Goal: Answer question/provide support: Share knowledge or assist other users

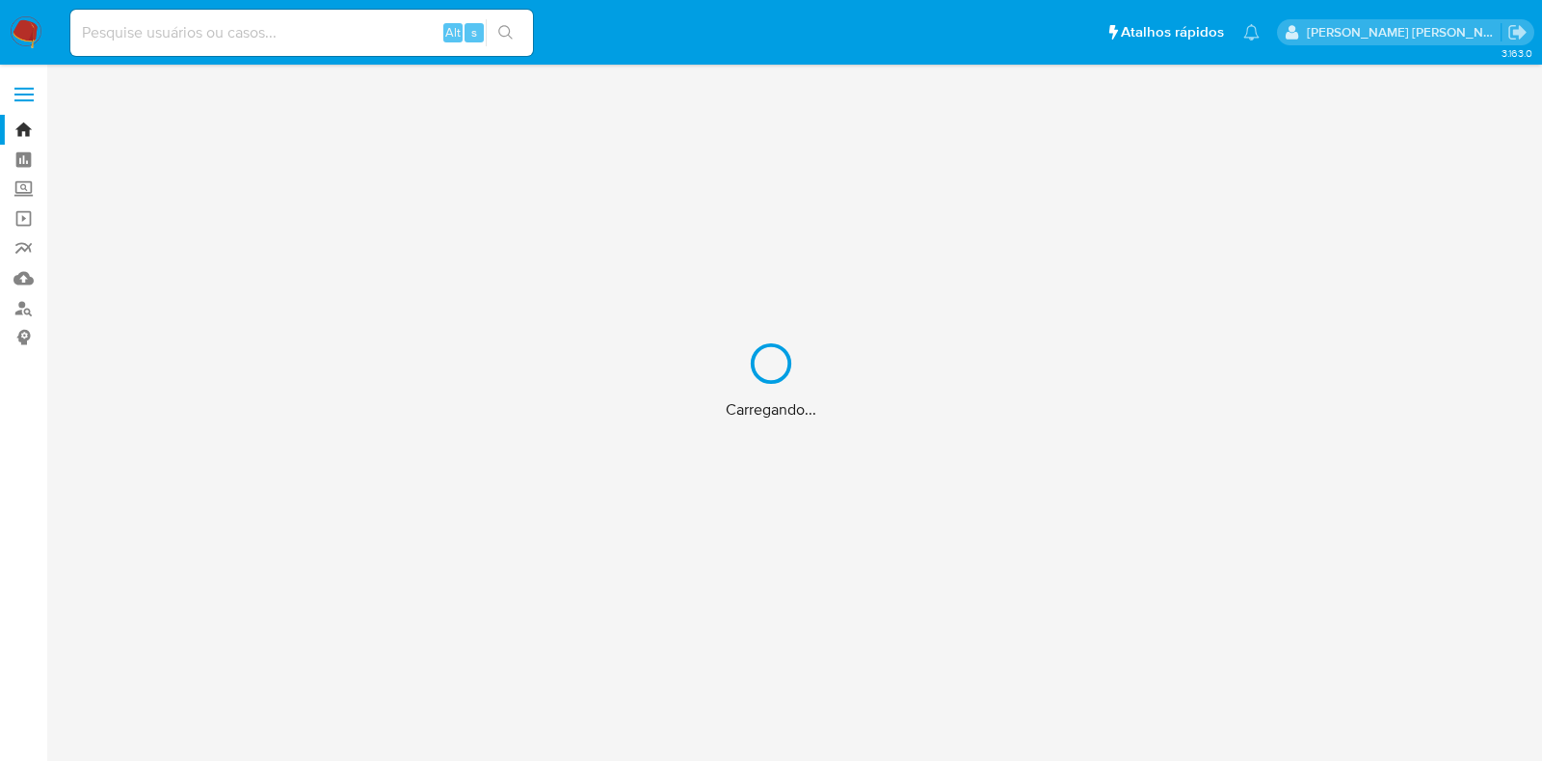
click at [324, 26] on div "Carregando..." at bounding box center [771, 380] width 1542 height 761
click at [273, 34] on div "Carregando..." at bounding box center [771, 380] width 1542 height 761
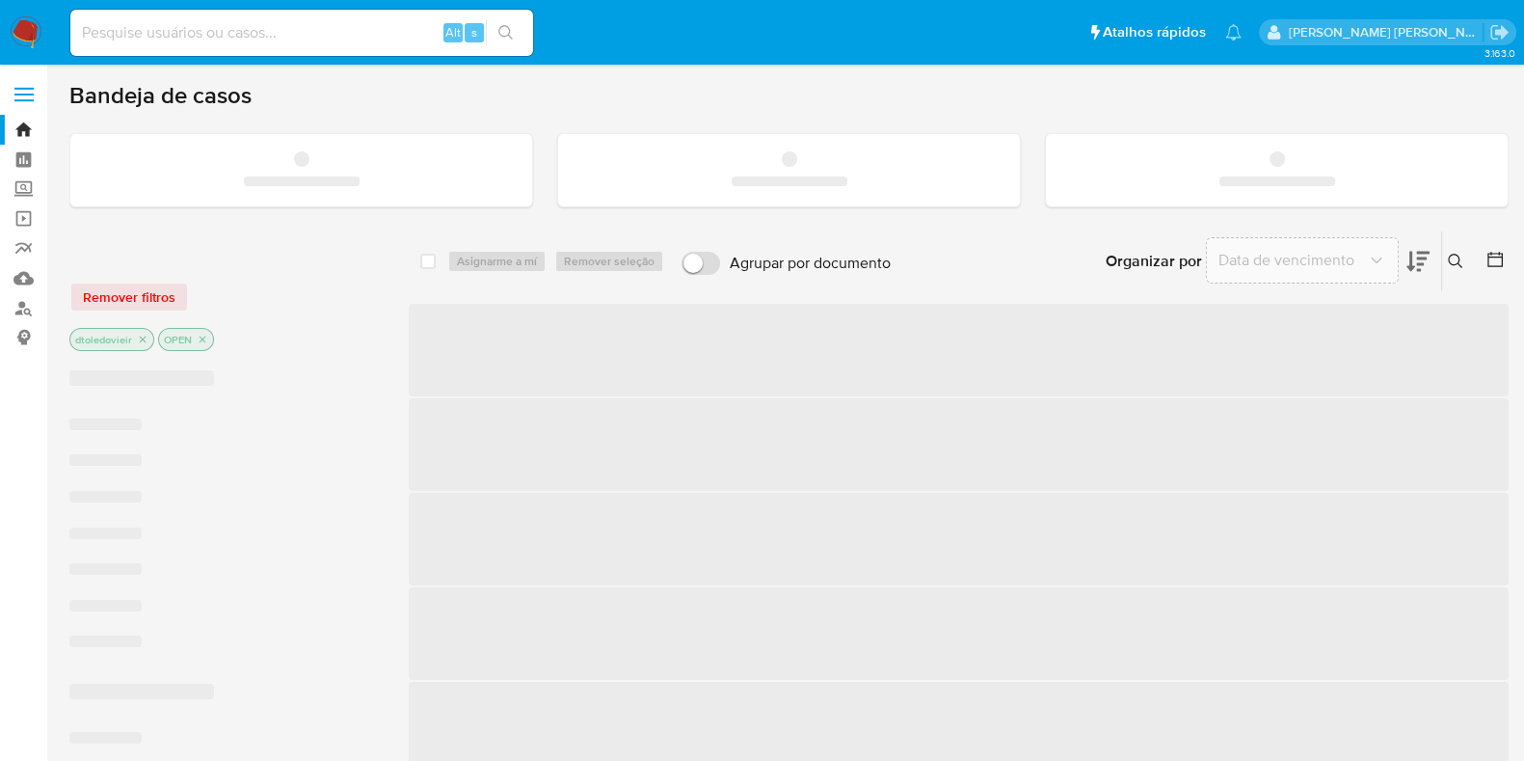
click at [256, 34] on input at bounding box center [301, 32] width 463 height 25
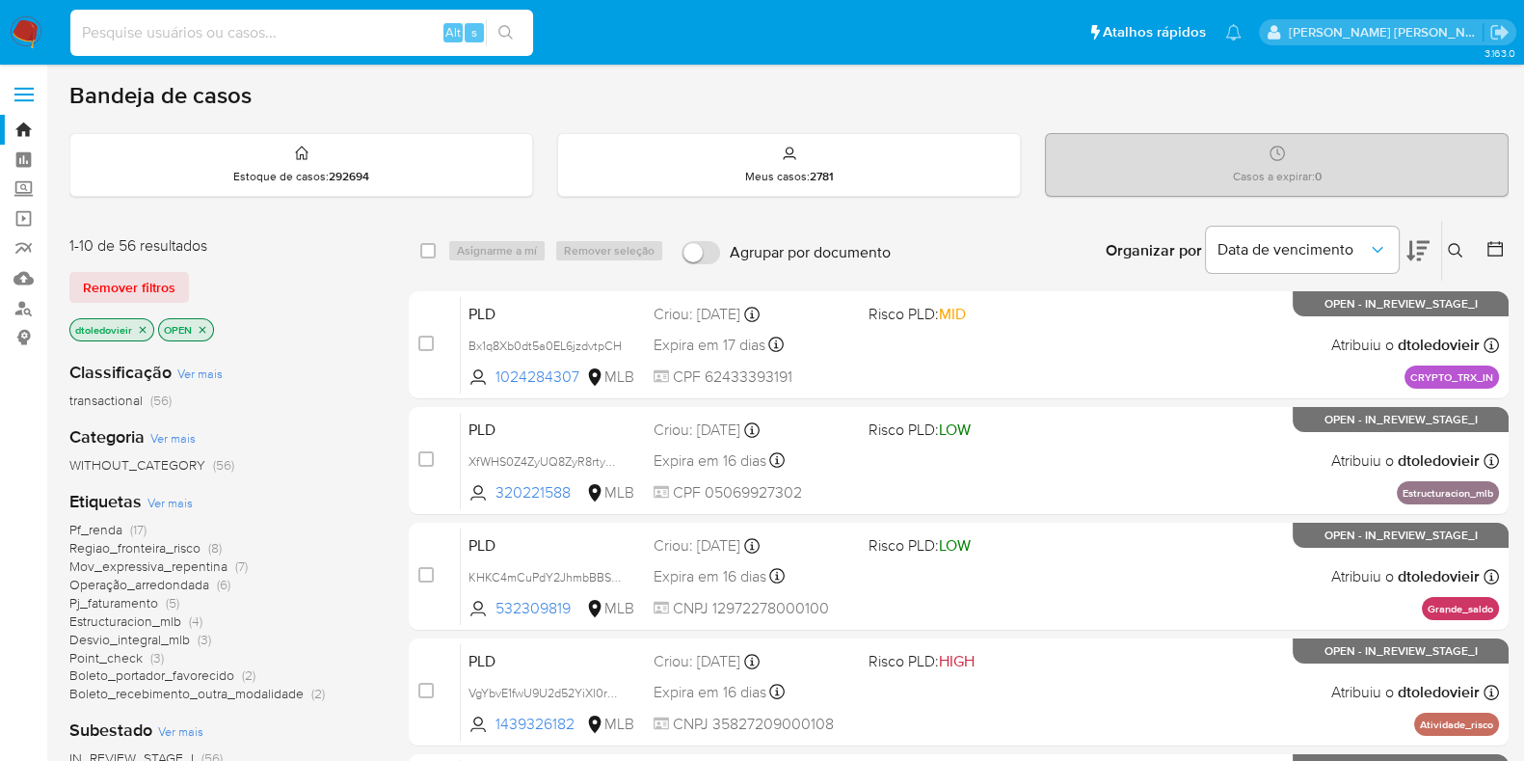
paste input "707909300"
type input "707909300"
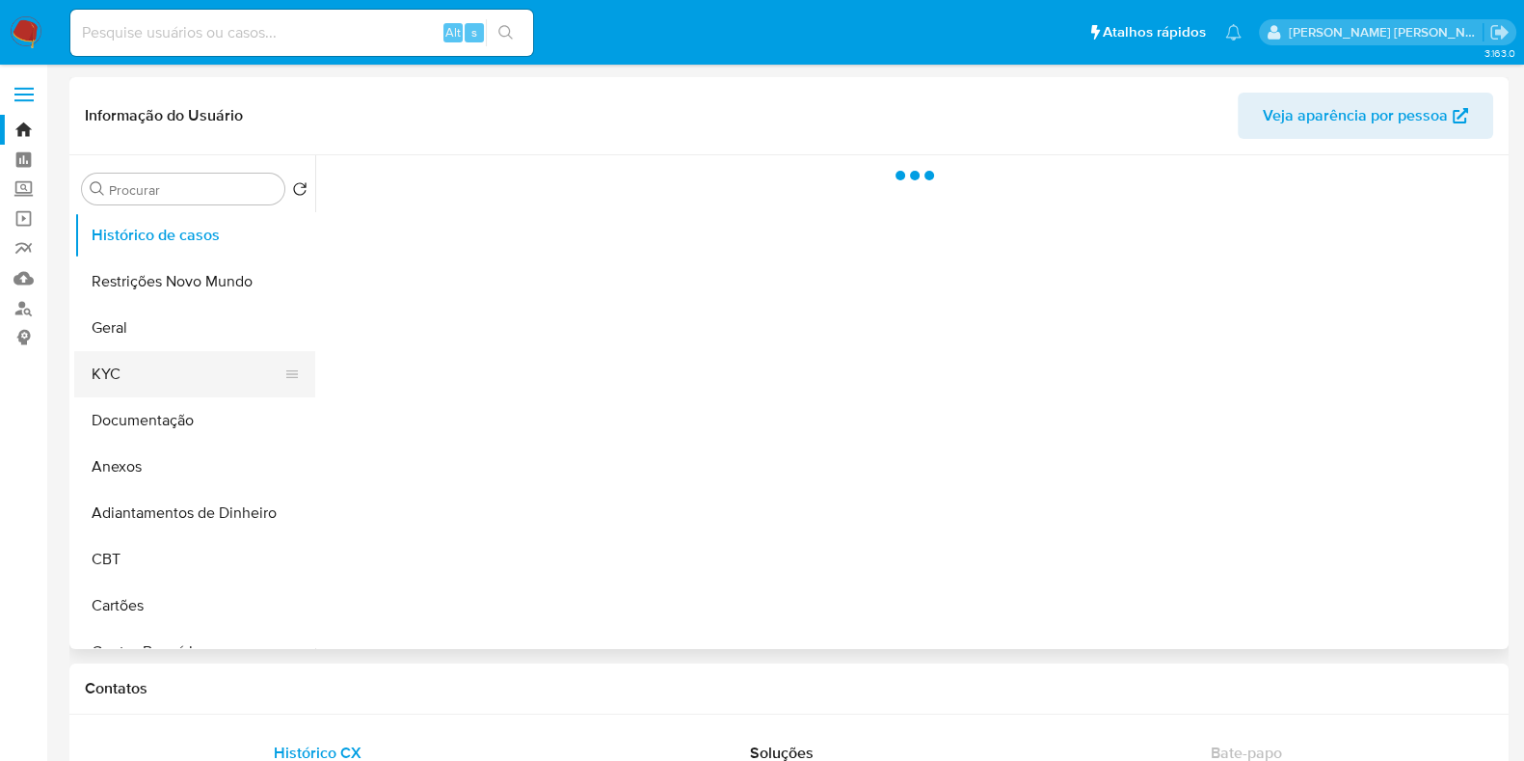
click at [154, 390] on button "KYC" at bounding box center [187, 374] width 226 height 46
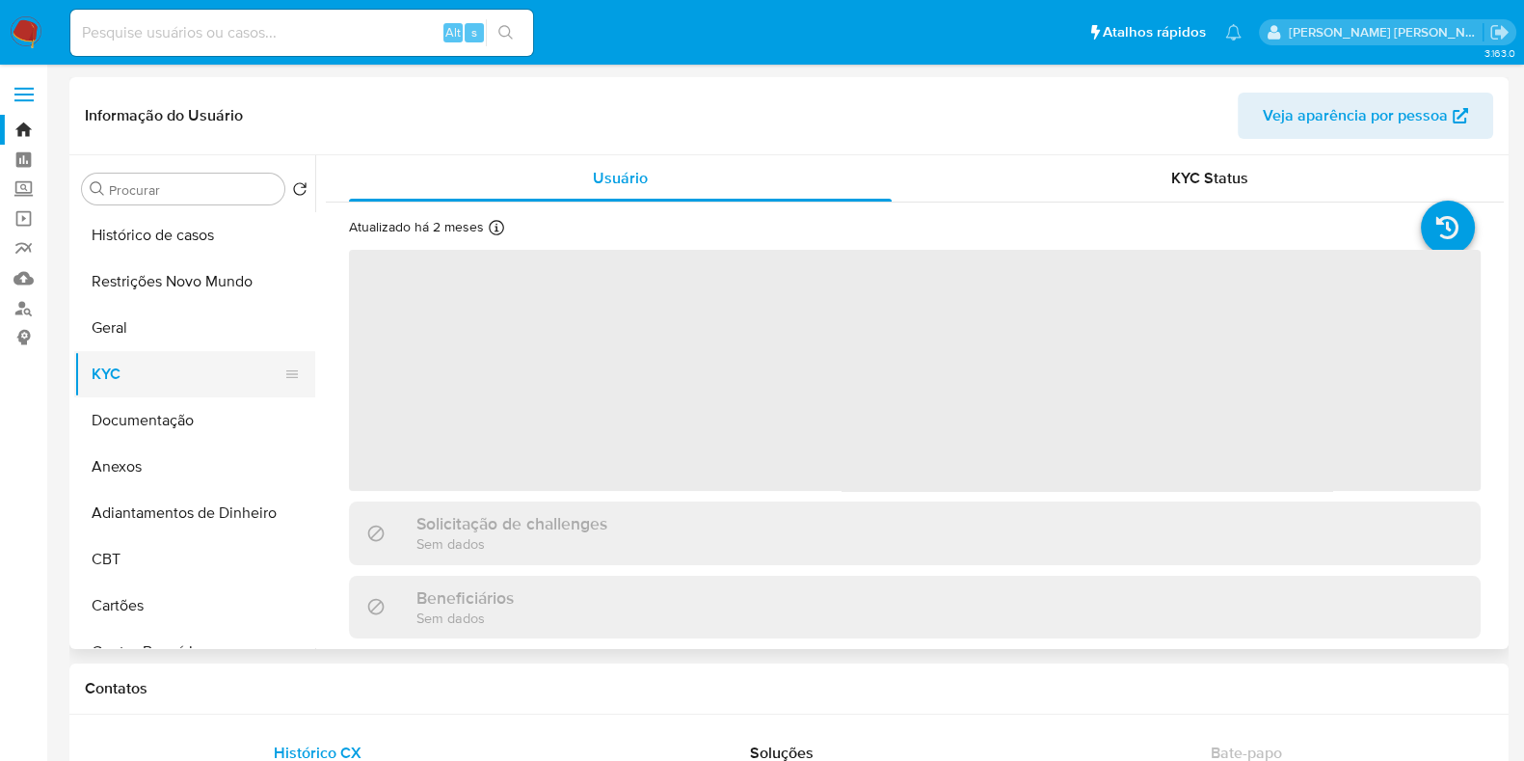
select select "10"
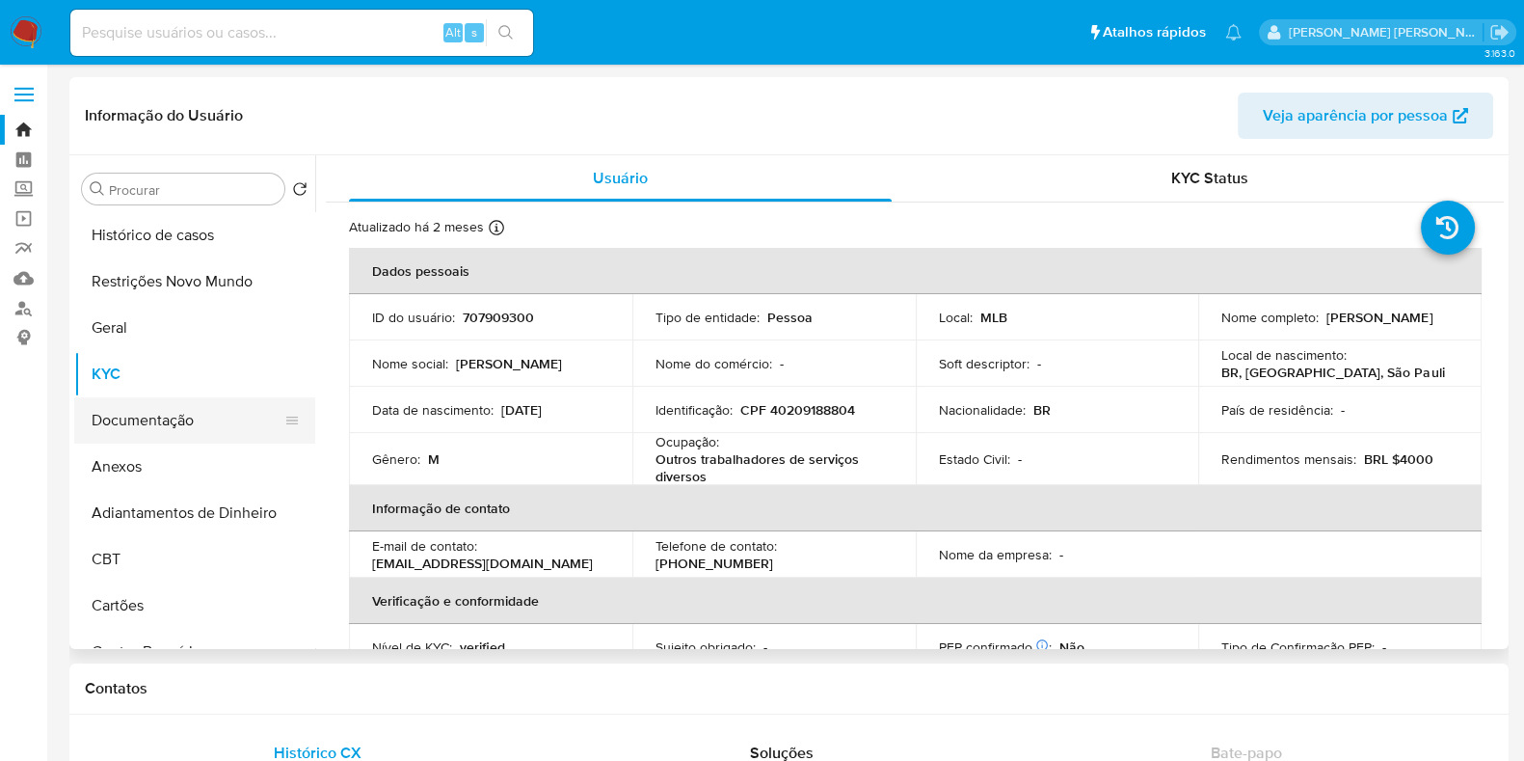
click at [143, 409] on button "Documentação" at bounding box center [187, 420] width 226 height 46
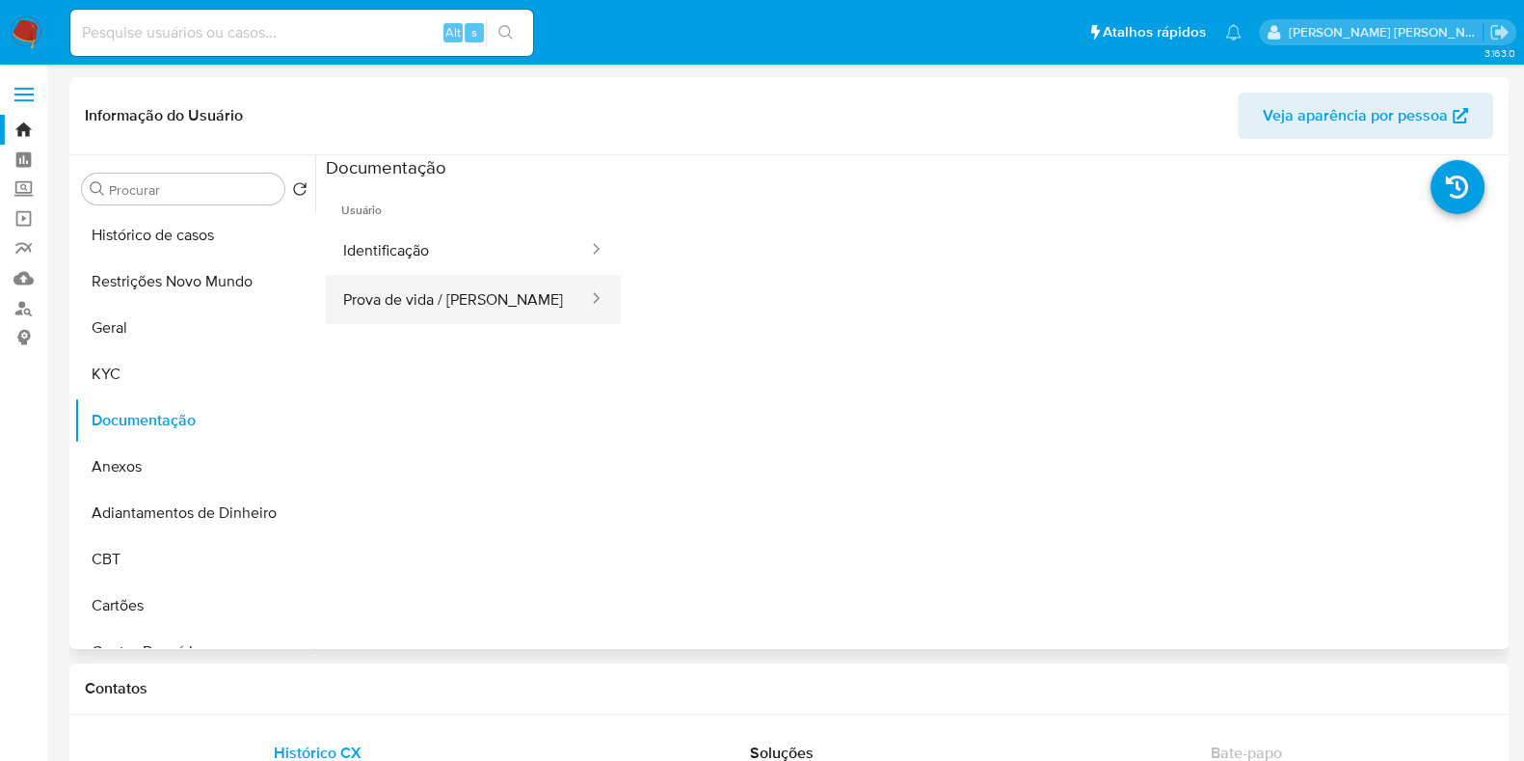
click at [429, 300] on button "Prova de vida / Selfie" at bounding box center [458, 299] width 264 height 49
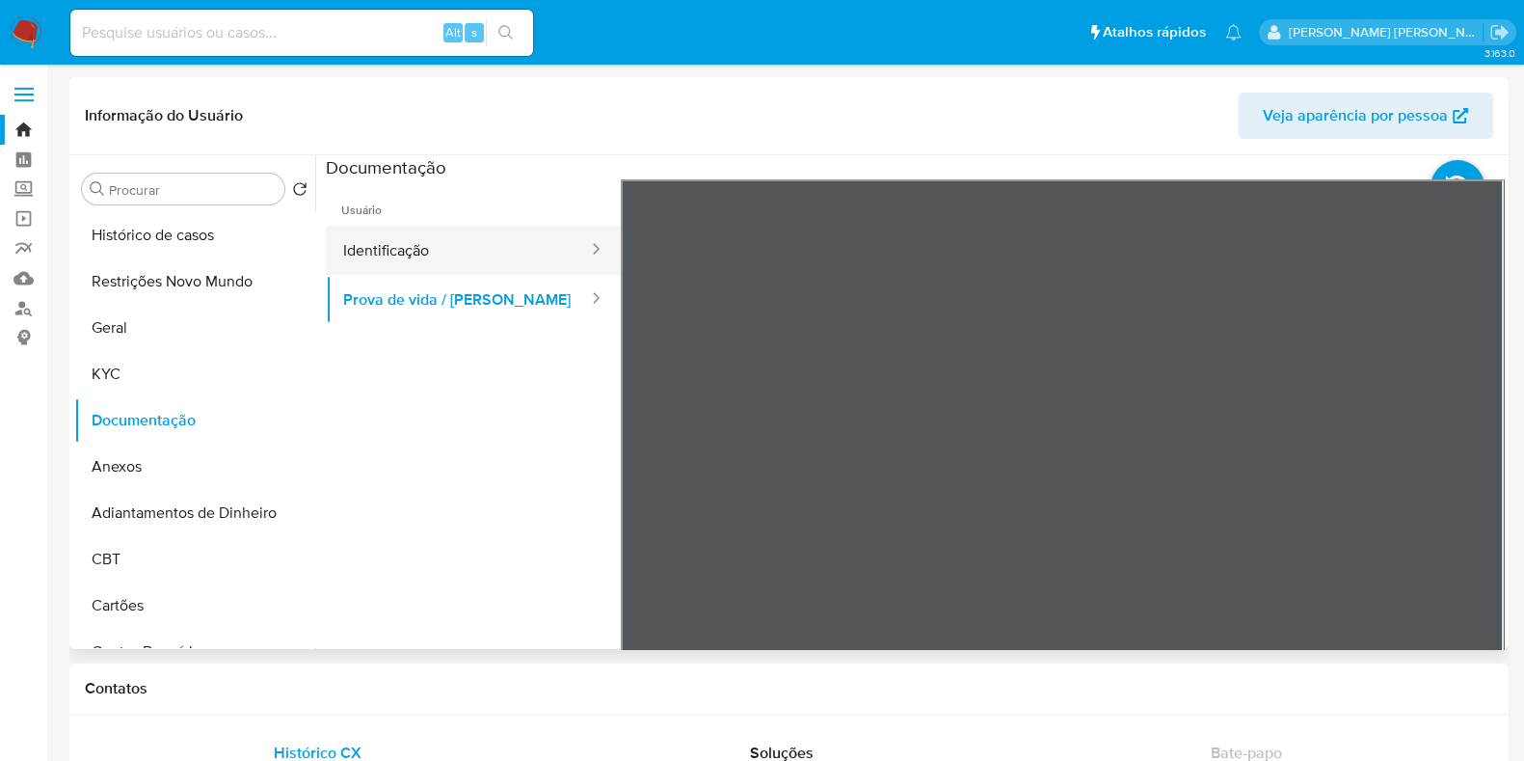
click at [501, 261] on button "Identificação" at bounding box center [458, 250] width 264 height 49
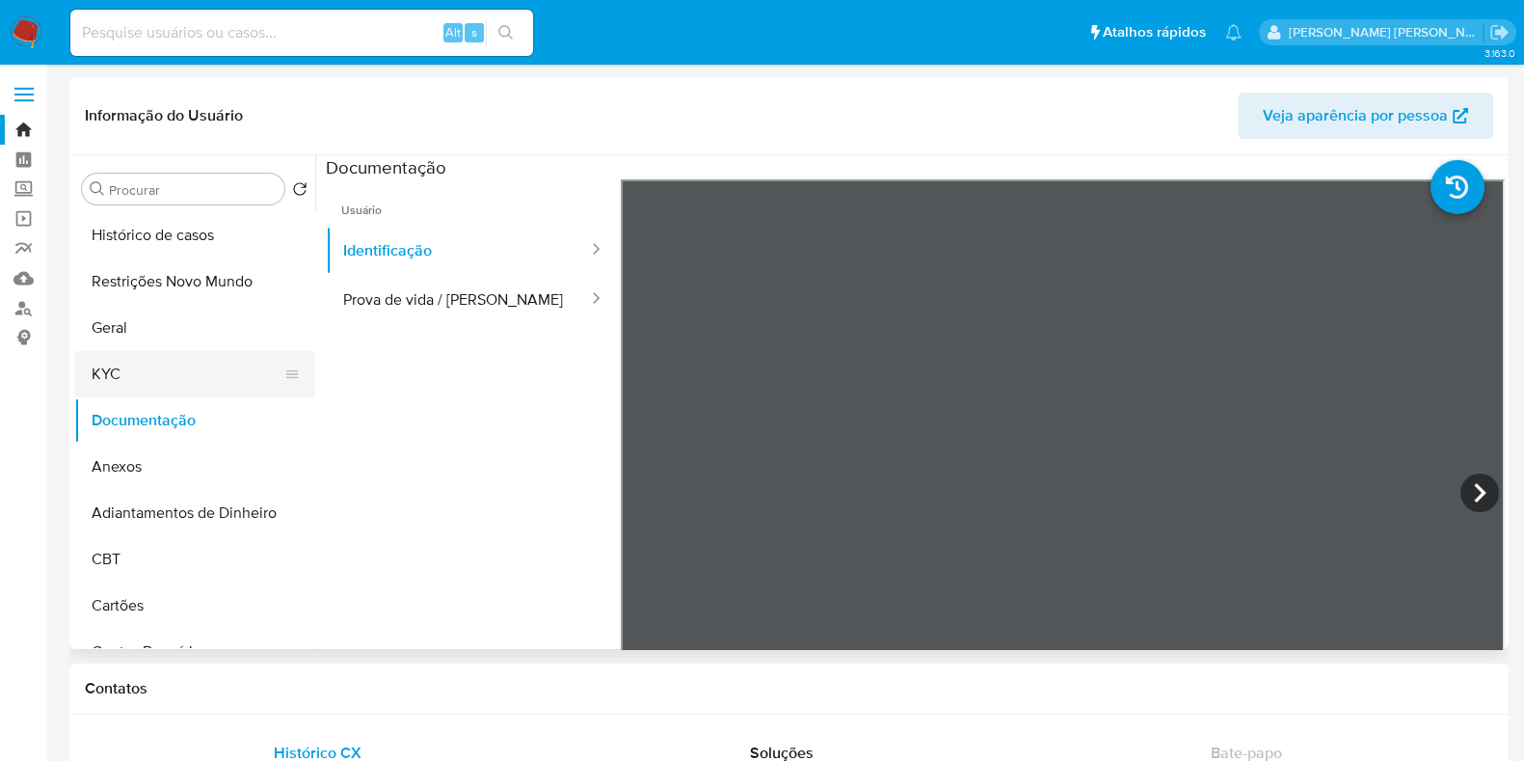
click at [124, 371] on button "KYC" at bounding box center [187, 374] width 226 height 46
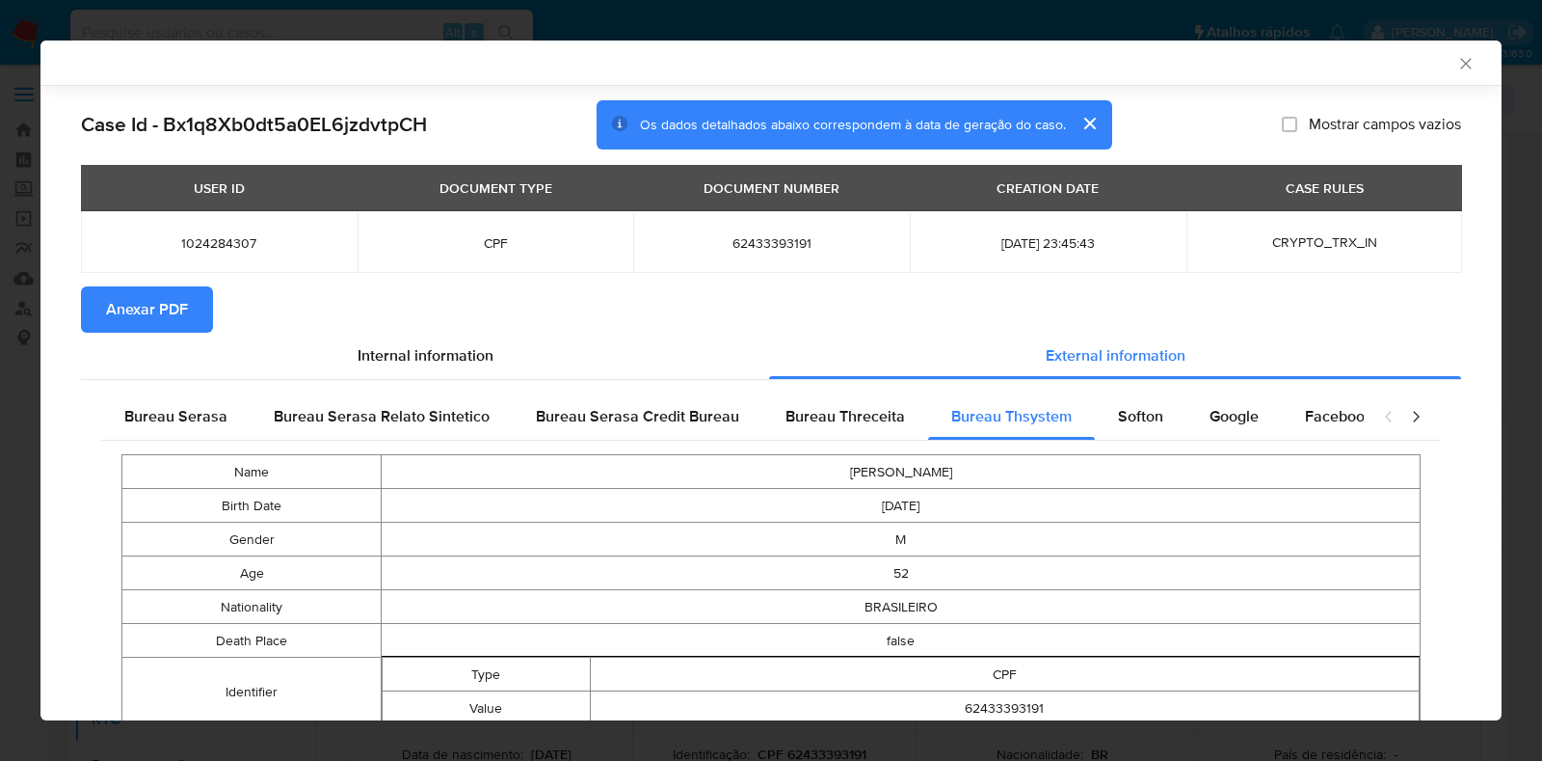
select select "10"
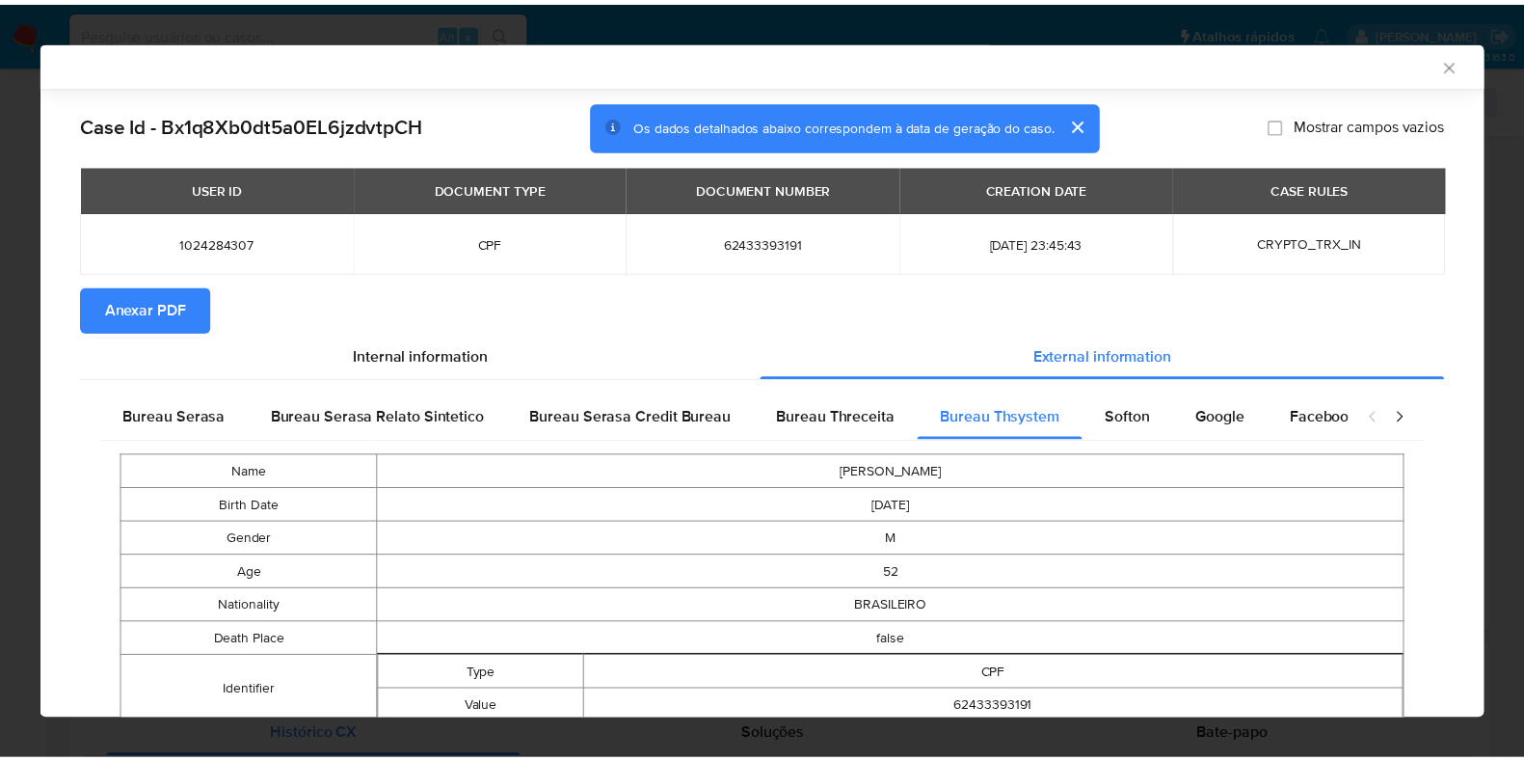
scroll to position [690, 0]
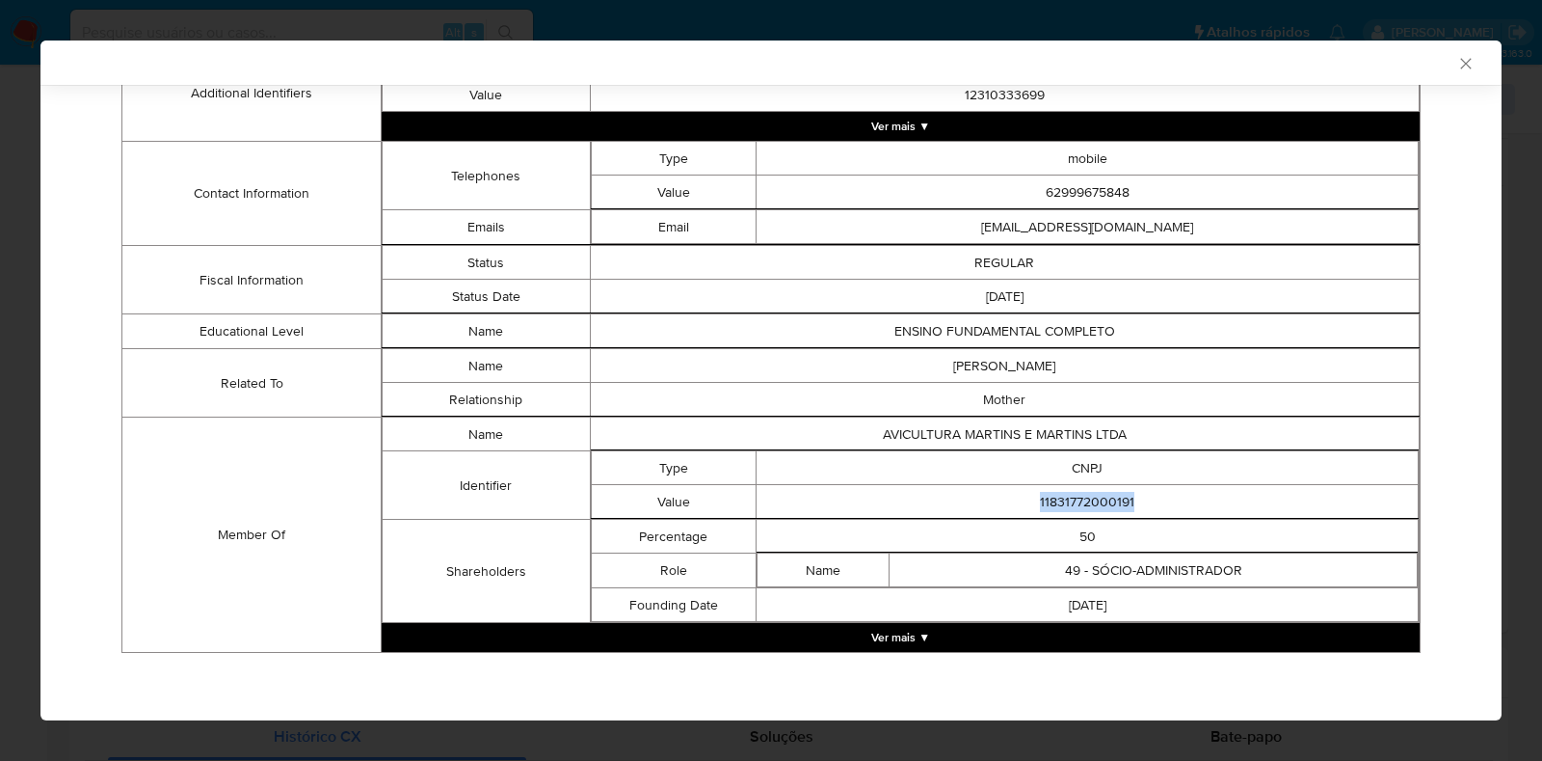
click at [7, 346] on div "AML Data Collector Case Id - Bx1q8Xb0dt5a0EL6jzdvtpCH Os dados detalhados abaix…" at bounding box center [771, 380] width 1542 height 761
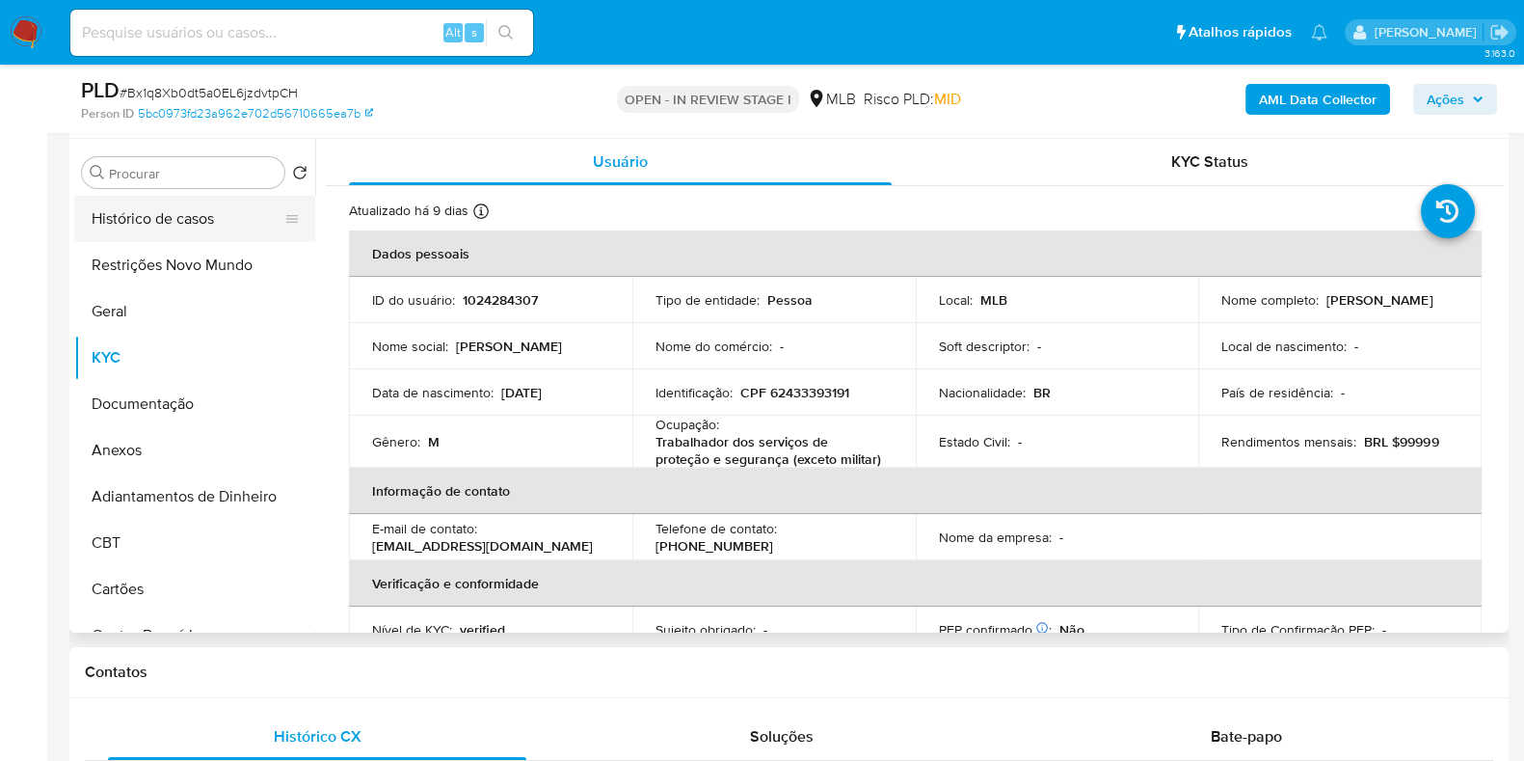
click at [178, 239] on button "Histórico de casos" at bounding box center [187, 219] width 226 height 46
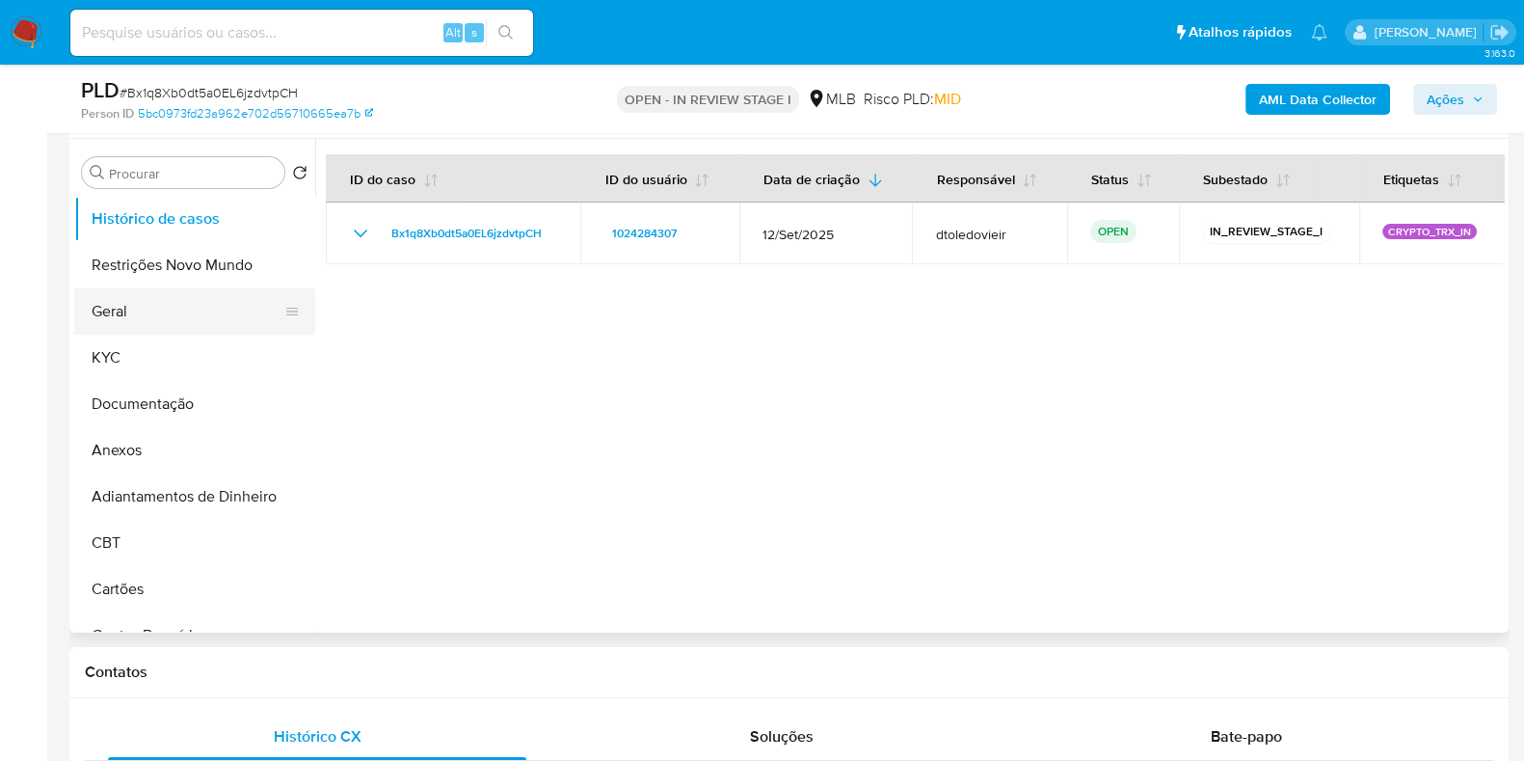
click at [158, 302] on button "Geral" at bounding box center [187, 311] width 226 height 46
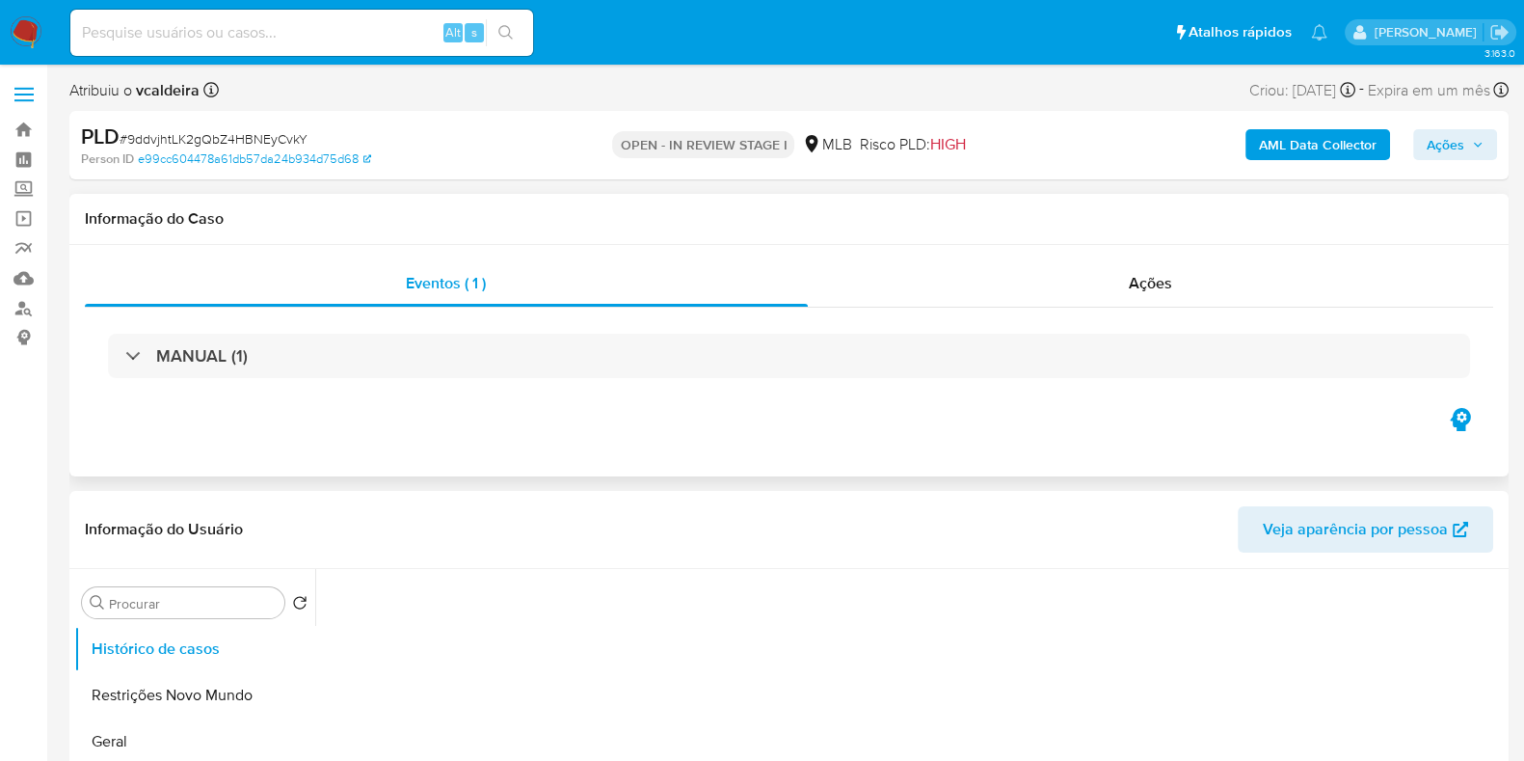
select select "10"
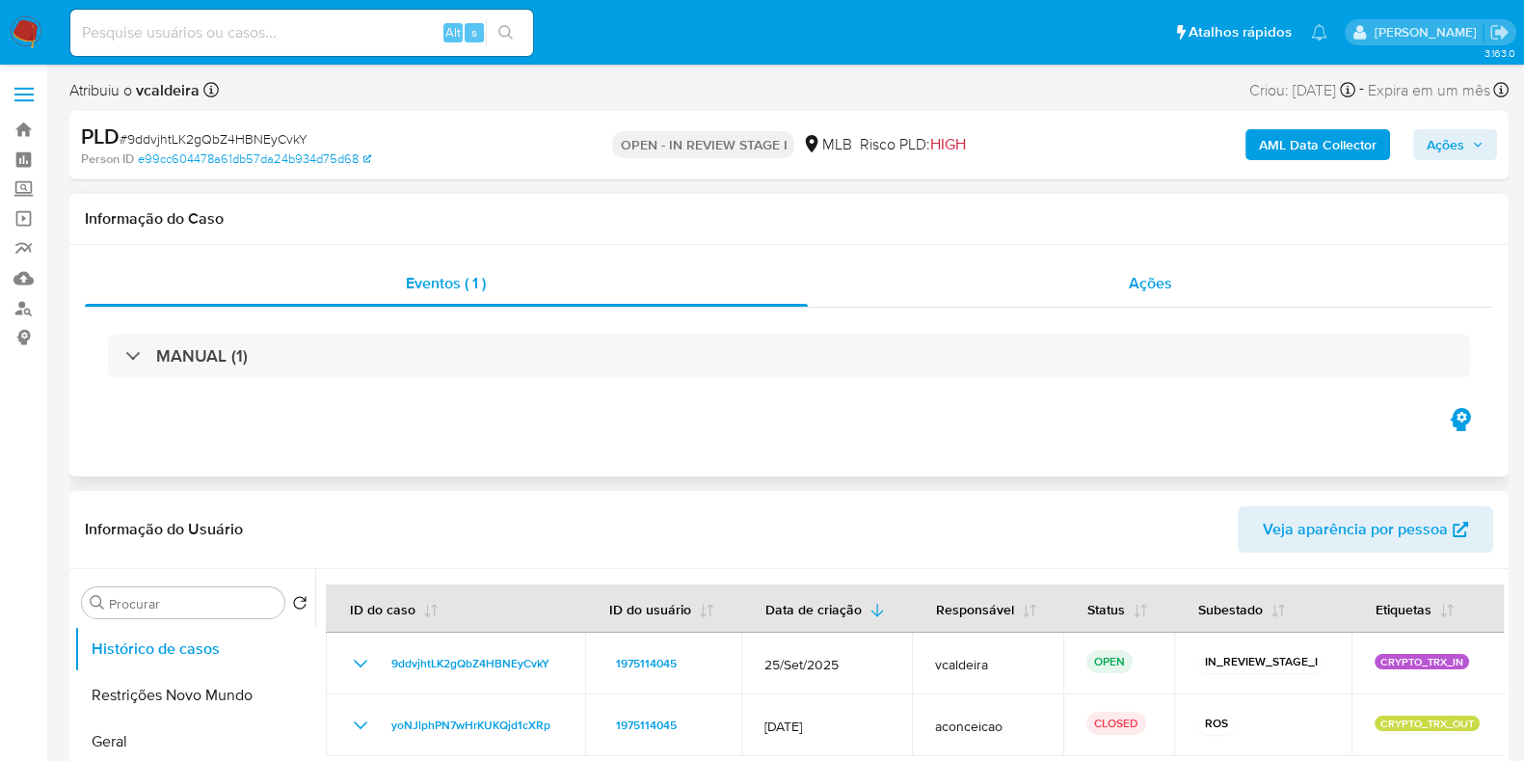
click at [1224, 298] on div "Ações" at bounding box center [1151, 283] width 686 height 46
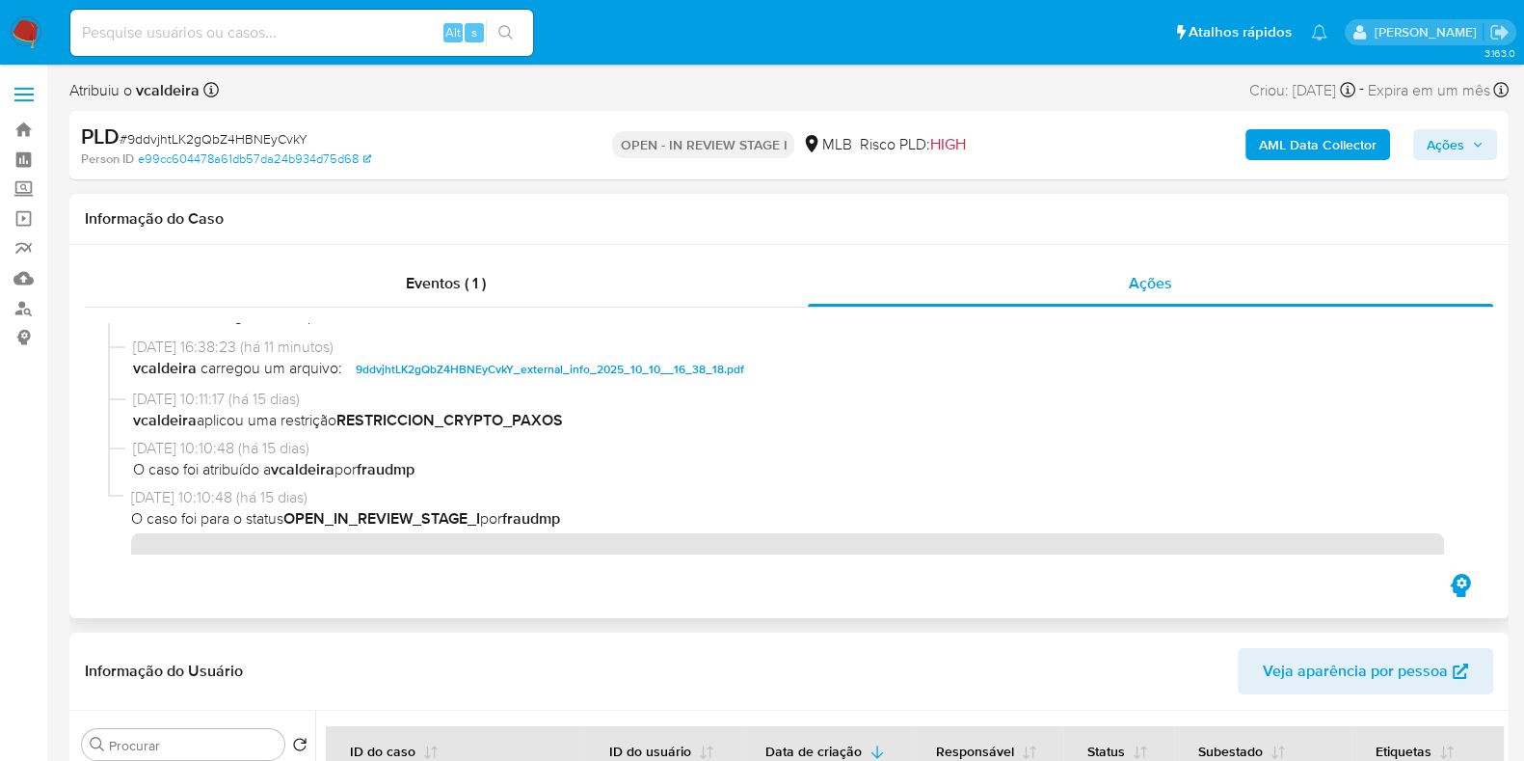
scroll to position [69, 0]
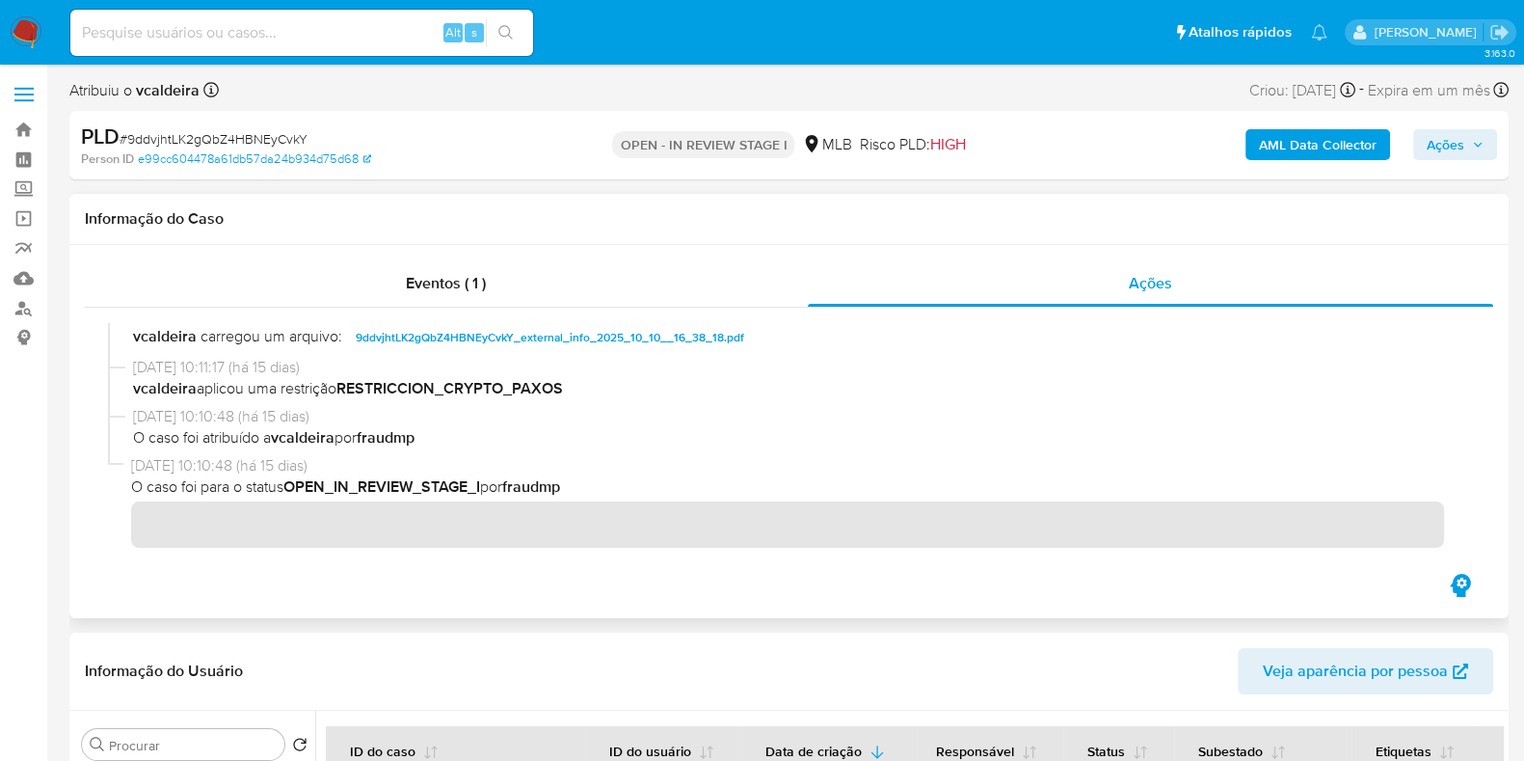
click at [135, 488] on div "25/09/2025 10:10:48 (há 15 dias) O caso foi para o status OPEN_IN_REVIEW_STAGE_…" at bounding box center [796, 501] width 1331 height 92
click at [143, 456] on span "25/09/2025 10:10:48 (há 15 dias)" at bounding box center [796, 465] width 1331 height 21
drag, startPoint x: 628, startPoint y: 489, endPoint x: 227, endPoint y: 490, distance: 401.0
click at [227, 490] on span "O caso foi para o status OPEN_IN_REVIEW_STAGE_I por fraudmp" at bounding box center [796, 486] width 1331 height 21
click at [559, 497] on div "25/09/2025 10:10:48 (há 15 dias) O caso foi para o status OPEN_IN_REVIEW_STAGE_…" at bounding box center [796, 501] width 1331 height 92
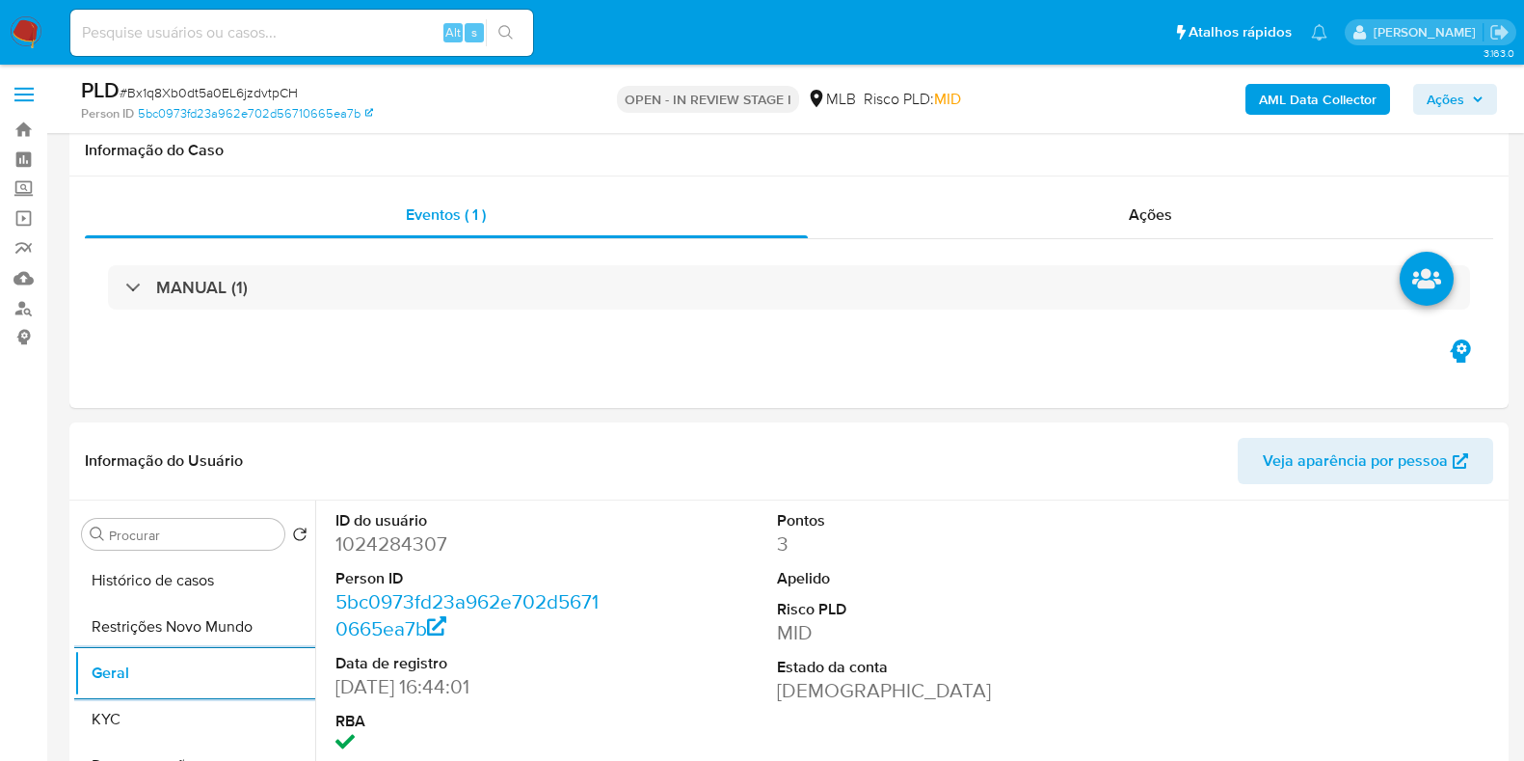
select select "10"
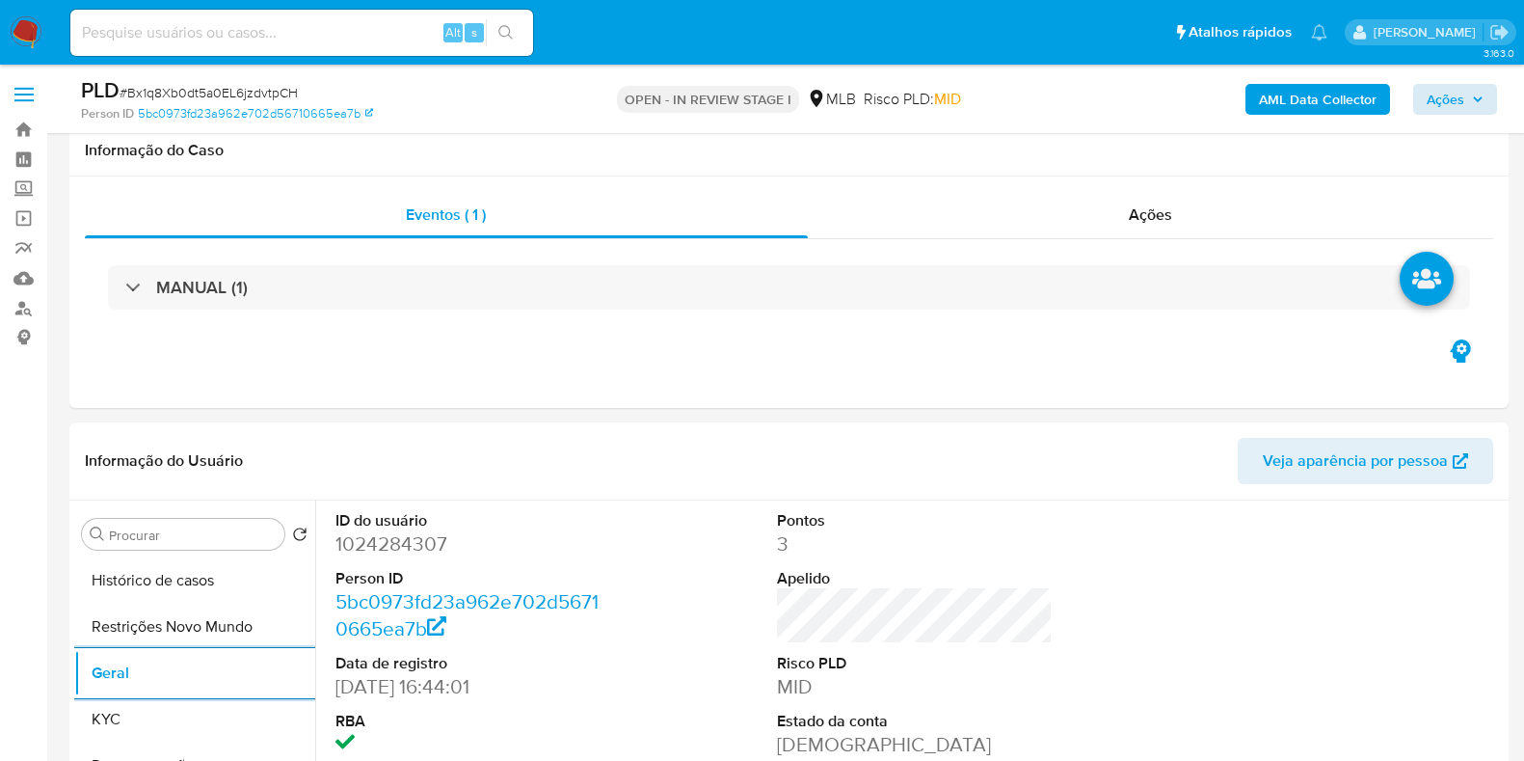
scroll to position [361, 0]
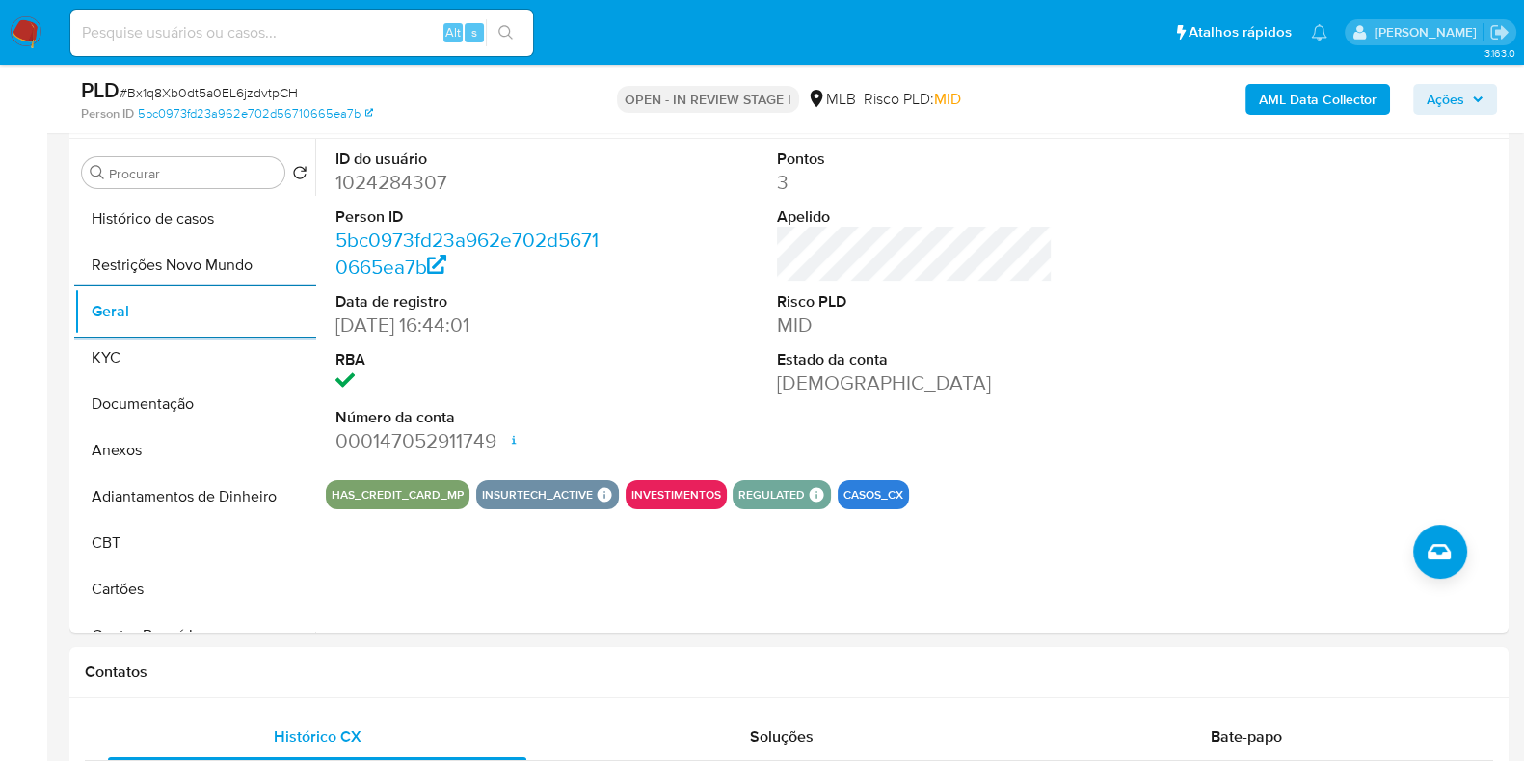
click at [1469, 94] on span "Ações" at bounding box center [1455, 99] width 57 height 27
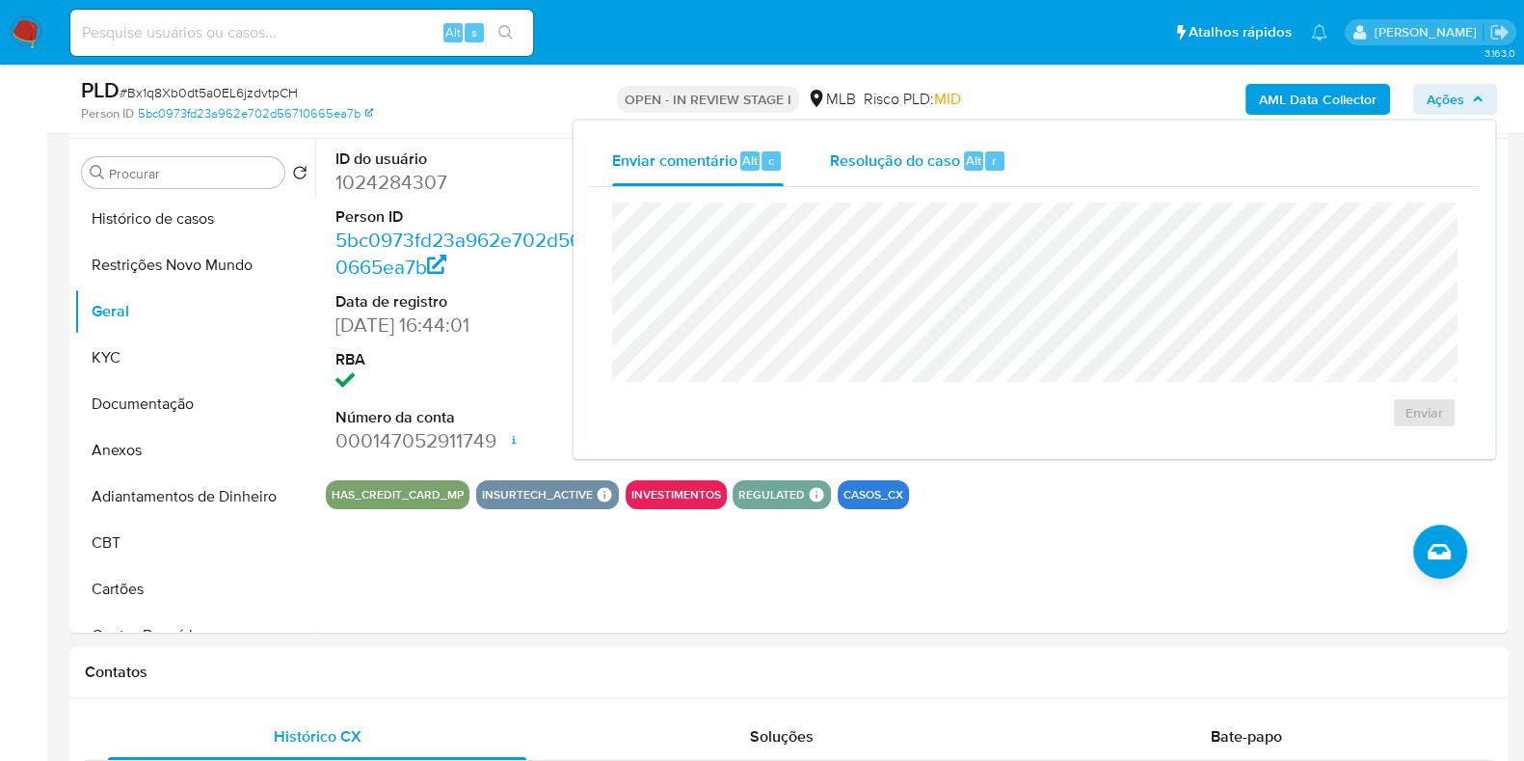
click at [914, 148] on span "Resolução do caso" at bounding box center [895, 159] width 130 height 22
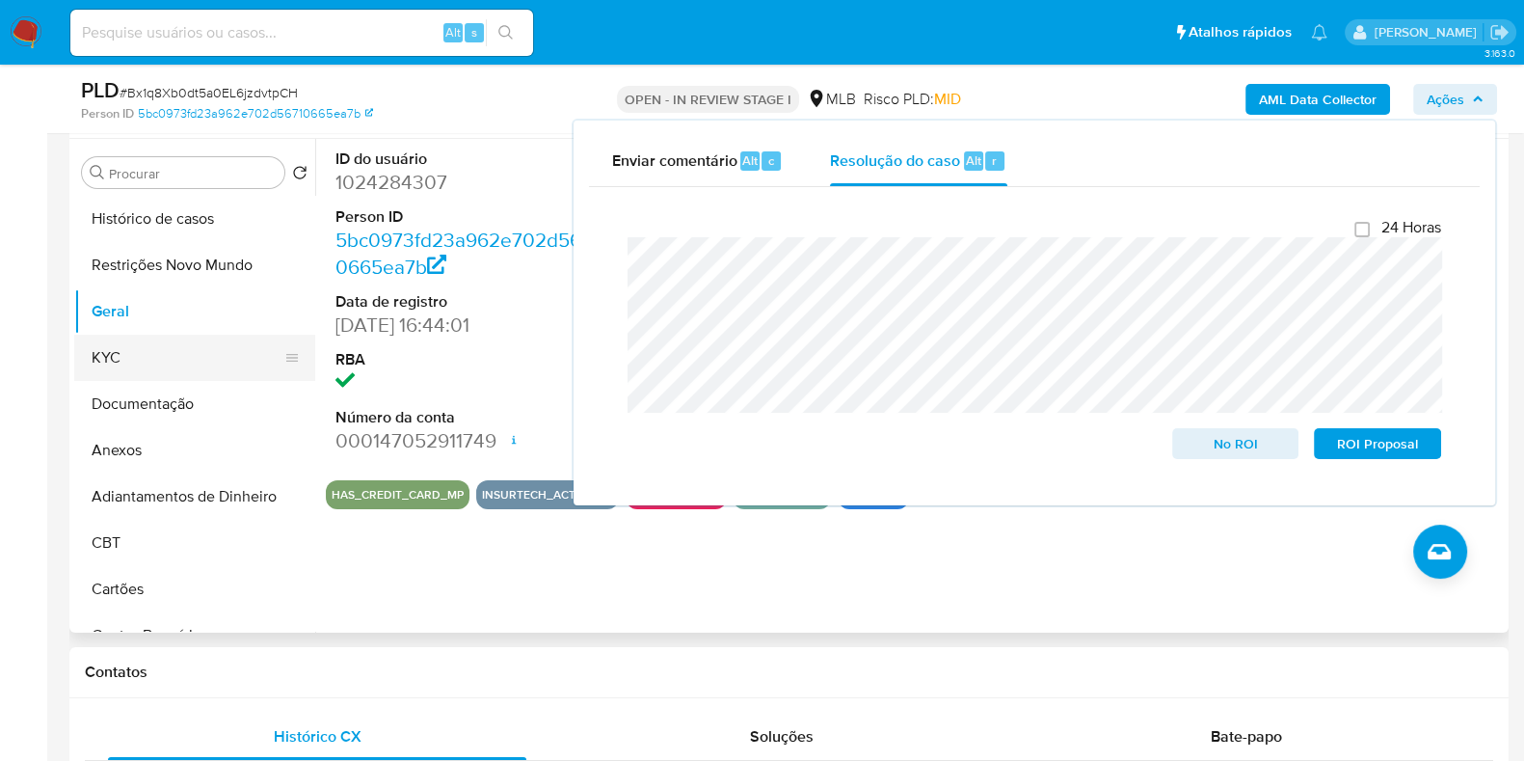
click at [155, 374] on button "KYC" at bounding box center [187, 357] width 226 height 46
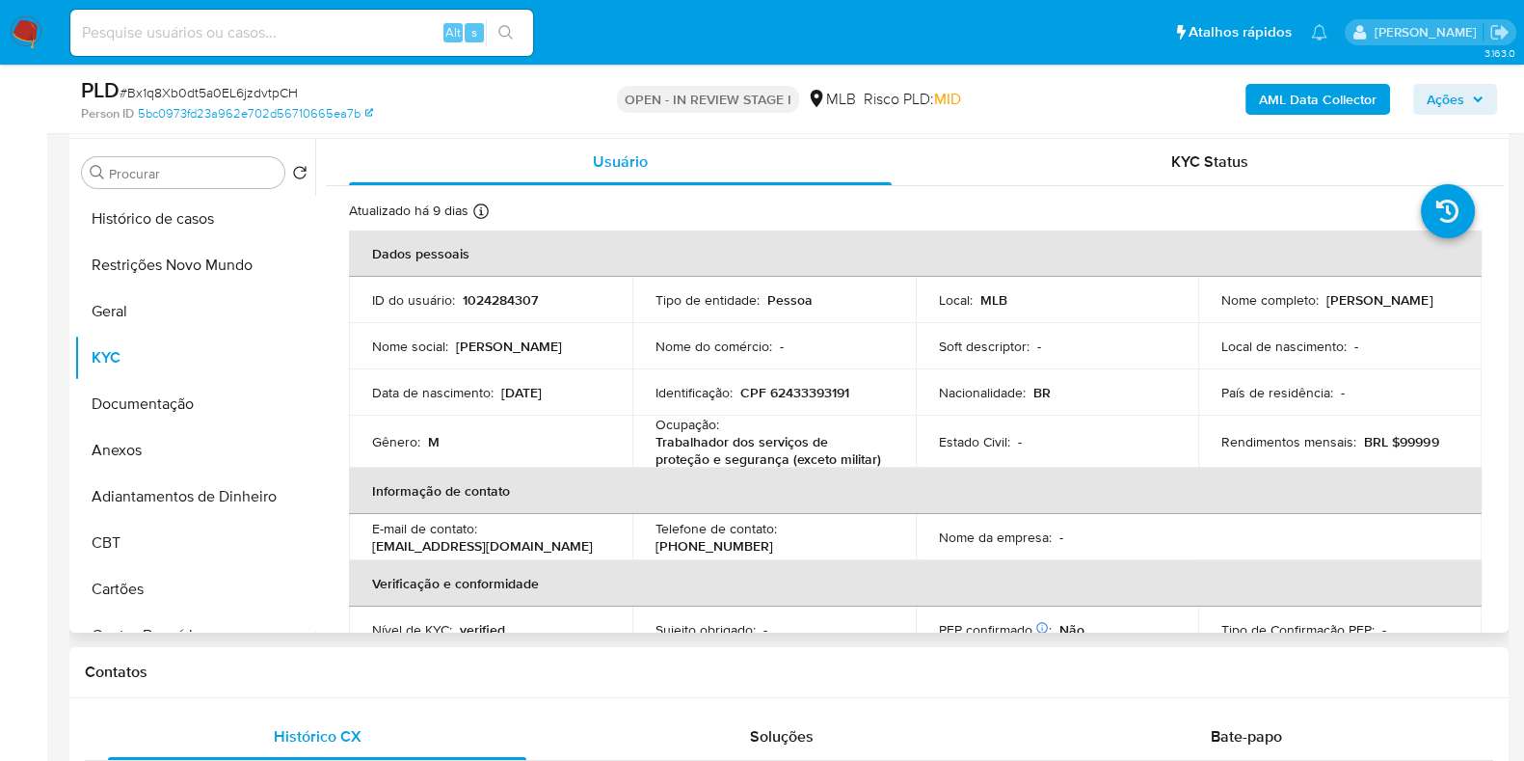
drag, startPoint x: 1368, startPoint y: 306, endPoint x: 1208, endPoint y: 306, distance: 160.0
click at [1208, 306] on td "Nome completo : Carlos Martins Ferreira" at bounding box center [1339, 300] width 283 height 46
copy p "Carlos Martins Ferreira"
click at [796, 388] on p "CPF 62433393191" at bounding box center [794, 392] width 109 height 17
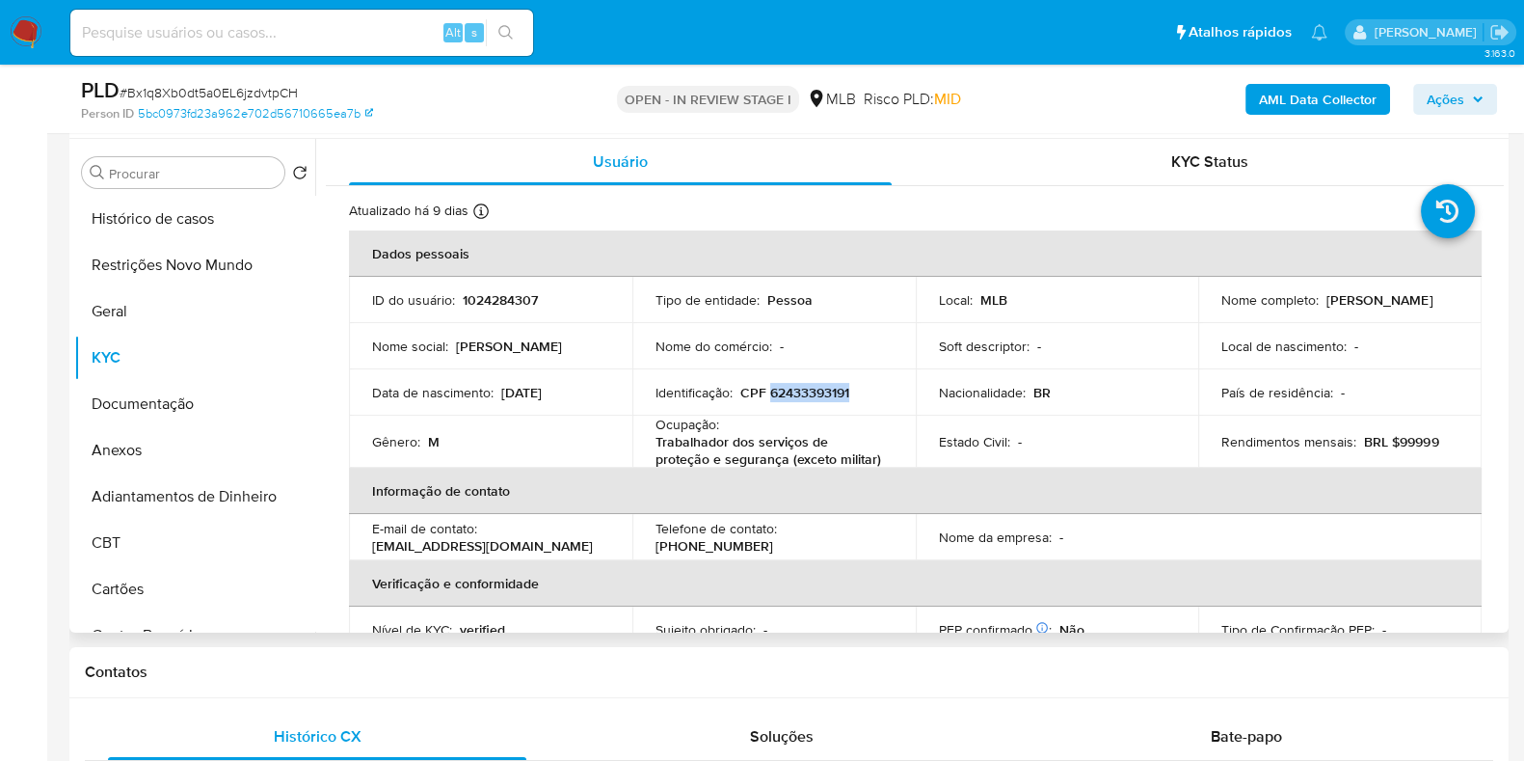
copy p "62433393191"
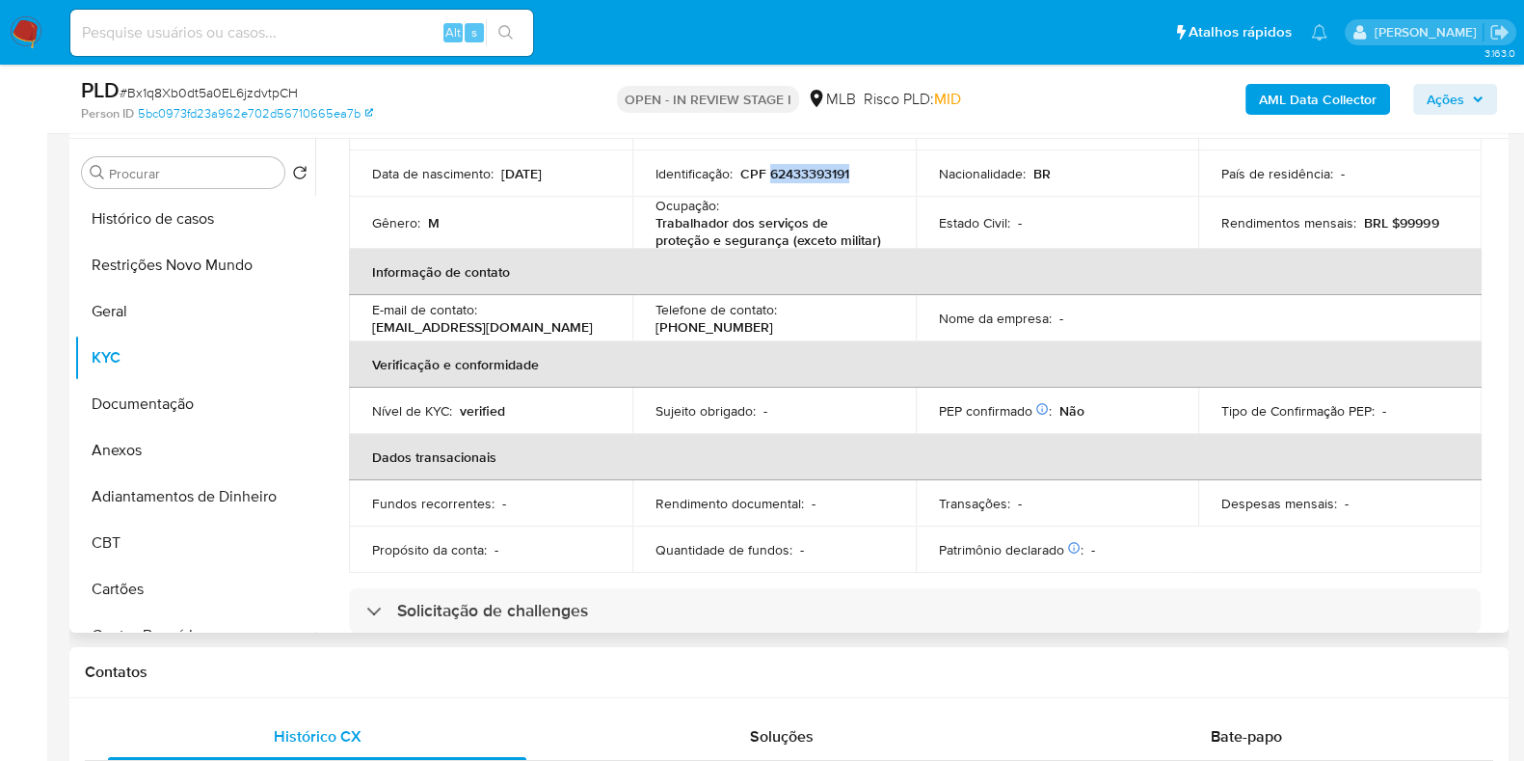
scroll to position [0, 0]
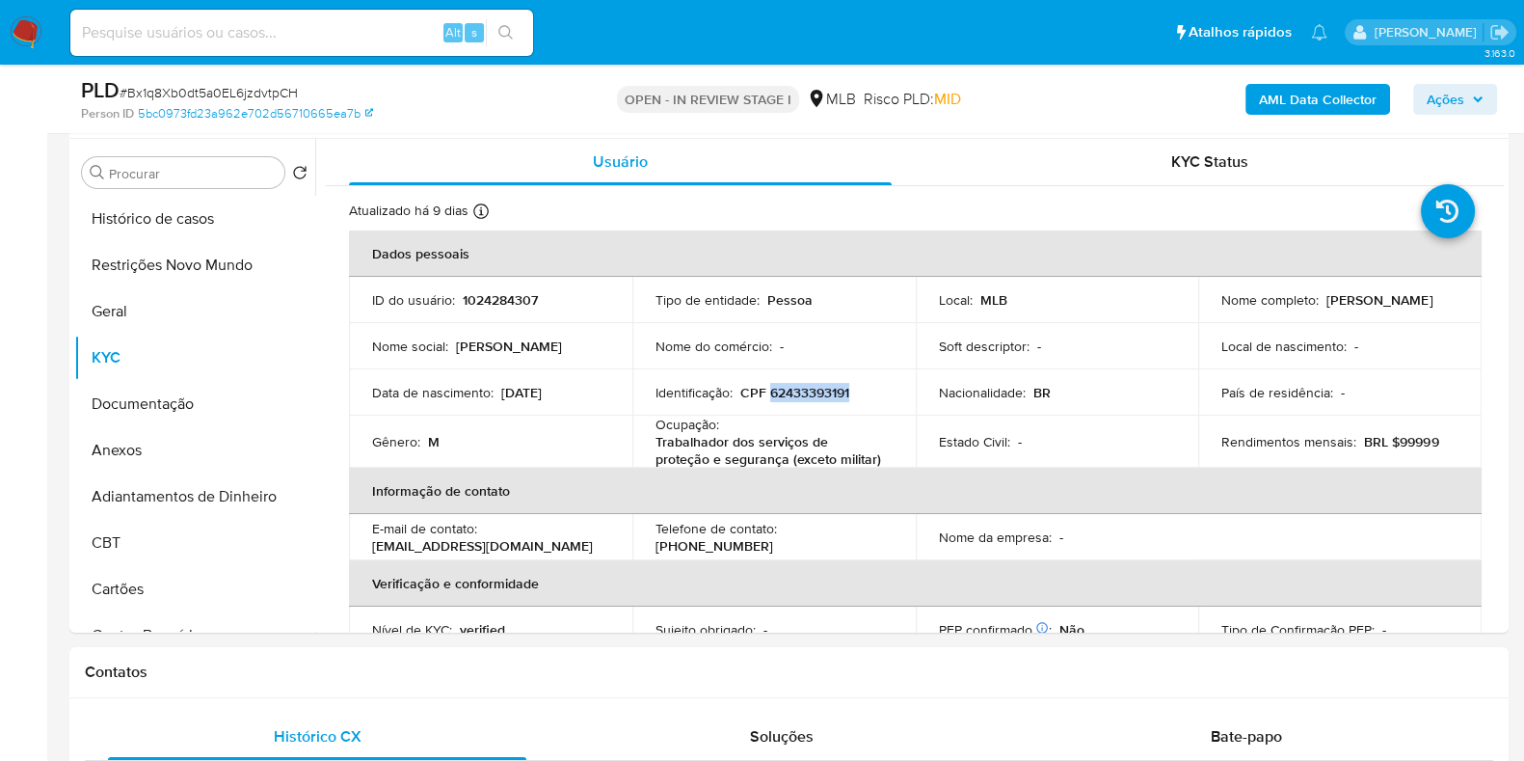
copy p "62433393191"
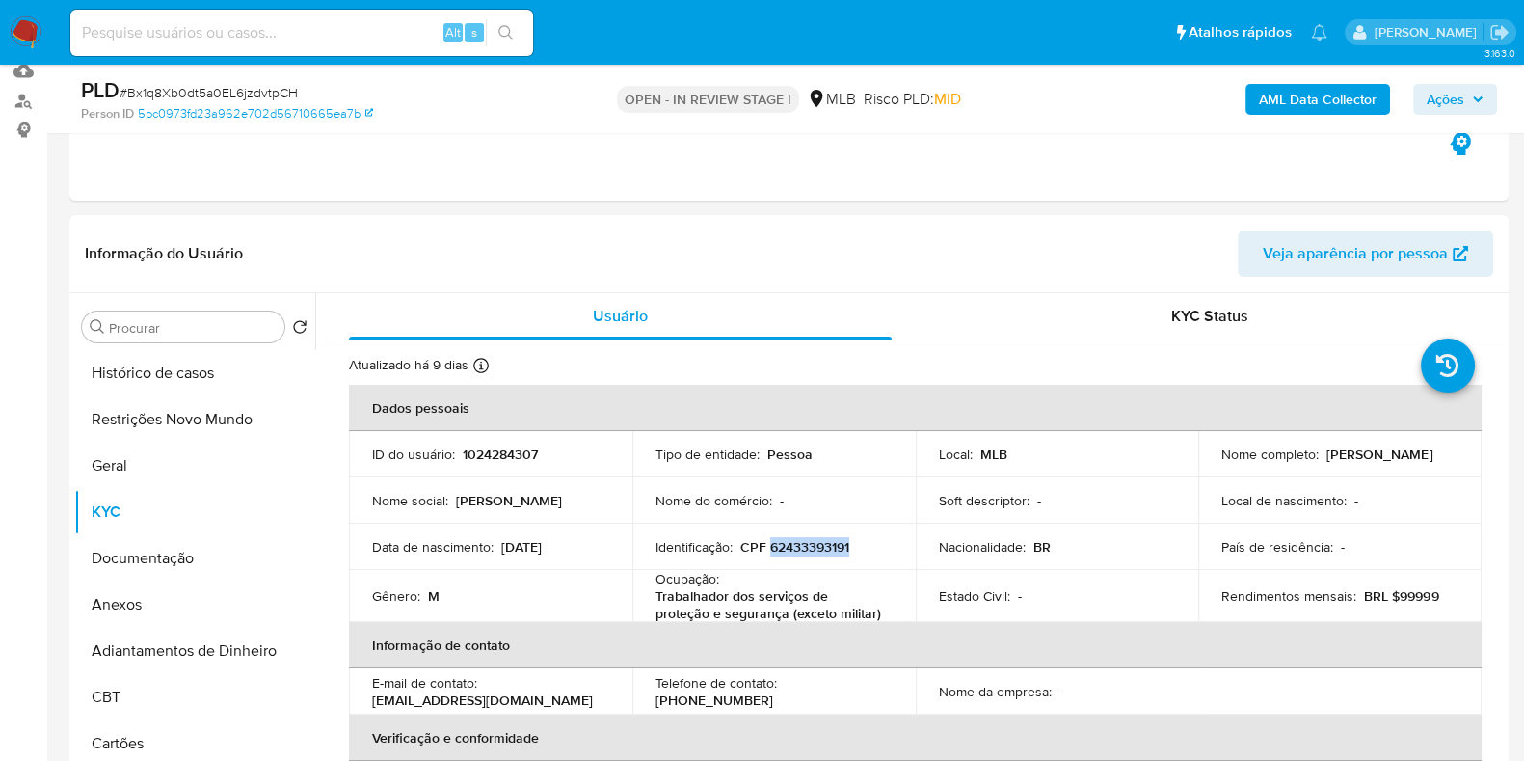
scroll to position [361, 0]
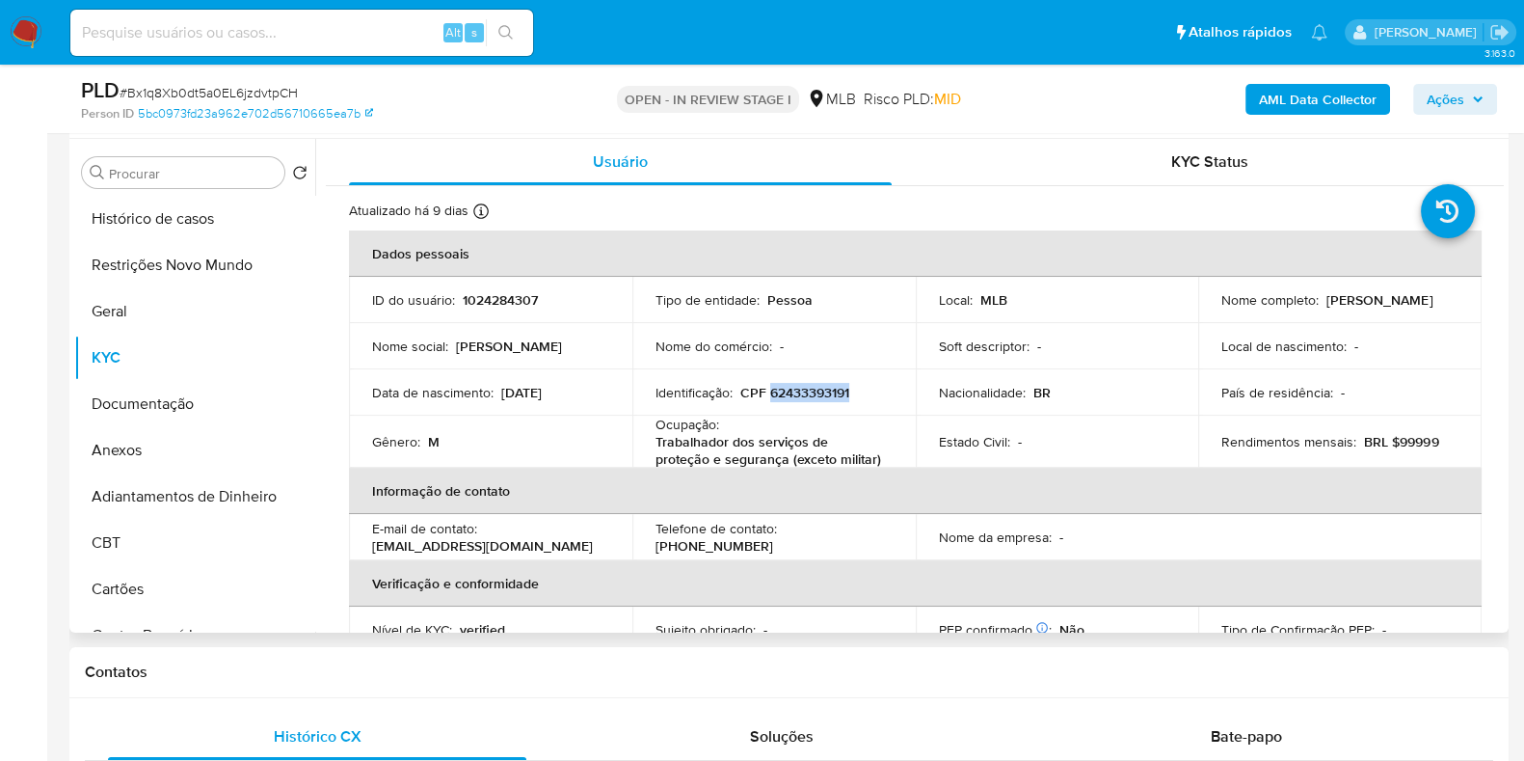
drag, startPoint x: 1354, startPoint y: 313, endPoint x: 1200, endPoint y: 309, distance: 154.3
click at [1200, 309] on td "Nome completo : Carlos Martins Ferreira" at bounding box center [1339, 300] width 283 height 46
copy p "[PERSON_NAME]"
click at [164, 247] on button "Restrições Novo Mundo" at bounding box center [187, 265] width 226 height 46
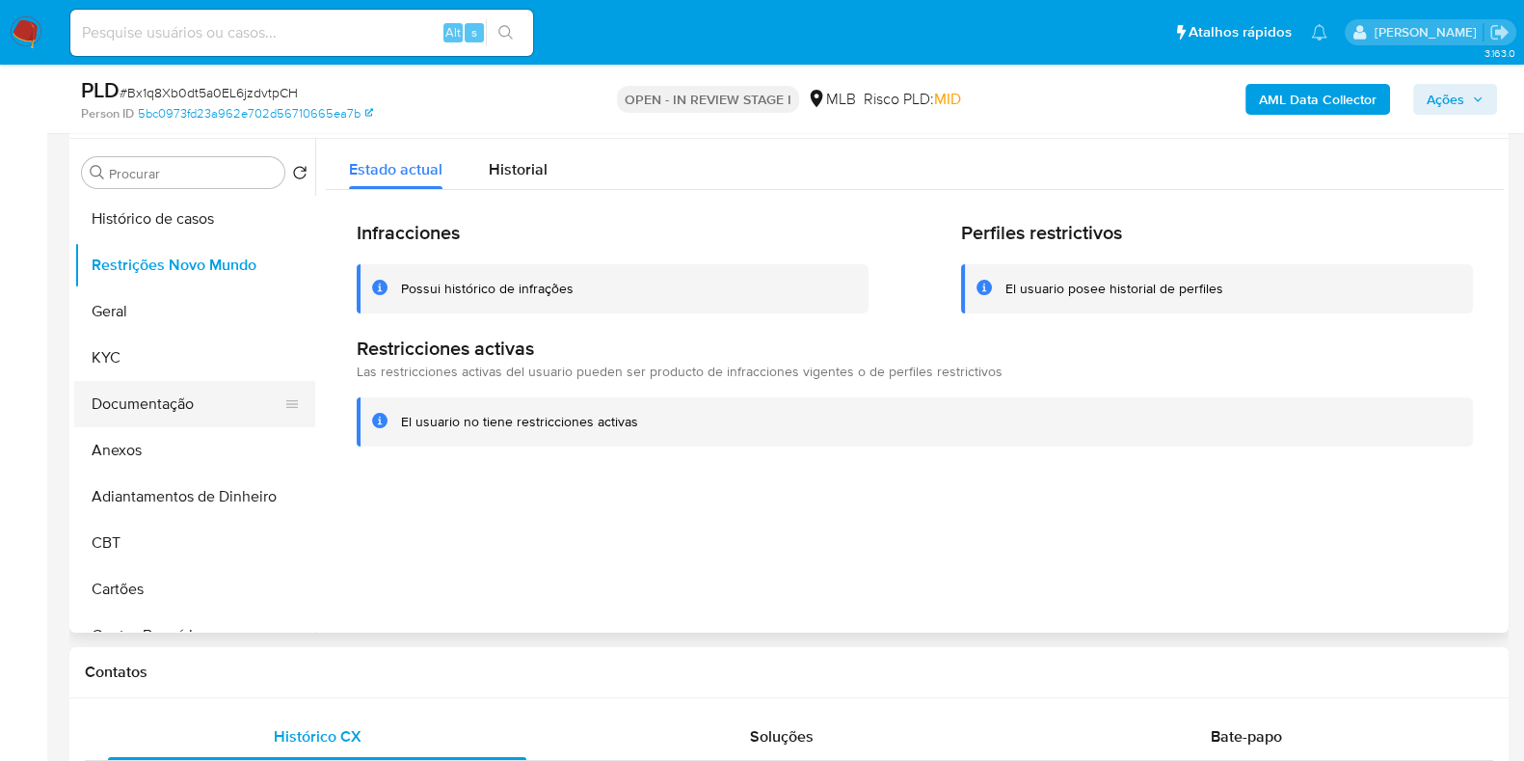
click at [125, 407] on button "Documentação" at bounding box center [187, 404] width 226 height 46
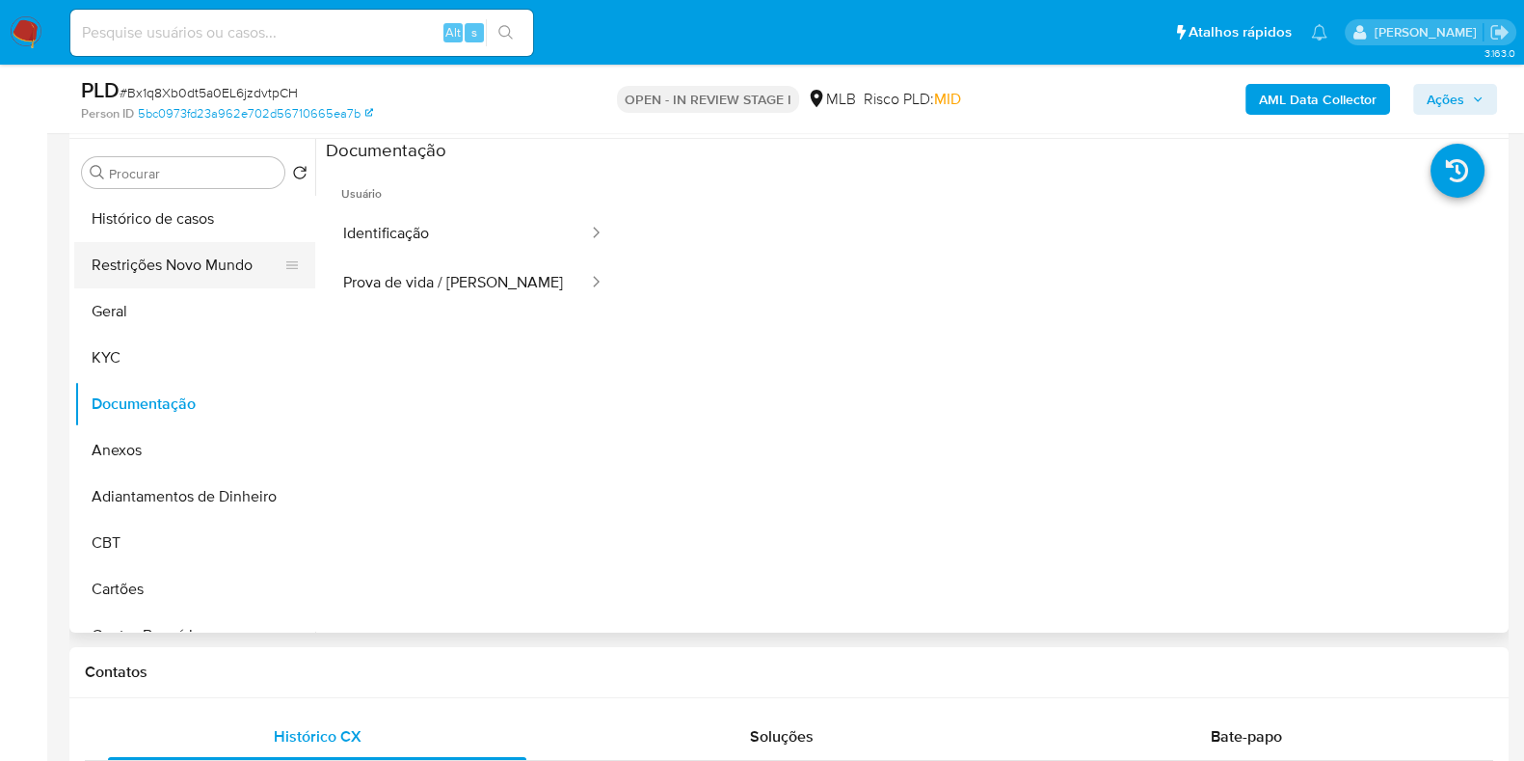
click at [186, 253] on button "Restrições Novo Mundo" at bounding box center [187, 265] width 226 height 46
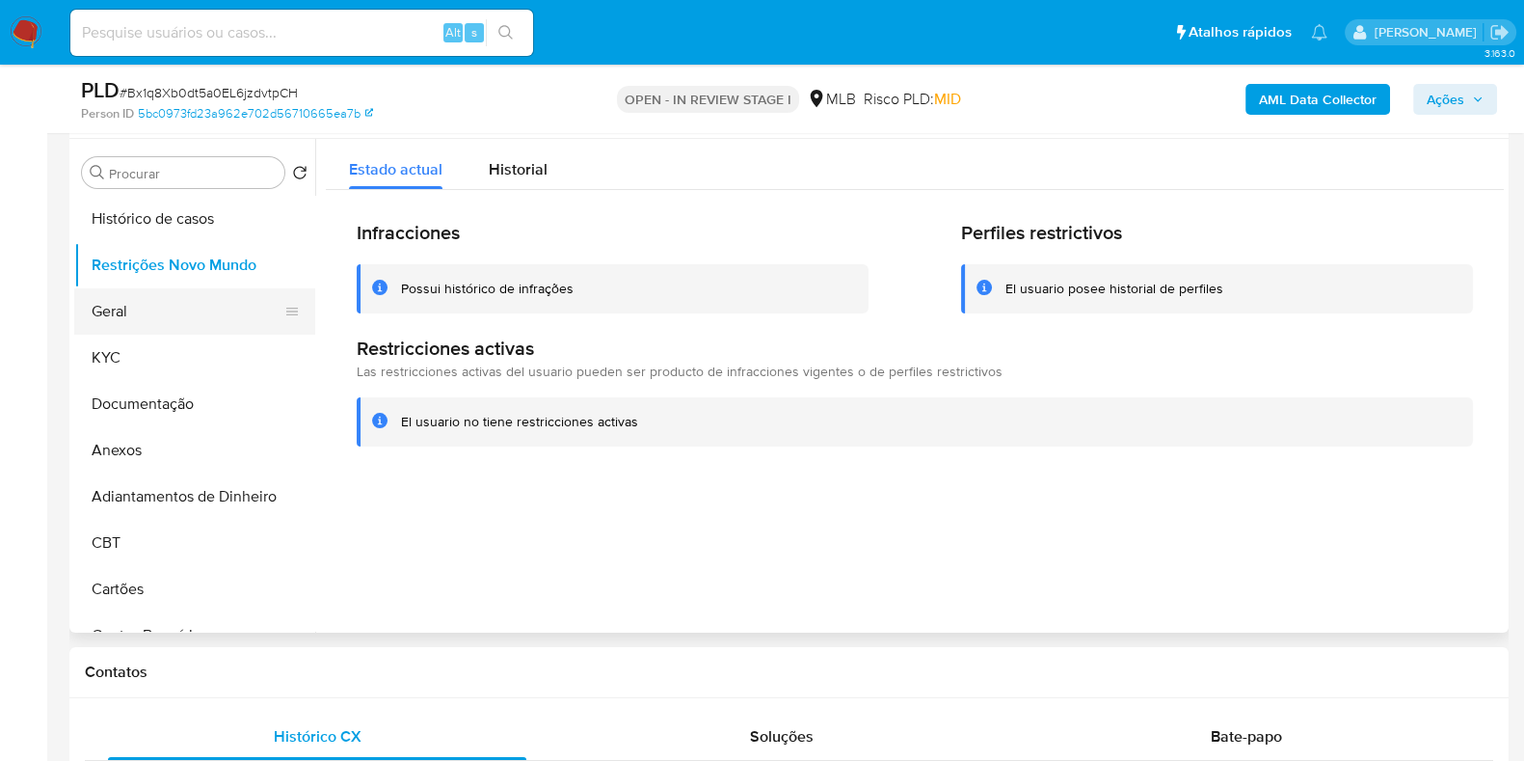
click at [162, 314] on button "Geral" at bounding box center [187, 311] width 226 height 46
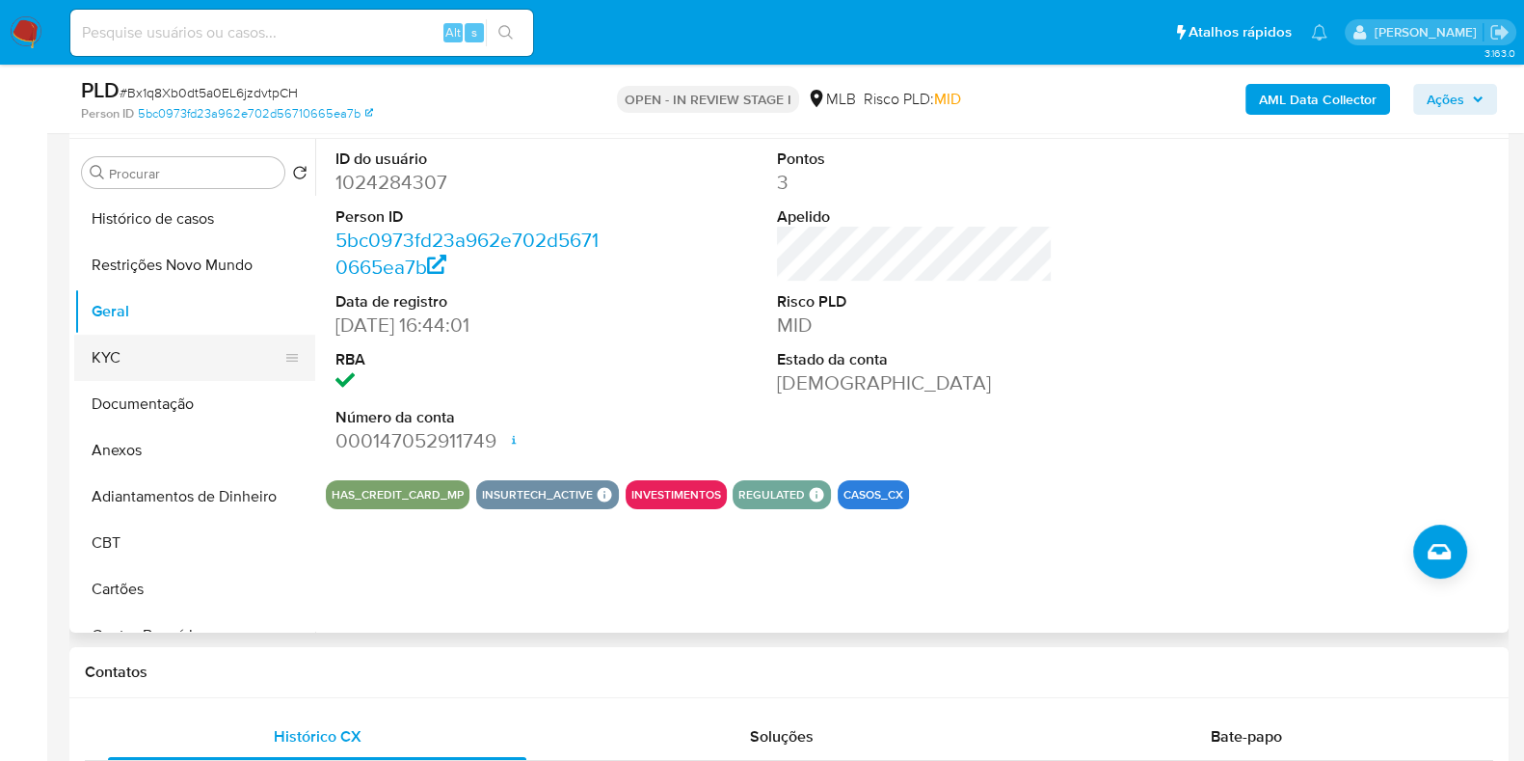
click at [151, 352] on button "KYC" at bounding box center [187, 357] width 226 height 46
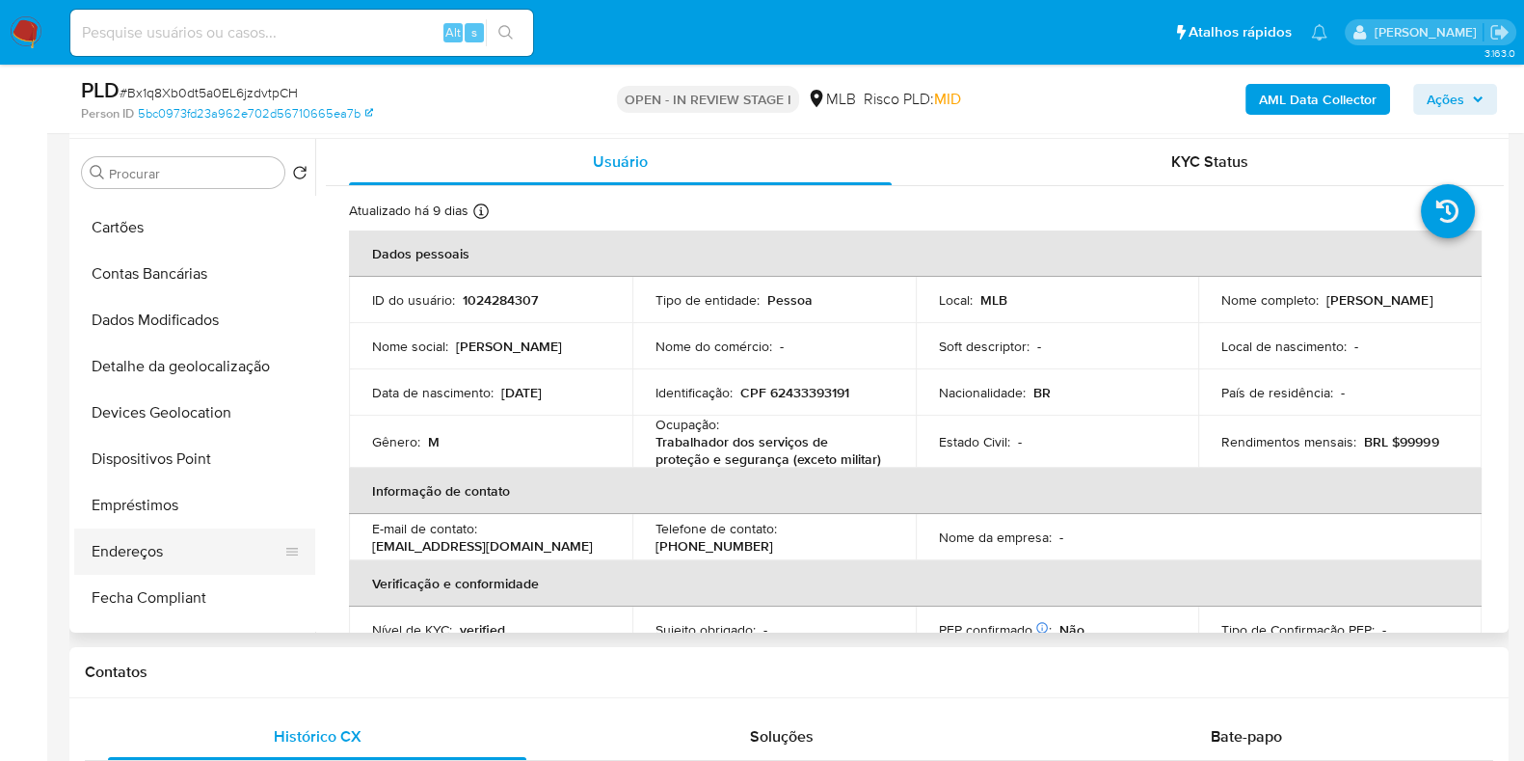
click at [147, 547] on button "Endereços" at bounding box center [187, 551] width 226 height 46
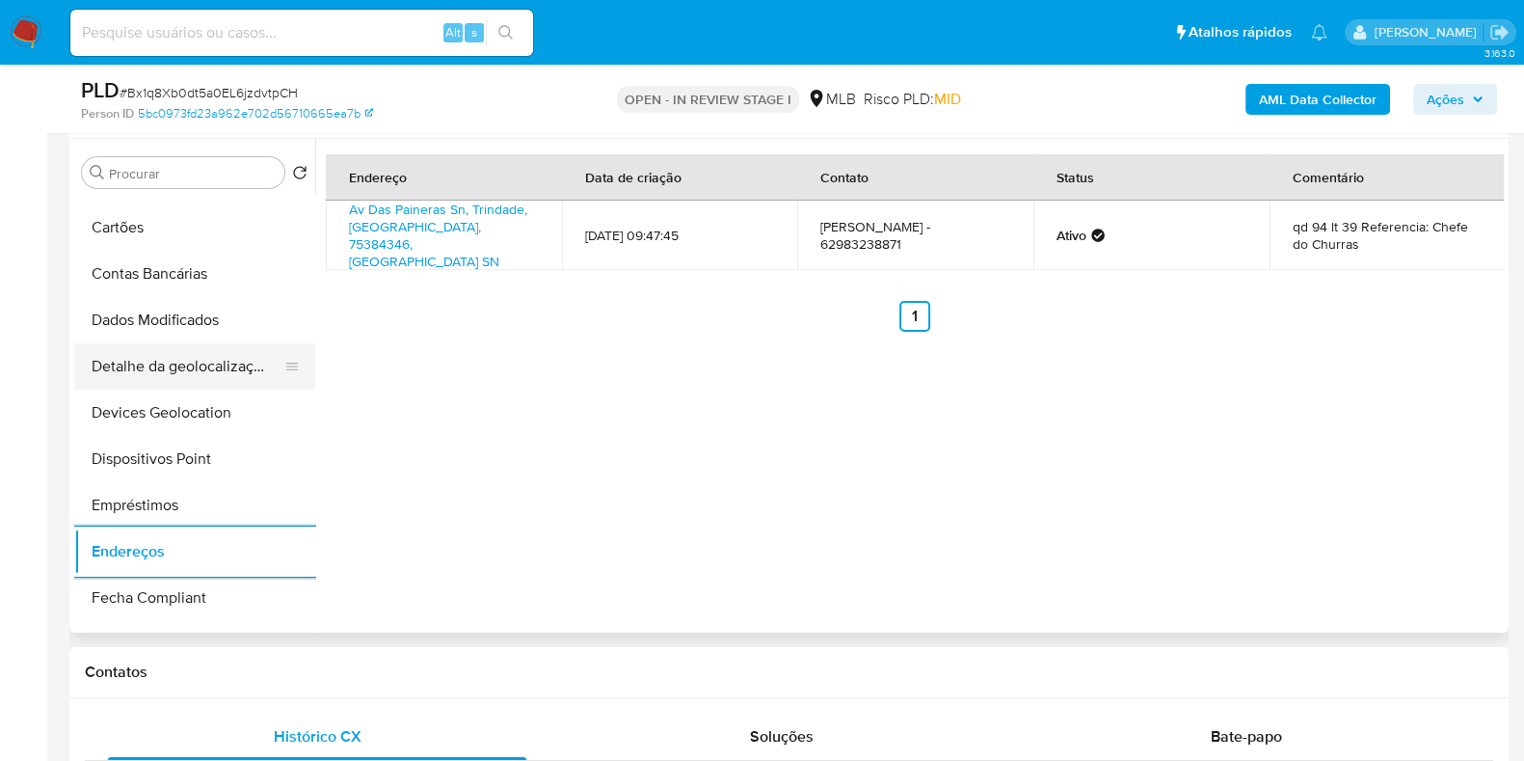
click at [164, 370] on button "Detalhe da geolocalização" at bounding box center [187, 366] width 226 height 46
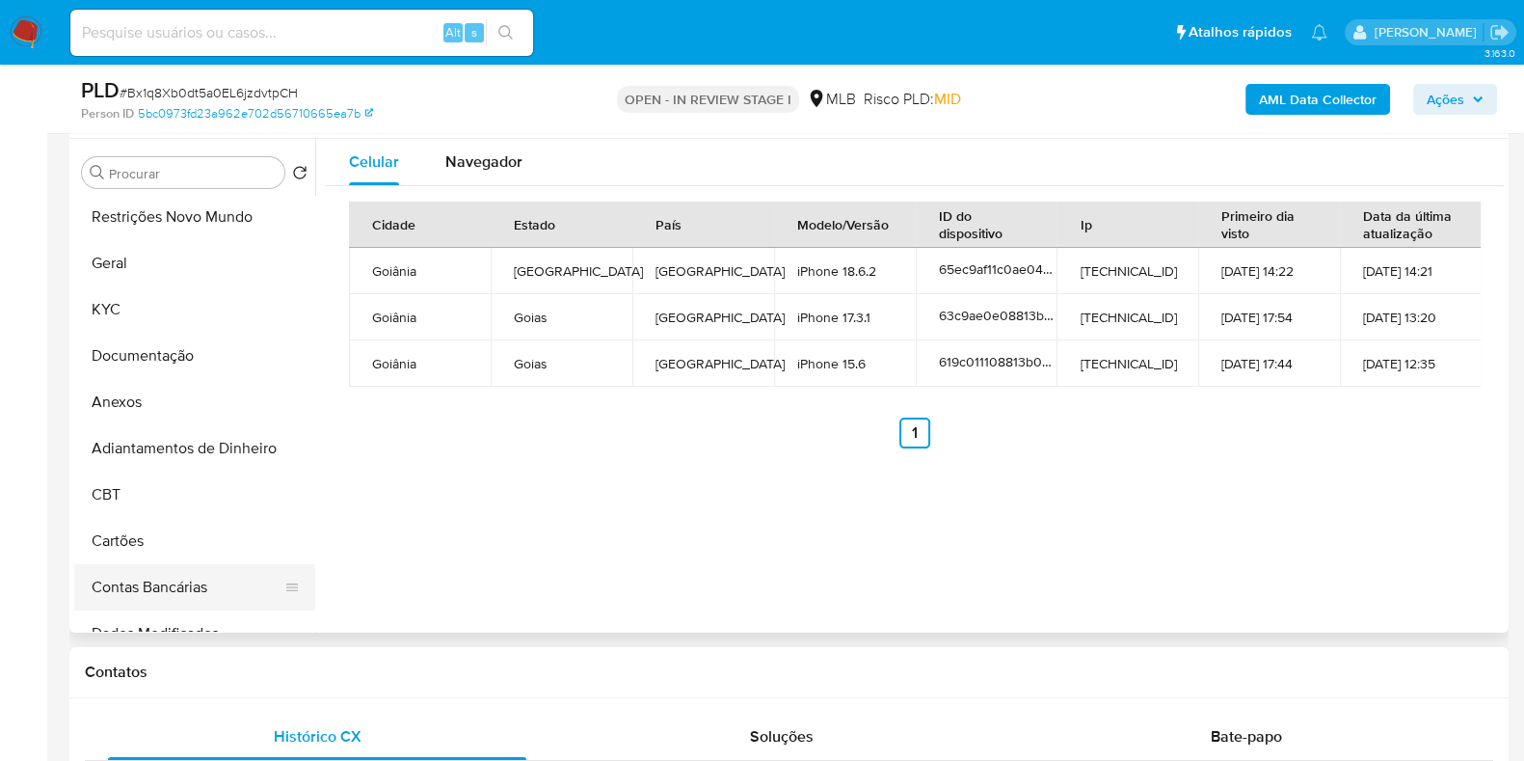
scroll to position [0, 0]
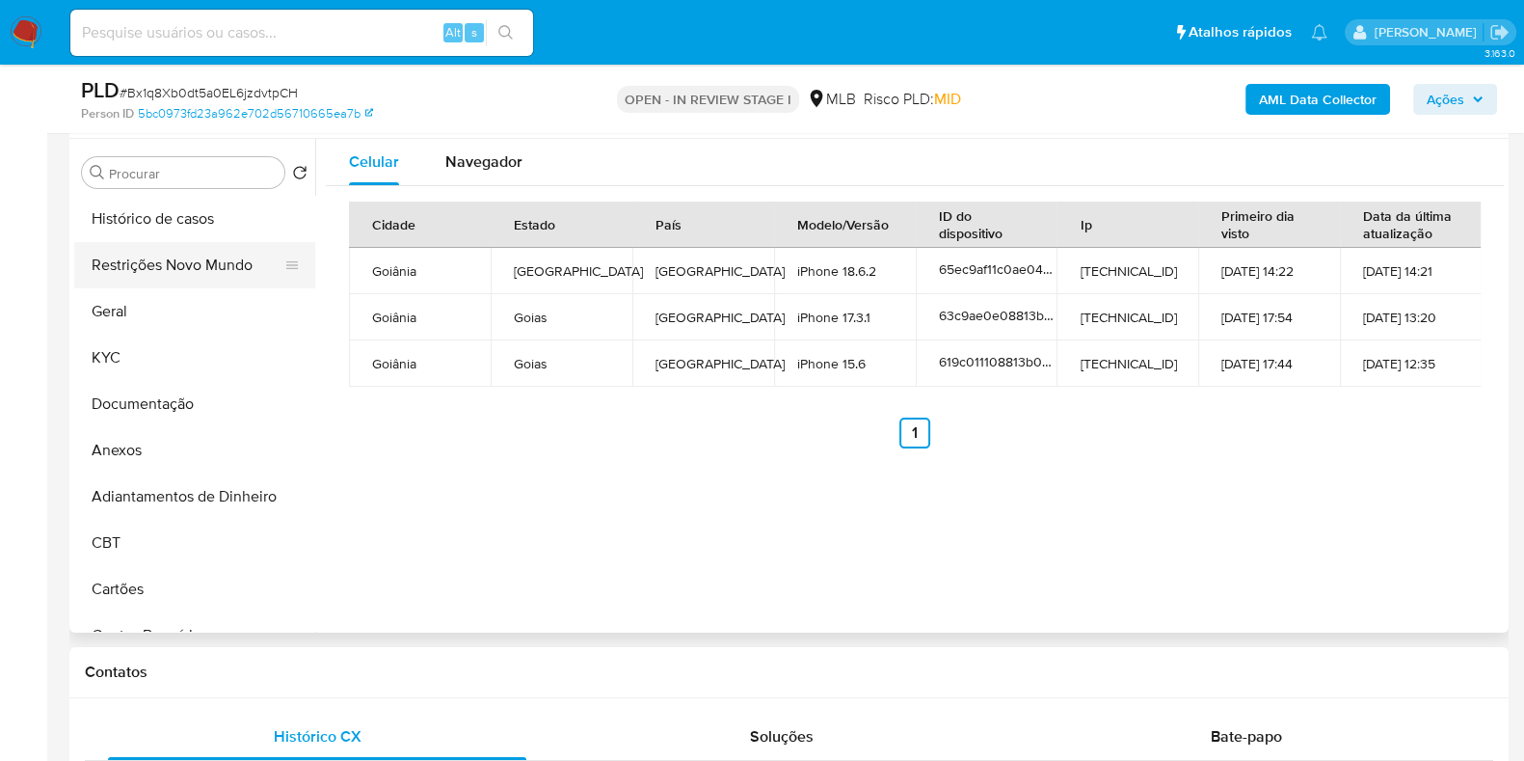
click at [178, 263] on button "Restrições Novo Mundo" at bounding box center [187, 265] width 226 height 46
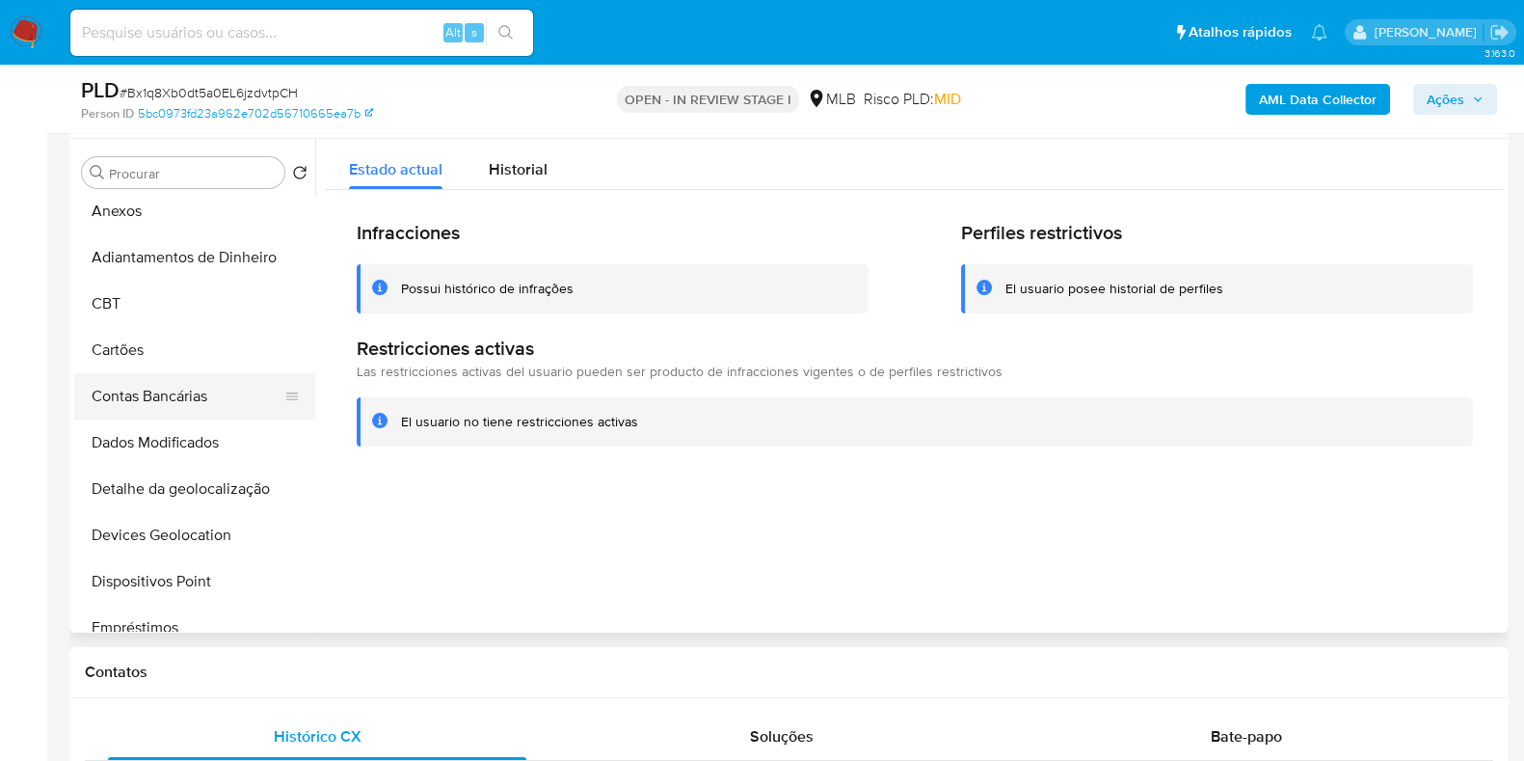
scroll to position [240, 0]
click at [185, 576] on button "Dispositivos Point" at bounding box center [187, 580] width 226 height 46
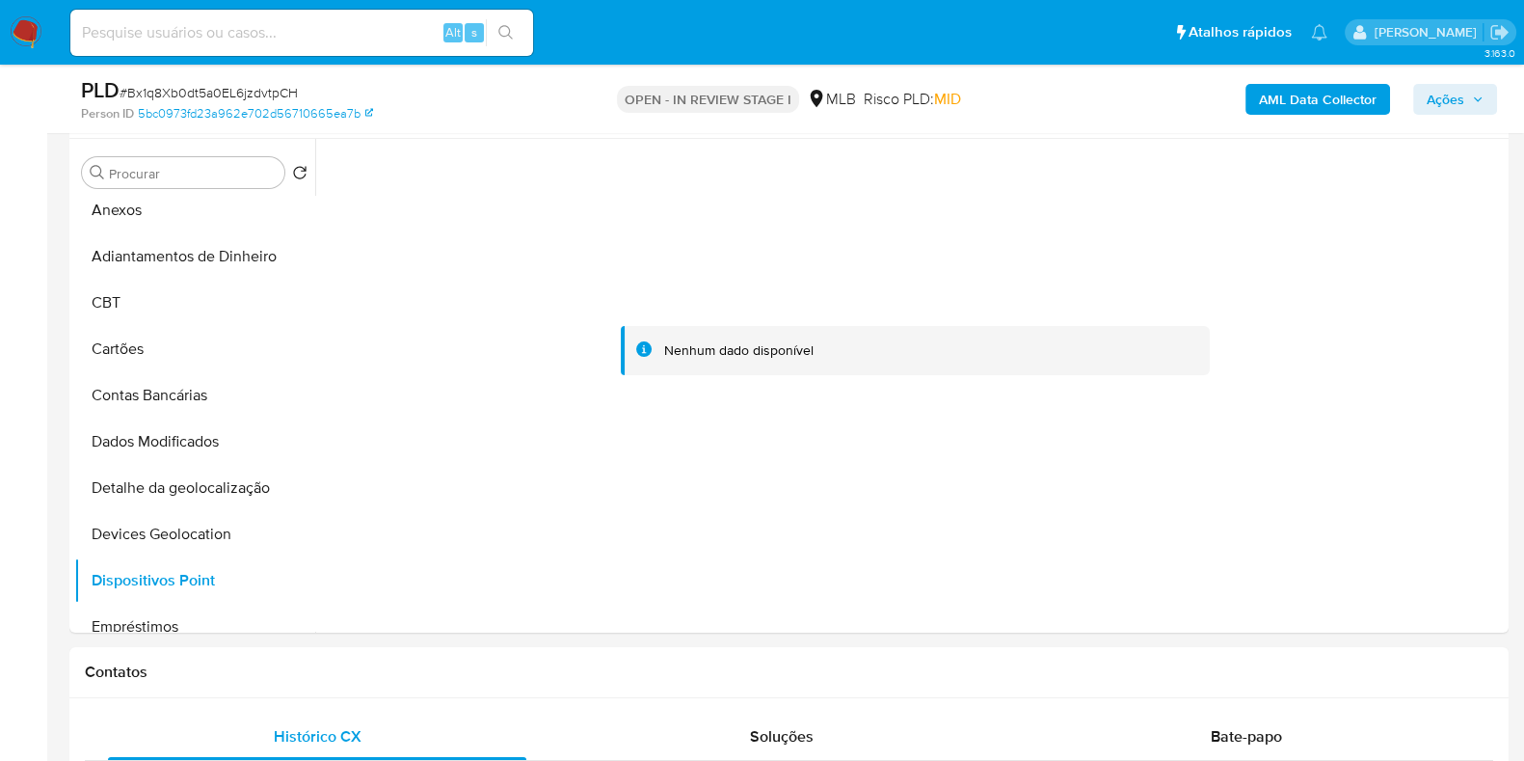
click at [1289, 108] on b "AML Data Collector" at bounding box center [1318, 99] width 118 height 31
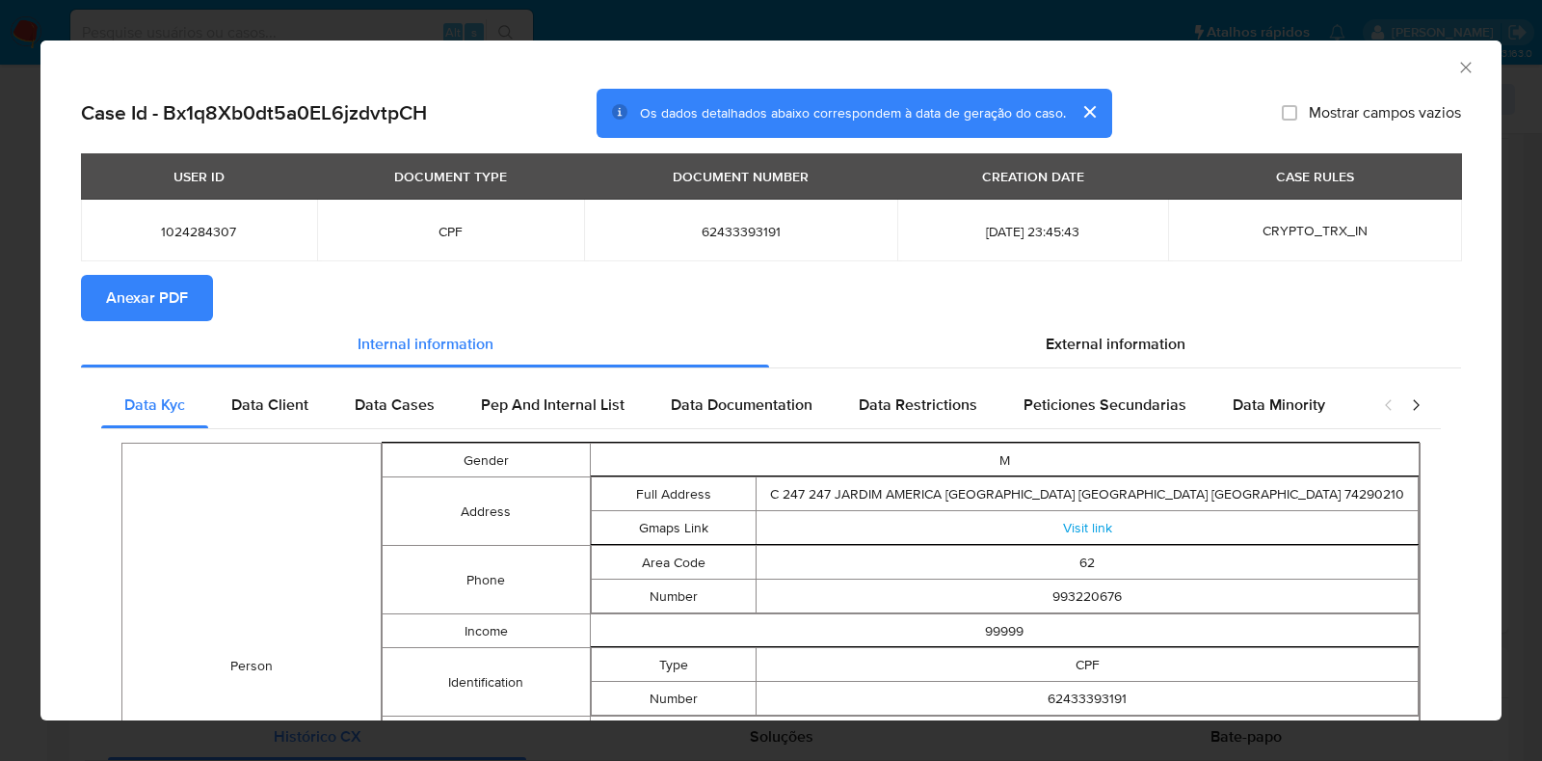
click at [139, 301] on span "Anexar PDF" at bounding box center [147, 298] width 82 height 42
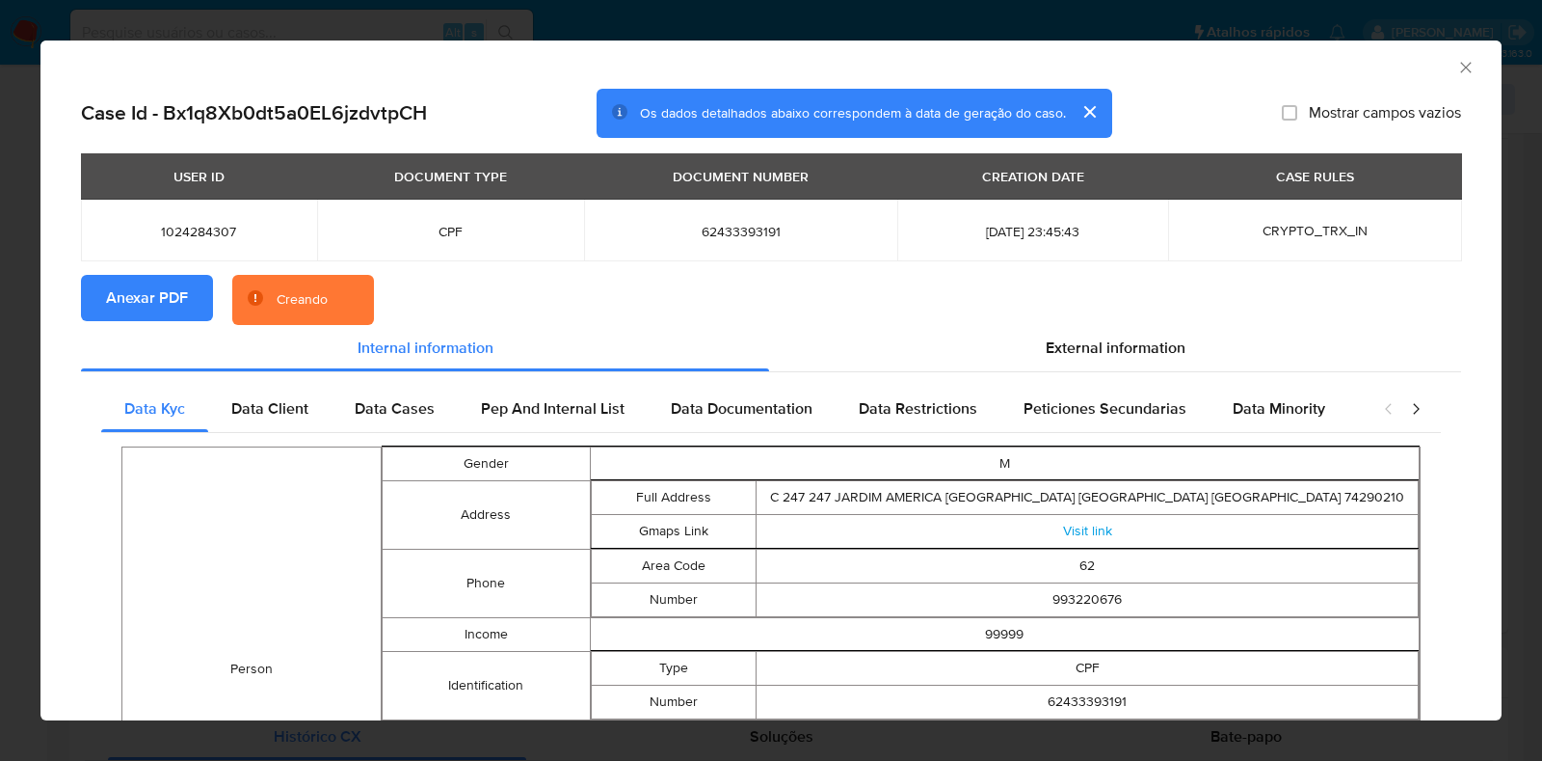
click at [0, 277] on div "AML Data Collector Case Id - Bx1q8Xb0dt5a0EL6jzdvtpCH Os dados detalhados abaix…" at bounding box center [771, 380] width 1542 height 761
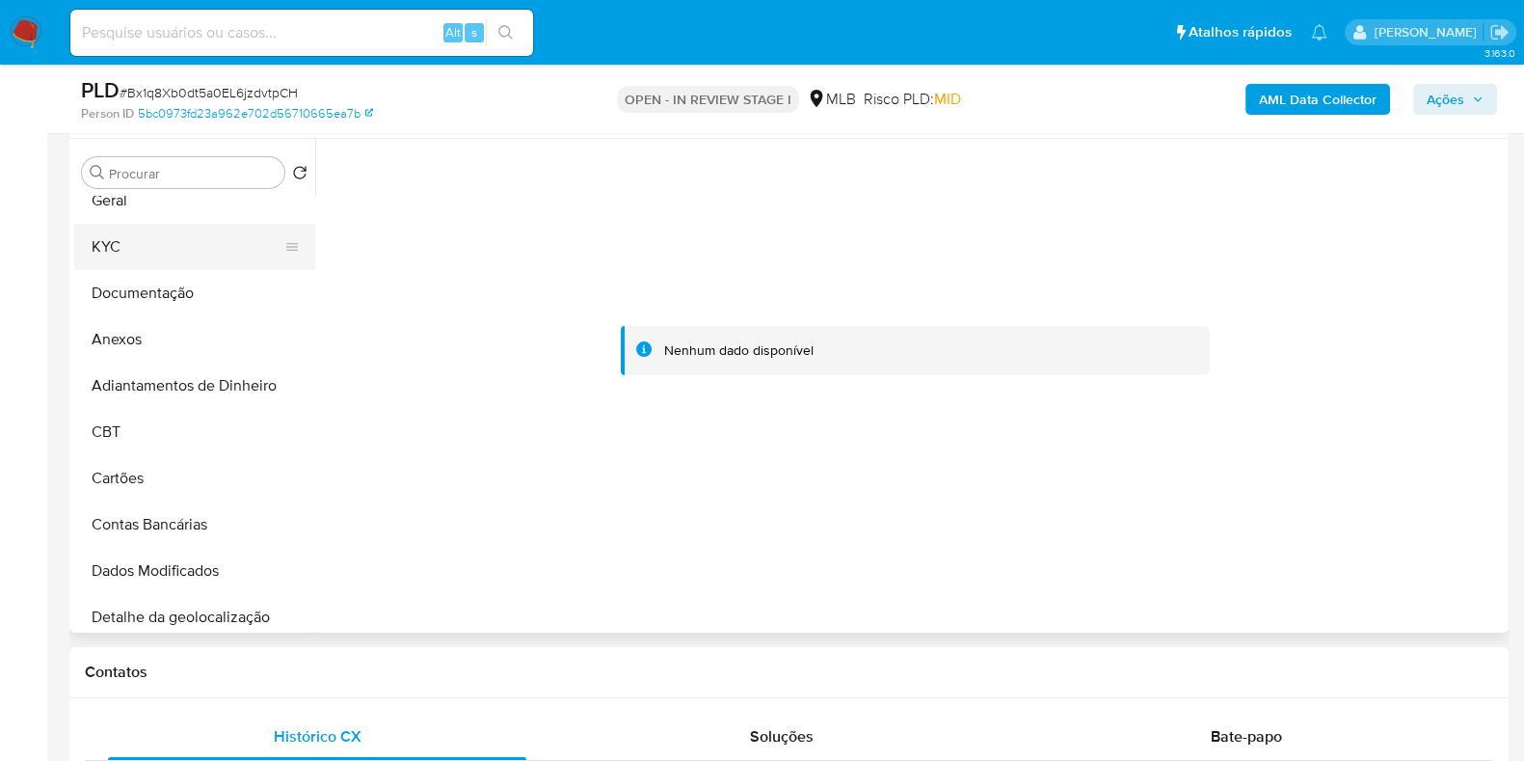
scroll to position [0, 0]
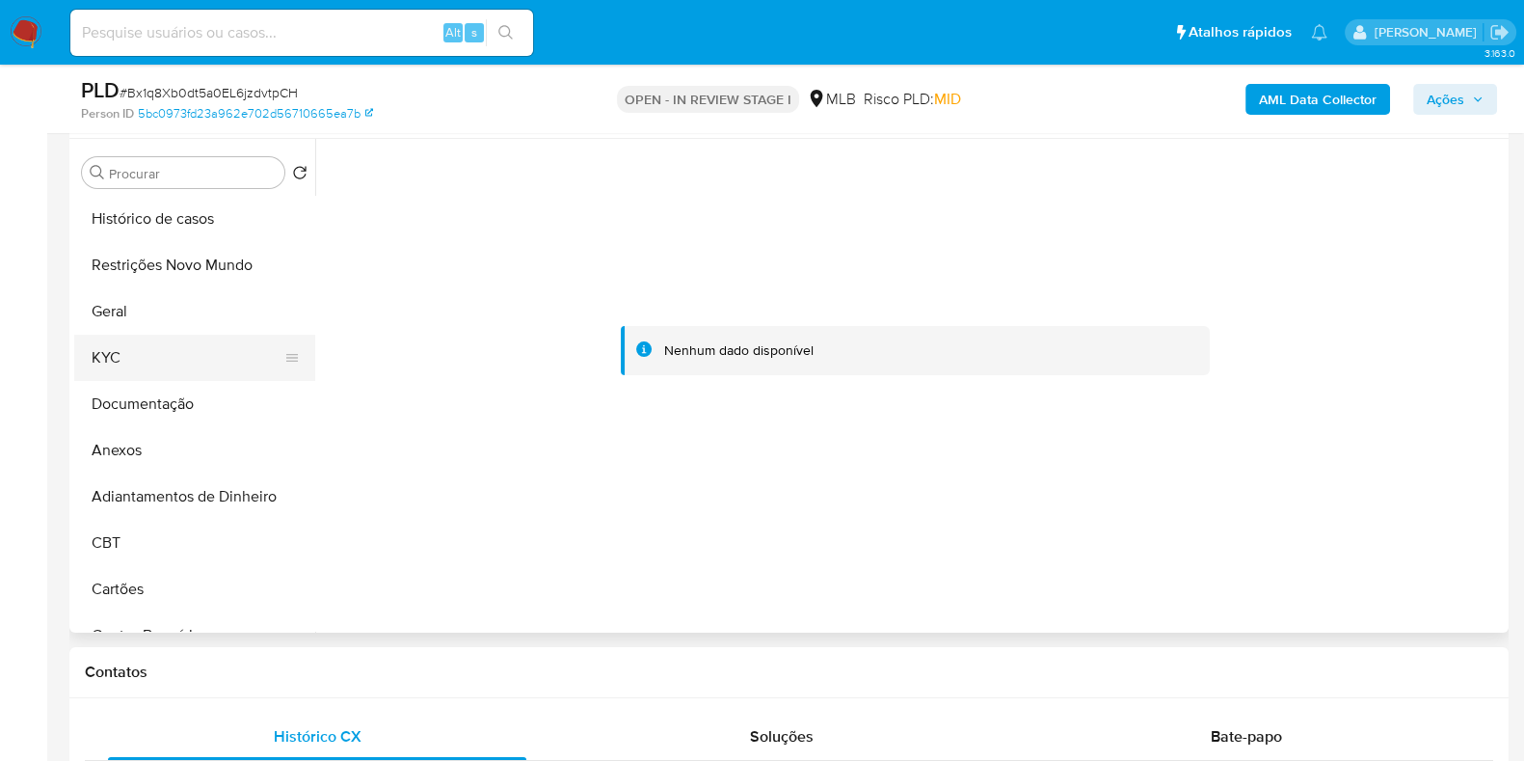
drag, startPoint x: 142, startPoint y: 327, endPoint x: 127, endPoint y: 347, distance: 24.9
click at [140, 330] on button "Geral" at bounding box center [194, 311] width 241 height 46
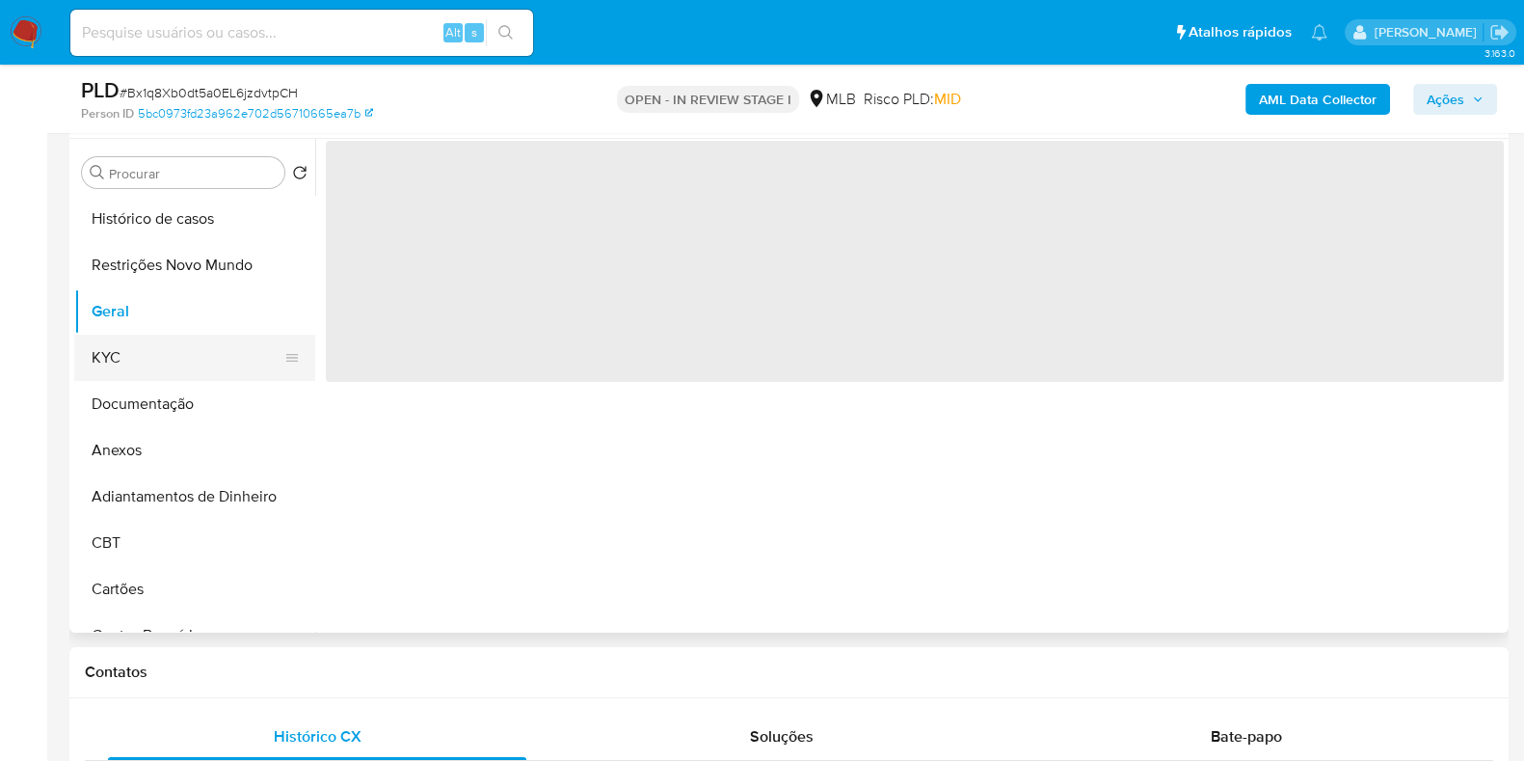
click at [127, 352] on button "KYC" at bounding box center [187, 357] width 226 height 46
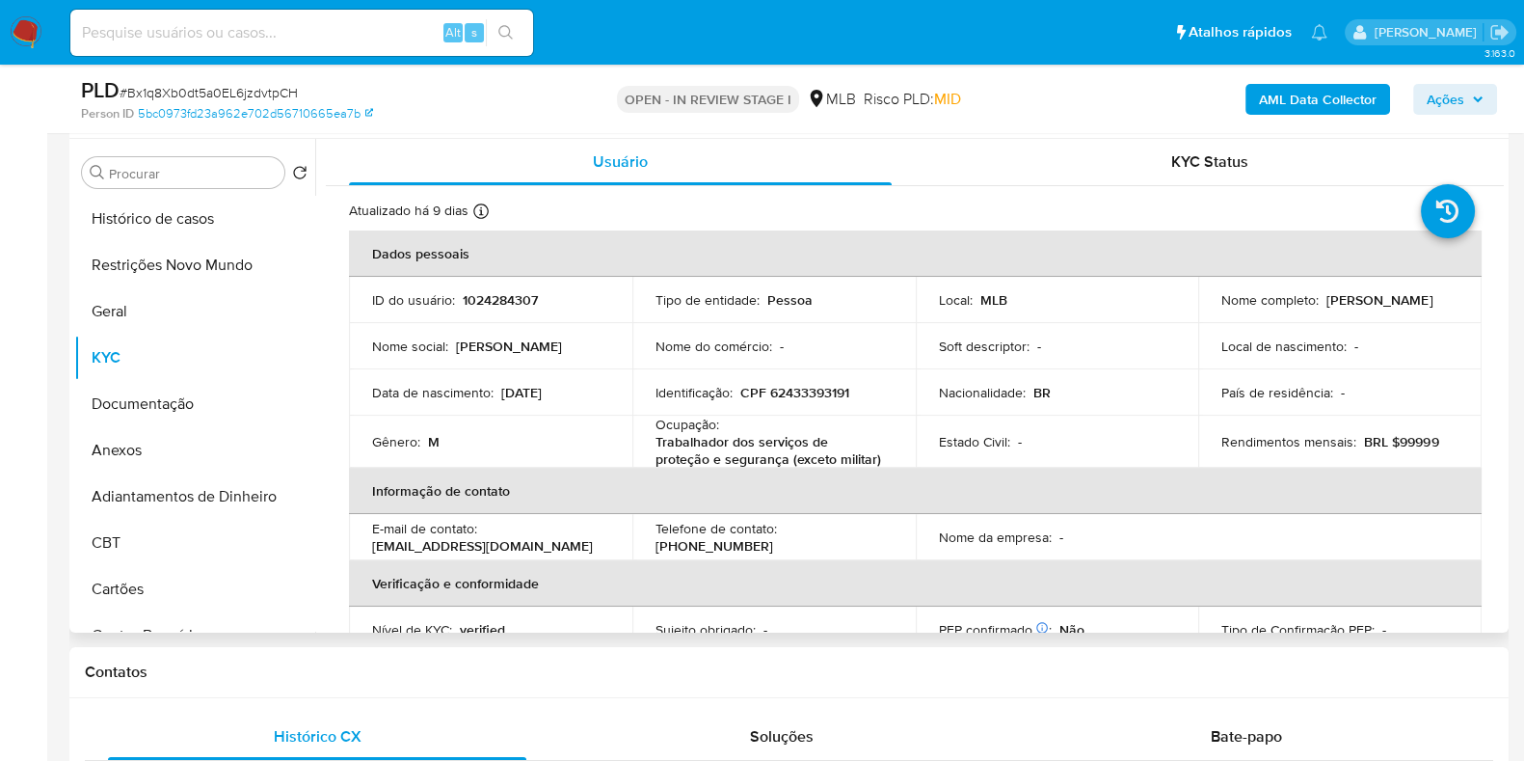
drag, startPoint x: 1371, startPoint y: 306, endPoint x: 1201, endPoint y: 310, distance: 169.7
click at [1201, 310] on td "Nome completo : Carlos Martins Ferreira" at bounding box center [1339, 300] width 283 height 46
copy p "Carlos Martins Ferreira"
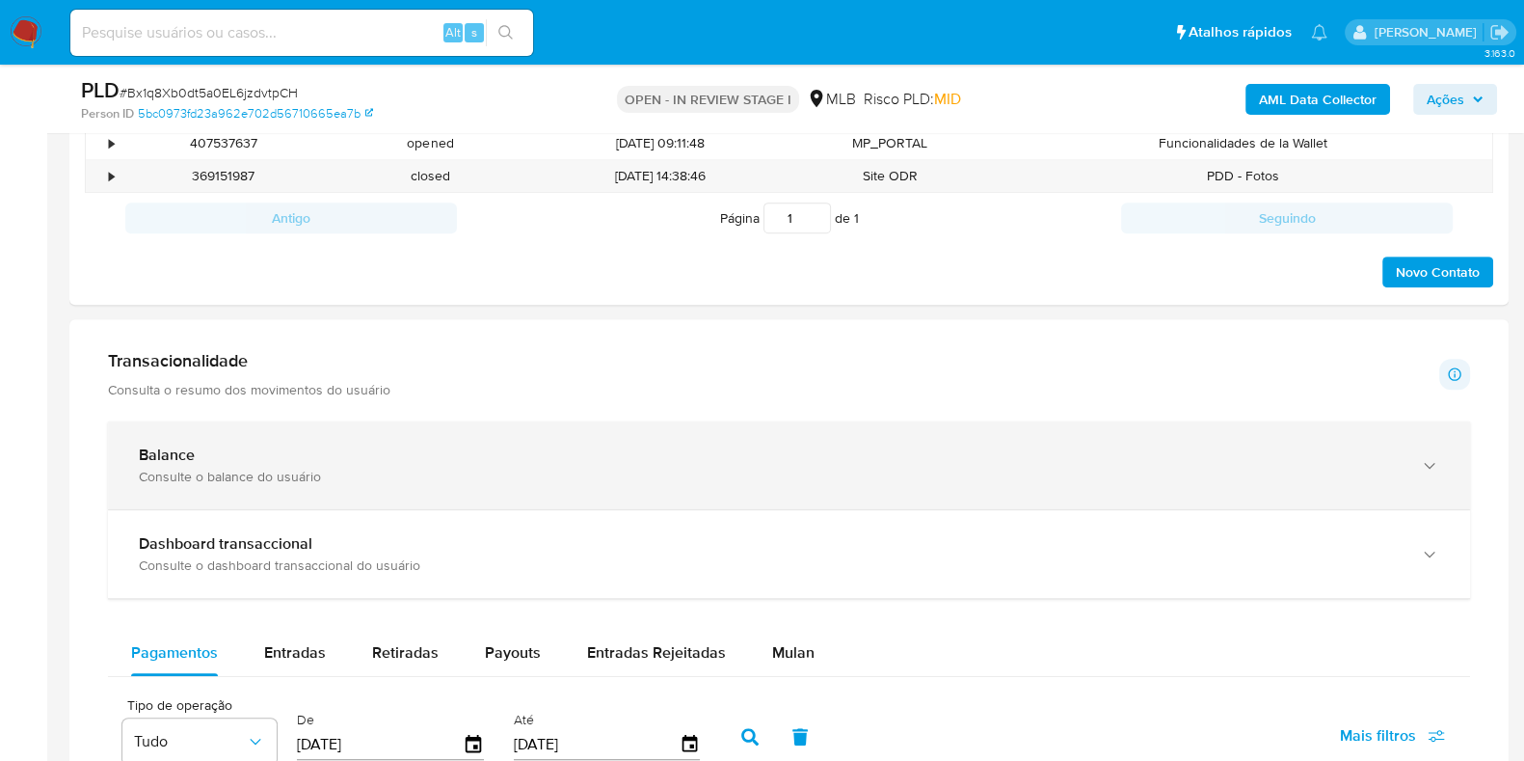
scroll to position [481, 0]
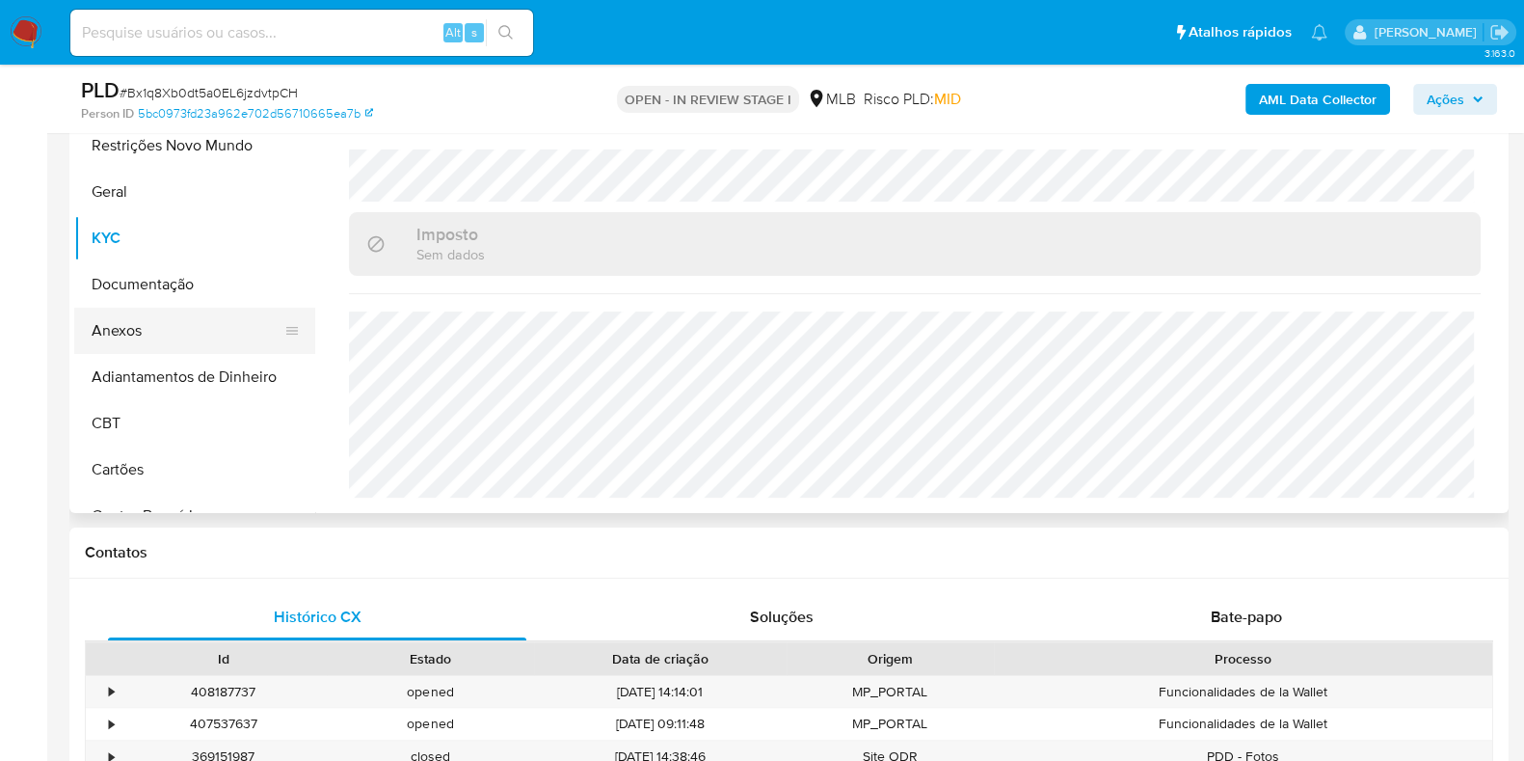
click at [153, 329] on button "Anexos" at bounding box center [187, 331] width 226 height 46
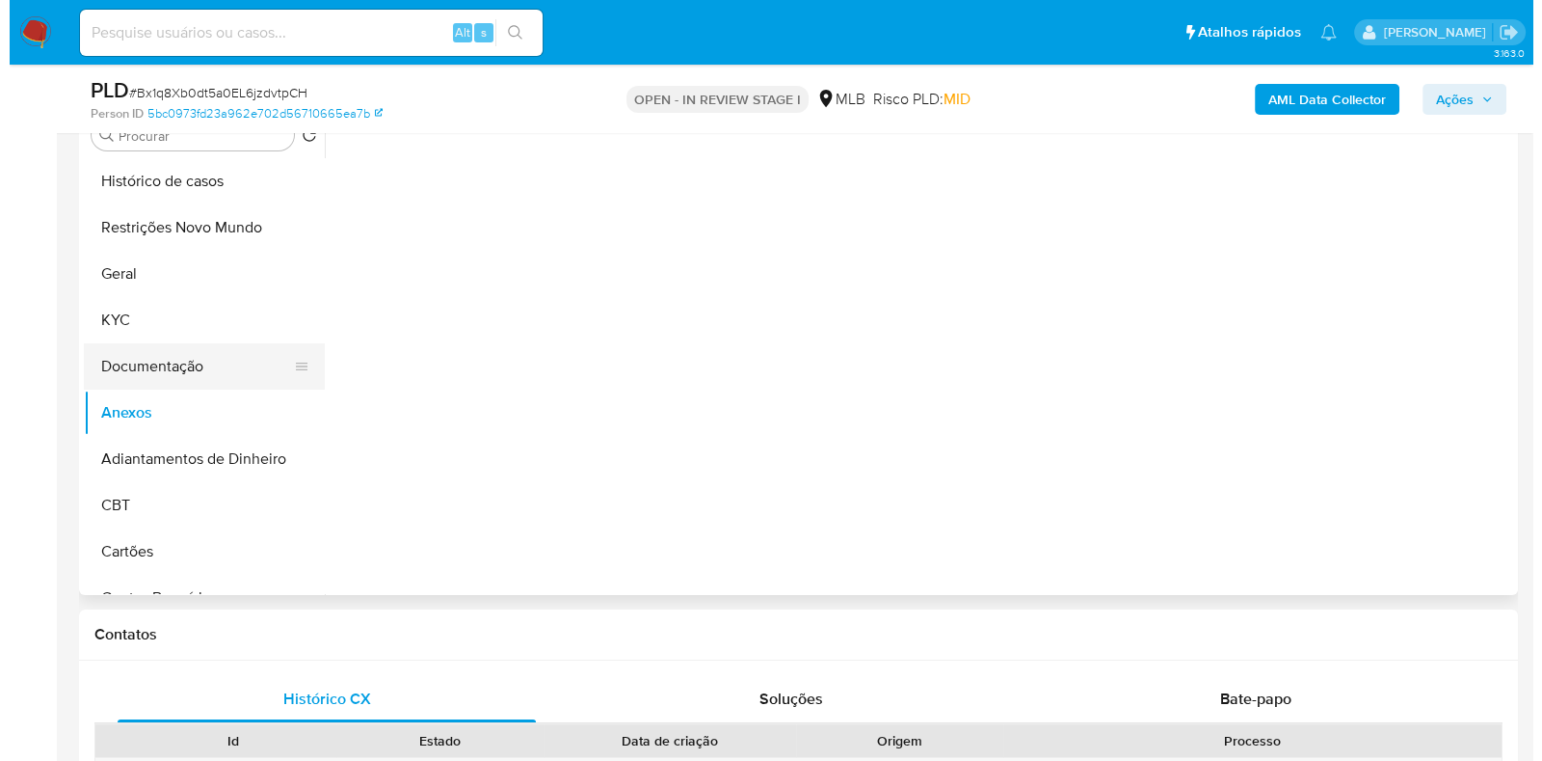
scroll to position [361, 0]
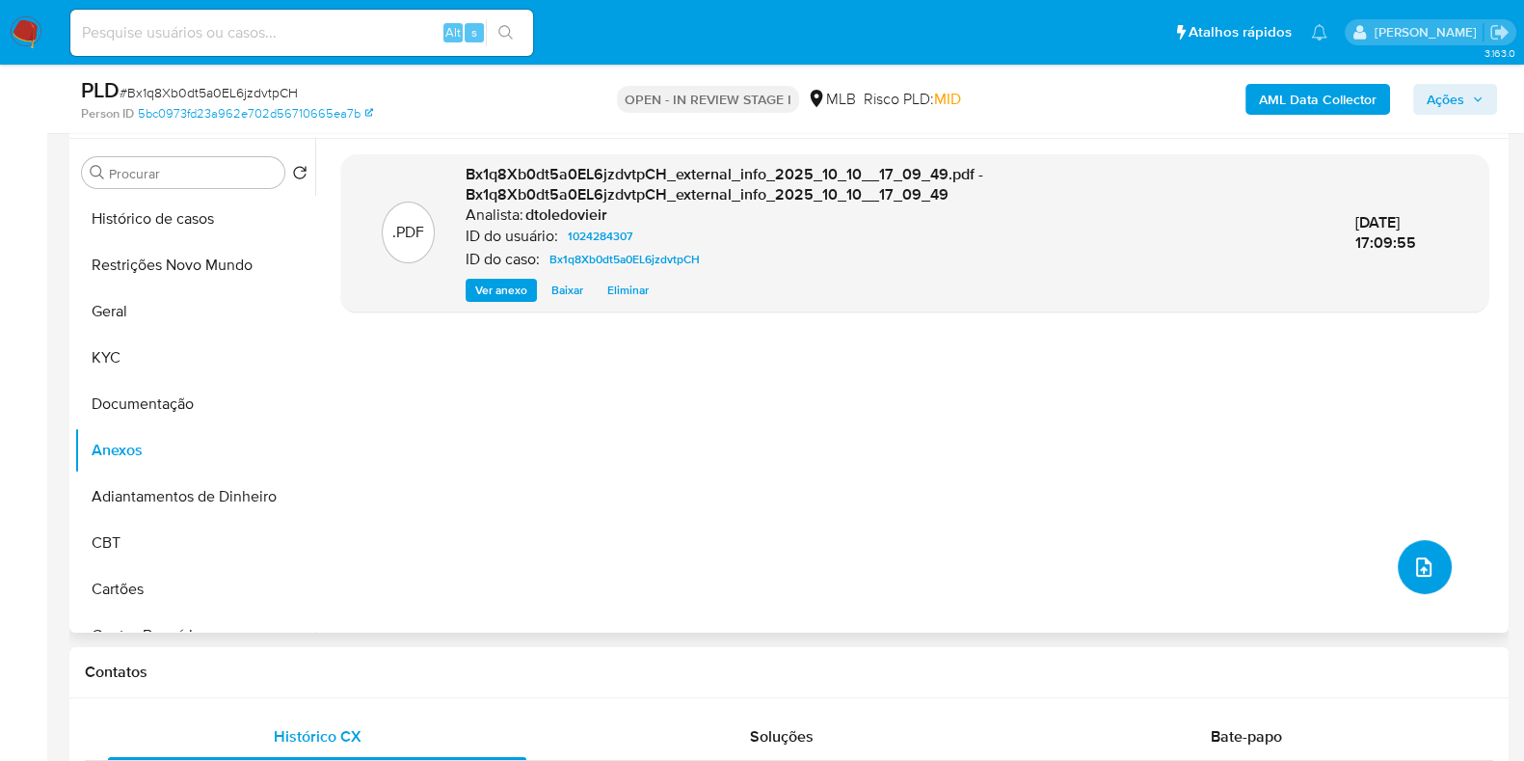
click at [1427, 575] on span "upload-file" at bounding box center [1423, 566] width 23 height 23
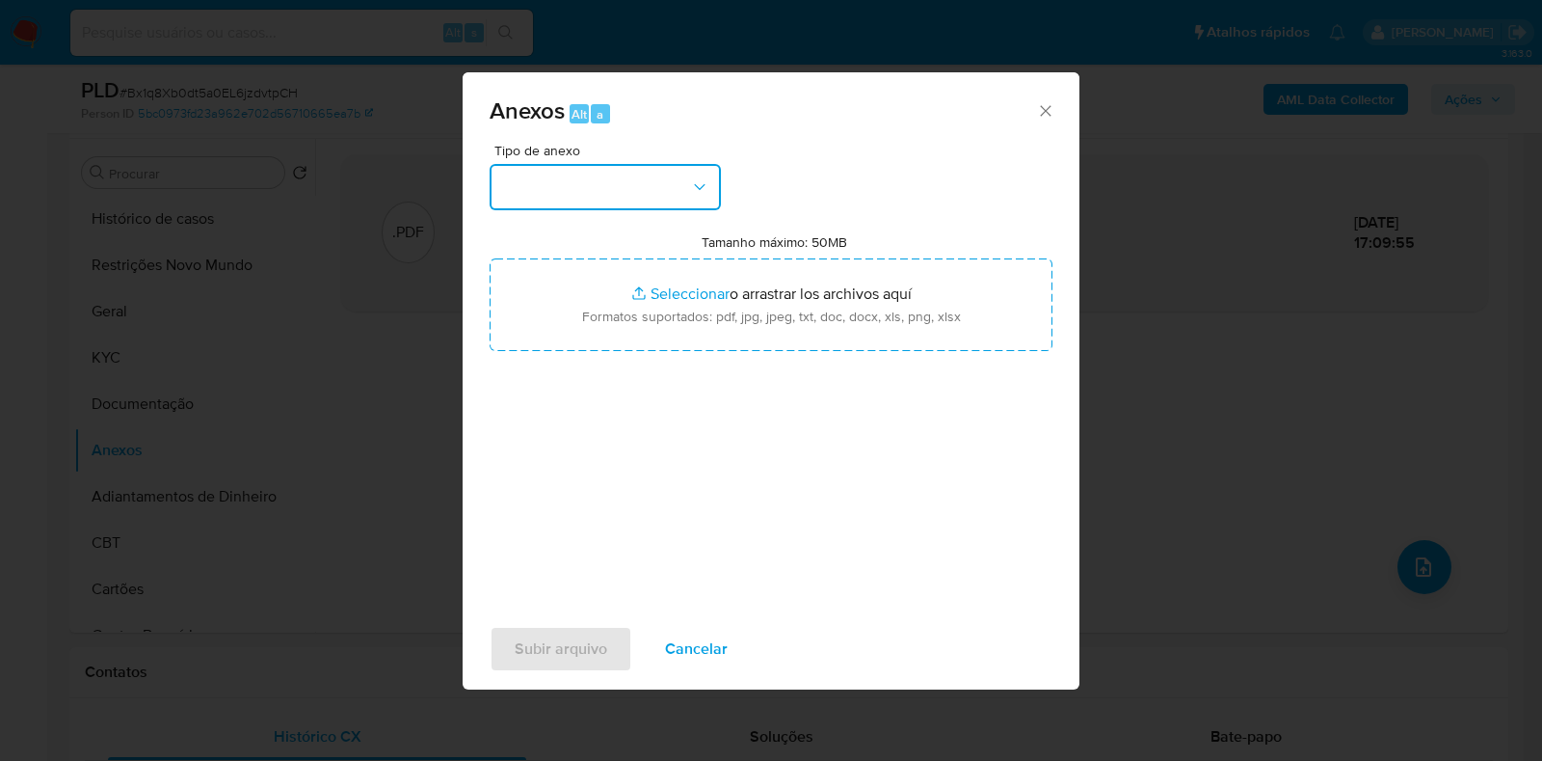
click at [588, 189] on button "button" at bounding box center [605, 187] width 231 height 46
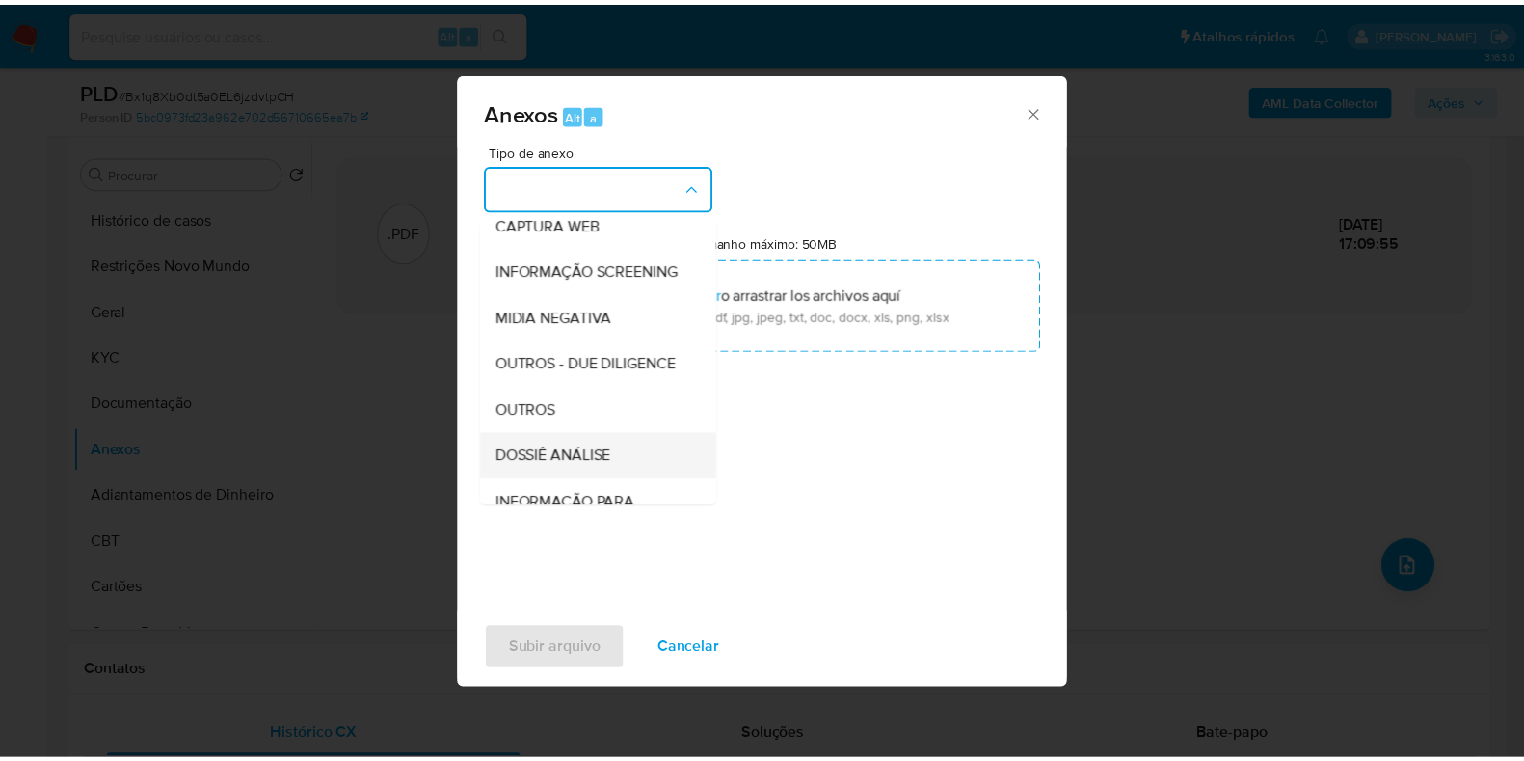
scroll to position [297, 0]
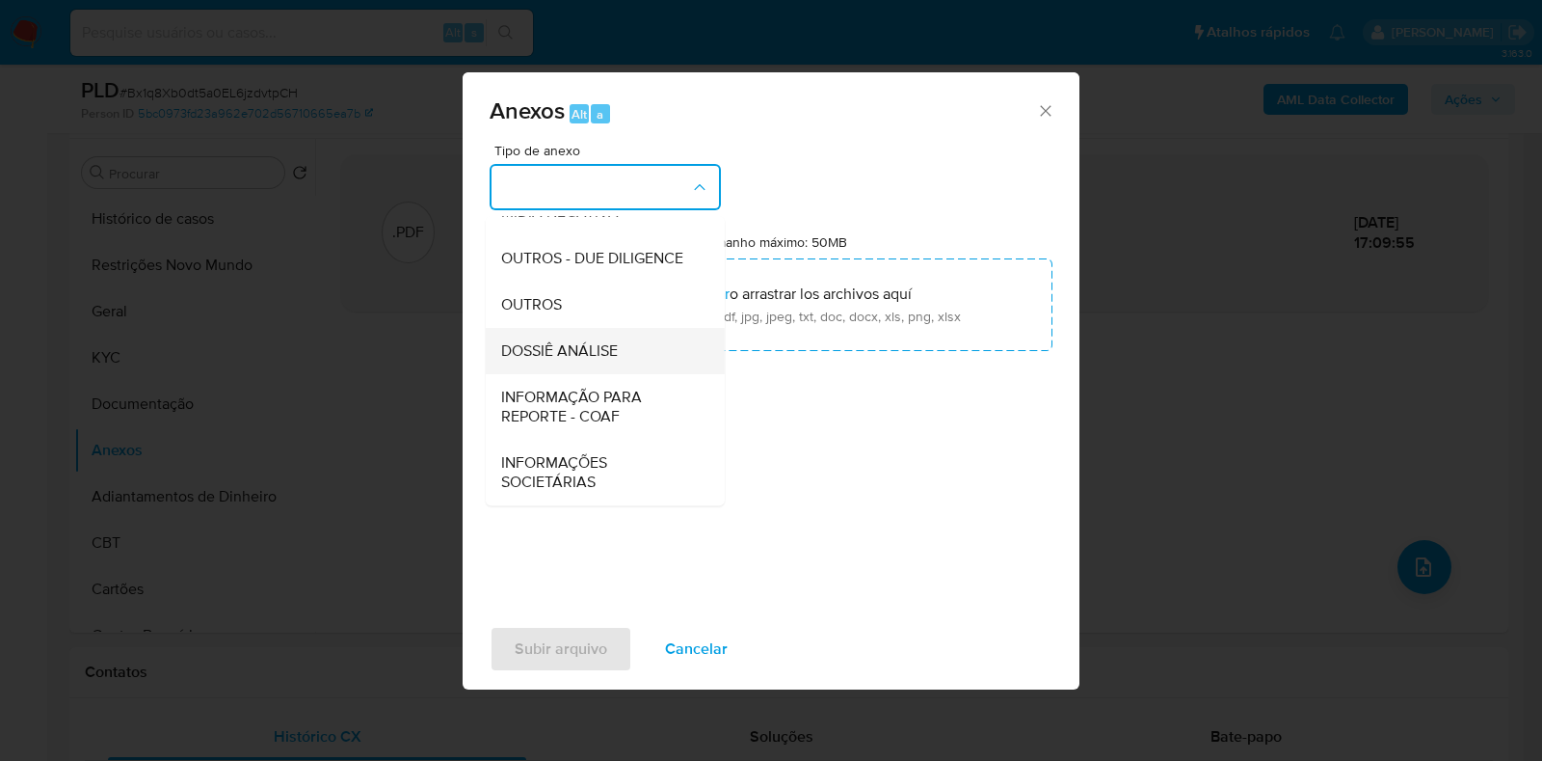
click at [583, 354] on span "DOSSIÊ ANÁLISE" at bounding box center [559, 350] width 117 height 19
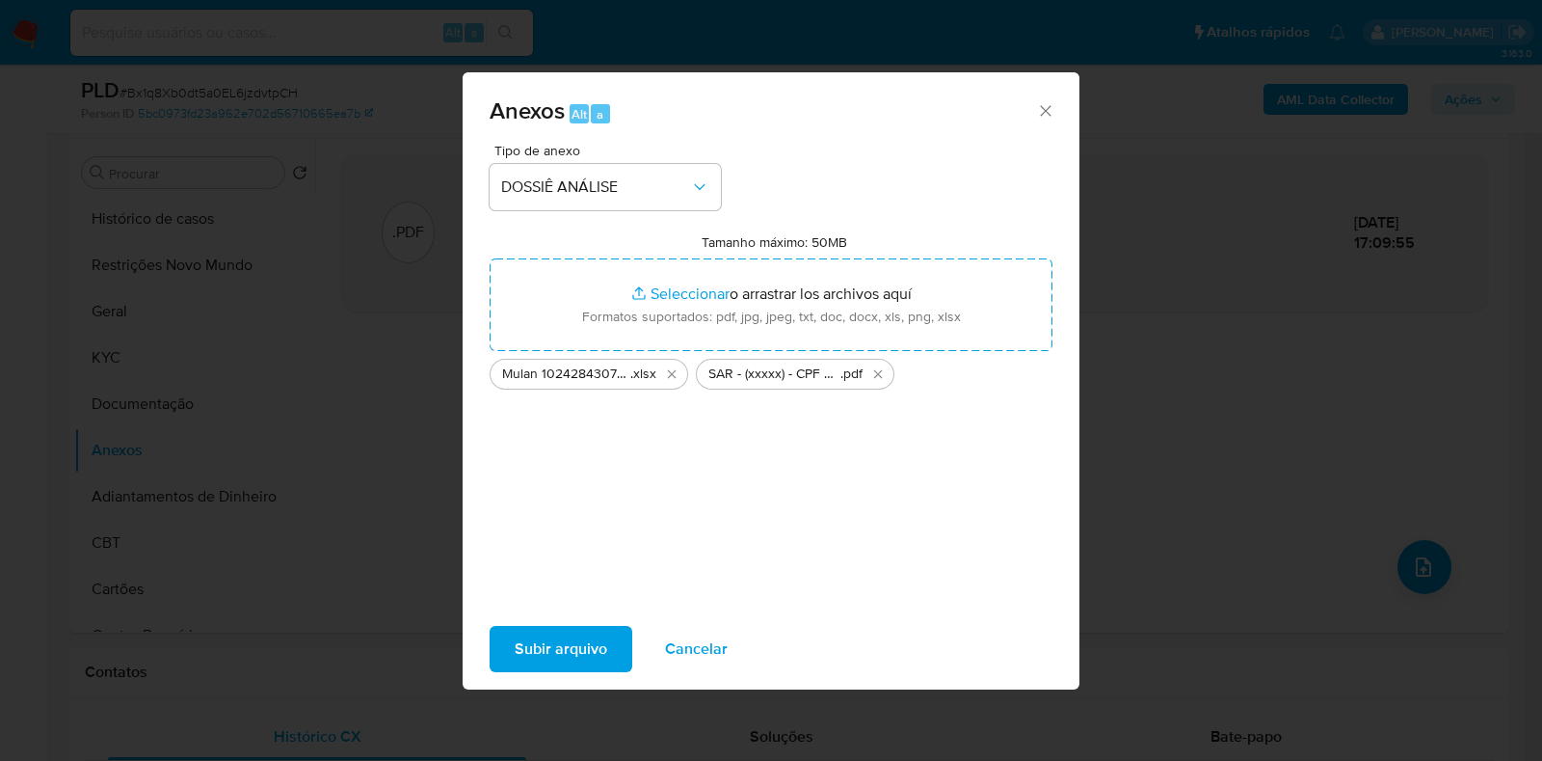
click at [561, 644] on span "Subir arquivo" at bounding box center [561, 649] width 93 height 42
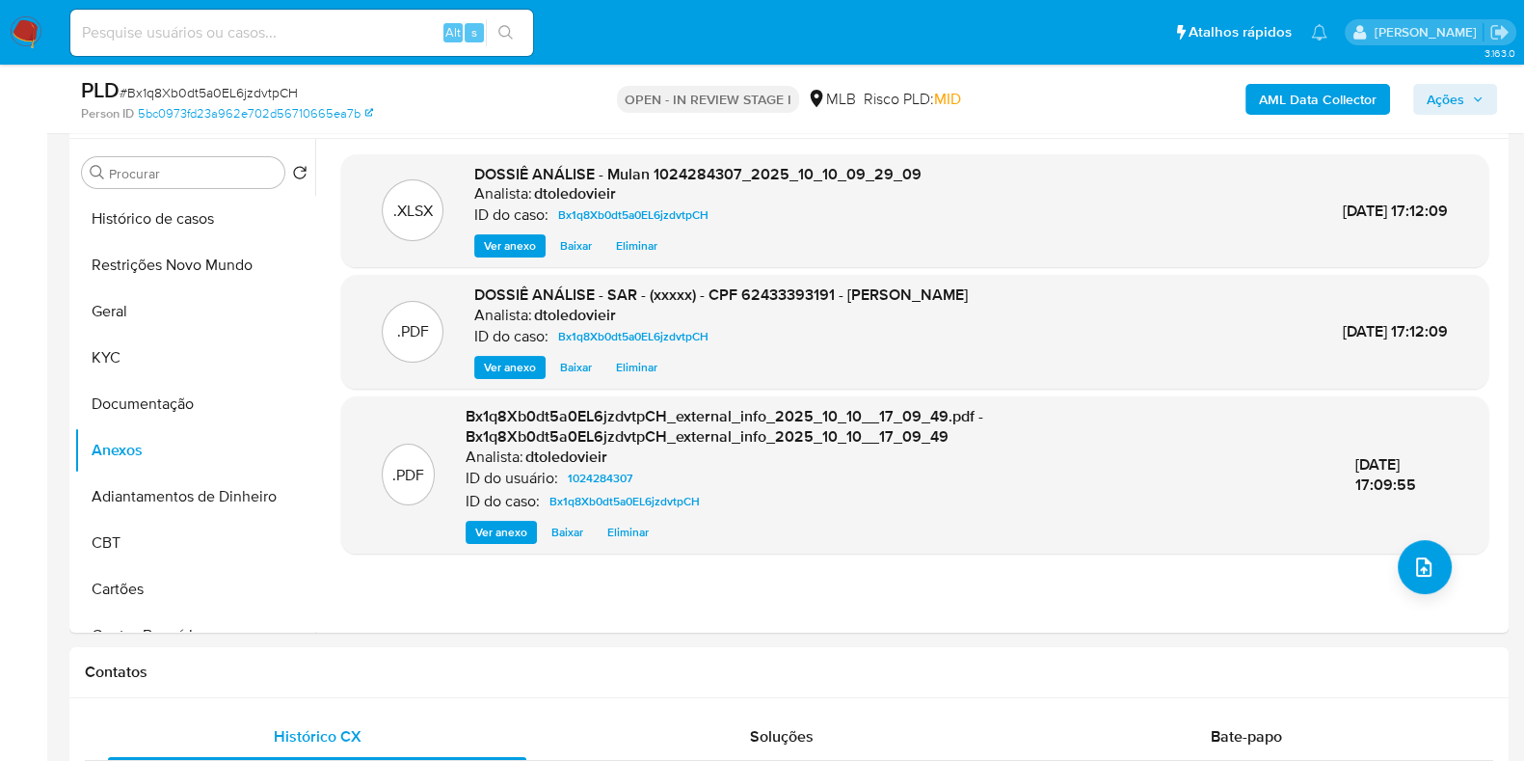
click at [1465, 84] on button "Ações" at bounding box center [1455, 99] width 84 height 31
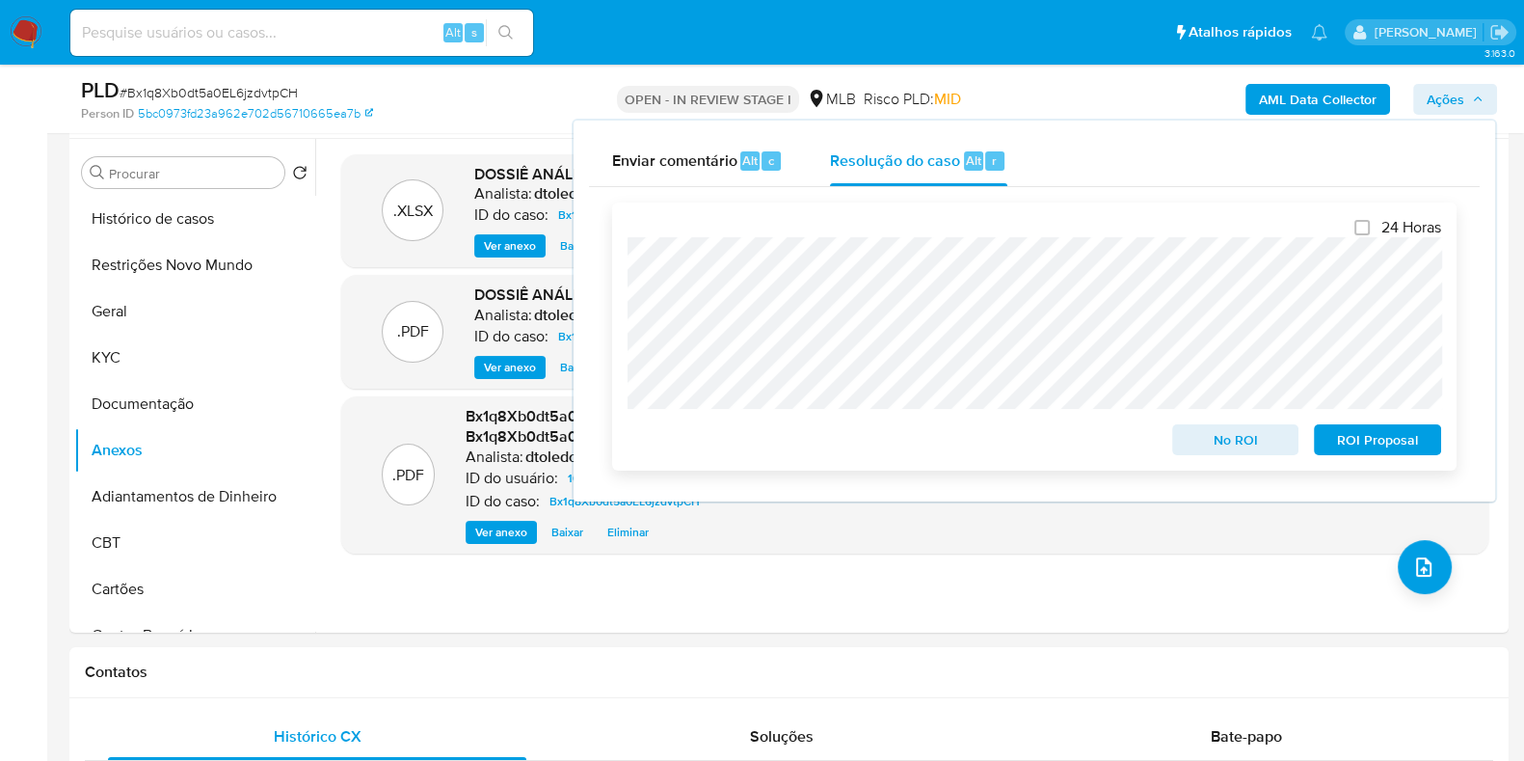
click at [1346, 440] on span "ROI Proposal" at bounding box center [1377, 439] width 100 height 27
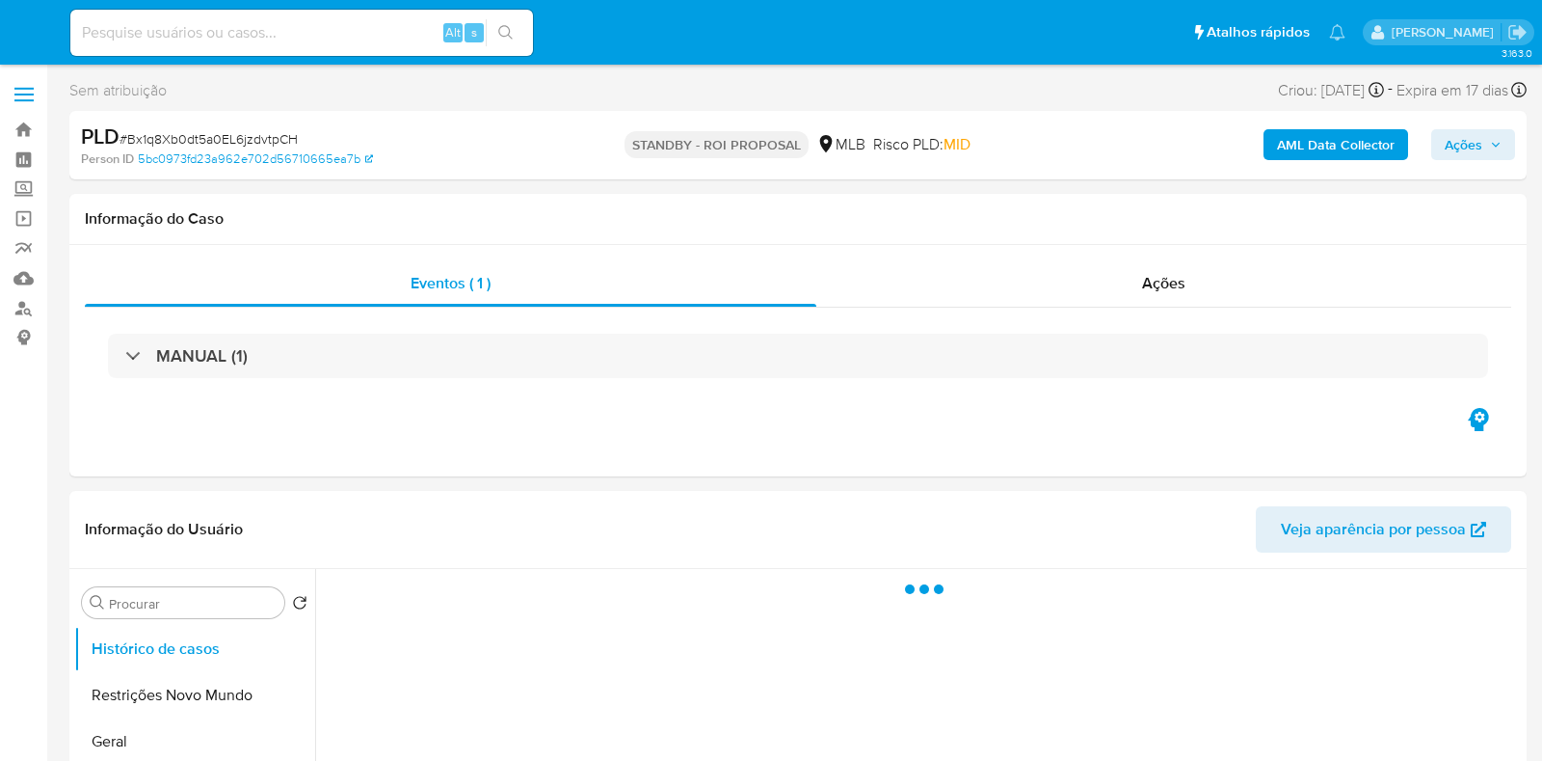
select select "10"
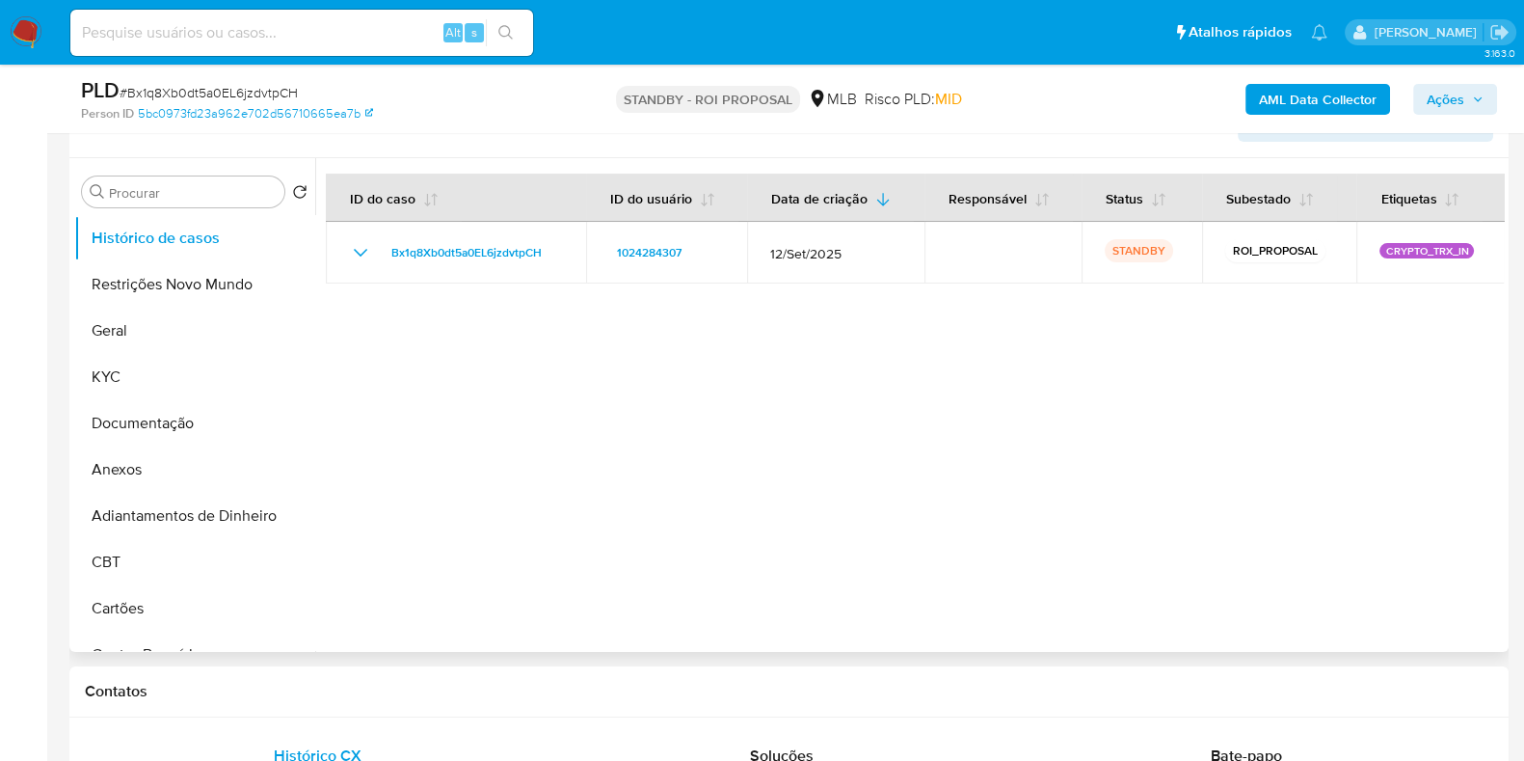
scroll to position [361, 0]
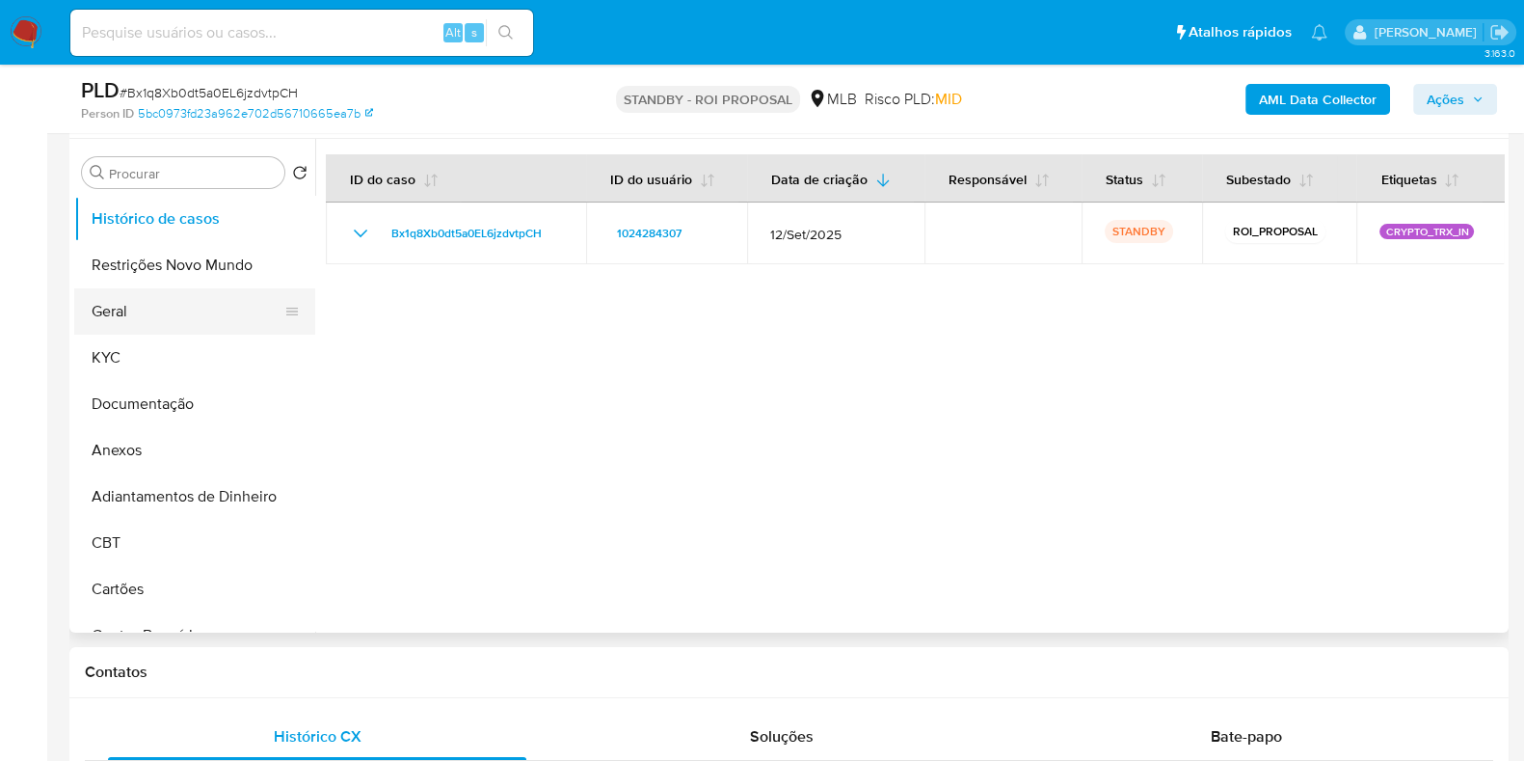
click at [170, 301] on button "Geral" at bounding box center [187, 311] width 226 height 46
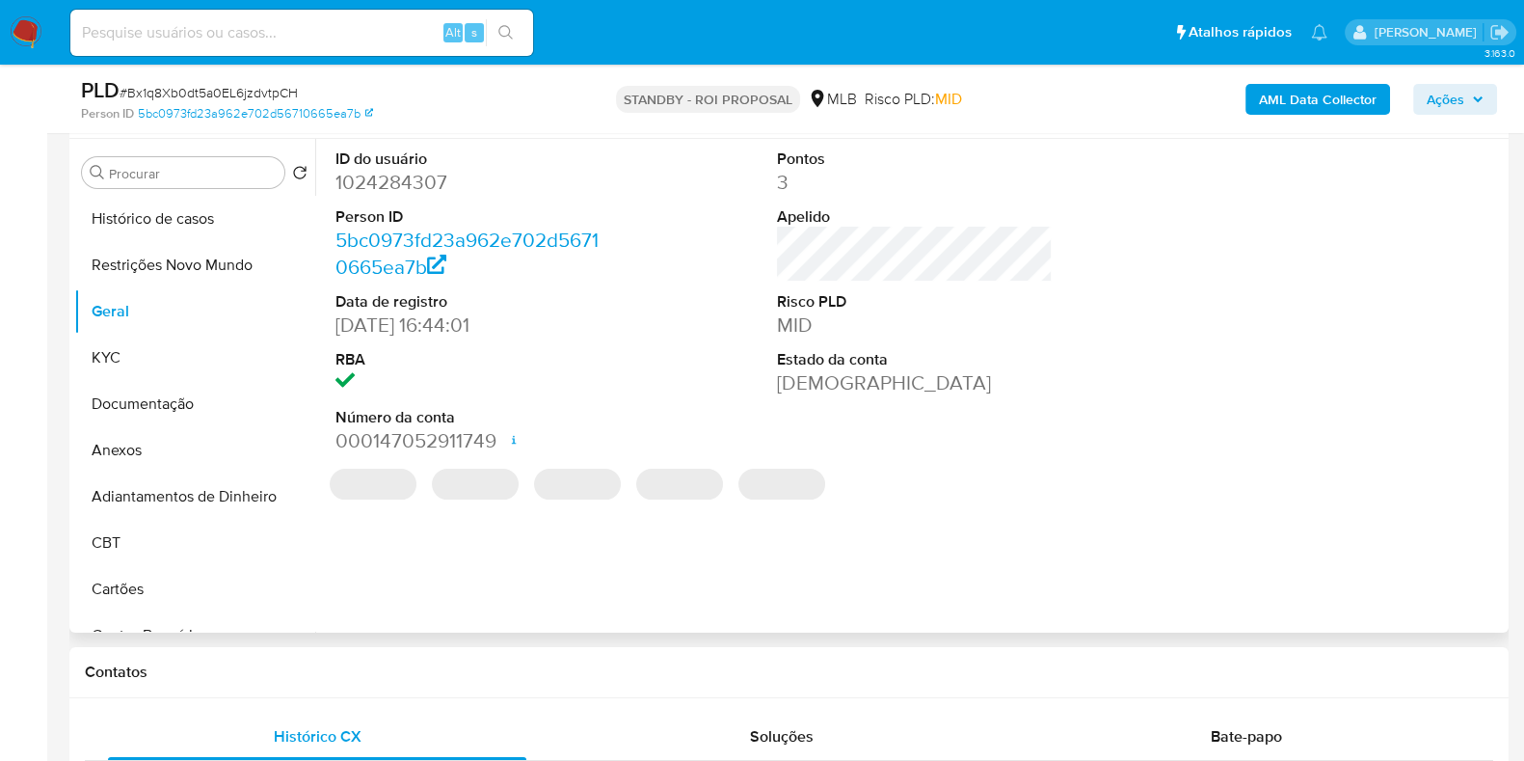
click at [410, 192] on dd "1024284307" at bounding box center [473, 182] width 276 height 27
copy dd "1024284307"
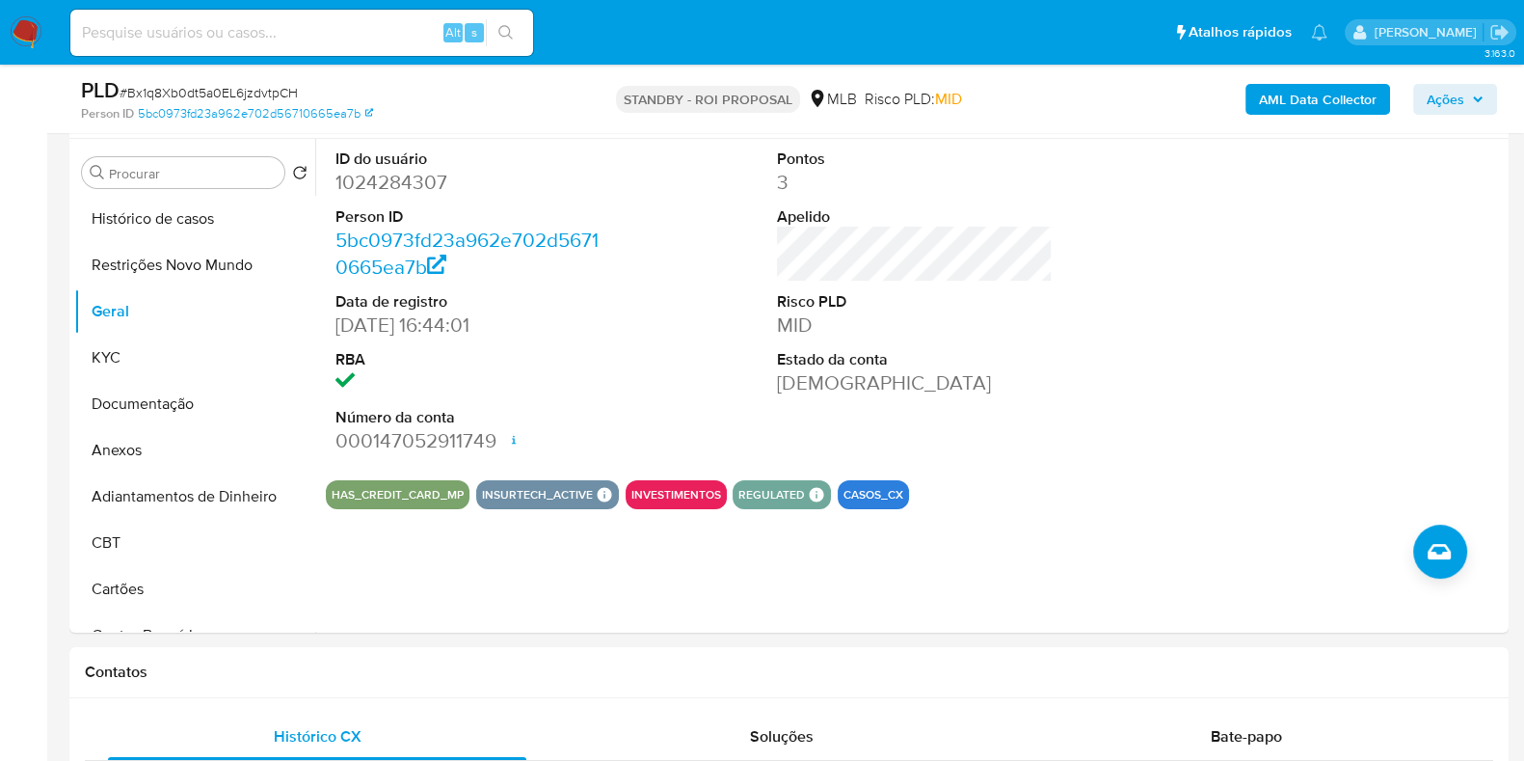
click at [330, 40] on input at bounding box center [301, 32] width 463 height 25
paste input "722232765"
type input "722232765"
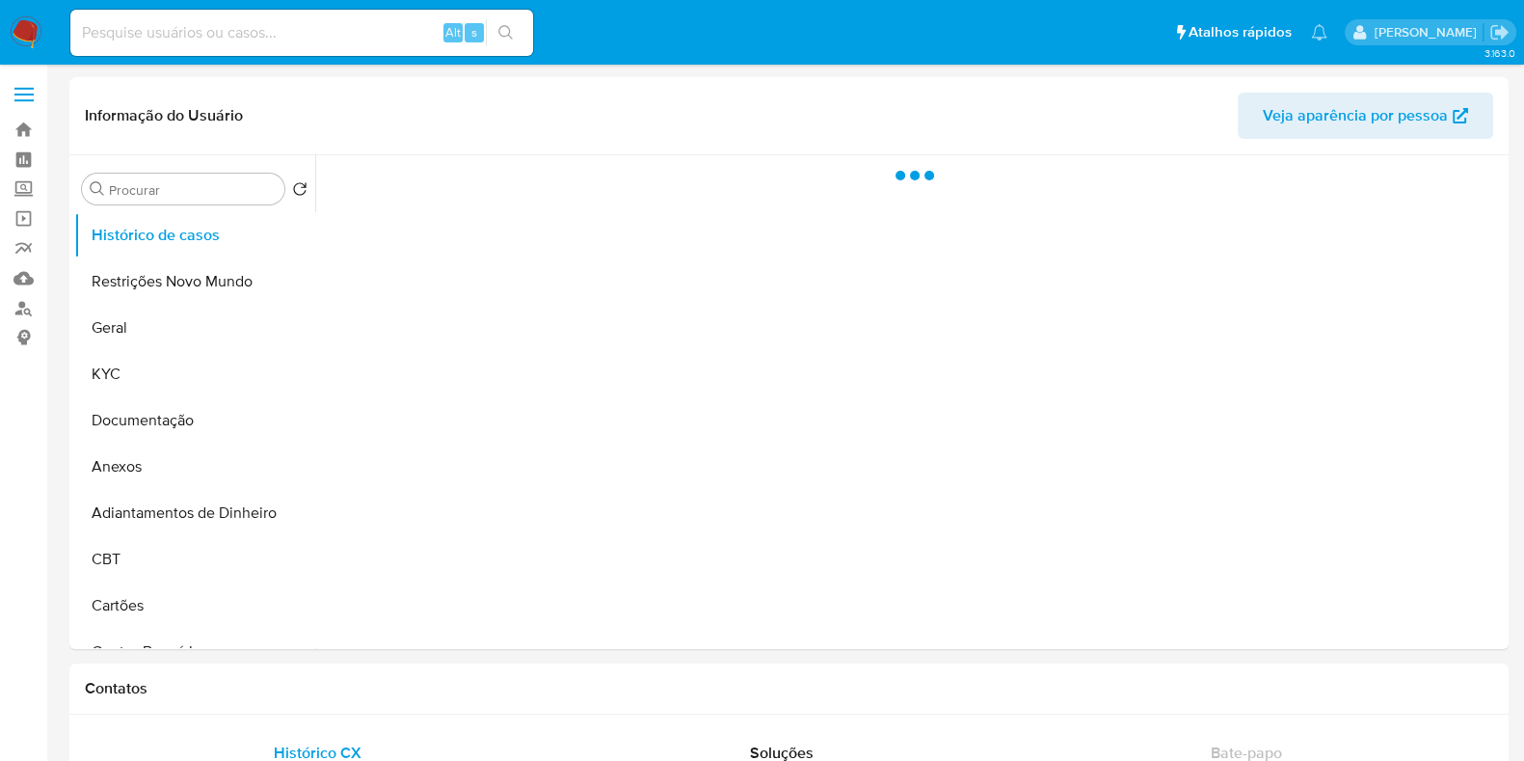
select select "10"
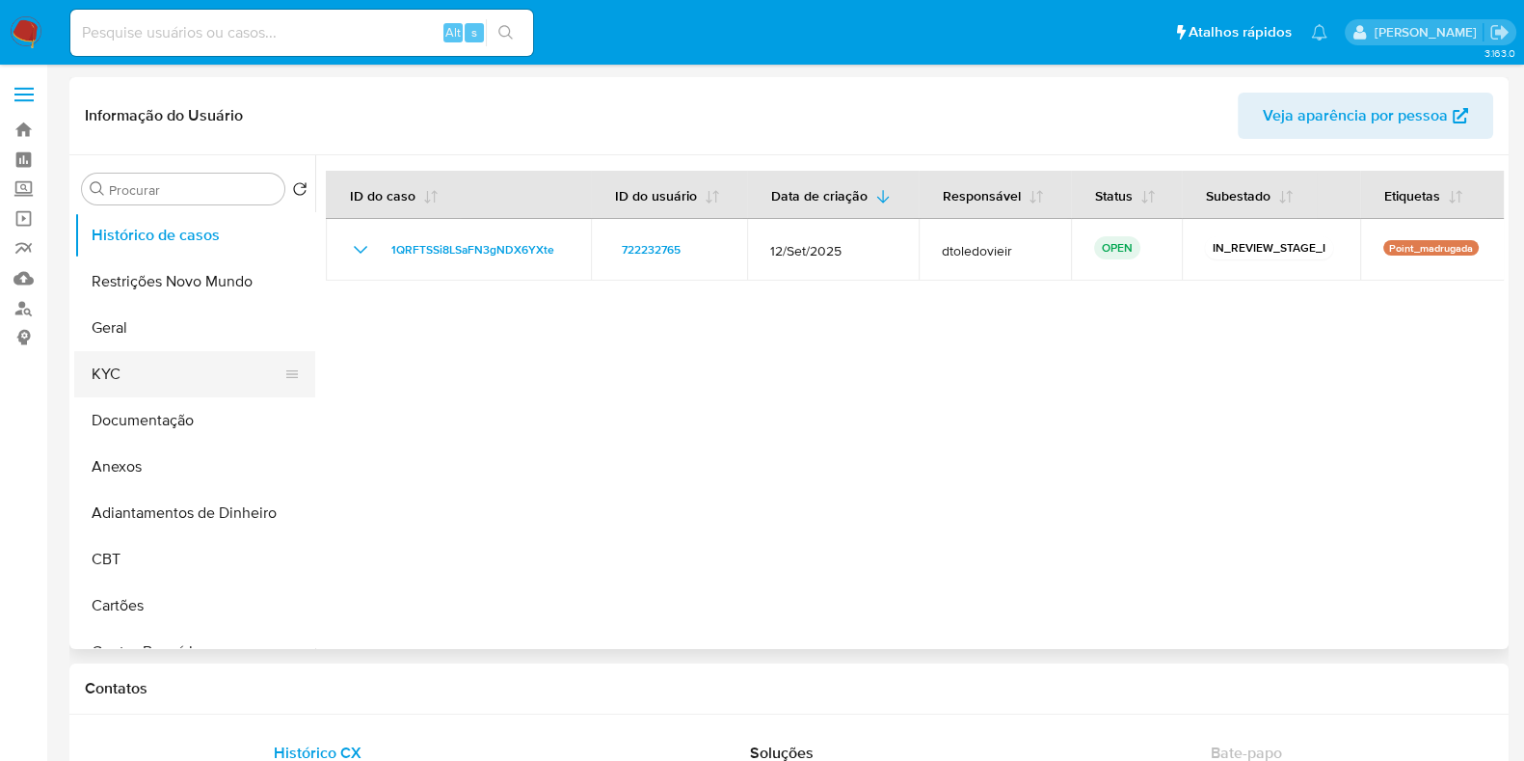
click at [171, 375] on button "KYC" at bounding box center [187, 374] width 226 height 46
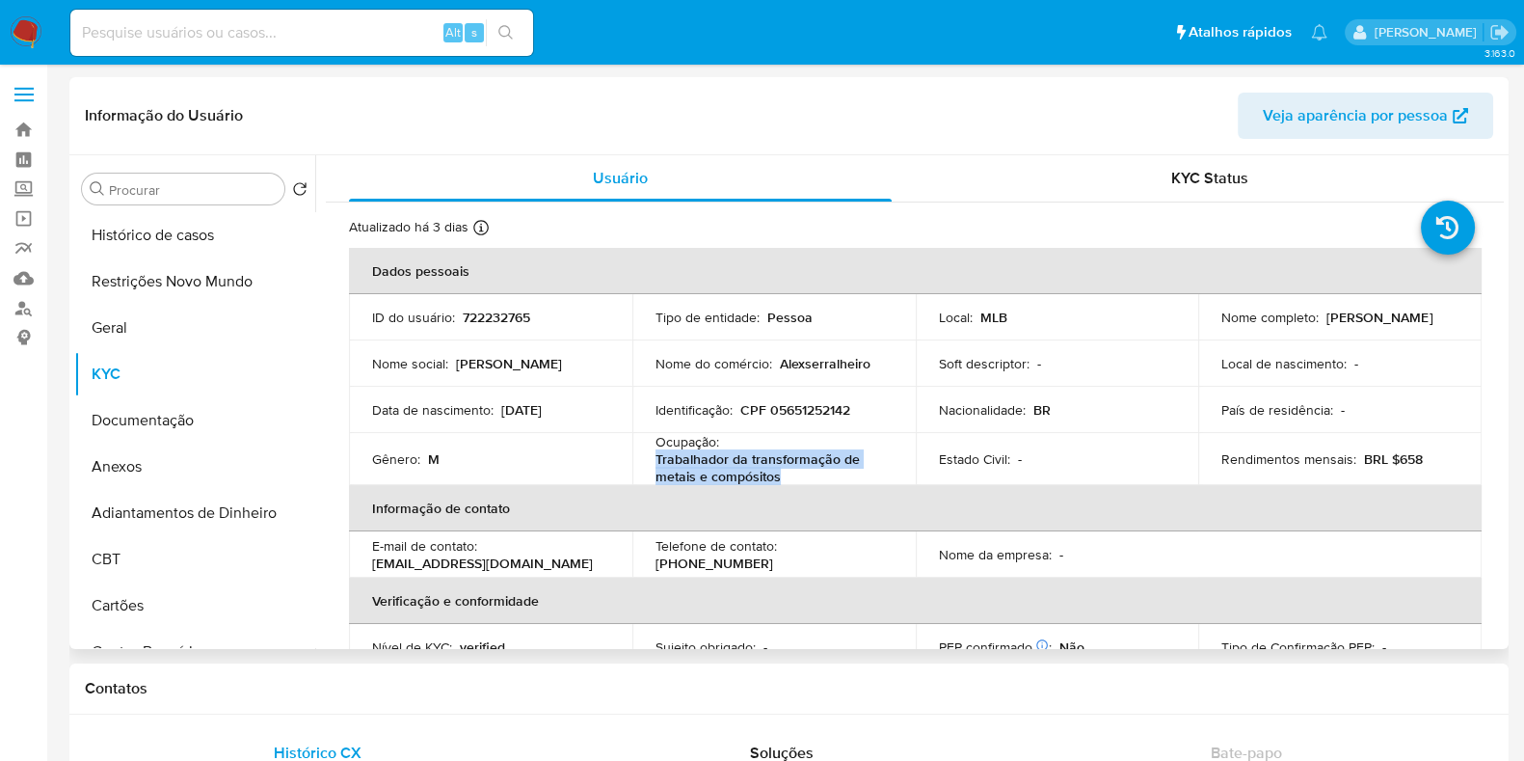
drag, startPoint x: 785, startPoint y: 478, endPoint x: 644, endPoint y: 463, distance: 141.6
click at [644, 463] on td "Ocupação : Trabalhador da transformação de metais e compósitos" at bounding box center [773, 459] width 283 height 52
copy p "Trabalhador da transformação de metais e compósitos"
click at [180, 426] on button "Documentação" at bounding box center [187, 420] width 226 height 46
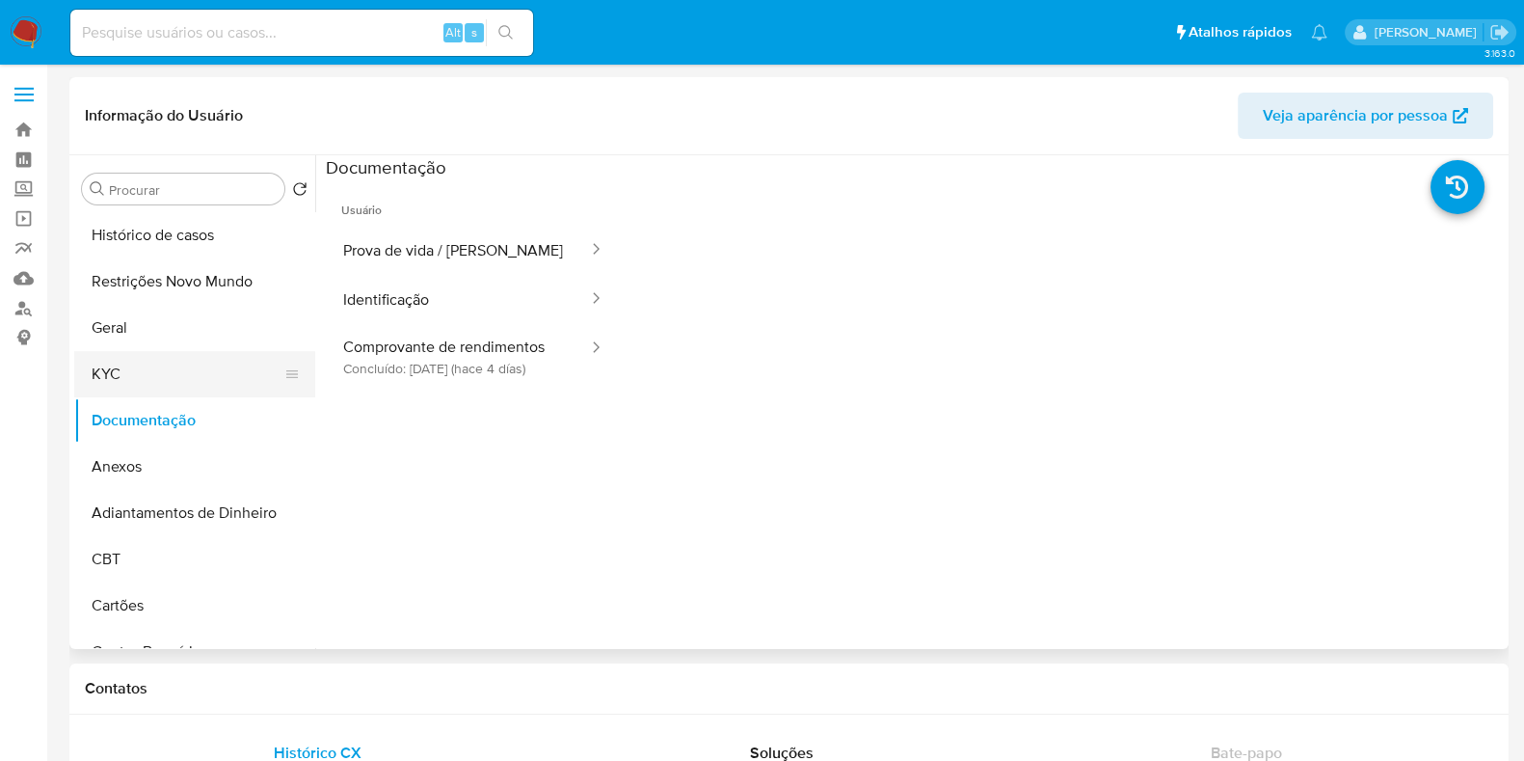
click at [161, 368] on button "KYC" at bounding box center [187, 374] width 226 height 46
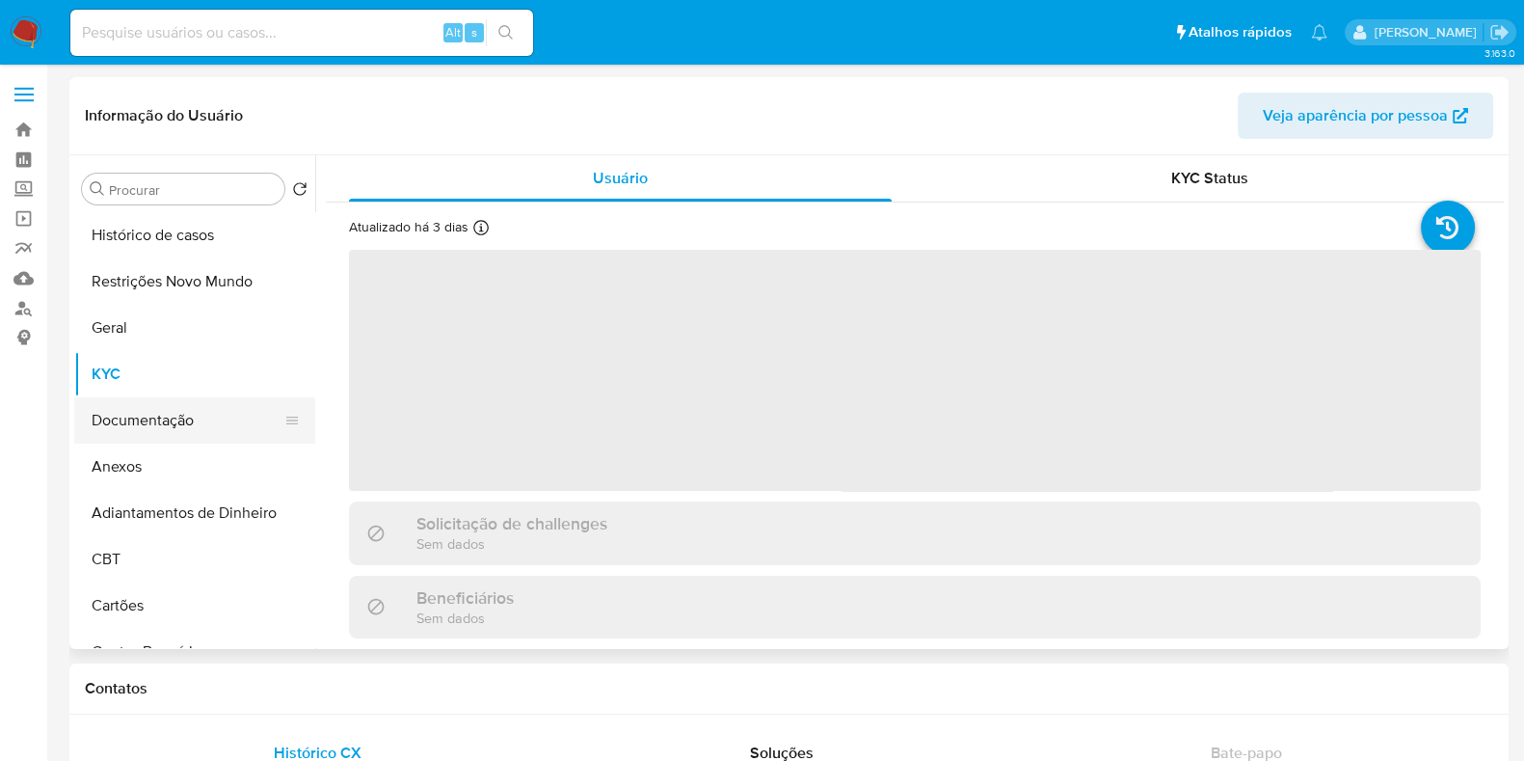
click at [198, 410] on button "Documentação" at bounding box center [187, 420] width 226 height 46
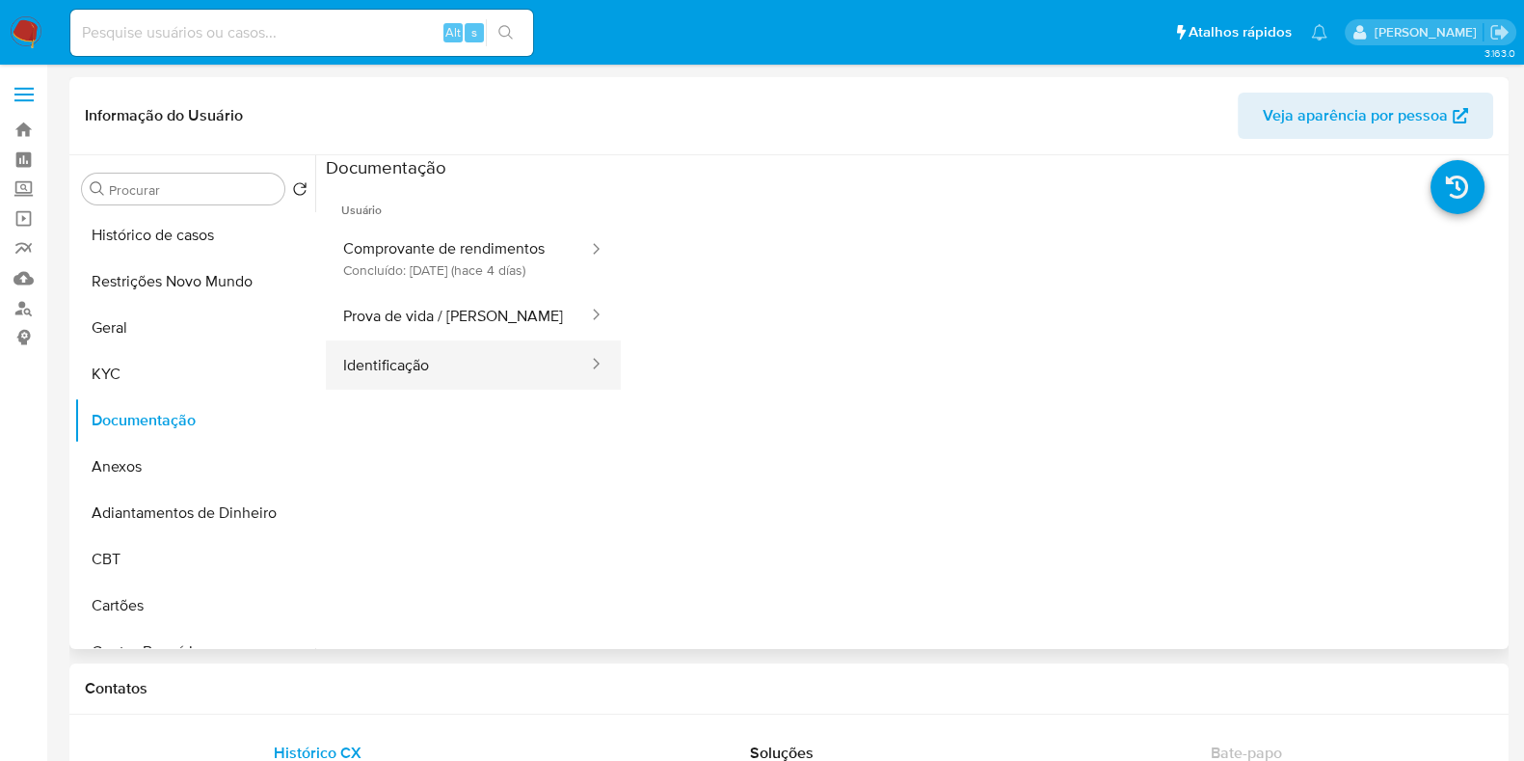
click at [466, 378] on button "Identificação" at bounding box center [458, 364] width 264 height 49
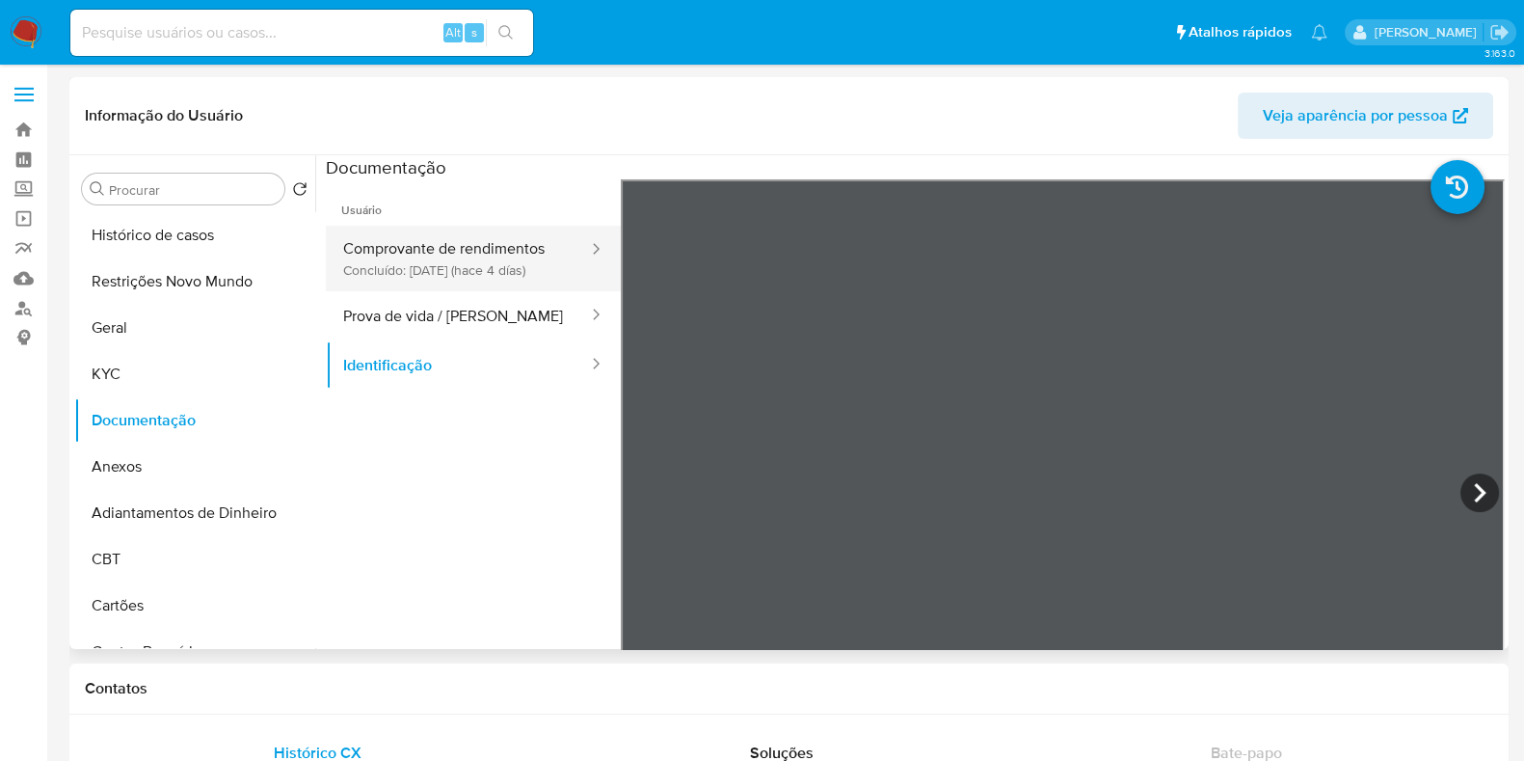
click at [498, 262] on button "Comprovante de rendimentos Concluído: [DATE] (hace 4 [PERSON_NAME])" at bounding box center [458, 259] width 264 height 66
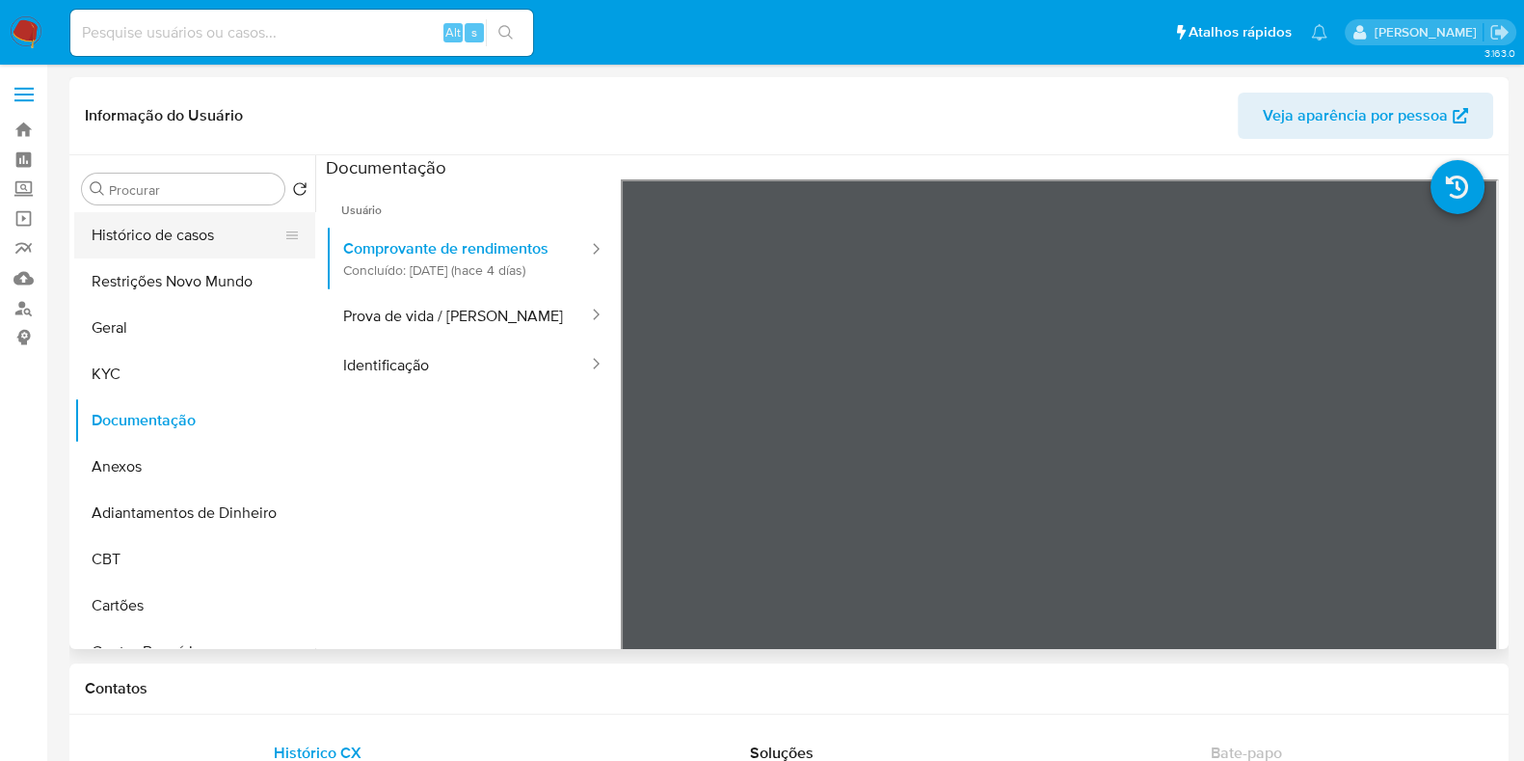
click at [198, 236] on button "Histórico de casos" at bounding box center [187, 235] width 226 height 46
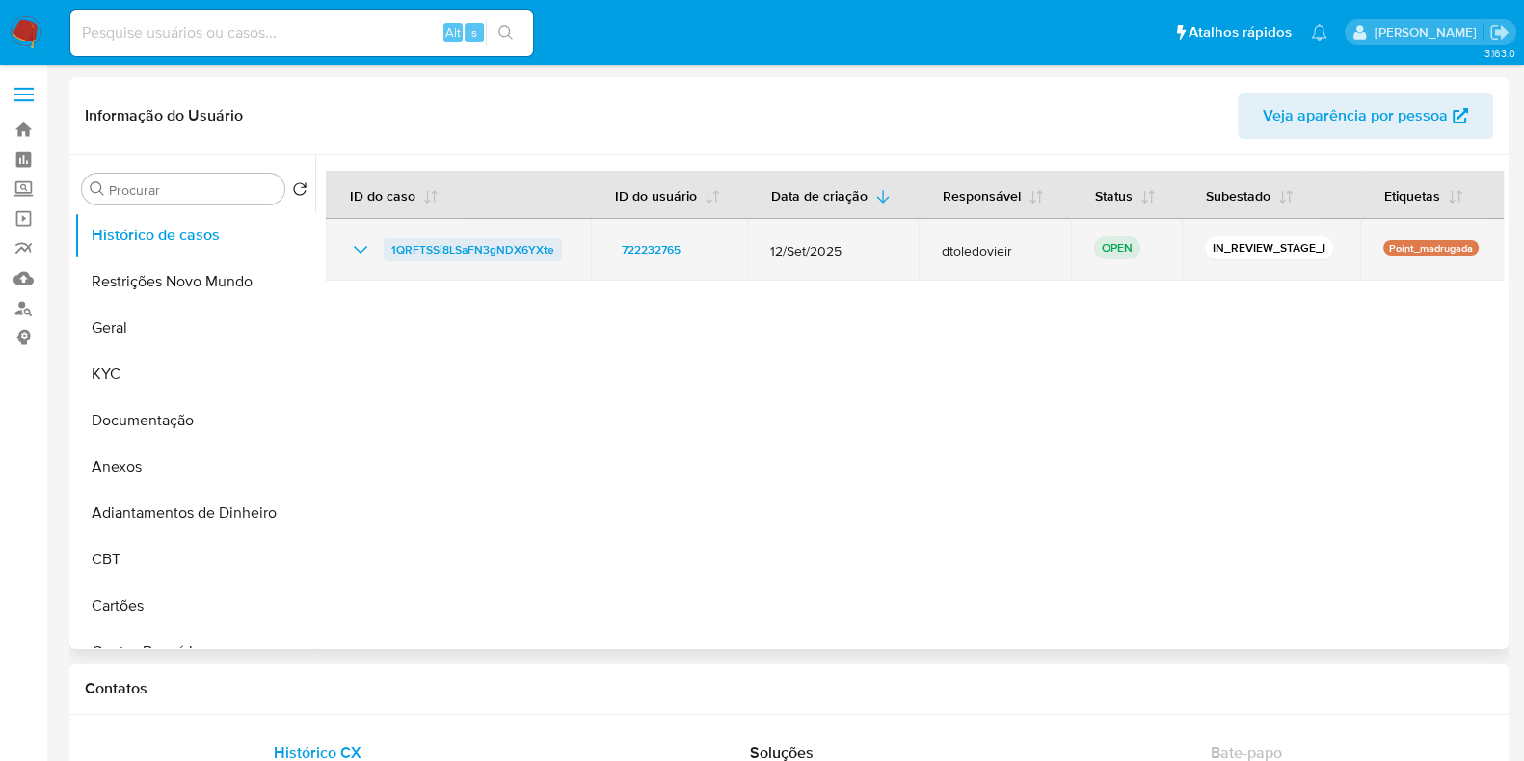
click at [495, 250] on span "1QRFTSSi8LSaFN3gNDX6YXte" at bounding box center [472, 249] width 163 height 23
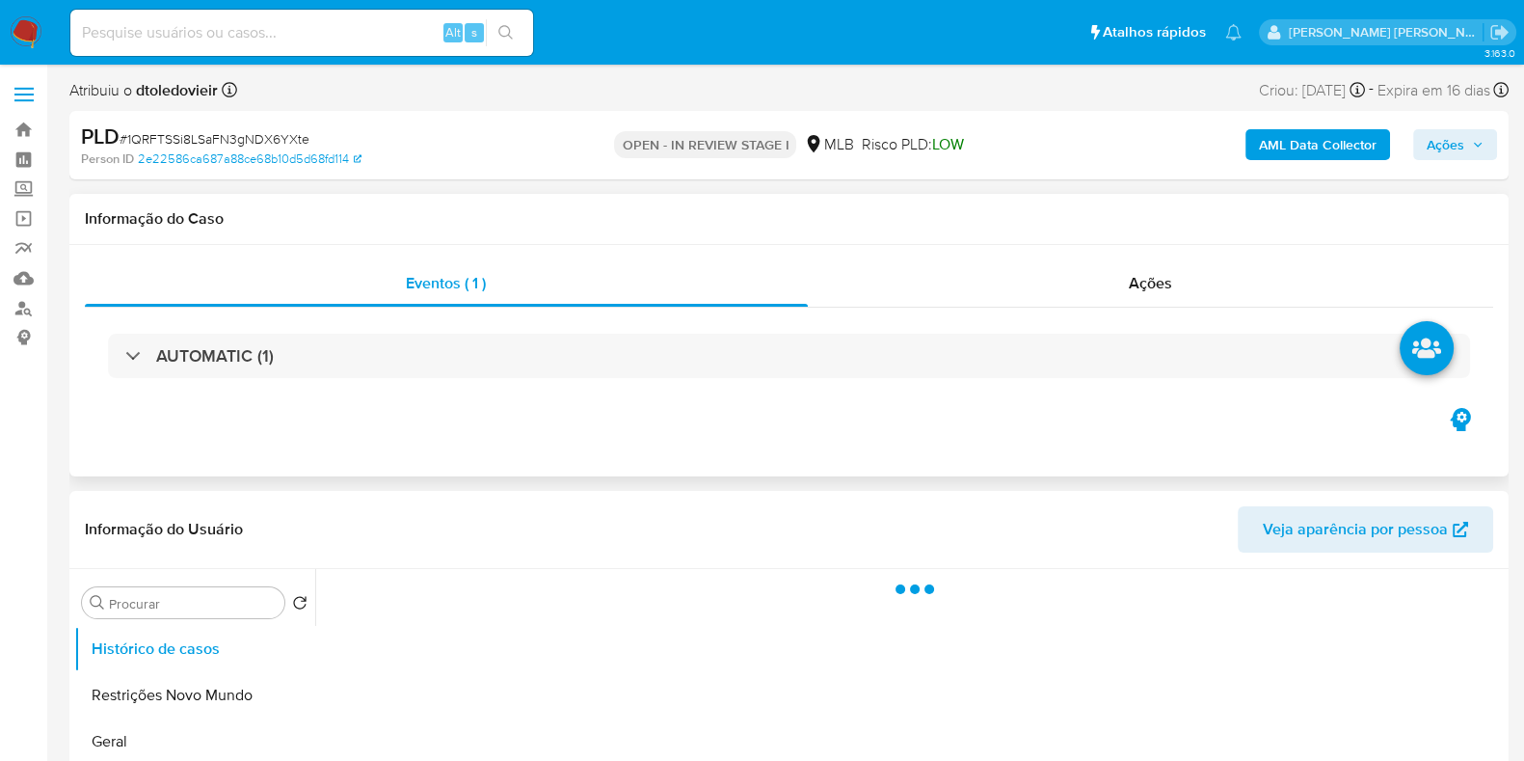
select select "10"
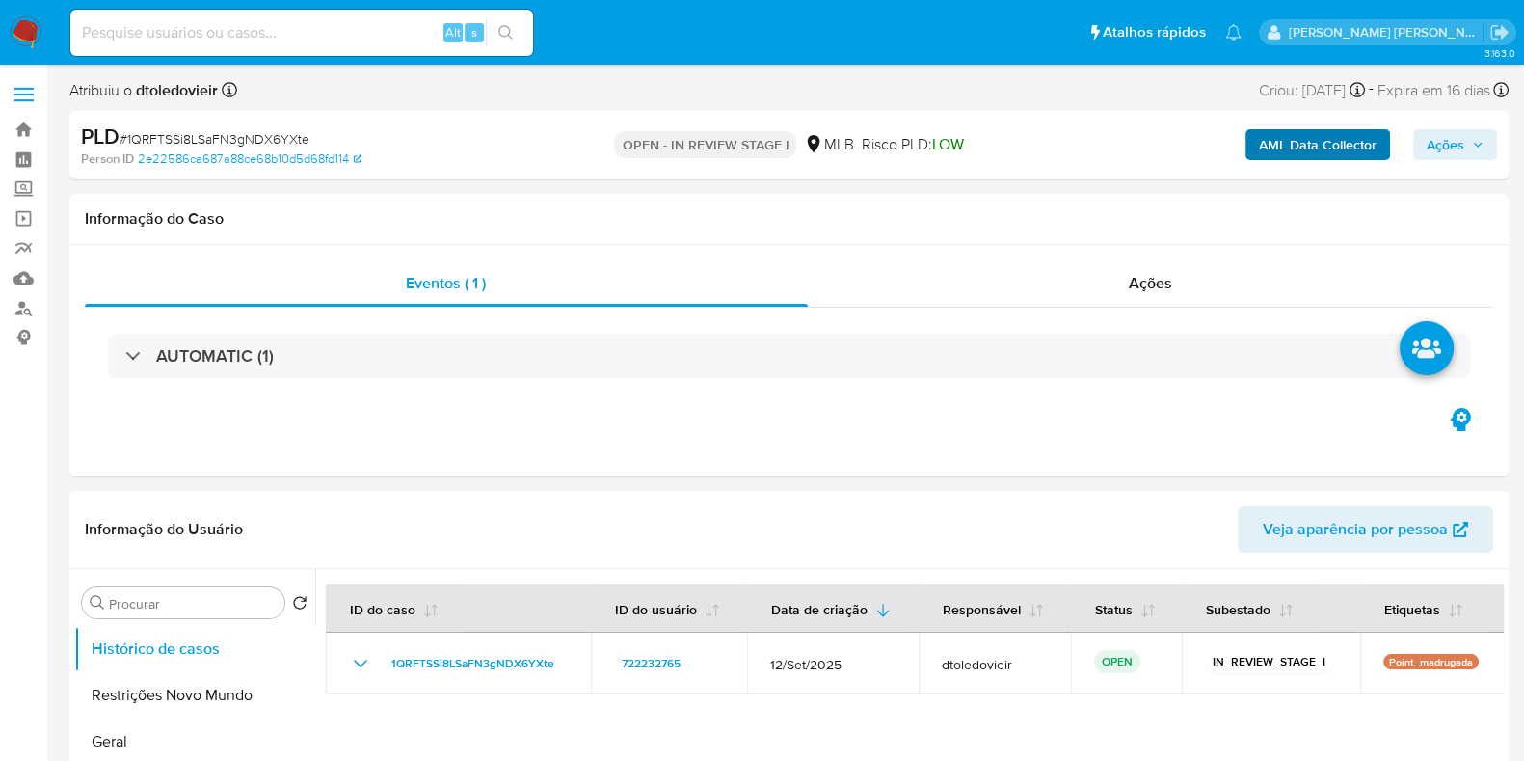
drag, startPoint x: 1274, startPoint y: 161, endPoint x: 1285, endPoint y: 156, distance: 11.6
click at [1275, 161] on div "AML Data Collector Ações" at bounding box center [1263, 144] width 467 height 45
click at [1289, 151] on b "AML Data Collector" at bounding box center [1318, 144] width 118 height 31
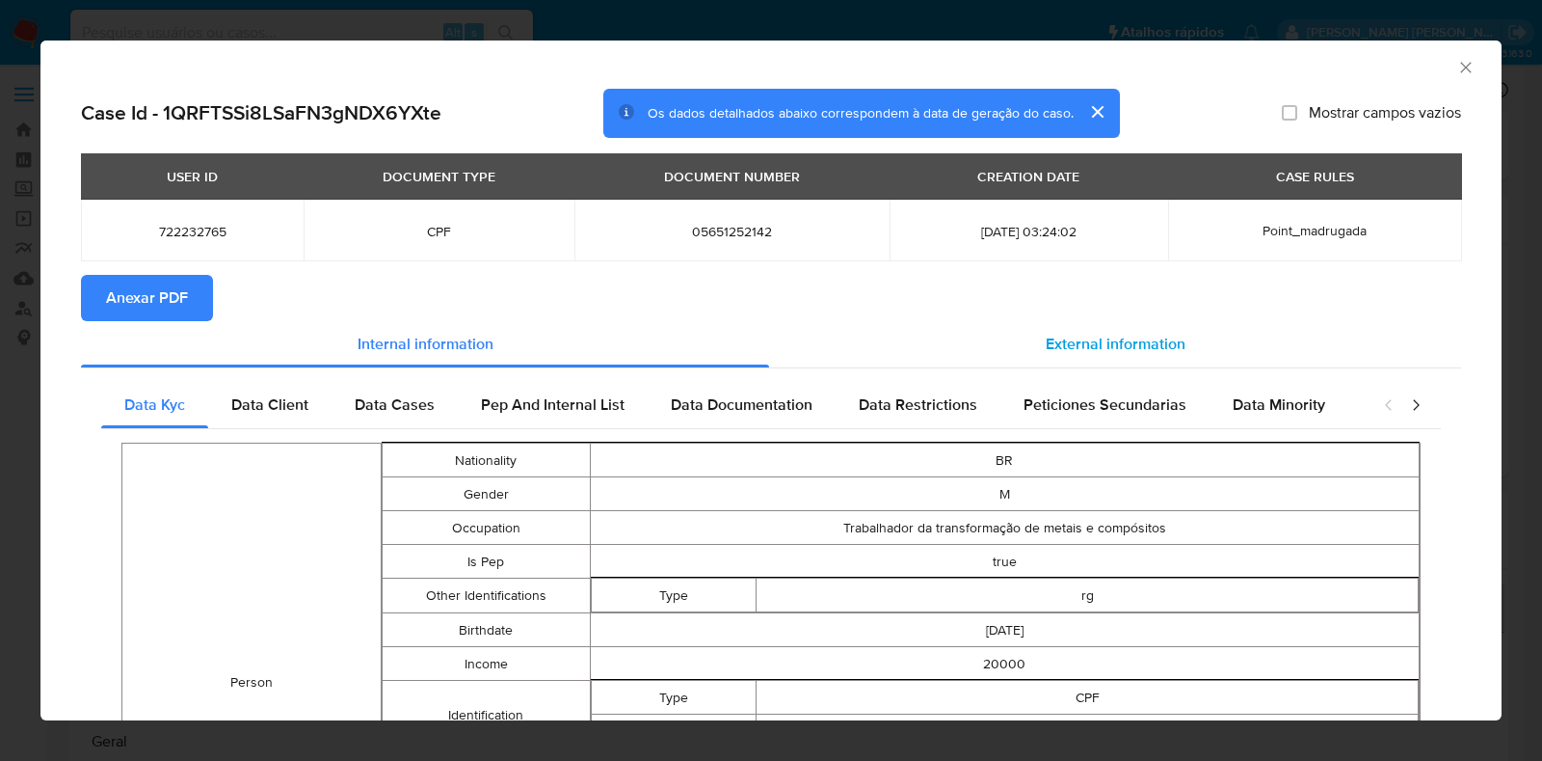
drag, startPoint x: 1132, startPoint y: 322, endPoint x: 1089, endPoint y: 349, distance: 50.3
click at [1131, 322] on div "External information" at bounding box center [1115, 344] width 692 height 46
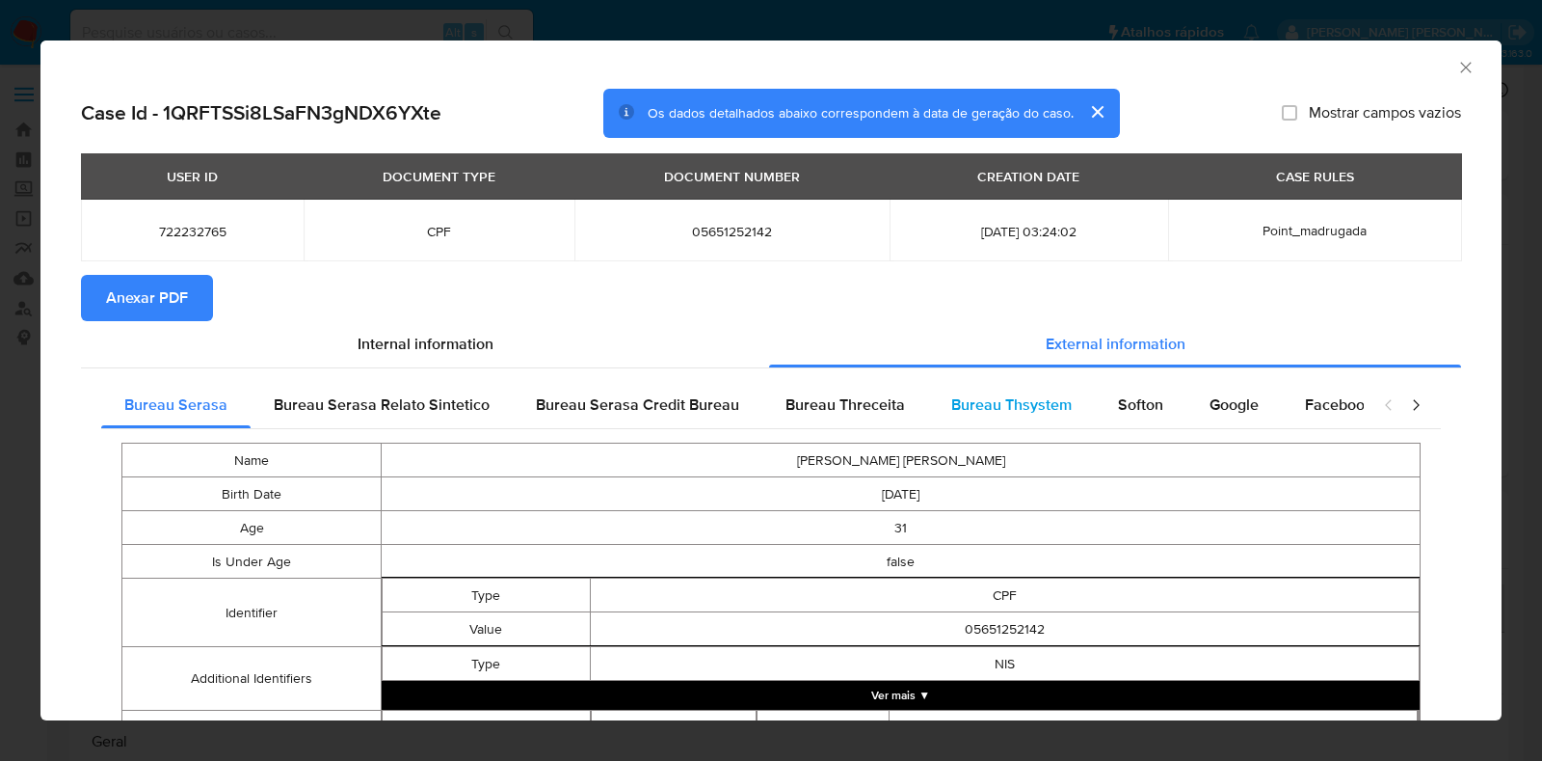
click at [1003, 408] on span "Bureau Thsystem" at bounding box center [1011, 404] width 120 height 22
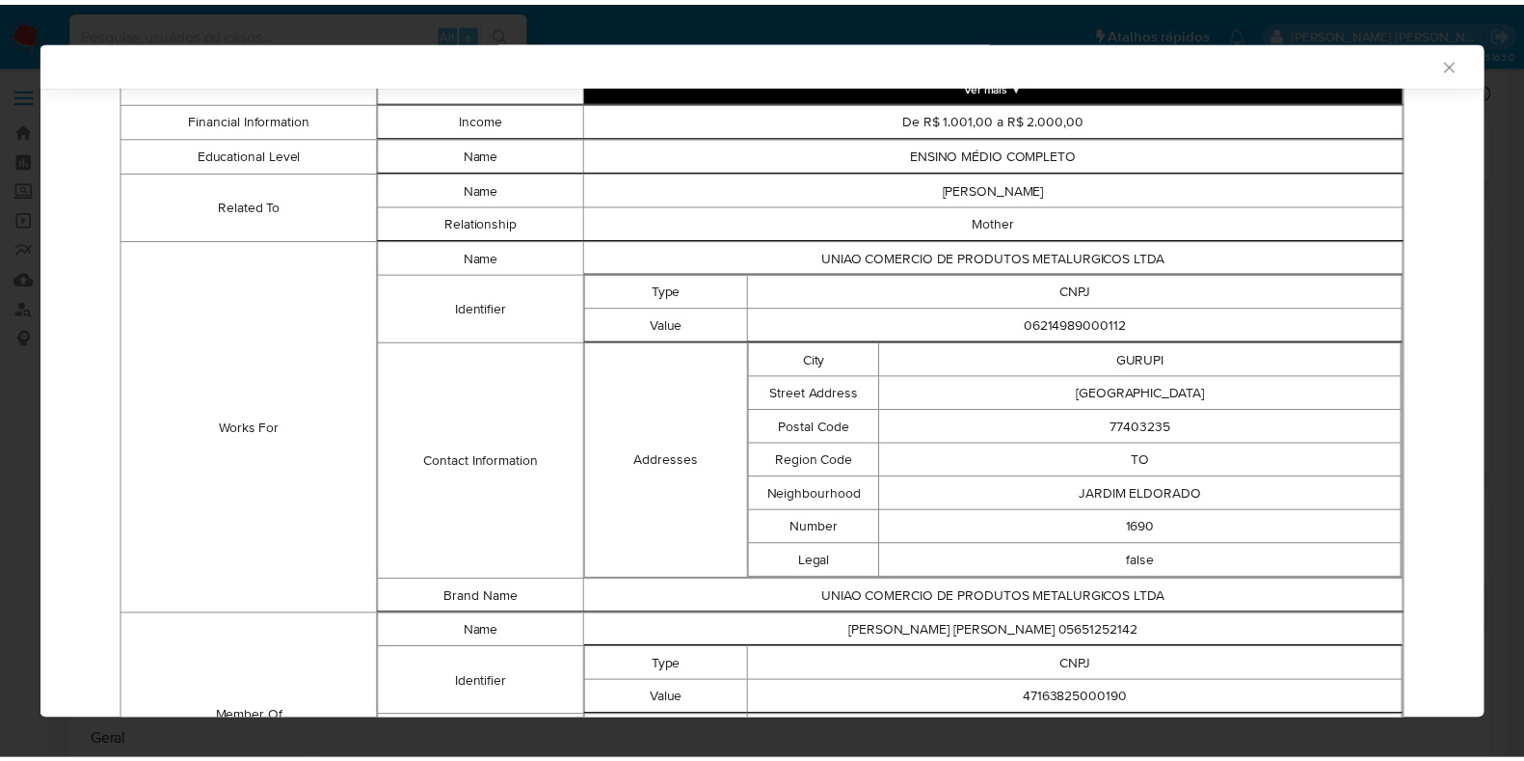
scroll to position [1291, 0]
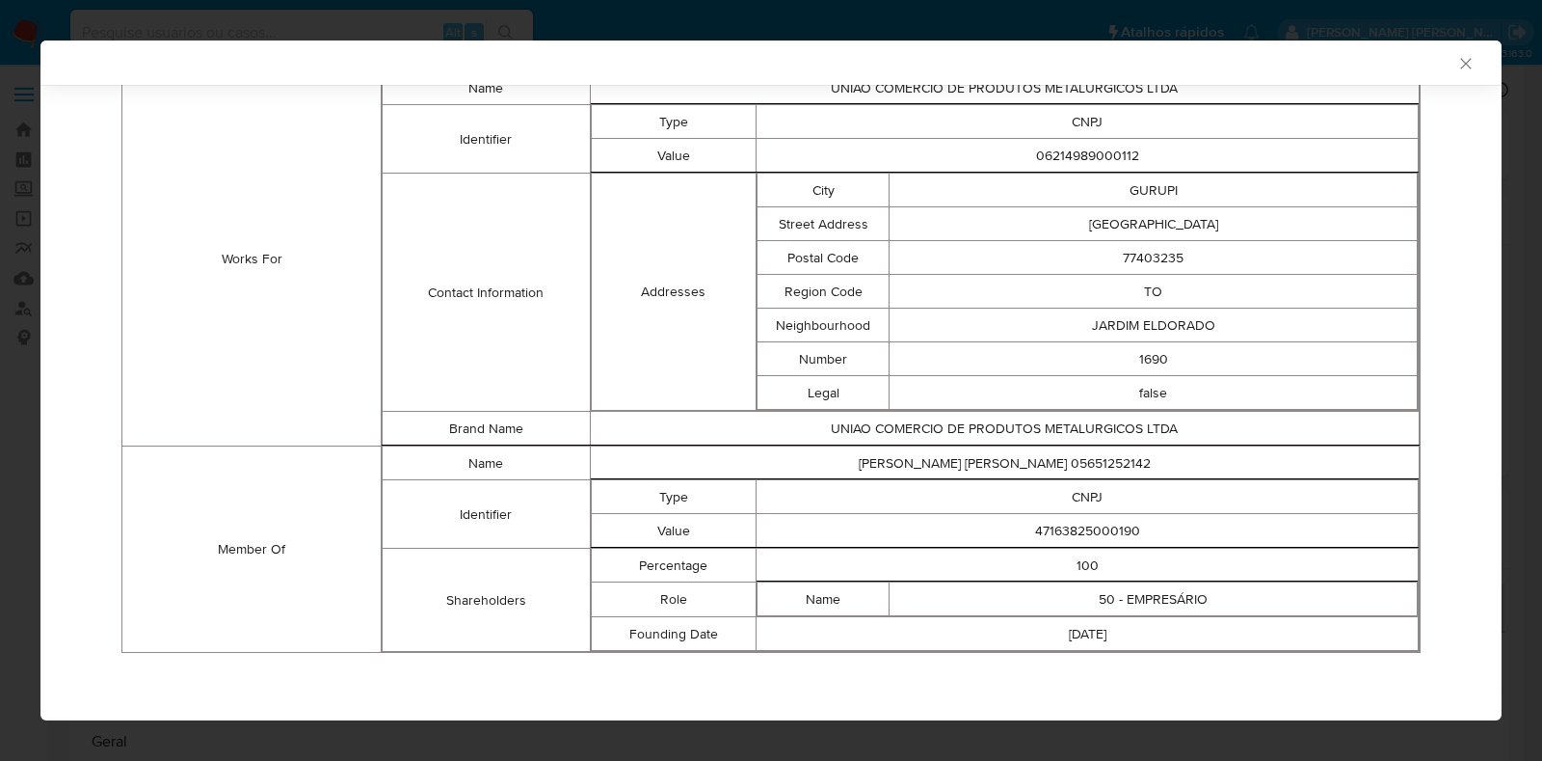
click at [1046, 533] on td "47163825000190" at bounding box center [1088, 531] width 662 height 34
copy td "47163825000190"
click at [24, 325] on div "AML Data Collector Case Id - 1QRFTSSi8LSaFN3gNDX6YXte Os dados detalhados abaix…" at bounding box center [771, 380] width 1542 height 761
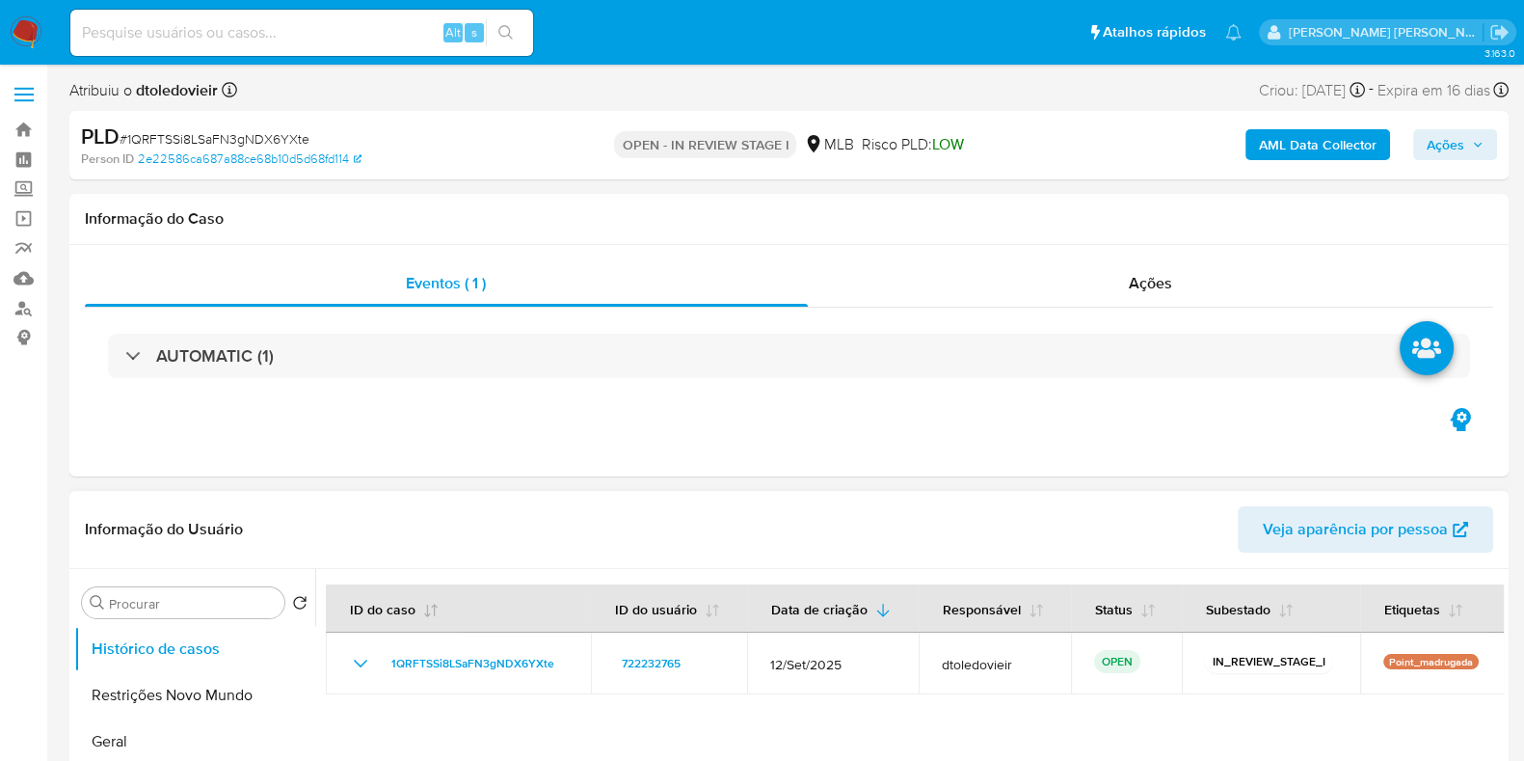
scroll to position [120, 0]
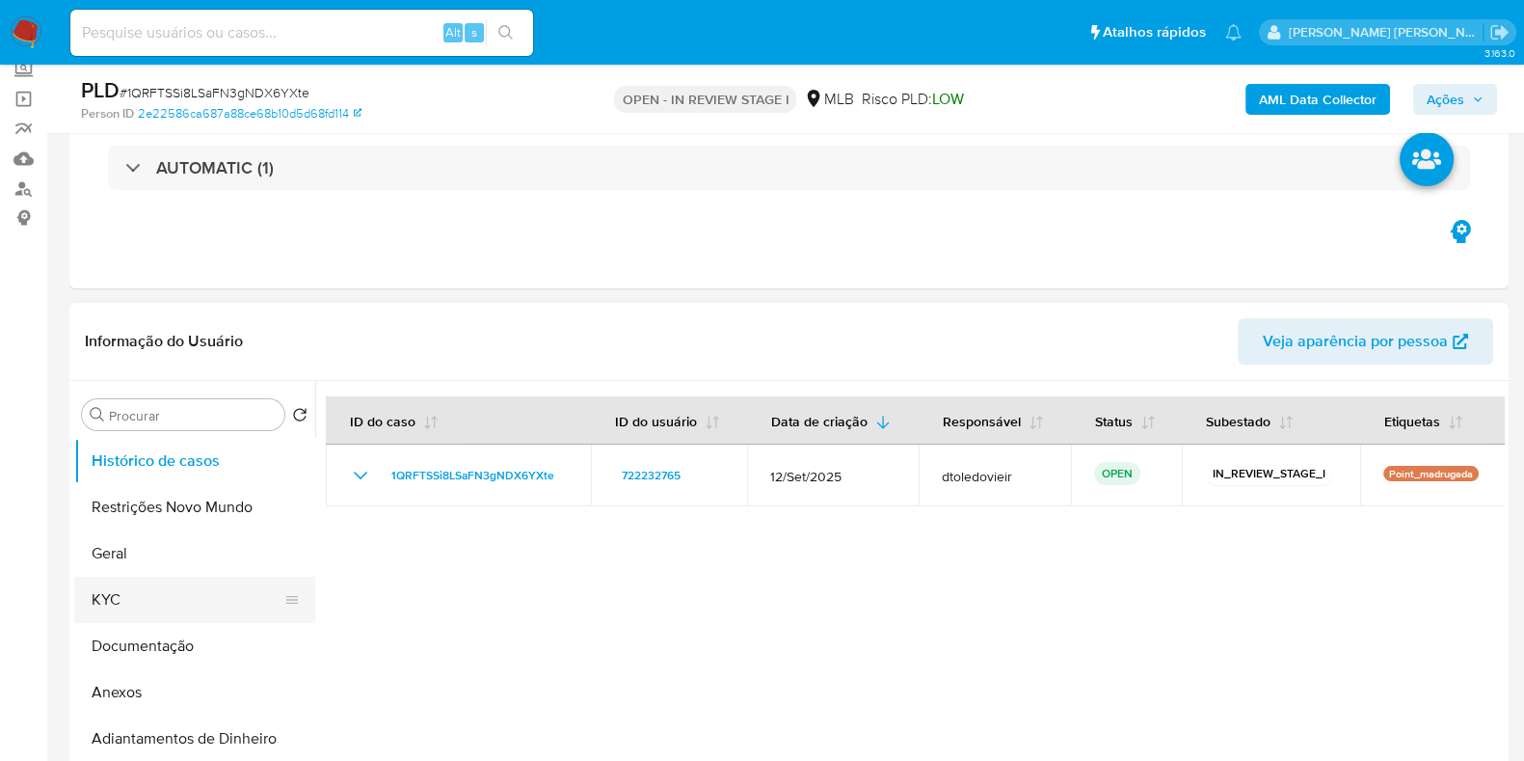
click at [182, 584] on button "KYC" at bounding box center [187, 599] width 226 height 46
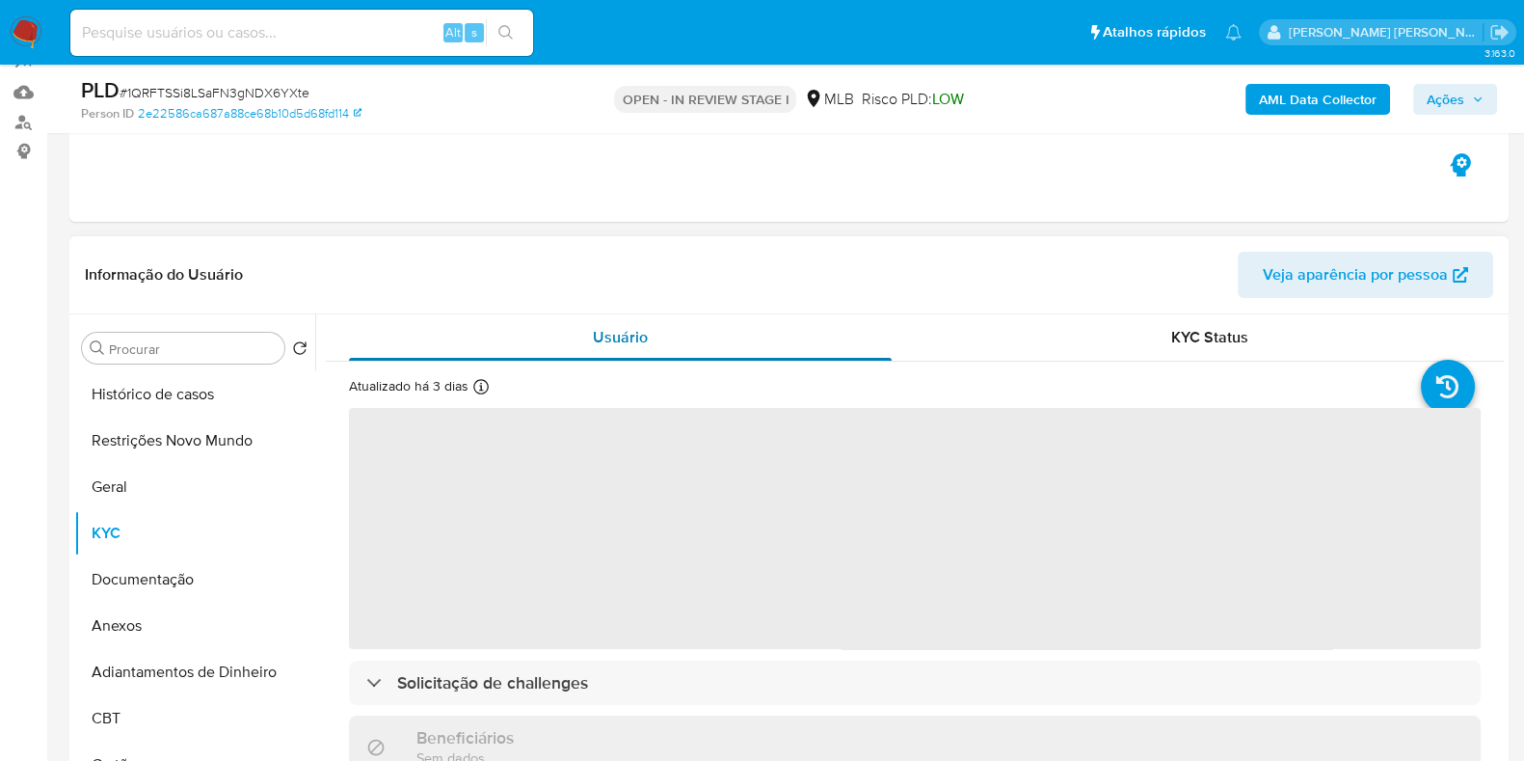
scroll to position [240, 0]
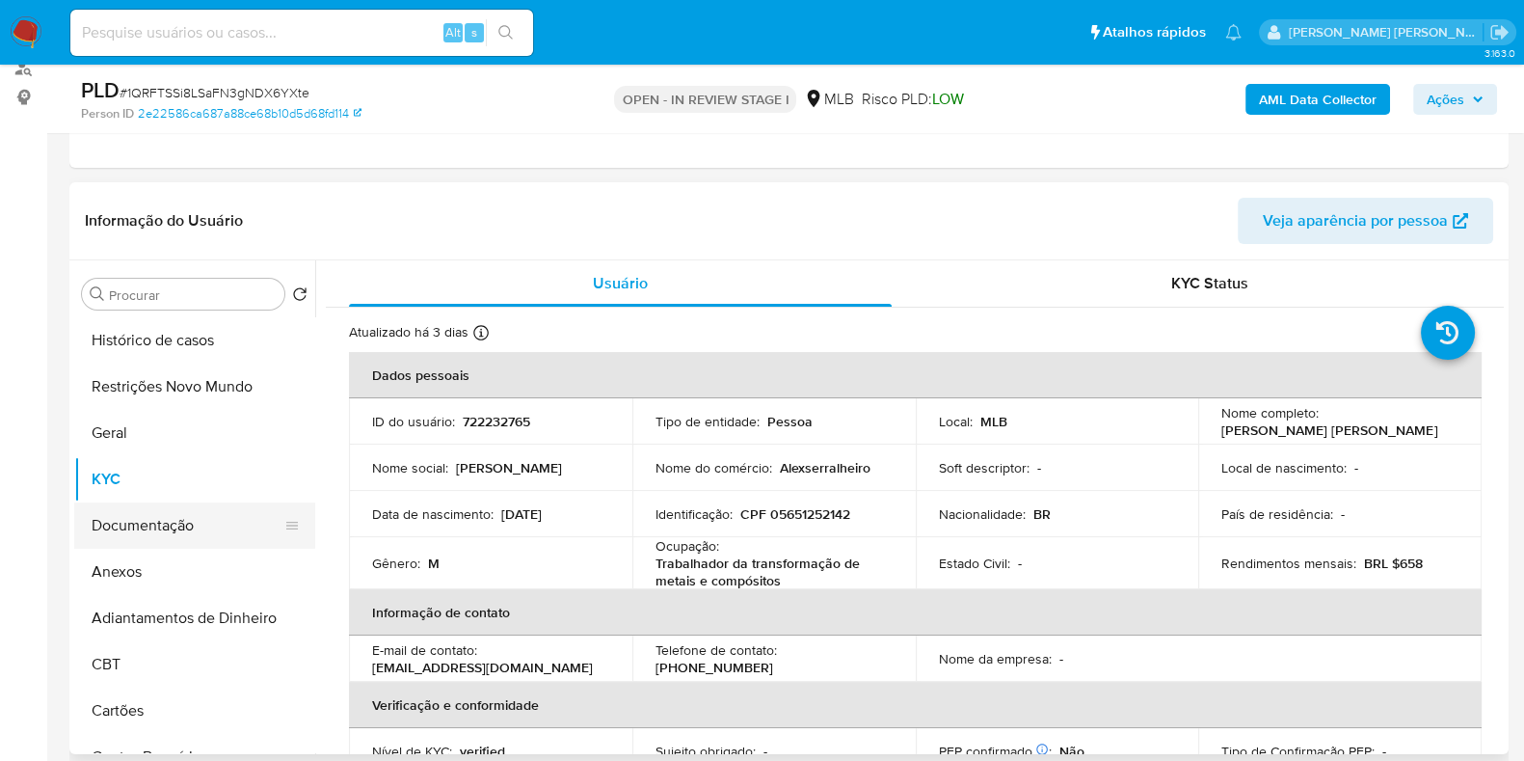
click at [142, 527] on button "Documentação" at bounding box center [187, 525] width 226 height 46
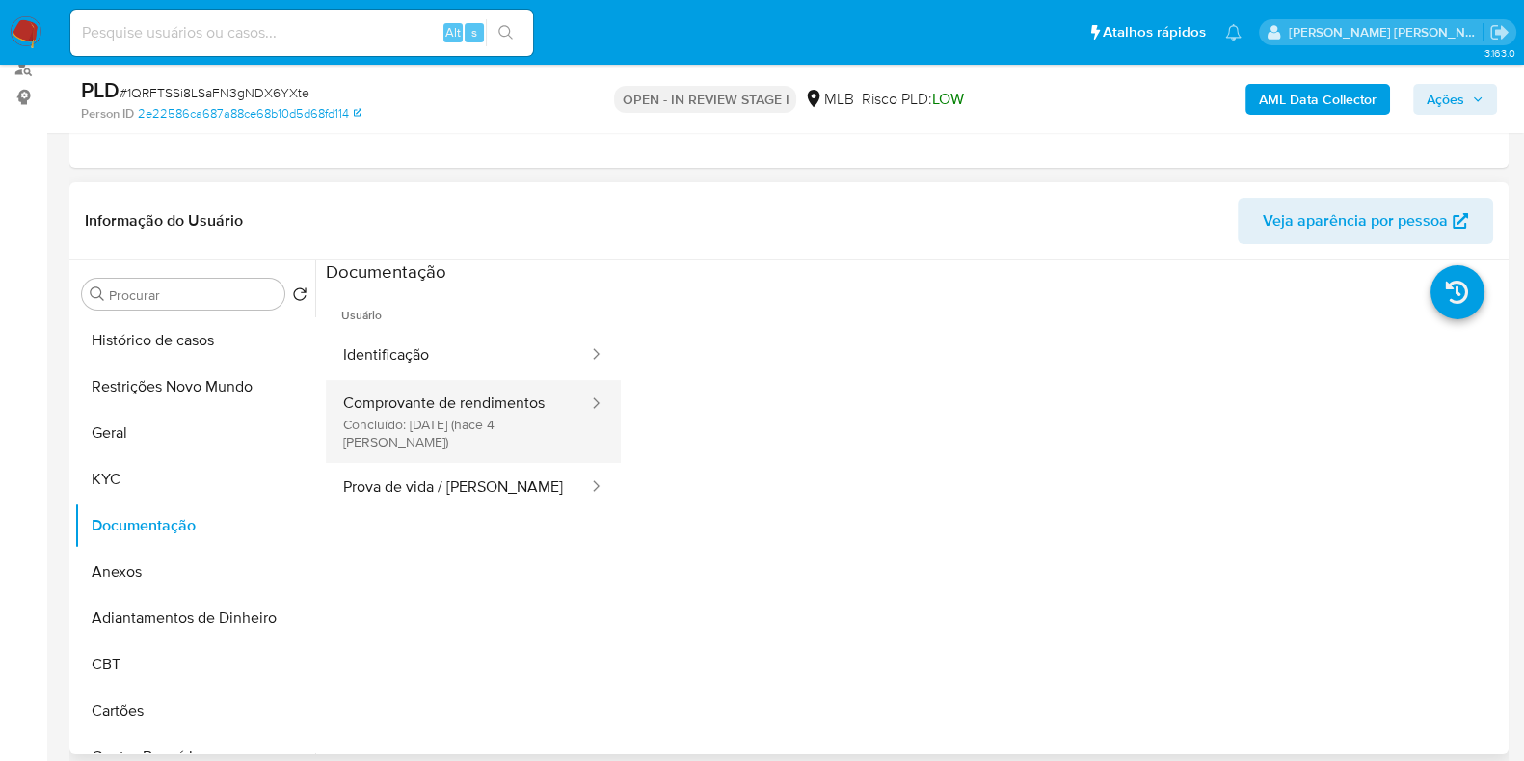
click at [487, 426] on button "Comprovante de rendimentos Concluído: [DATE] (hace 4 [PERSON_NAME])" at bounding box center [458, 421] width 264 height 83
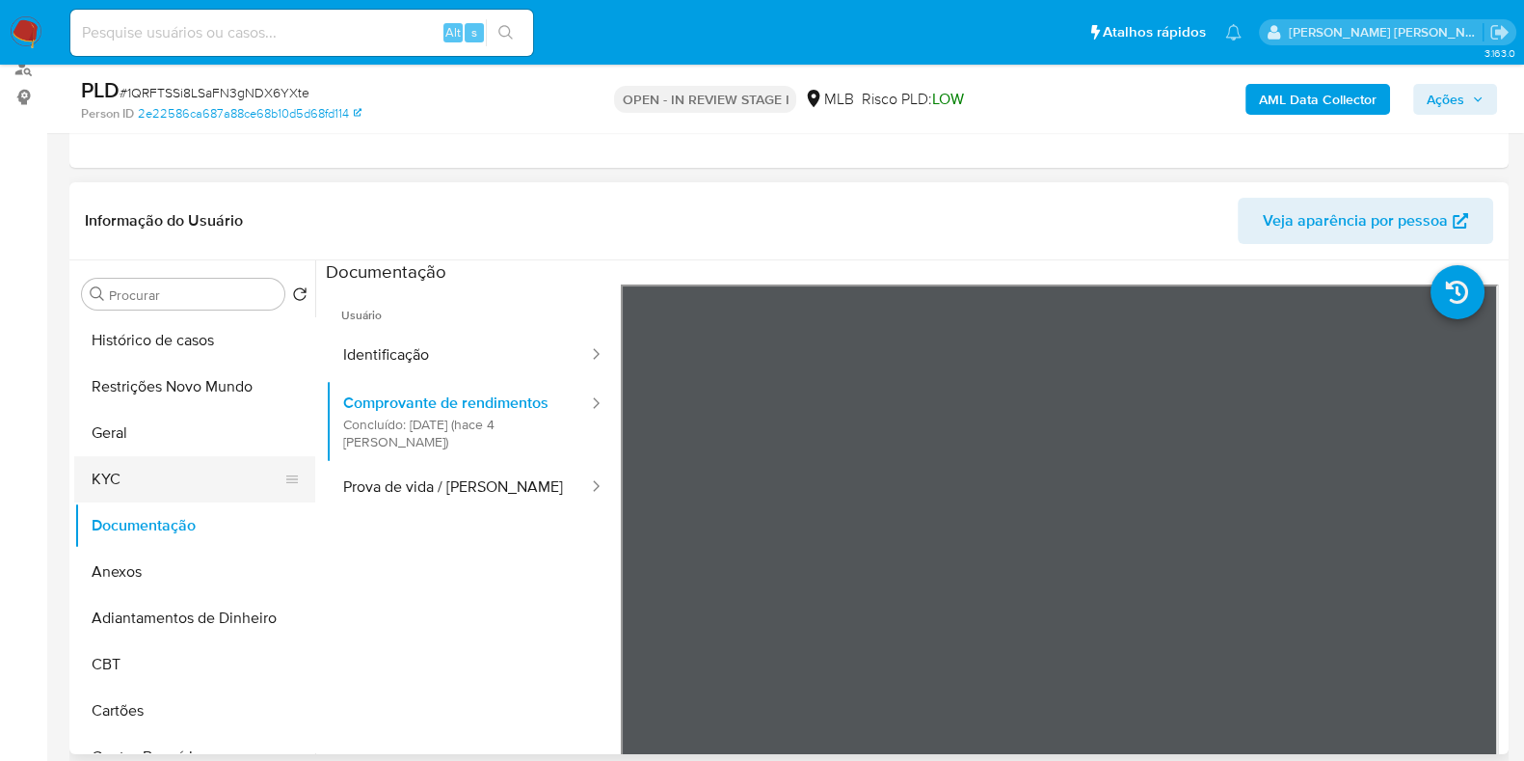
click at [174, 476] on button "KYC" at bounding box center [187, 479] width 226 height 46
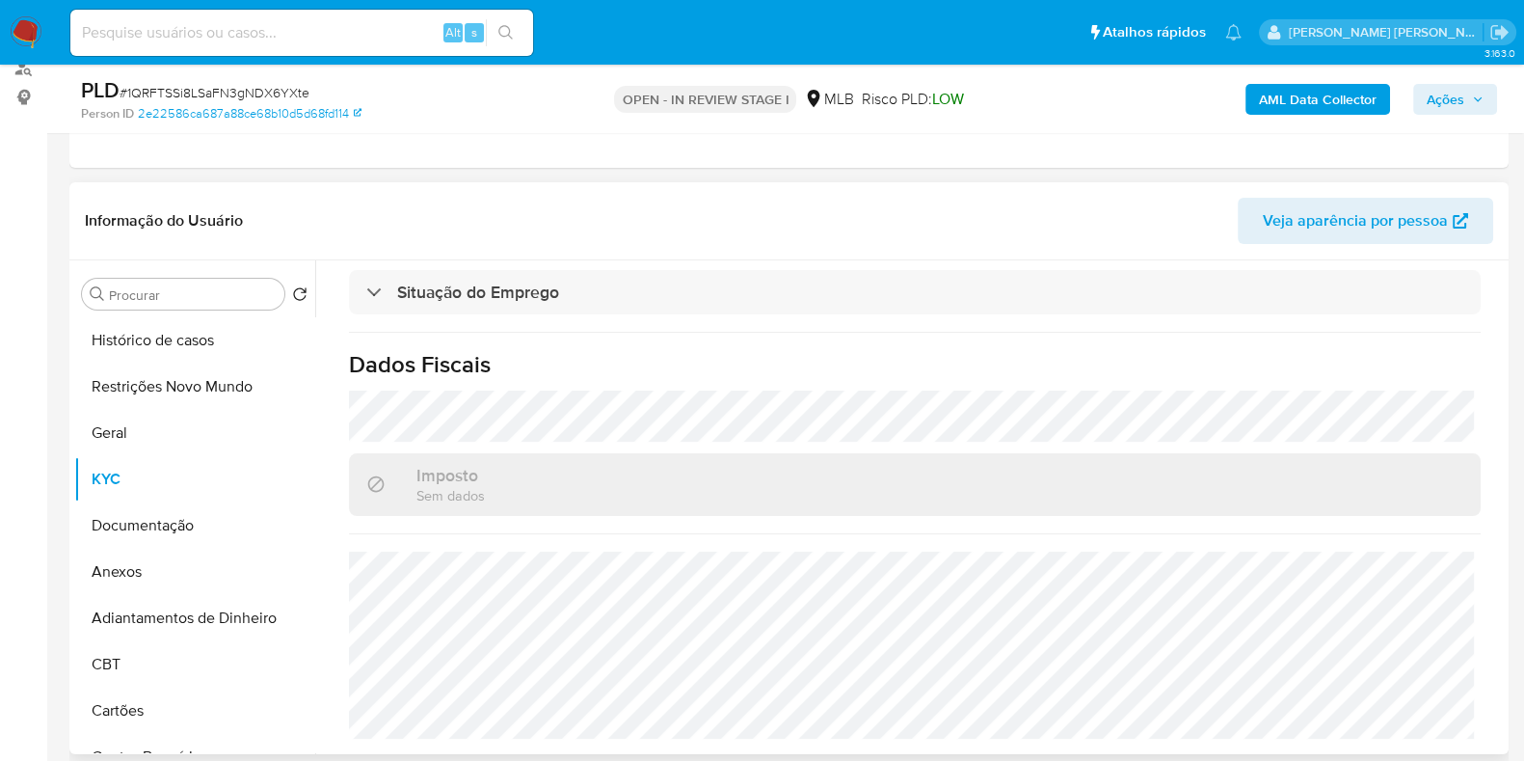
scroll to position [843, 0]
click at [1470, 94] on span "Ações" at bounding box center [1455, 99] width 57 height 27
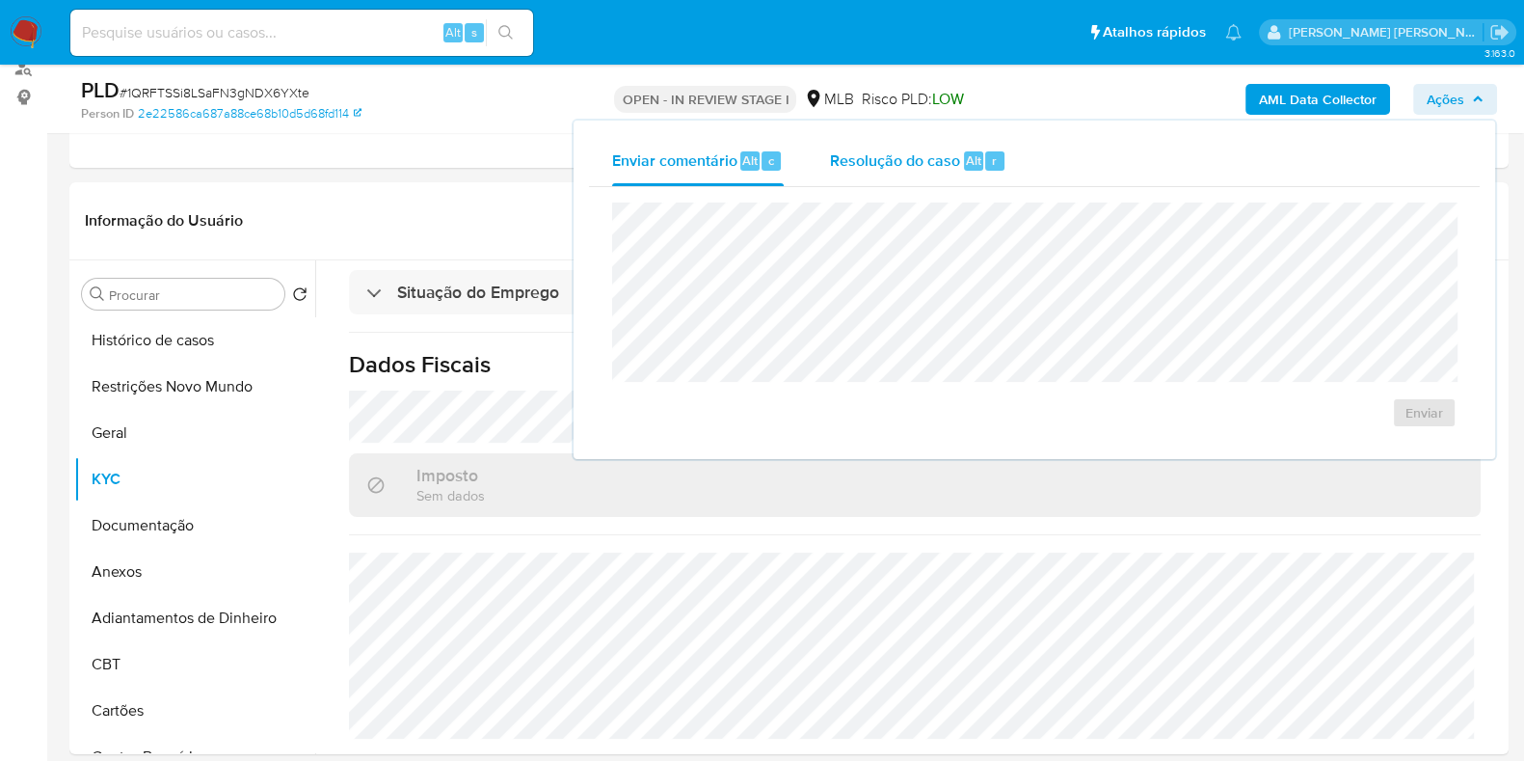
click at [845, 157] on span "Resolução do caso" at bounding box center [895, 159] width 130 height 22
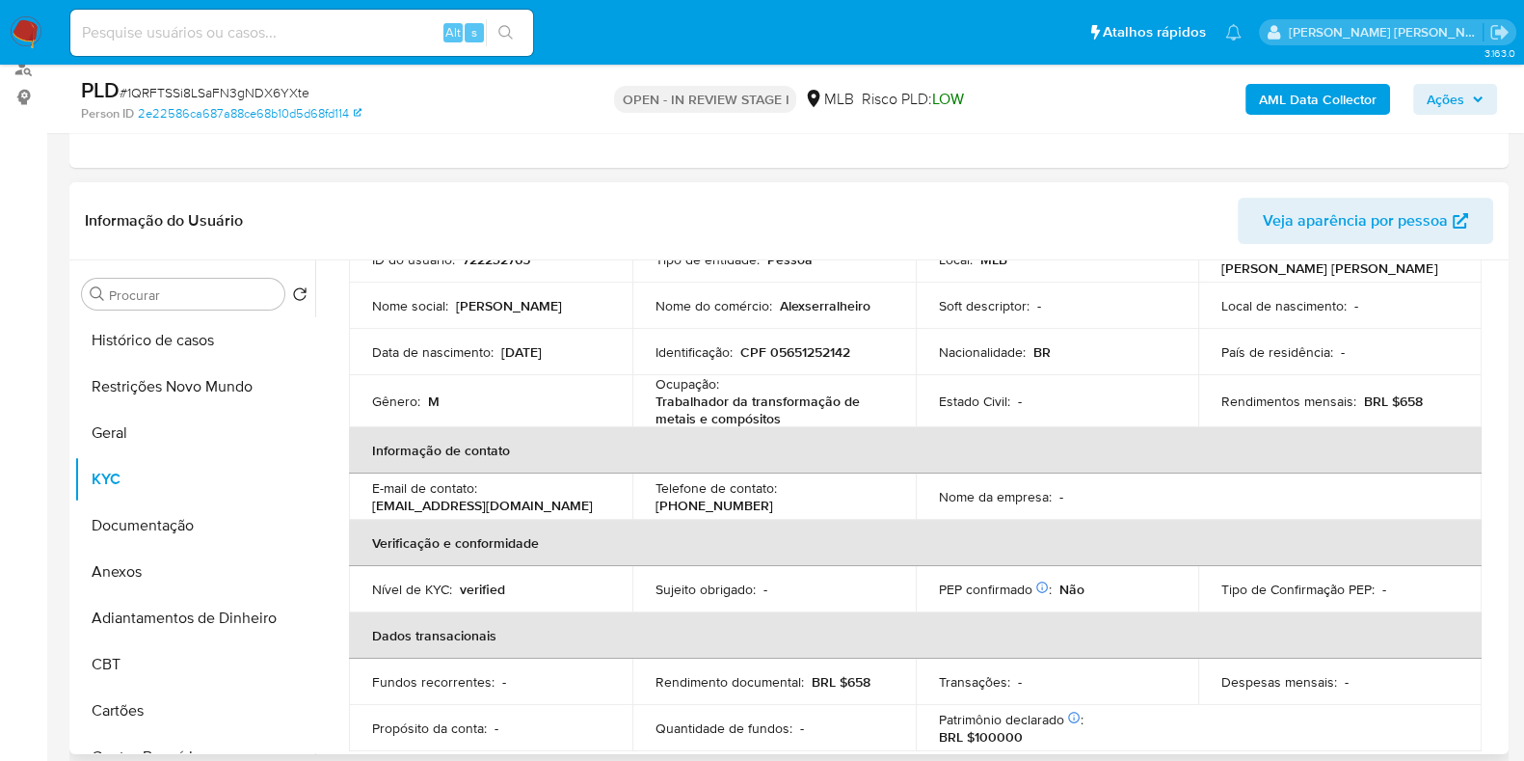
scroll to position [120, 0]
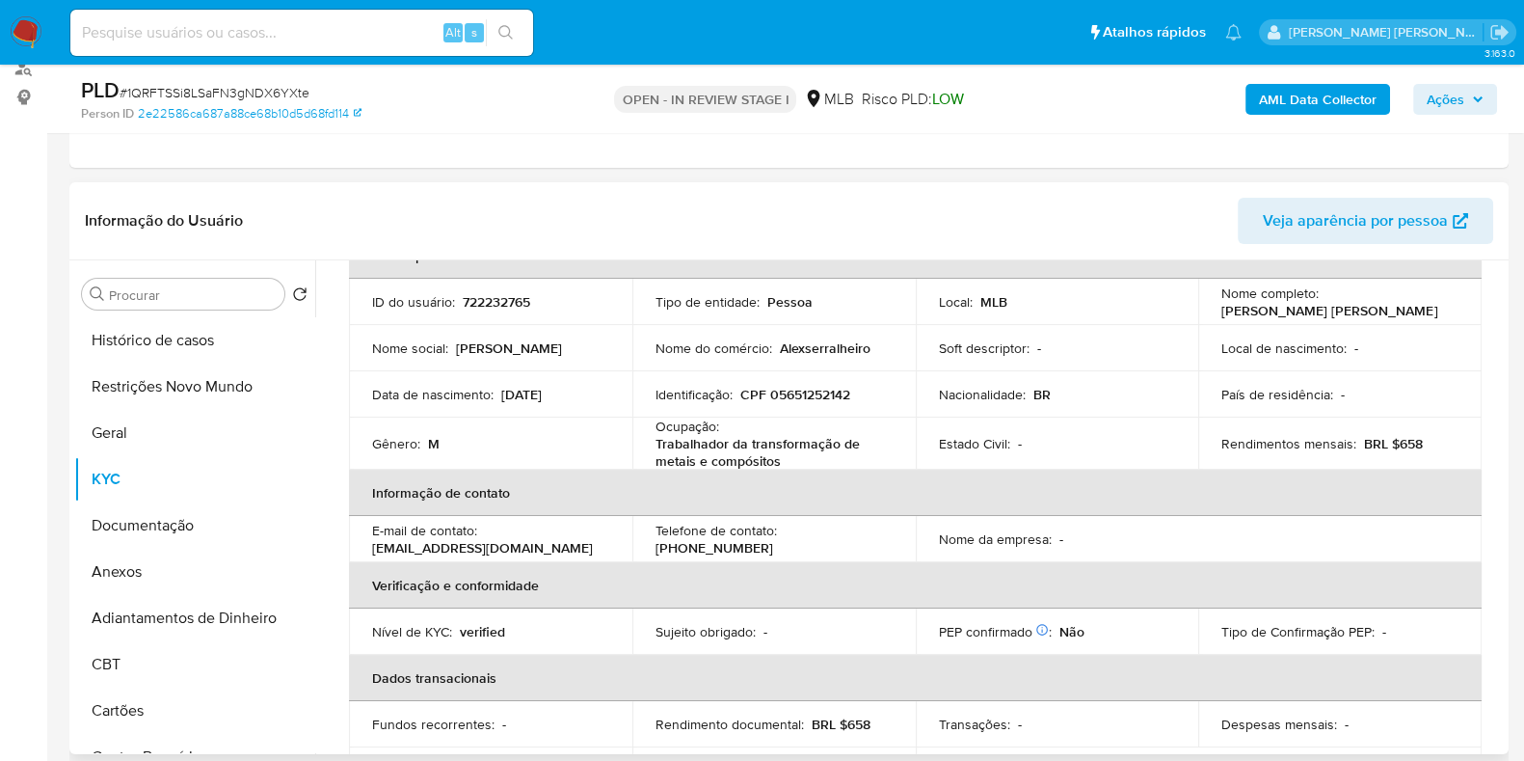
drag, startPoint x: 1457, startPoint y: 310, endPoint x: 1208, endPoint y: 309, distance: 248.7
click at [1208, 309] on td "Nome completo : [PERSON_NAME] [PERSON_NAME]" at bounding box center [1339, 302] width 283 height 46
copy p "[PERSON_NAME] [PERSON_NAME]"
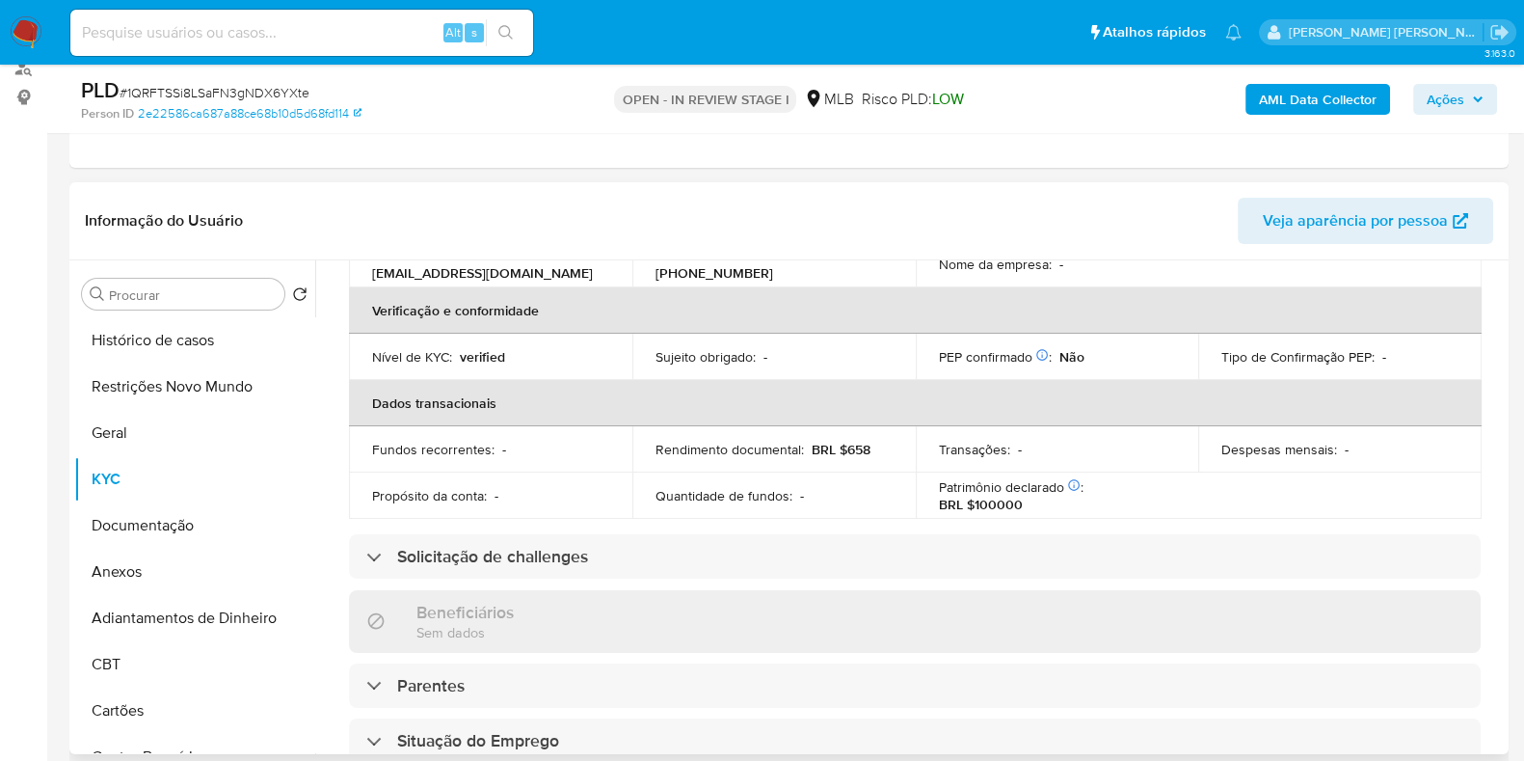
scroll to position [0, 0]
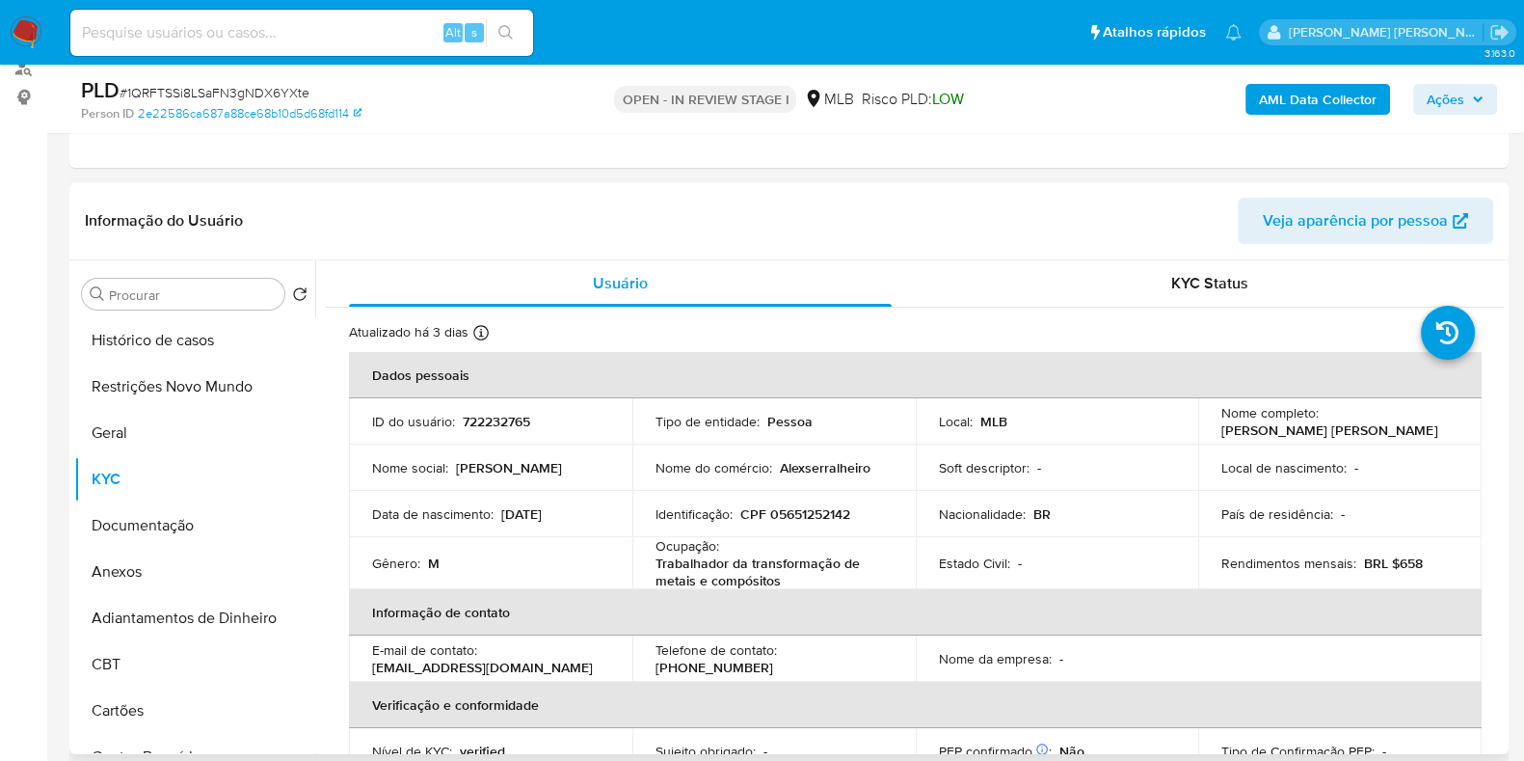
click at [826, 517] on p "CPF 05651252142" at bounding box center [795, 513] width 110 height 17
copy p "05651252142"
click at [96, 392] on button "Restrições Novo Mundo" at bounding box center [187, 386] width 226 height 46
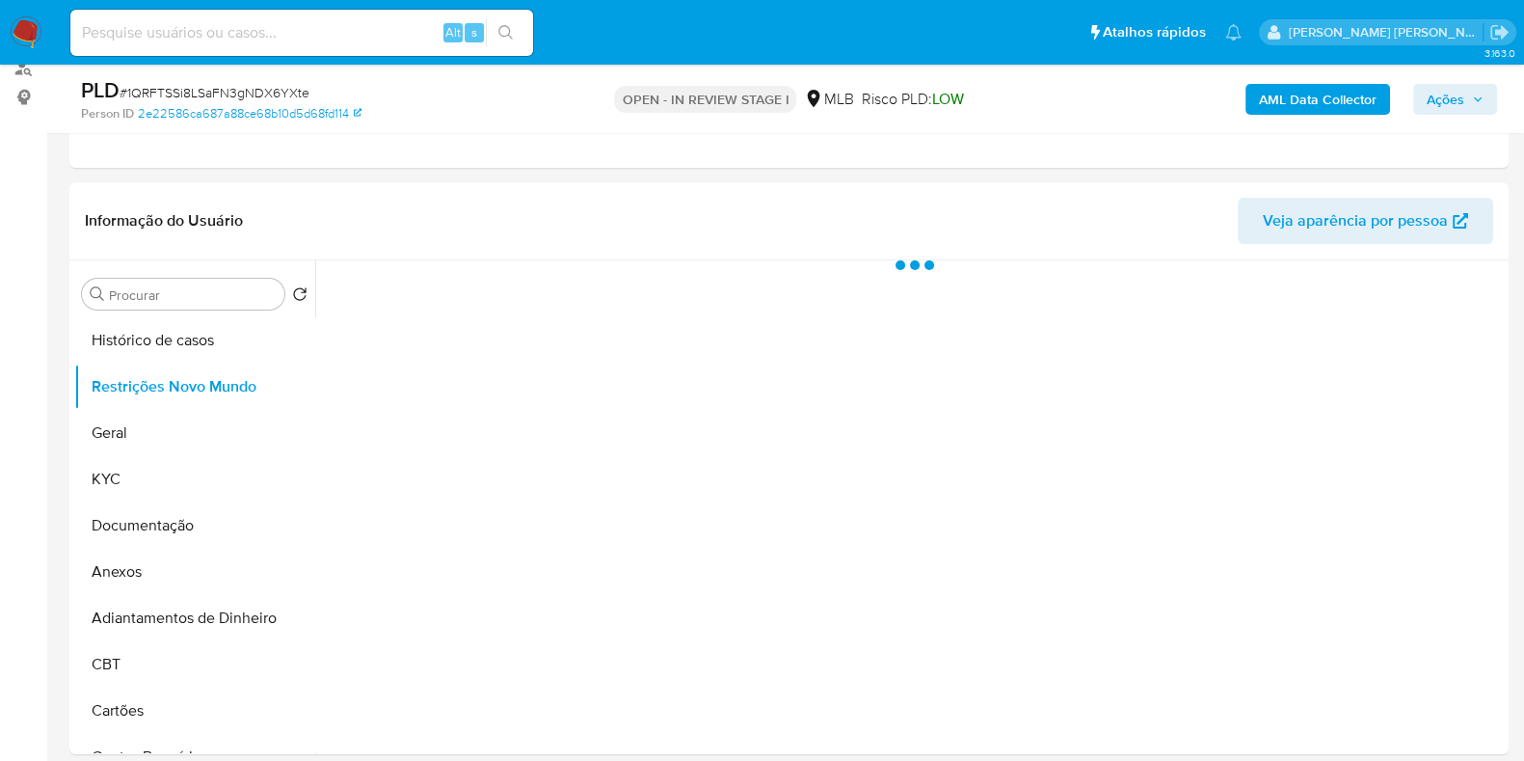
scroll to position [361, 0]
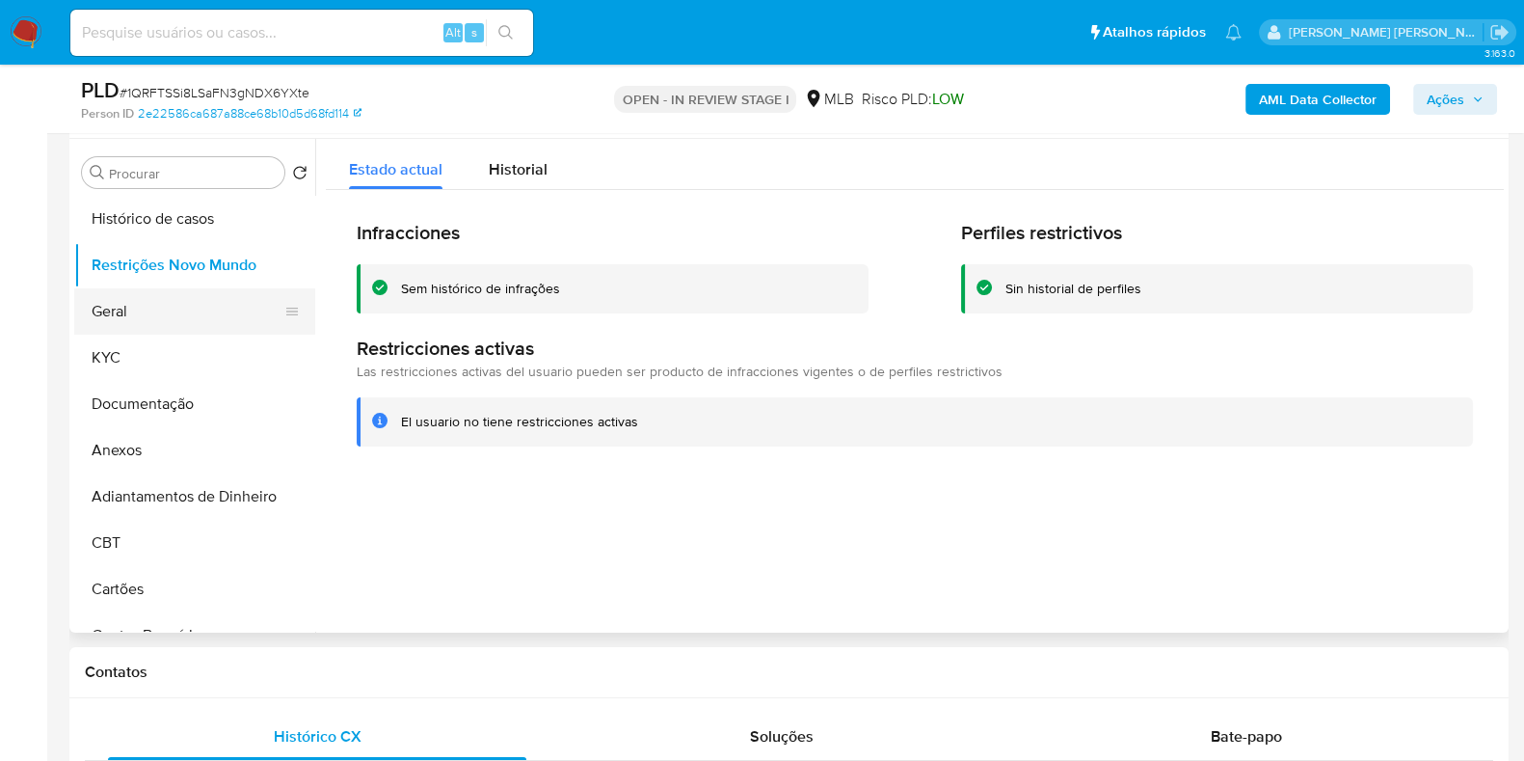
click at [174, 291] on button "Geral" at bounding box center [187, 311] width 226 height 46
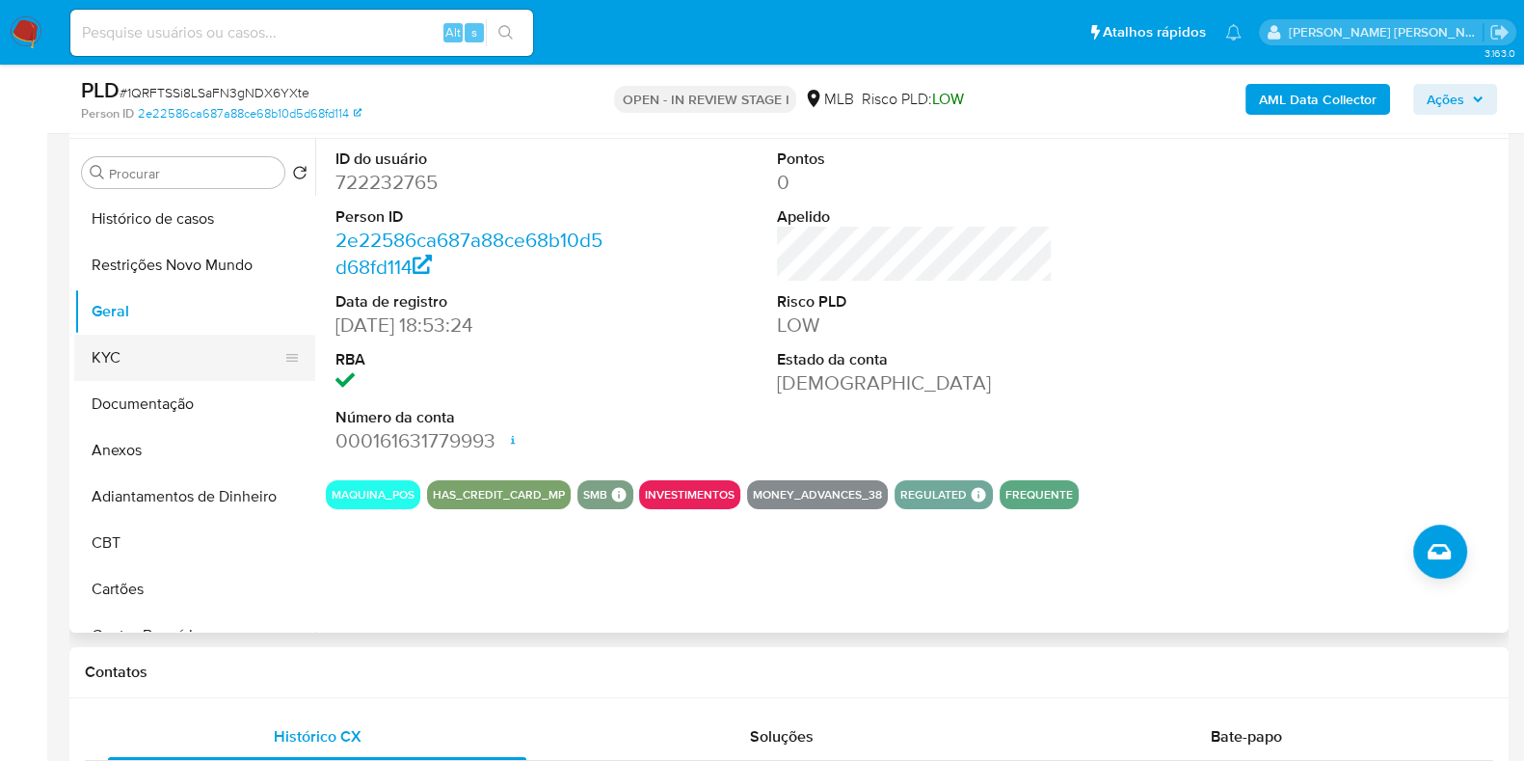
click at [128, 350] on button "KYC" at bounding box center [187, 357] width 226 height 46
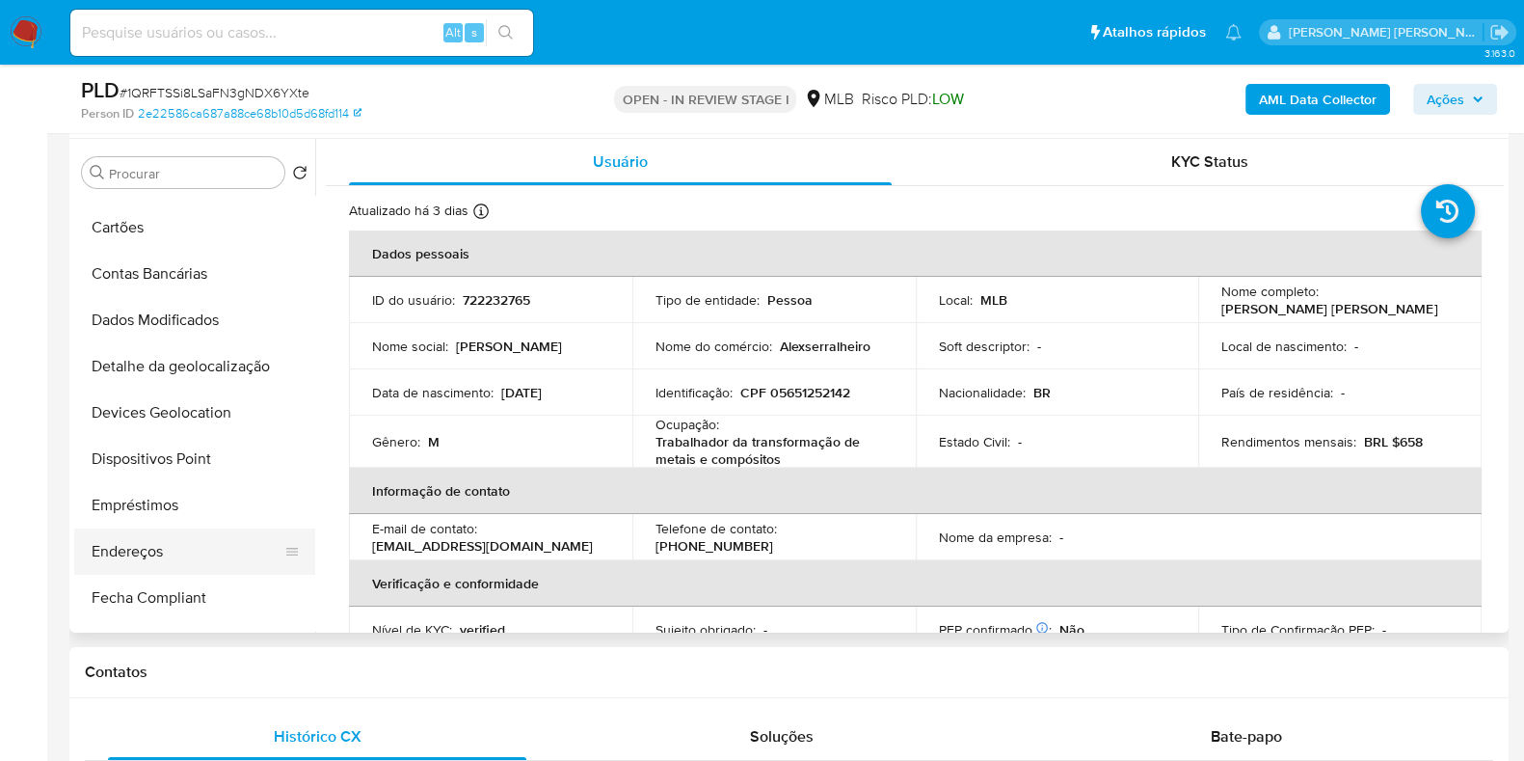
click at [155, 564] on button "Endereços" at bounding box center [187, 551] width 226 height 46
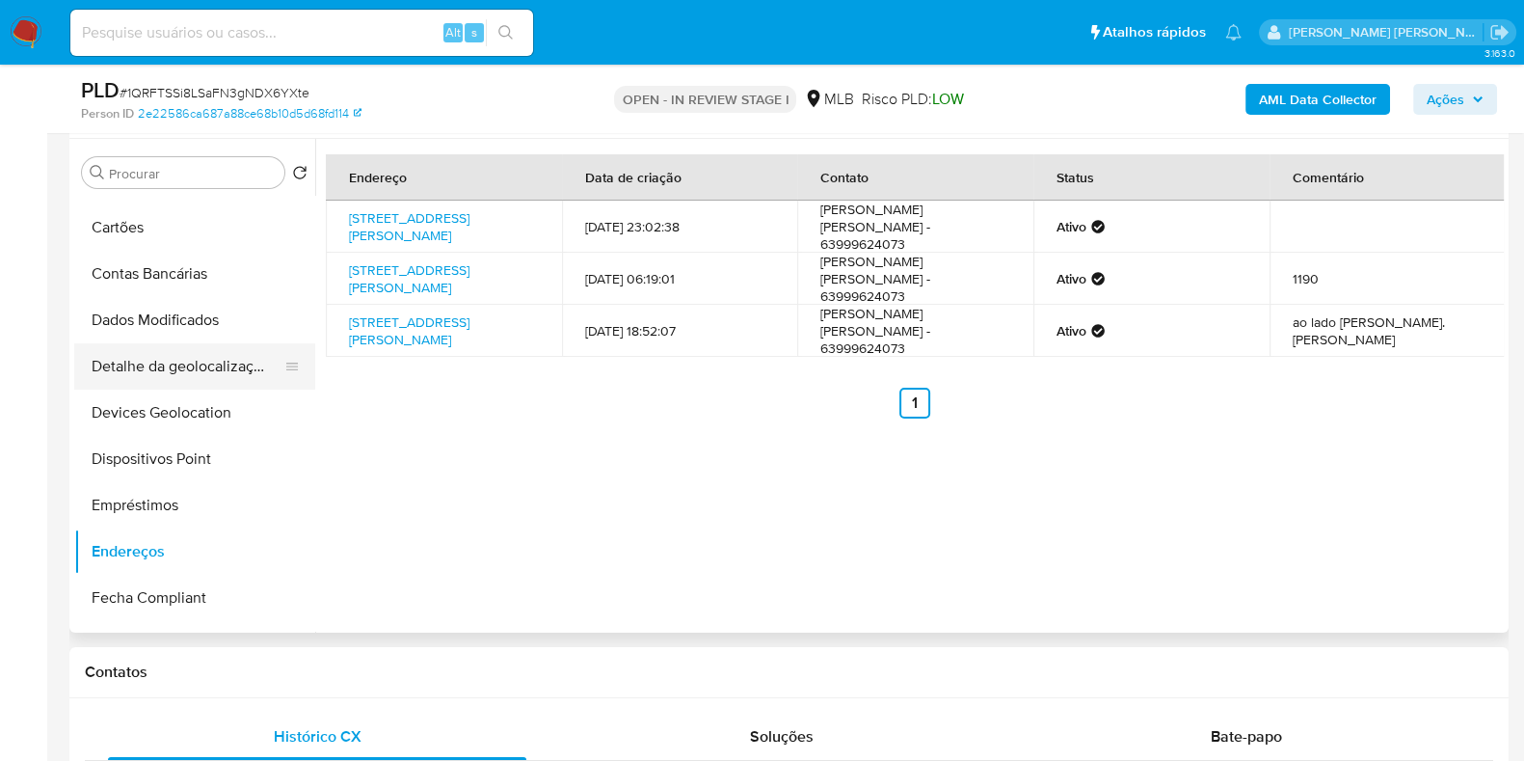
click at [188, 359] on button "Detalhe da geolocalização" at bounding box center [187, 366] width 226 height 46
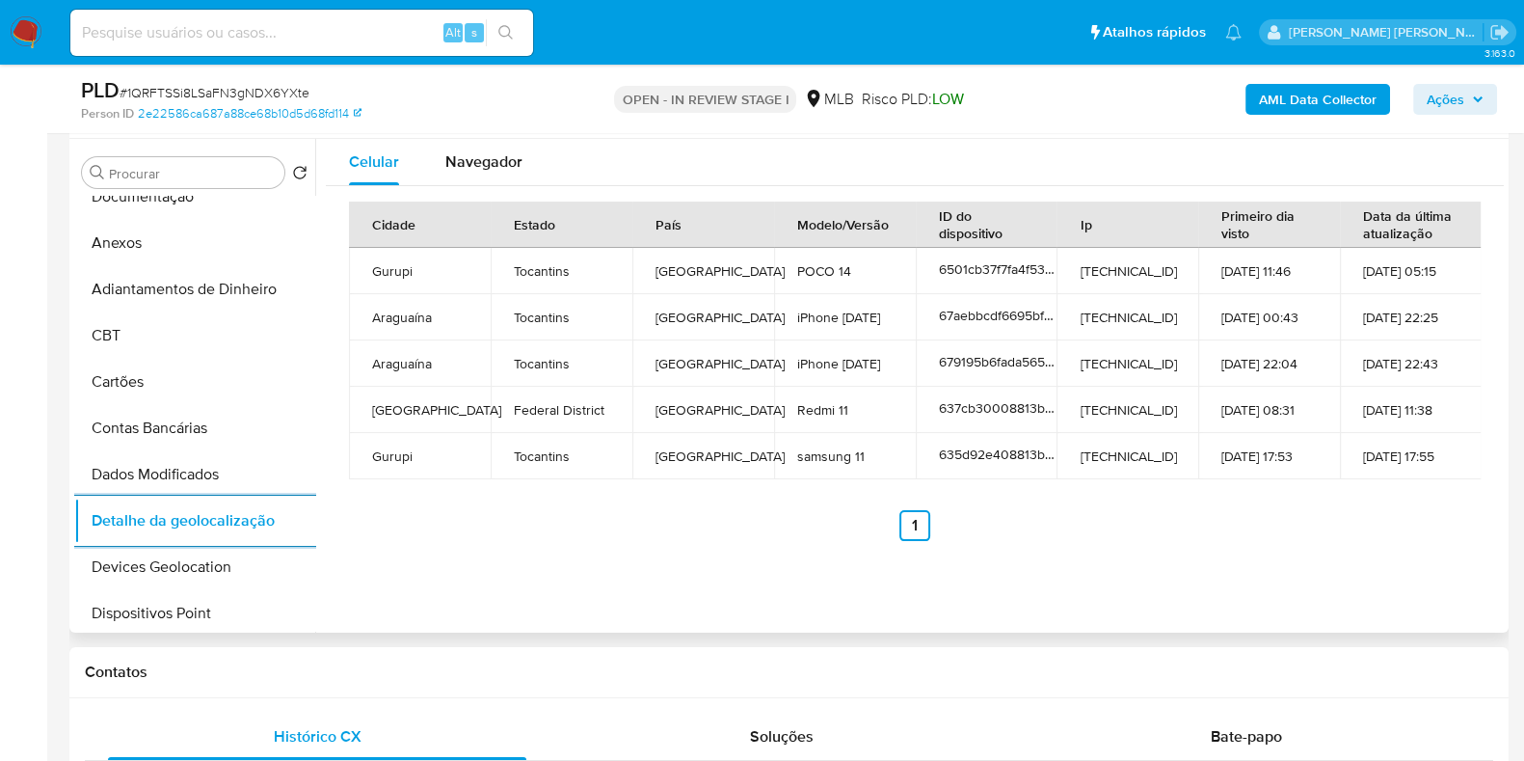
scroll to position [0, 0]
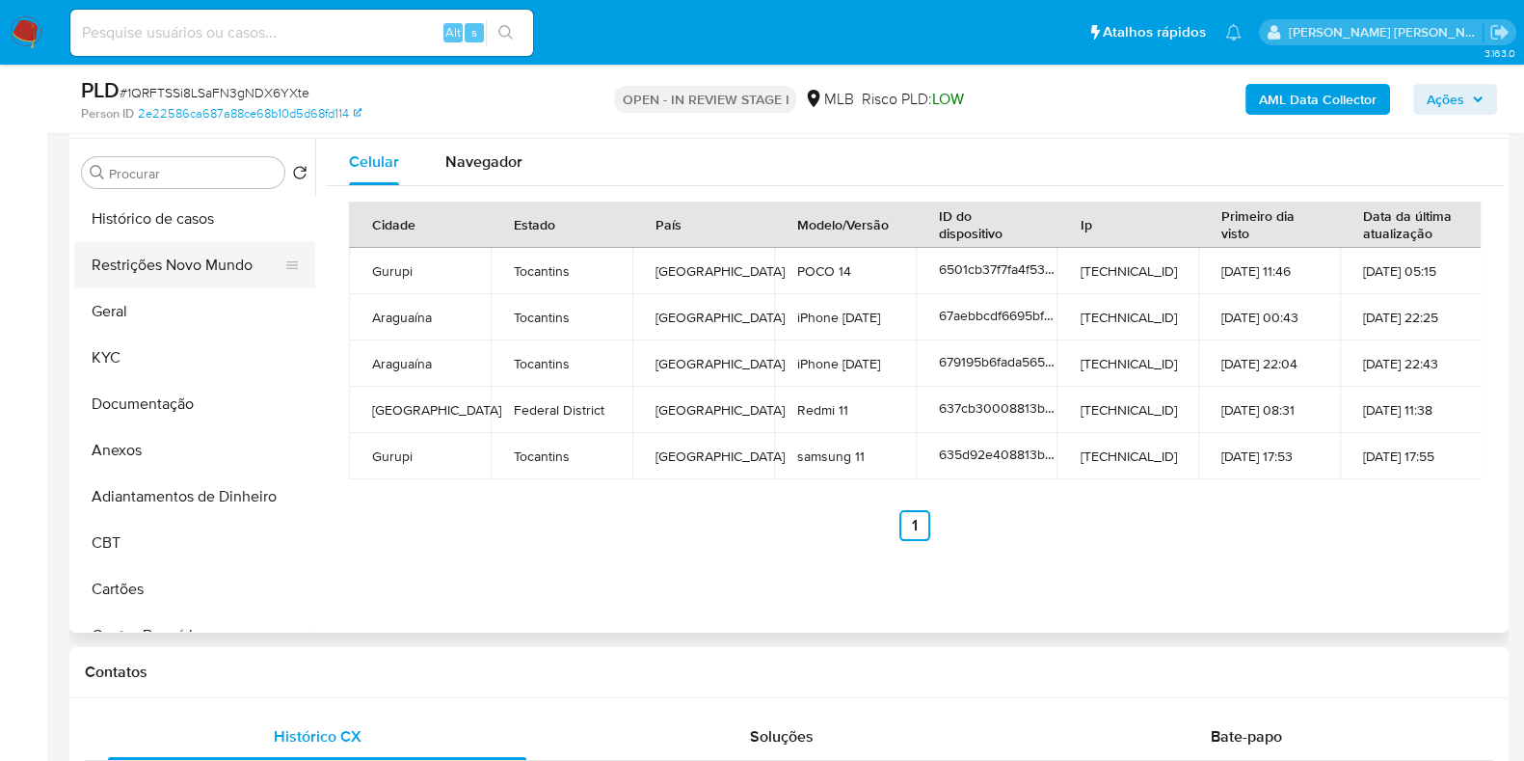
click at [189, 266] on button "Restrições Novo Mundo" at bounding box center [187, 265] width 226 height 46
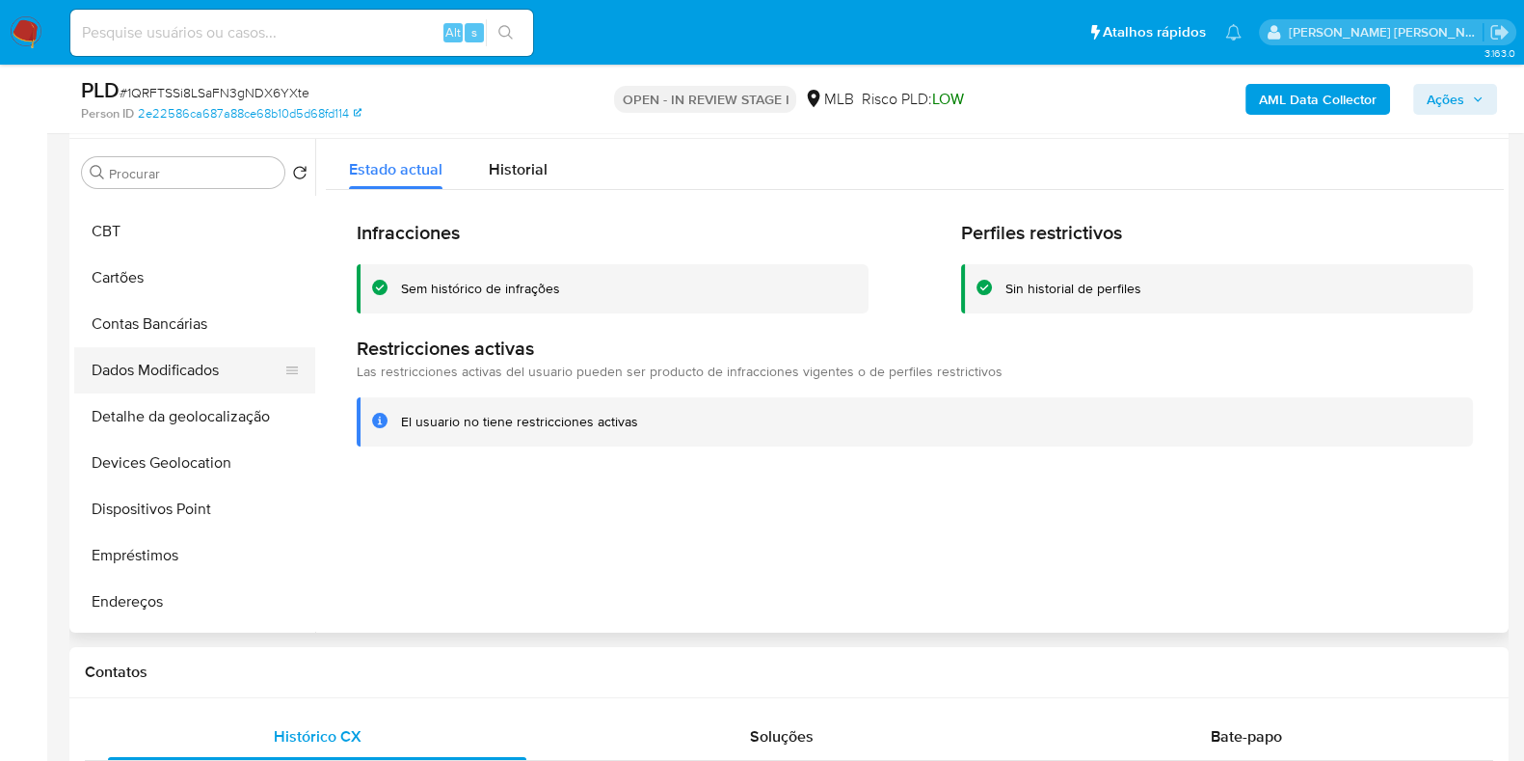
scroll to position [361, 0]
click at [166, 453] on button "Dispositivos Point" at bounding box center [187, 460] width 226 height 46
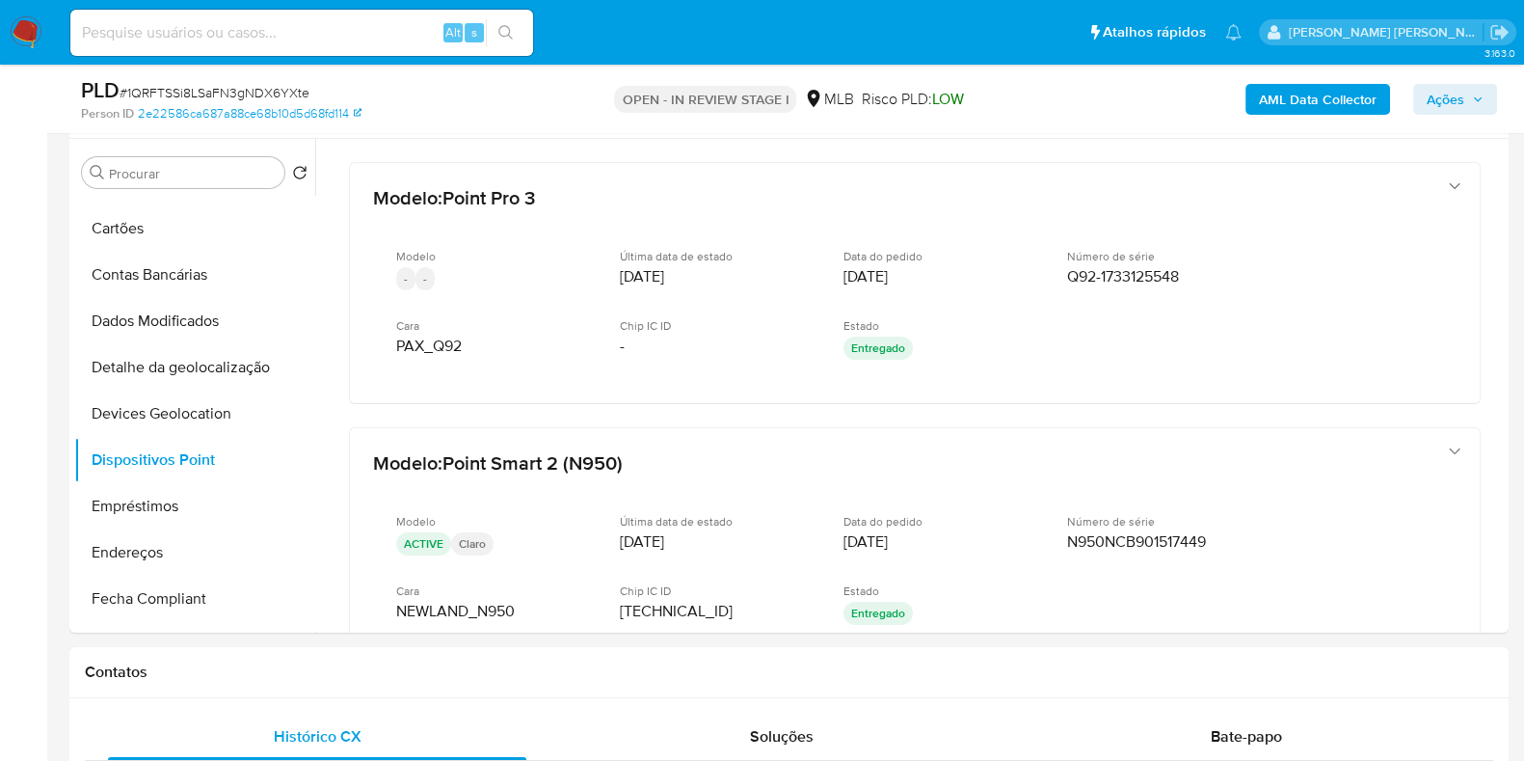
click at [1303, 94] on b "AML Data Collector" at bounding box center [1318, 99] width 118 height 31
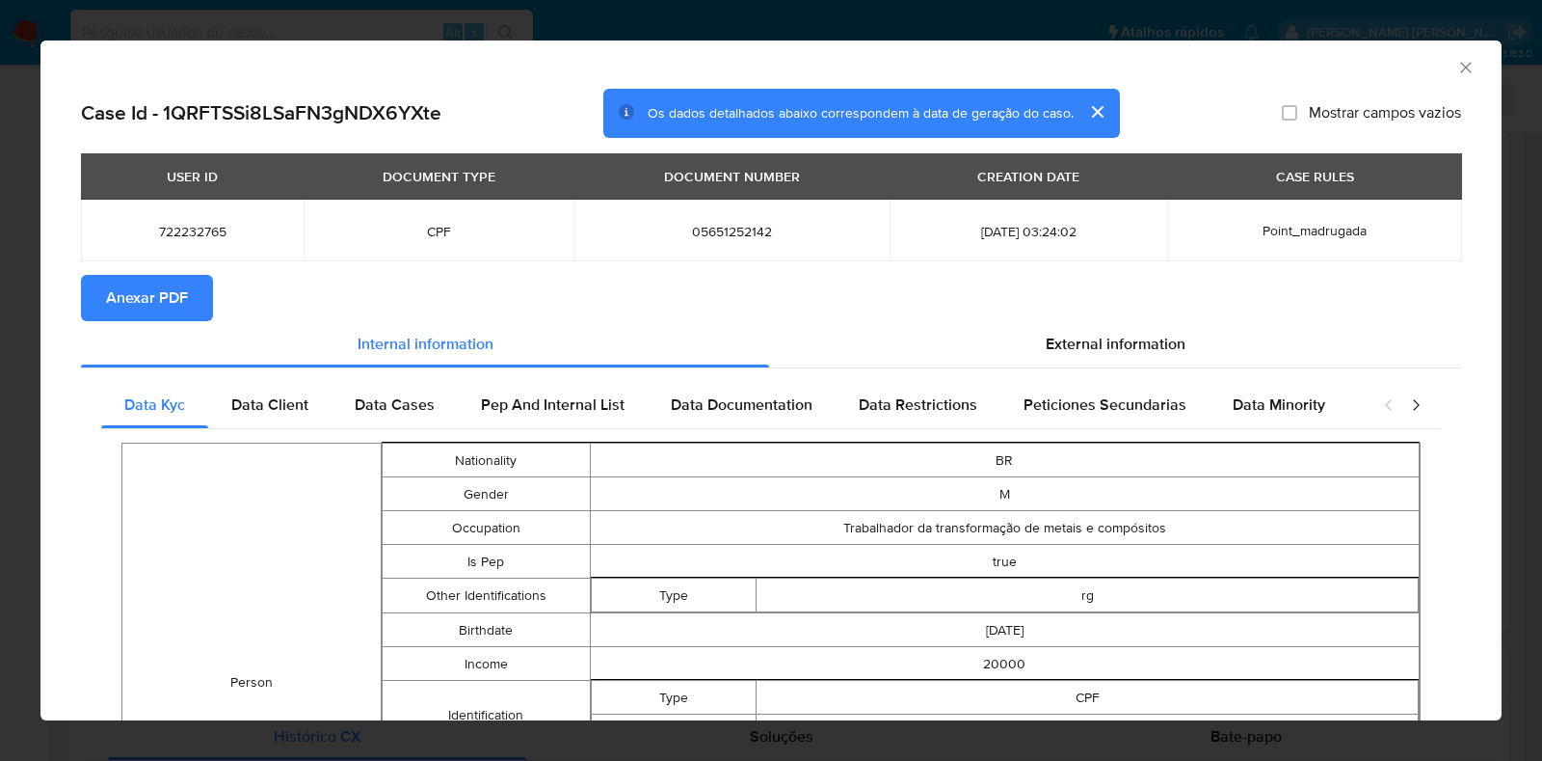
click at [178, 298] on span "Anexar PDF" at bounding box center [147, 298] width 82 height 42
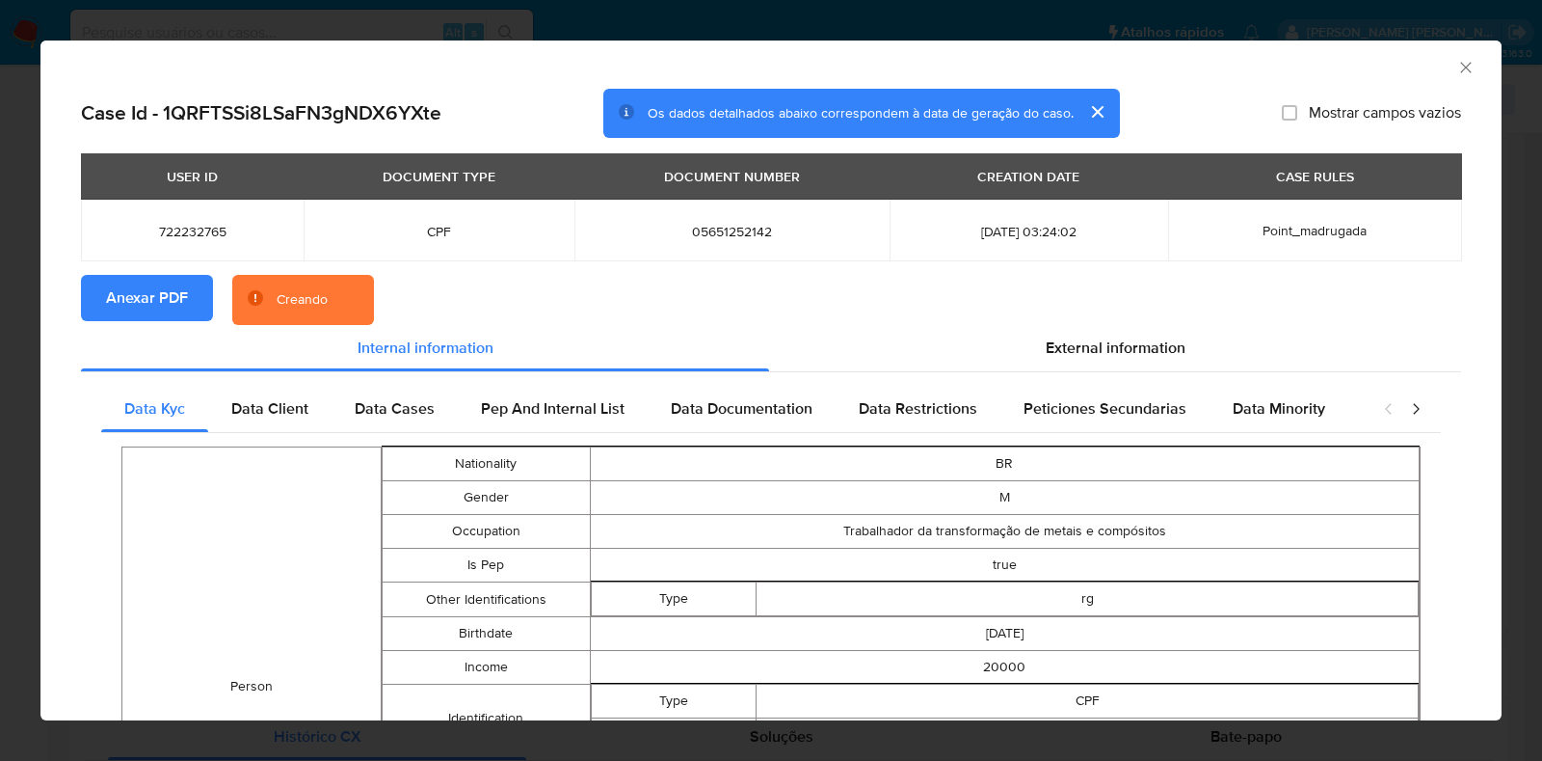
click at [0, 325] on div "AML Data Collector Case Id - 1QRFTSSi8LSaFN3gNDX6YXte Os dados detalhados abaix…" at bounding box center [771, 380] width 1542 height 761
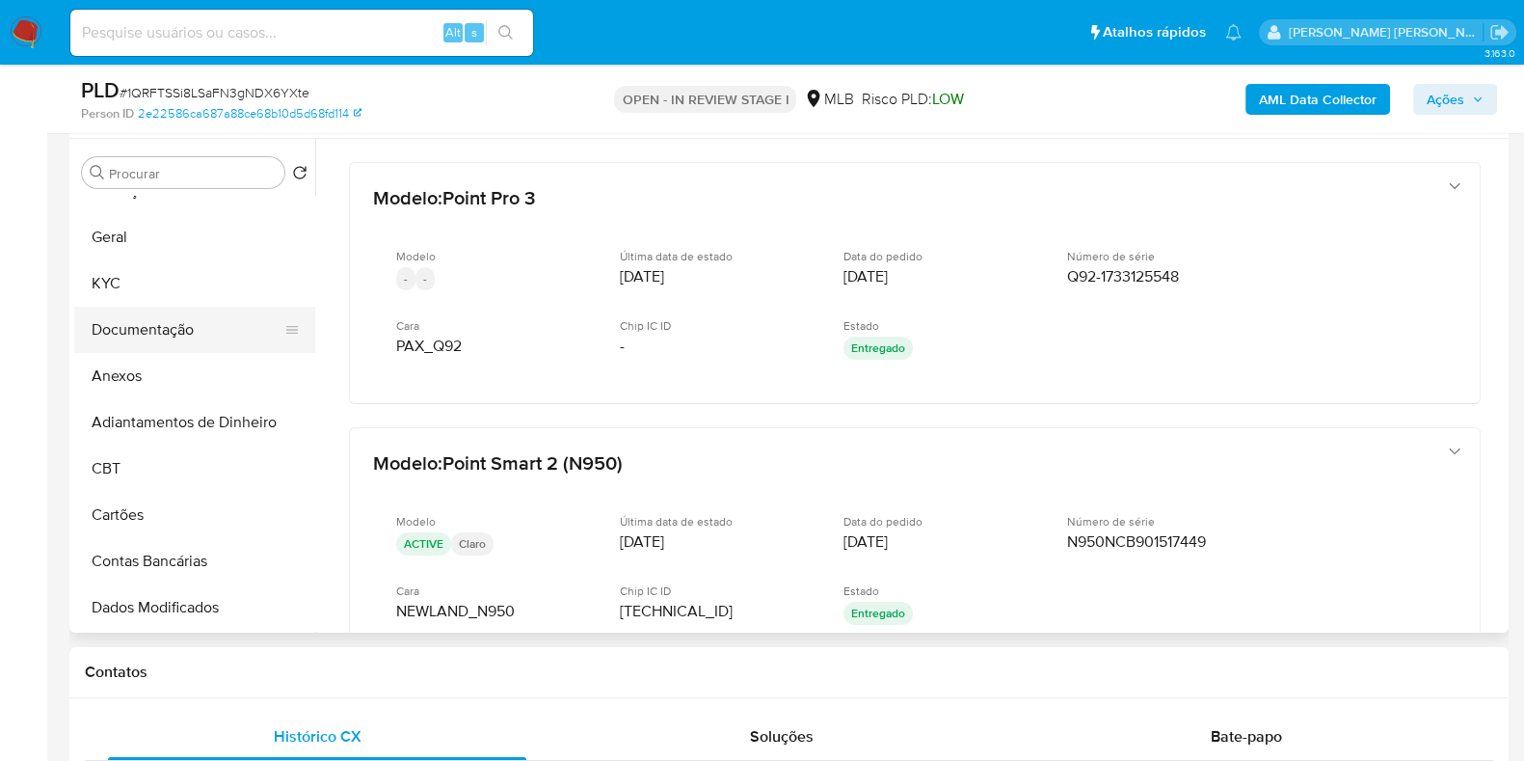
scroll to position [0, 0]
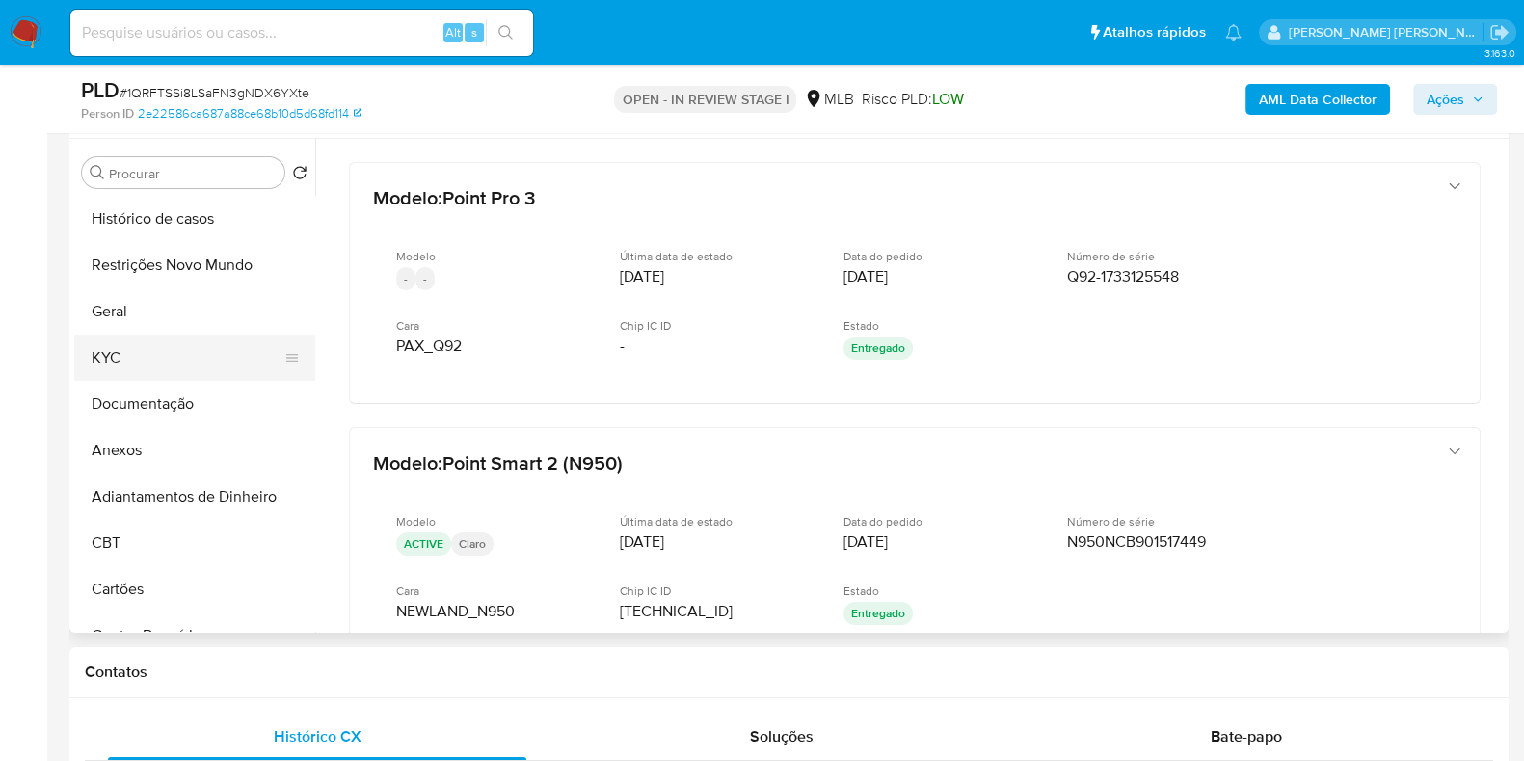
click at [187, 371] on button "KYC" at bounding box center [187, 357] width 226 height 46
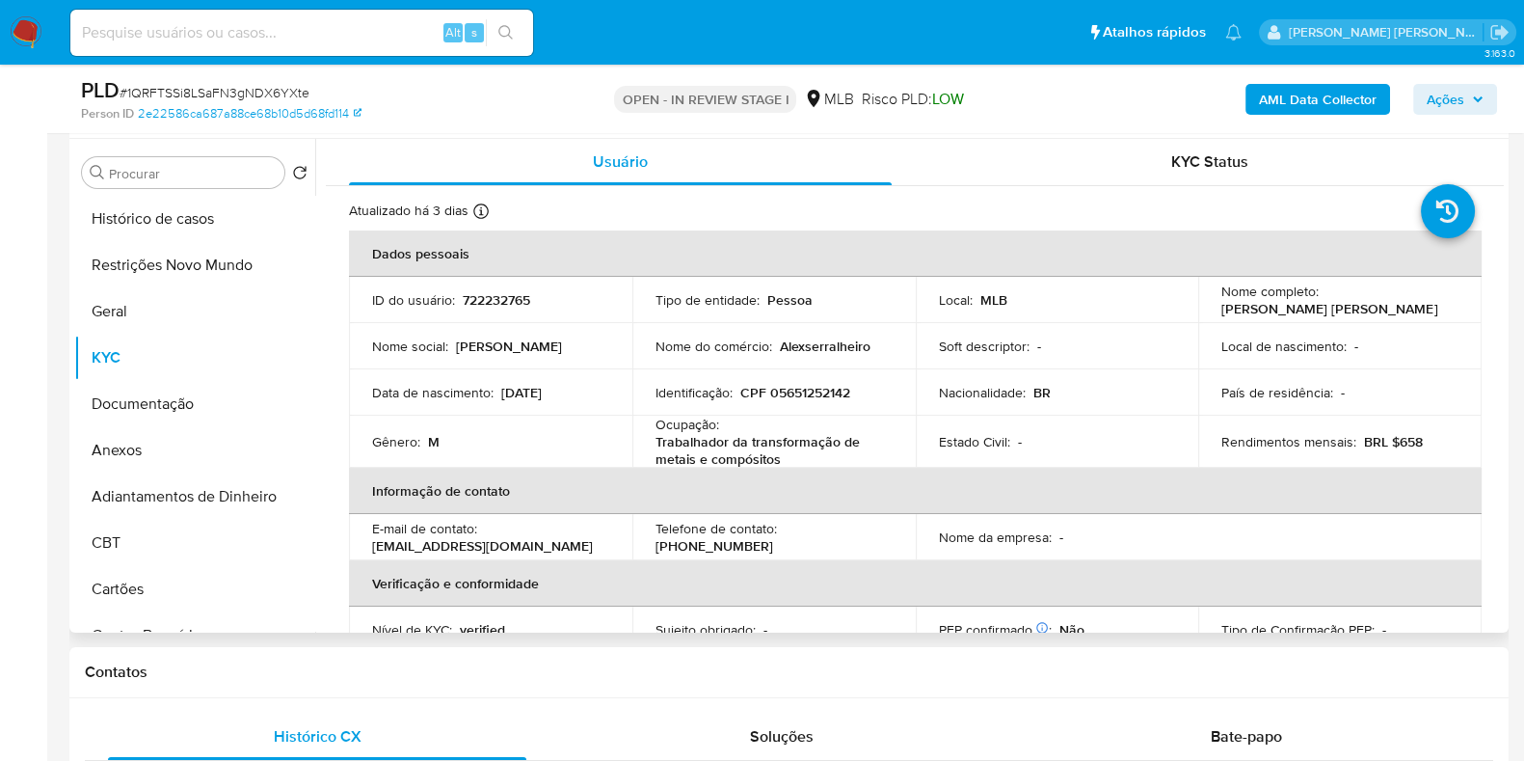
drag, startPoint x: 1450, startPoint y: 308, endPoint x: 1204, endPoint y: 315, distance: 245.9
click at [1204, 315] on td "Nome completo : Alessandro Duarte de Oliveira Barros" at bounding box center [1339, 300] width 283 height 46
copy p "[PERSON_NAME] [PERSON_NAME]"
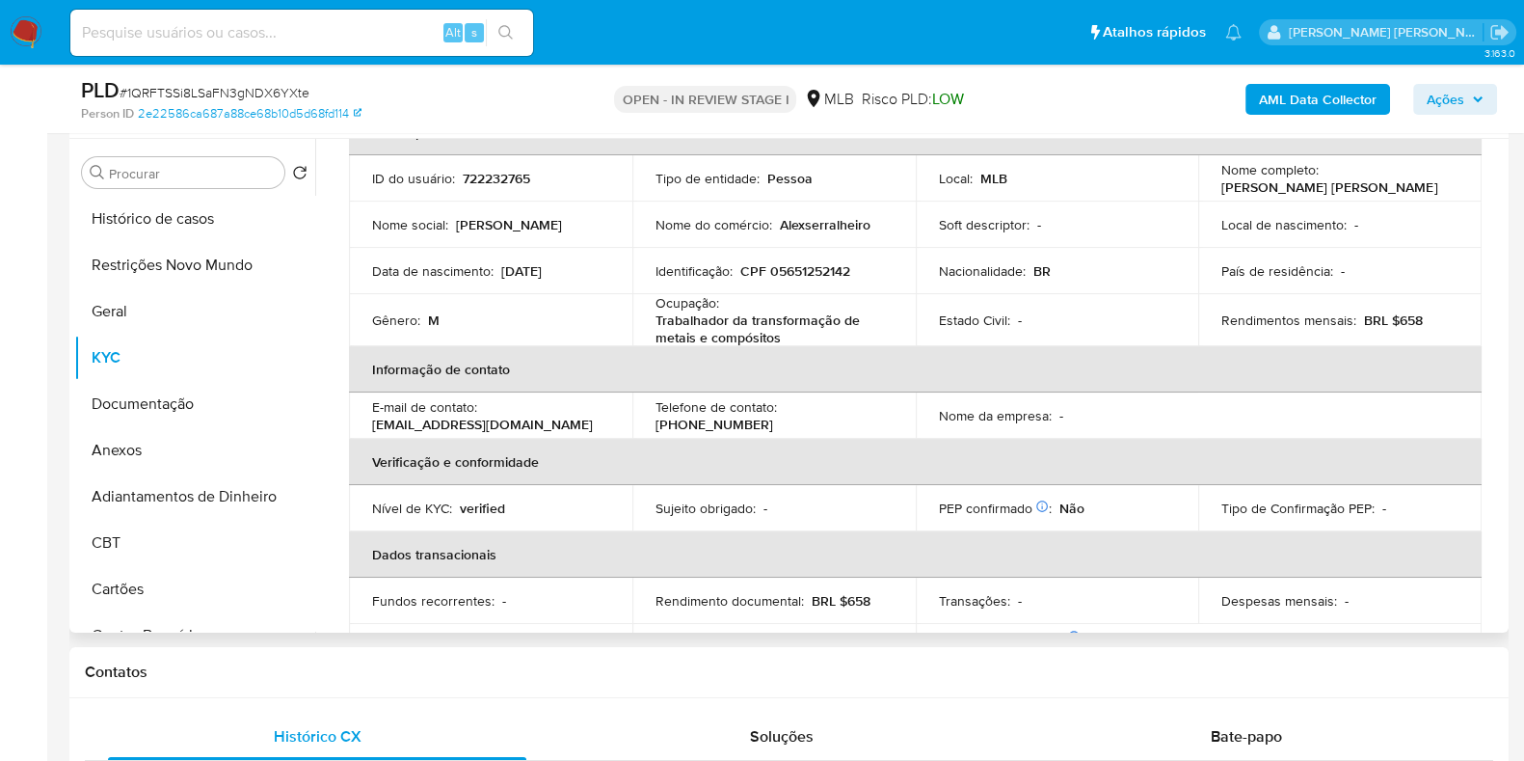
scroll to position [120, 0]
drag, startPoint x: 1427, startPoint y: 91, endPoint x: 1406, endPoint y: 94, distance: 20.4
click at [1427, 91] on span "Ações" at bounding box center [1446, 99] width 38 height 31
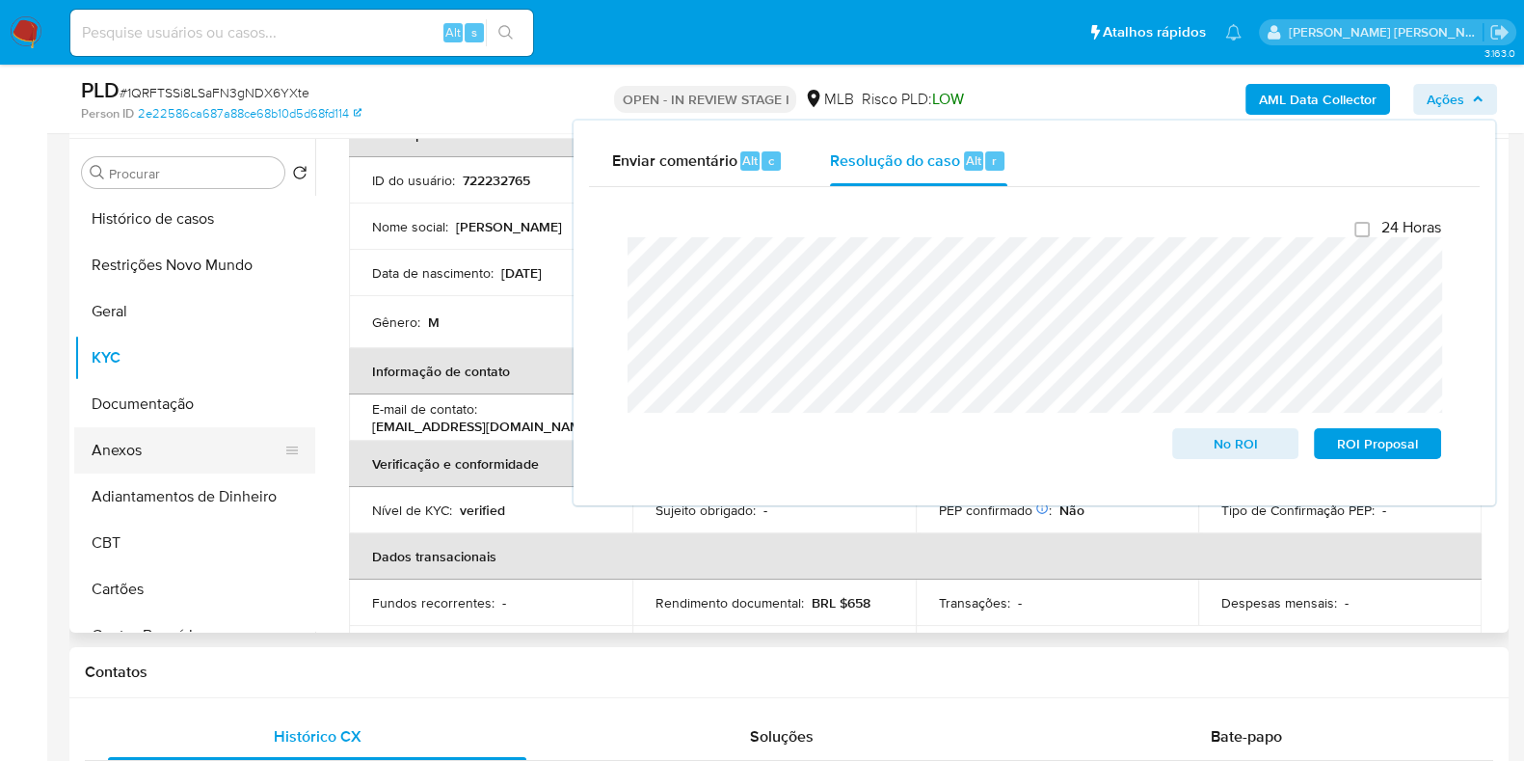
click at [149, 442] on button "Anexos" at bounding box center [187, 450] width 226 height 46
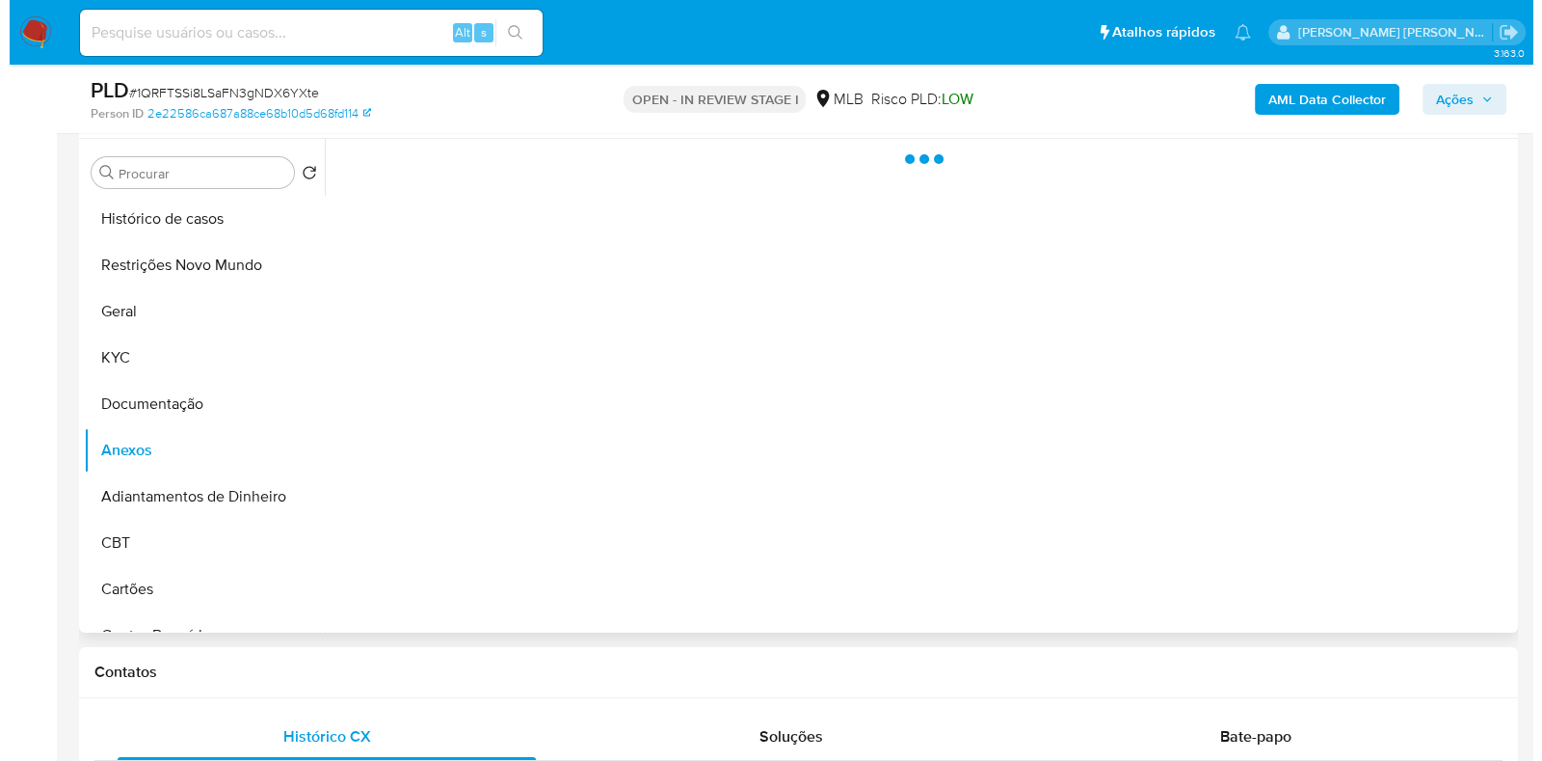
scroll to position [0, 0]
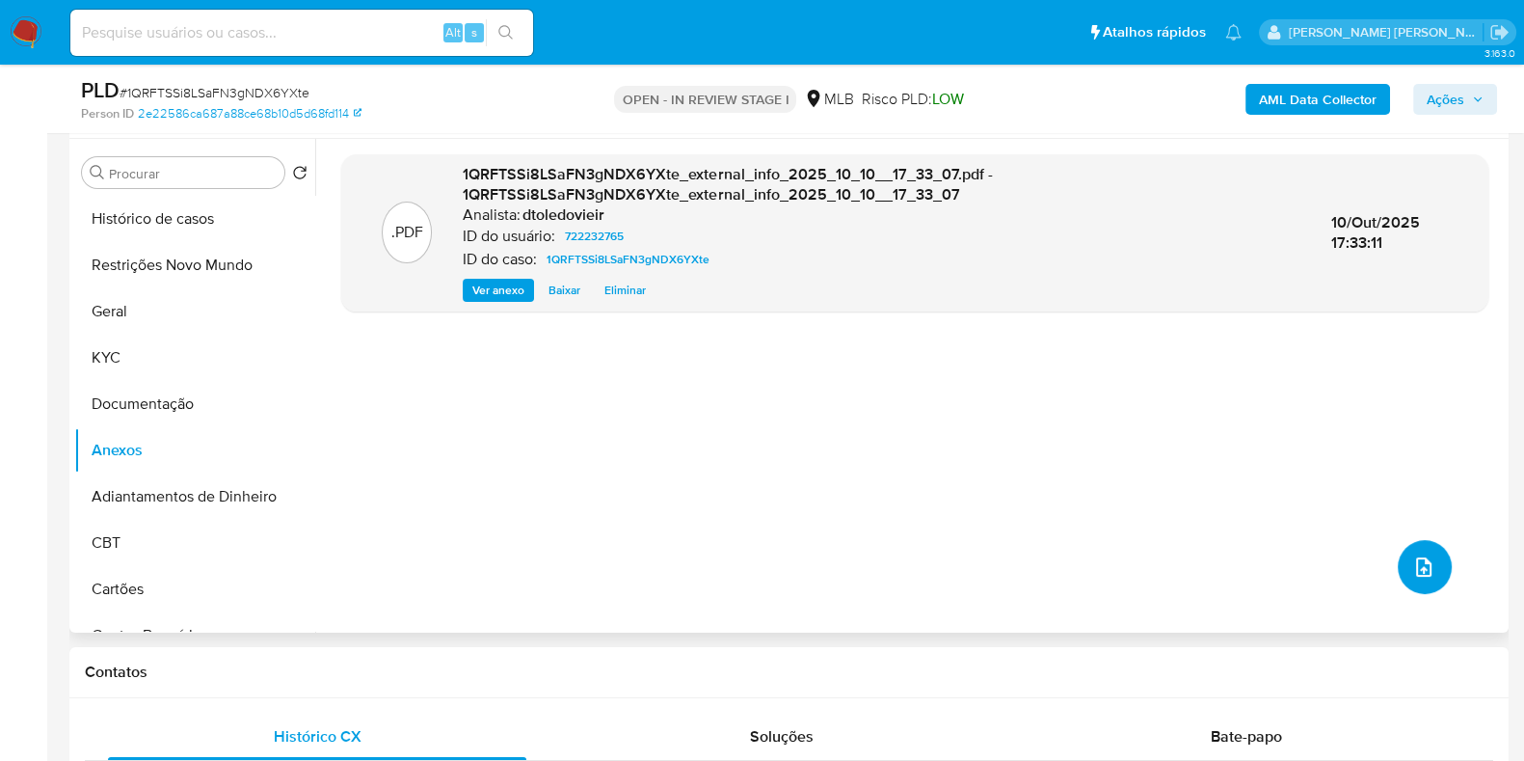
click at [1416, 569] on icon "upload-file" at bounding box center [1423, 566] width 15 height 19
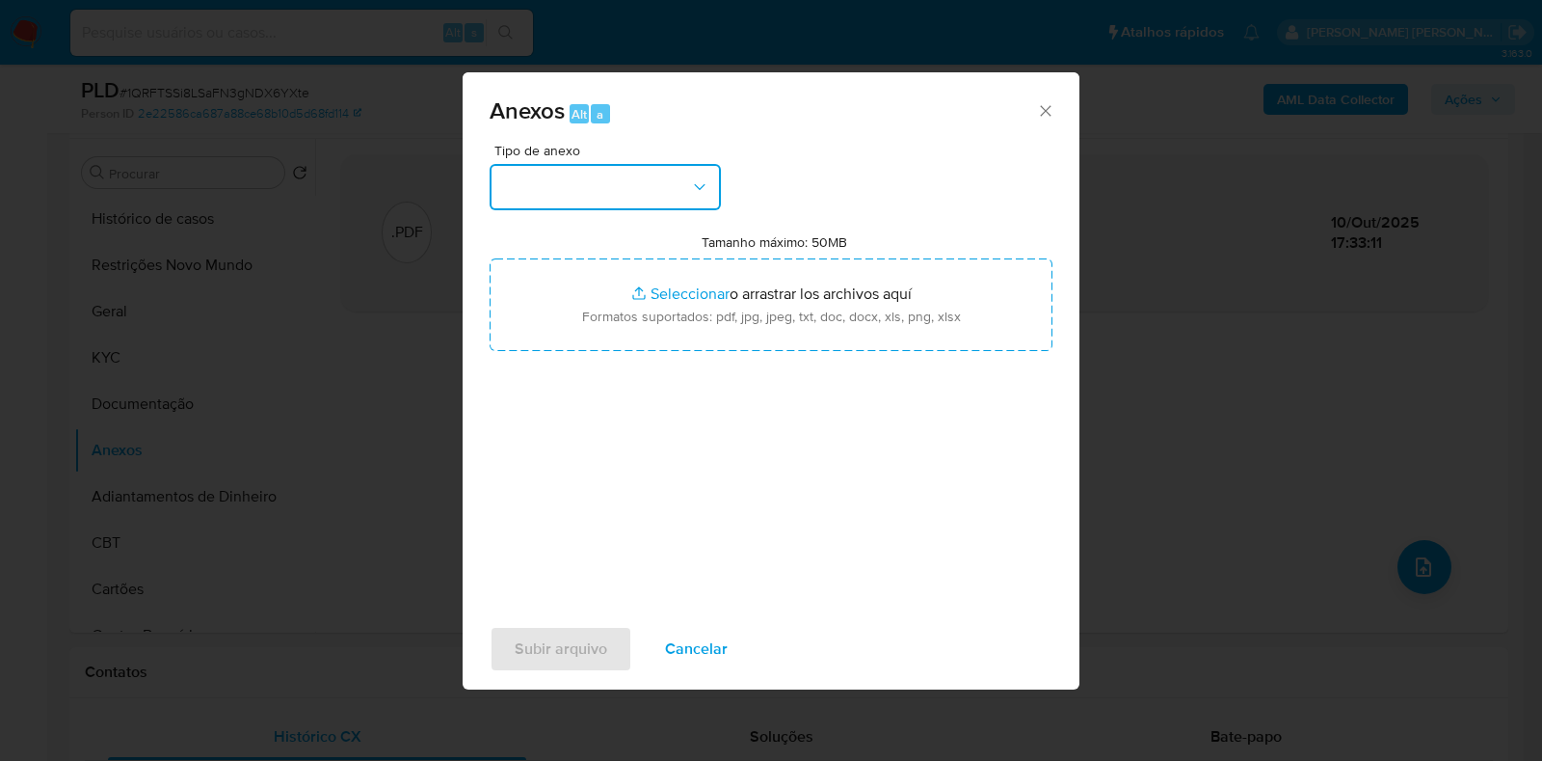
click at [624, 179] on button "button" at bounding box center [605, 187] width 231 height 46
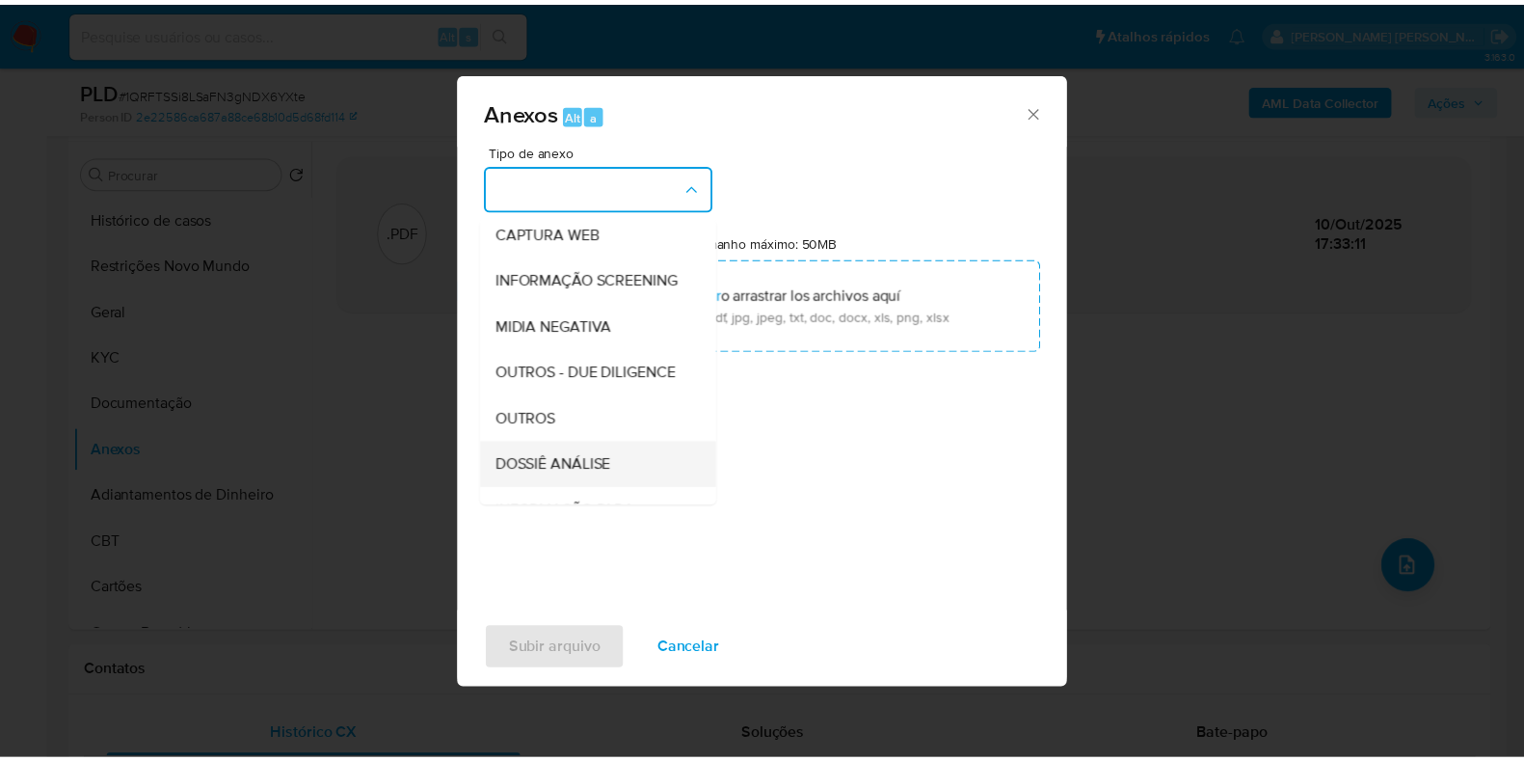
scroll to position [297, 0]
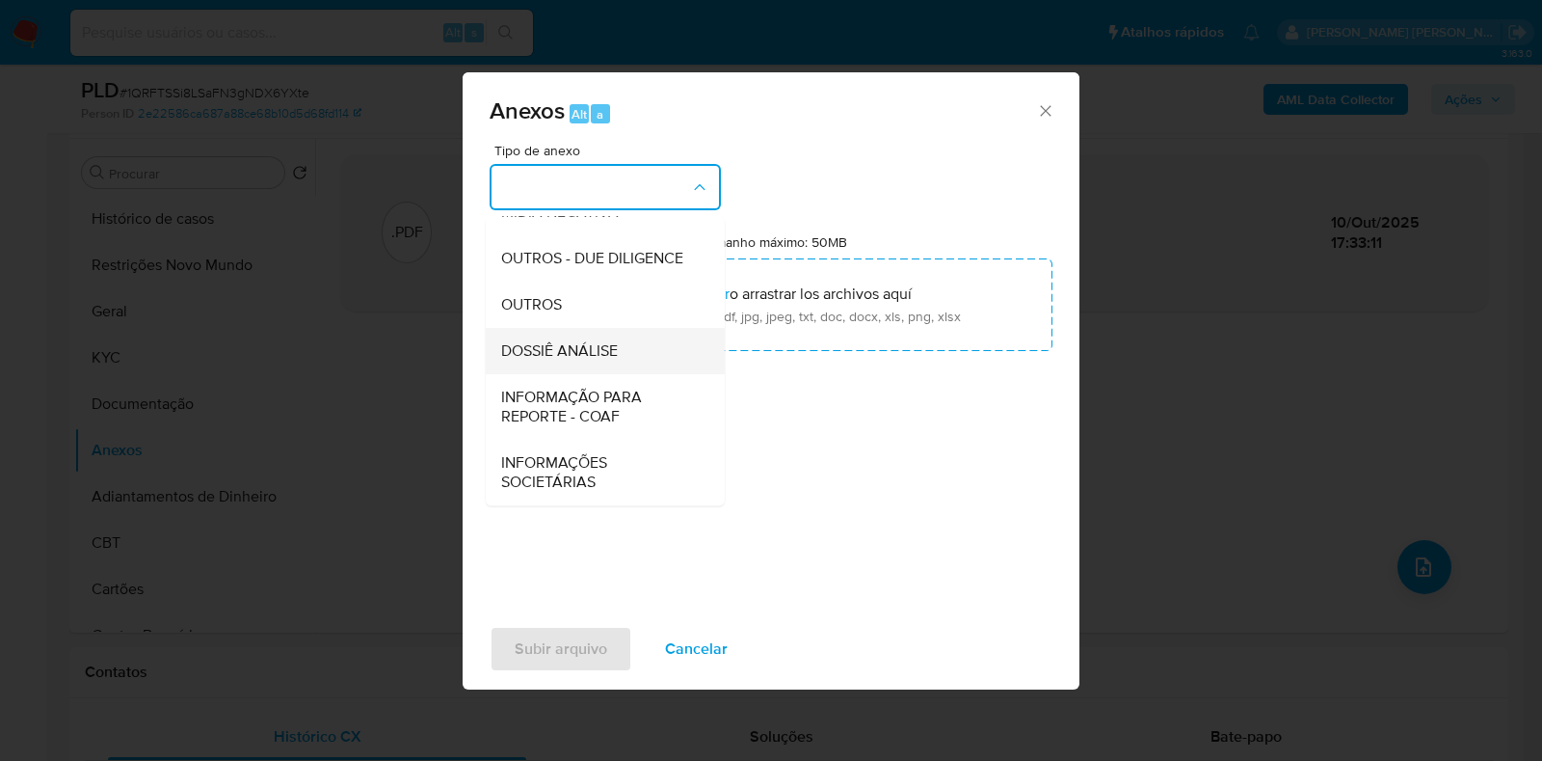
click at [594, 343] on span "DOSSIÊ ANÁLISE" at bounding box center [559, 350] width 117 height 19
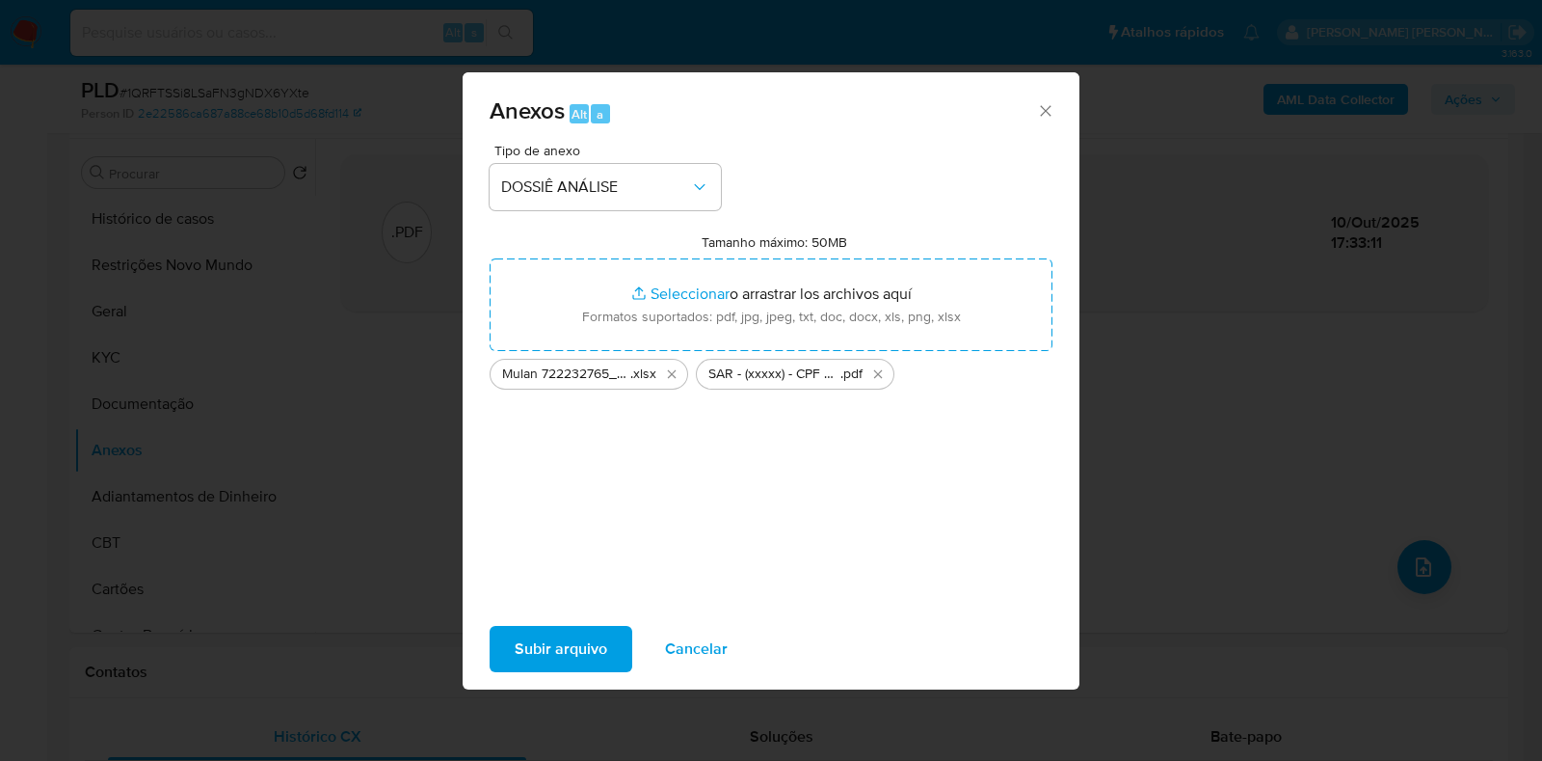
click at [568, 639] on span "Subir arquivo" at bounding box center [561, 649] width 93 height 42
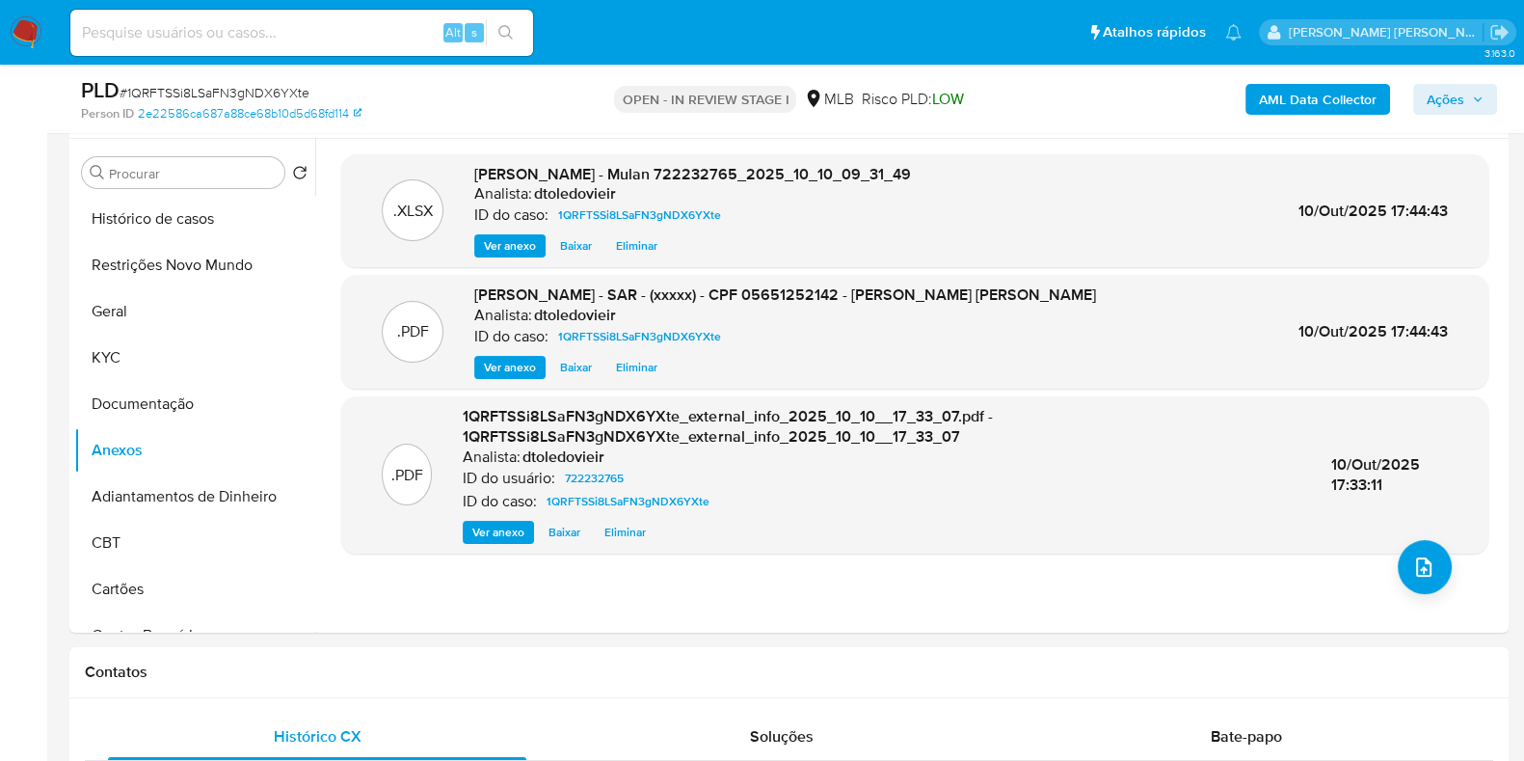
click at [1436, 96] on span "Ações" at bounding box center [1446, 99] width 38 height 31
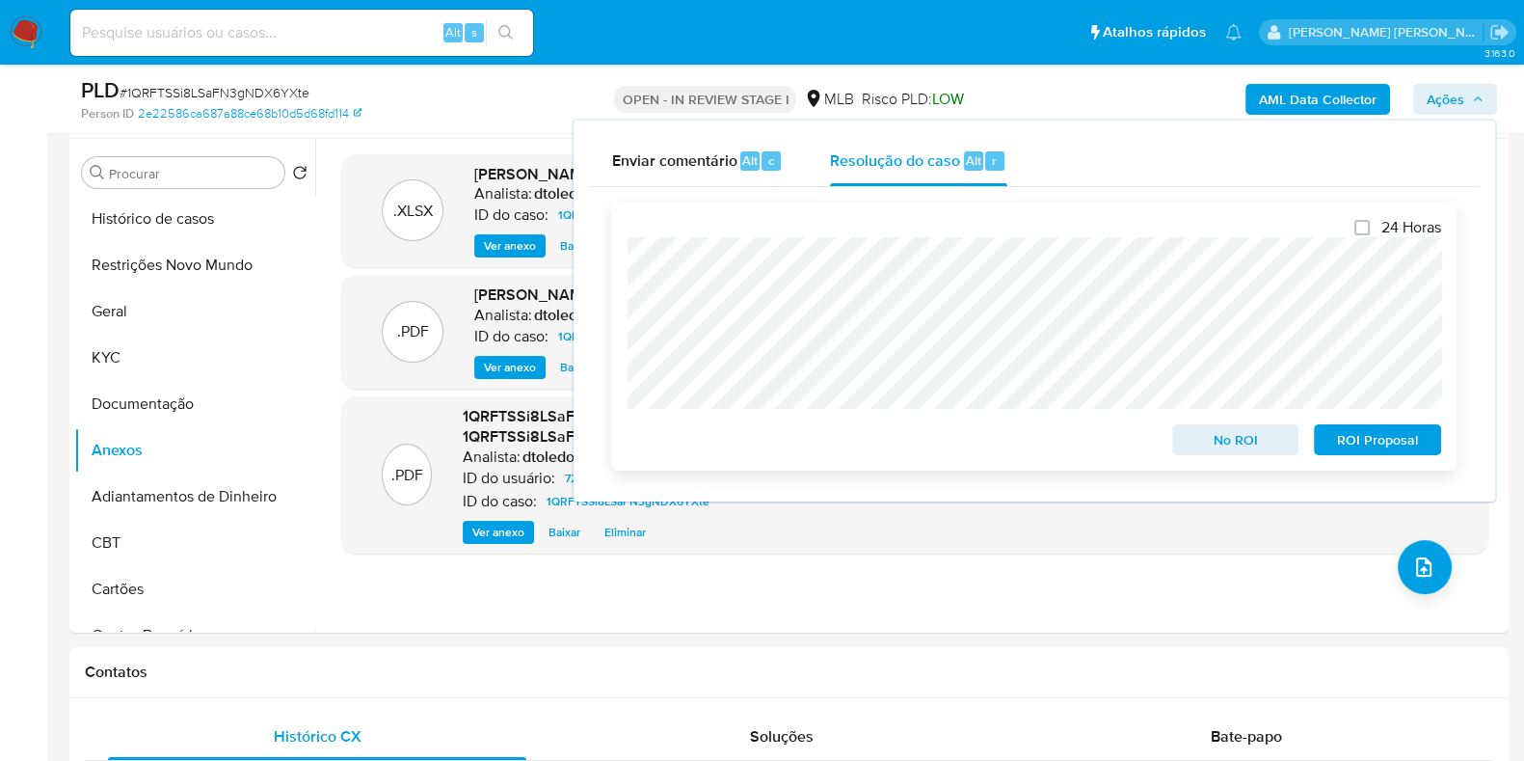
click at [1379, 443] on span "ROI Proposal" at bounding box center [1377, 439] width 100 height 27
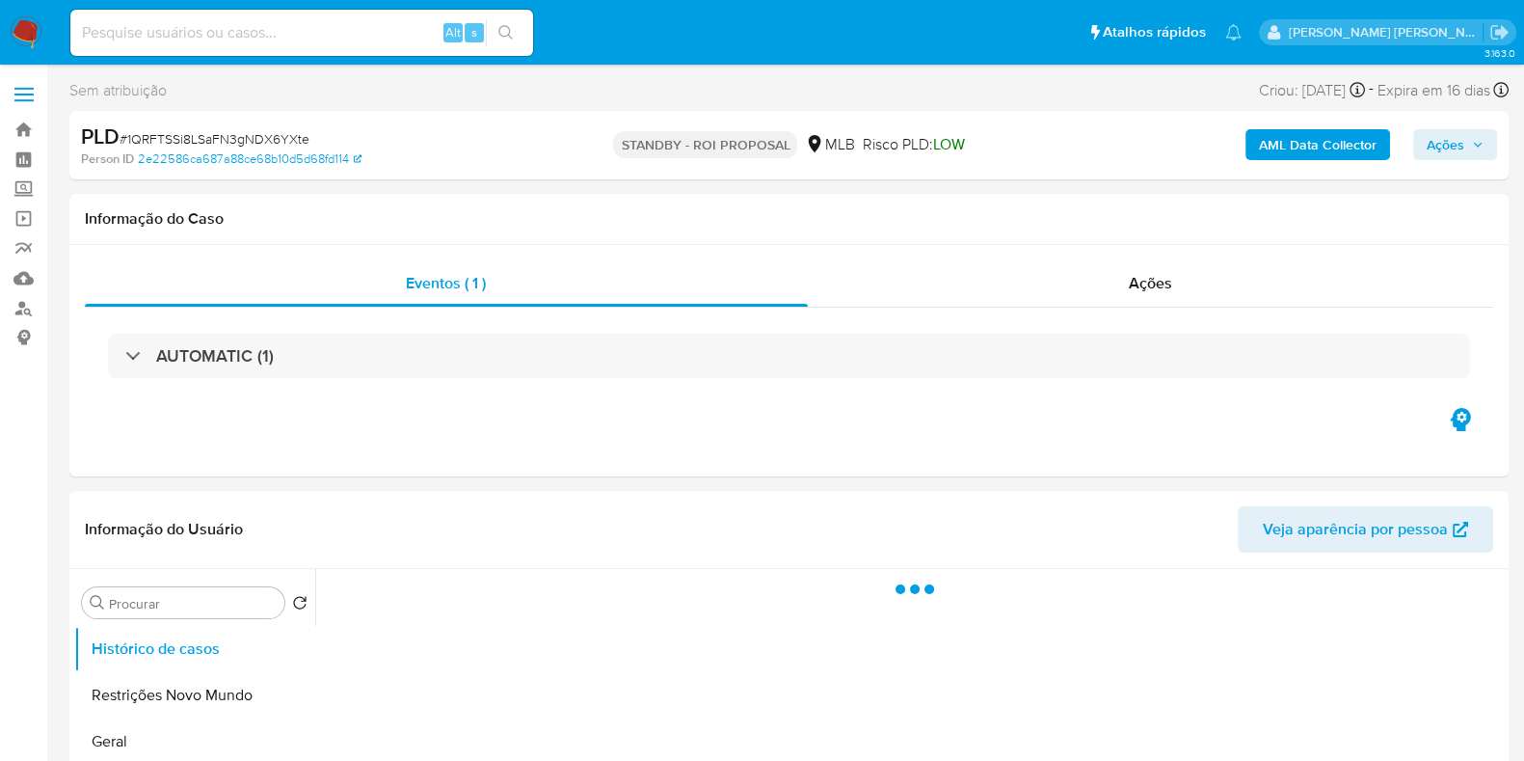
select select "10"
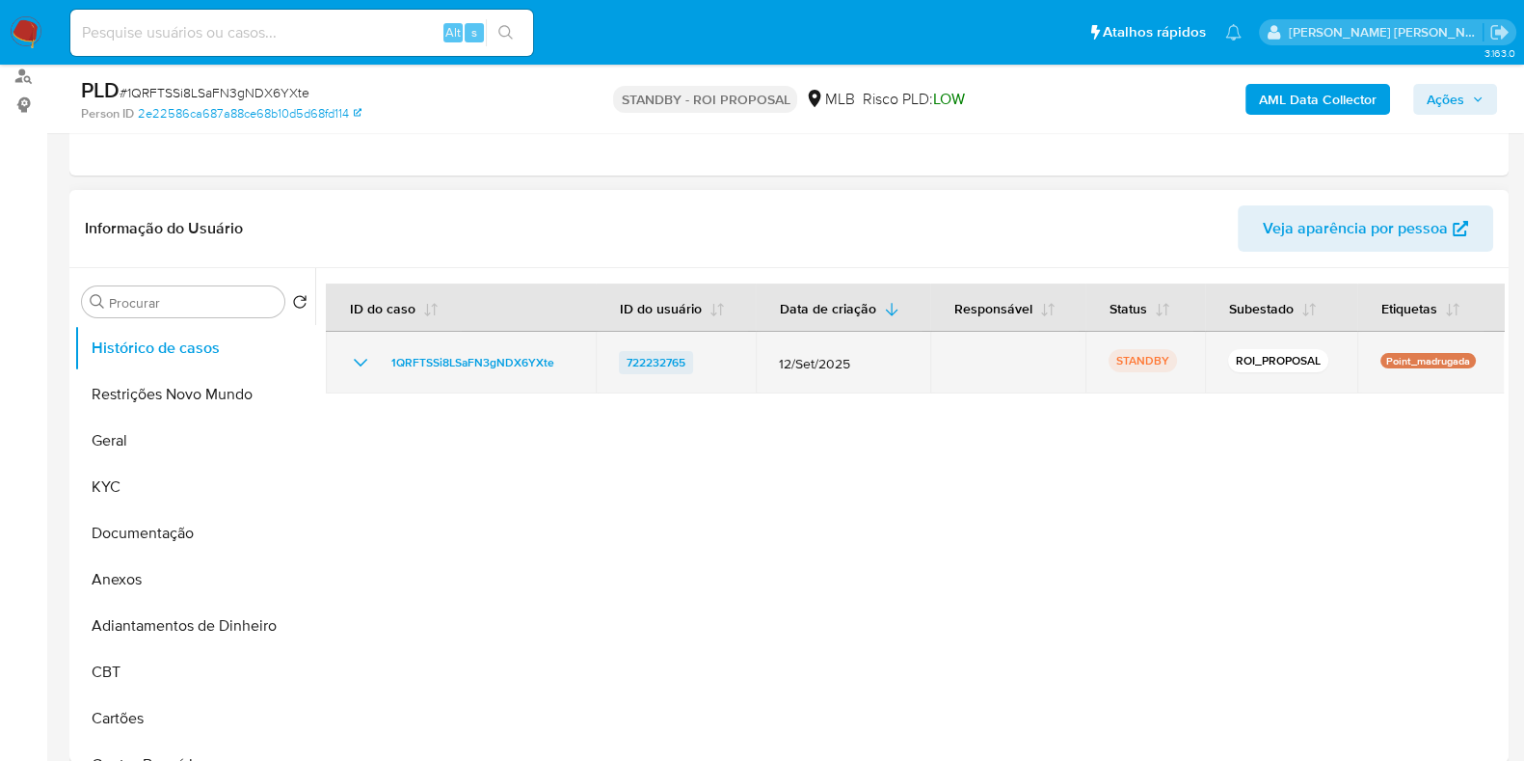
scroll to position [240, 0]
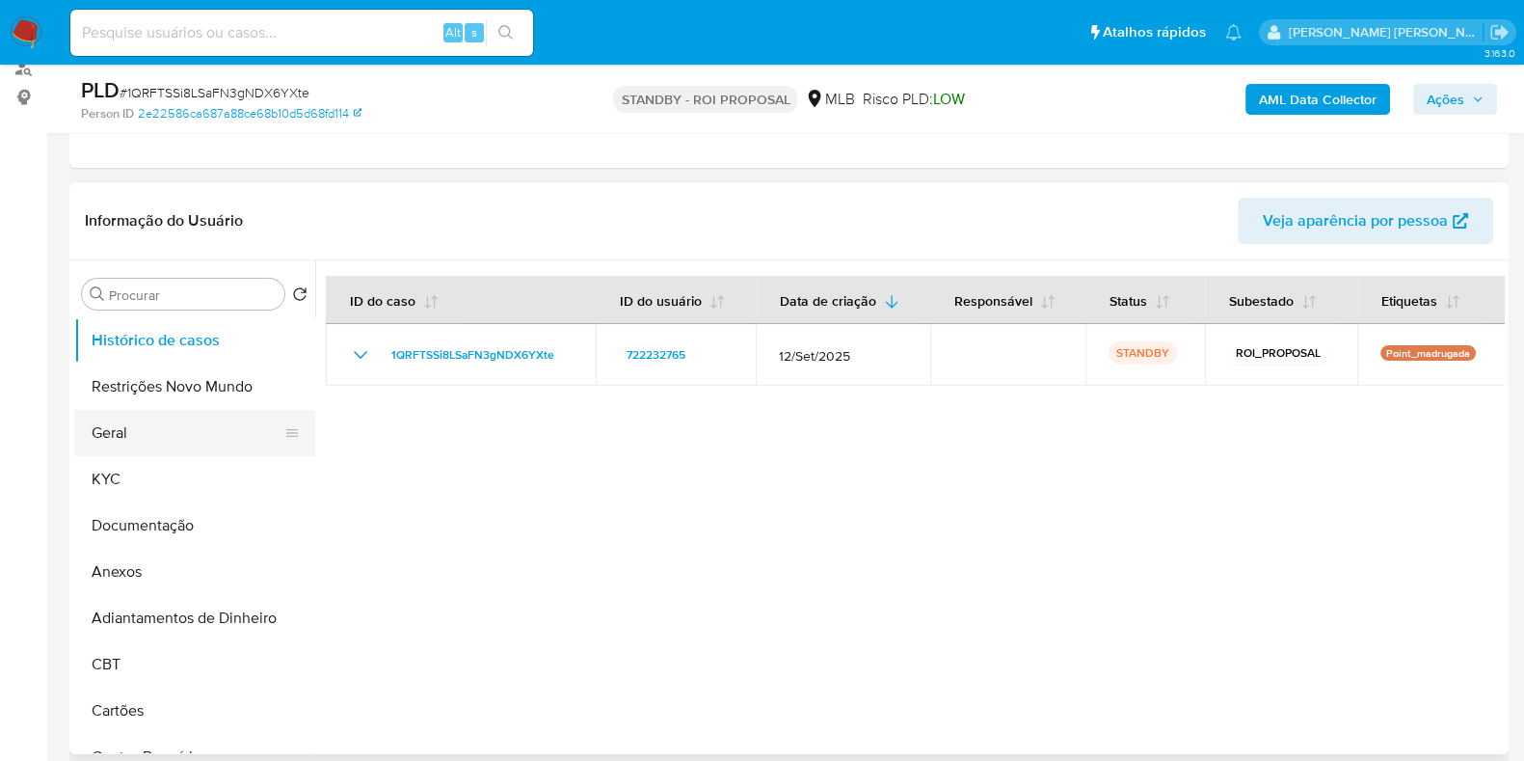
click at [112, 432] on button "Geral" at bounding box center [187, 433] width 226 height 46
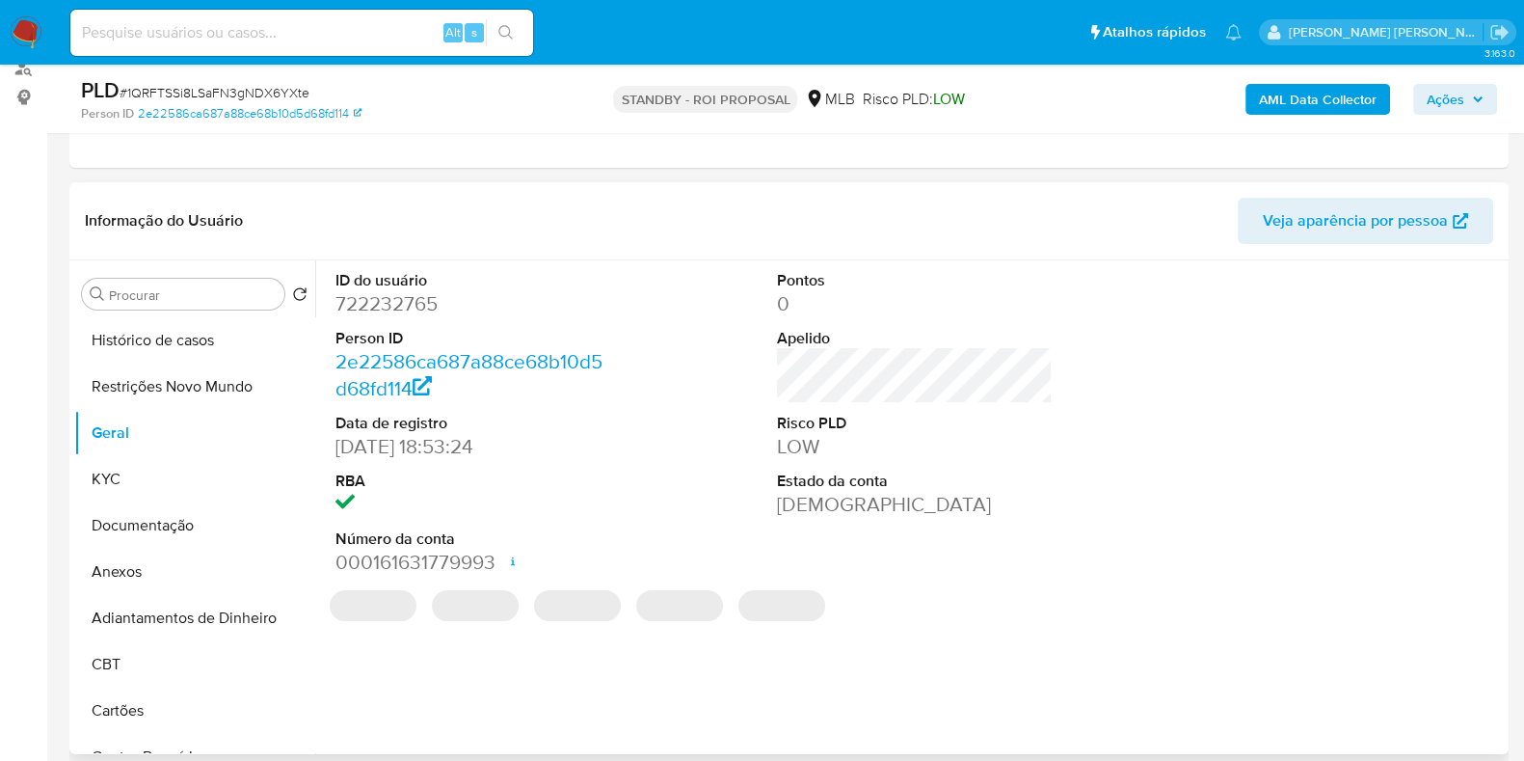
click at [388, 291] on dd "722232765" at bounding box center [473, 303] width 276 height 27
copy dd "722232765"
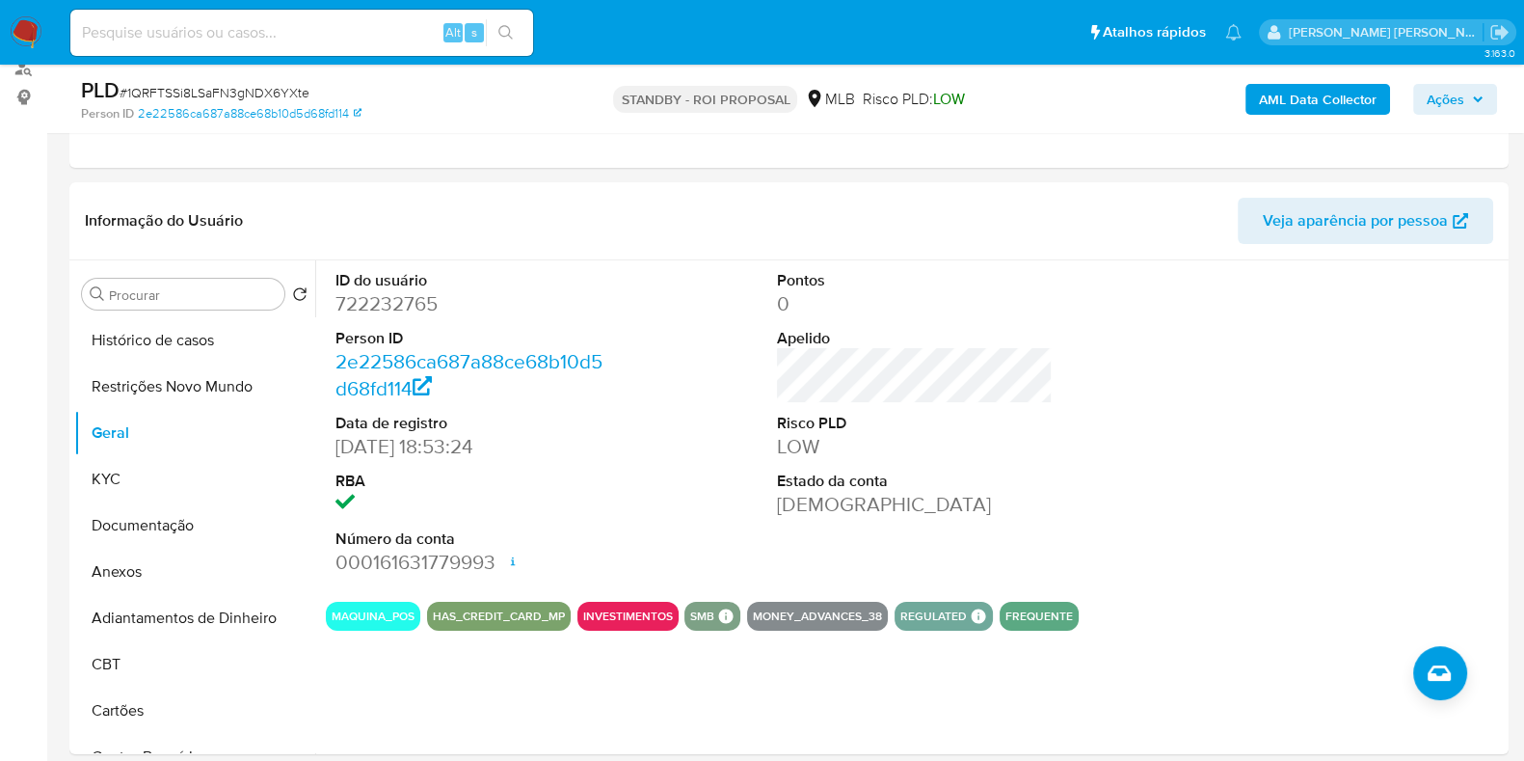
click at [277, 49] on div "Alt s" at bounding box center [301, 33] width 463 height 46
click at [292, 45] on div "Alt s" at bounding box center [301, 33] width 463 height 46
click at [308, 40] on input at bounding box center [301, 32] width 463 height 25
paste input "243969088"
type input "243969088"
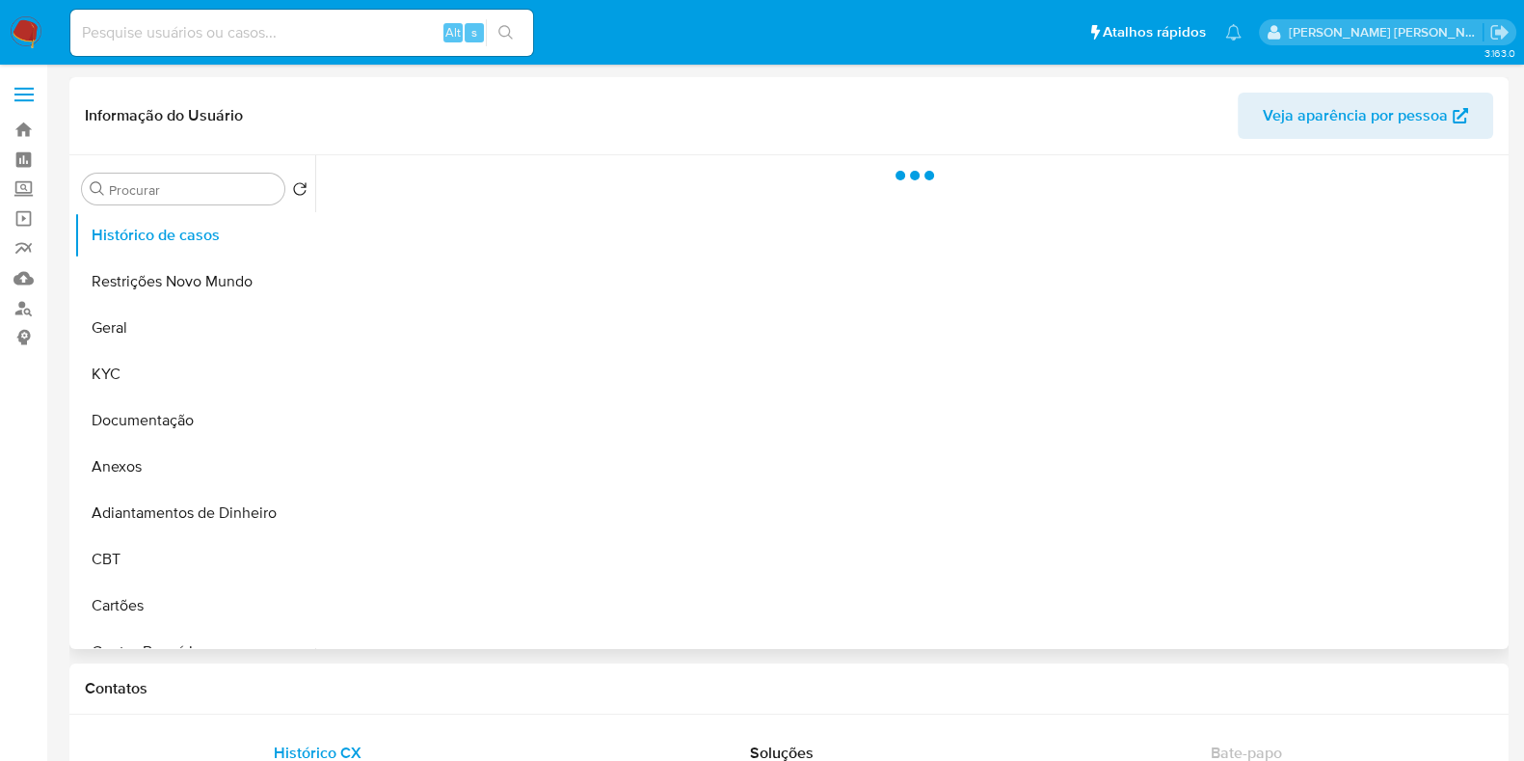
select select "10"
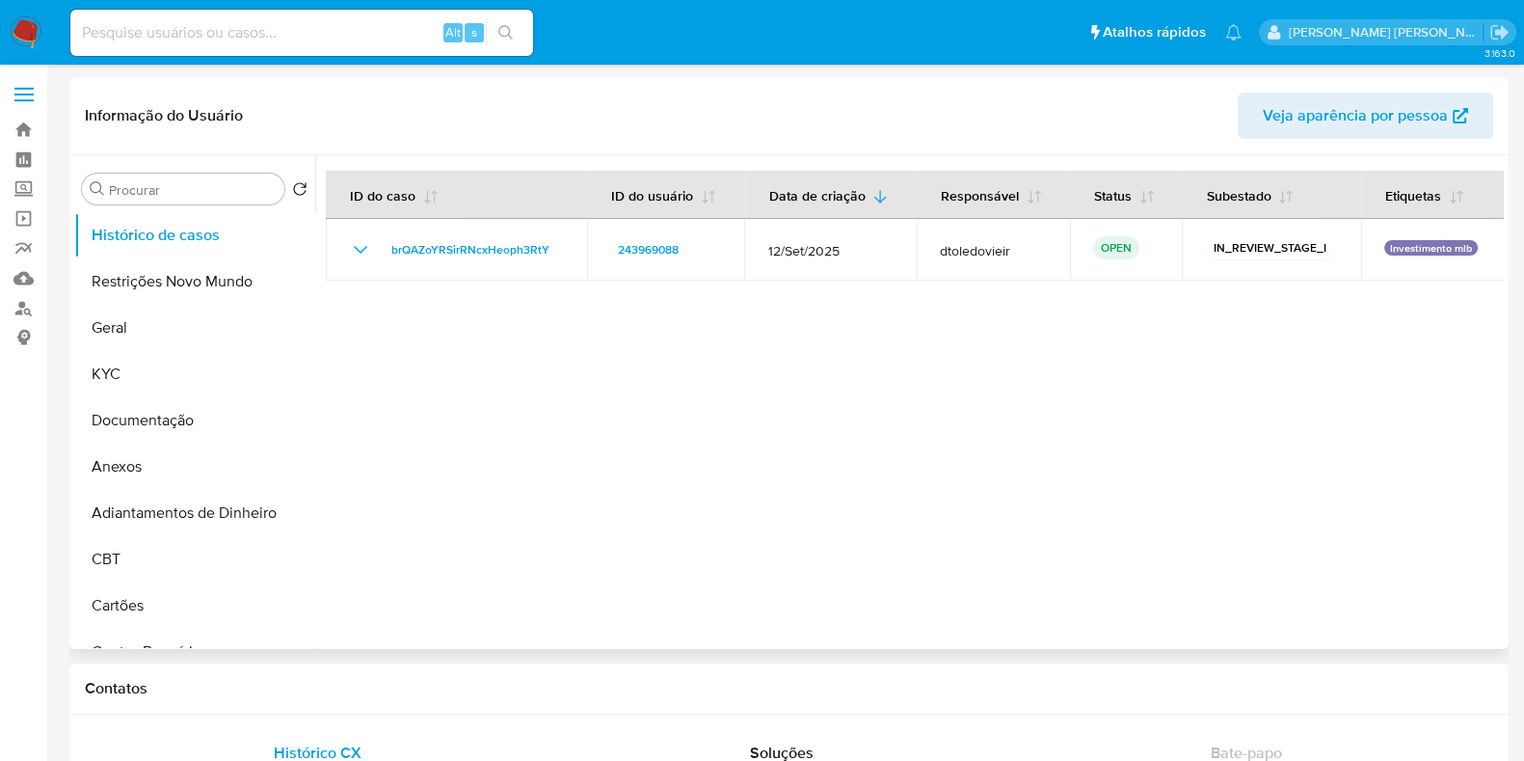
click at [467, 227] on td "brQAZoYRSirRNcxHeoph3RtY" at bounding box center [456, 250] width 261 height 62
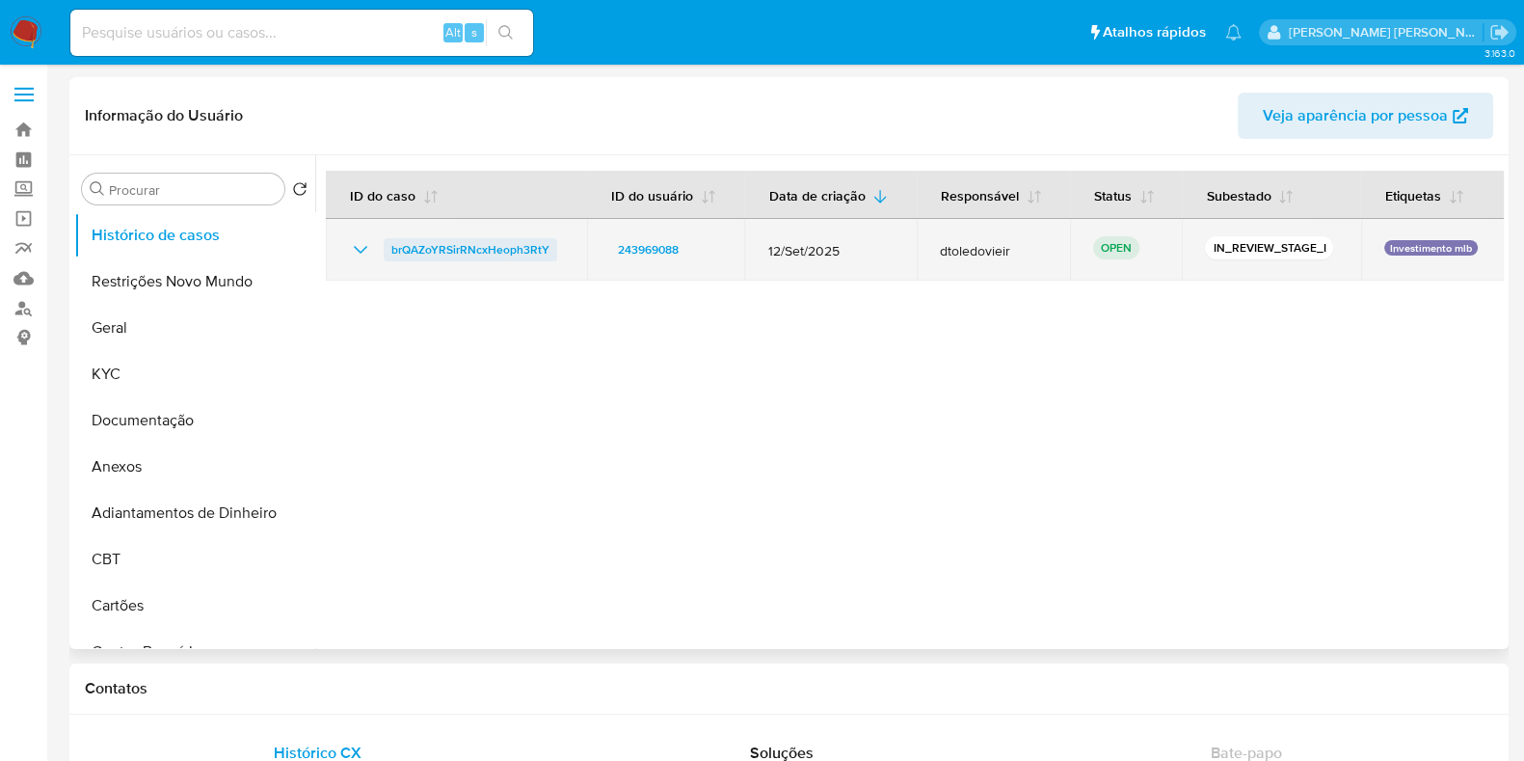
click at [455, 248] on span "brQAZoYRSirRNcxHeoph3RtY" at bounding box center [470, 249] width 158 height 23
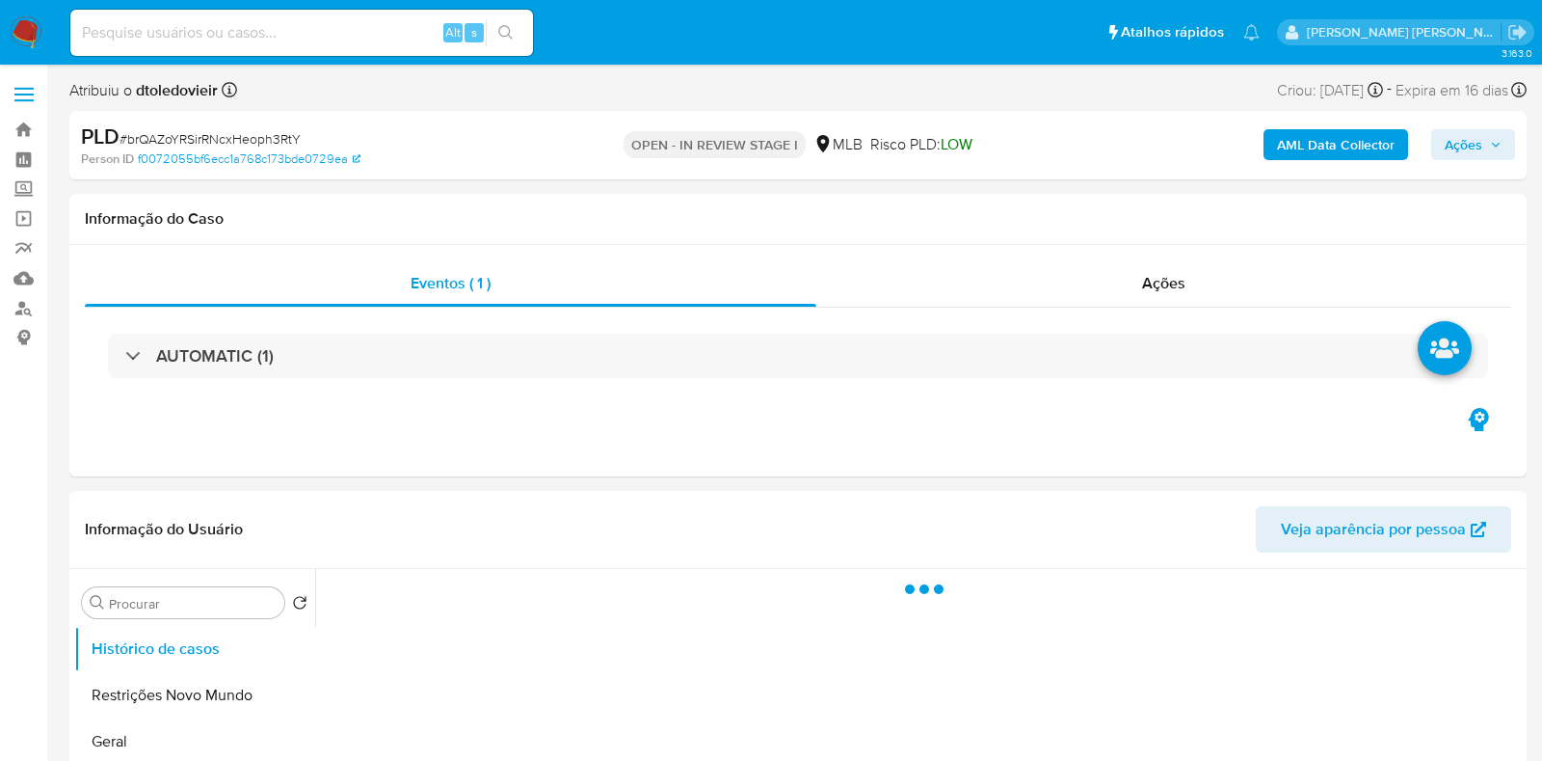
select select "10"
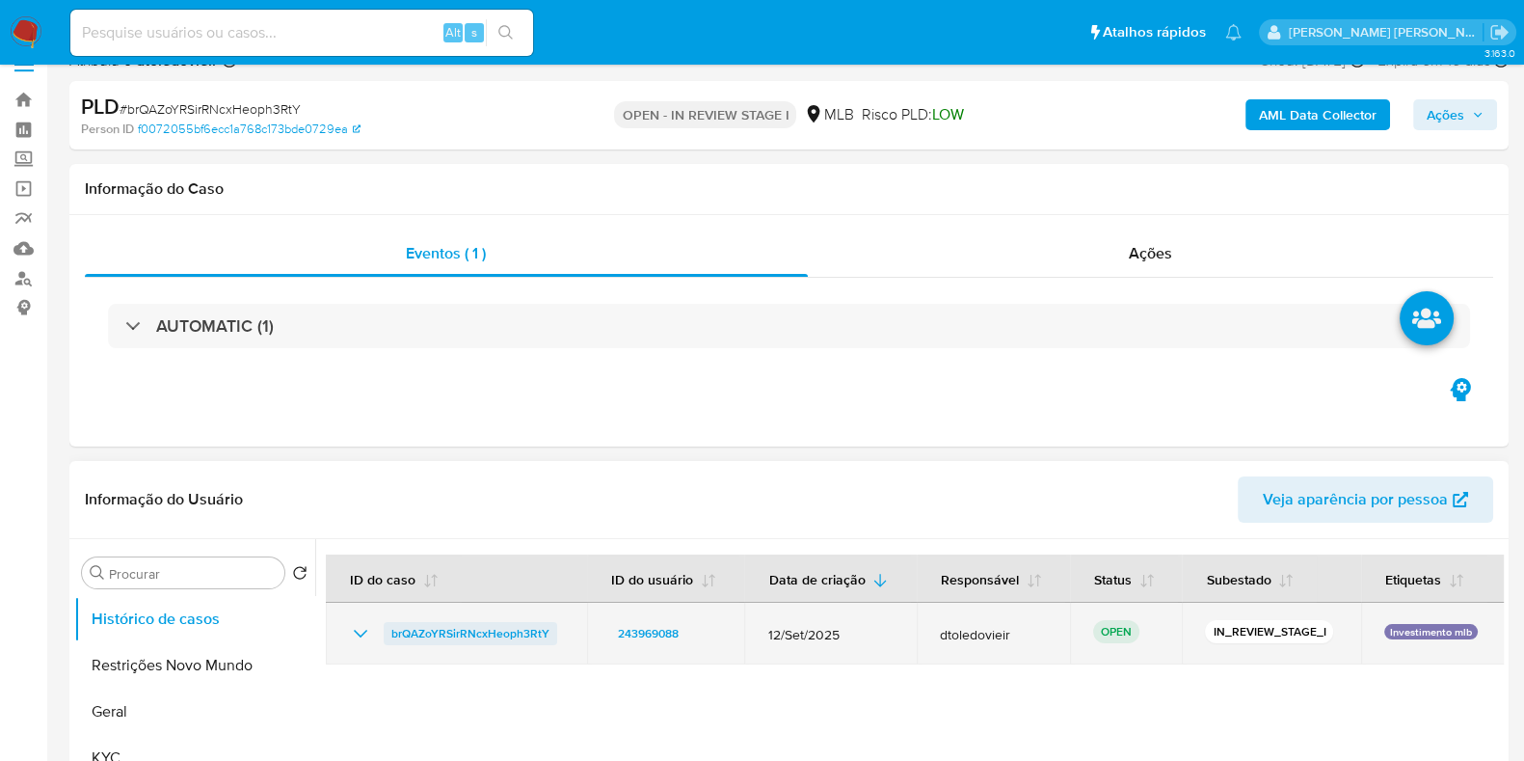
scroll to position [240, 0]
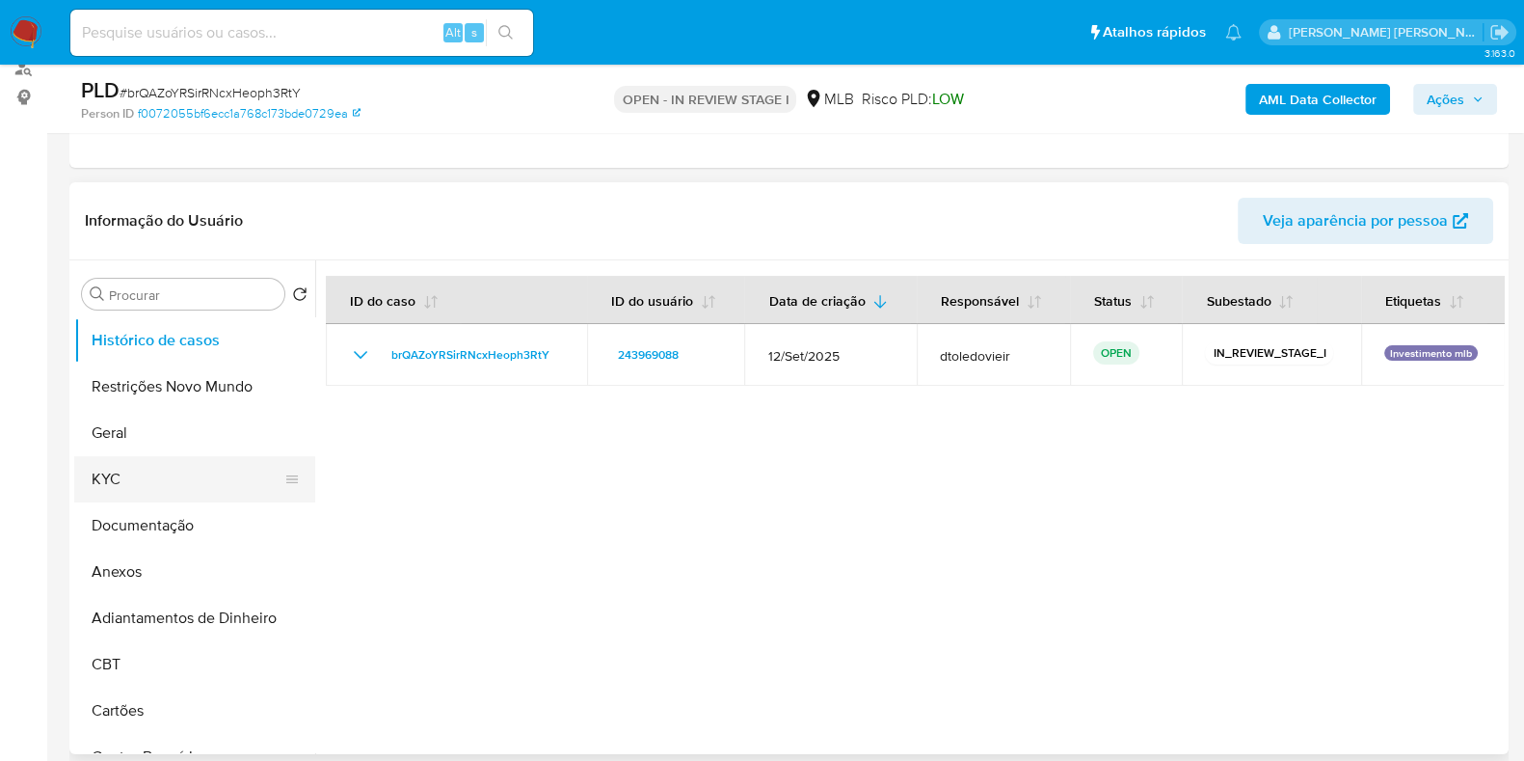
click at [119, 474] on button "KYC" at bounding box center [187, 479] width 226 height 46
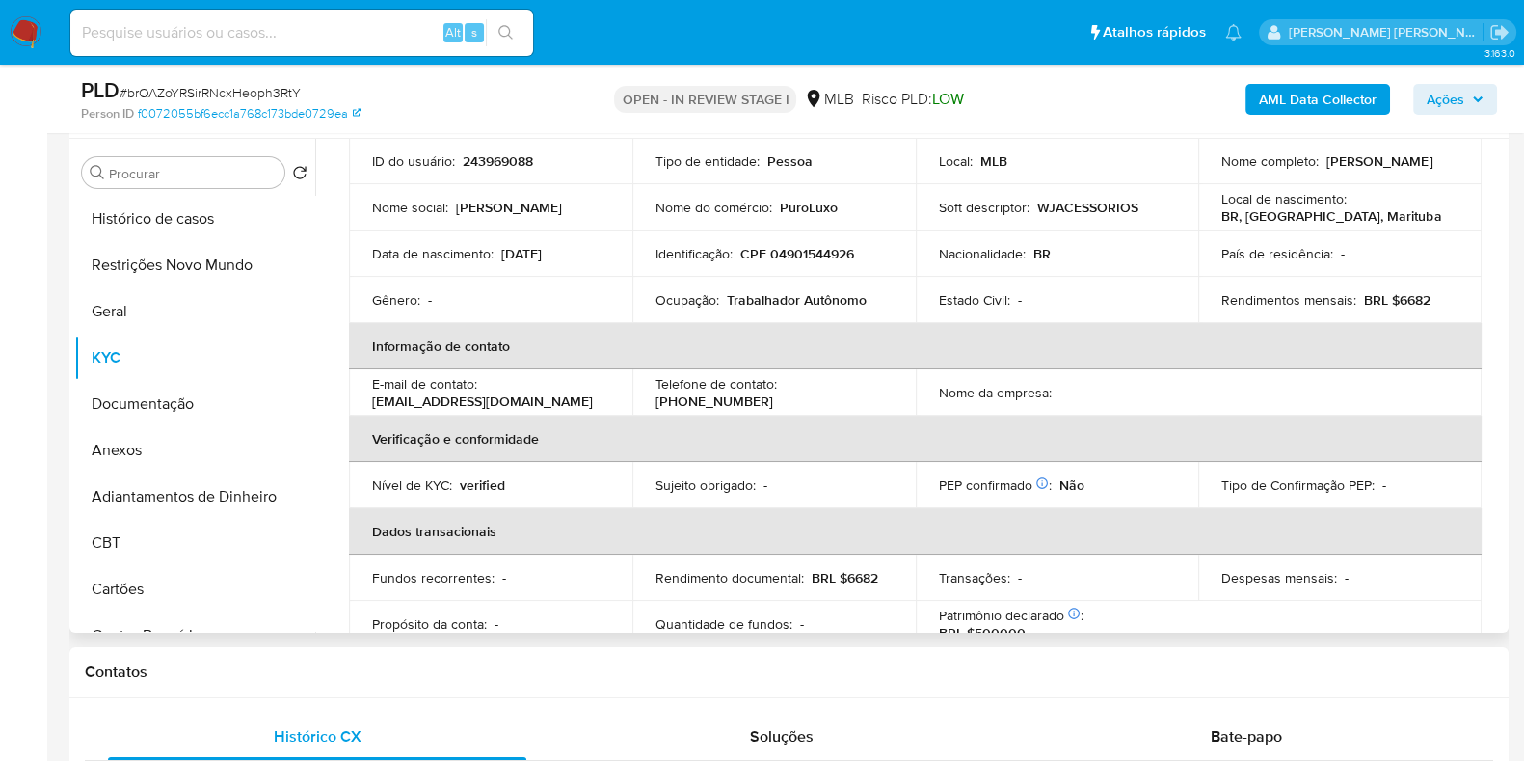
scroll to position [120, 0]
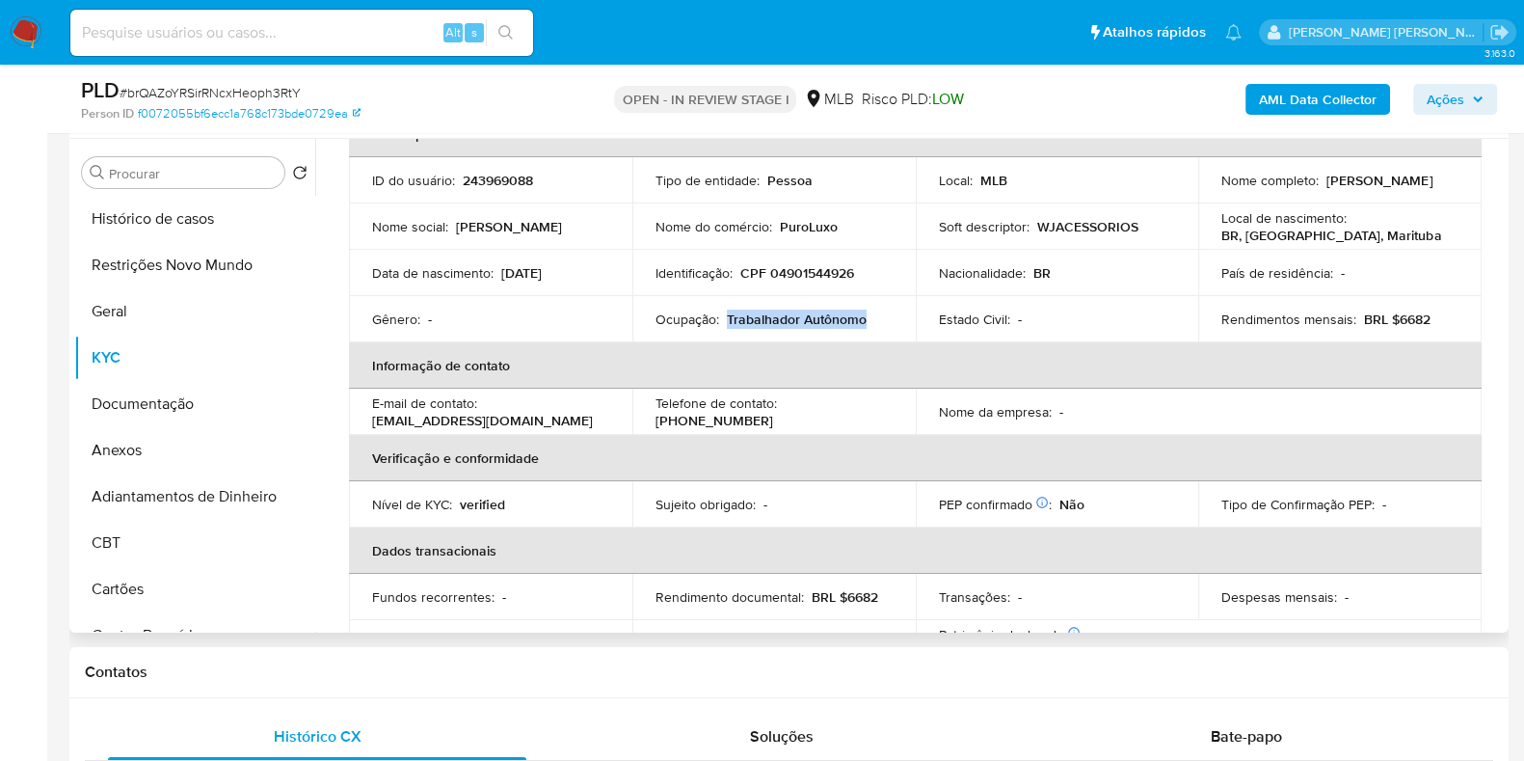
drag, startPoint x: 883, startPoint y: 315, endPoint x: 723, endPoint y: 321, distance: 160.1
click at [723, 321] on div "Ocupação : Trabalhador Autônomo" at bounding box center [773, 318] width 237 height 17
copy p "Trabalhador Autônomo"
click at [205, 415] on button "Documentação" at bounding box center [187, 404] width 226 height 46
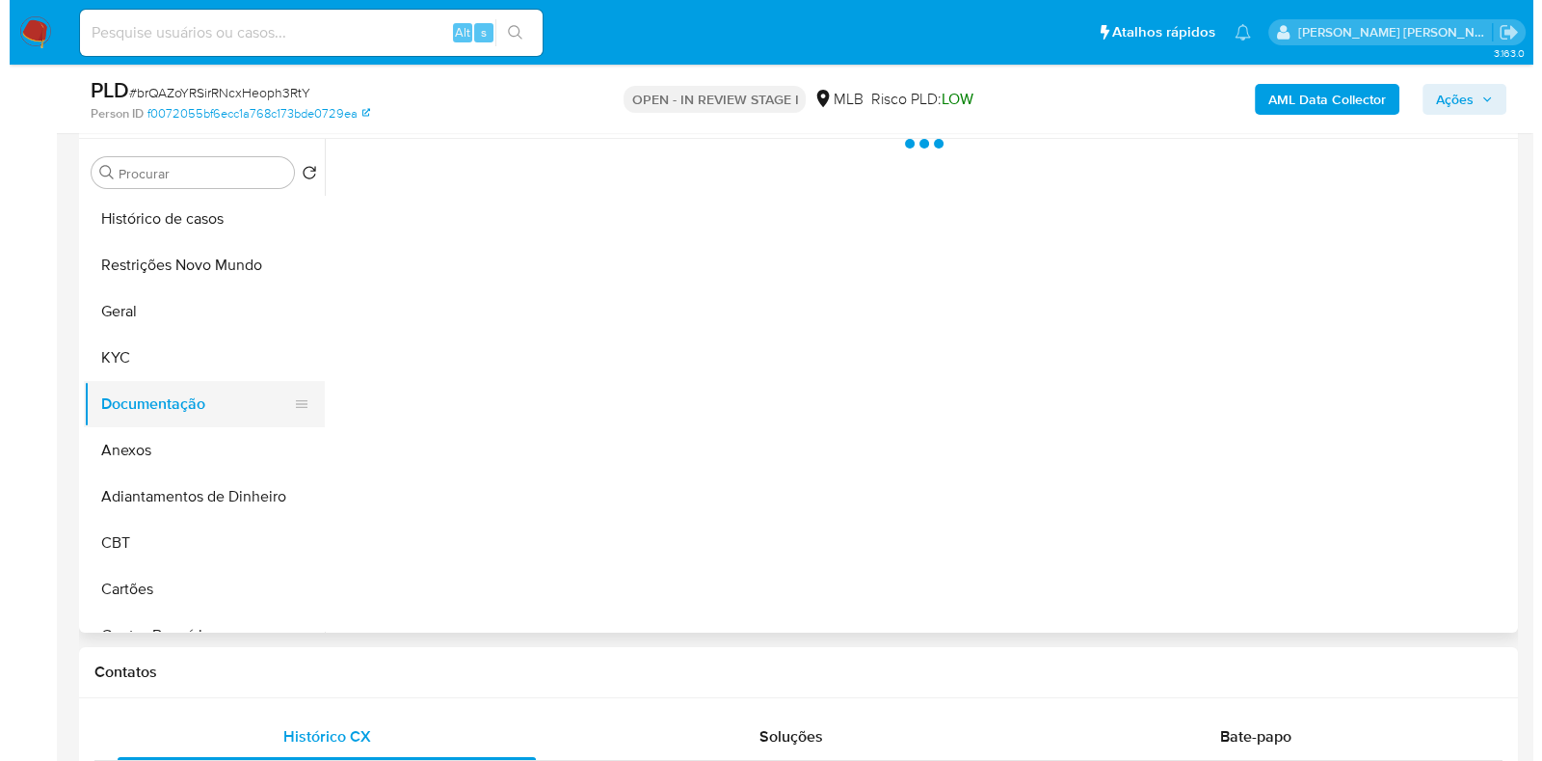
scroll to position [0, 0]
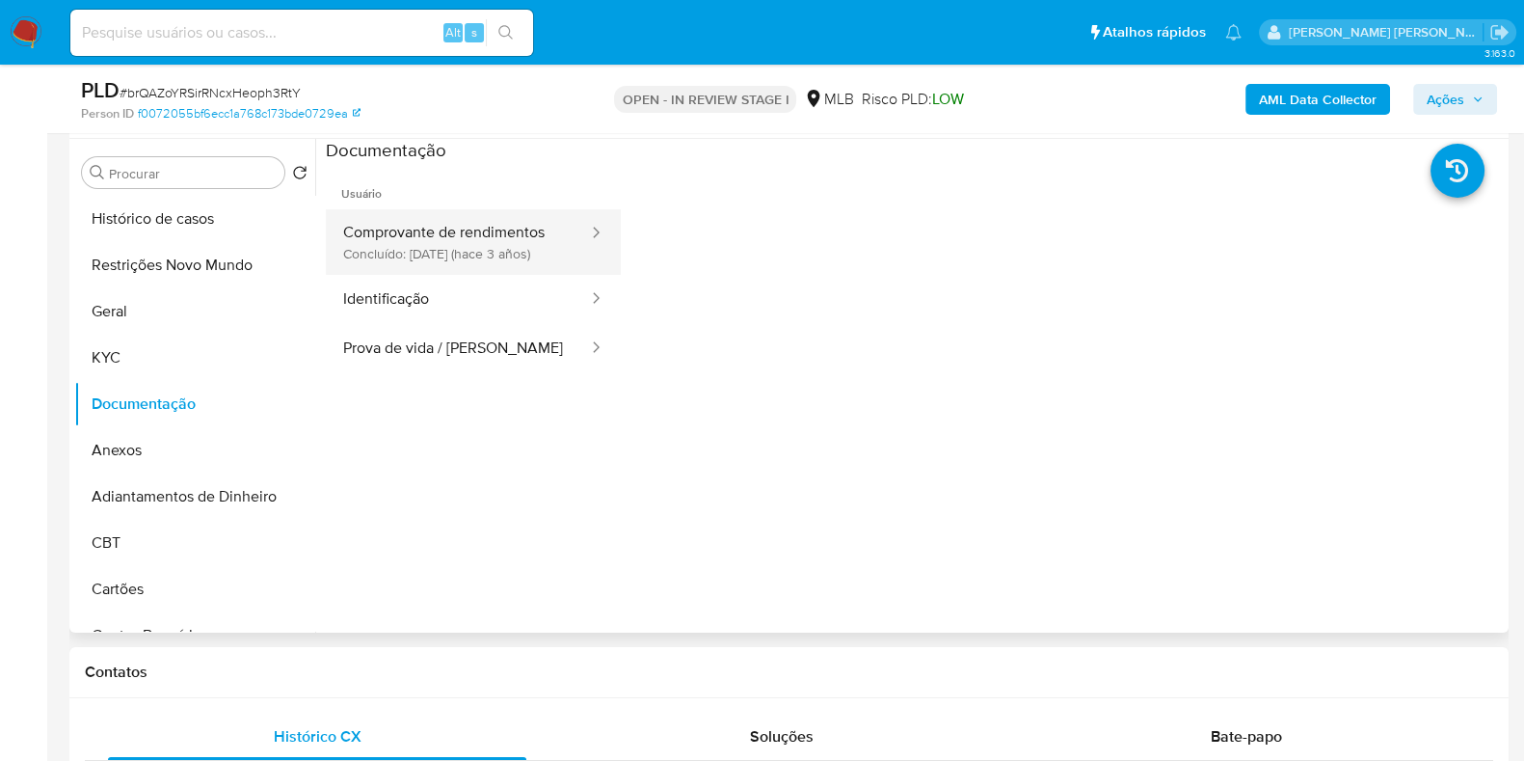
drag, startPoint x: 441, startPoint y: 211, endPoint x: 452, endPoint y: 244, distance: 34.8
click at [441, 213] on button "Comprovante de rendimentos Concluído: 08/12/2022 (hace 3 años)" at bounding box center [458, 242] width 264 height 66
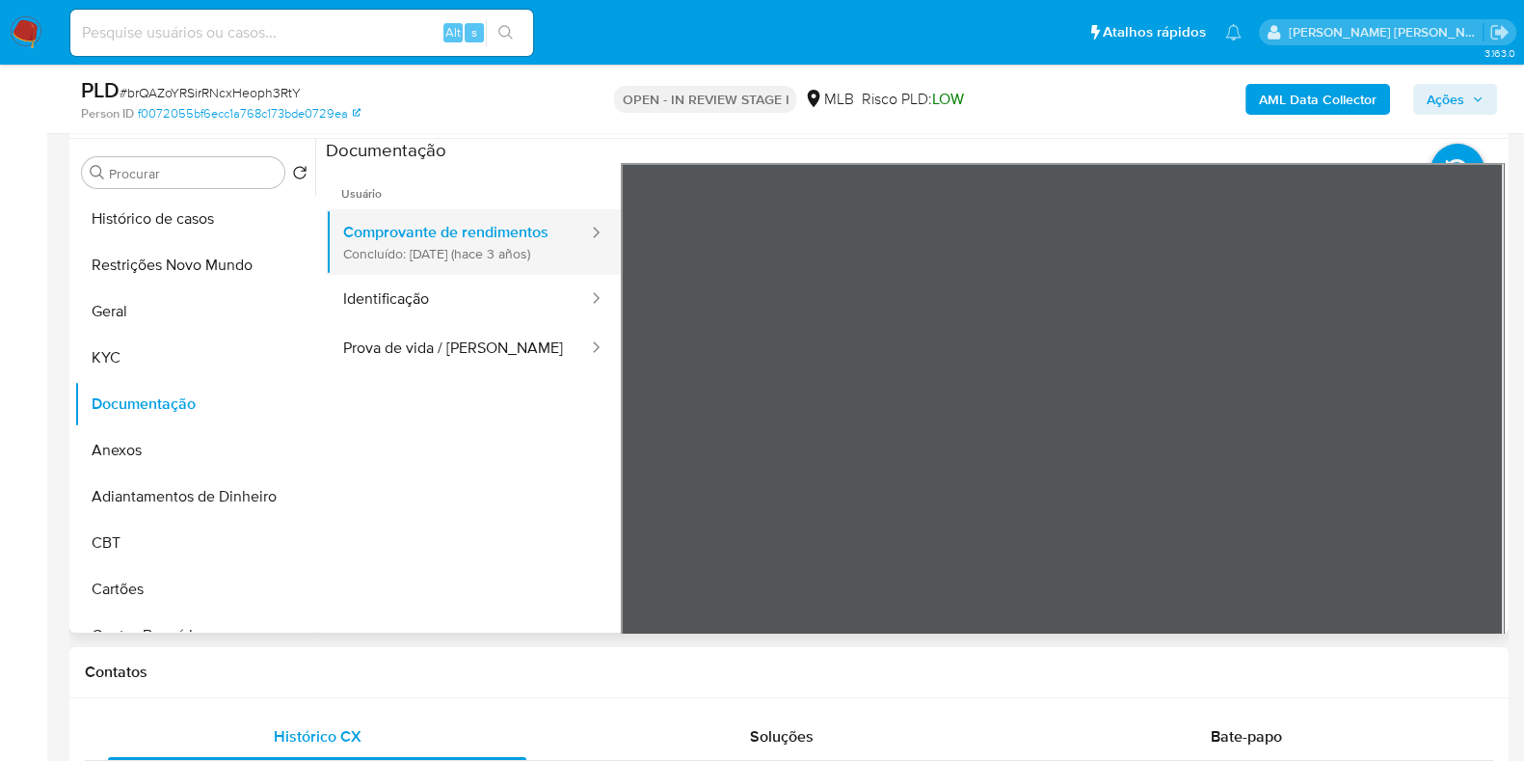
click at [453, 246] on button "Comprovante de rendimentos Concluído: 08/12/2022 (hace 3 años)" at bounding box center [458, 242] width 264 height 66
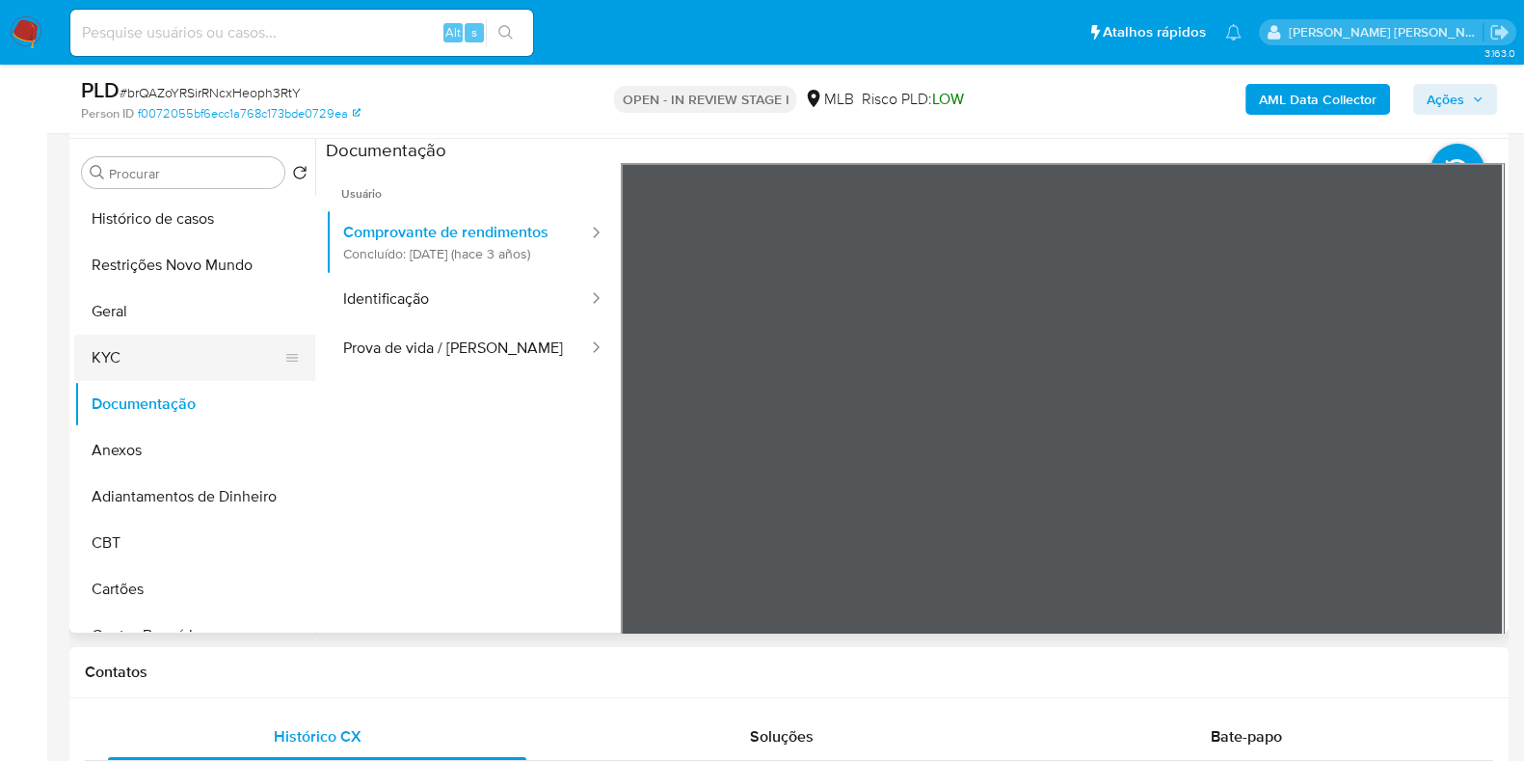
click at [151, 349] on button "KYC" at bounding box center [187, 357] width 226 height 46
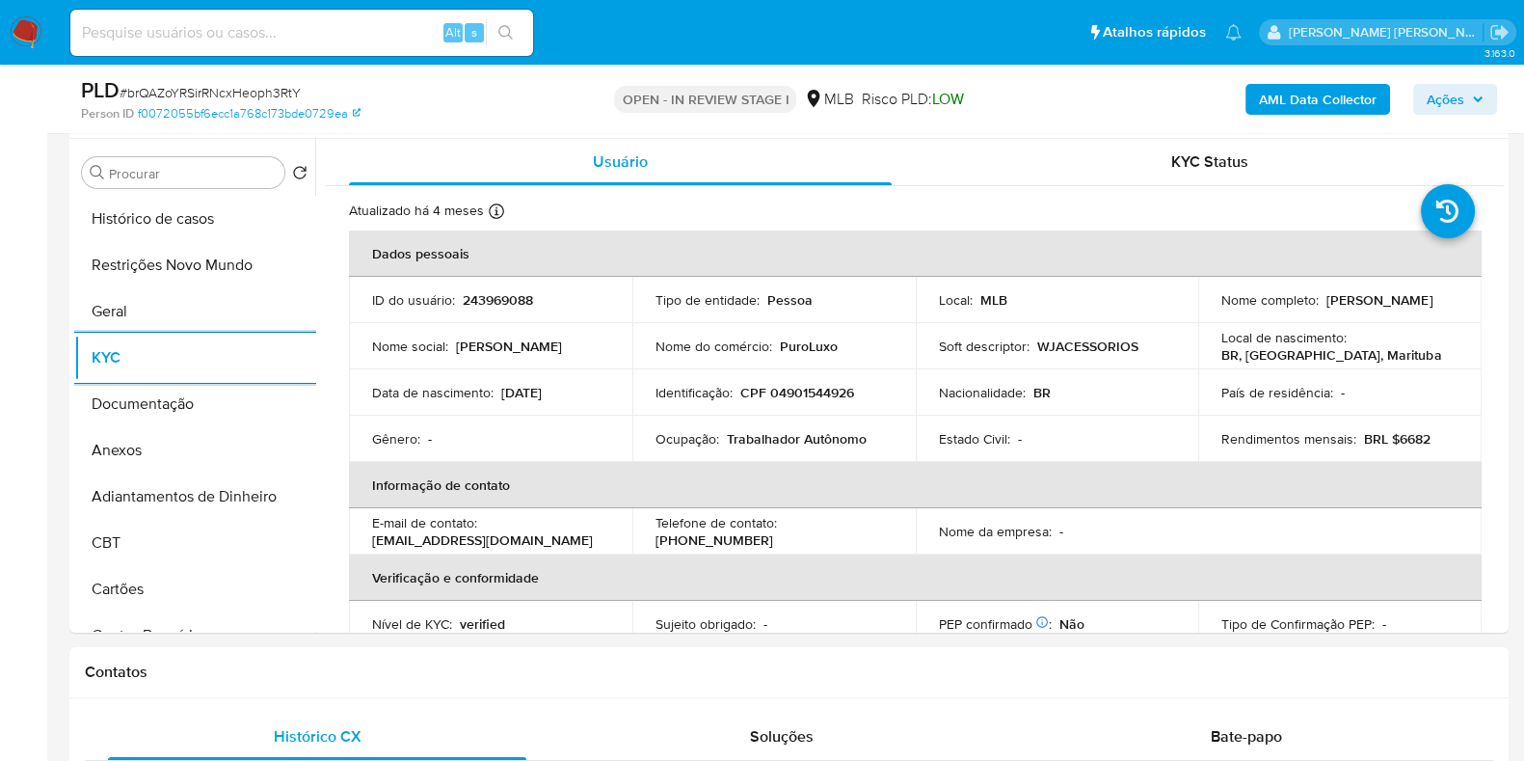
click at [1351, 104] on b "AML Data Collector" at bounding box center [1318, 99] width 118 height 31
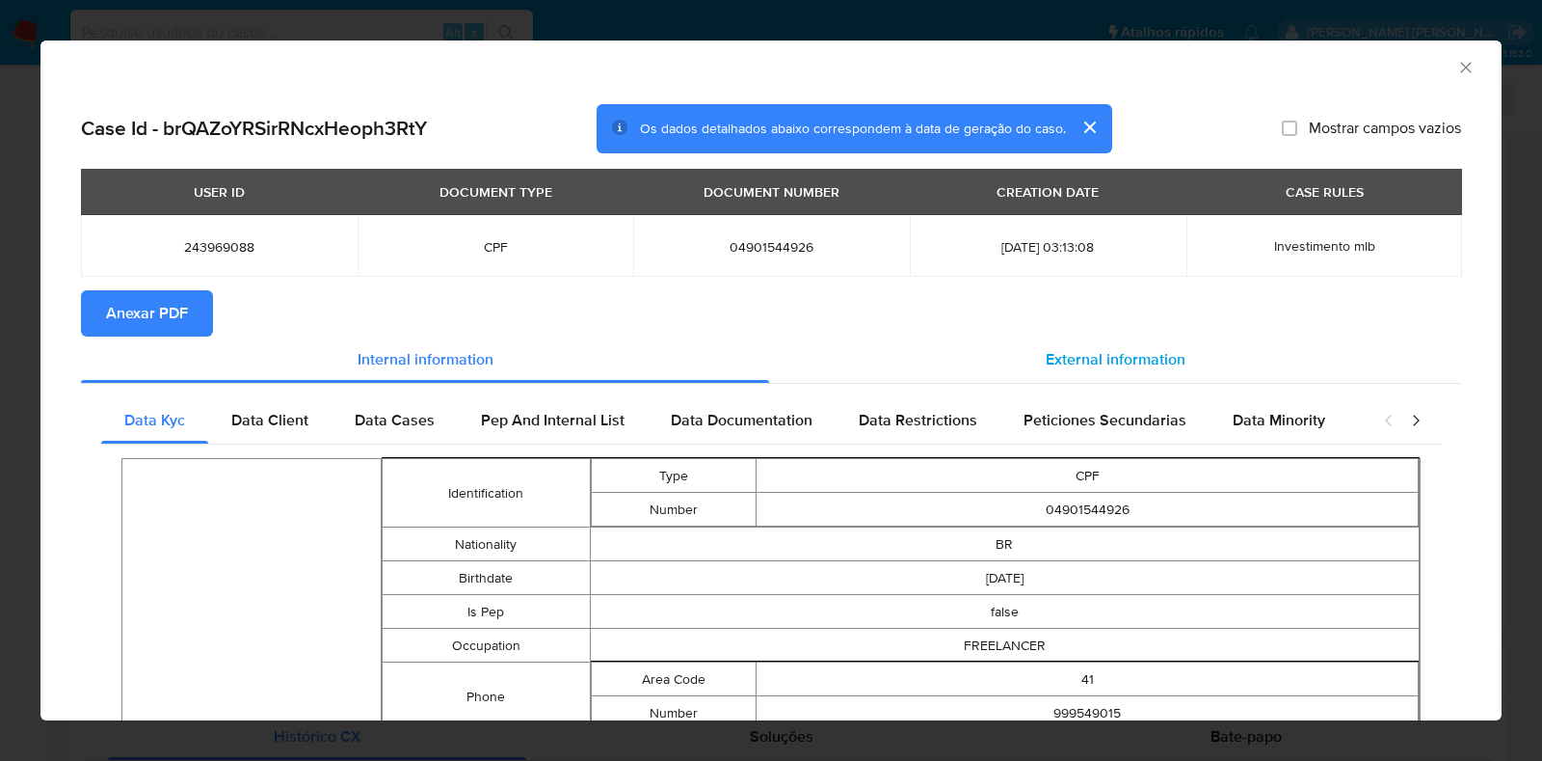
click at [1069, 344] on div "External information" at bounding box center [1115, 359] width 692 height 46
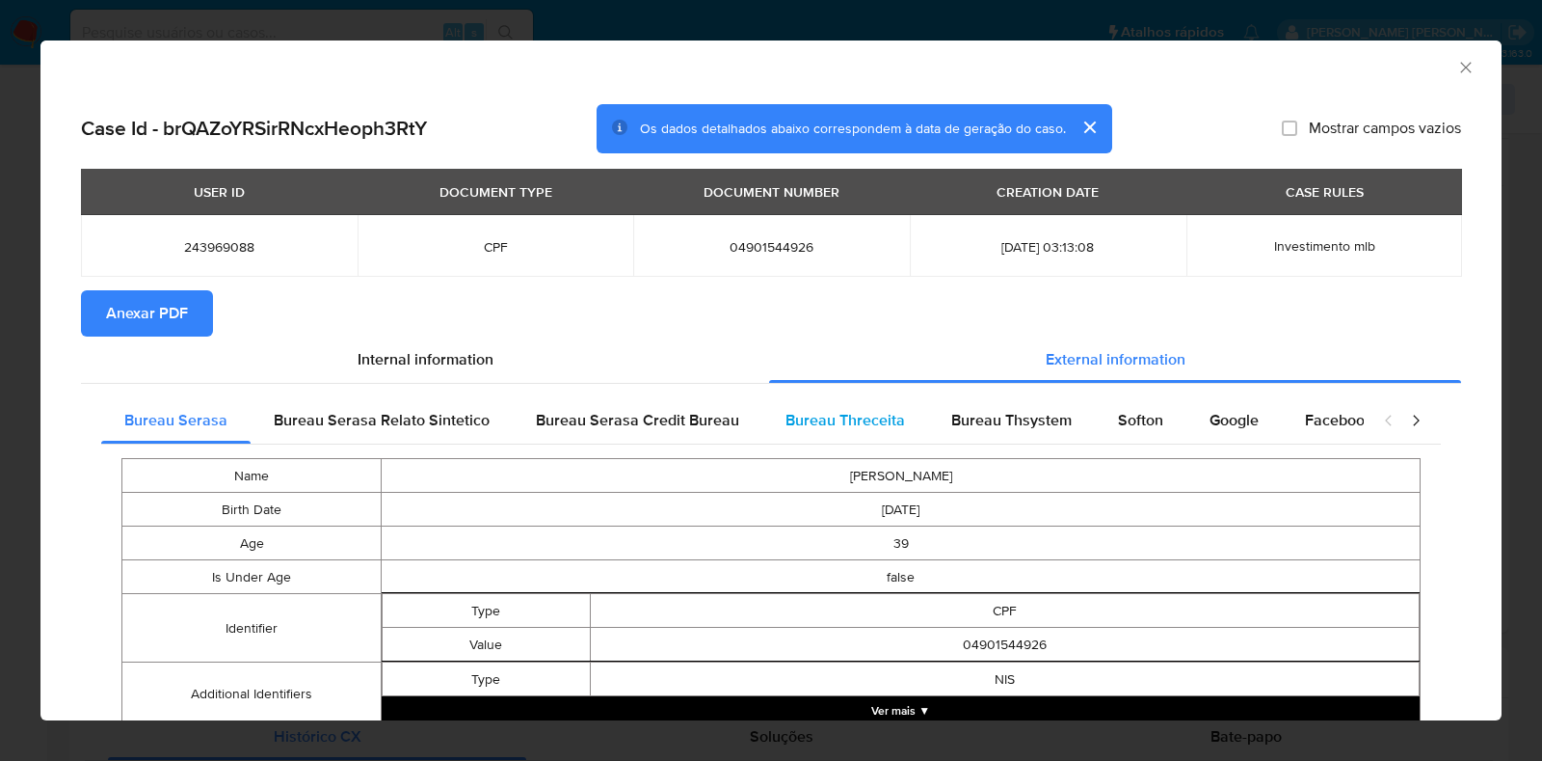
click at [863, 414] on span "Bureau Threceita" at bounding box center [846, 420] width 120 height 22
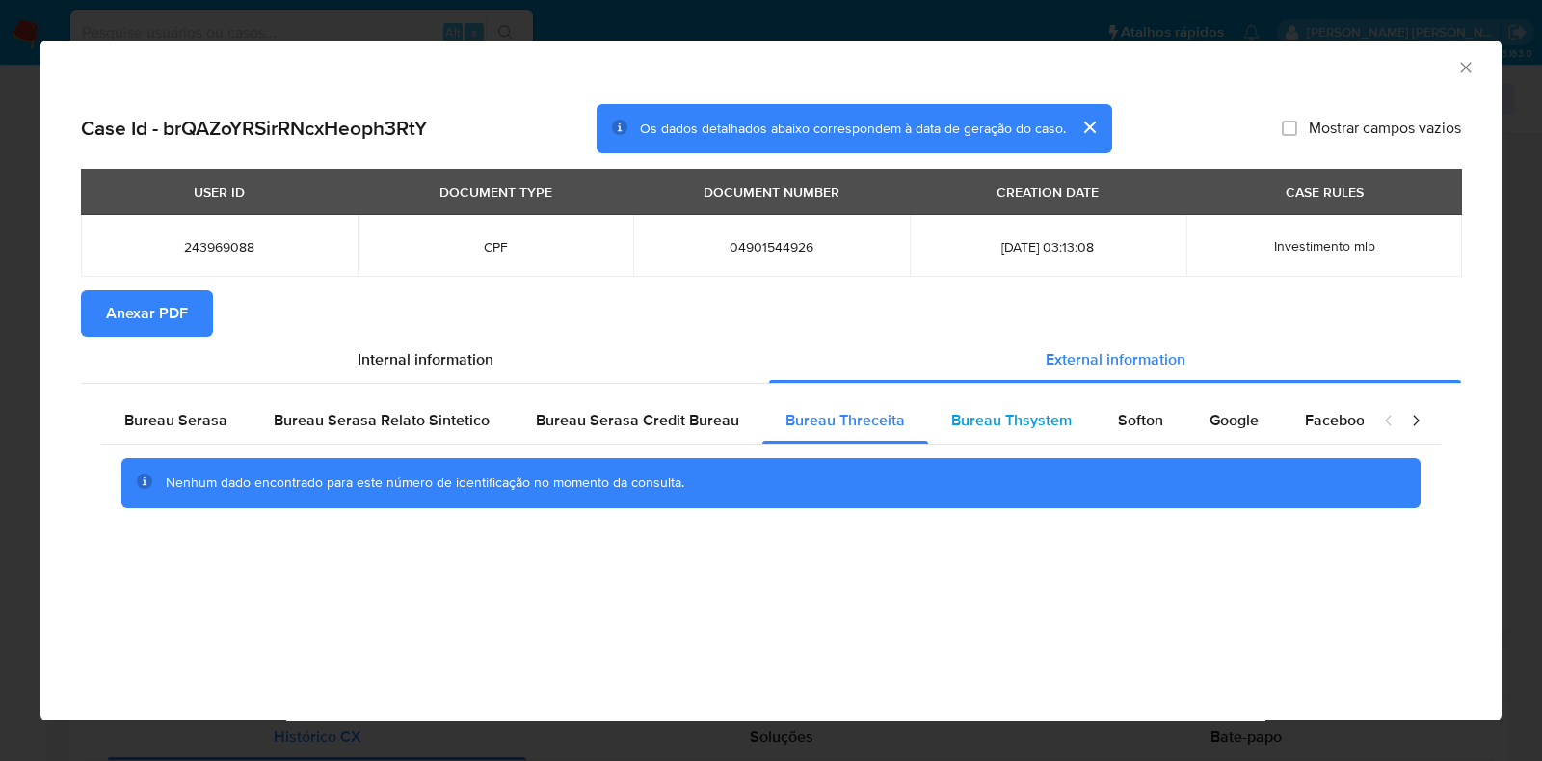
click at [1033, 423] on span "Bureau Thsystem" at bounding box center [1011, 420] width 120 height 22
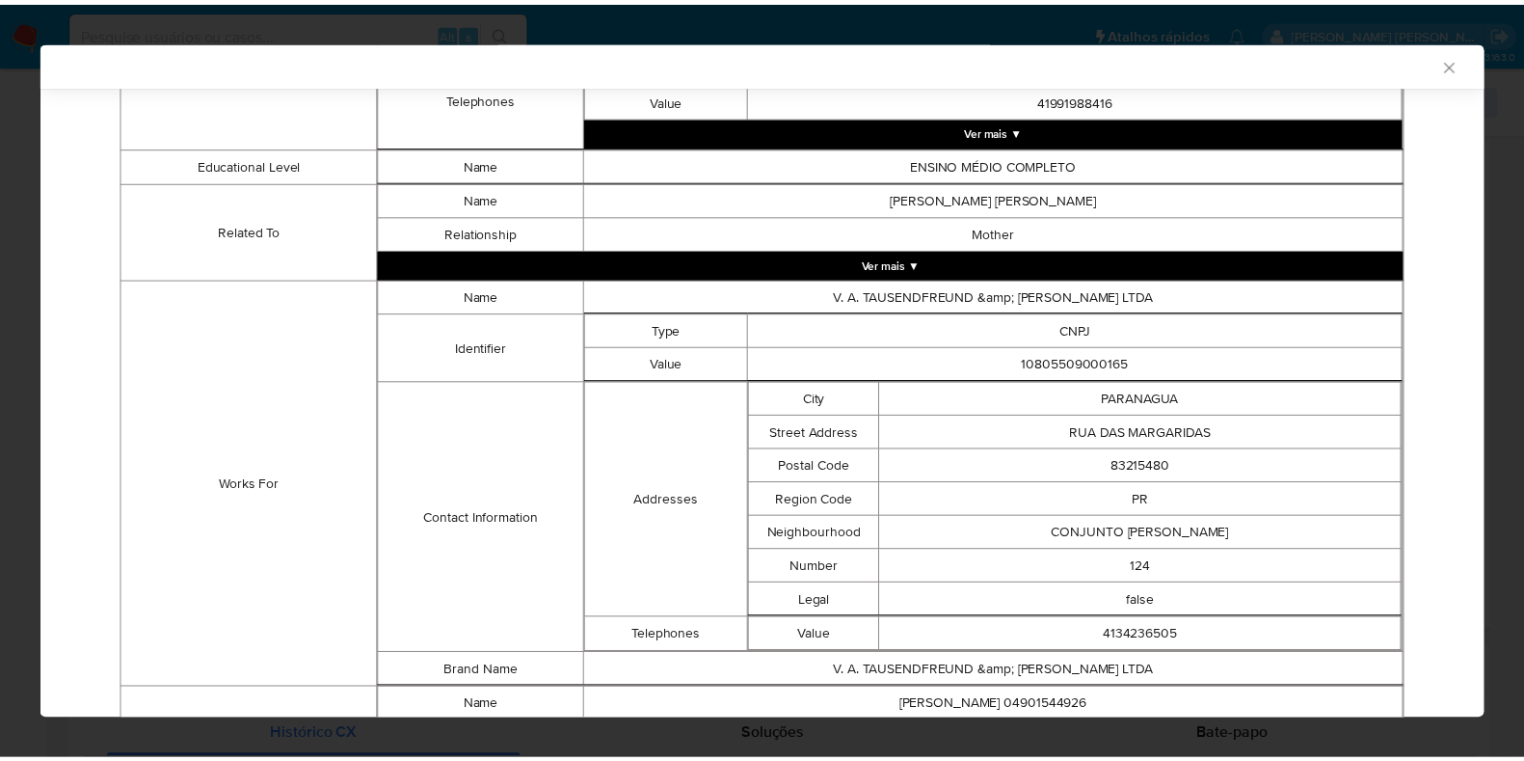
scroll to position [1335, 0]
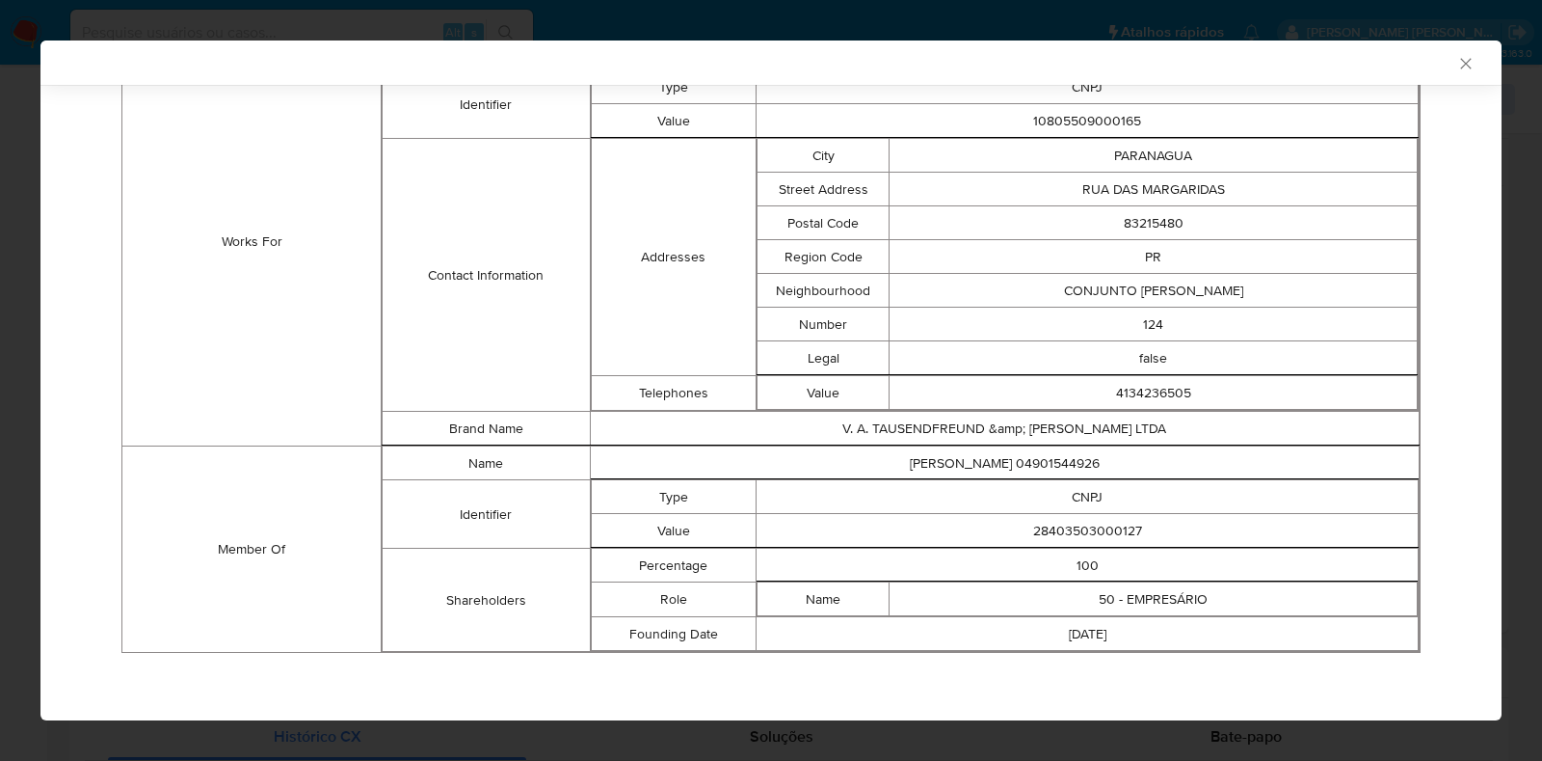
click at [1047, 527] on td "28403503000127" at bounding box center [1088, 531] width 662 height 34
copy td "28403503000127"
click at [0, 271] on div "AML Data Collector Case Id - brQAZoYRSirRNcxHeoph3RtY Os dados detalhados abaix…" at bounding box center [771, 380] width 1542 height 761
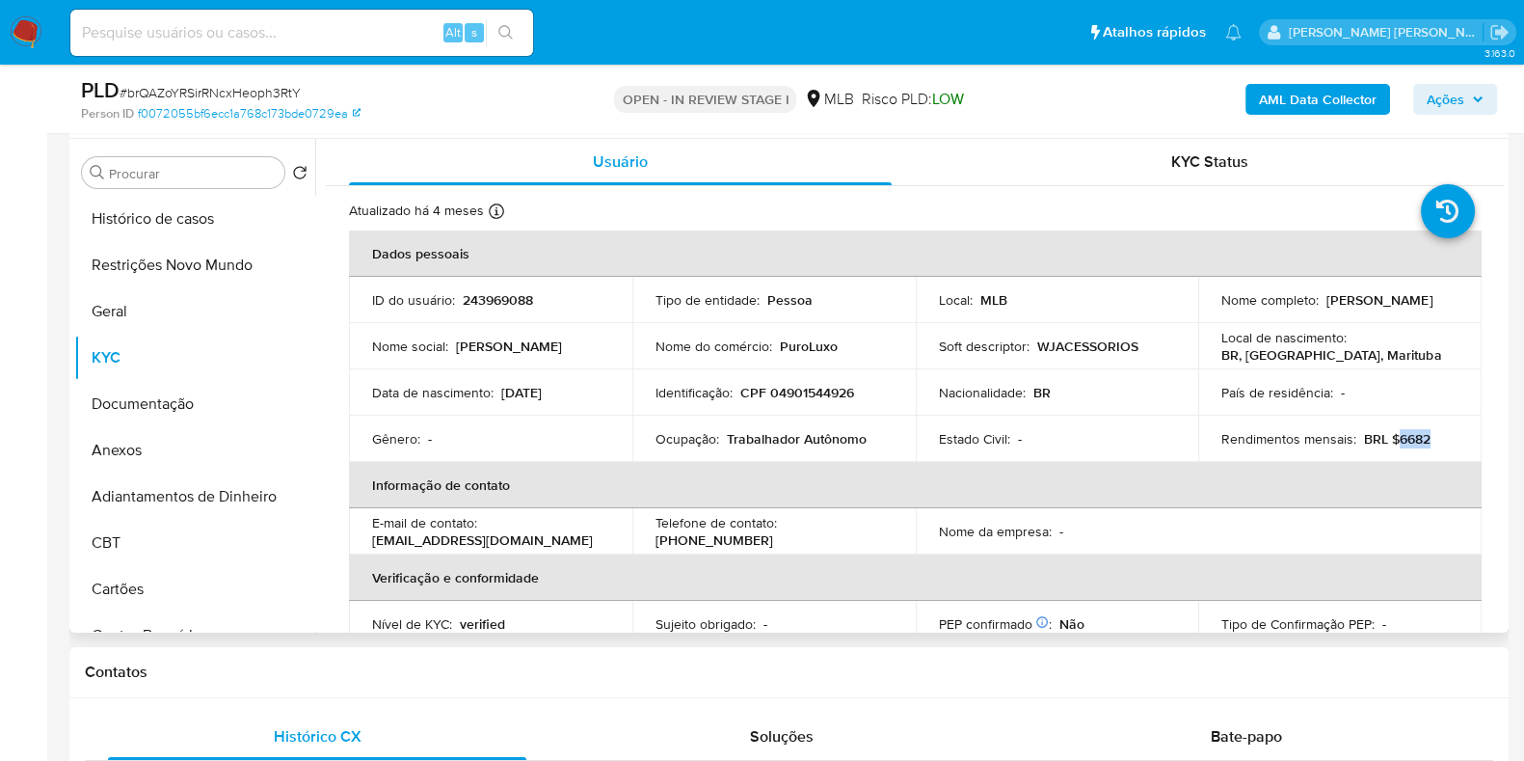
drag, startPoint x: 1441, startPoint y: 435, endPoint x: 1392, endPoint y: 442, distance: 49.8
click at [1392, 442] on div "Rendimentos mensais : BRL $6682" at bounding box center [1339, 438] width 237 height 17
copy p "6682"
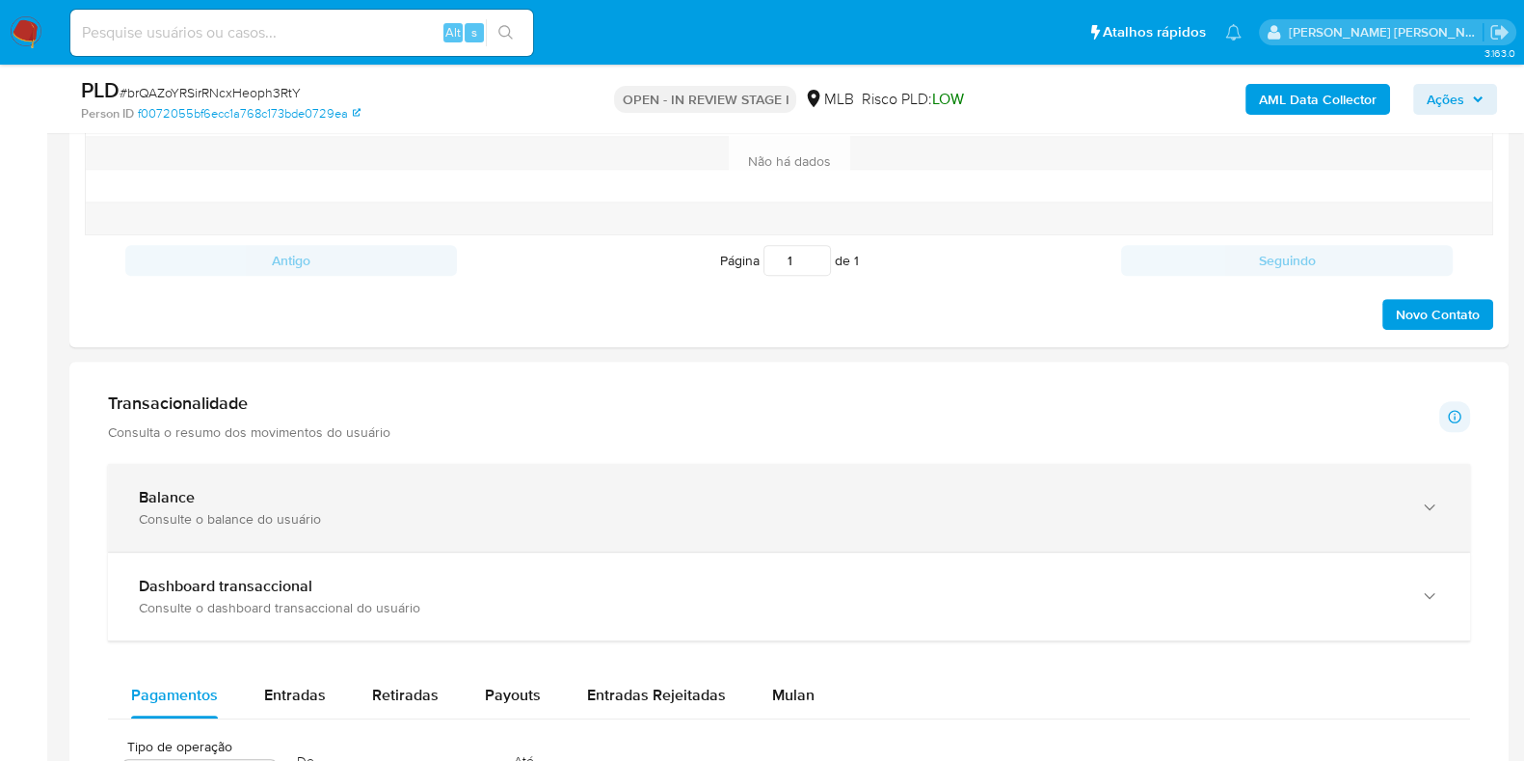
click at [394, 513] on div "Consulte o balance do usuário" at bounding box center [770, 518] width 1262 height 17
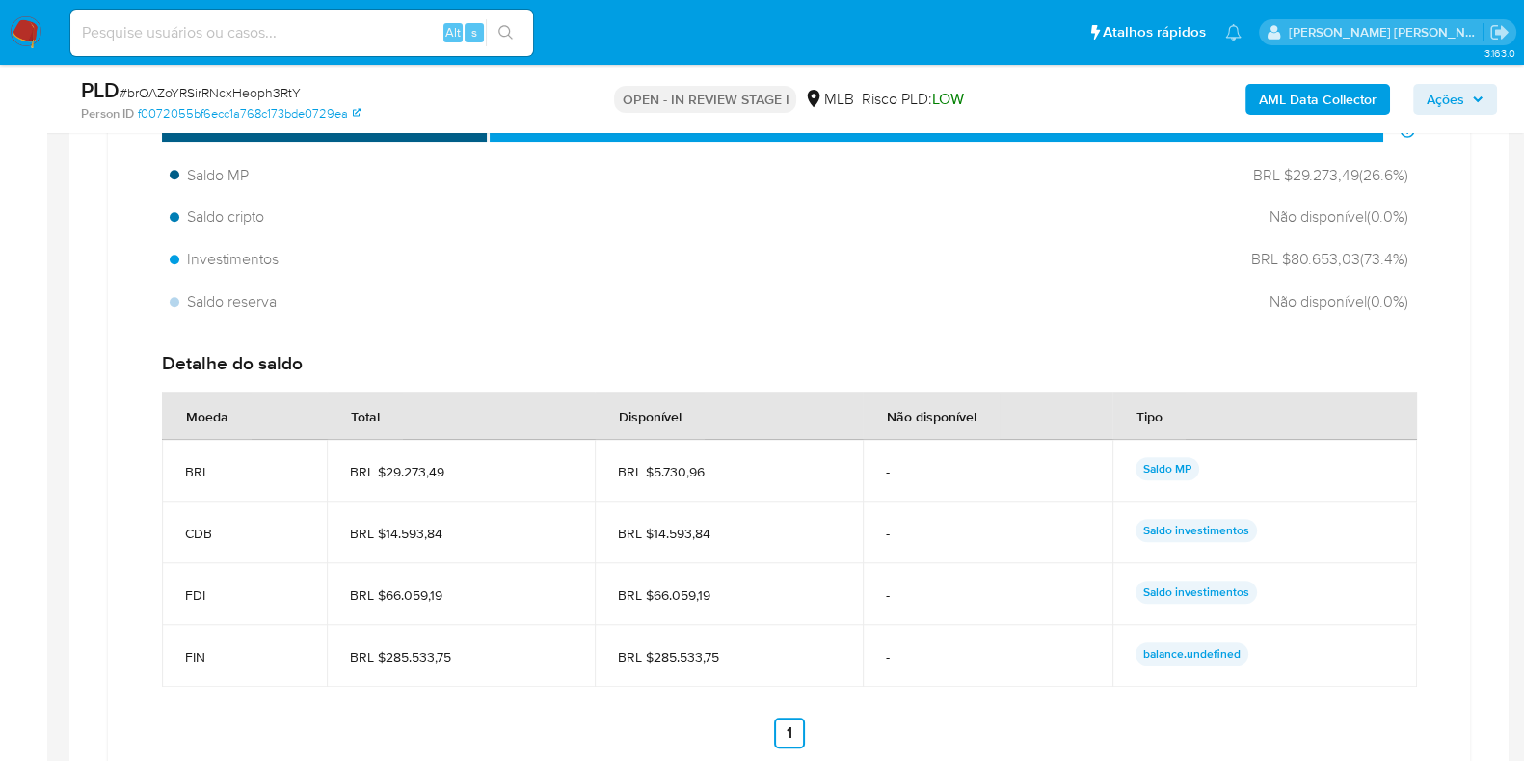
scroll to position [1806, 0]
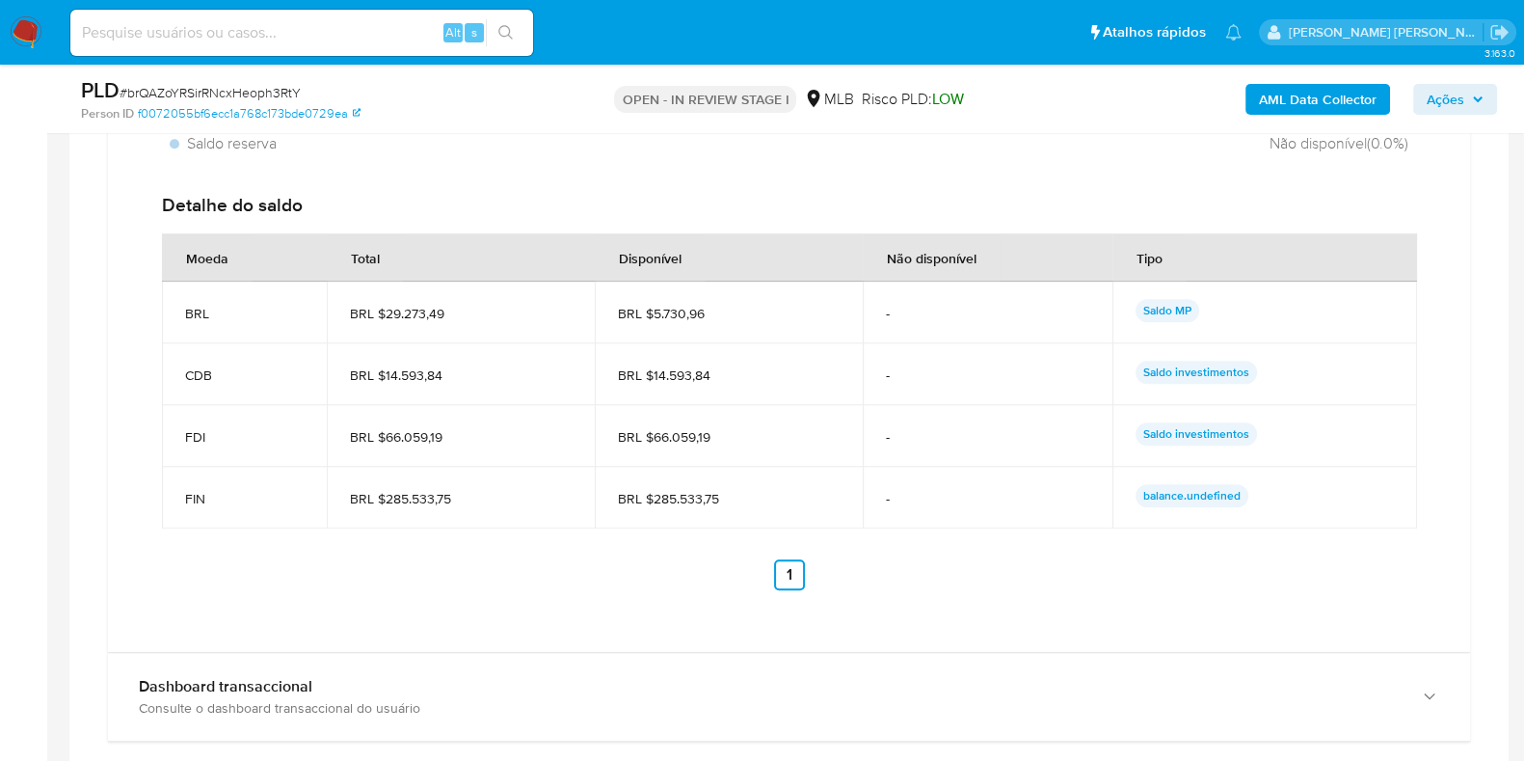
drag, startPoint x: 757, startPoint y: 500, endPoint x: 643, endPoint y: 499, distance: 113.8
click at [643, 499] on span "BRL $285.533,75" at bounding box center [729, 498] width 222 height 17
click at [795, 499] on span "BRL $285.533,75" at bounding box center [729, 498] width 222 height 17
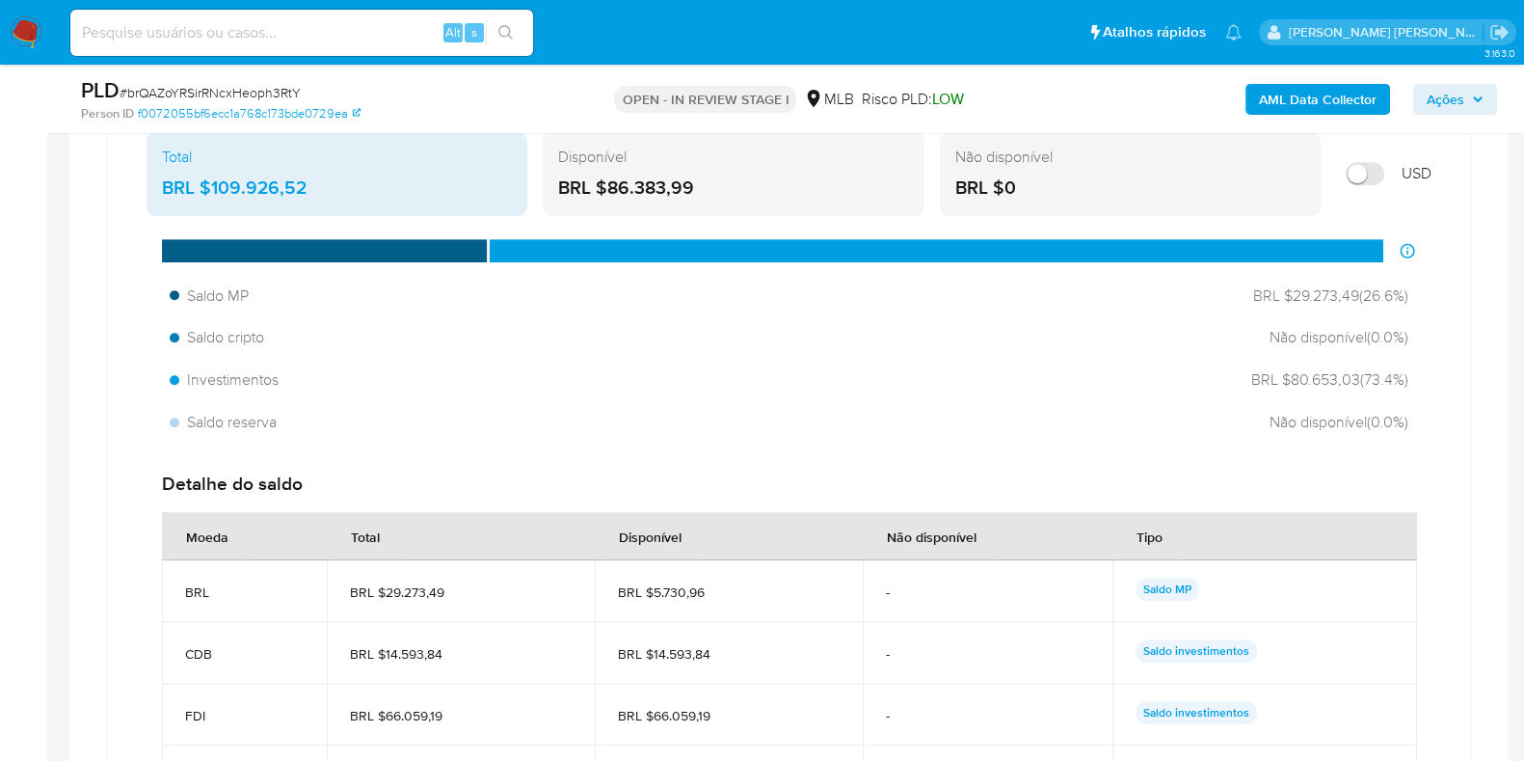
scroll to position [1686, 0]
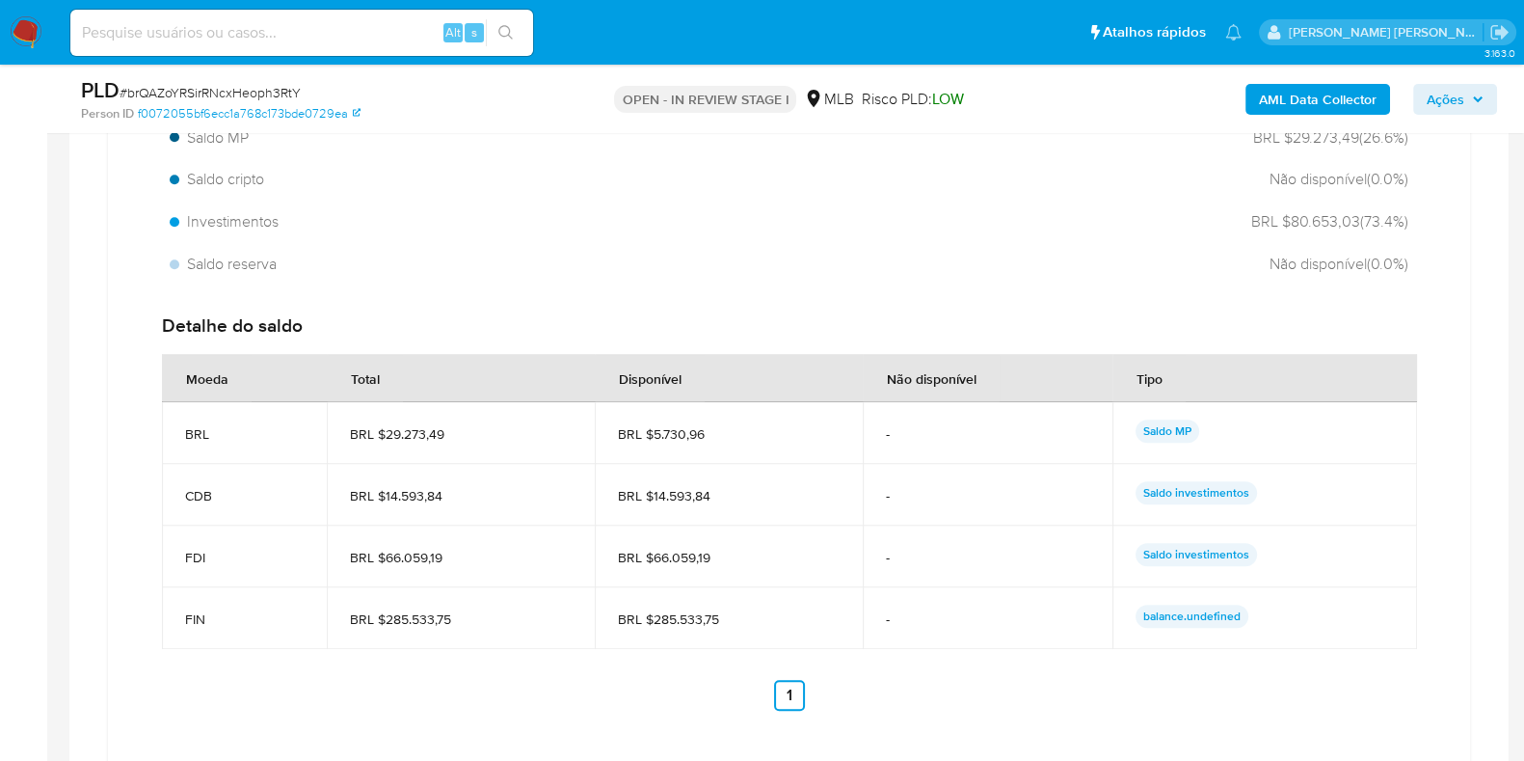
drag, startPoint x: 735, startPoint y: 629, endPoint x: 652, endPoint y: 623, distance: 83.1
click at [652, 623] on td "BRL $285.533,75" at bounding box center [729, 618] width 268 height 62
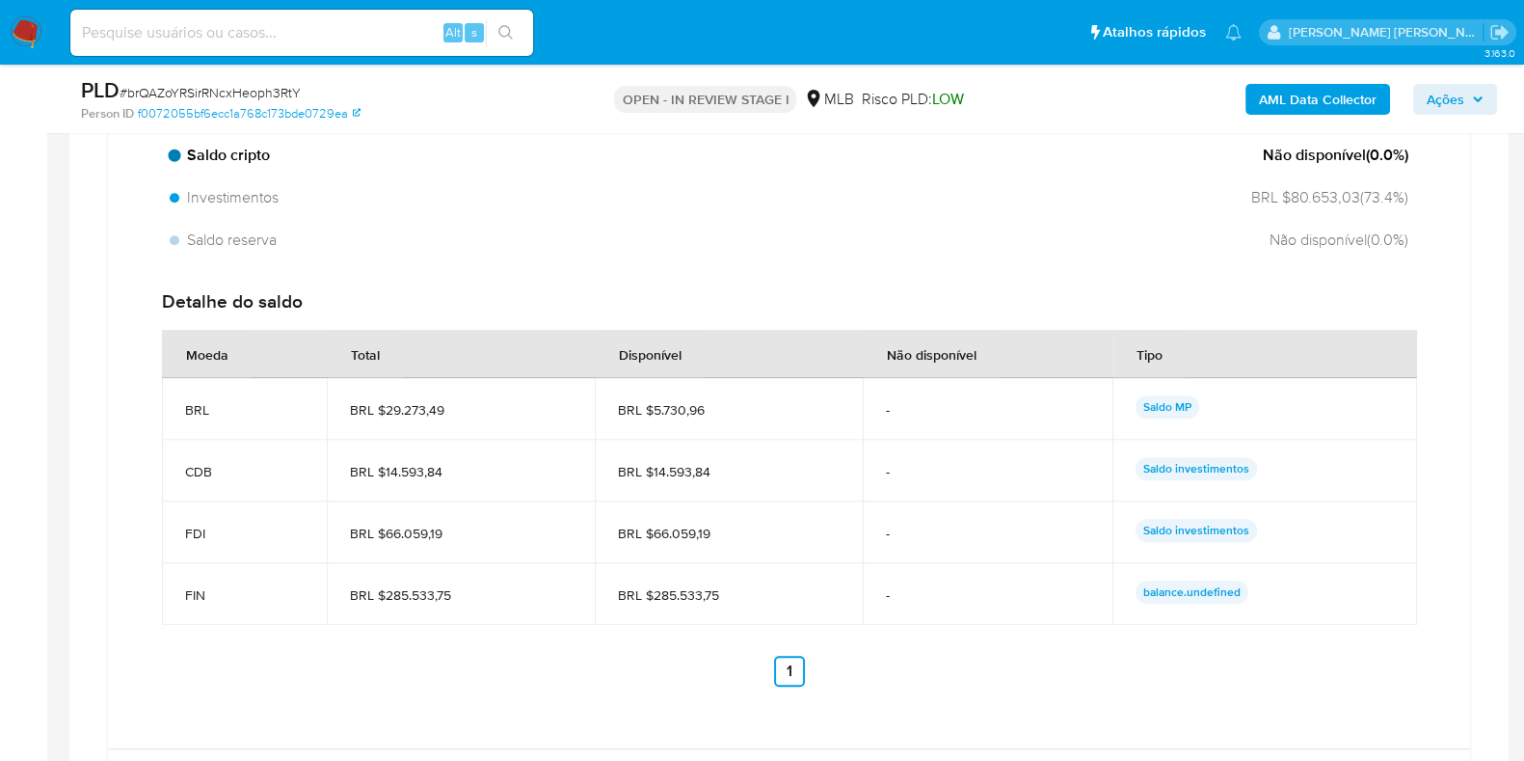
scroll to position [1710, 0]
drag, startPoint x: 501, startPoint y: 408, endPoint x: 385, endPoint y: 408, distance: 116.6
click at [385, 408] on span "BRL $29.273,49" at bounding box center [461, 409] width 222 height 17
drag, startPoint x: 453, startPoint y: 468, endPoint x: 381, endPoint y: 469, distance: 72.3
click at [381, 469] on span "BRL $14.593,84" at bounding box center [461, 471] width 222 height 17
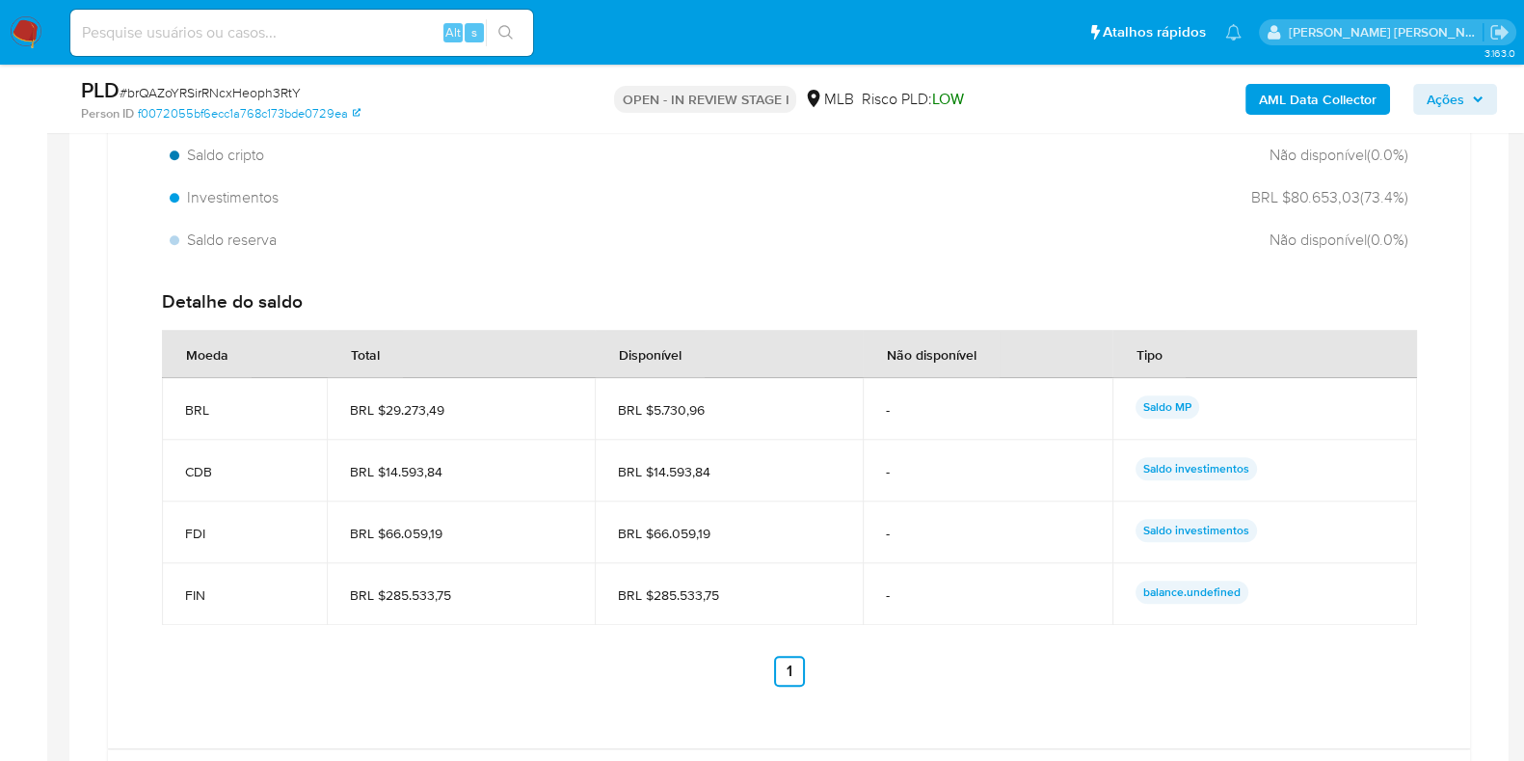
drag, startPoint x: 463, startPoint y: 531, endPoint x: 383, endPoint y: 537, distance: 80.2
click at [383, 537] on span "BRL $66.059,19" at bounding box center [461, 532] width 222 height 17
drag, startPoint x: 472, startPoint y: 591, endPoint x: 382, endPoint y: 591, distance: 90.6
click at [382, 591] on span "BRL $285.533,75" at bounding box center [461, 594] width 222 height 17
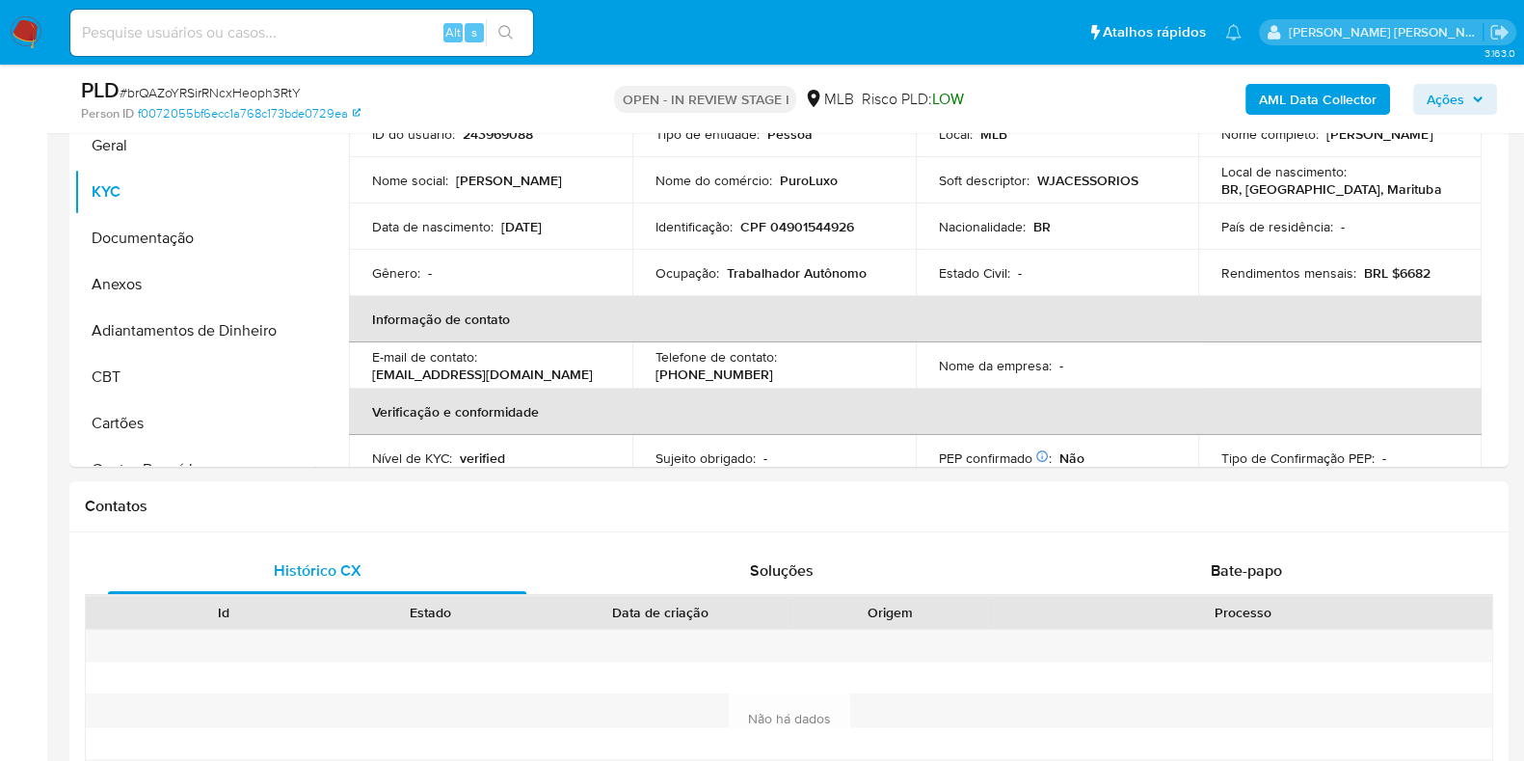
scroll to position [265, 0]
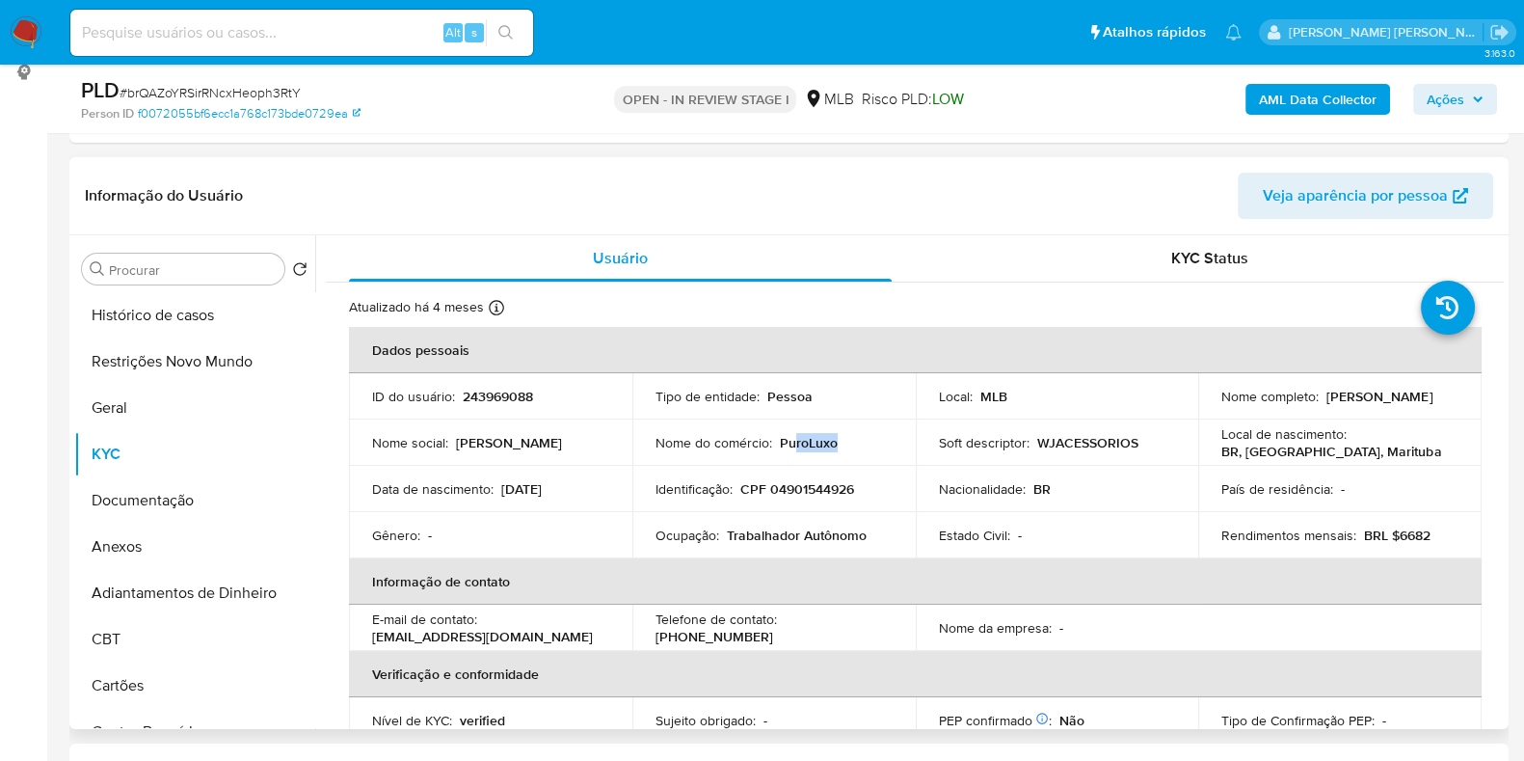
drag, startPoint x: 856, startPoint y: 445, endPoint x: 789, endPoint y: 440, distance: 66.8
click at [789, 445] on div "Nome do comércio : PuroLuxo" at bounding box center [773, 442] width 237 height 17
drag, startPoint x: 1321, startPoint y: 452, endPoint x: 1226, endPoint y: 454, distance: 94.5
click at [1226, 454] on div "Local de nascimento : BR, PA, Marituba" at bounding box center [1339, 442] width 237 height 35
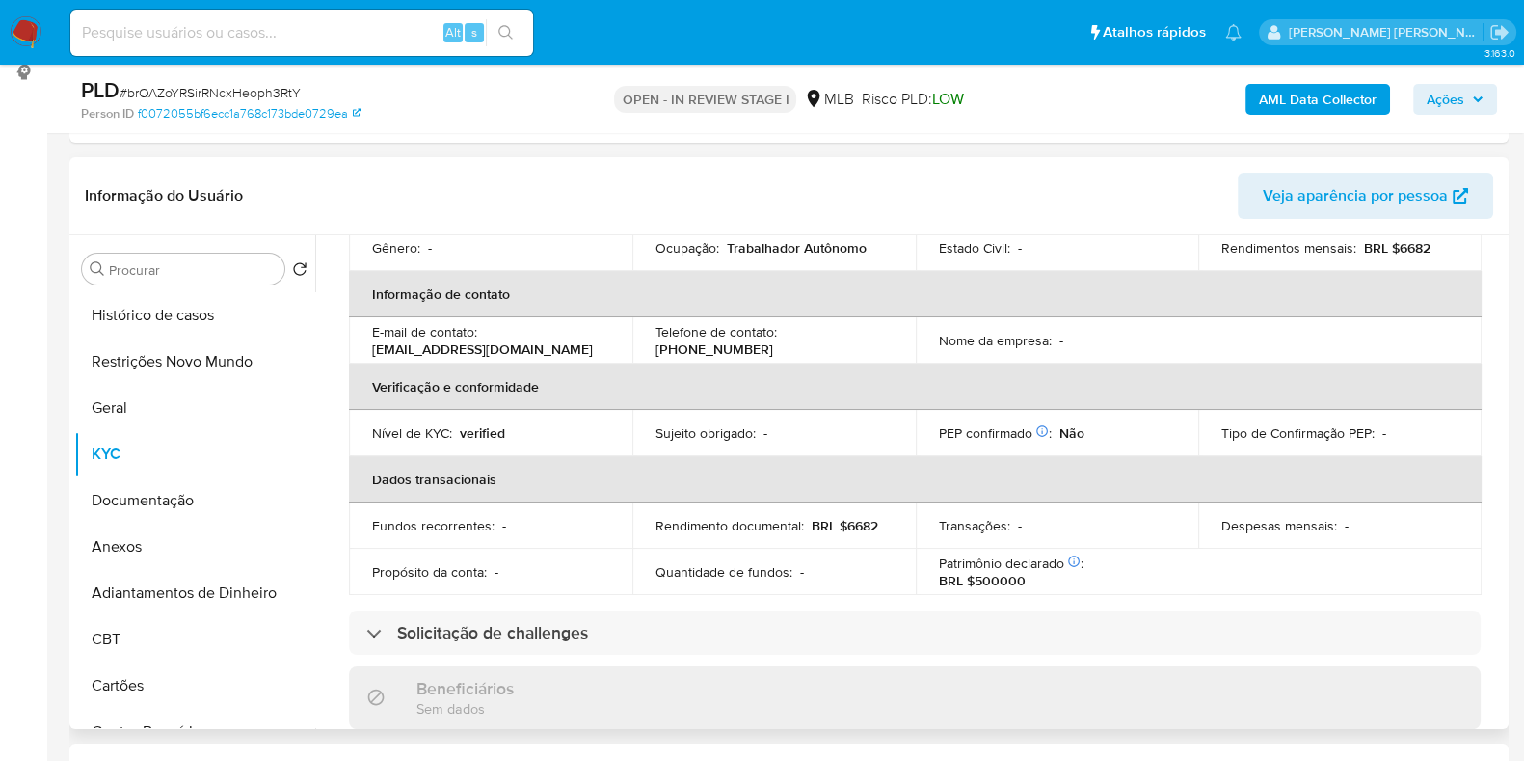
scroll to position [838, 0]
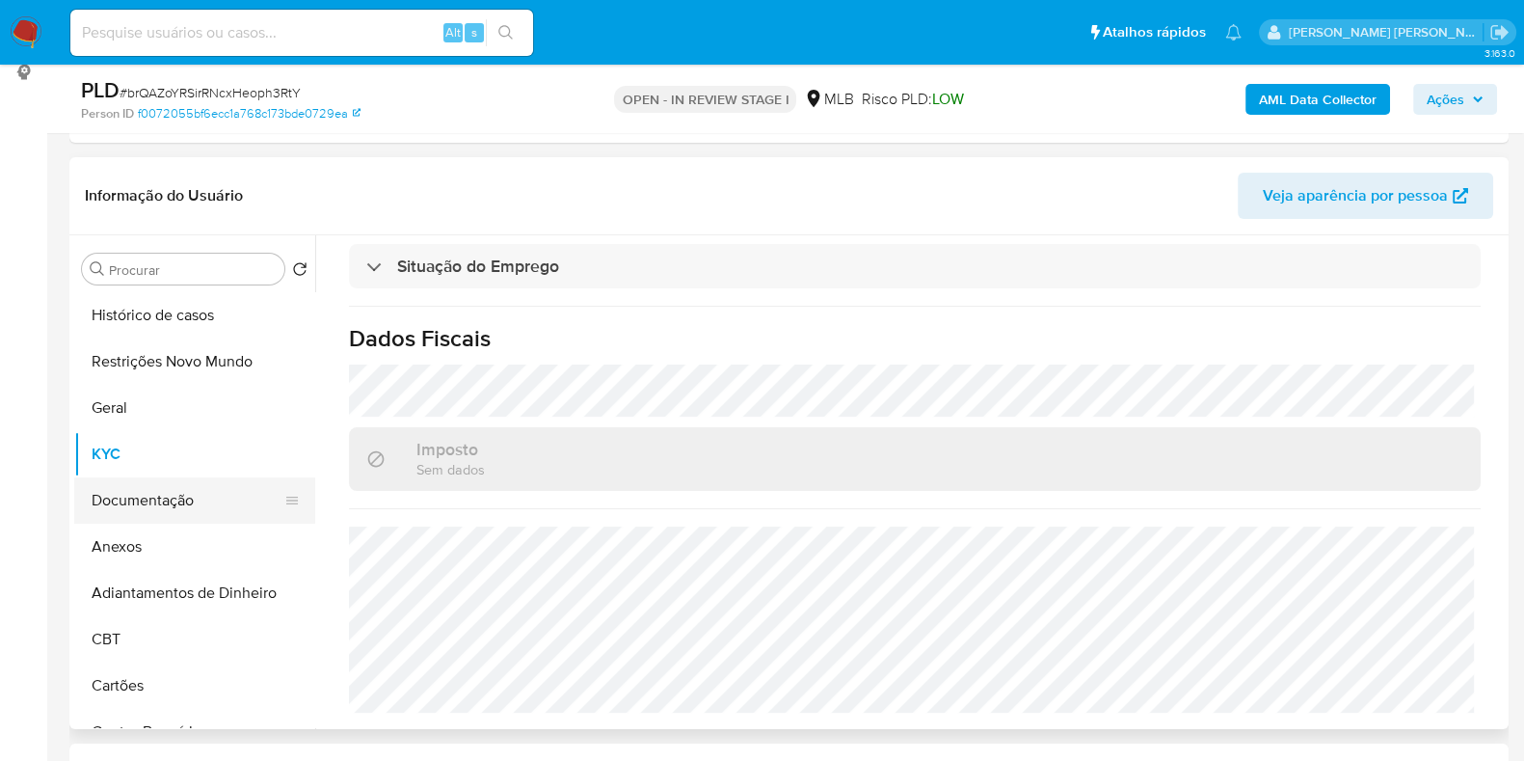
drag, startPoint x: 162, startPoint y: 479, endPoint x: 156, endPoint y: 488, distance: 10.4
click at [160, 479] on button "Documentação" at bounding box center [187, 500] width 226 height 46
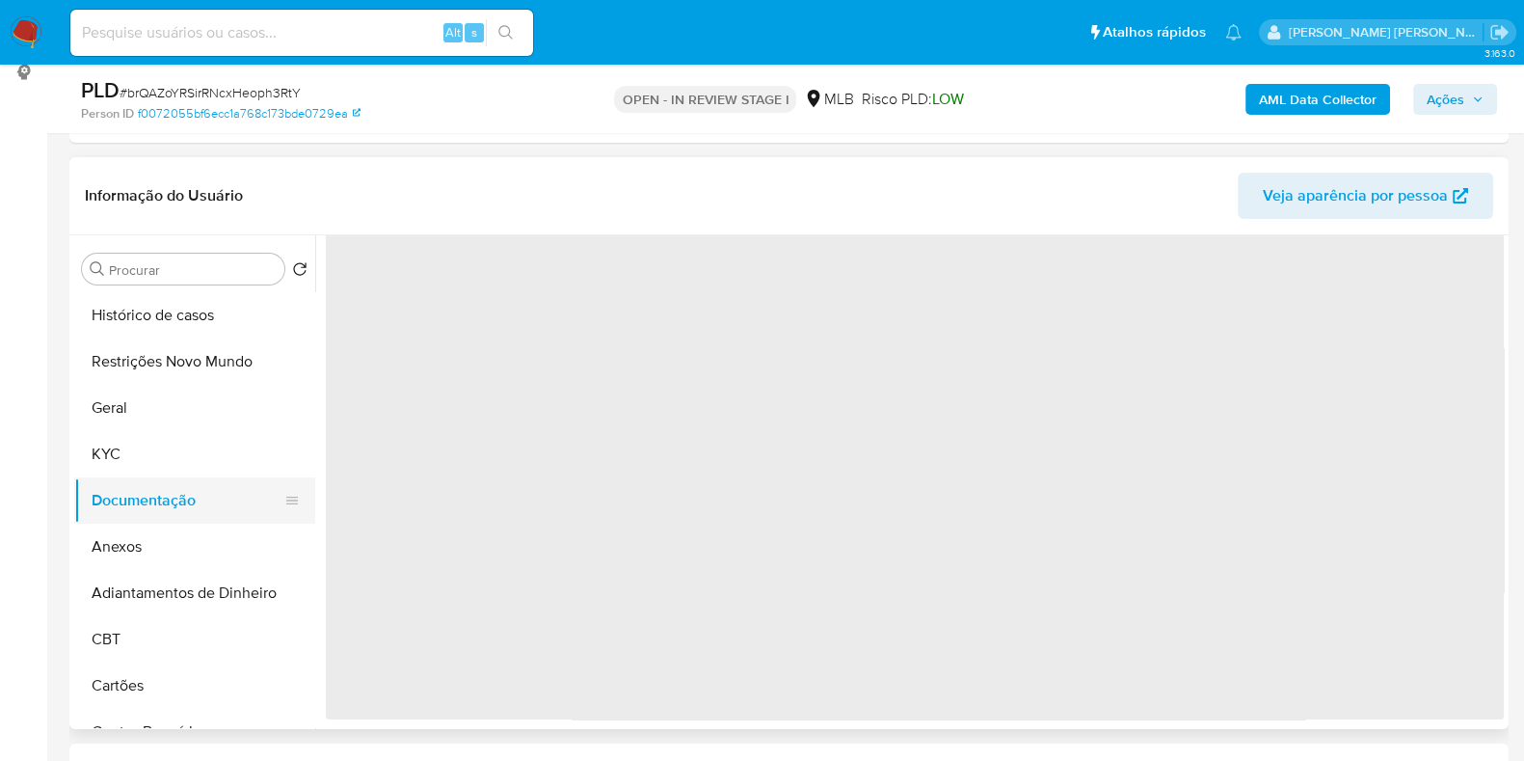
scroll to position [0, 0]
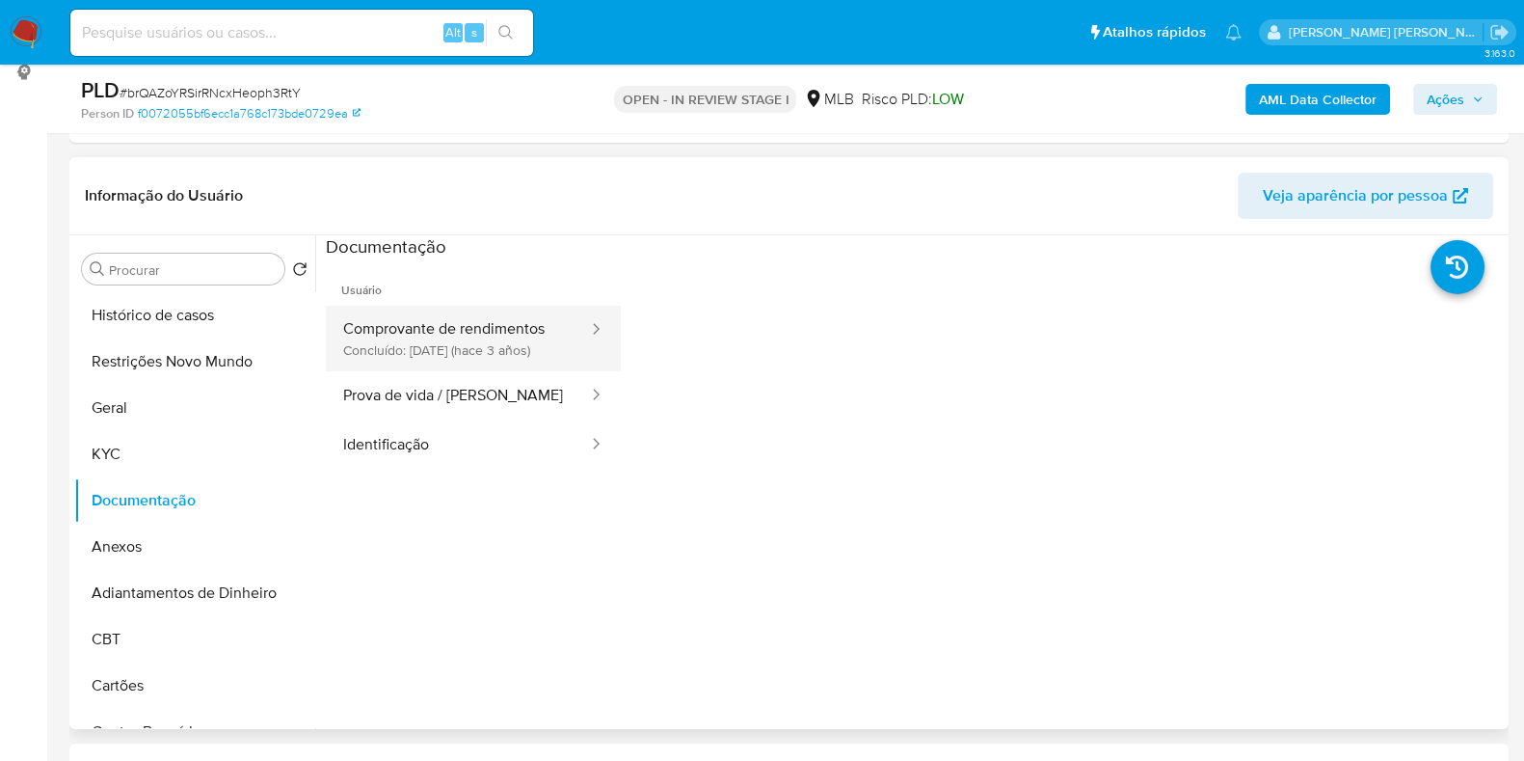
click at [495, 343] on button "Comprovante de rendimentos Concluído: 08/12/2022 (hace 3 años)" at bounding box center [458, 339] width 264 height 66
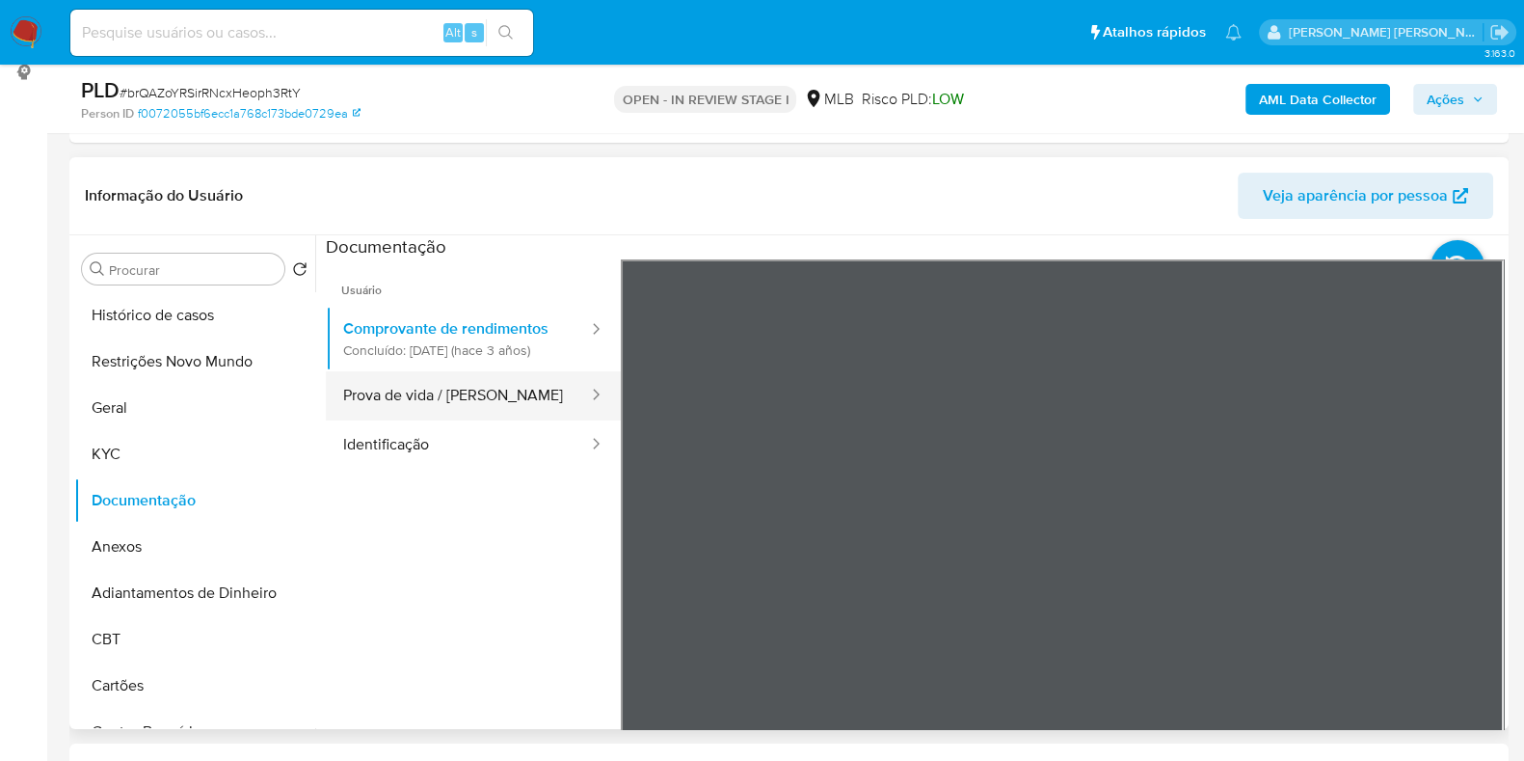
click at [439, 405] on button "Prova de vida / Selfie" at bounding box center [458, 395] width 264 height 49
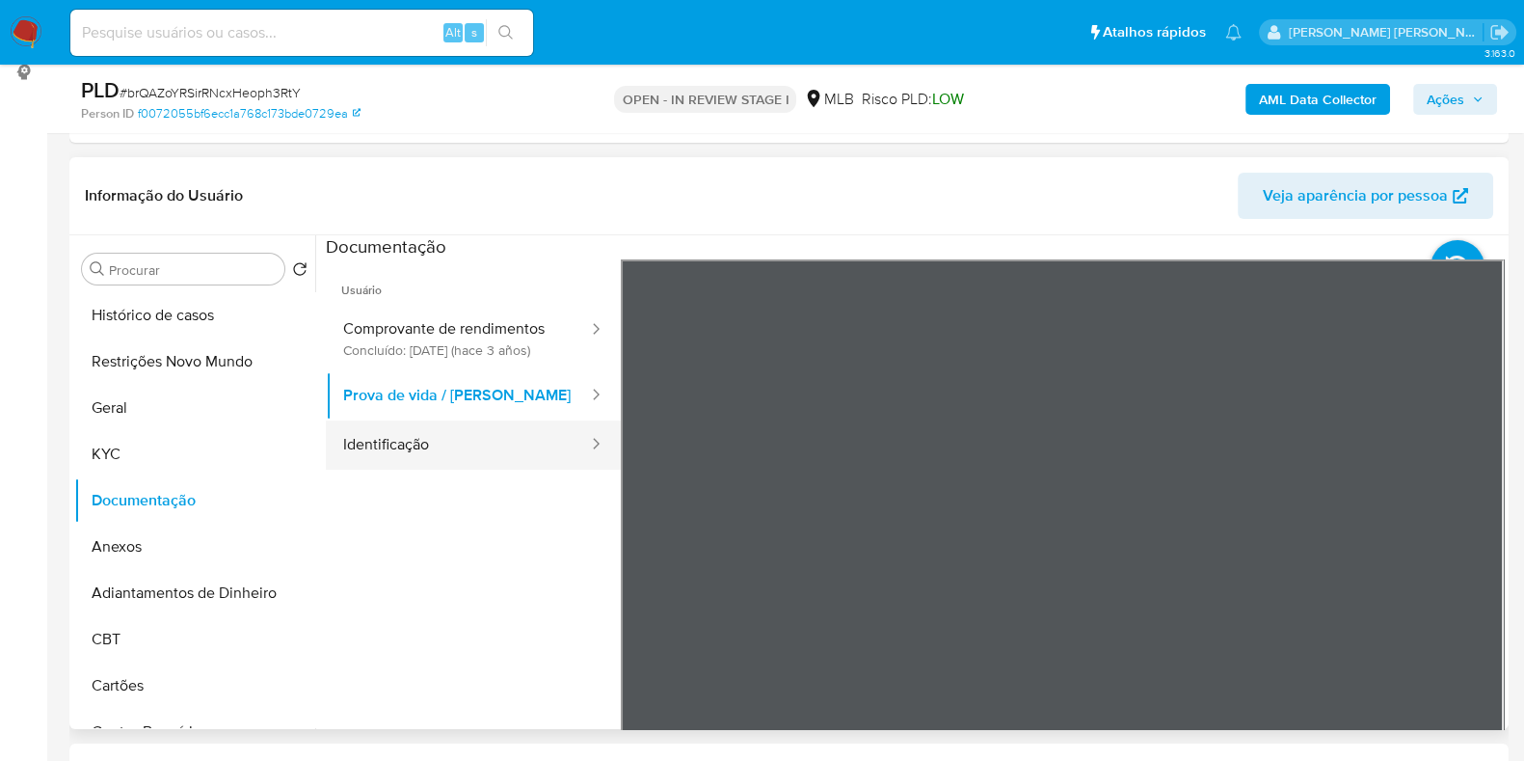
click at [477, 468] on button "Identificação" at bounding box center [458, 444] width 264 height 49
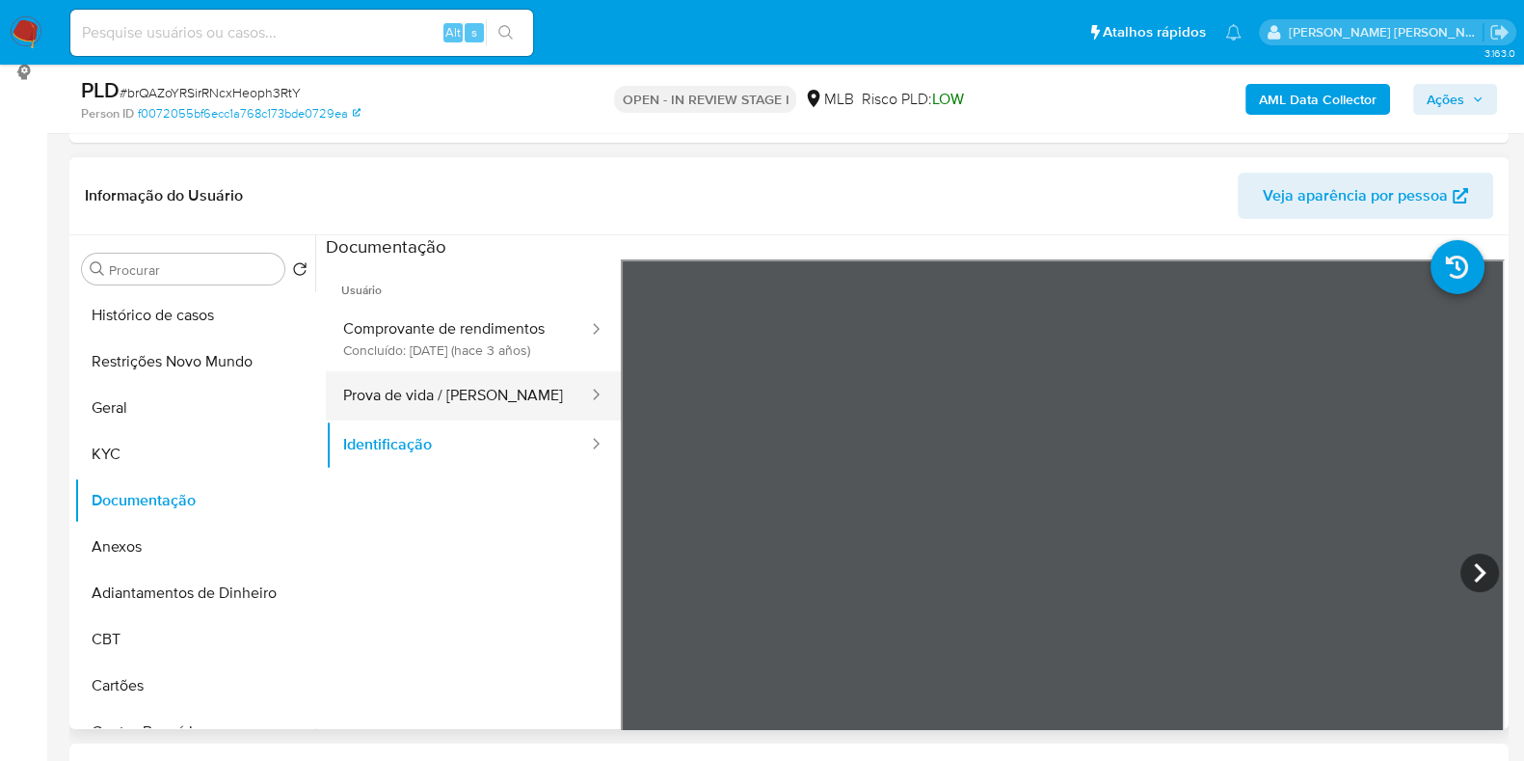
click at [487, 411] on button "Prova de vida / Selfie" at bounding box center [458, 395] width 264 height 49
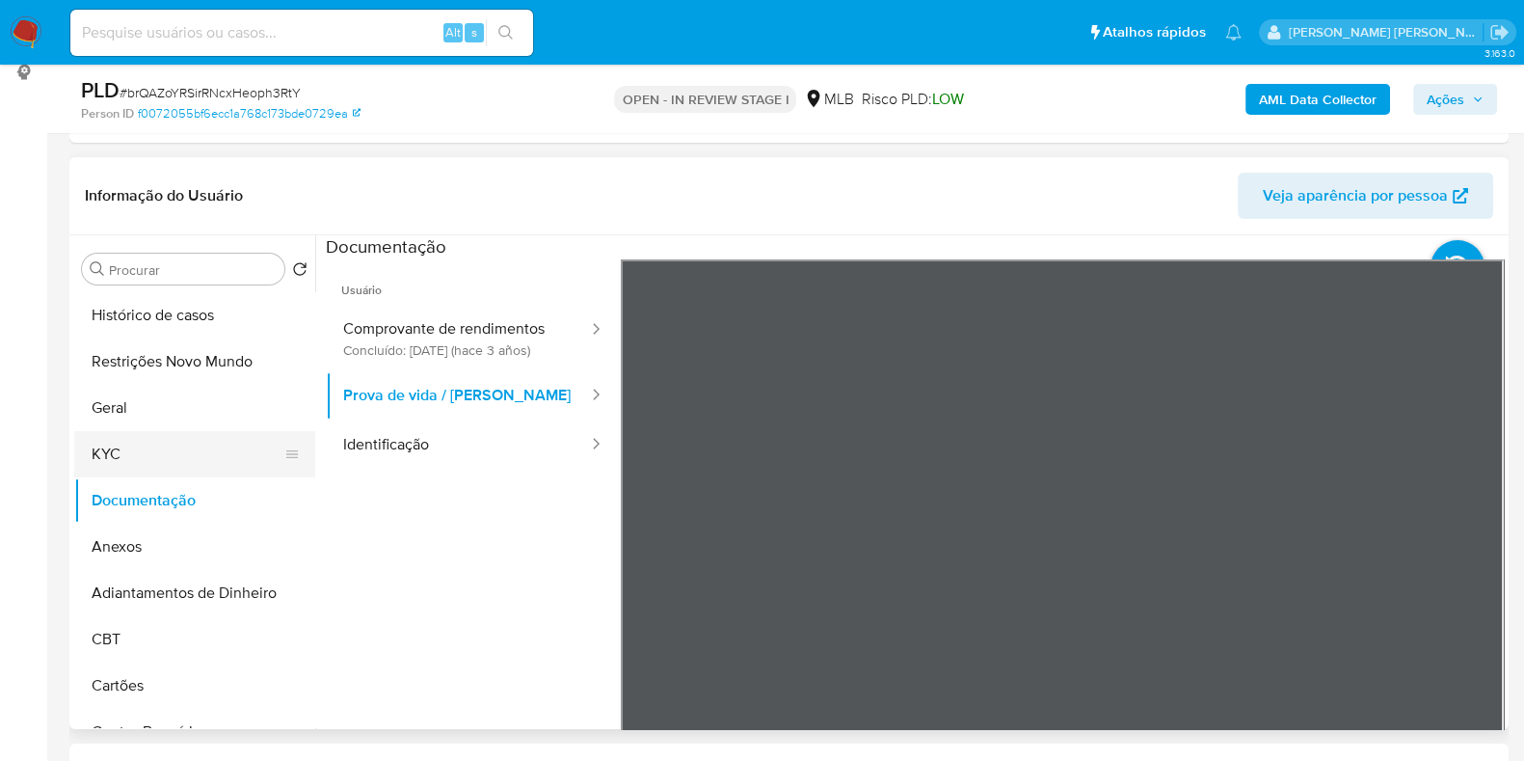
click at [181, 471] on button "KYC" at bounding box center [187, 454] width 226 height 46
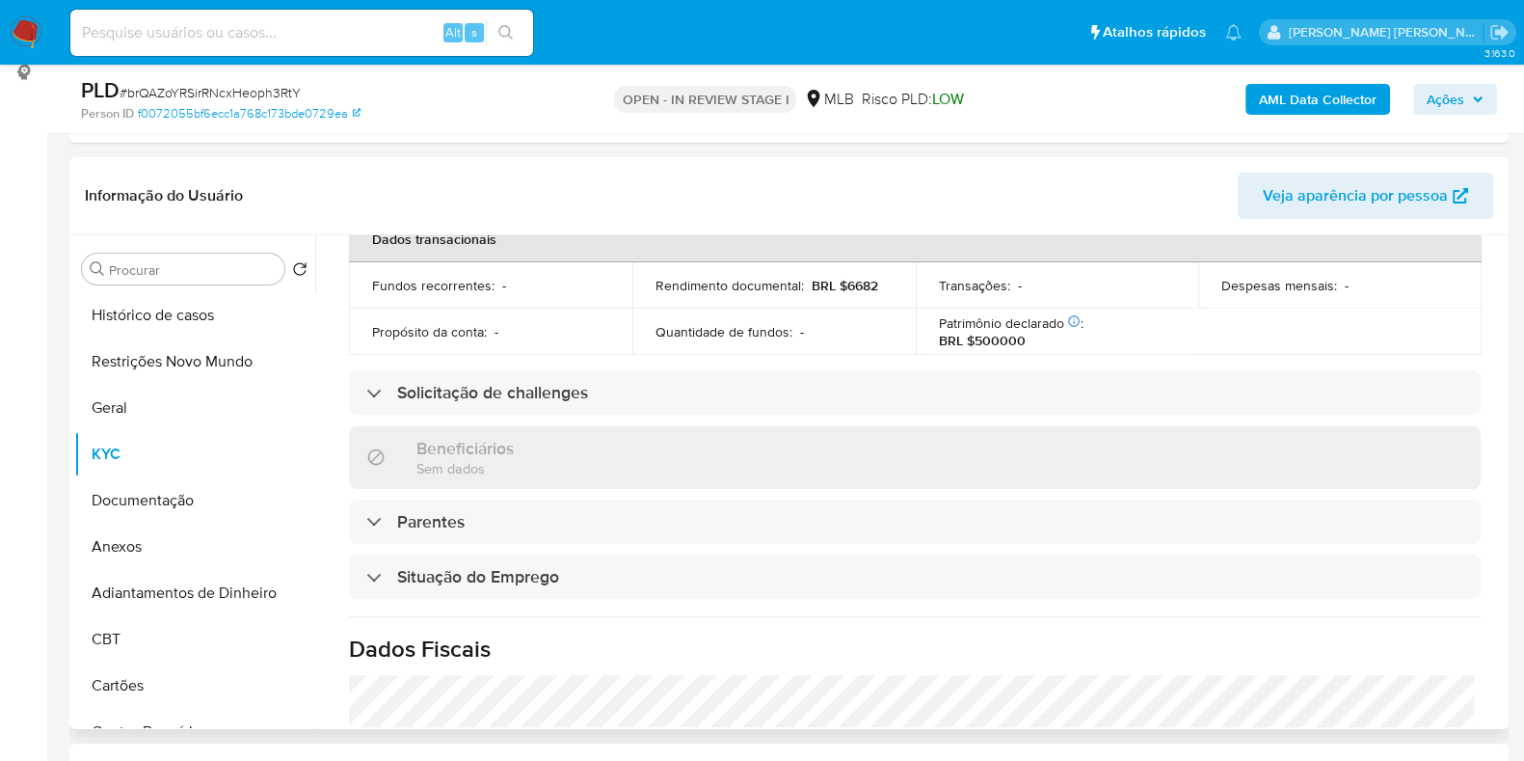
scroll to position [115, 0]
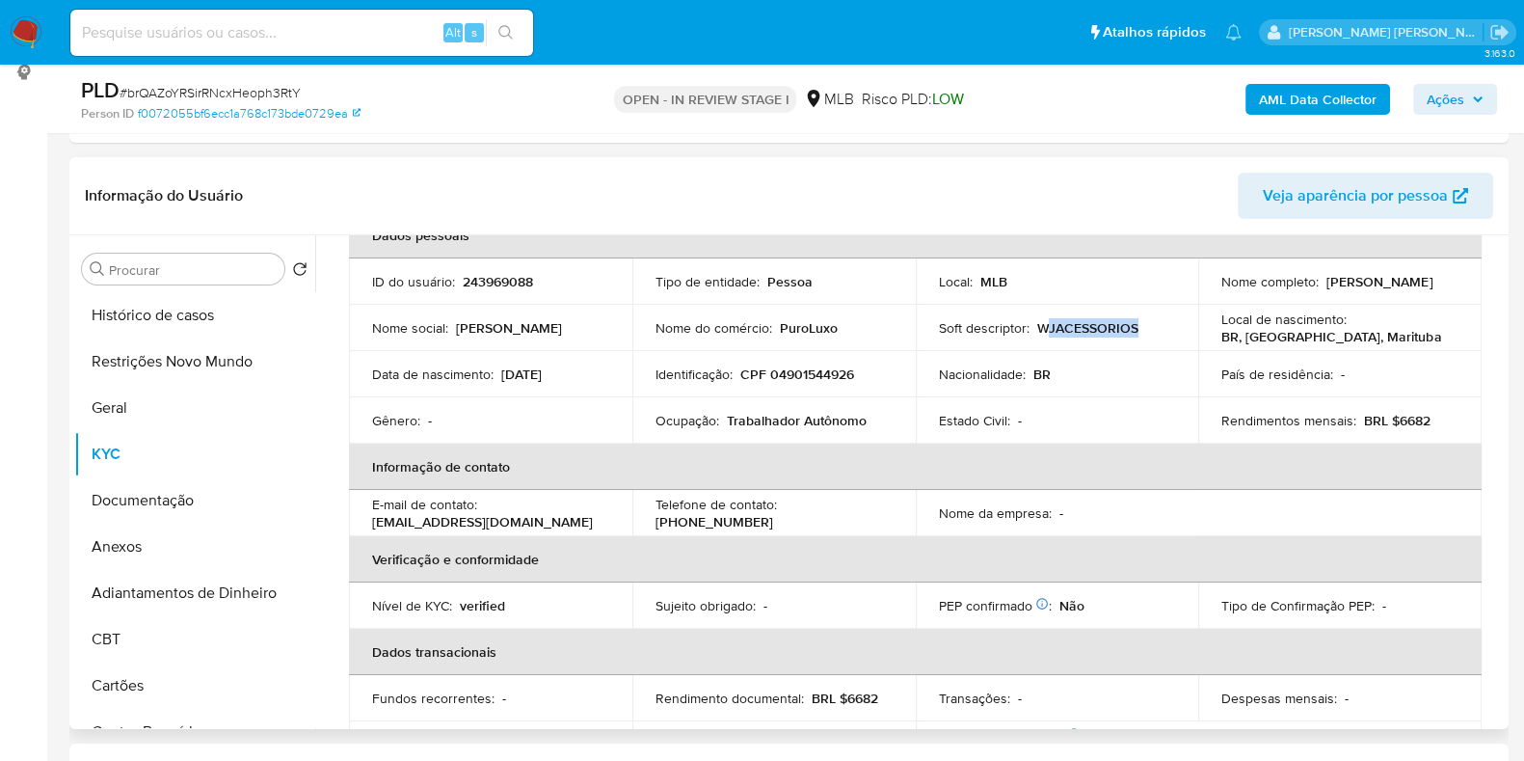
drag, startPoint x: 1164, startPoint y: 328, endPoint x: 1039, endPoint y: 328, distance: 124.4
click at [1039, 328] on div "Soft descriptor : WJACESSORIOS" at bounding box center [1057, 327] width 237 height 17
drag, startPoint x: 863, startPoint y: 336, endPoint x: 779, endPoint y: 331, distance: 84.1
click at [779, 331] on td "Nome do comércio : PuroLuxo" at bounding box center [773, 328] width 283 height 46
copy p "PuroLuxo"
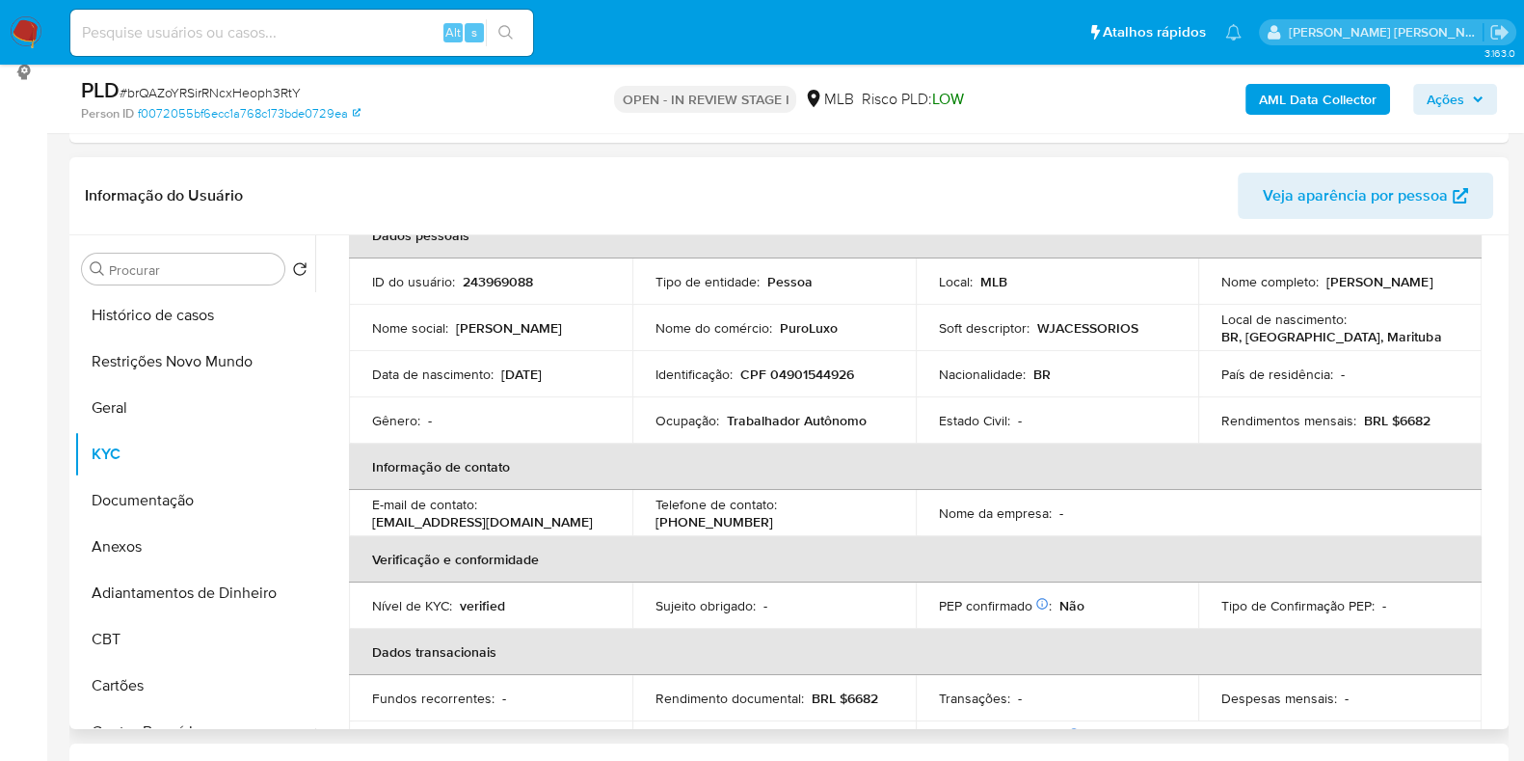
click at [1326, 287] on p "Jeane Lemos da Silva" at bounding box center [1379, 281] width 106 height 17
copy p "Jeane"
click at [219, 406] on button "Geral" at bounding box center [187, 408] width 226 height 46
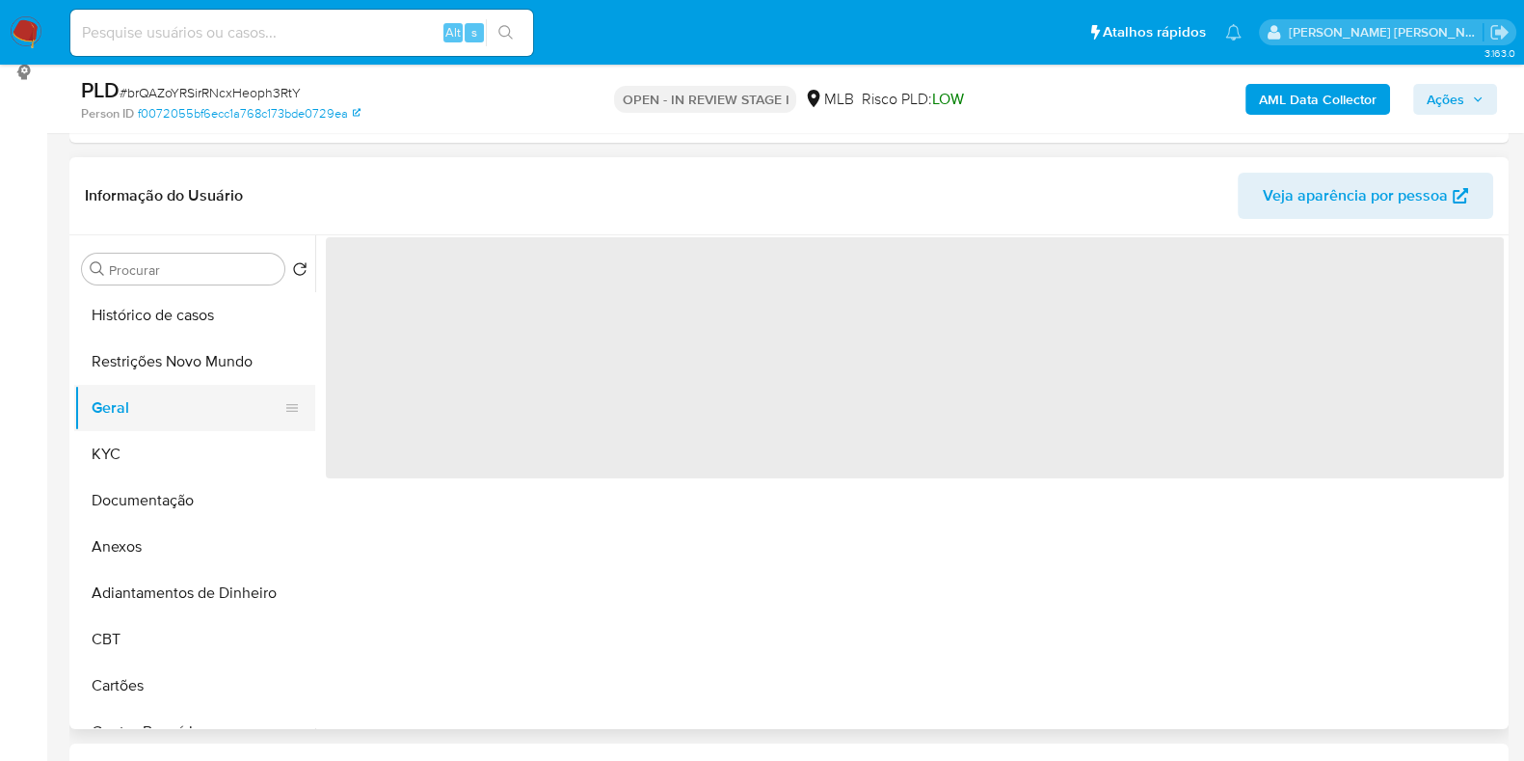
scroll to position [0, 0]
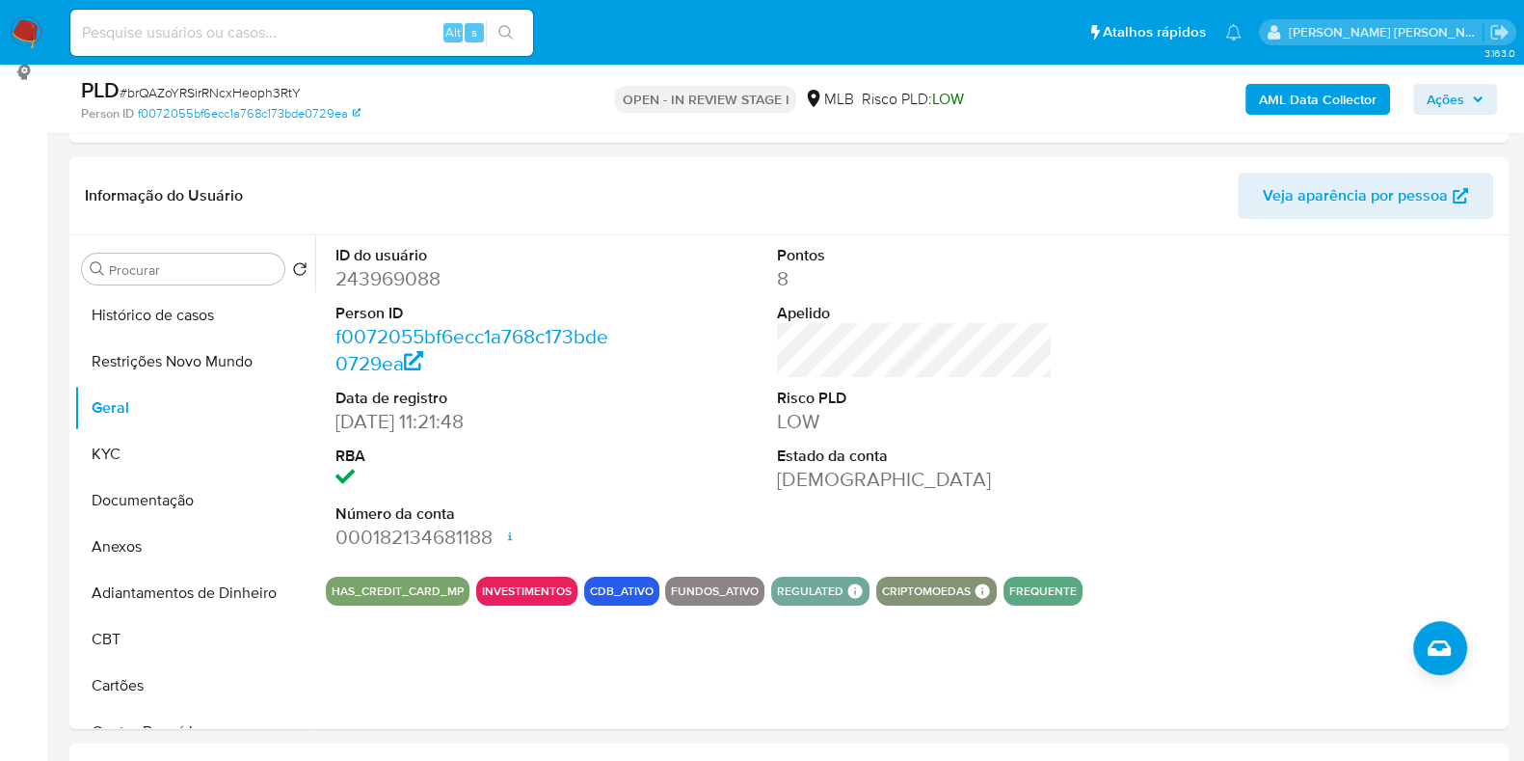
click at [1431, 96] on span "Ações" at bounding box center [1446, 99] width 38 height 31
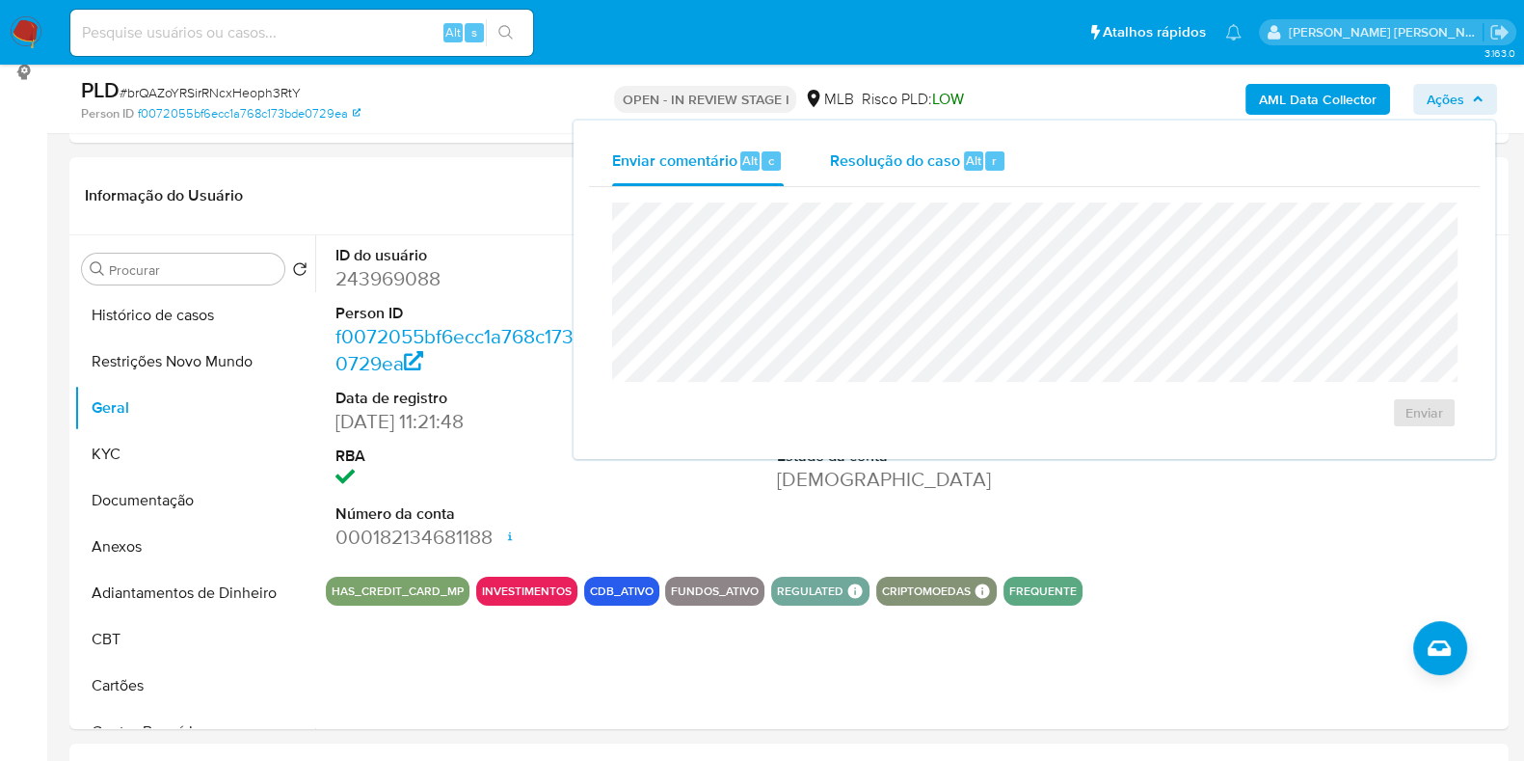
drag, startPoint x: 884, startPoint y: 142, endPoint x: 882, endPoint y: 162, distance: 20.3
click at [882, 145] on div "Resolução do caso Alt r" at bounding box center [918, 161] width 176 height 50
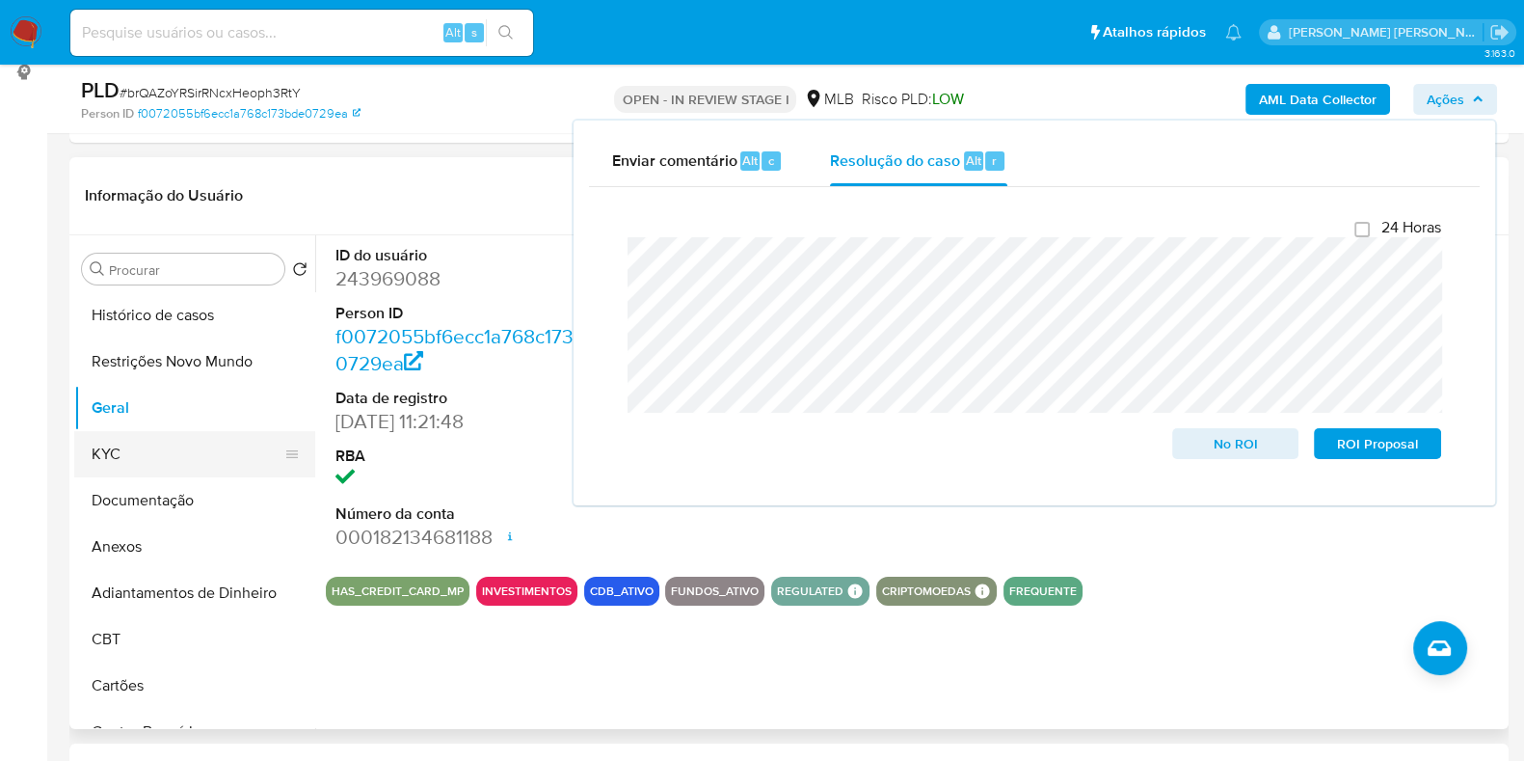
click at [120, 450] on button "KYC" at bounding box center [187, 454] width 226 height 46
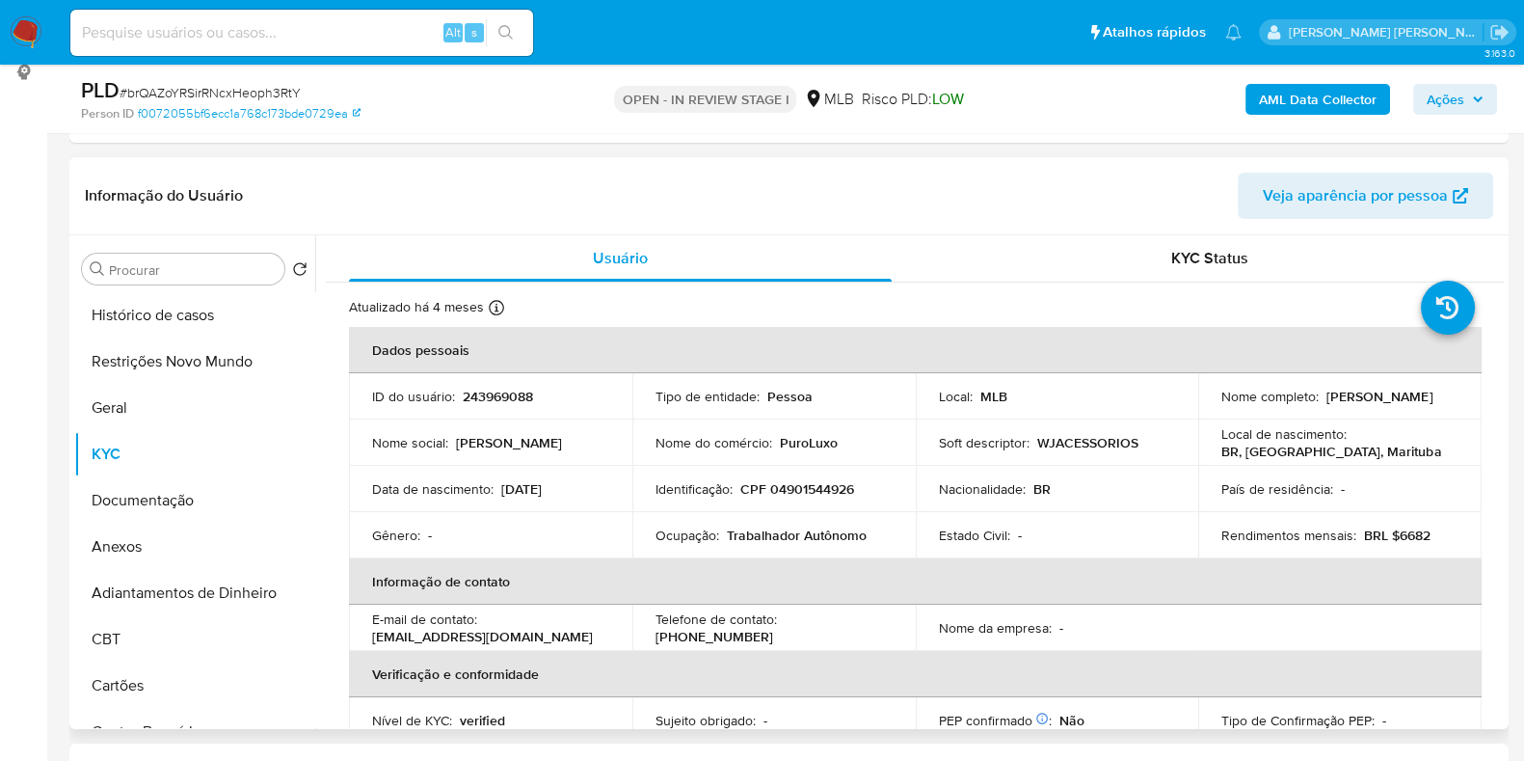
drag, startPoint x: 1304, startPoint y: 410, endPoint x: 1192, endPoint y: 412, distance: 111.8
click at [1198, 412] on td "Nome completo : Jeane Lemos da Silva" at bounding box center [1339, 396] width 283 height 46
copy p "Jeane Lemos da Silva"
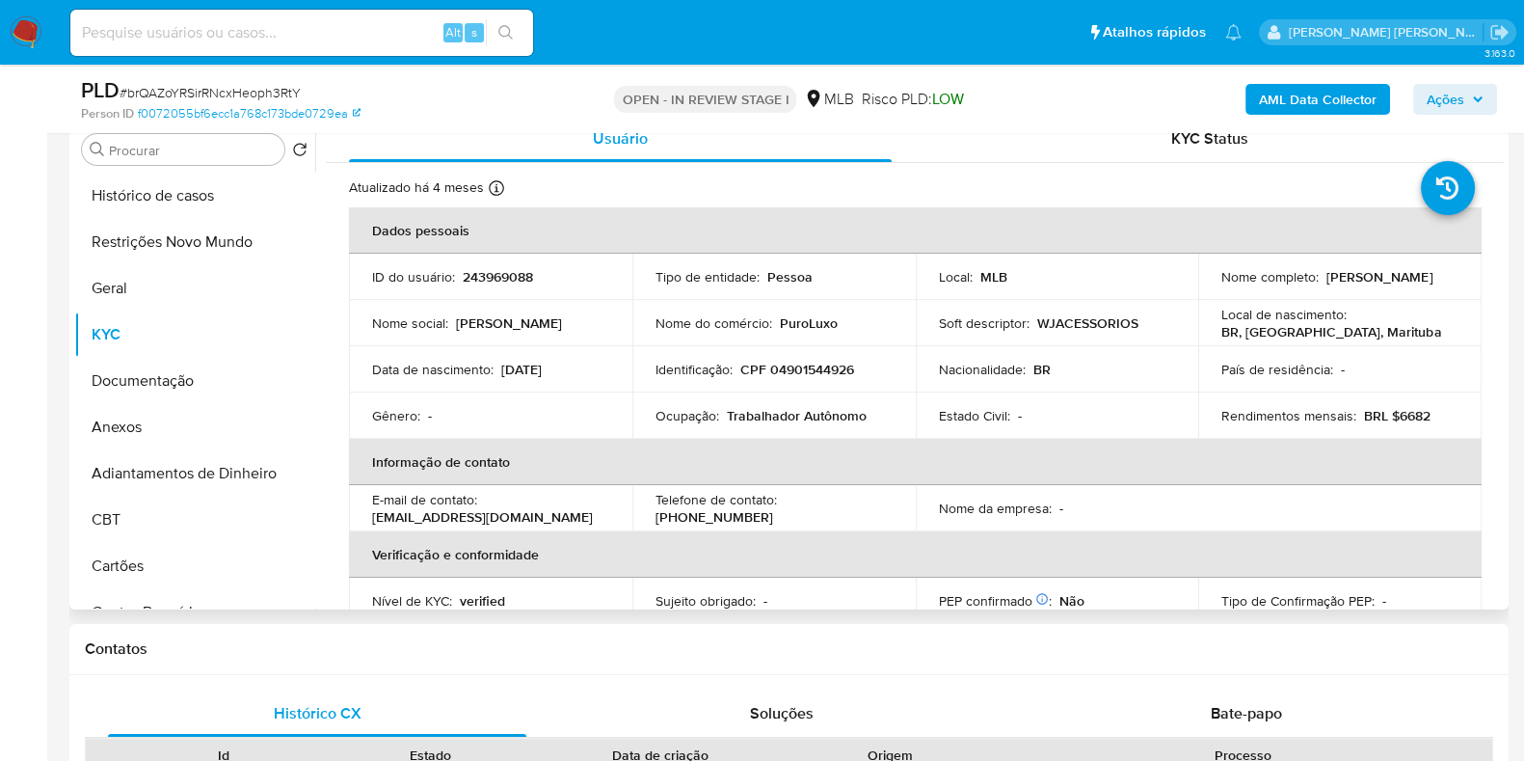
click at [788, 368] on p "CPF 04901544926" at bounding box center [797, 369] width 114 height 17
copy p "04901544926"
click at [188, 245] on button "Restrições Novo Mundo" at bounding box center [187, 242] width 226 height 46
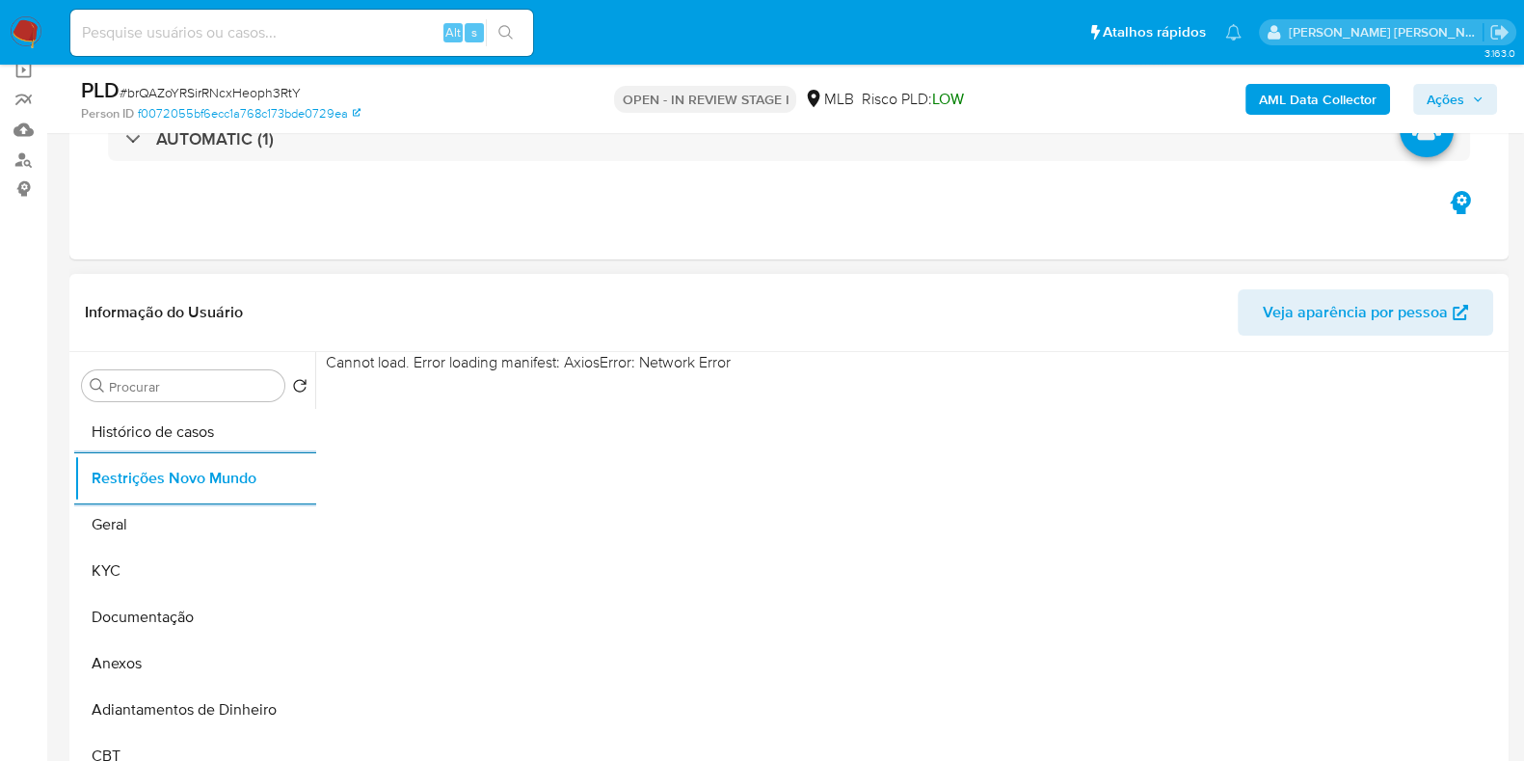
scroll to position [145, 0]
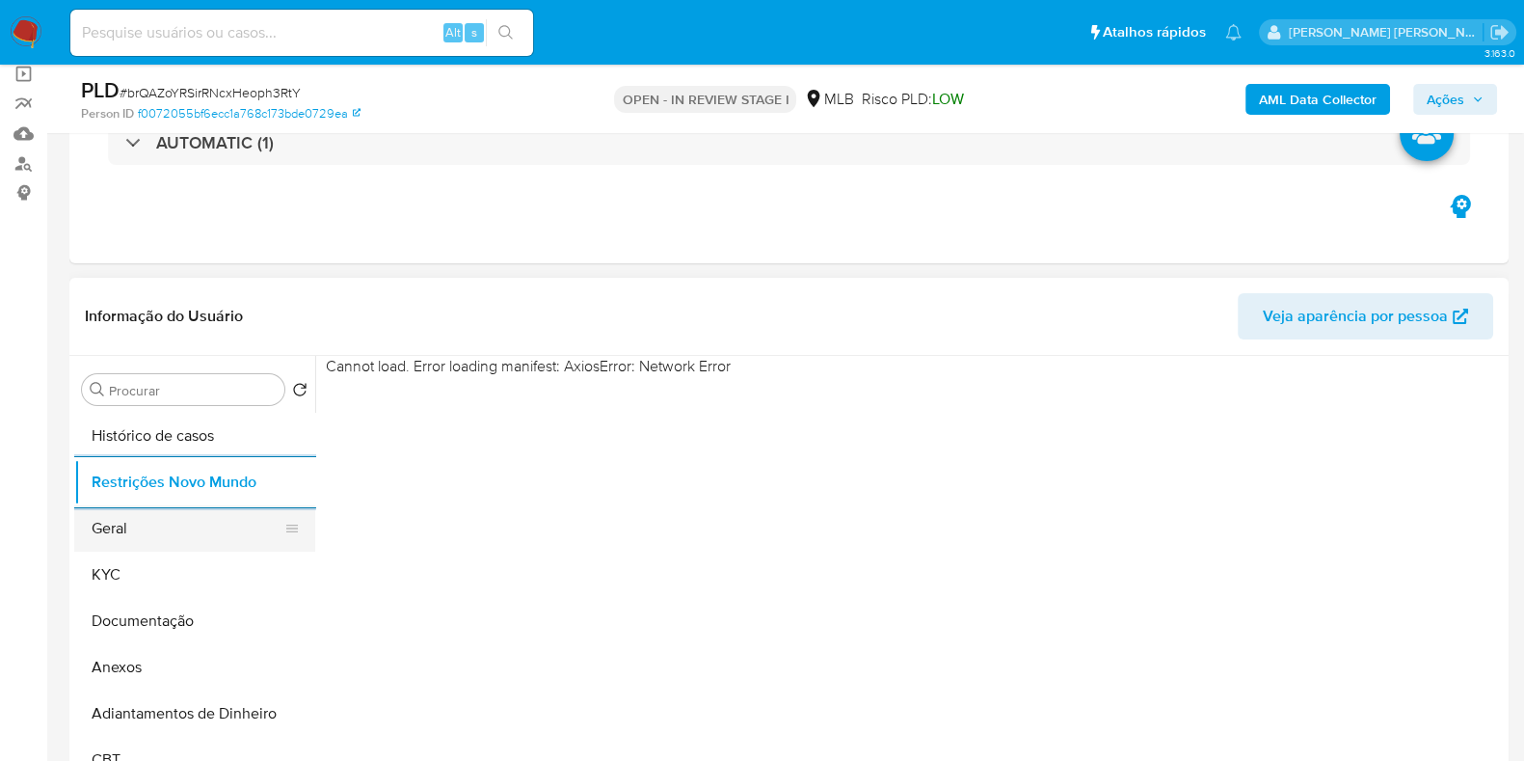
click at [134, 532] on button "Geral" at bounding box center [187, 528] width 226 height 46
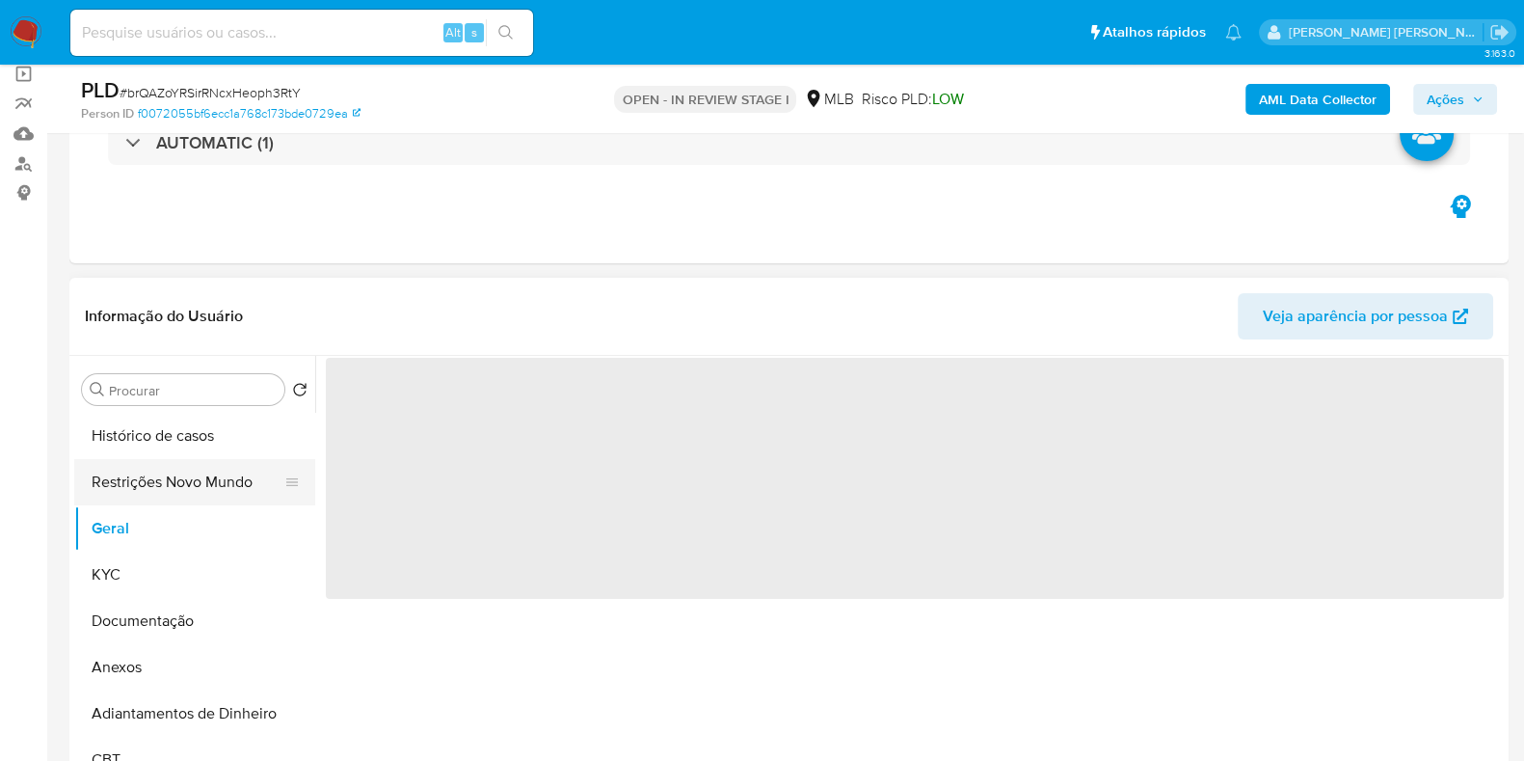
click at [195, 471] on button "Restrições Novo Mundo" at bounding box center [187, 482] width 226 height 46
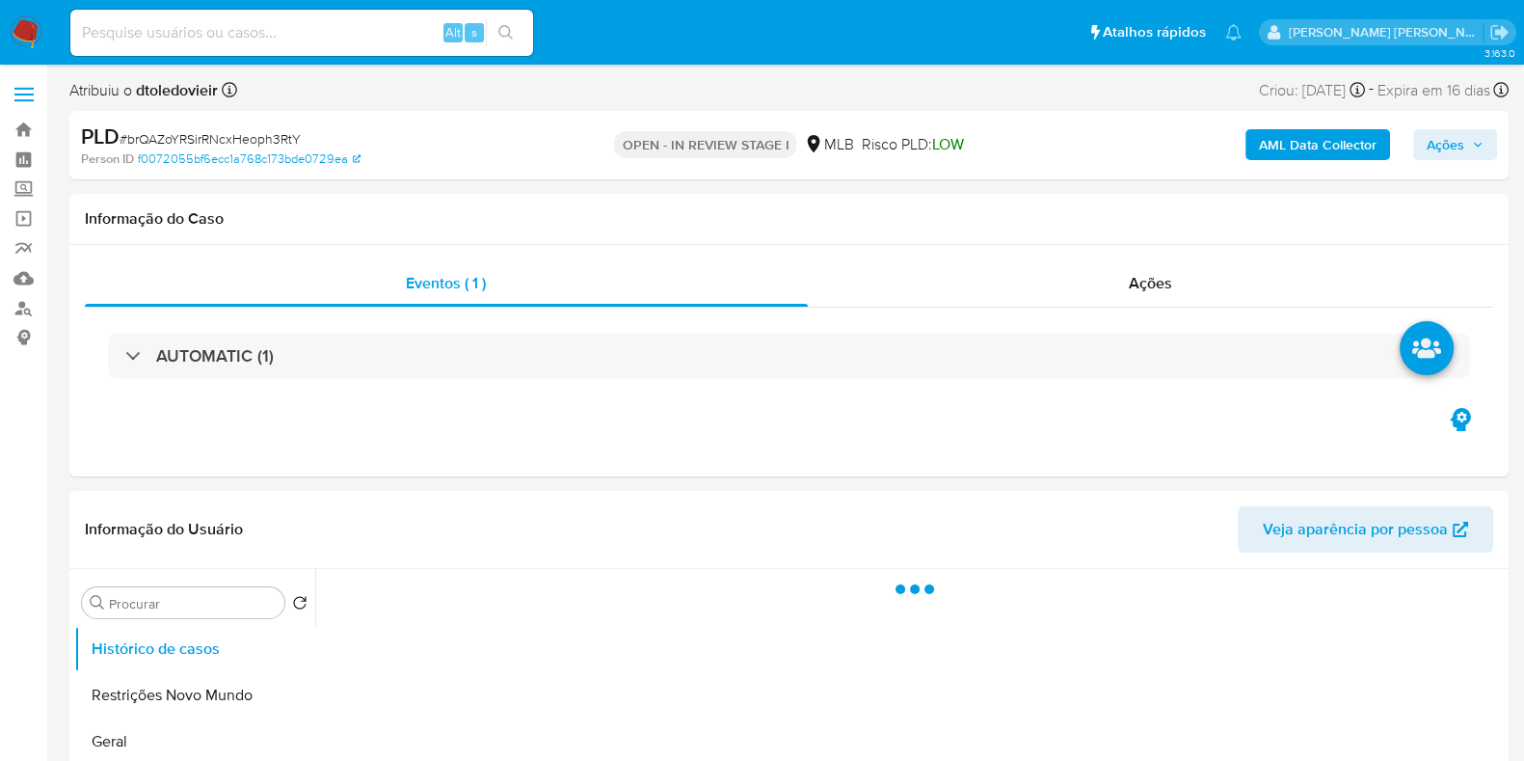
select select "10"
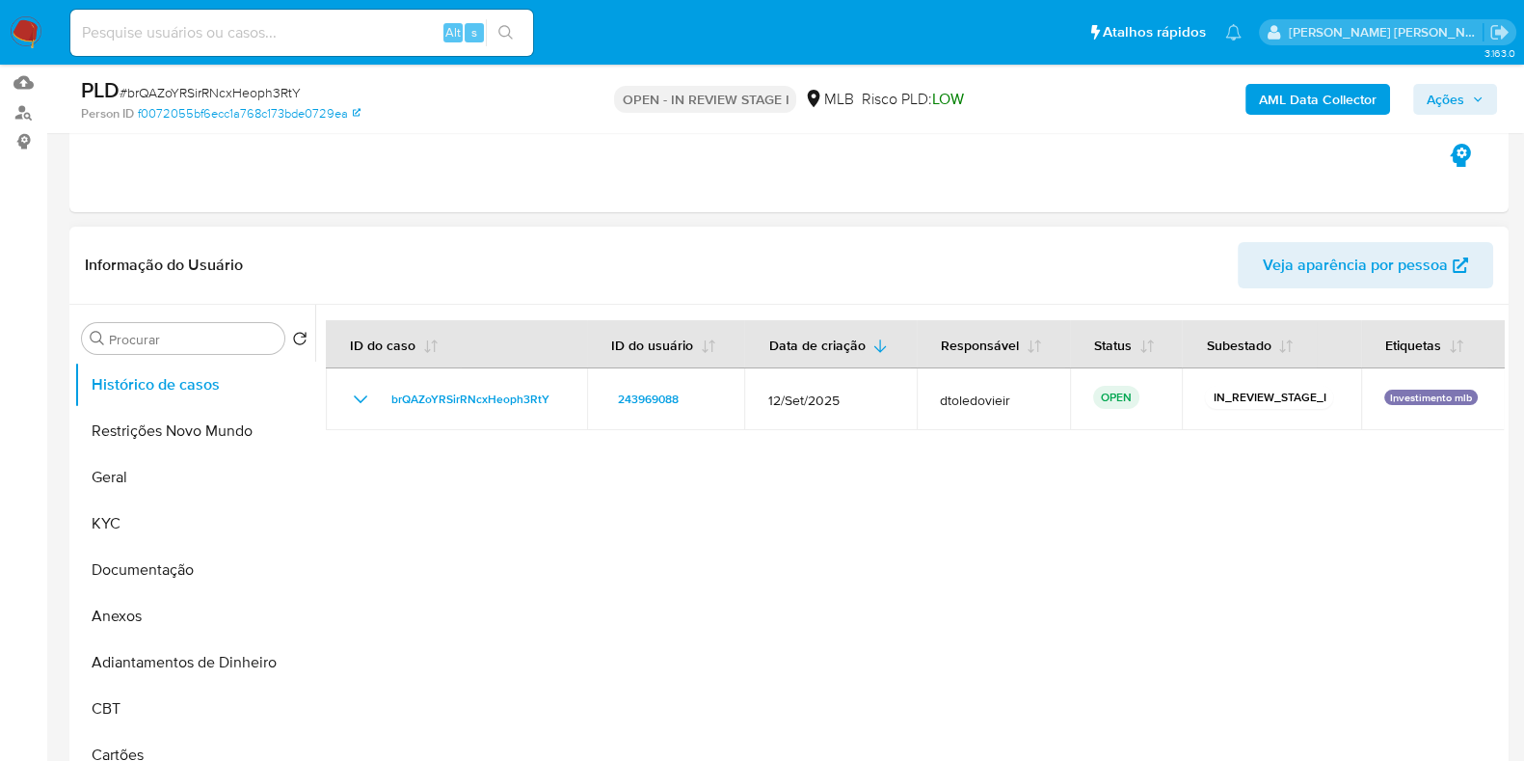
scroll to position [361, 0]
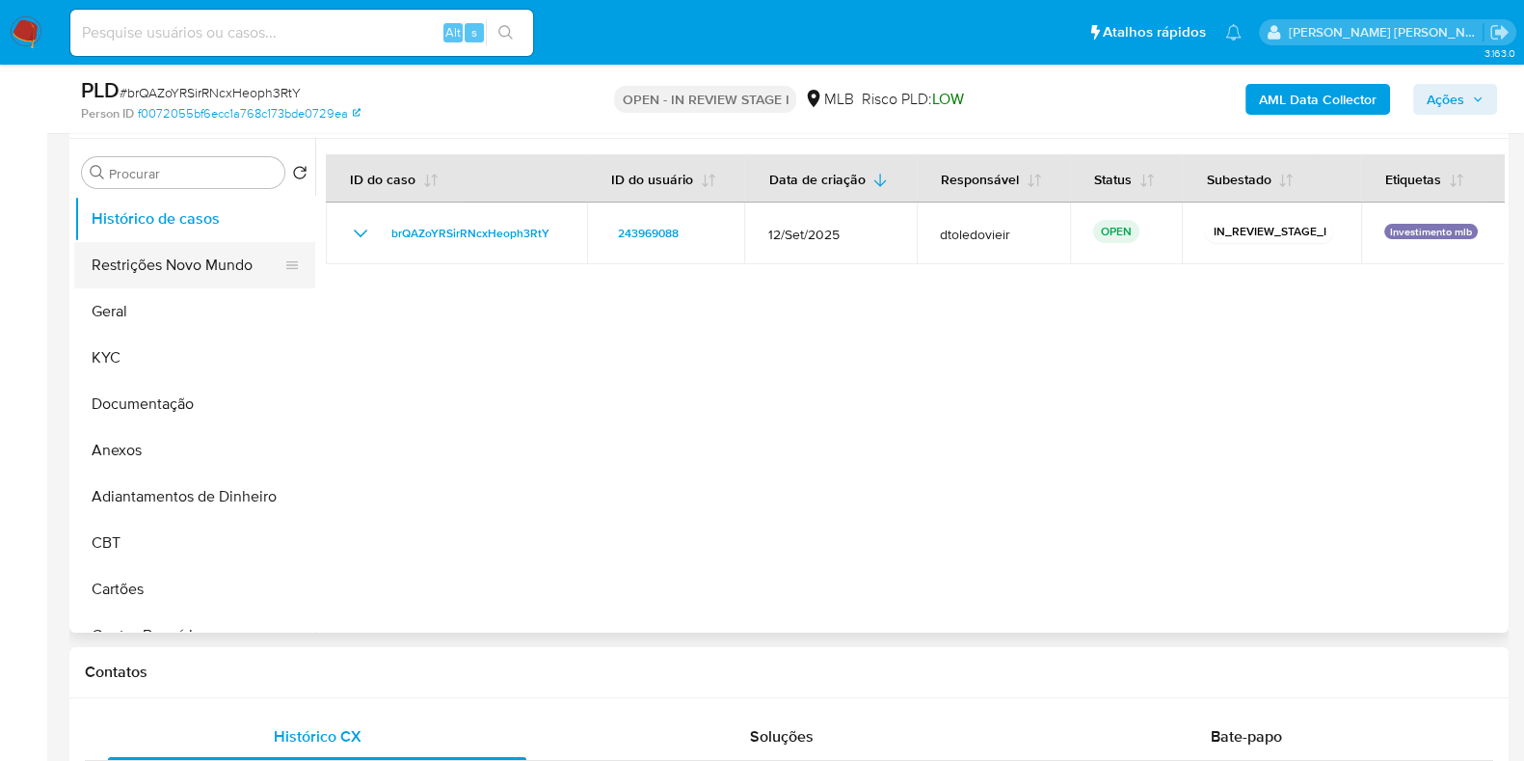
click at [186, 268] on button "Restrições Novo Mundo" at bounding box center [187, 265] width 226 height 46
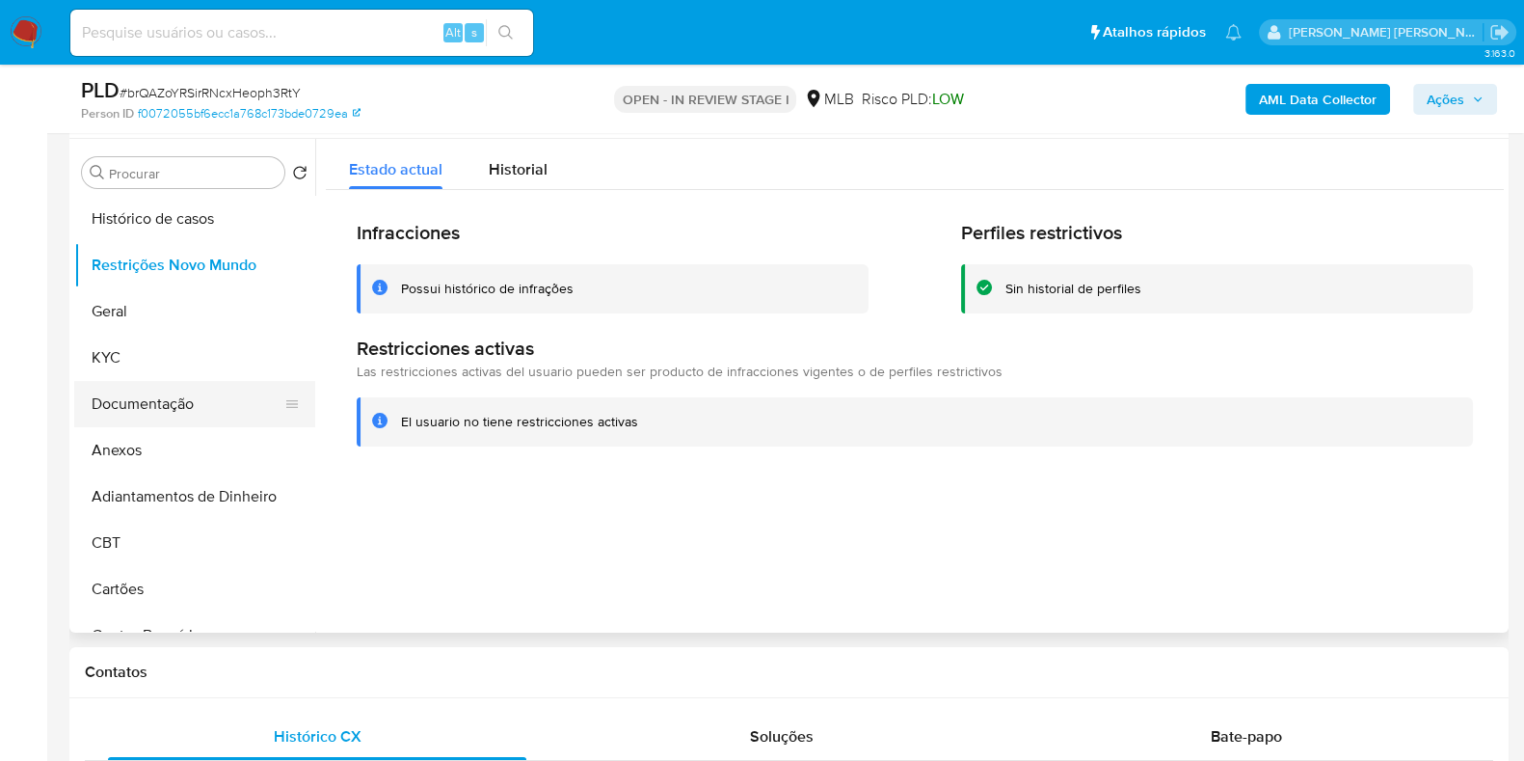
click at [200, 385] on button "Documentação" at bounding box center [187, 404] width 226 height 46
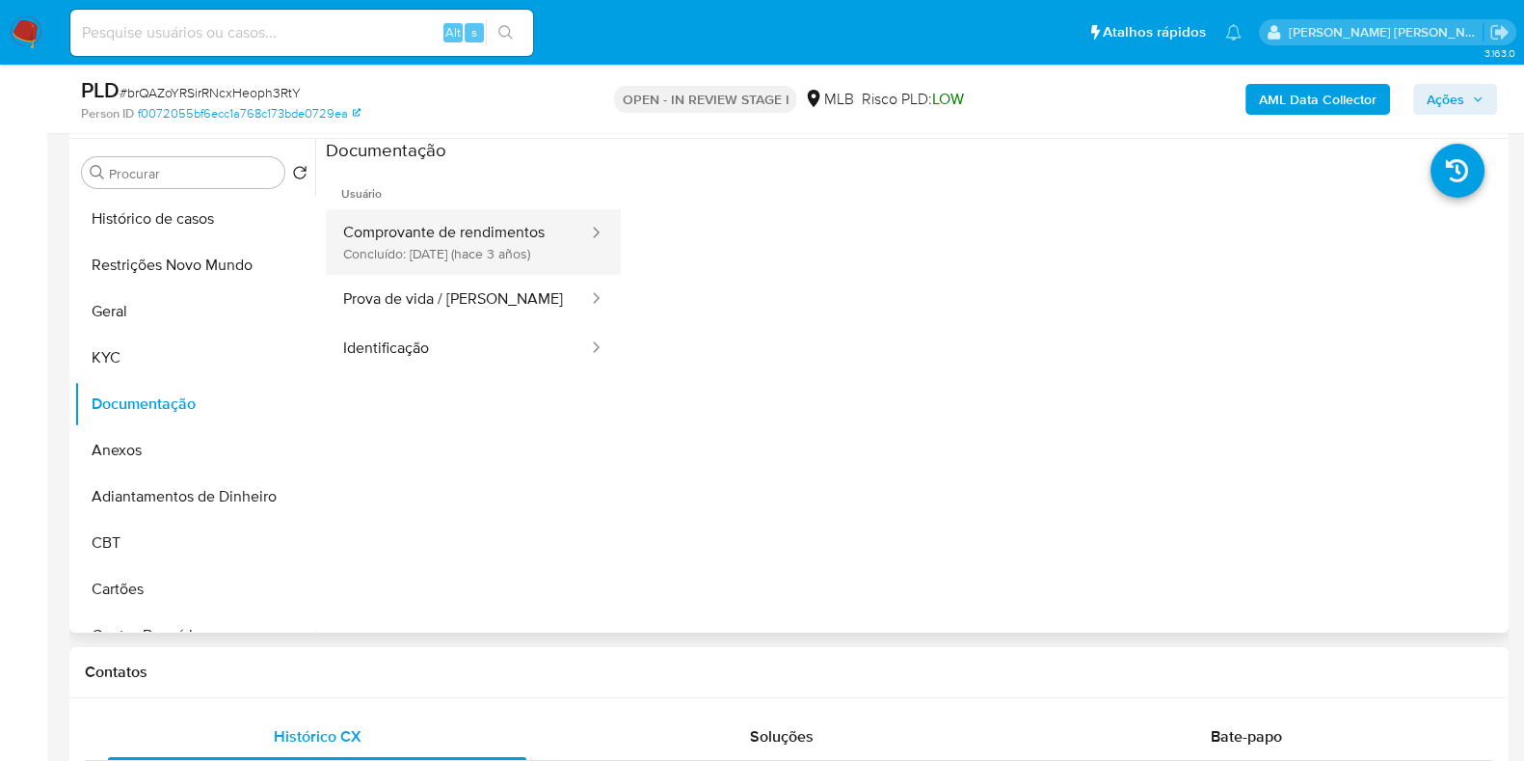
click at [483, 260] on button "Comprovante de rendimentos Concluído: [DATE] (hace 3 años)" at bounding box center [458, 242] width 264 height 66
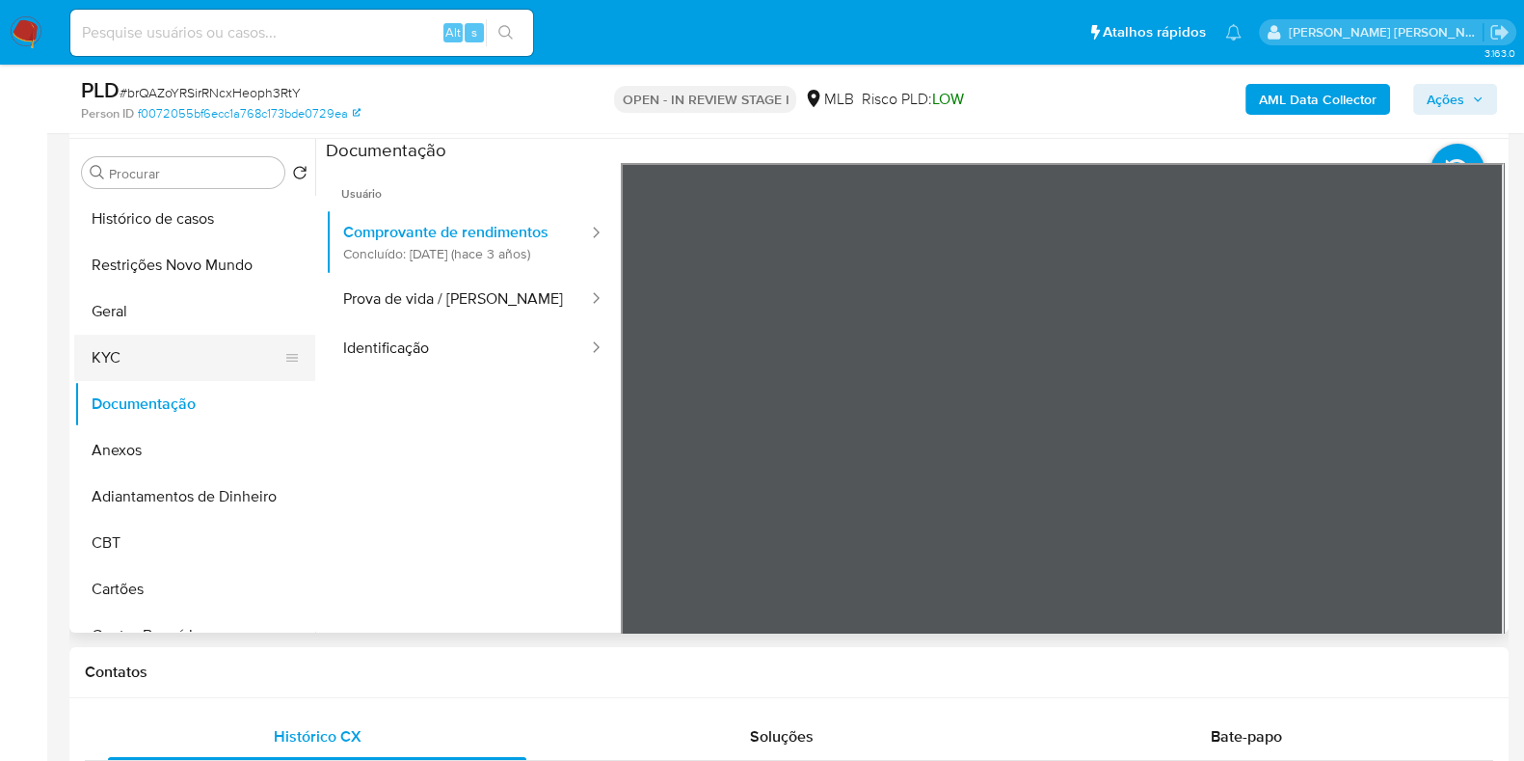
click at [173, 363] on button "KYC" at bounding box center [187, 357] width 226 height 46
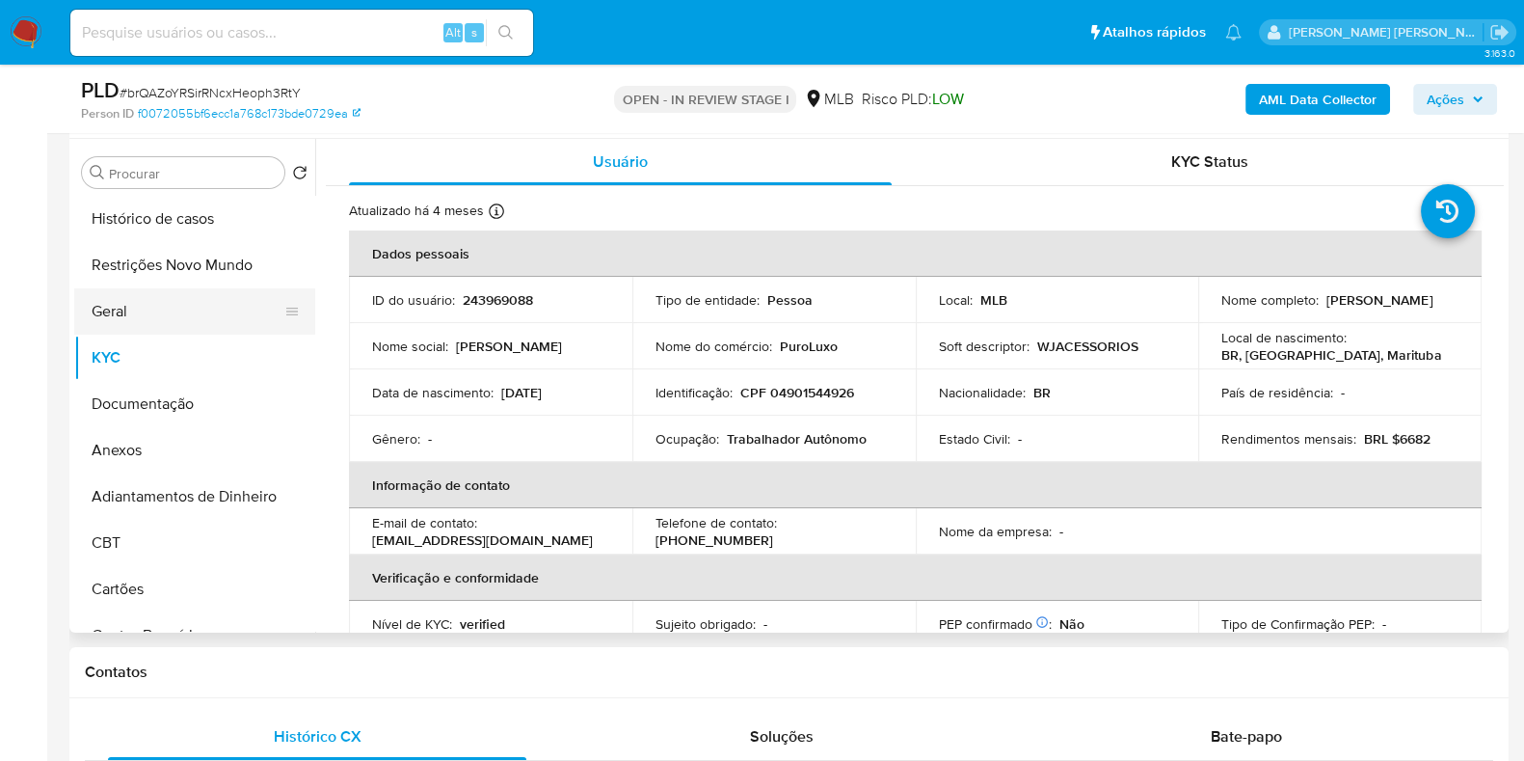
click at [105, 299] on button "Geral" at bounding box center [187, 311] width 226 height 46
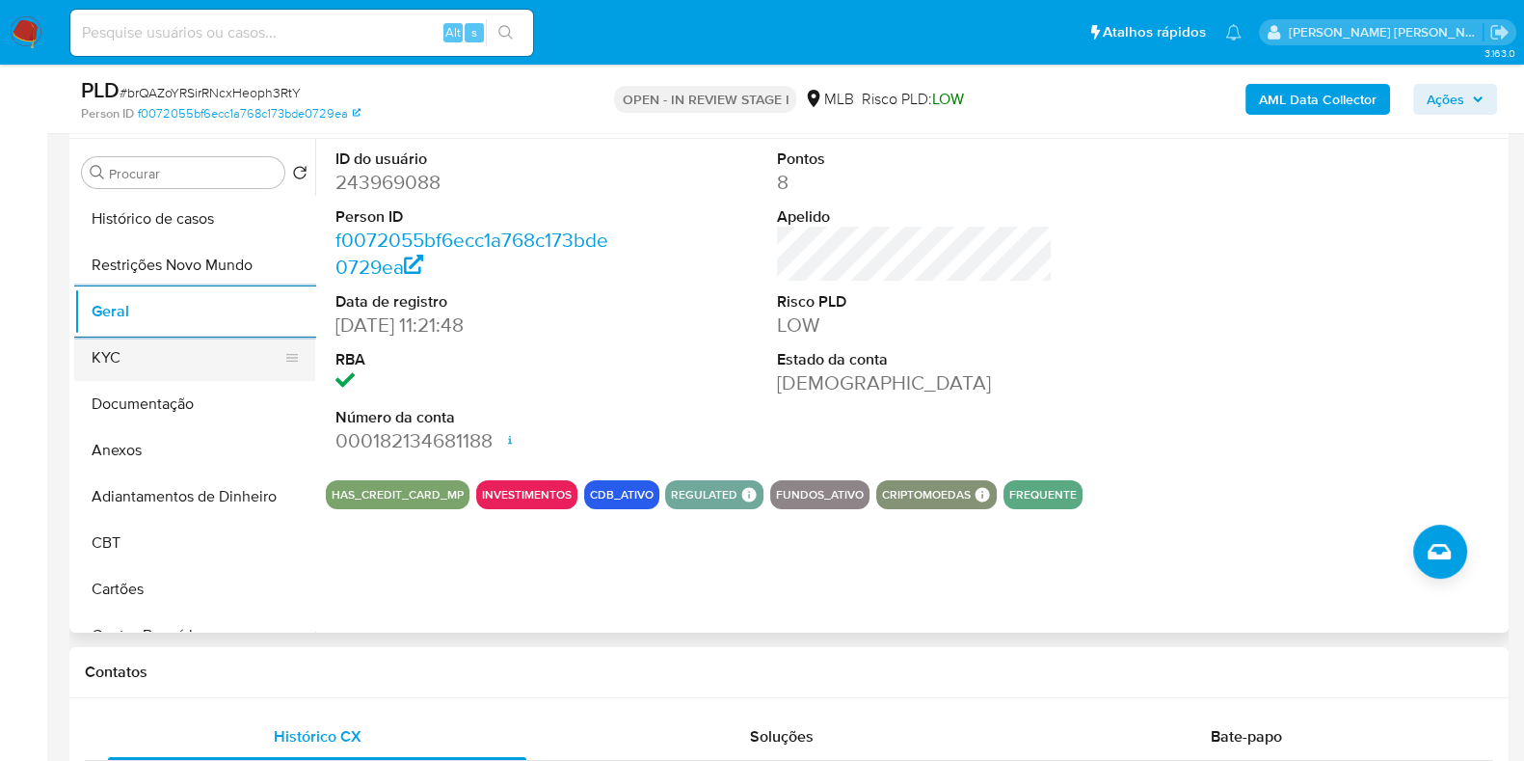
click at [147, 343] on button "KYC" at bounding box center [187, 357] width 226 height 46
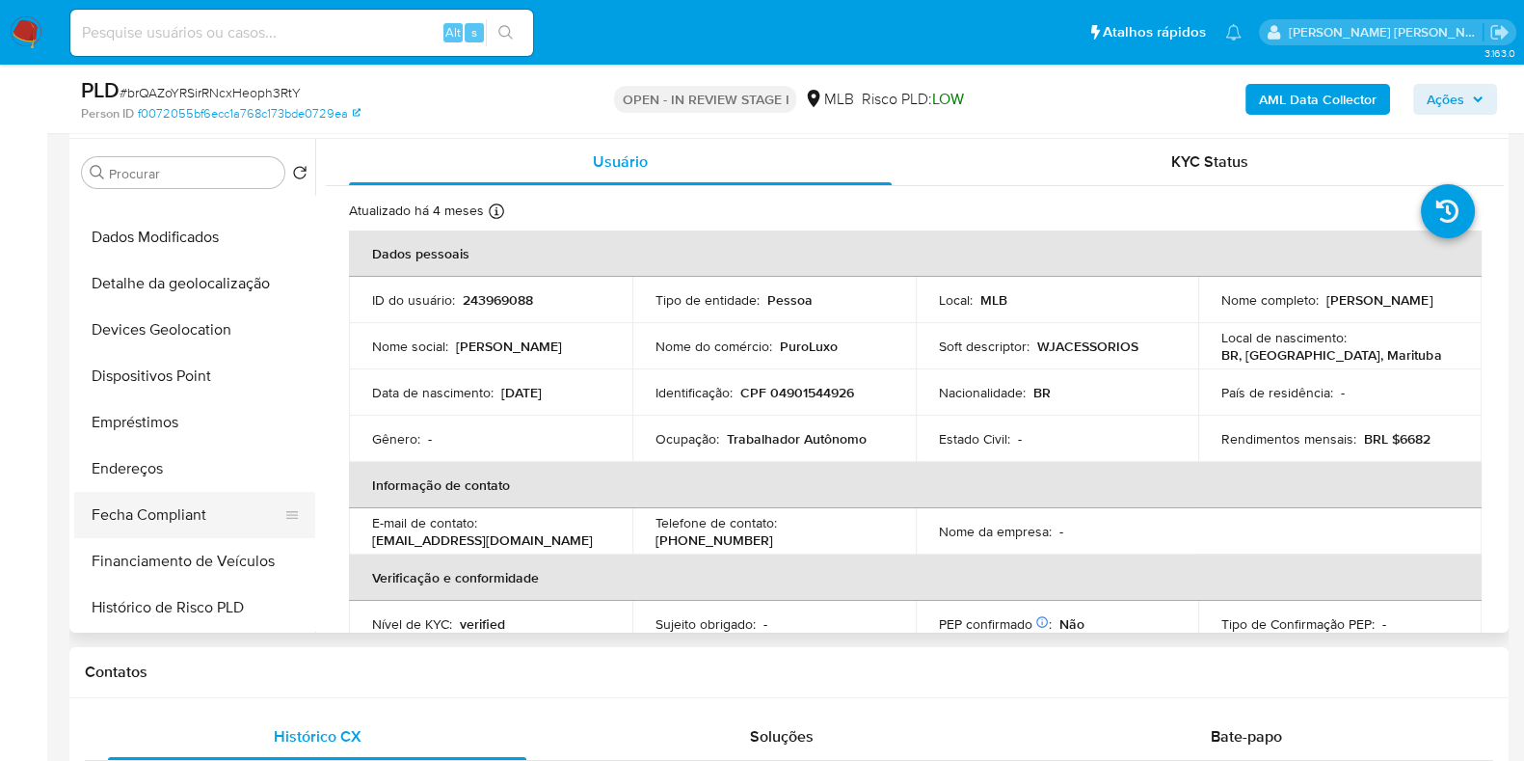
scroll to position [481, 0]
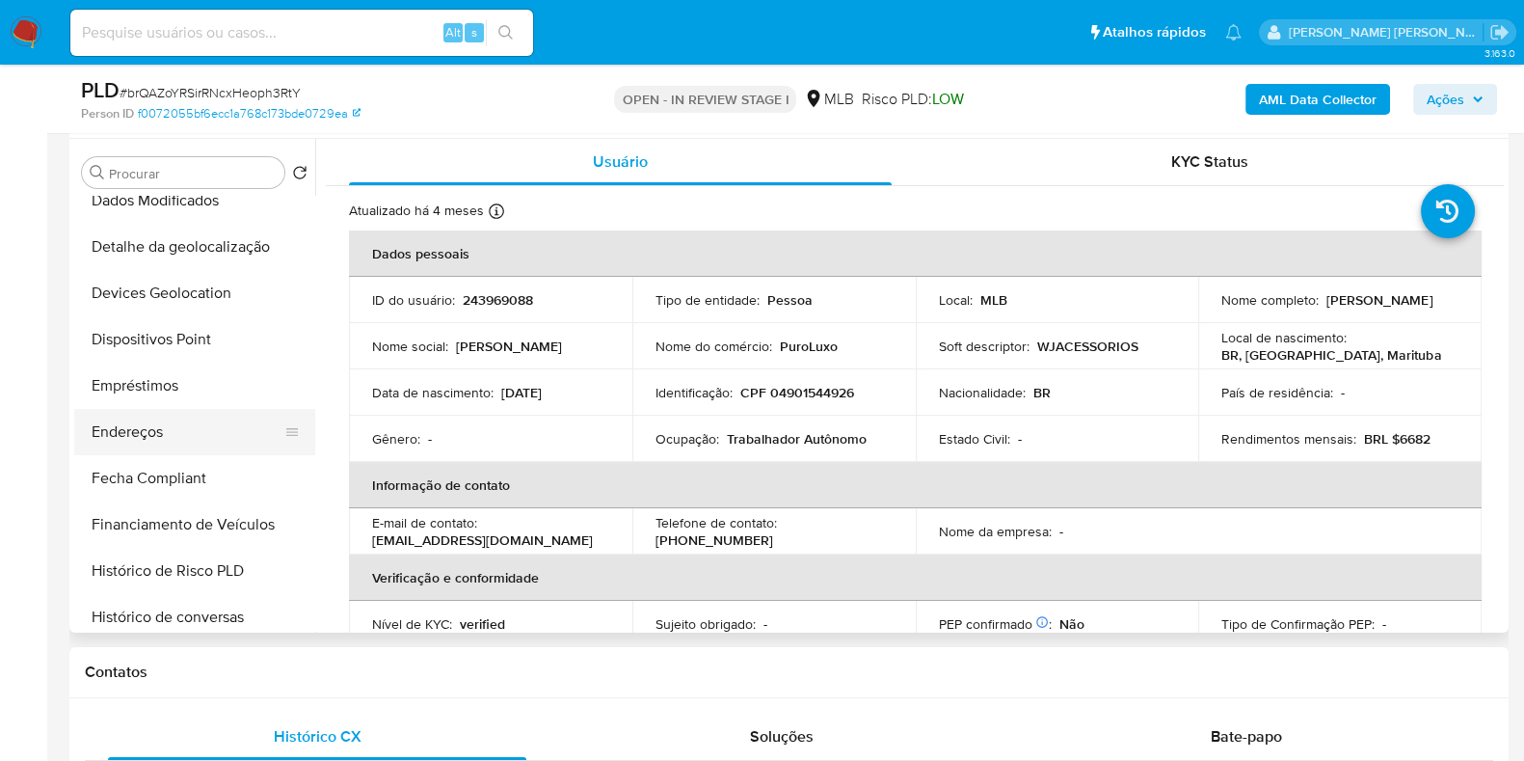
click at [169, 431] on button "Endereços" at bounding box center [187, 432] width 226 height 46
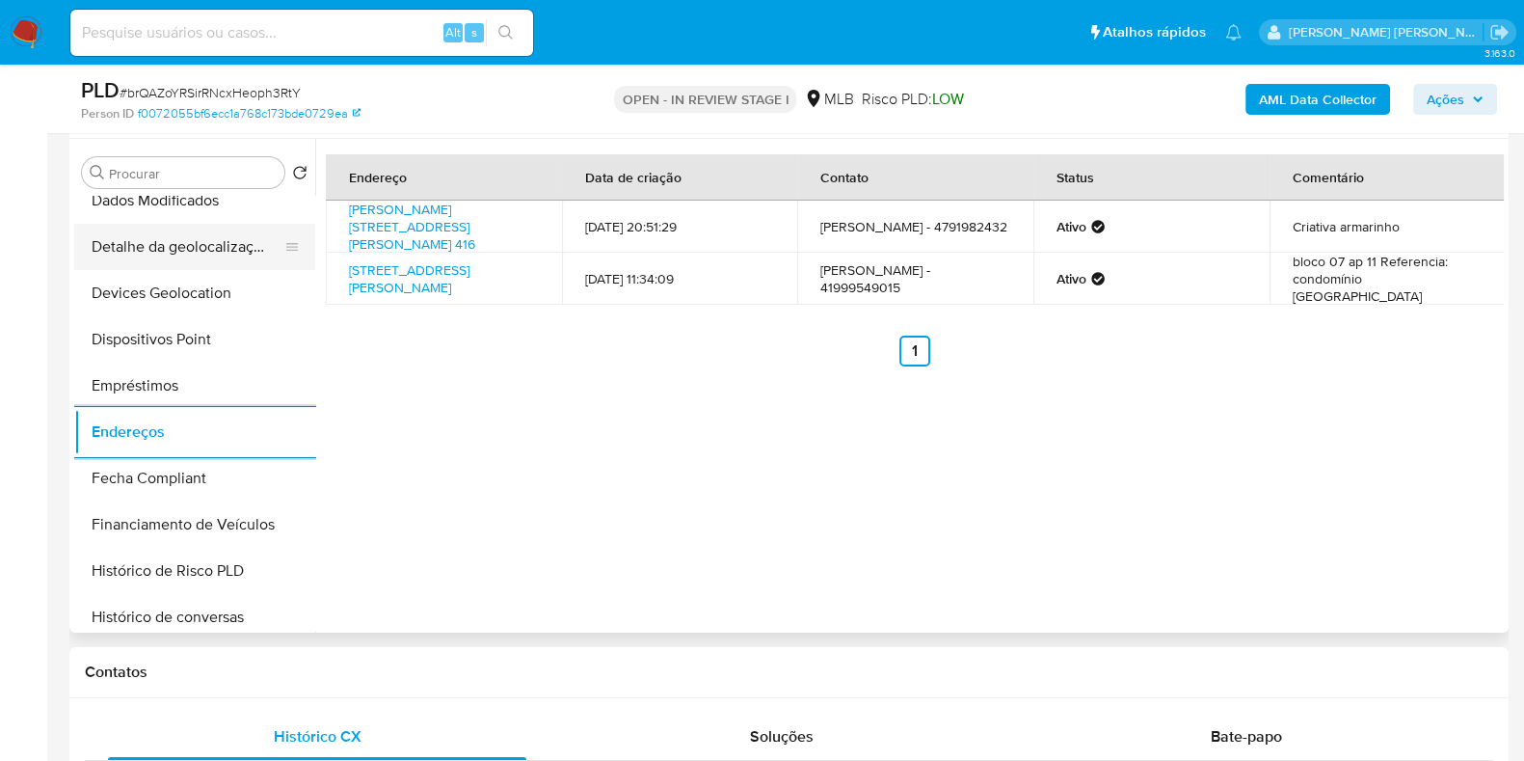
click at [178, 247] on button "Detalhe da geolocalização" at bounding box center [187, 247] width 226 height 46
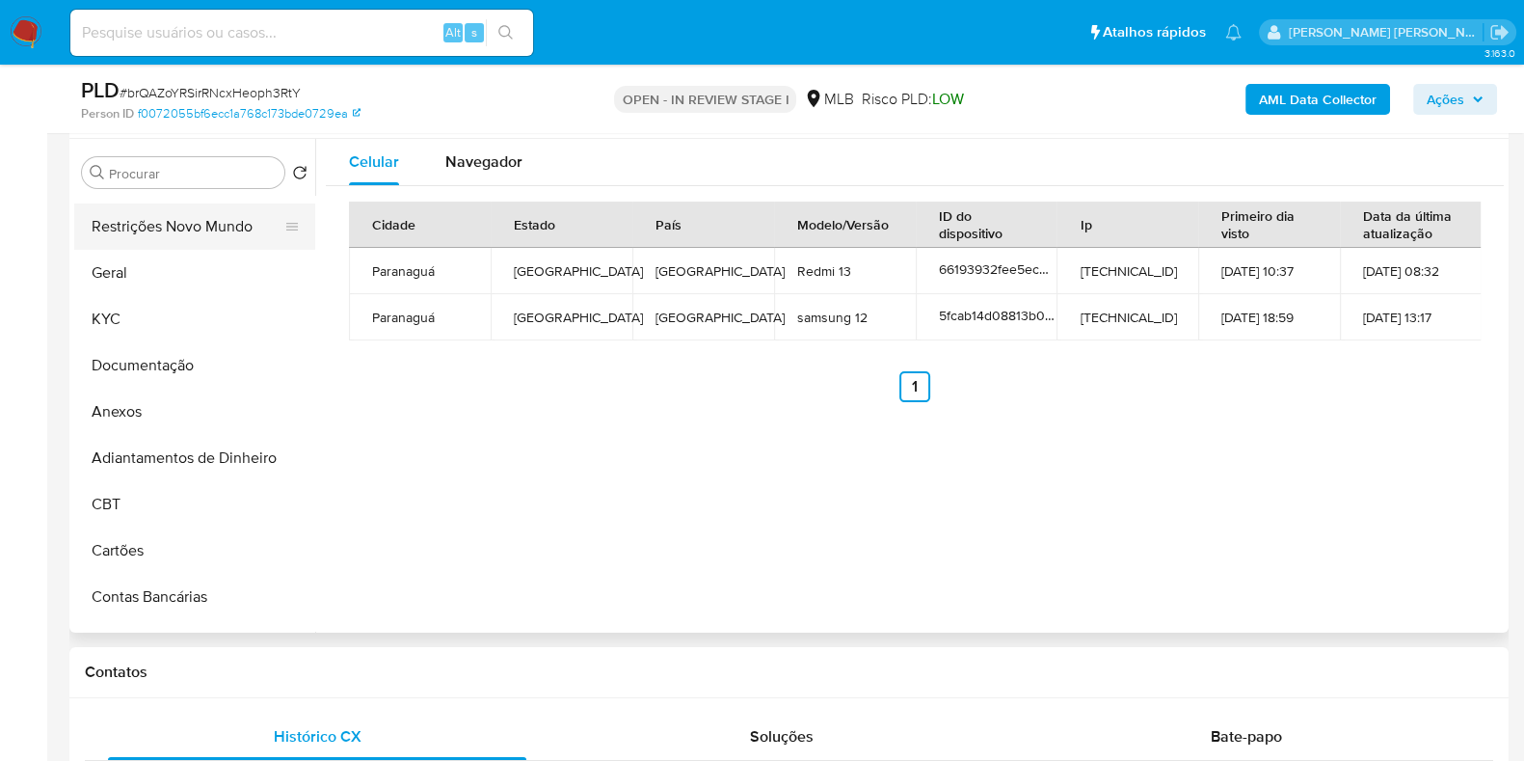
scroll to position [0, 0]
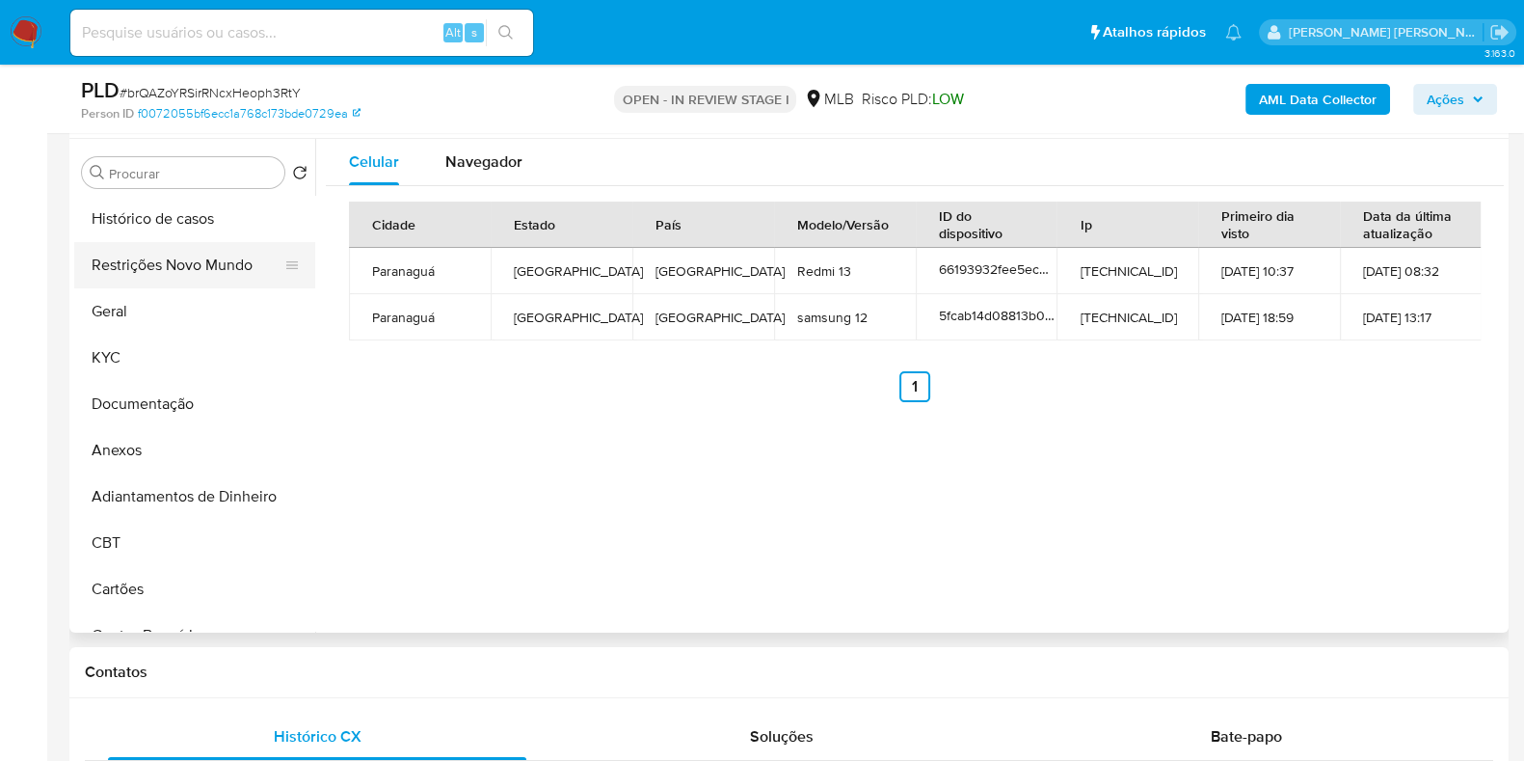
click at [201, 267] on button "Restrições Novo Mundo" at bounding box center [187, 265] width 226 height 46
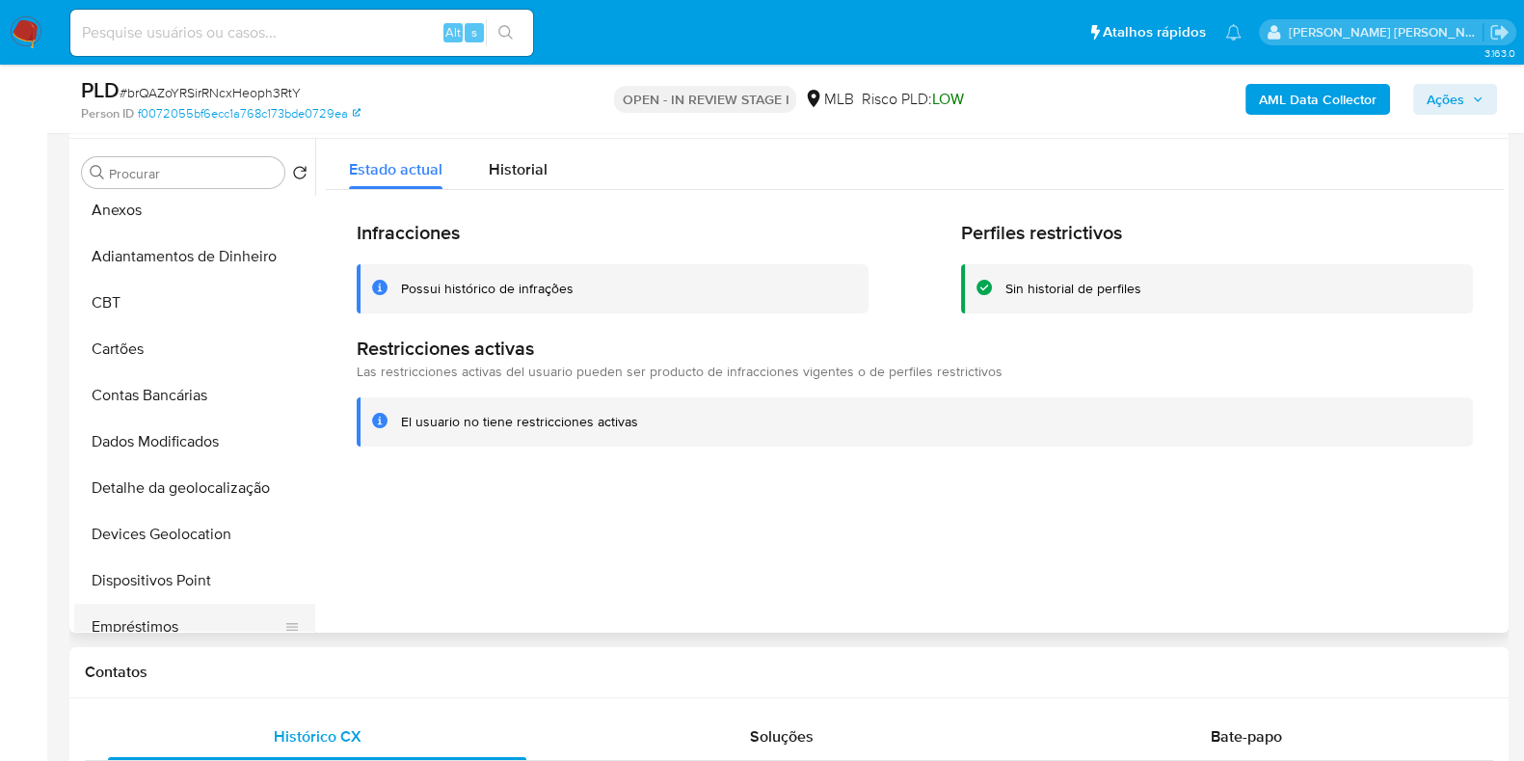
scroll to position [602, 0]
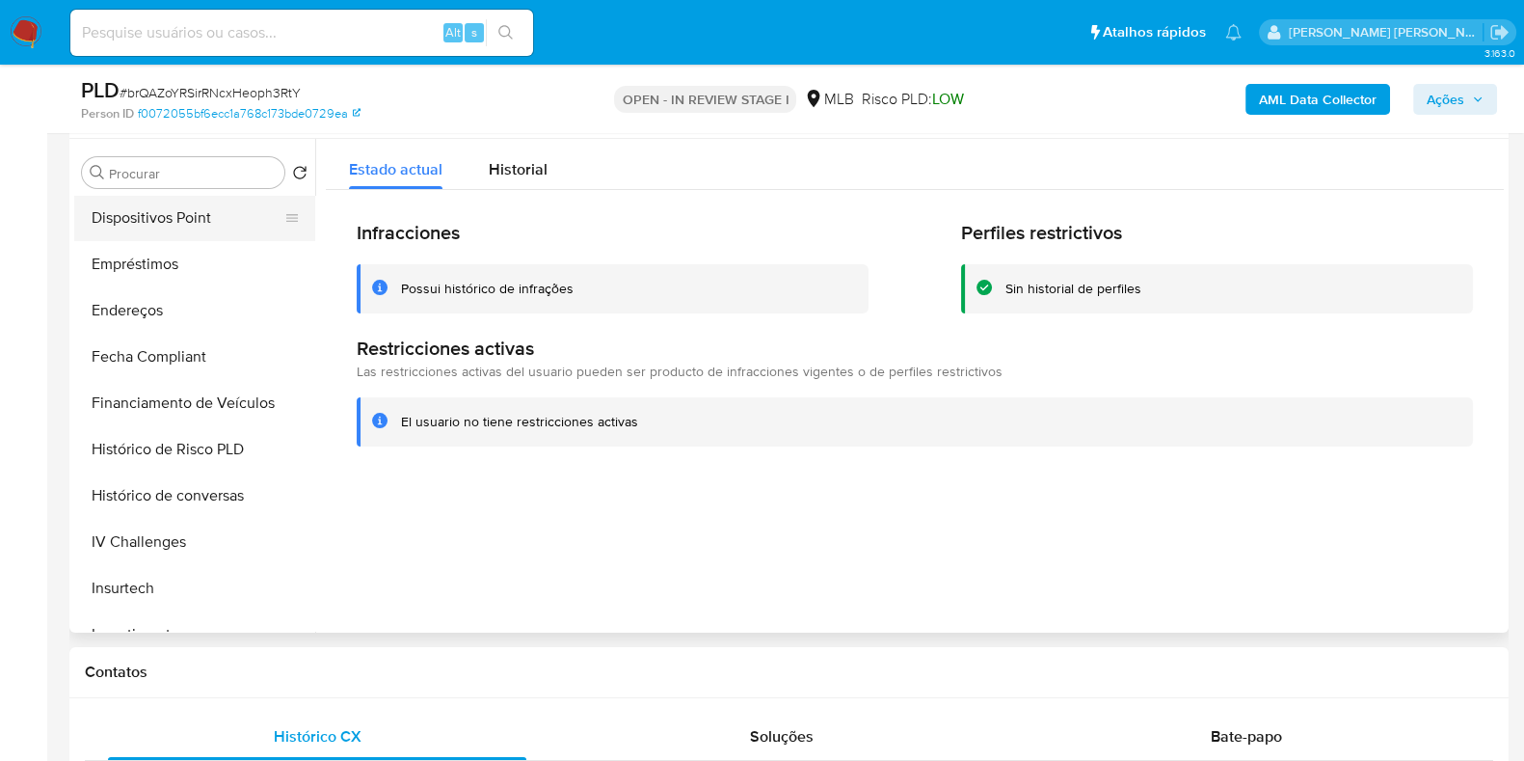
click at [216, 216] on button "Dispositivos Point" at bounding box center [187, 218] width 226 height 46
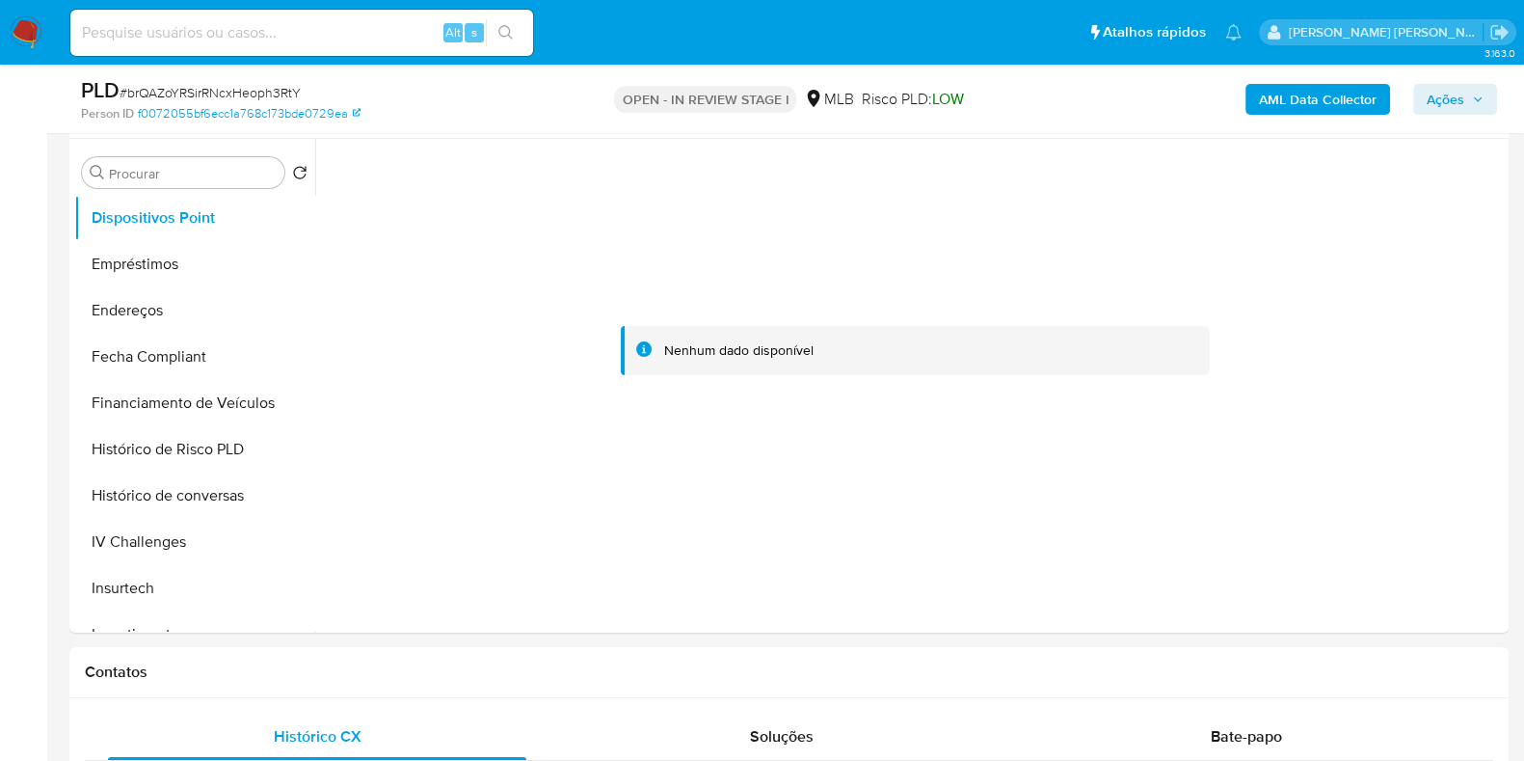
click at [1289, 94] on b "AML Data Collector" at bounding box center [1318, 99] width 118 height 31
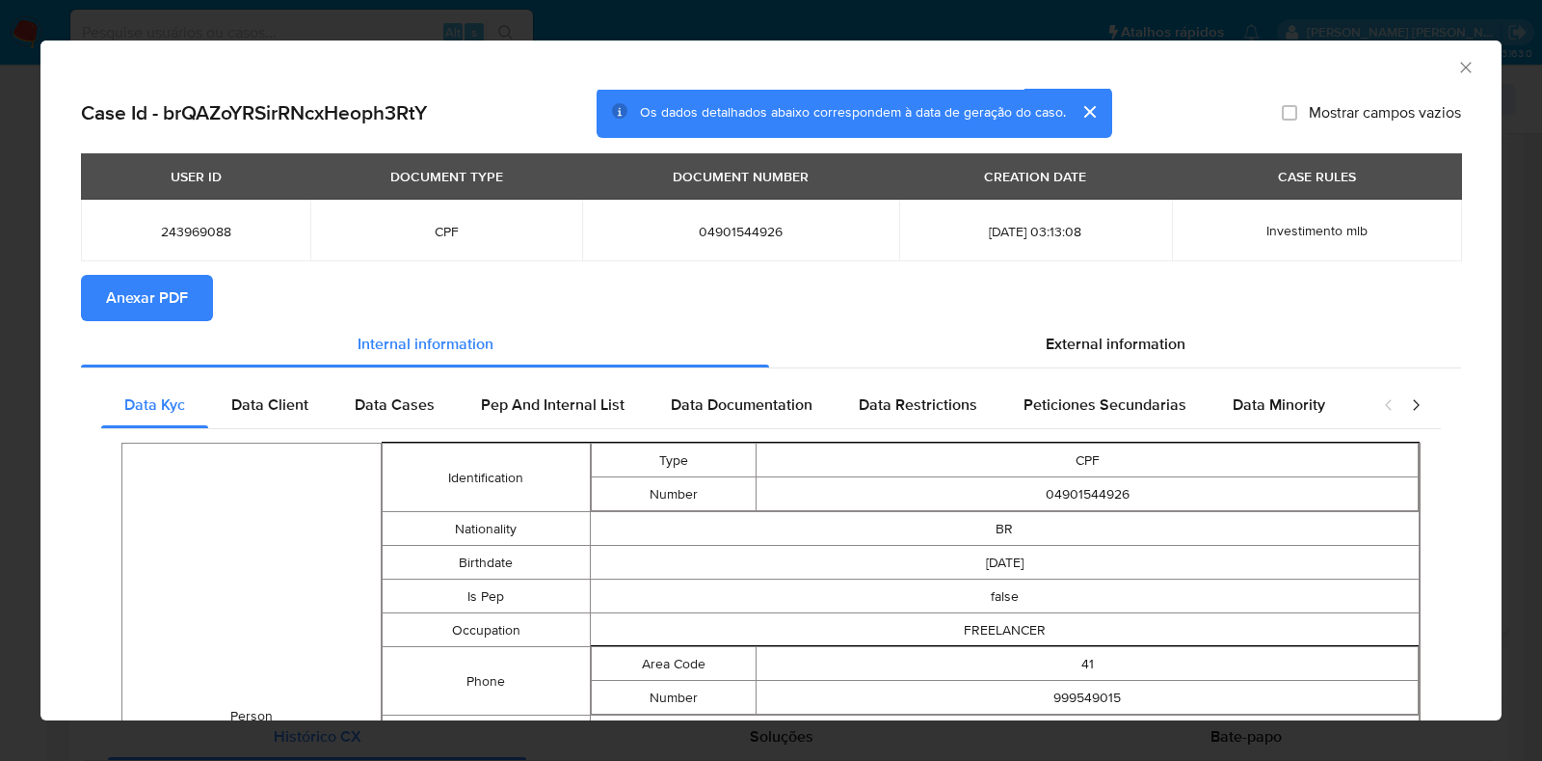
click at [113, 291] on span "Anexar PDF" at bounding box center [147, 298] width 82 height 42
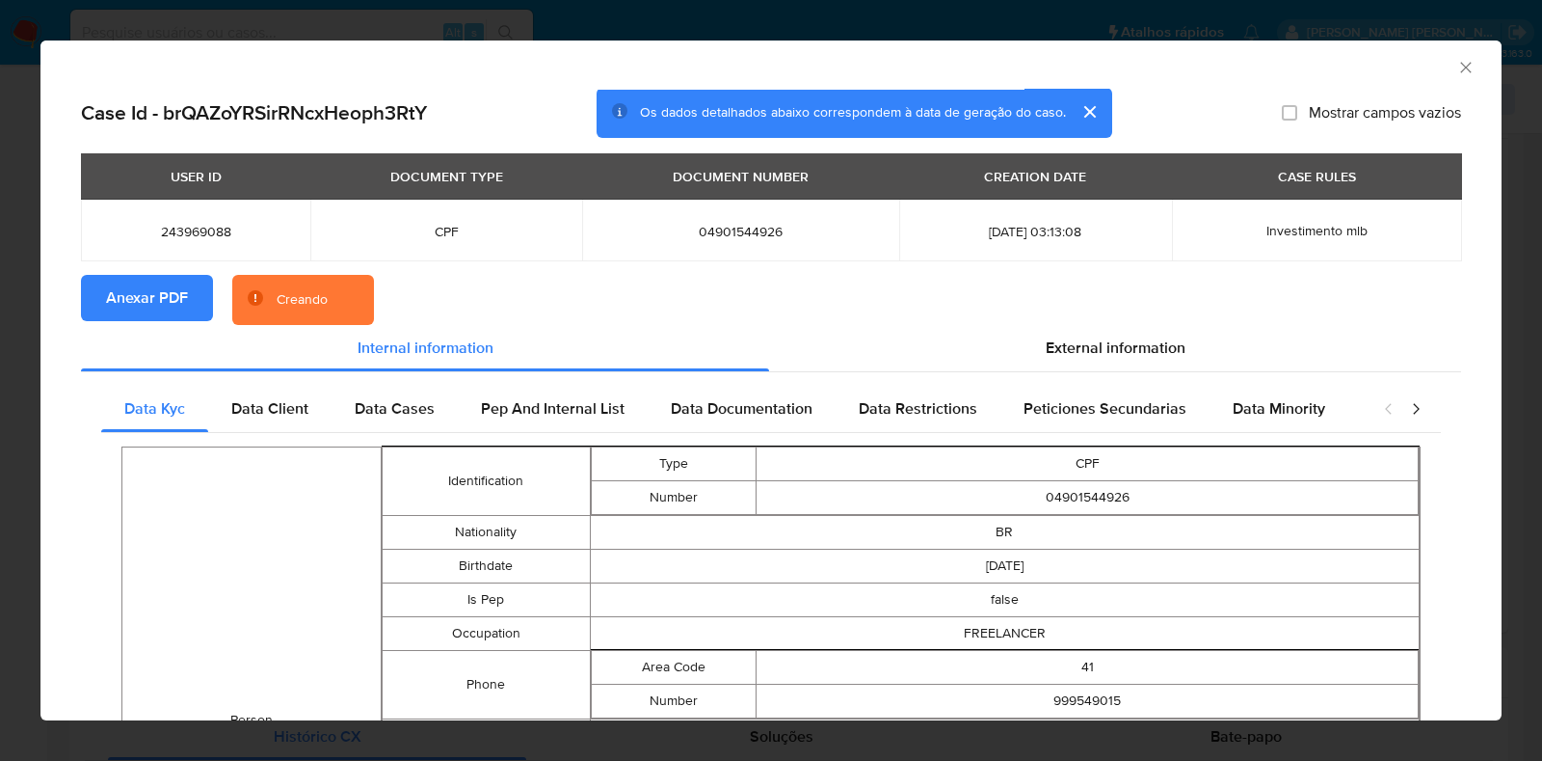
click at [8, 308] on div "AML Data Collector Case Id - brQAZoYRSirRNcxHeoph3RtY Os dados detalhados abaix…" at bounding box center [771, 380] width 1542 height 761
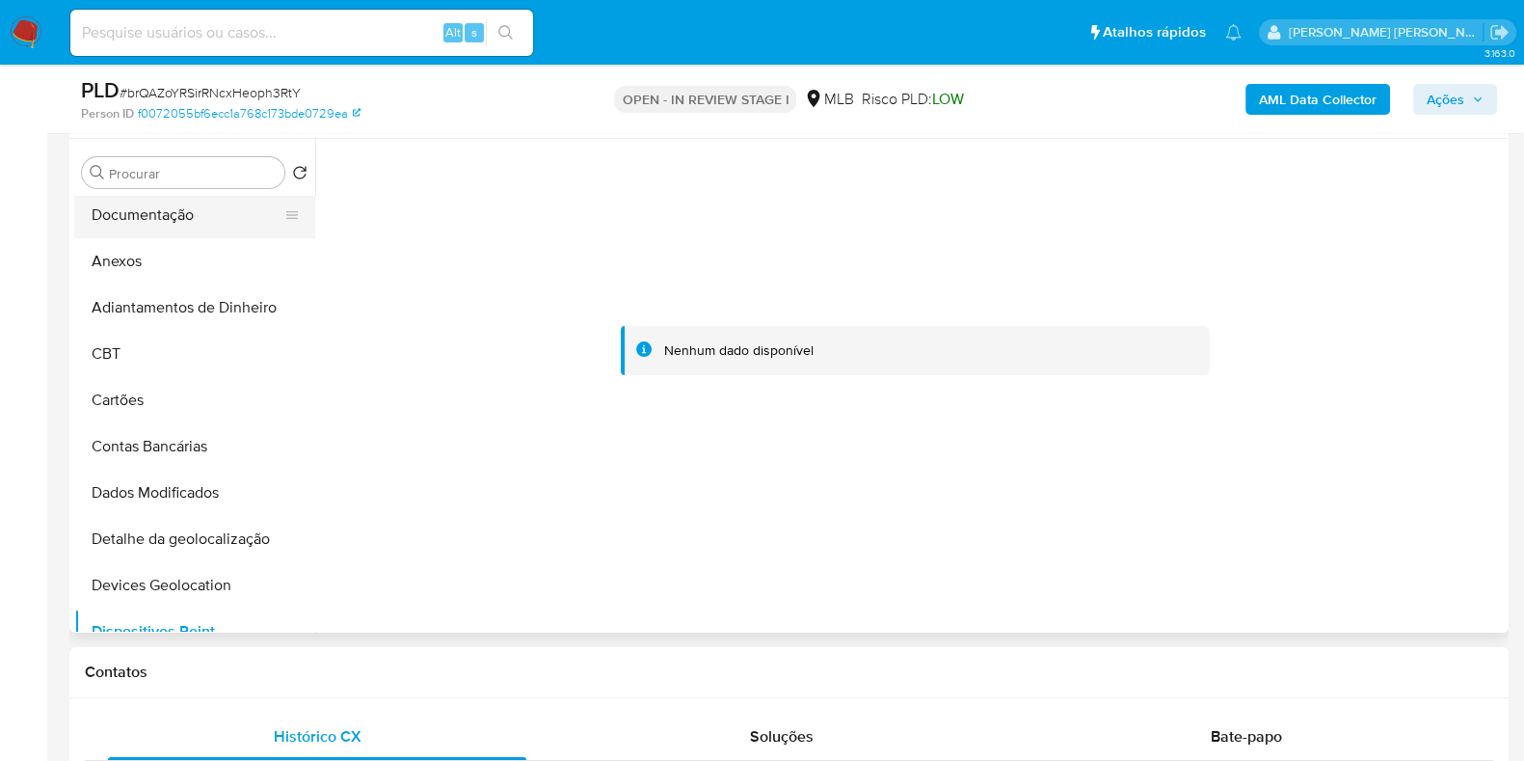
scroll to position [0, 0]
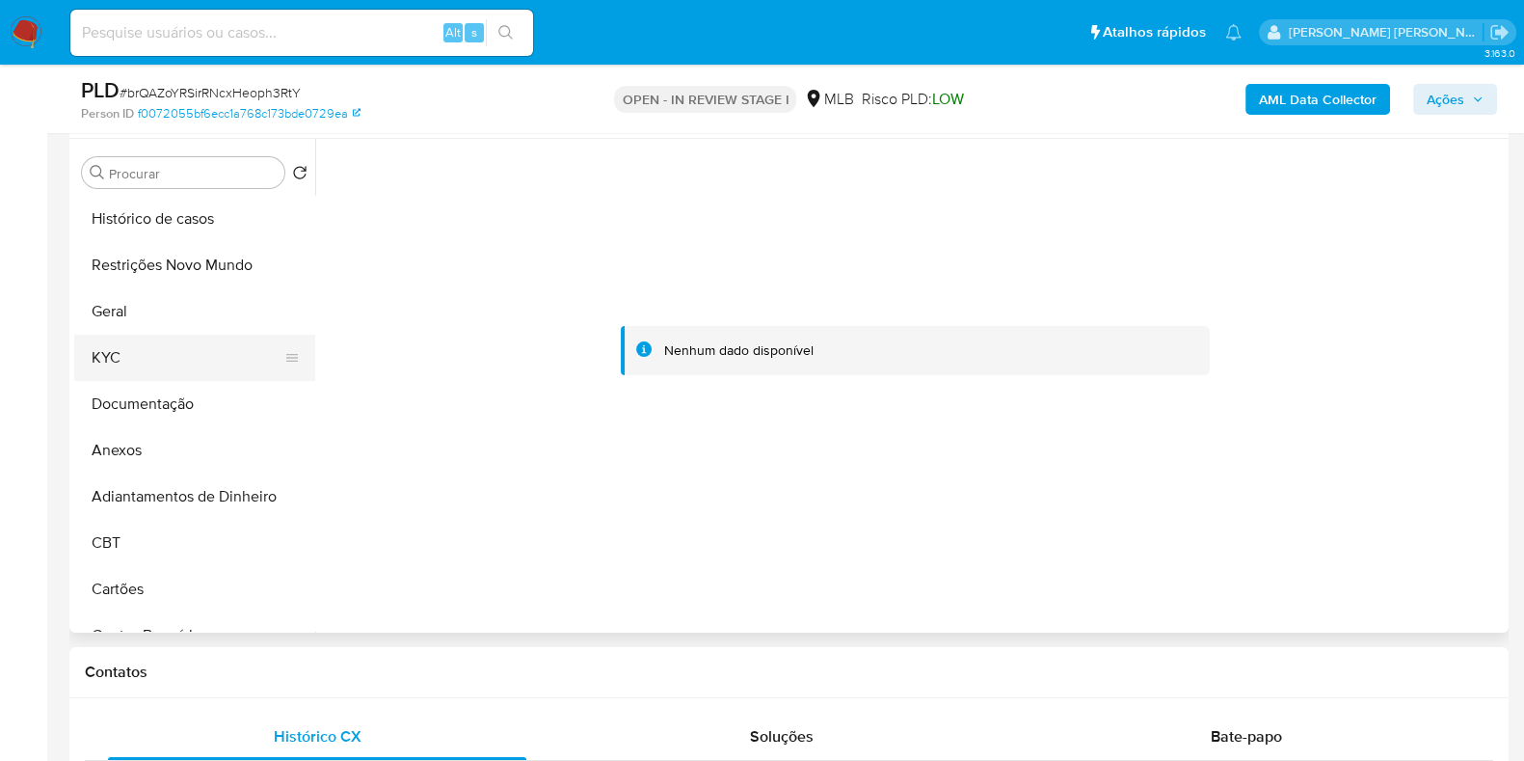
click at [174, 361] on button "KYC" at bounding box center [187, 357] width 226 height 46
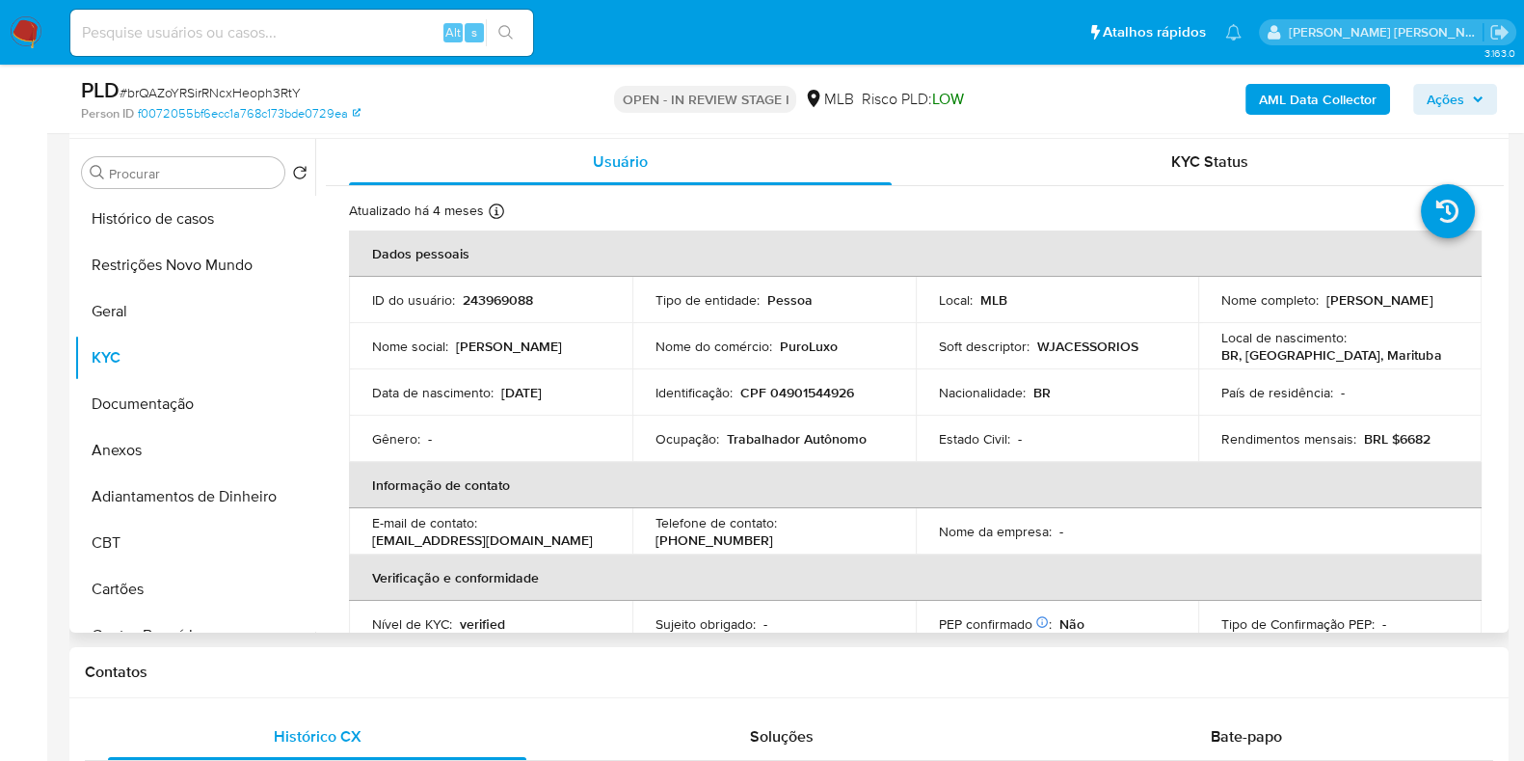
drag, startPoint x: 1360, startPoint y: 303, endPoint x: 1208, endPoint y: 319, distance: 153.2
click at [1208, 319] on td "Nome completo : Jeane Lemos da Silva" at bounding box center [1339, 300] width 283 height 46
copy p "Jeane Lemos da Silva"
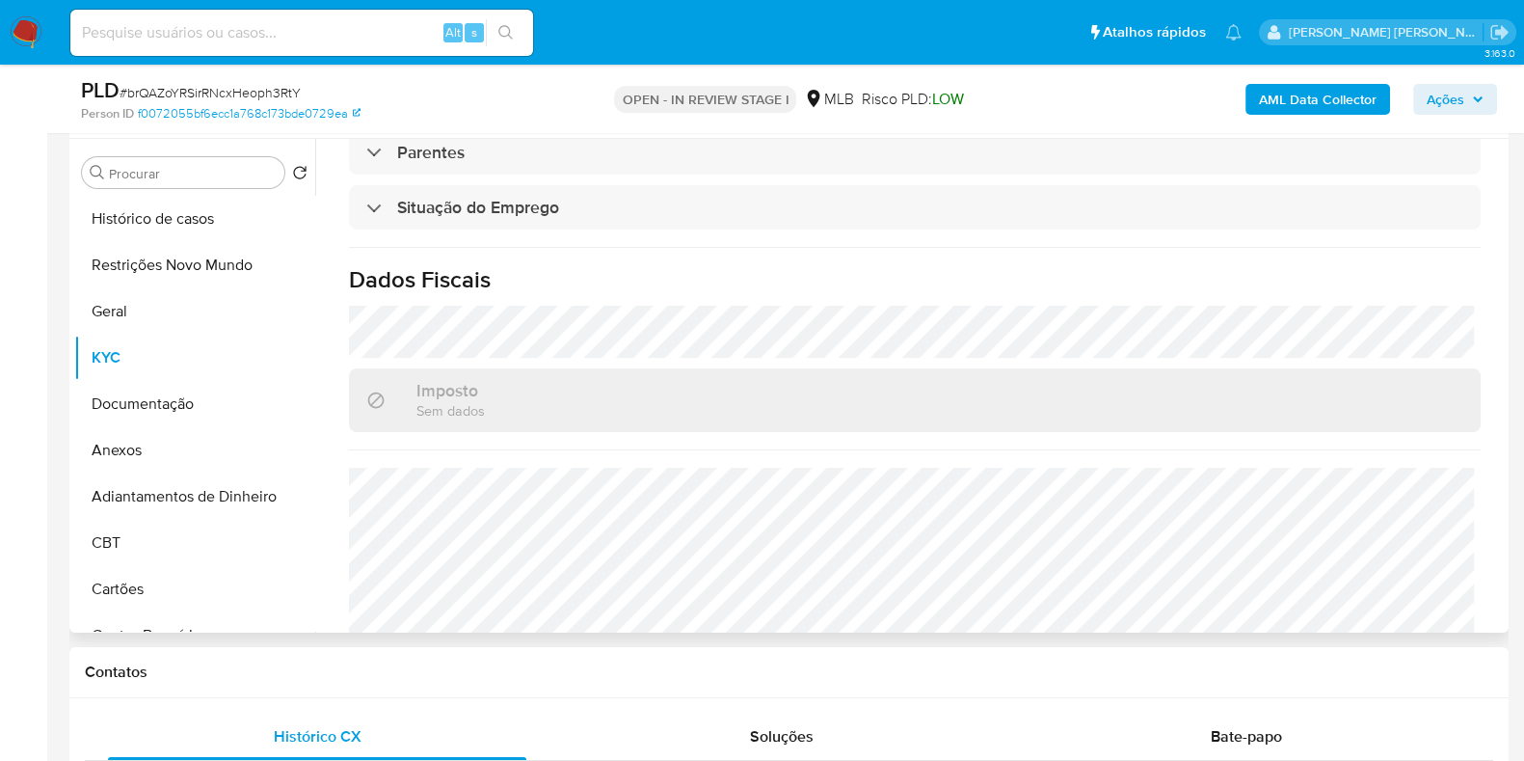
scroll to position [838, 0]
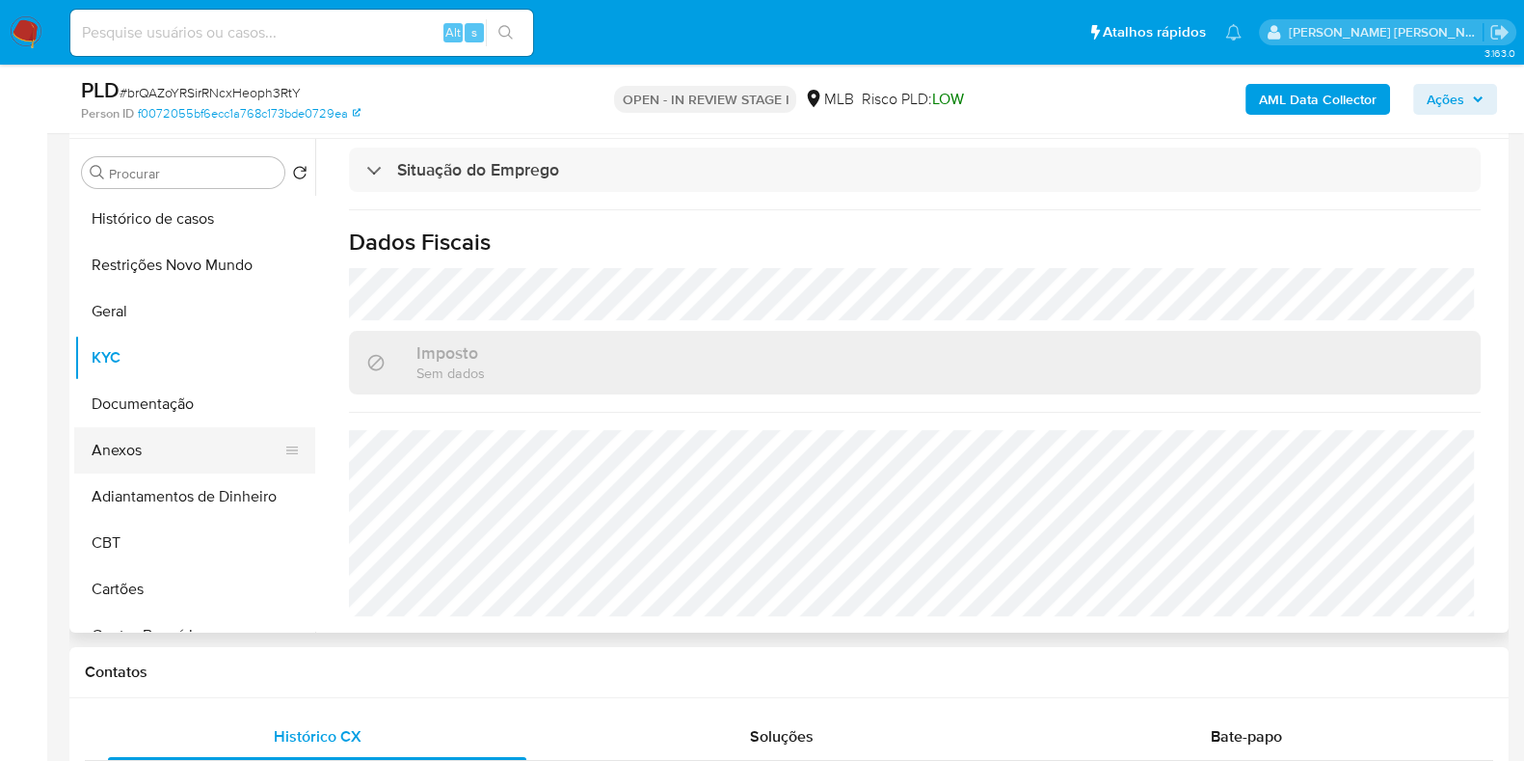
click at [141, 450] on button "Anexos" at bounding box center [187, 450] width 226 height 46
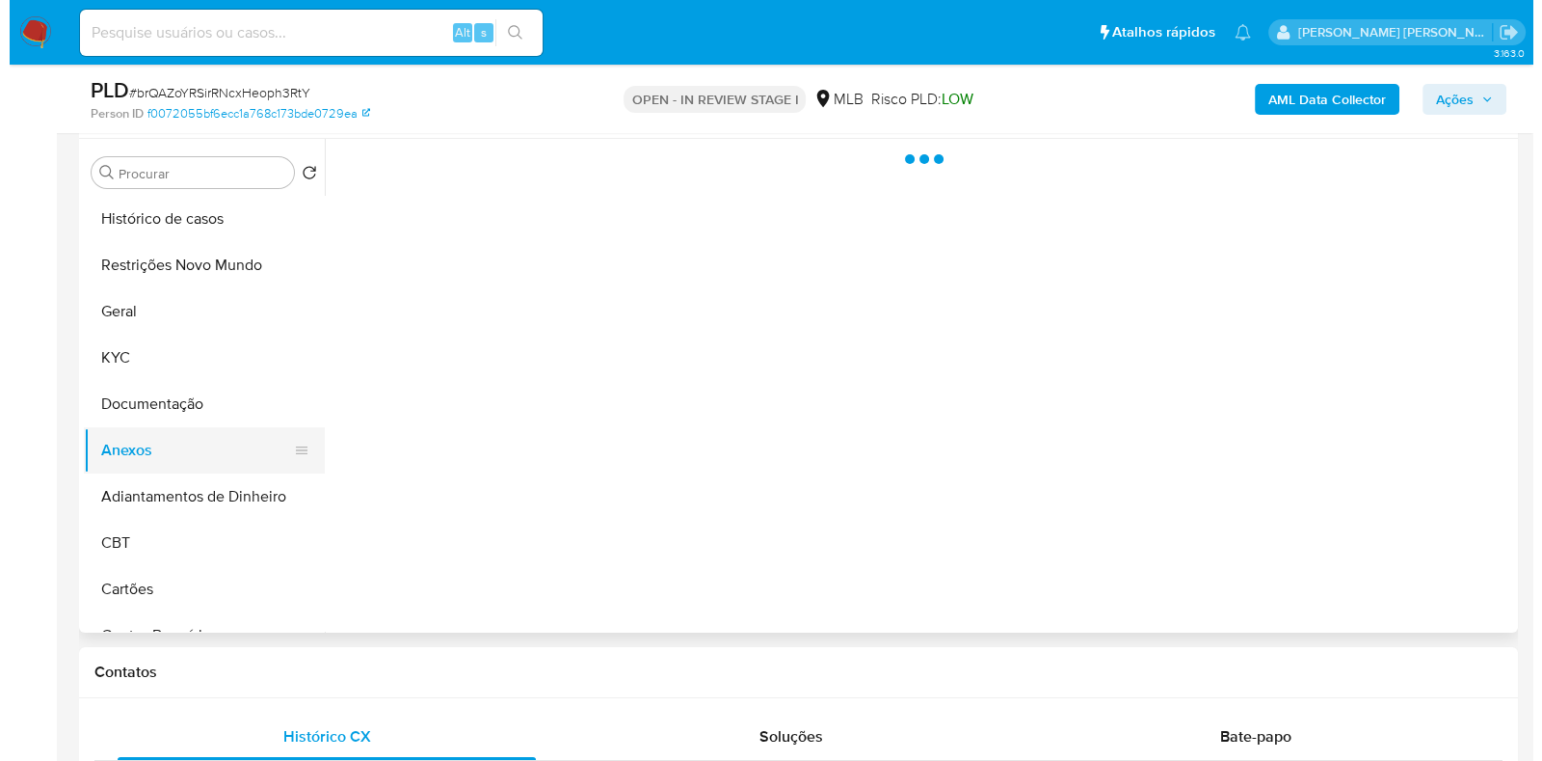
scroll to position [0, 0]
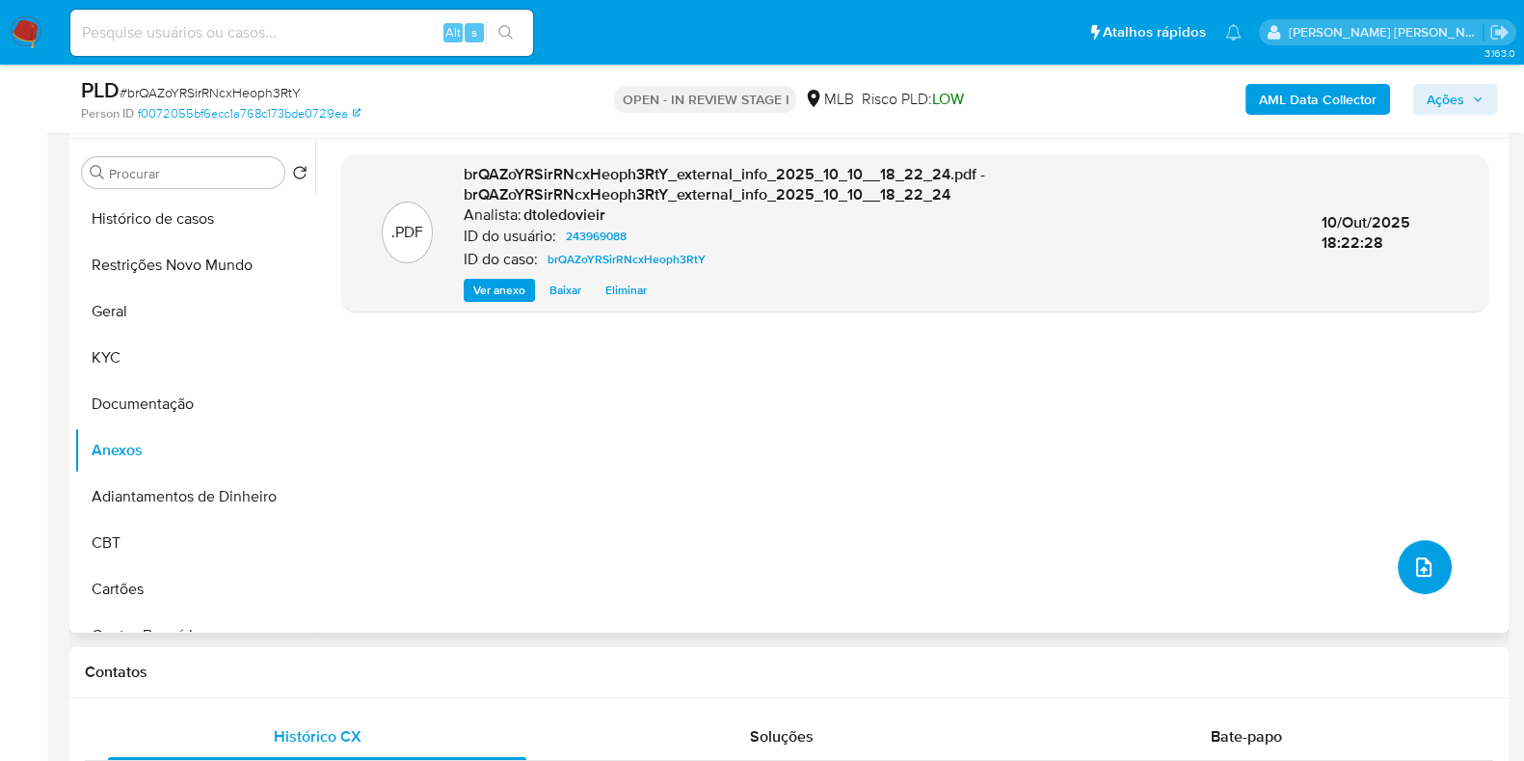
click at [1407, 578] on button "upload-file" at bounding box center [1425, 567] width 54 height 54
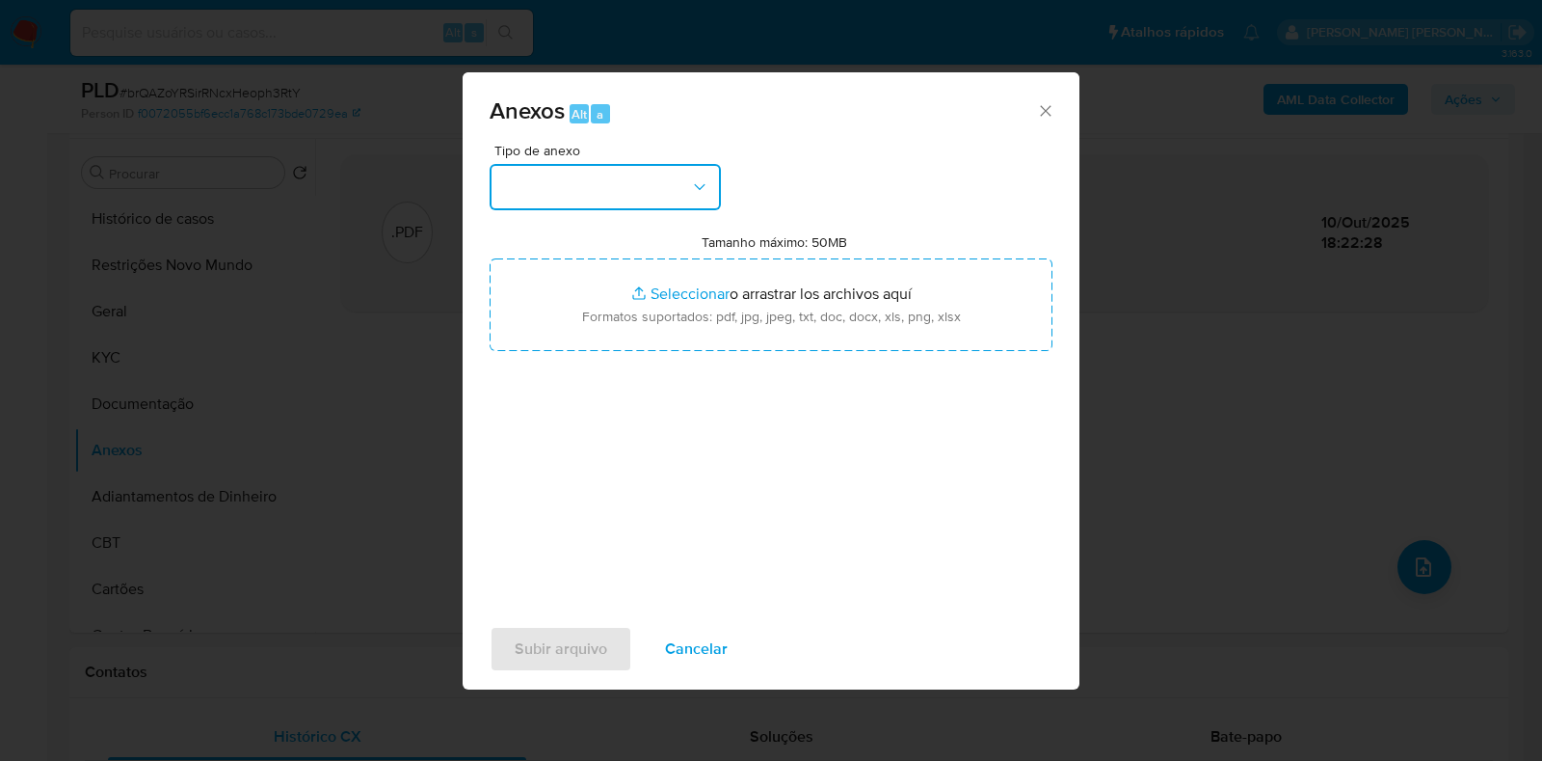
click at [622, 200] on button "button" at bounding box center [605, 187] width 231 height 46
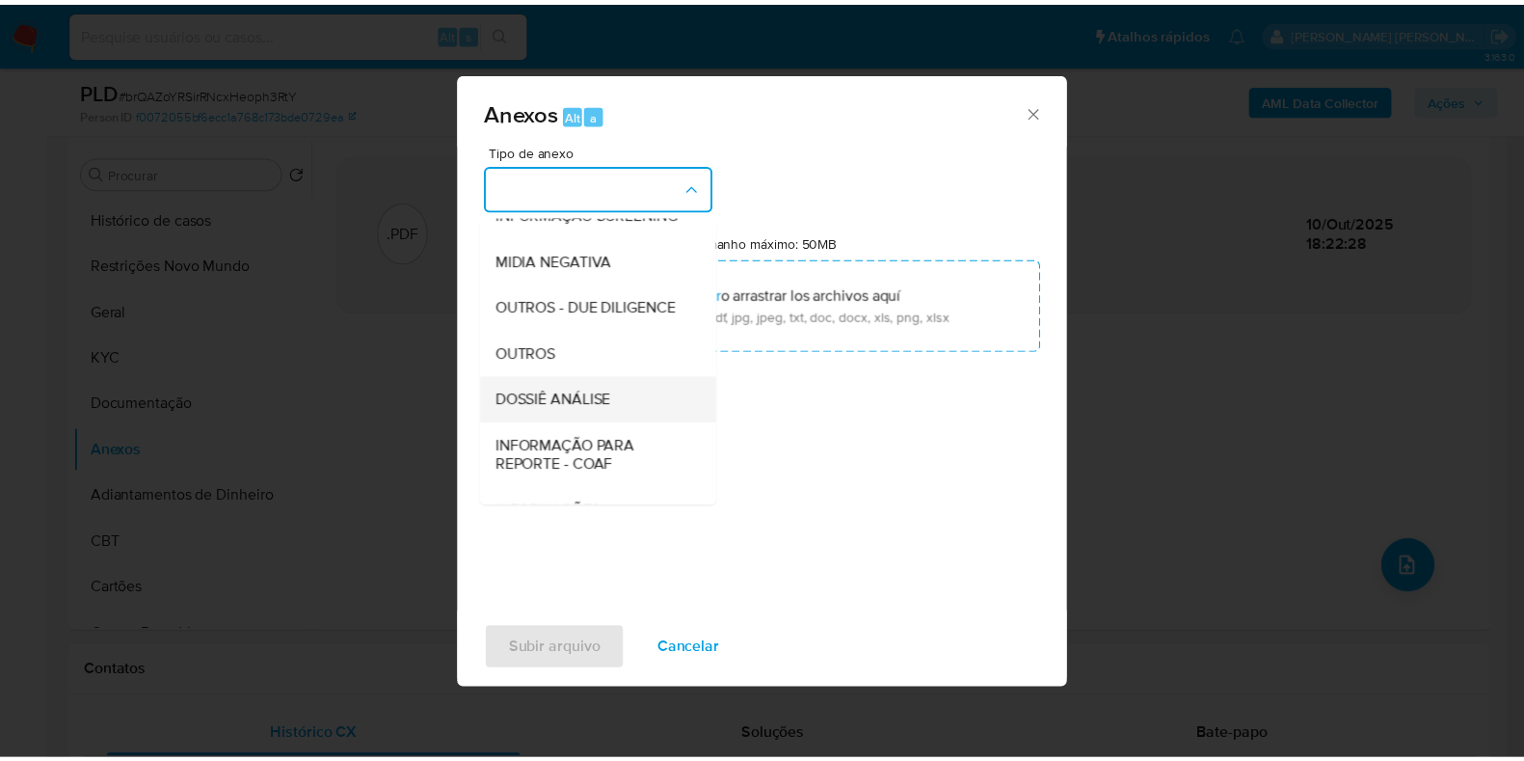
scroll to position [297, 0]
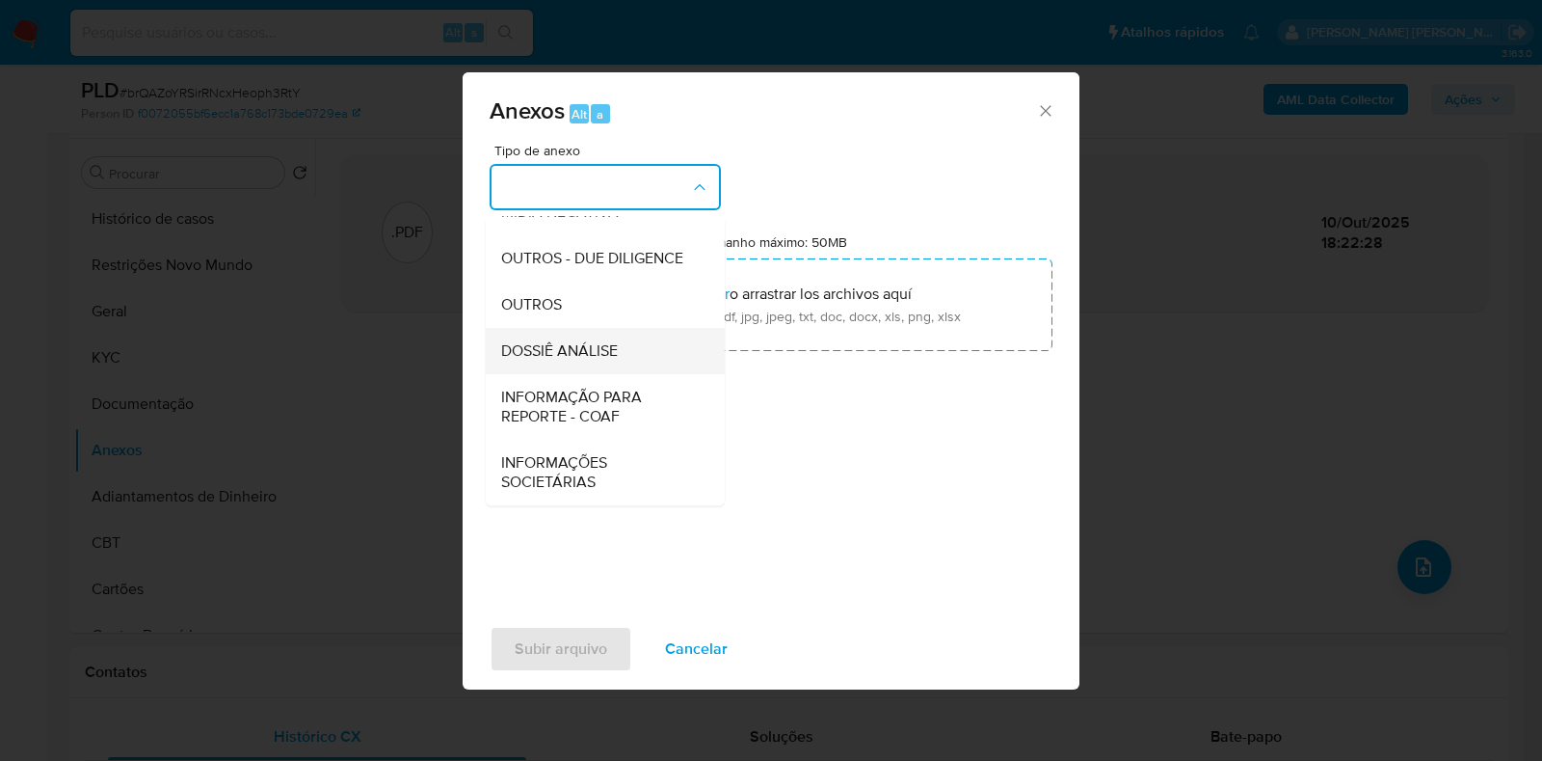
click at [613, 363] on div "DOSSIÊ ANÁLISE" at bounding box center [599, 351] width 197 height 46
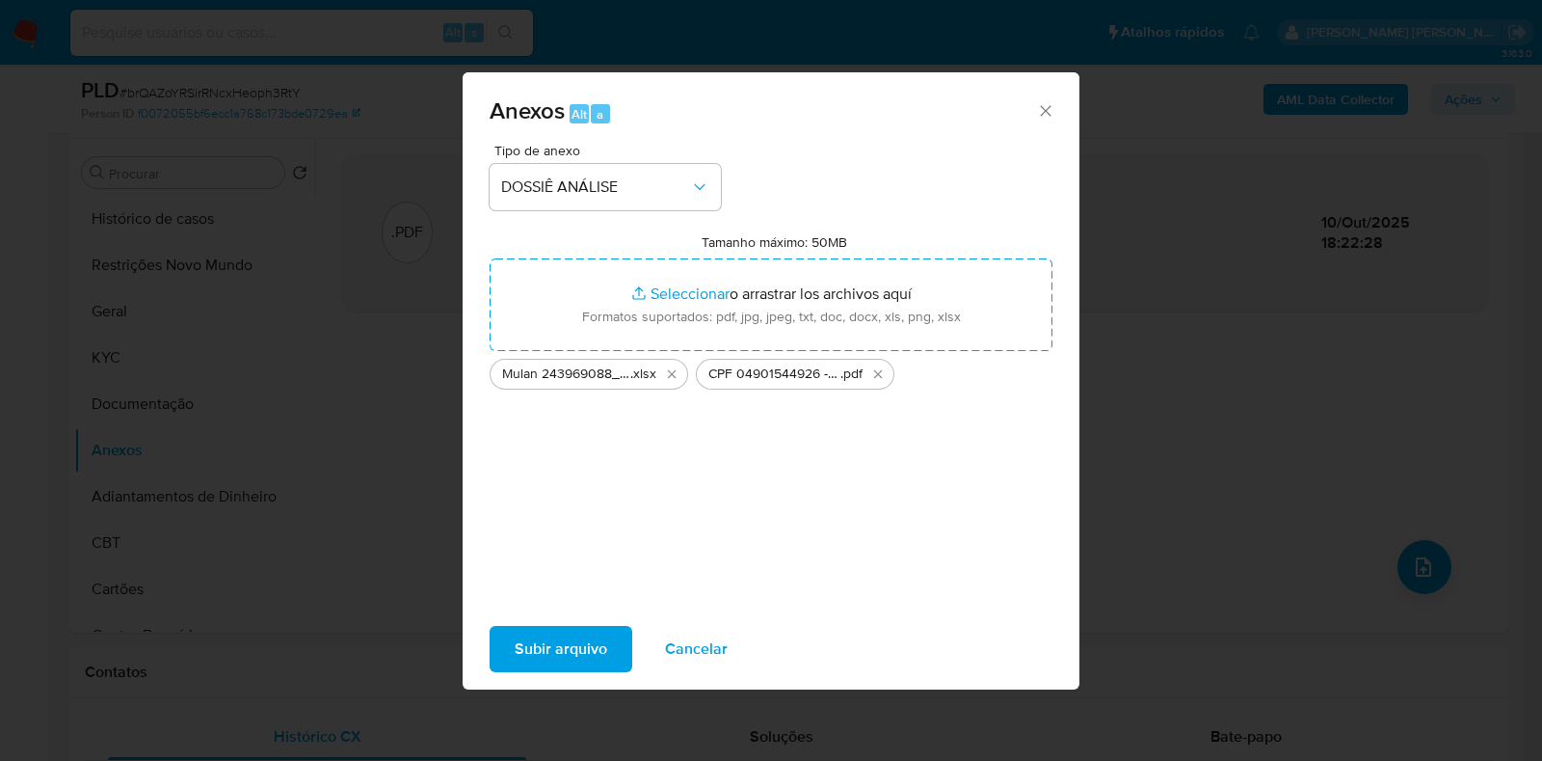
click at [545, 666] on span "Subir arquivo" at bounding box center [561, 649] width 93 height 42
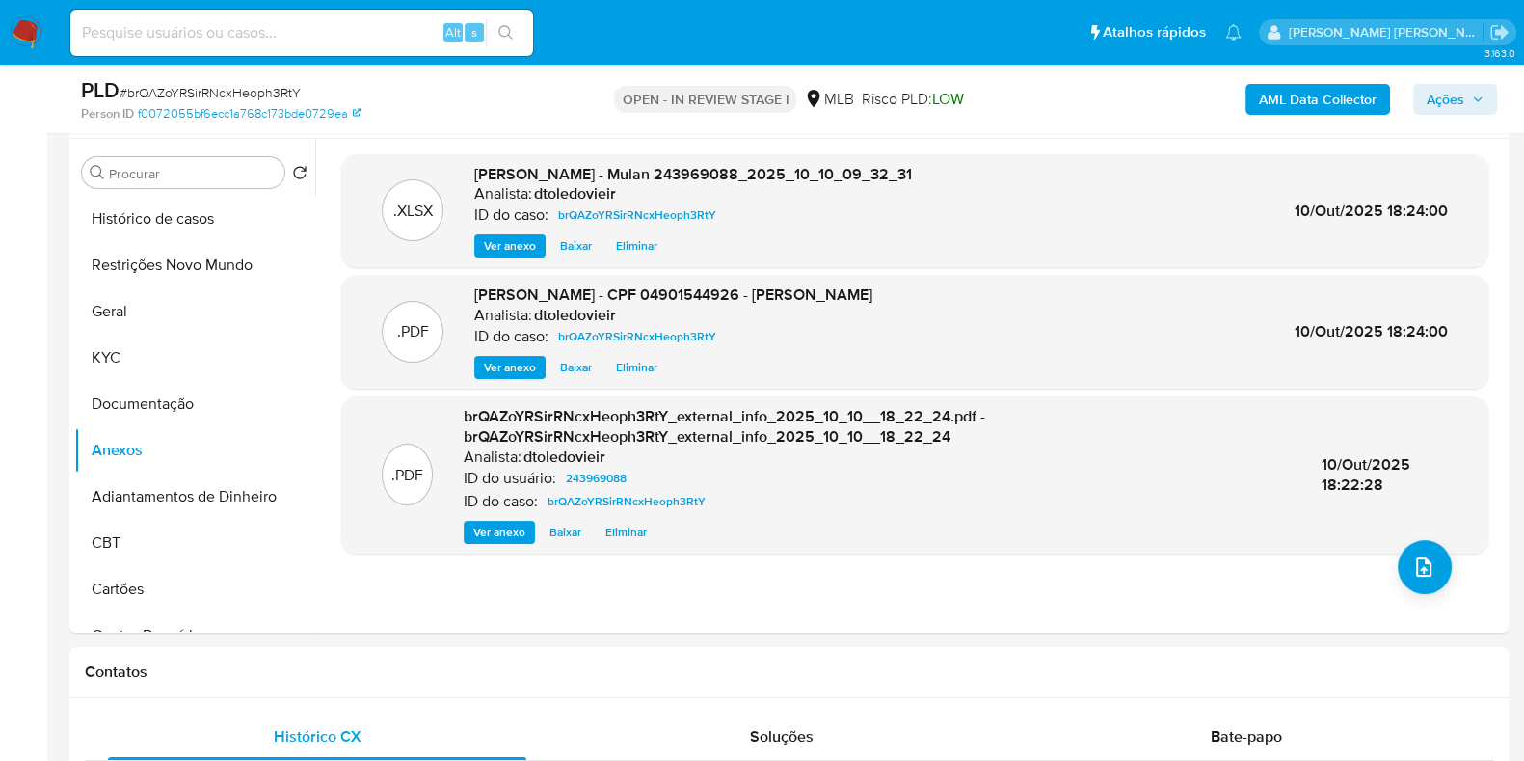
drag, startPoint x: 1486, startPoint y: 90, endPoint x: 1401, endPoint y: 99, distance: 86.3
click at [1485, 90] on button "Ações" at bounding box center [1455, 99] width 84 height 31
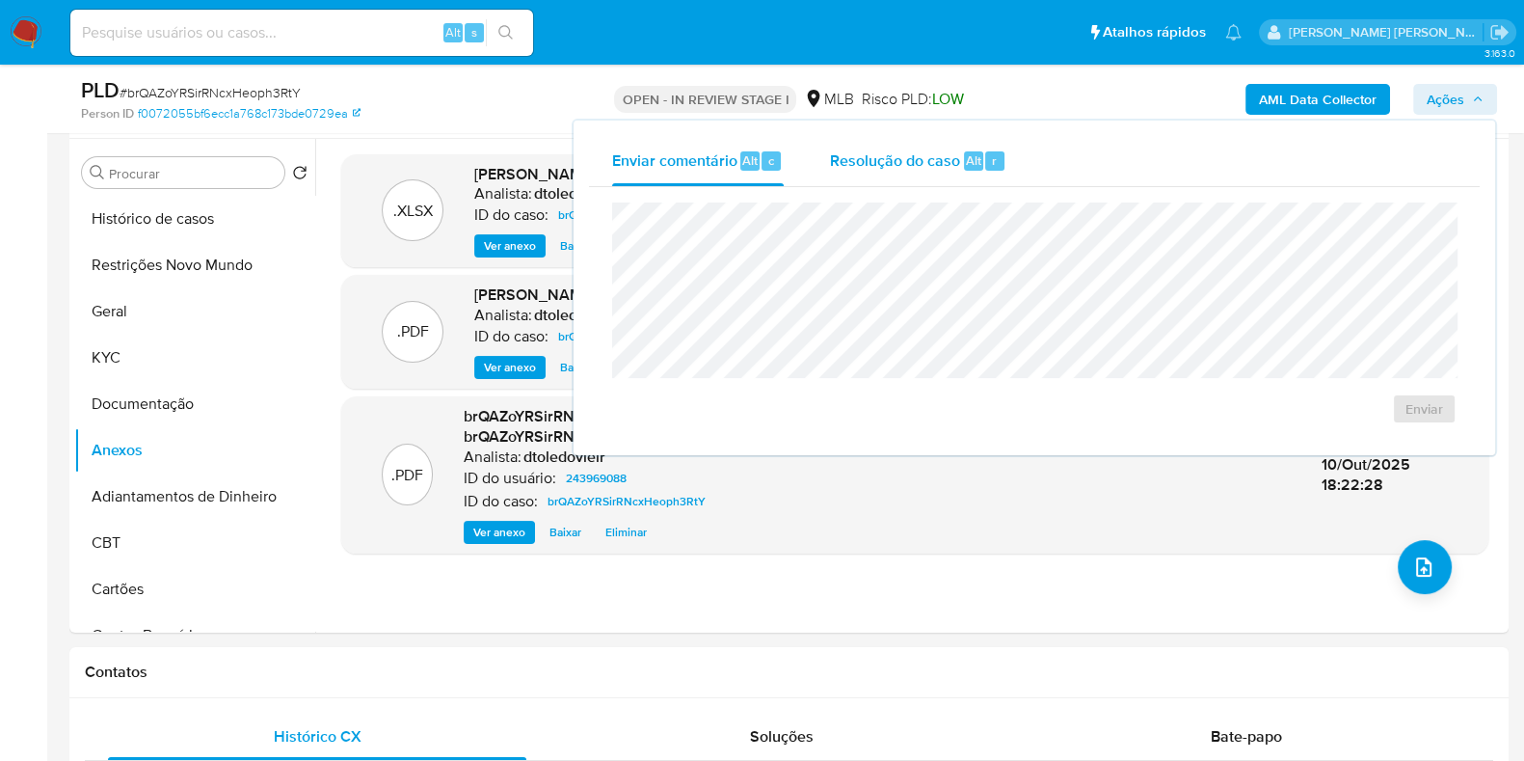
click at [889, 167] on span "Resolução do caso" at bounding box center [895, 159] width 130 height 22
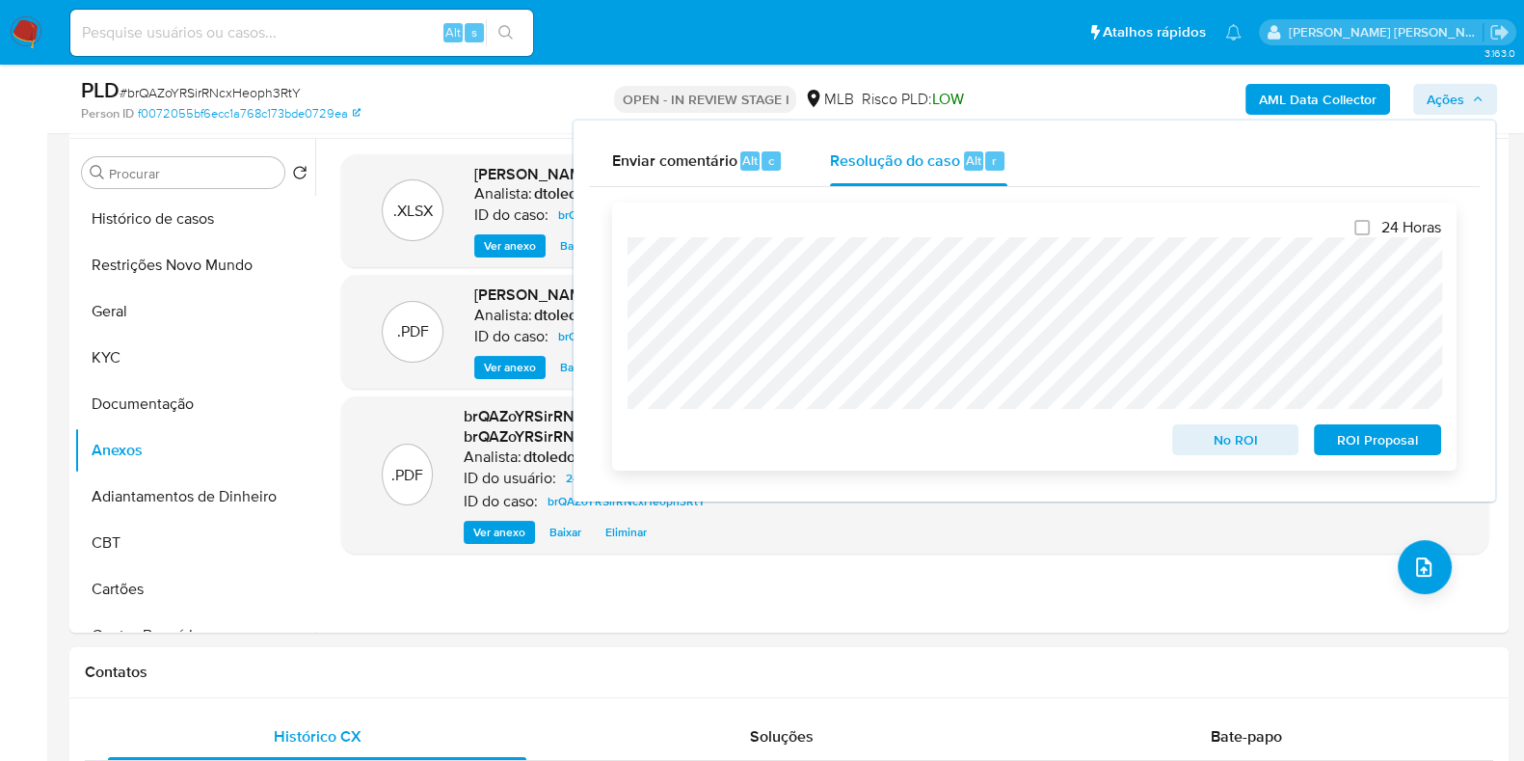
click at [1214, 447] on span "No ROI" at bounding box center [1236, 439] width 100 height 27
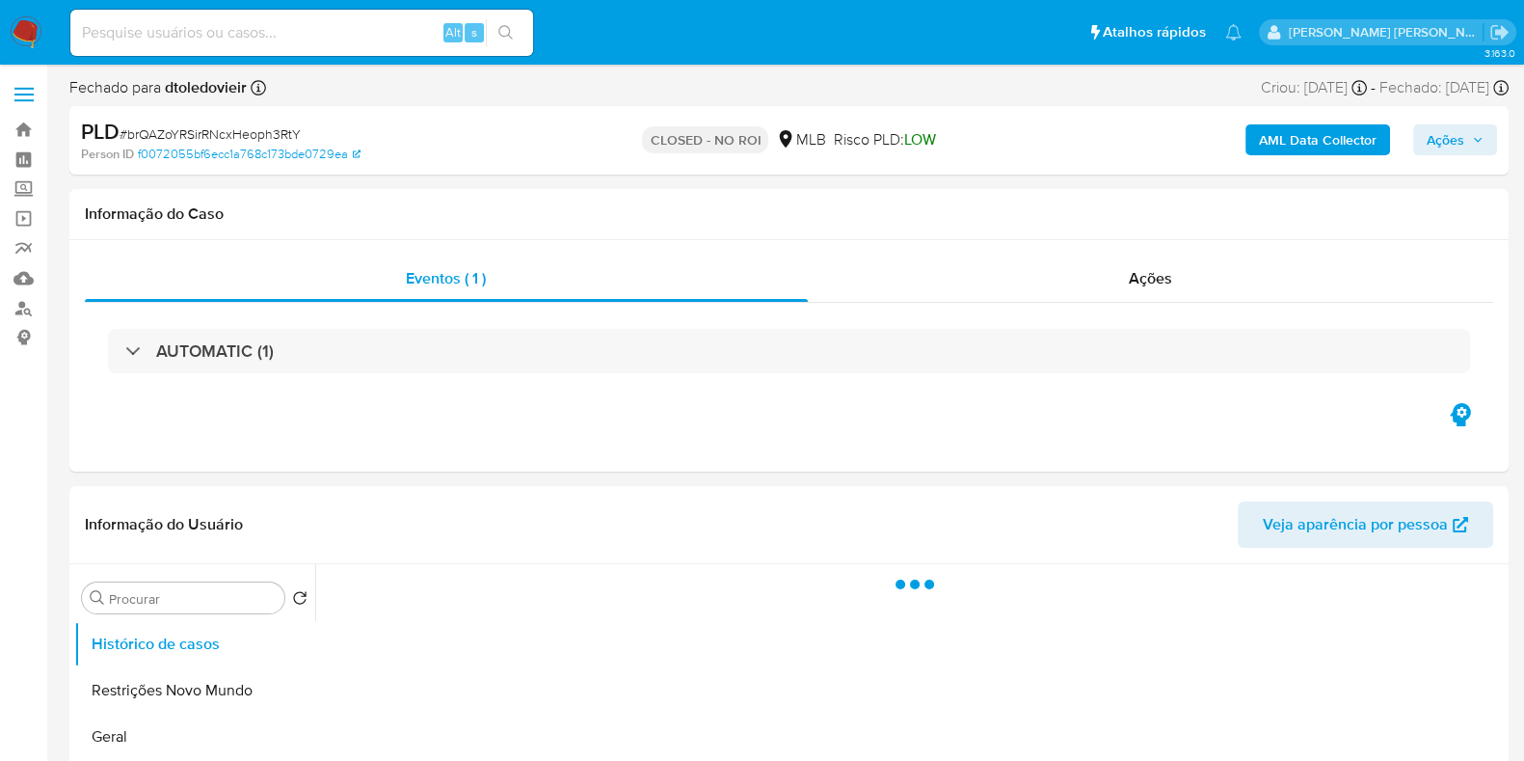
select select "10"
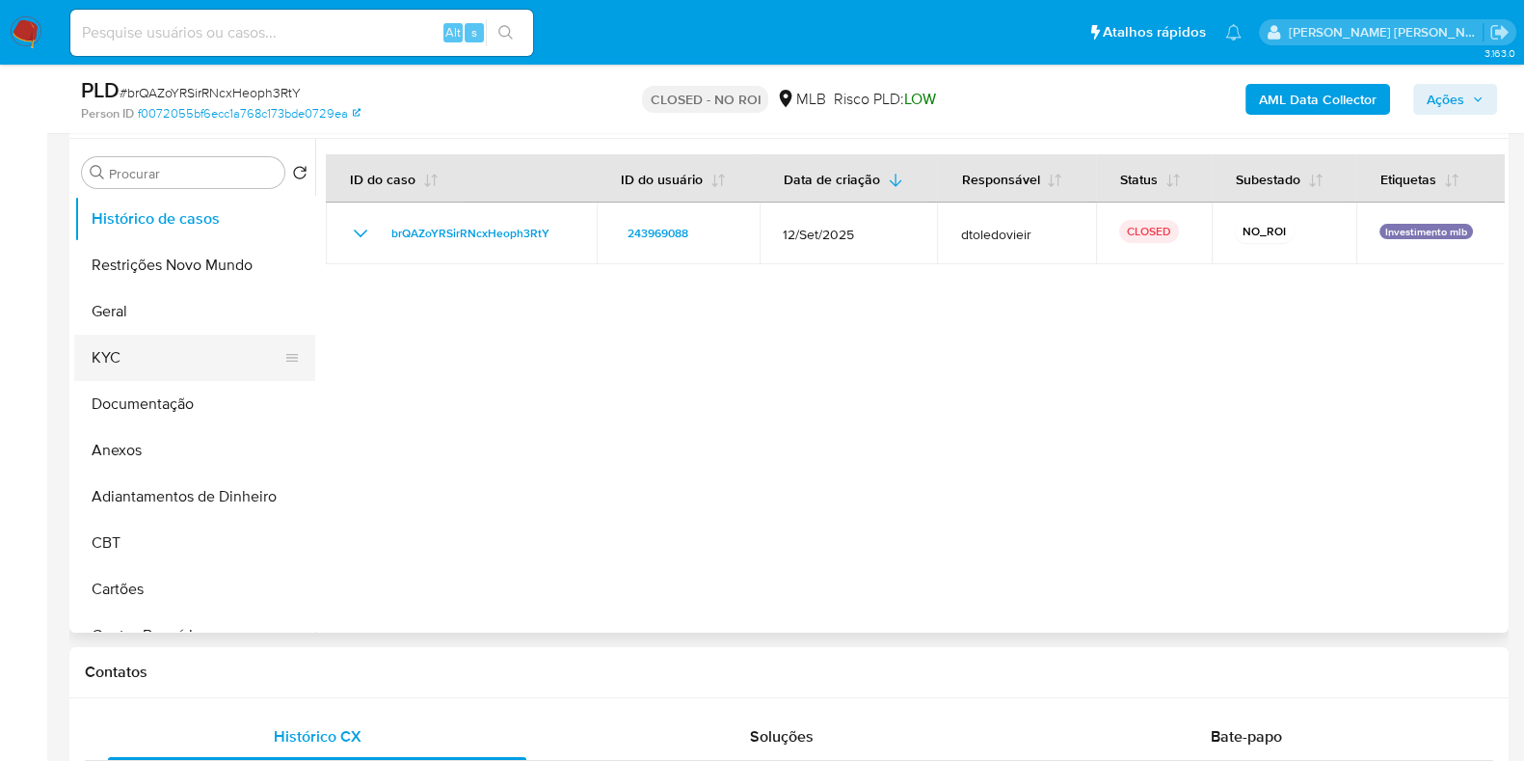
scroll to position [361, 0]
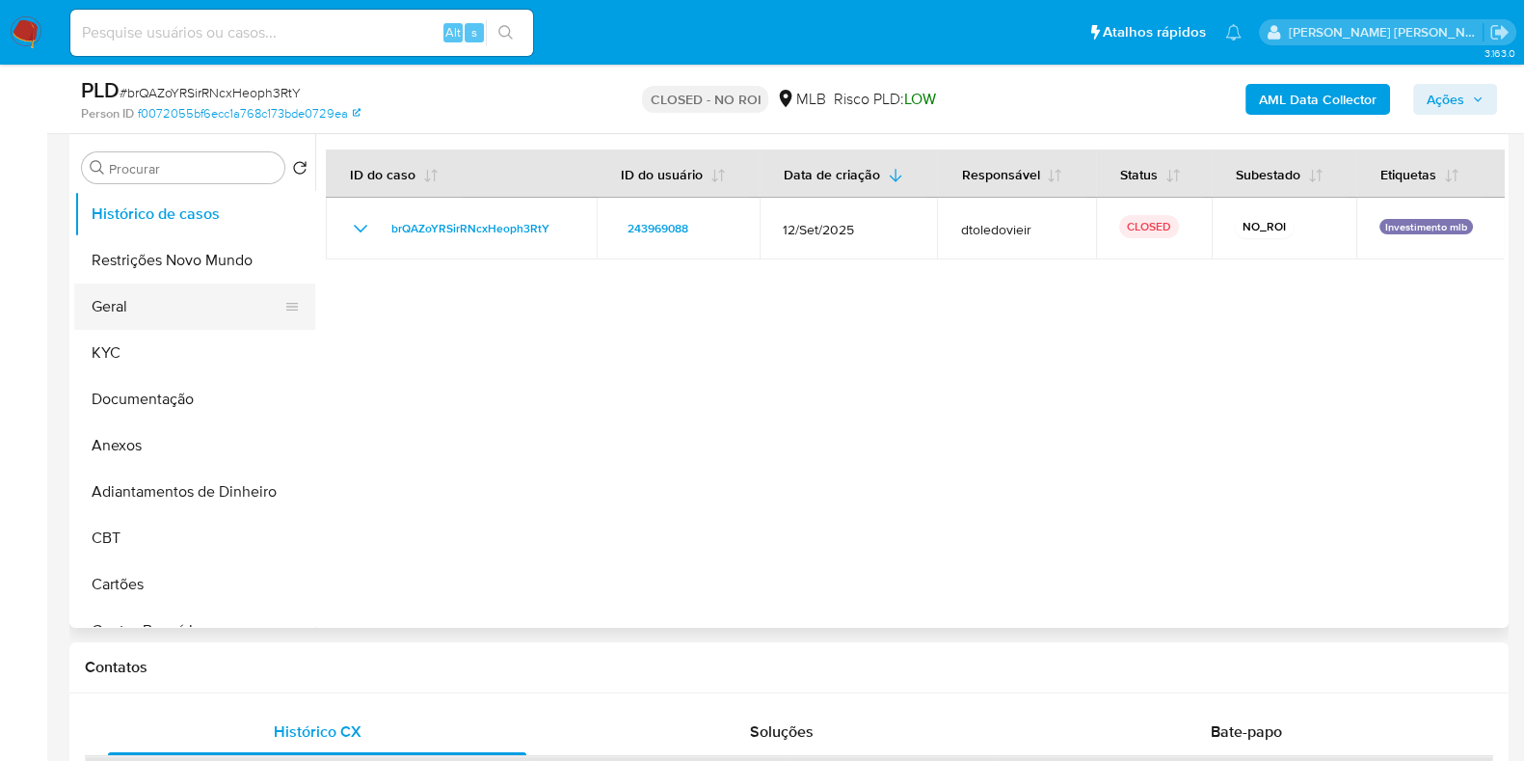
click at [168, 301] on button "Geral" at bounding box center [187, 306] width 226 height 46
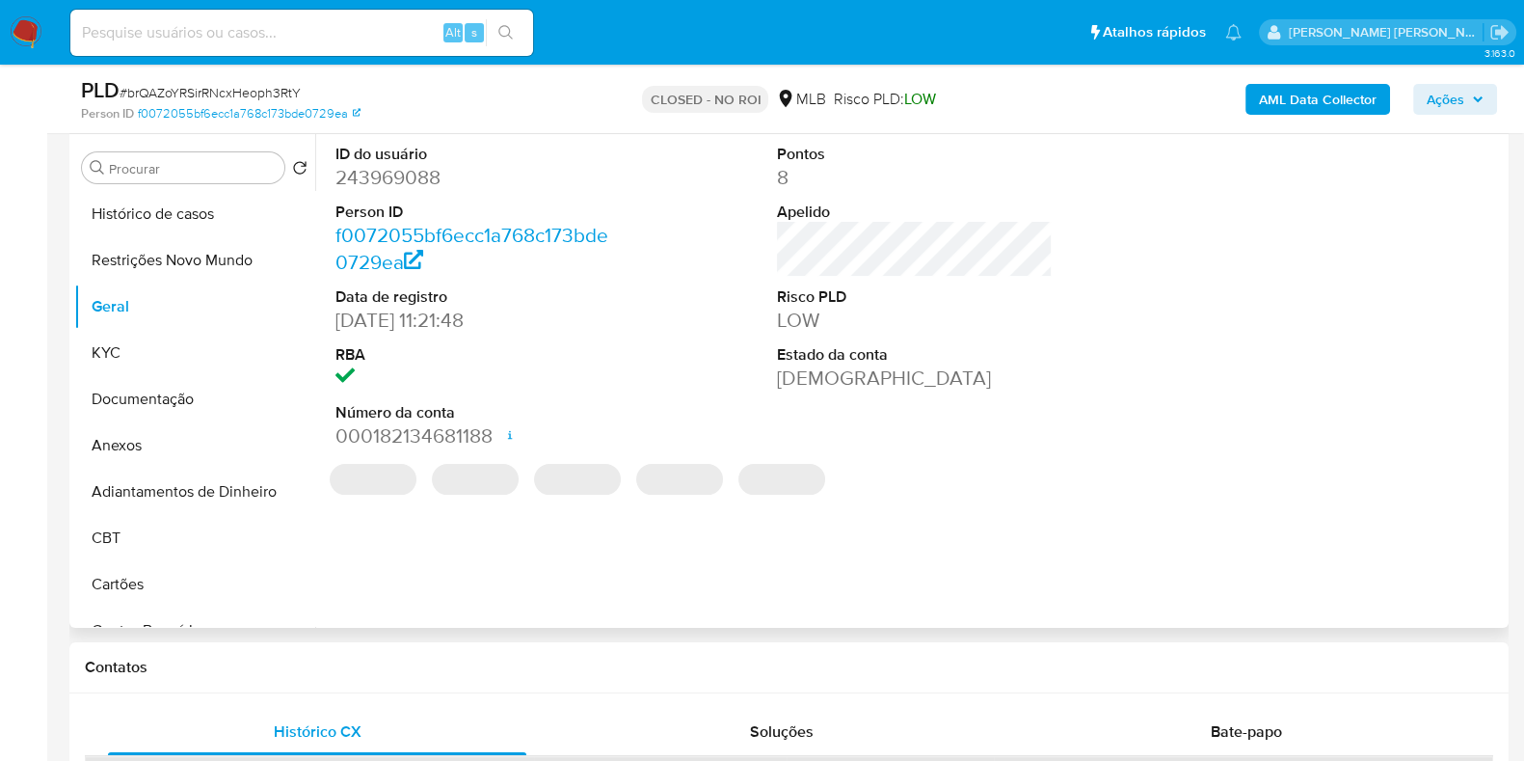
click at [415, 180] on dd "243969088" at bounding box center [473, 177] width 276 height 27
copy dd "243969088"
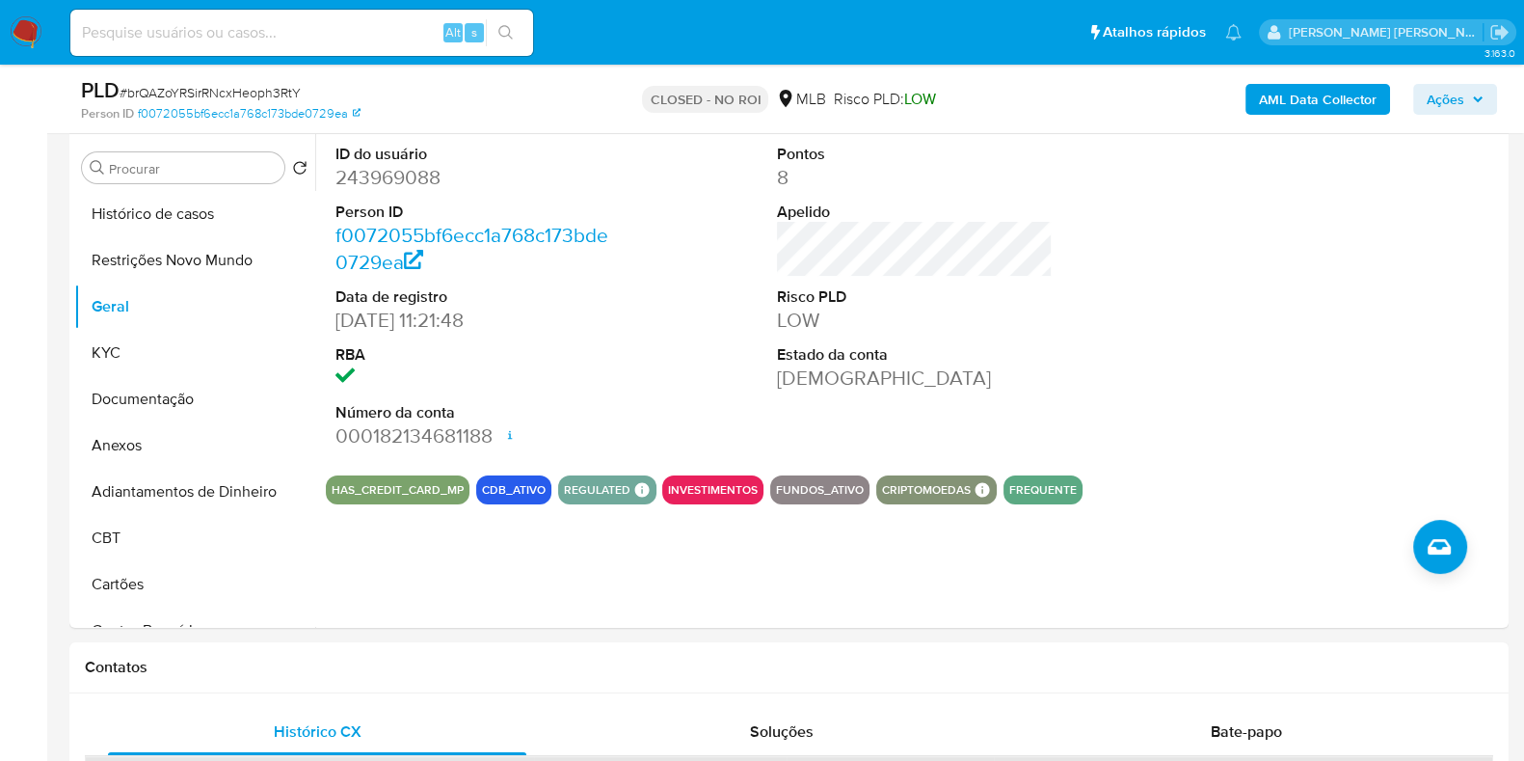
click at [345, 44] on input at bounding box center [301, 32] width 463 height 25
paste input "195968267"
type input "195968267"
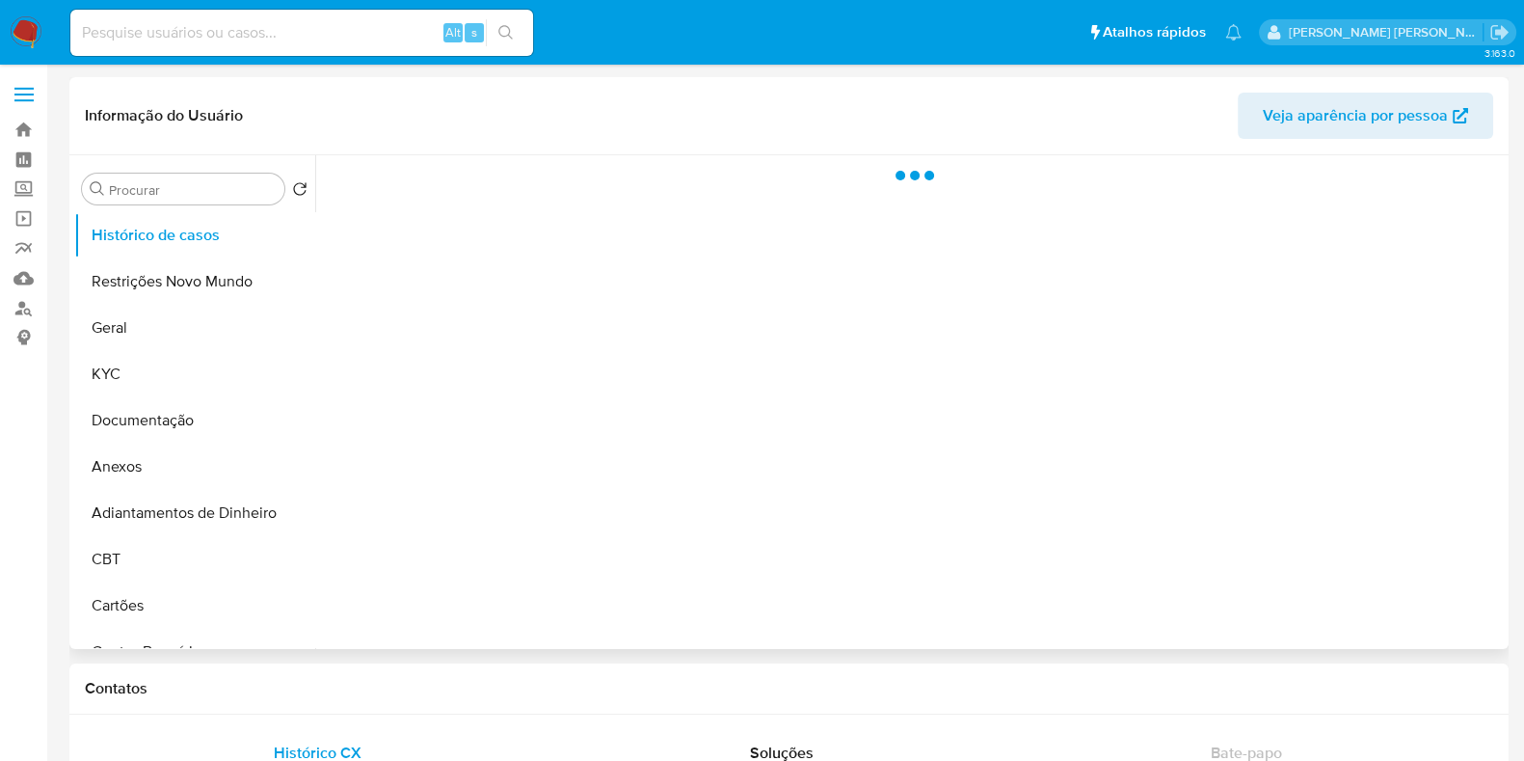
select select "10"
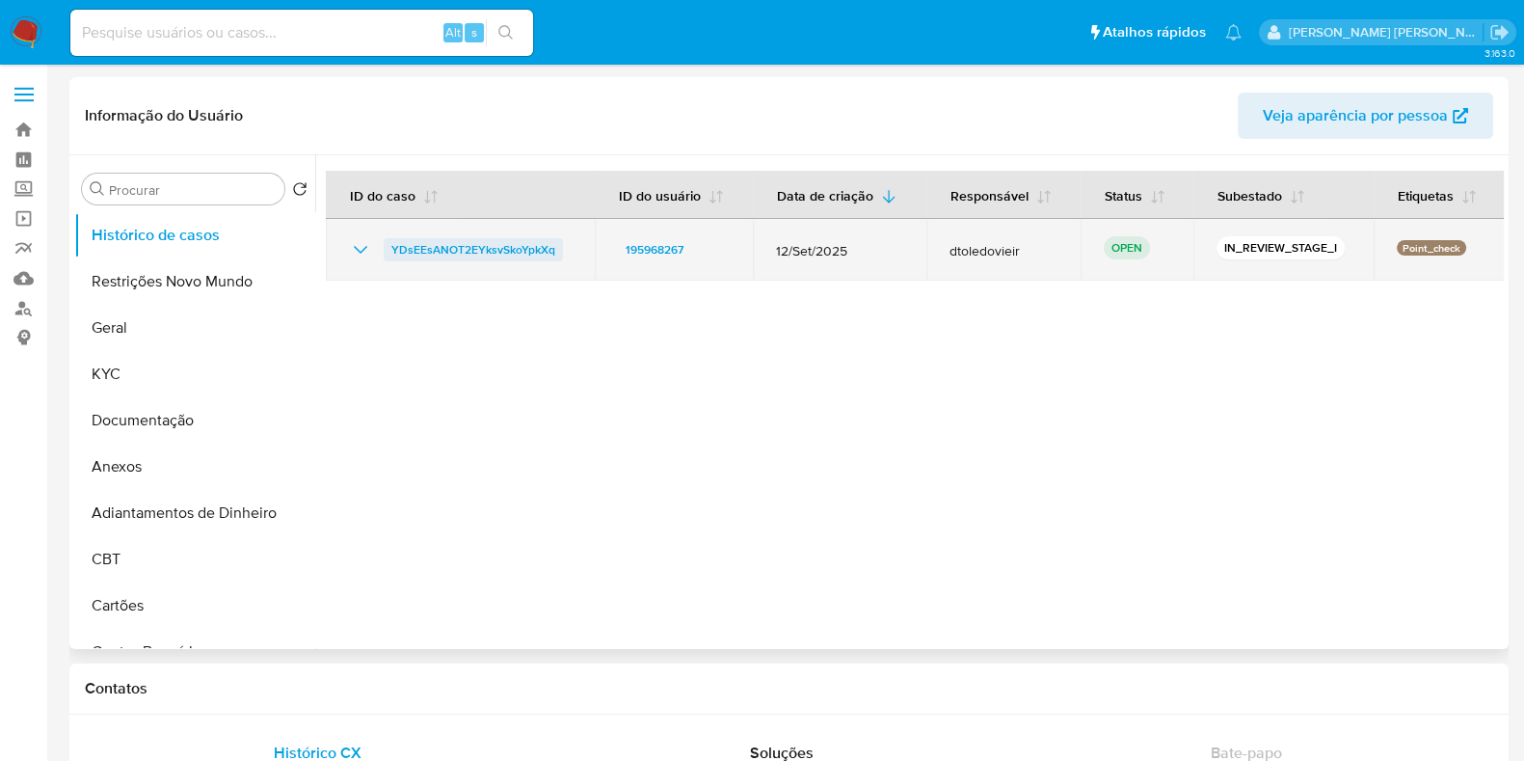
click at [492, 253] on span "YDsEEsANOT2EYksvSkoYpkXq" at bounding box center [473, 249] width 164 height 23
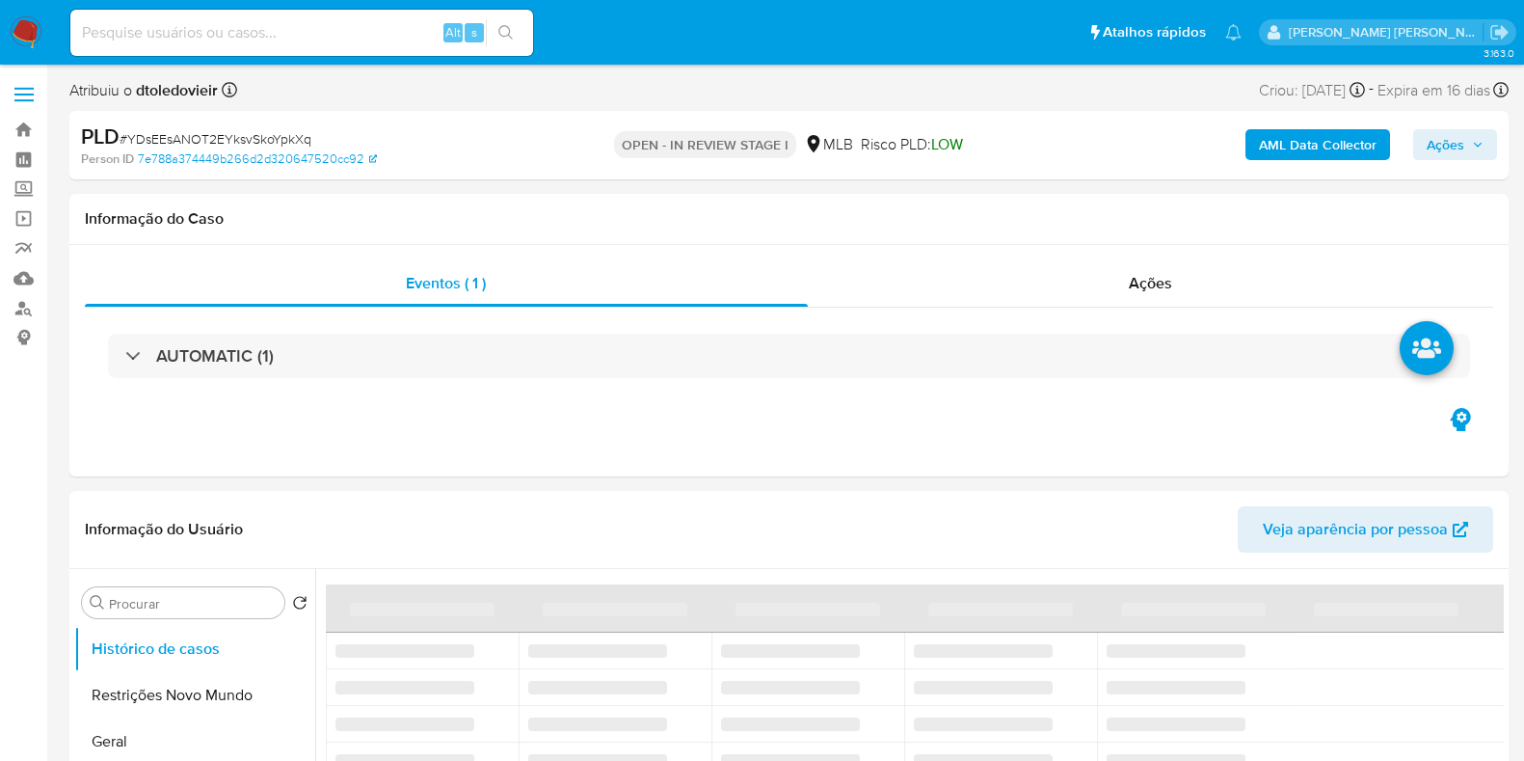
select select "10"
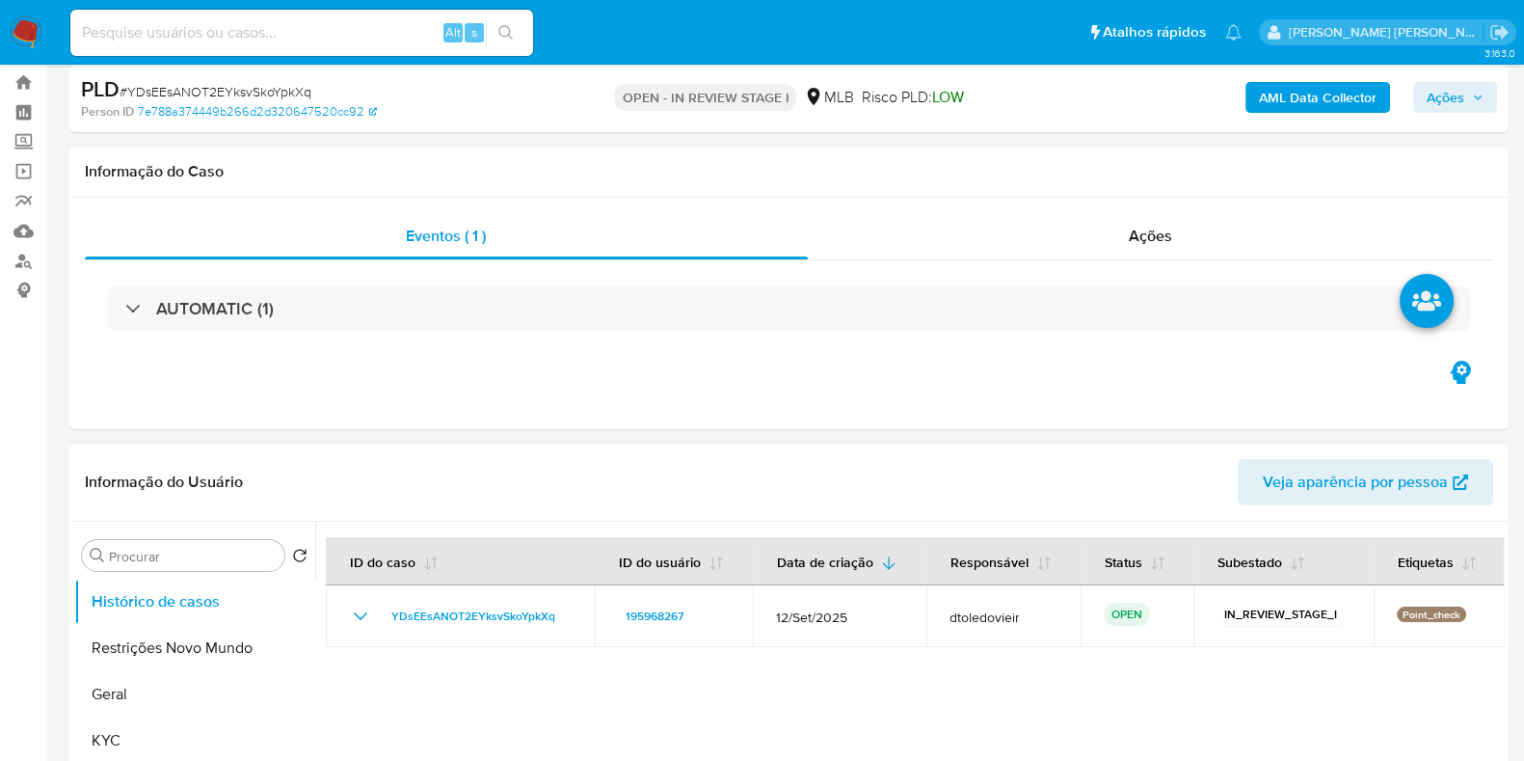
scroll to position [120, 0]
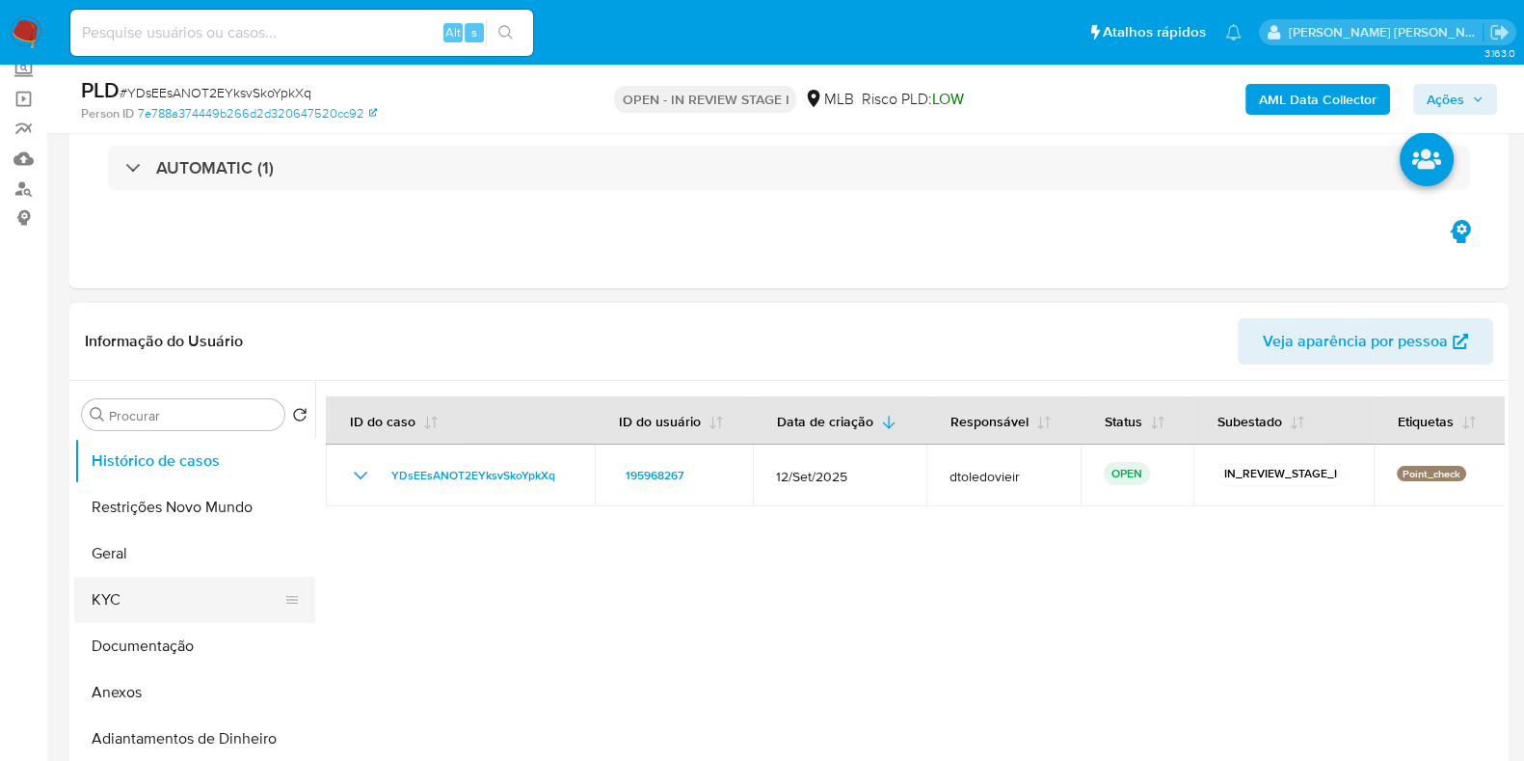
click at [125, 580] on button "KYC" at bounding box center [187, 599] width 226 height 46
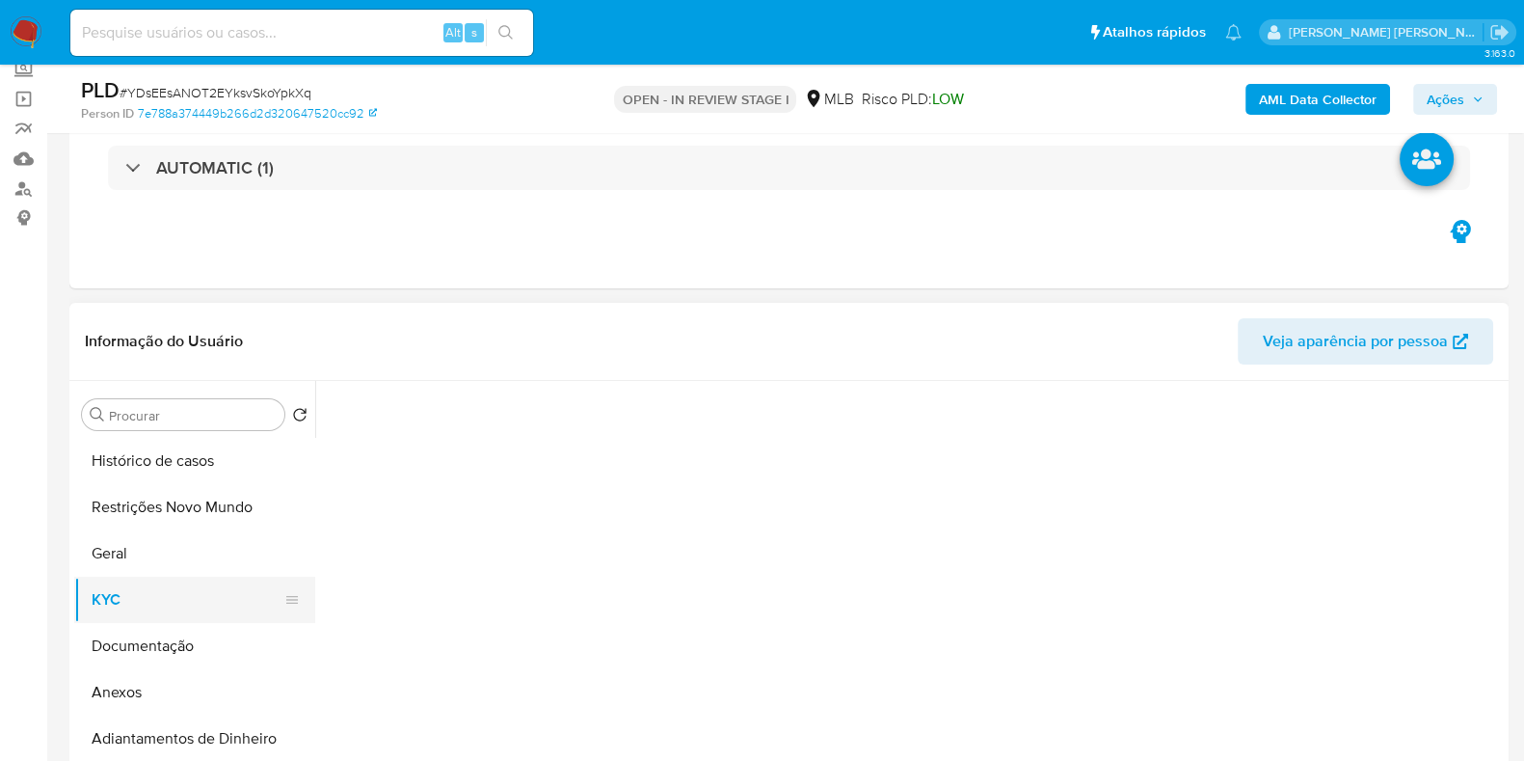
click at [126, 595] on button "KYC" at bounding box center [187, 599] width 226 height 46
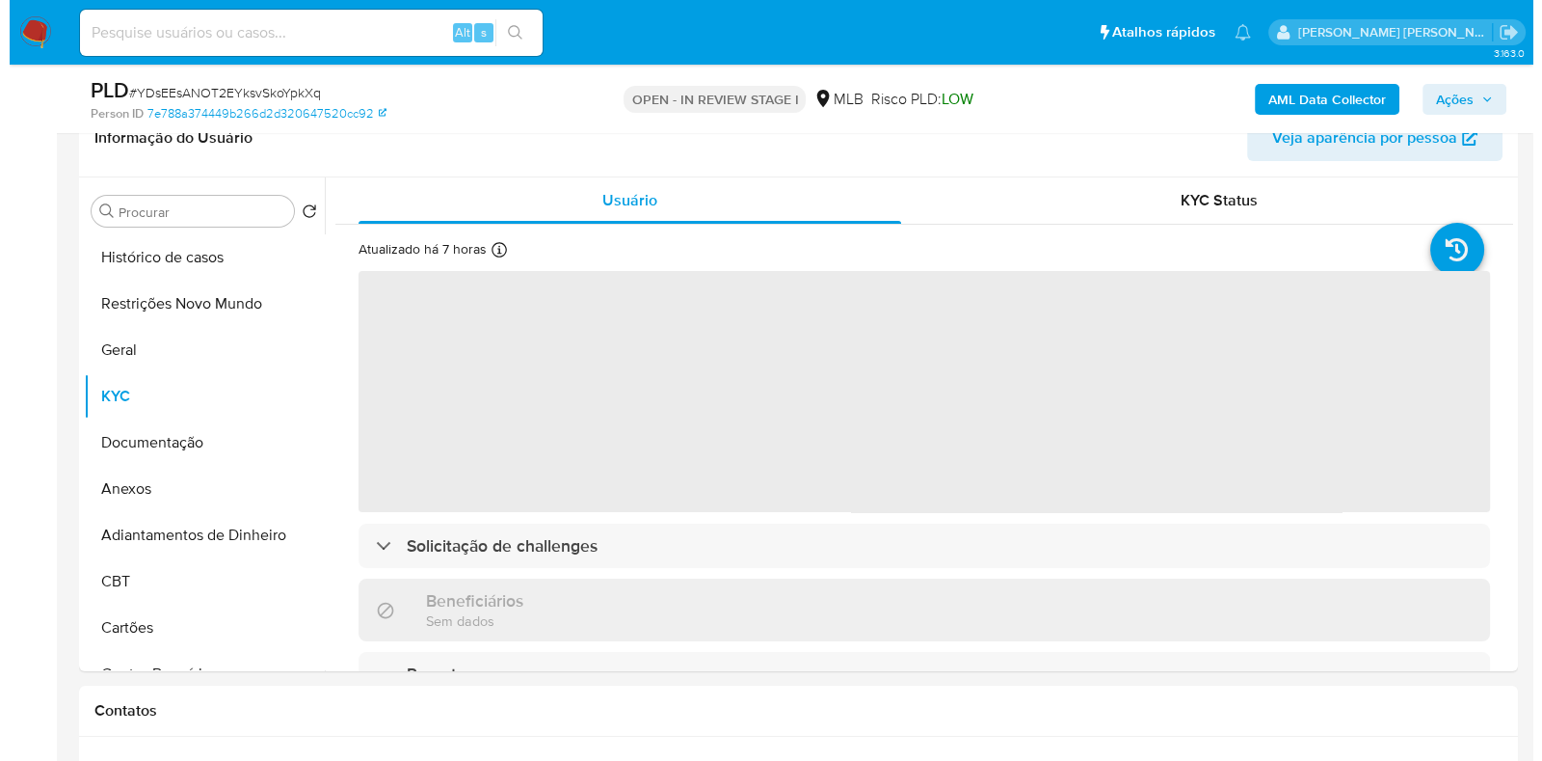
scroll to position [361, 0]
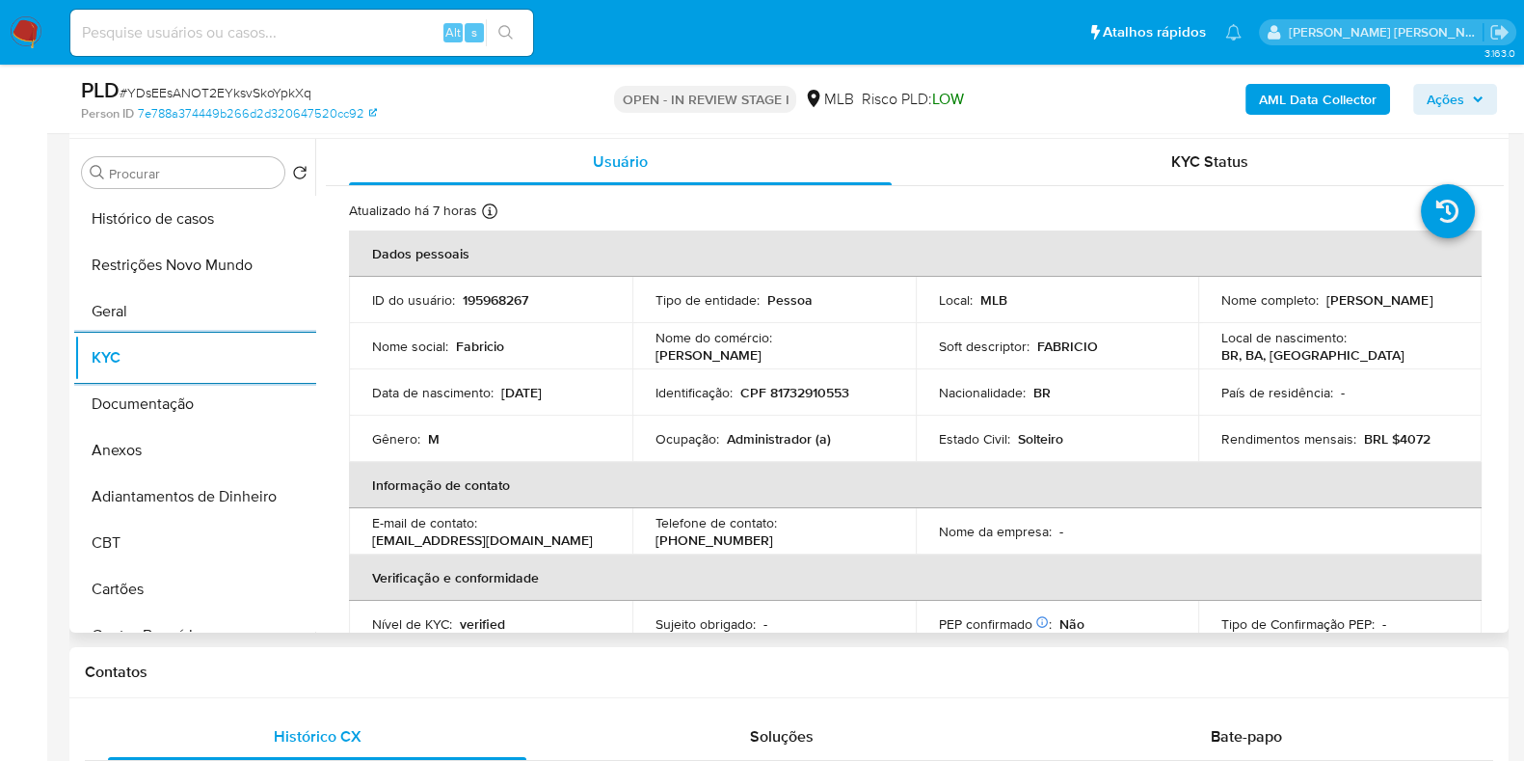
click at [758, 438] on p "Administrador (a)" at bounding box center [779, 438] width 104 height 17
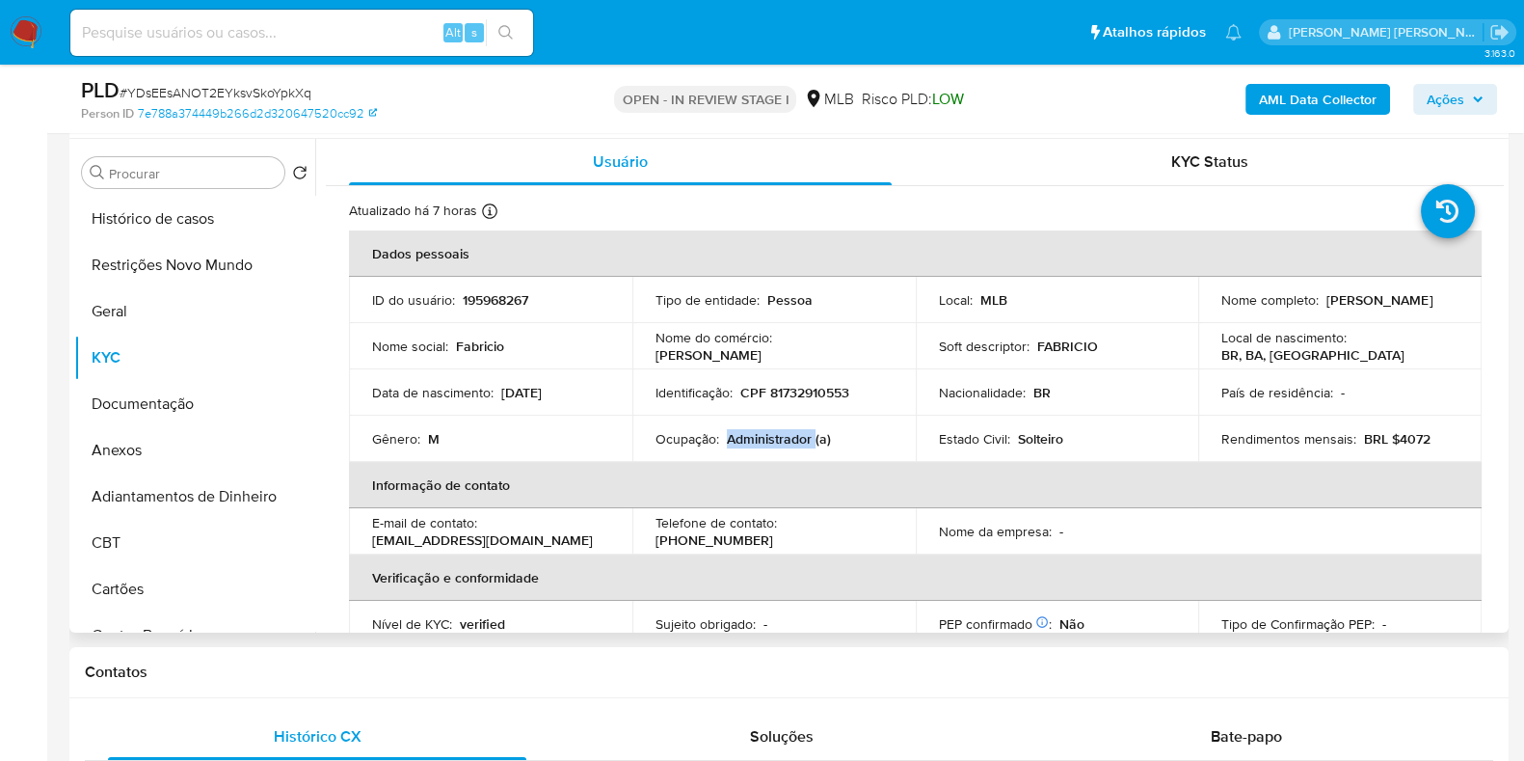
click at [758, 438] on p "Administrador (a)" at bounding box center [779, 438] width 104 height 17
copy p "Administrador"
click at [154, 408] on button "Documentação" at bounding box center [187, 404] width 226 height 46
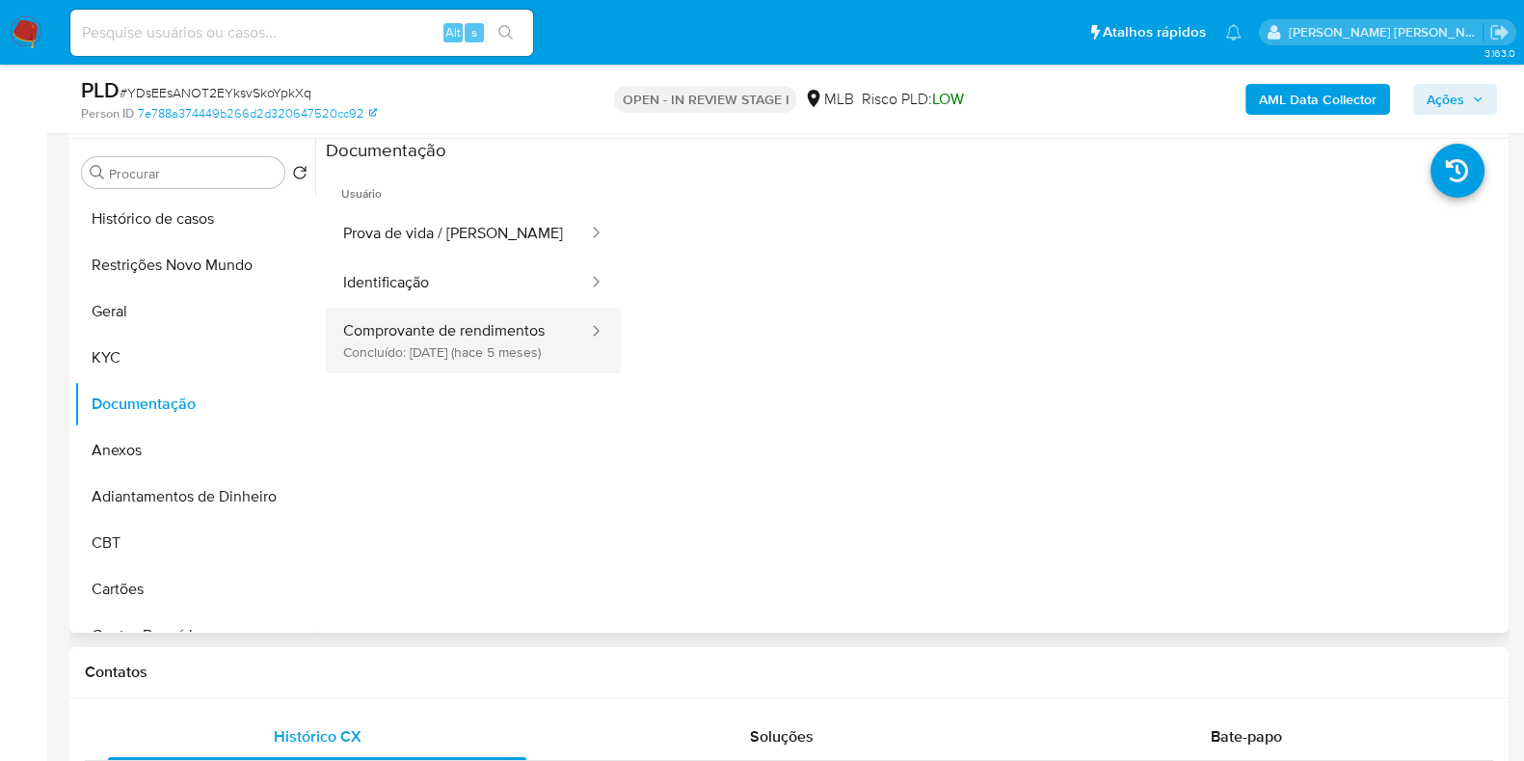
click at [458, 358] on button "Comprovante de rendimentos Concluído: [DATE] (hace 5 meses)" at bounding box center [458, 341] width 264 height 66
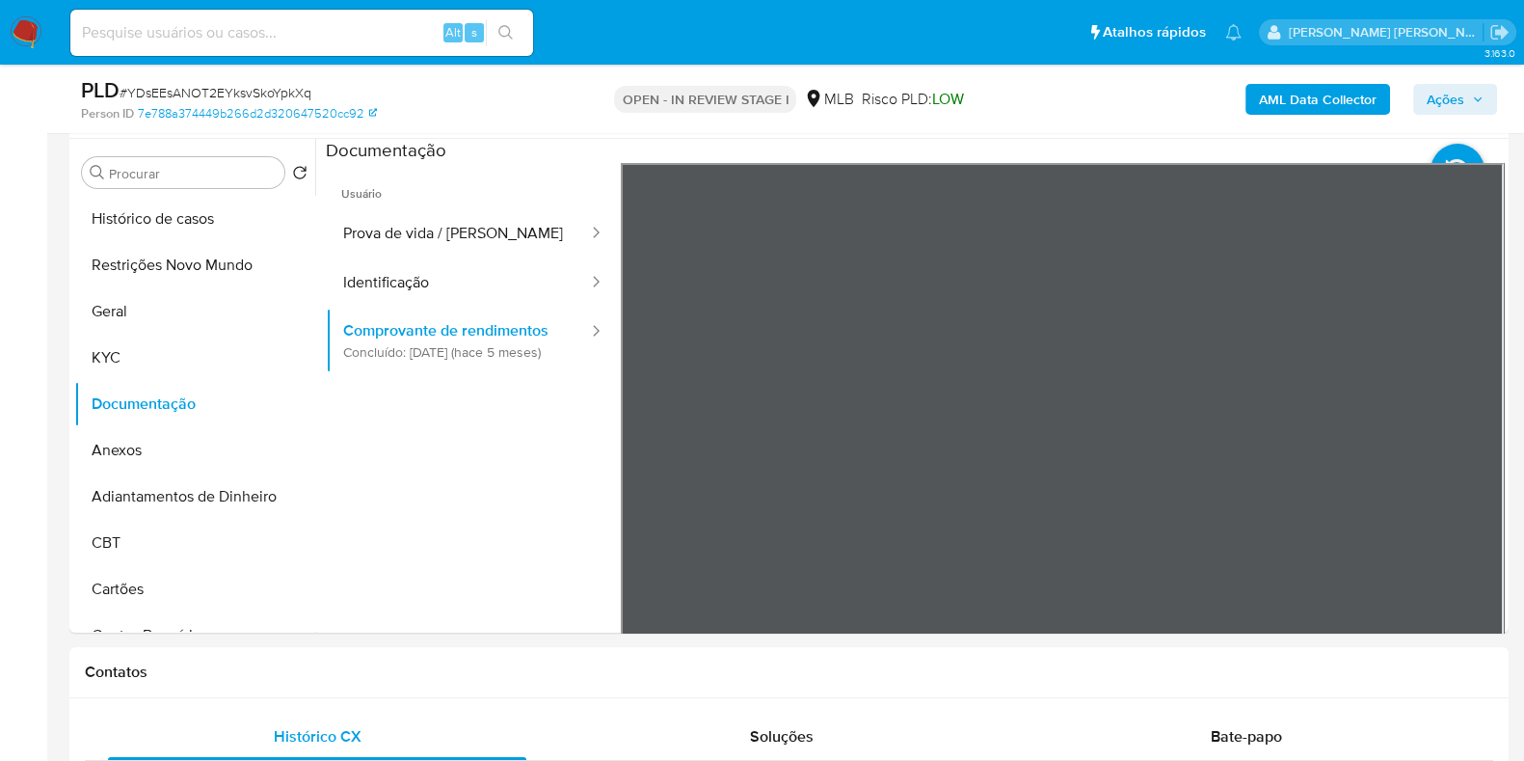
click at [1283, 98] on b "AML Data Collector" at bounding box center [1318, 99] width 118 height 31
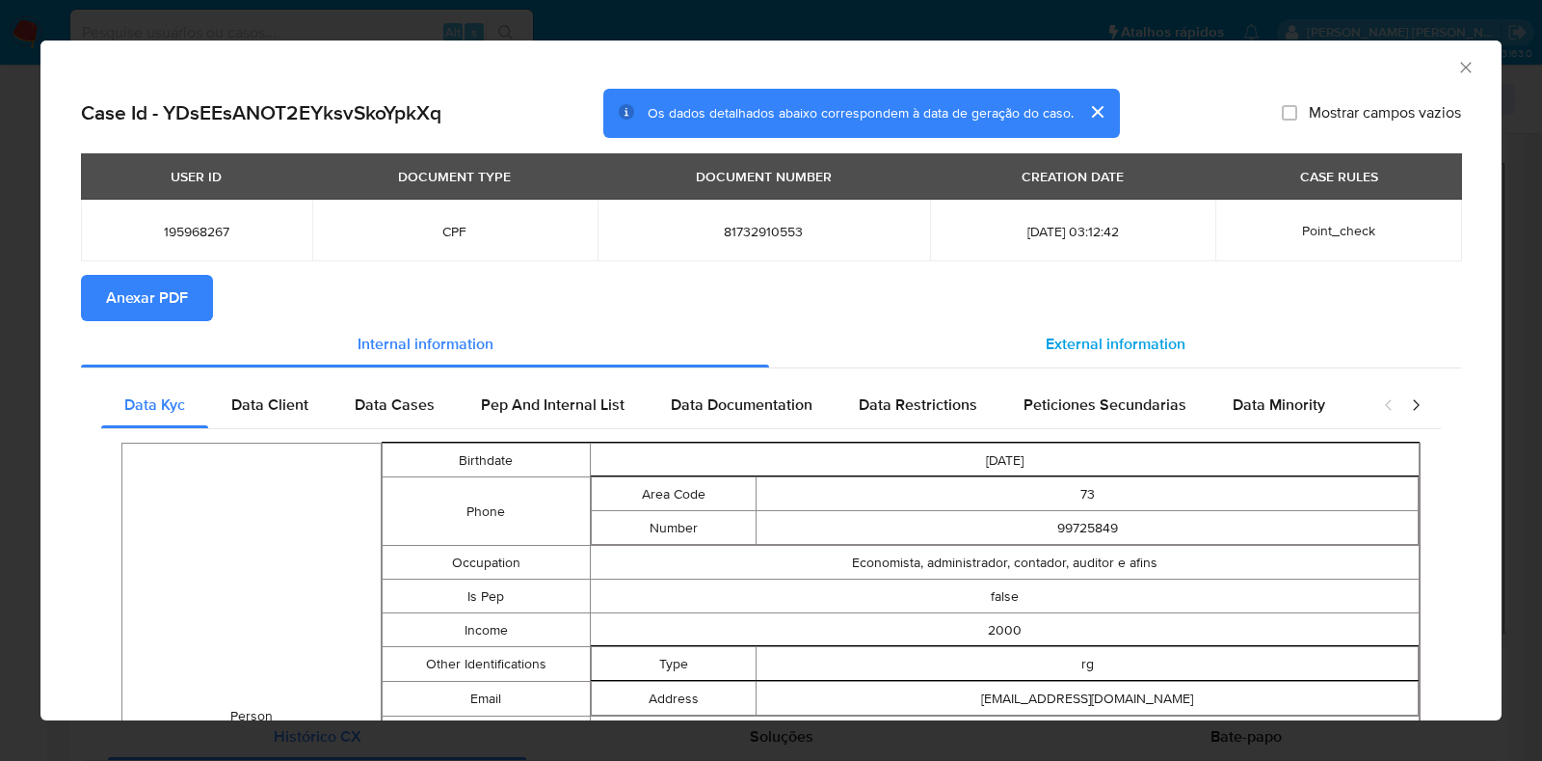
click at [1133, 360] on div "External information" at bounding box center [1115, 344] width 692 height 46
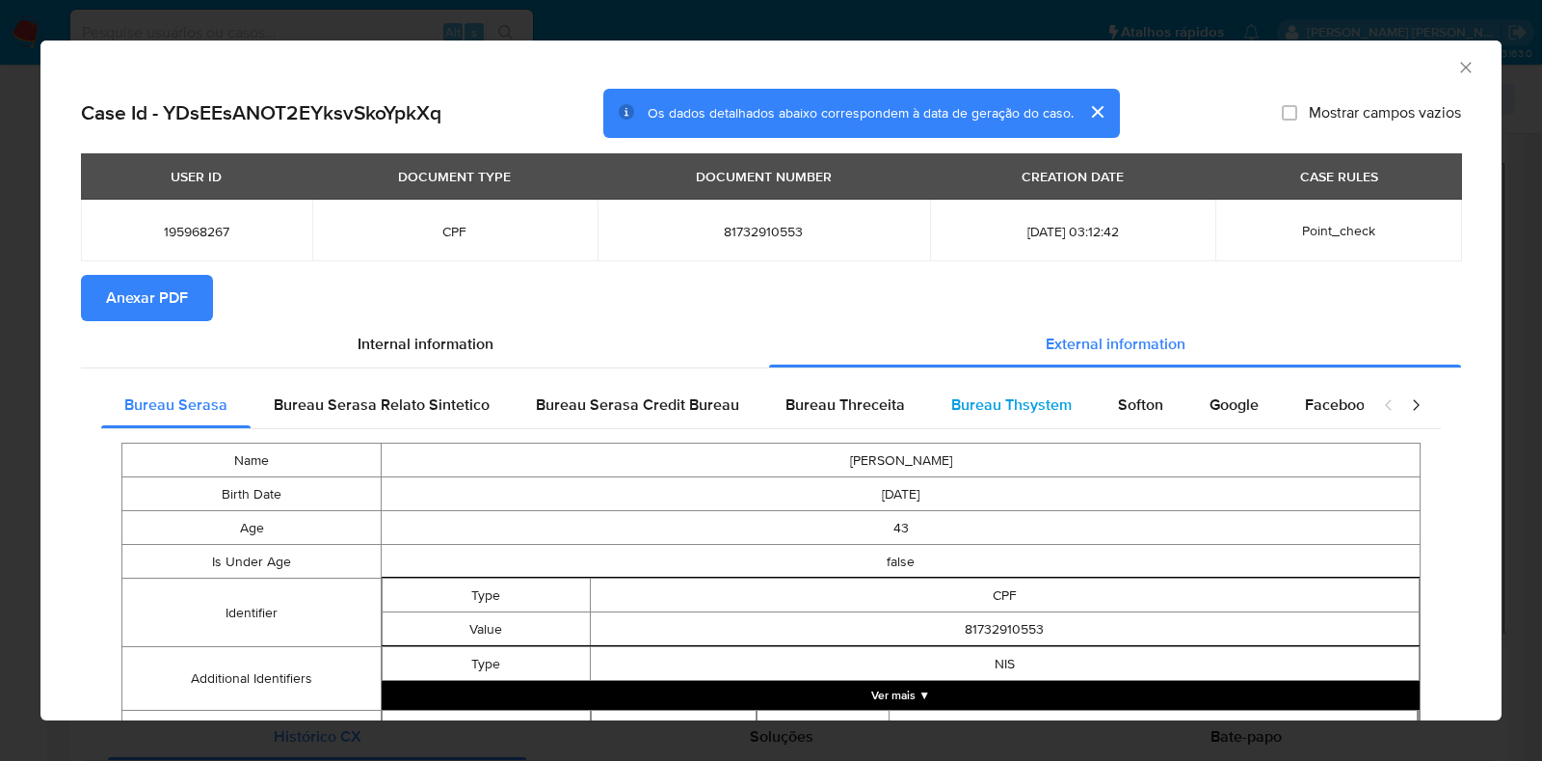
click at [1080, 399] on div "Bureau Thsystem" at bounding box center [1011, 405] width 167 height 46
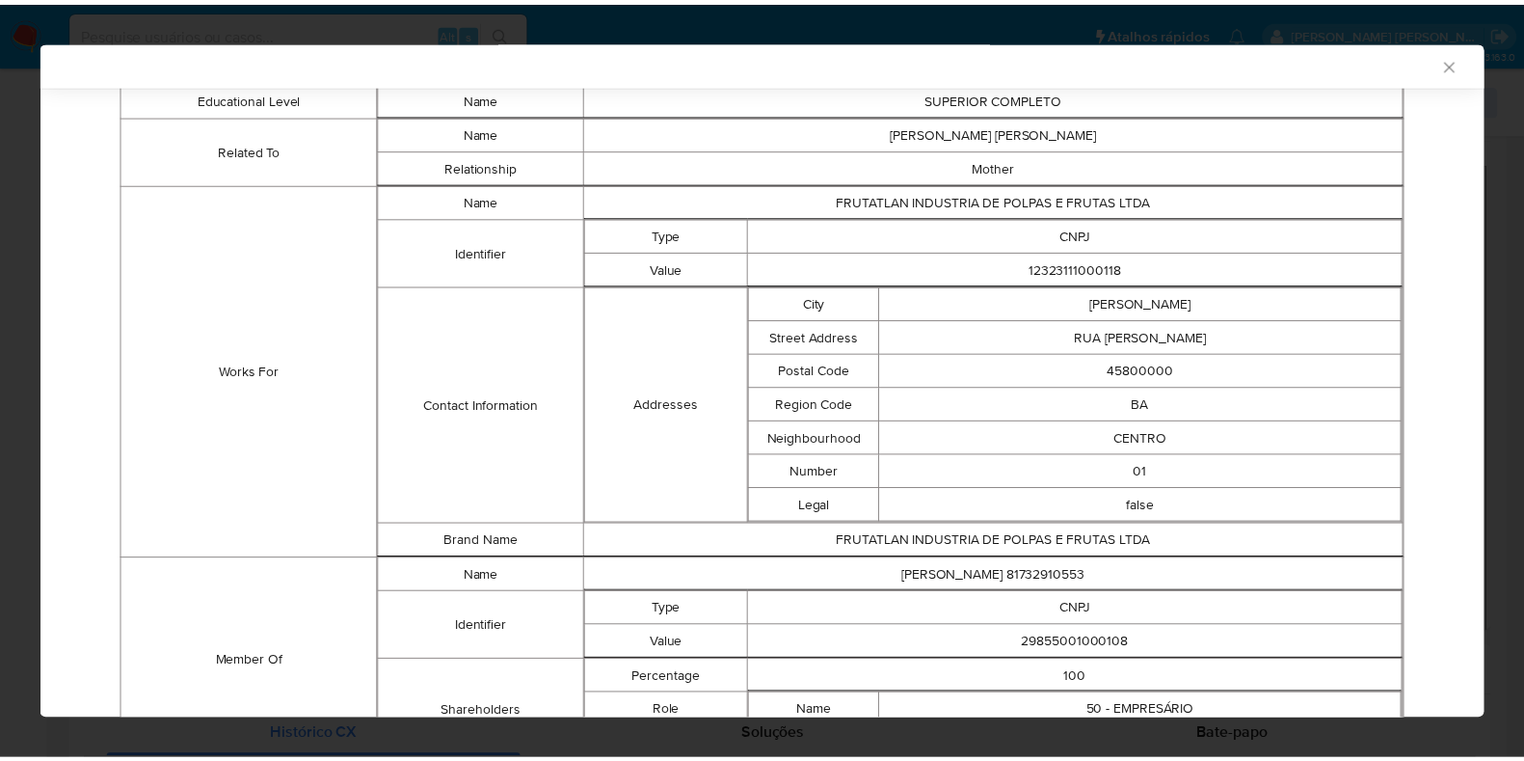
scroll to position [1326, 0]
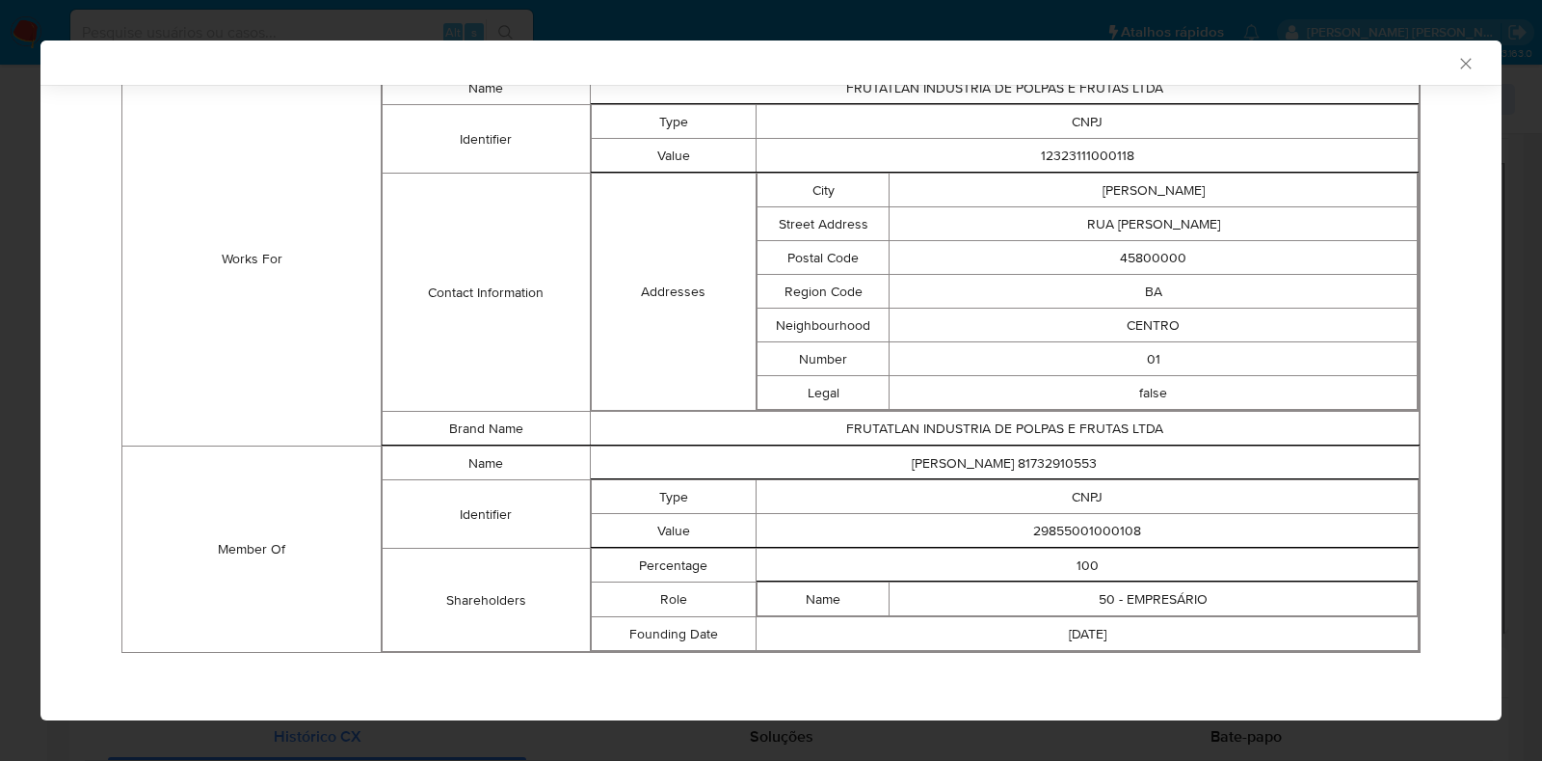
click at [1111, 547] on table "Percentage 100 Role Name 50 - EMPRESÁRIO Founding Date 2018-03-06" at bounding box center [1005, 599] width 829 height 104
click at [1101, 532] on td "29855001000108" at bounding box center [1088, 531] width 662 height 34
copy td "29855001000108"
click at [1460, 65] on icon "Fechar a janela" at bounding box center [1465, 63] width 11 height 11
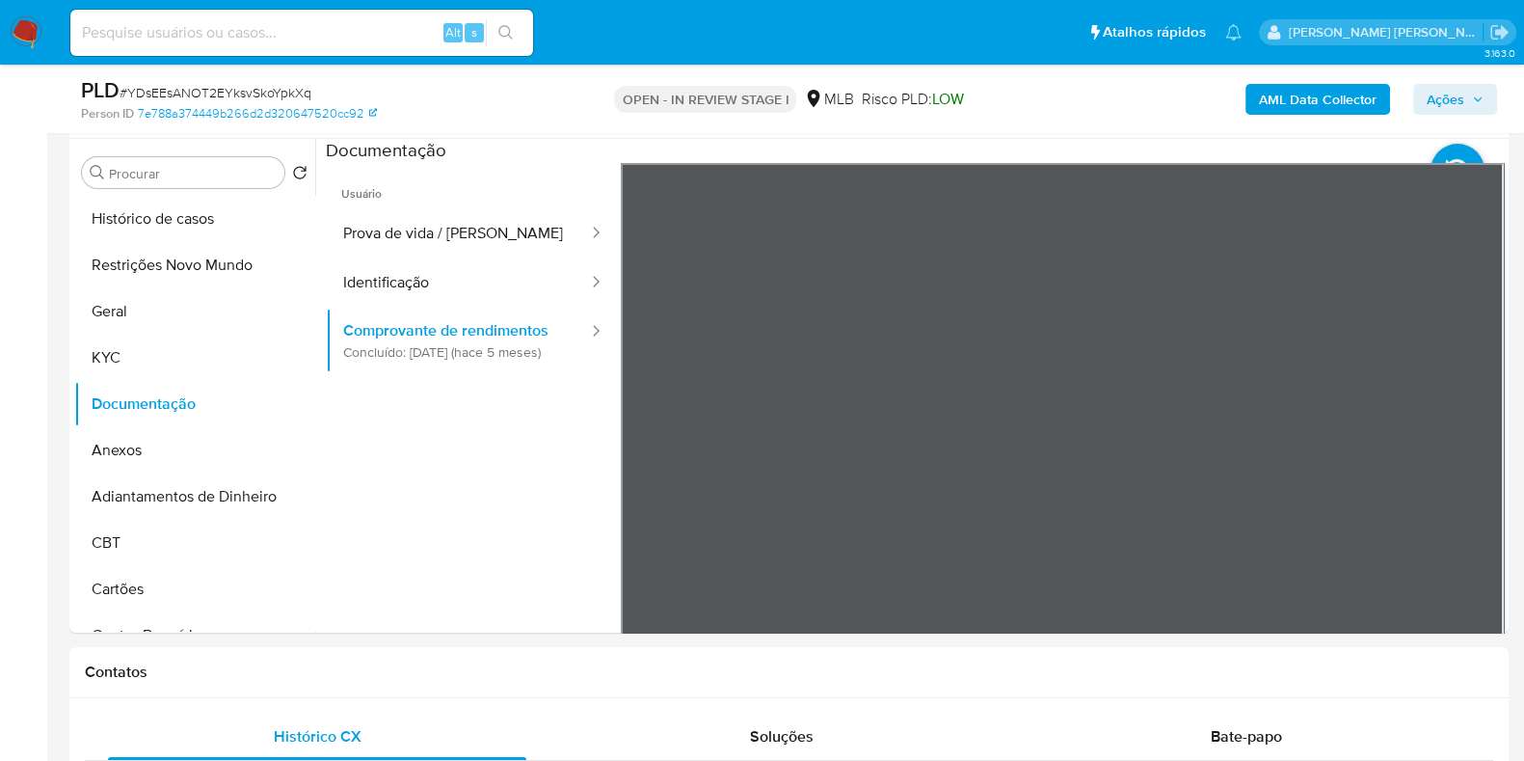
click at [1478, 94] on icon "button" at bounding box center [1478, 100] width 12 height 12
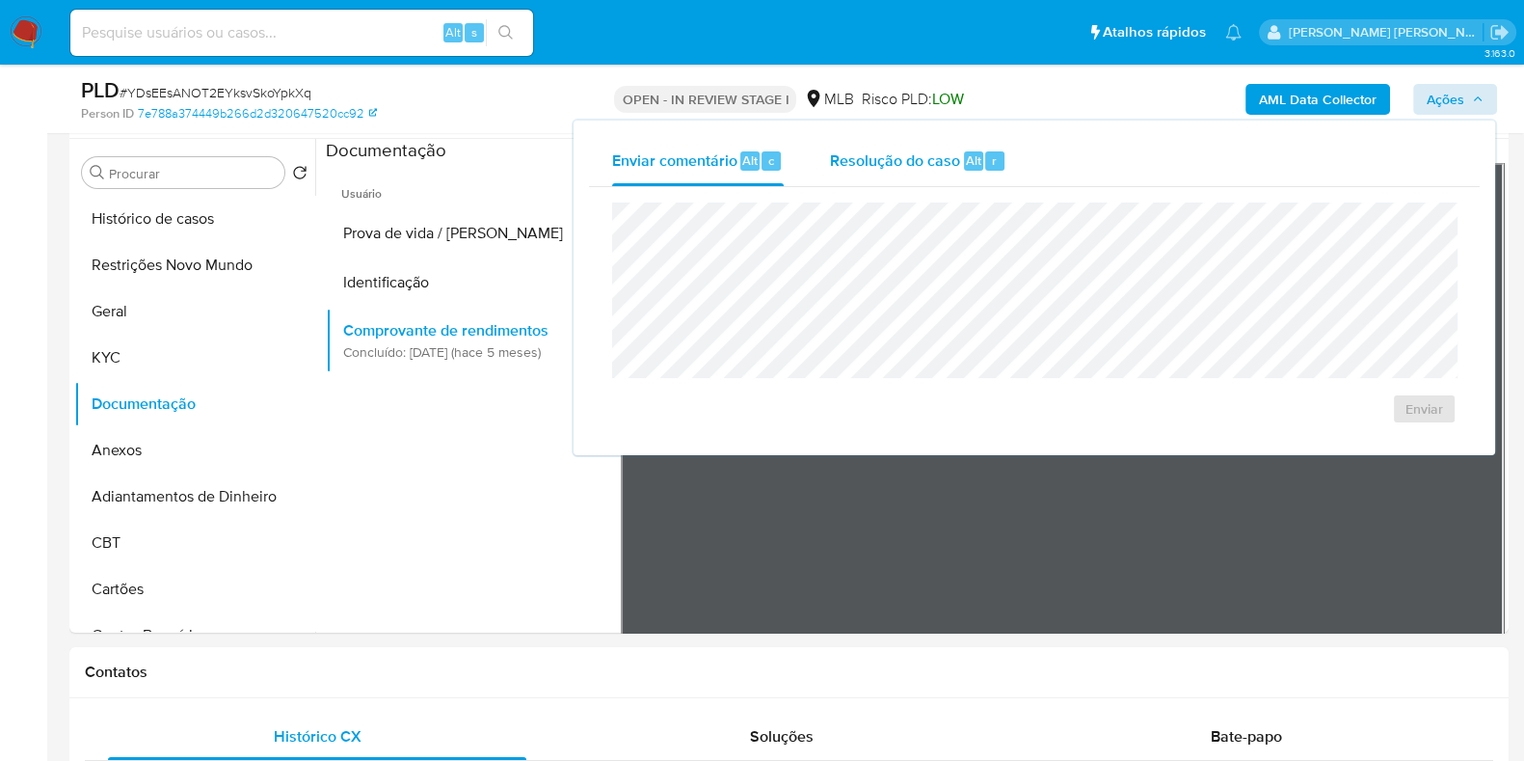
click at [966, 166] on span "Alt" at bounding box center [973, 160] width 15 height 18
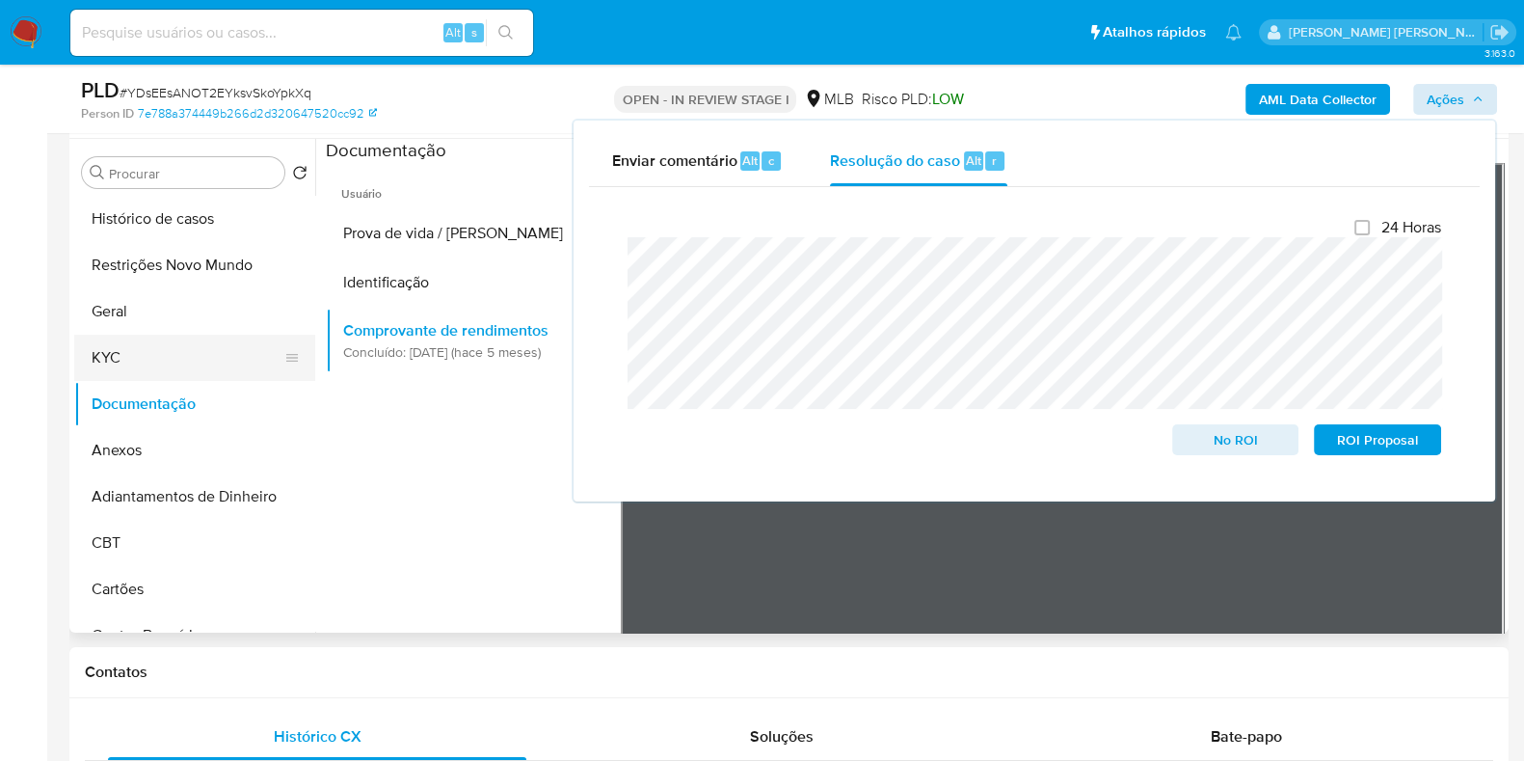
click at [169, 353] on button "KYC" at bounding box center [187, 357] width 226 height 46
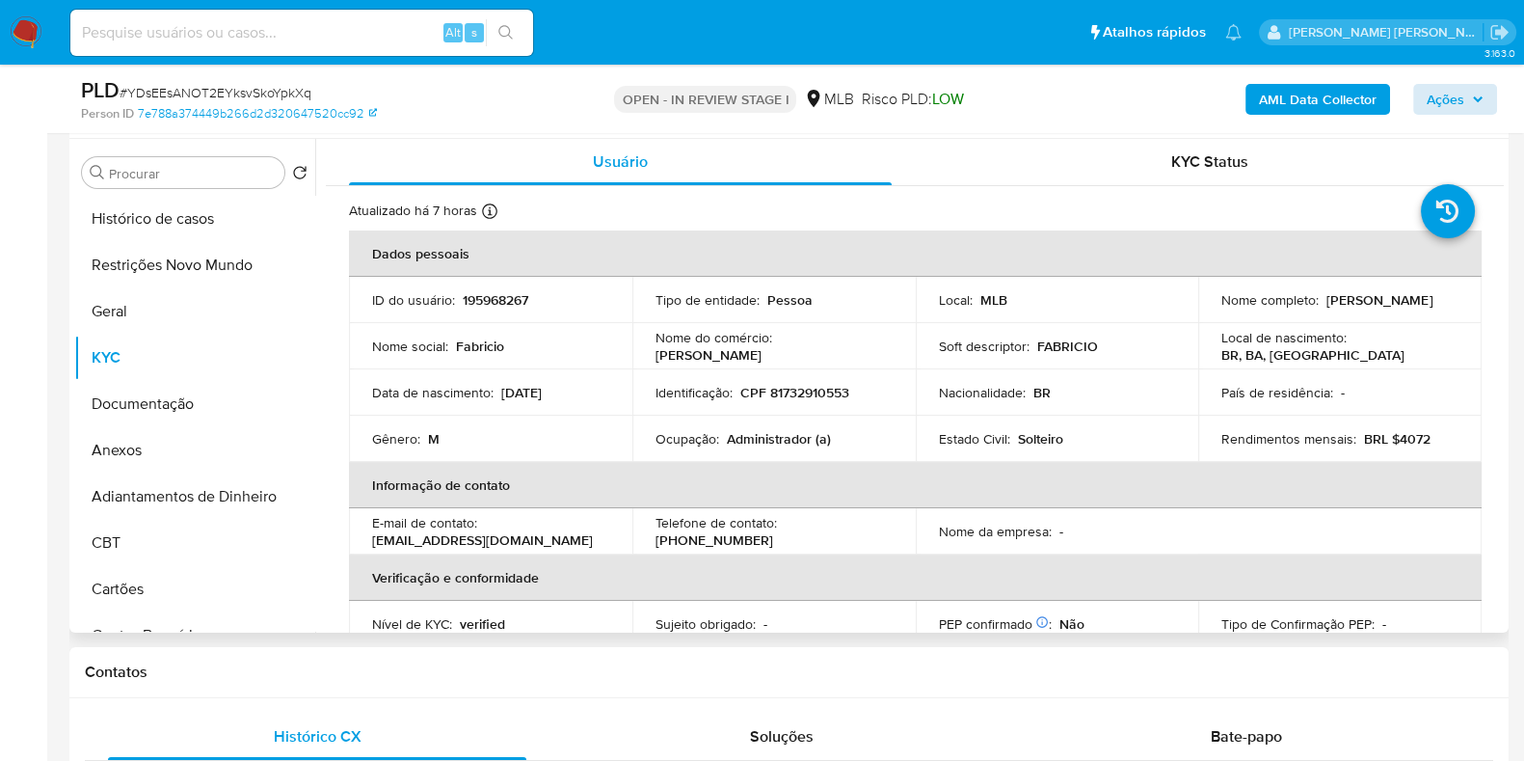
drag, startPoint x: 1378, startPoint y: 314, endPoint x: 1206, endPoint y: 313, distance: 172.6
click at [1206, 313] on td "Nome completo : Fabricio Ribeiro de Campos" at bounding box center [1339, 300] width 283 height 46
copy p "Fabricio Ribeiro de Campos"
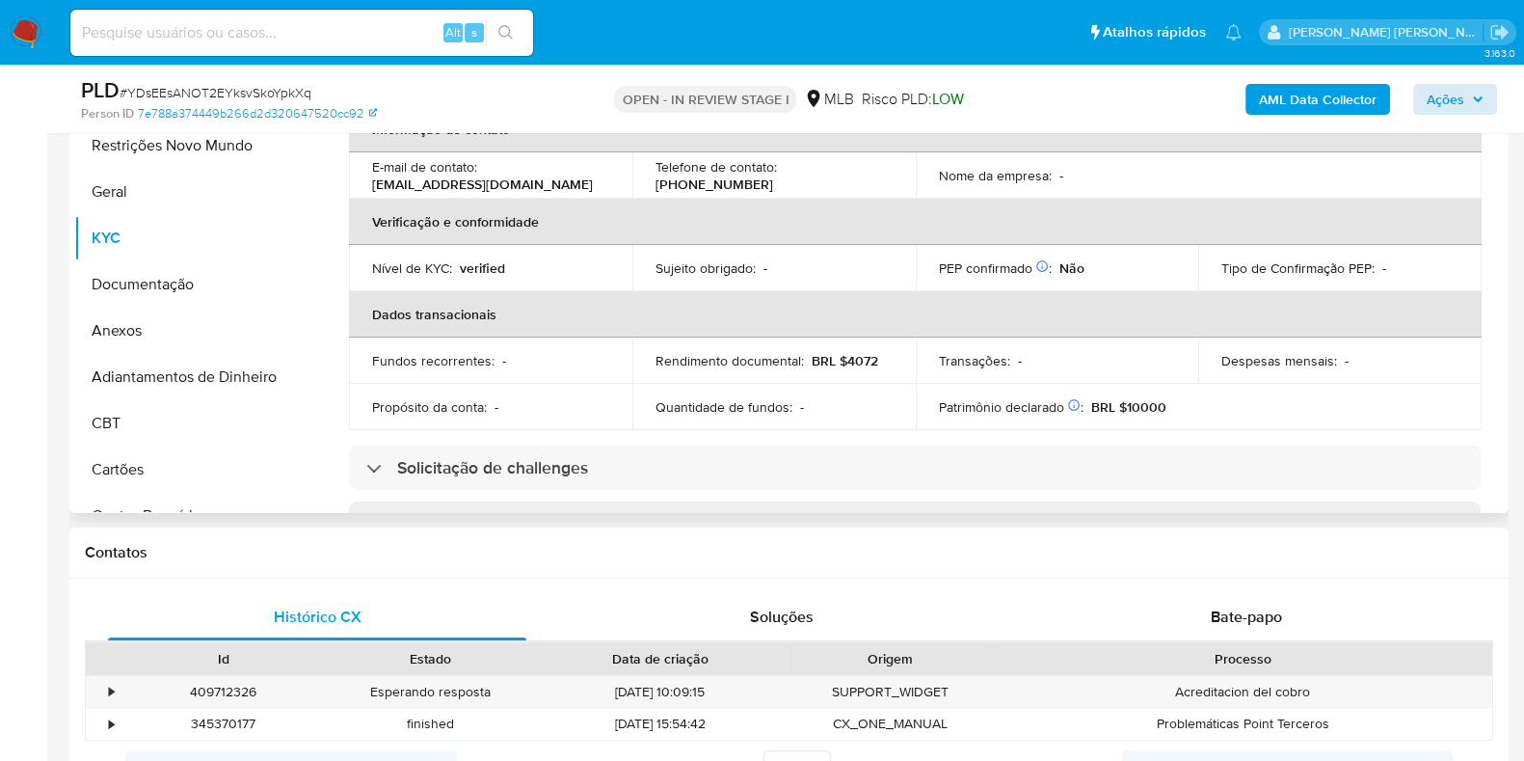
scroll to position [0, 0]
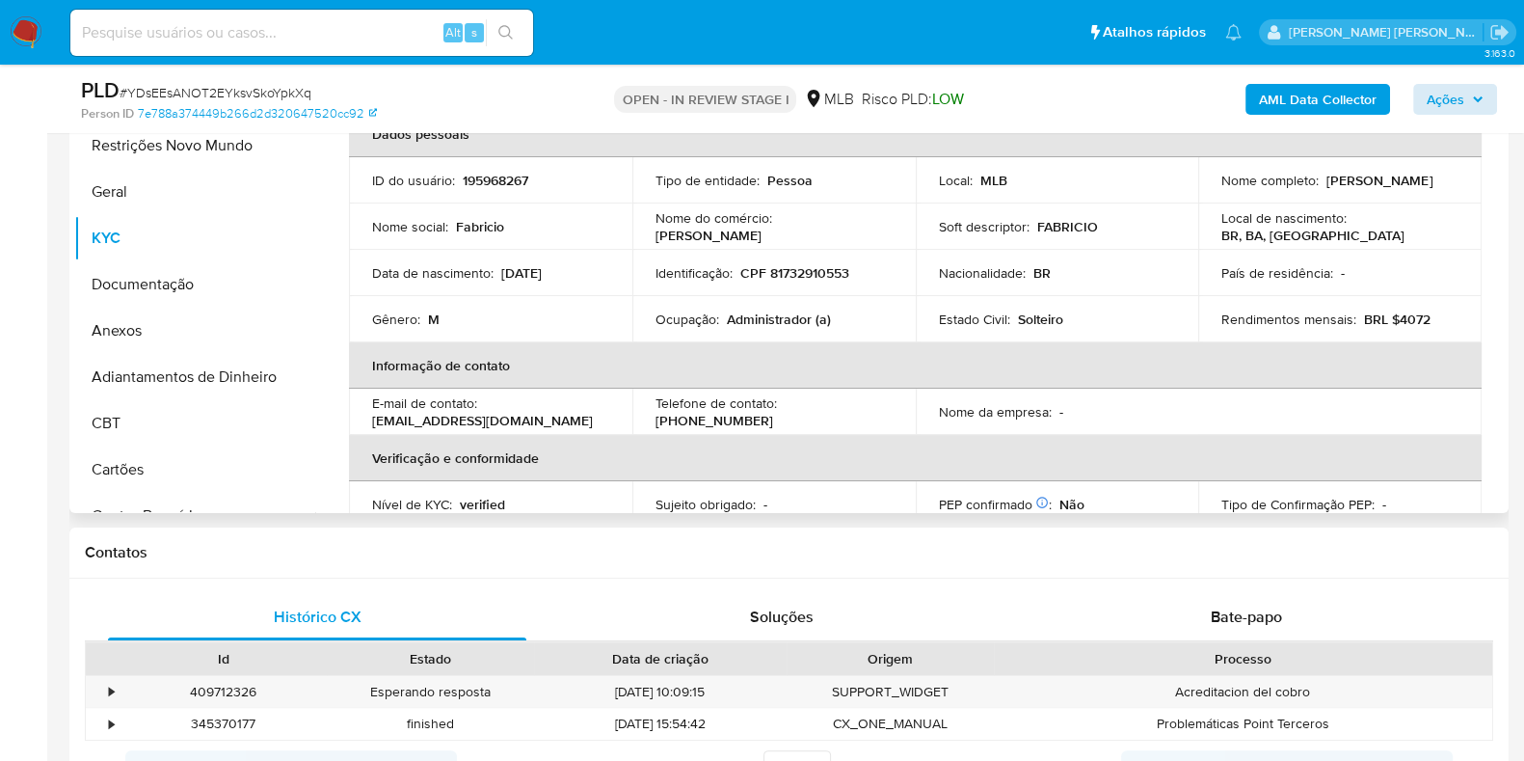
click at [822, 273] on p "CPF 81732910553" at bounding box center [794, 272] width 109 height 17
copy p "81732910553"
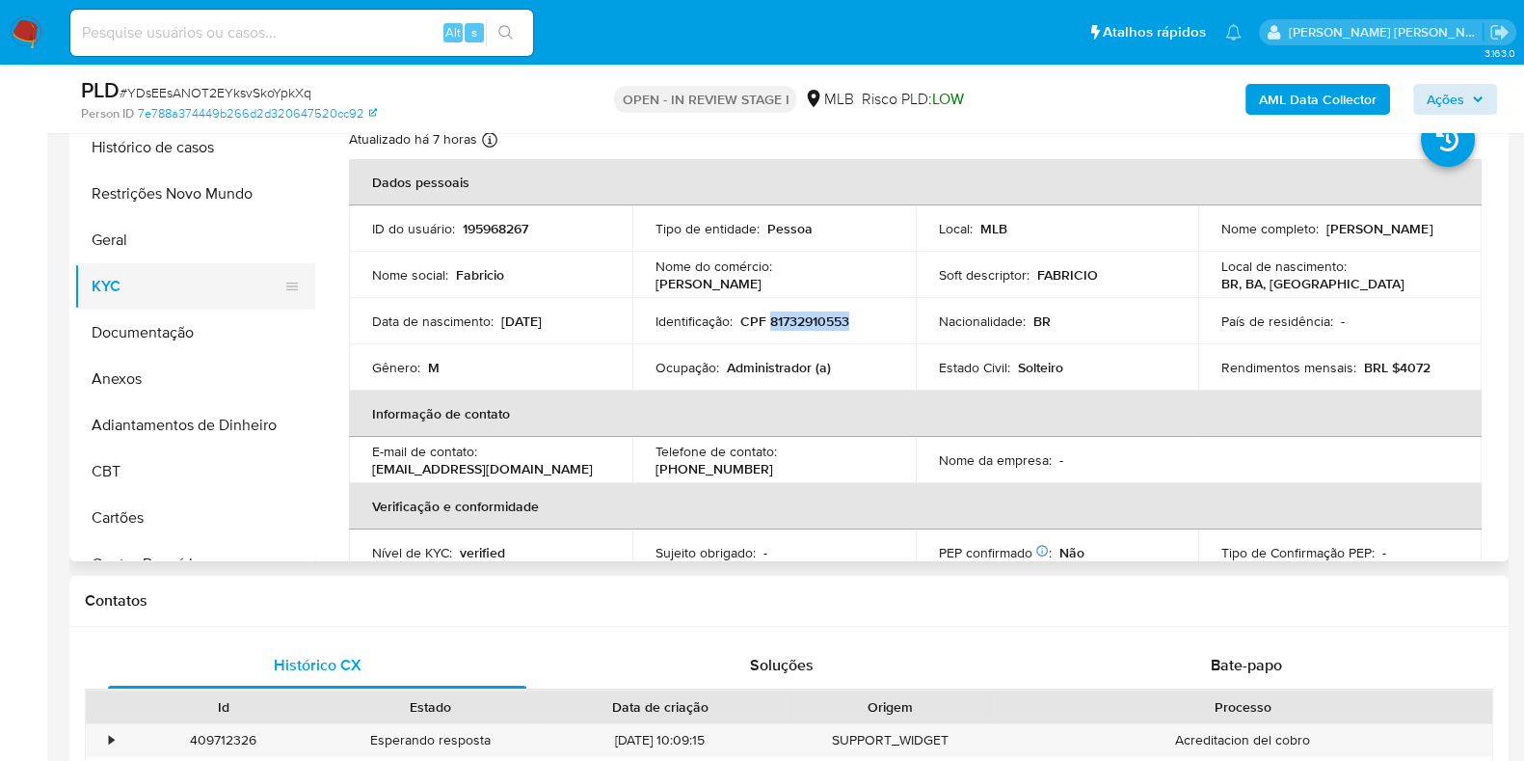
scroll to position [361, 0]
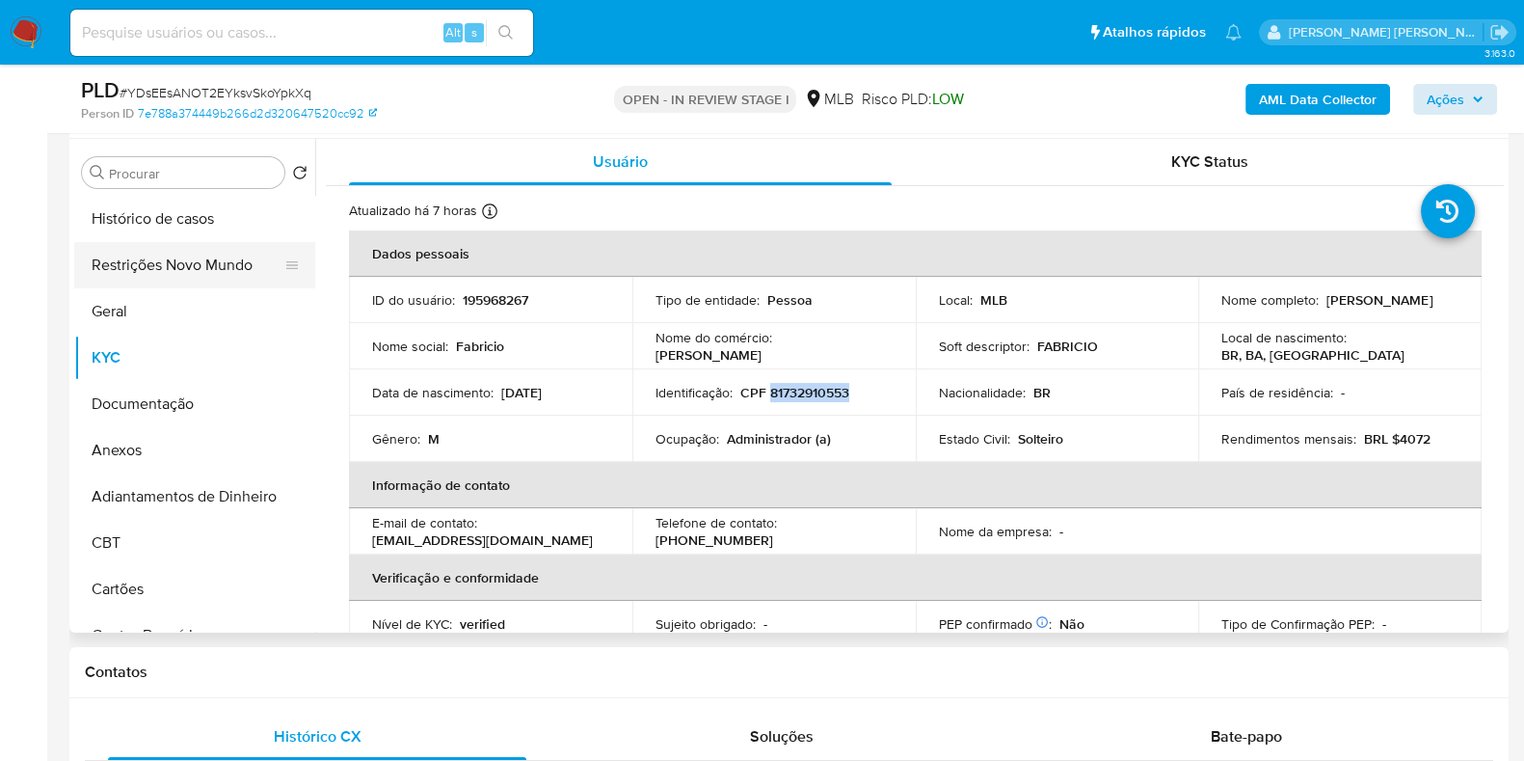
click at [168, 277] on button "Restrições Novo Mundo" at bounding box center [187, 265] width 226 height 46
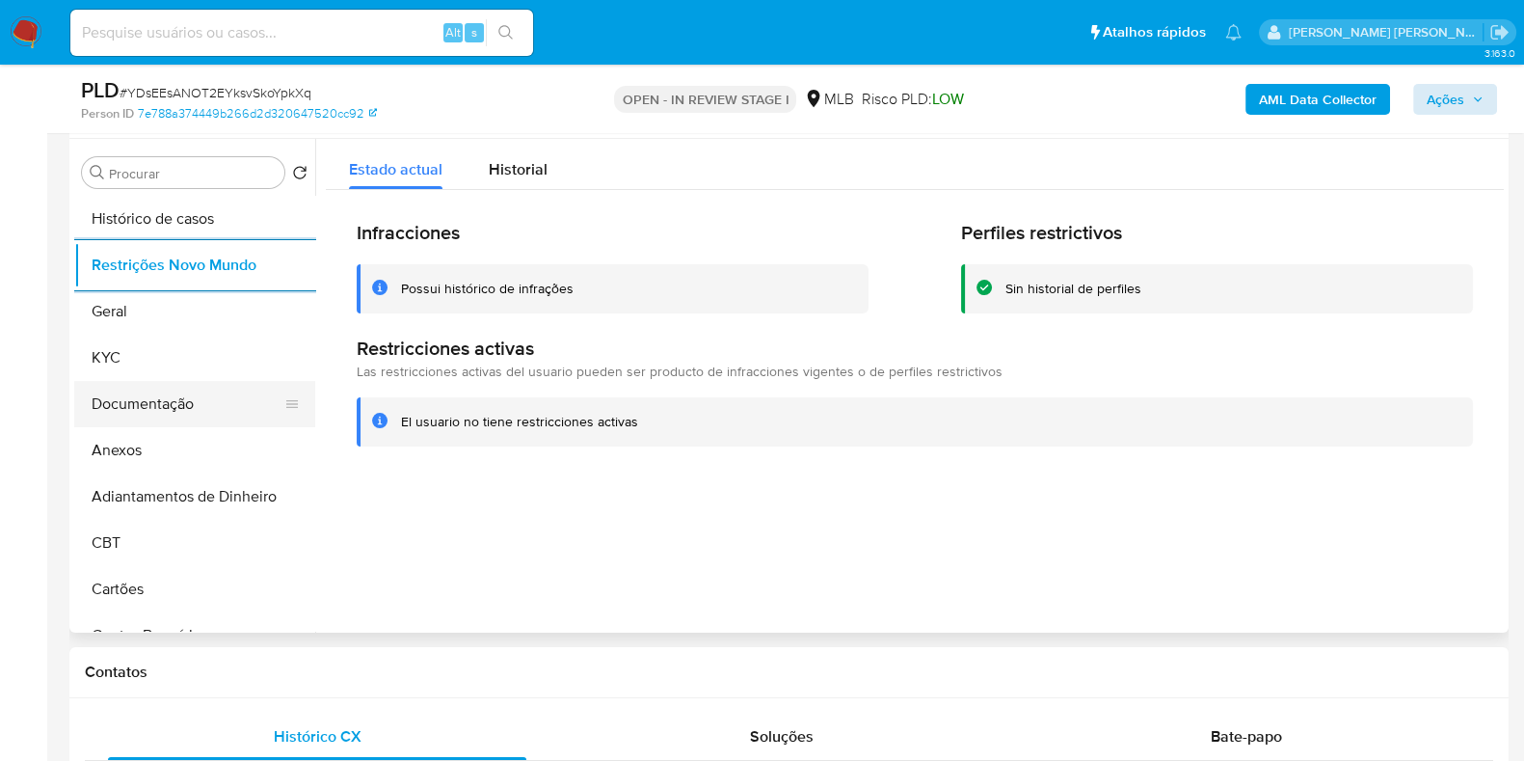
click at [201, 412] on button "Documentação" at bounding box center [187, 404] width 226 height 46
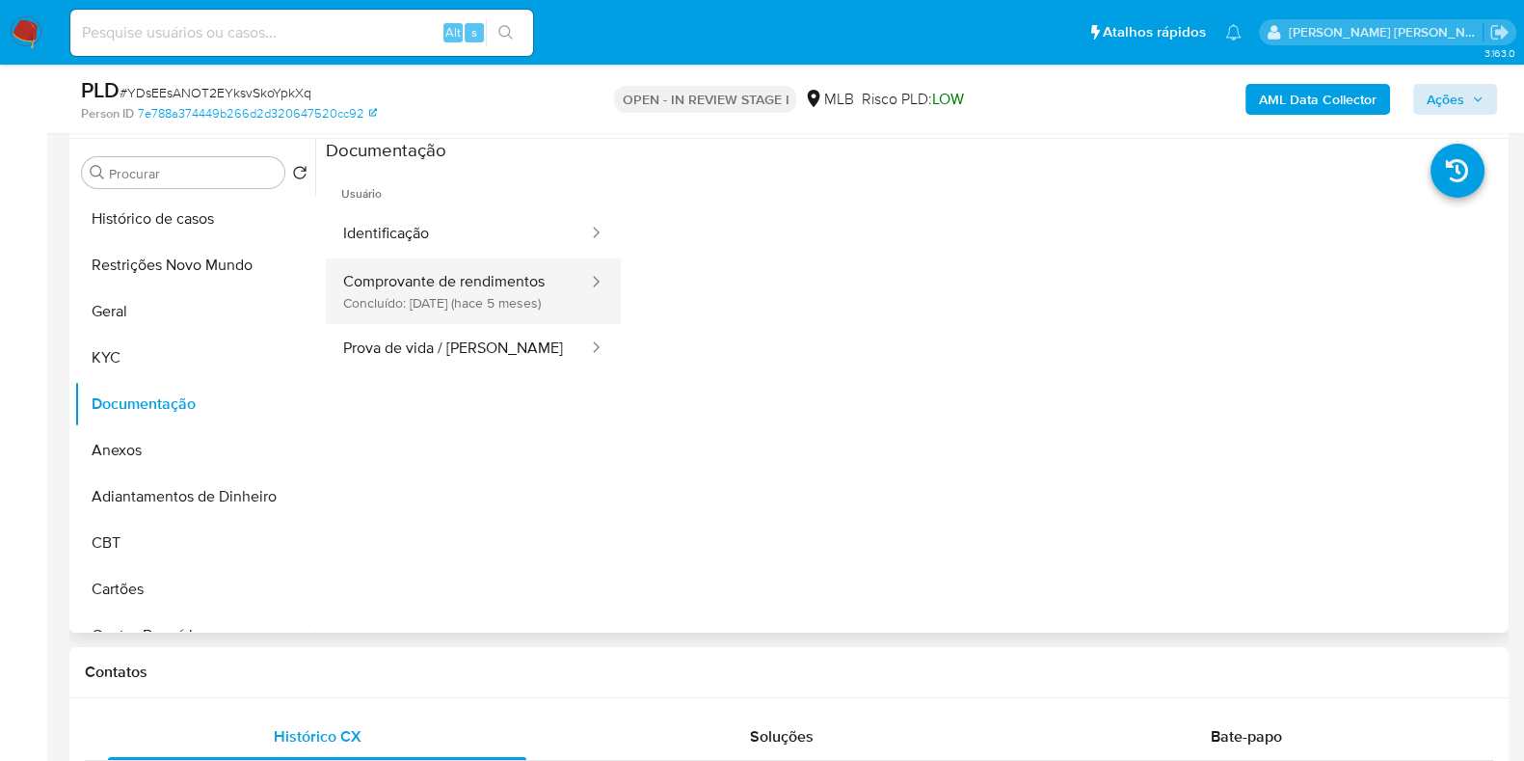
click at [439, 291] on button "Comprovante de rendimentos Concluído: 07/05/2025 (hace 5 meses)" at bounding box center [458, 291] width 264 height 66
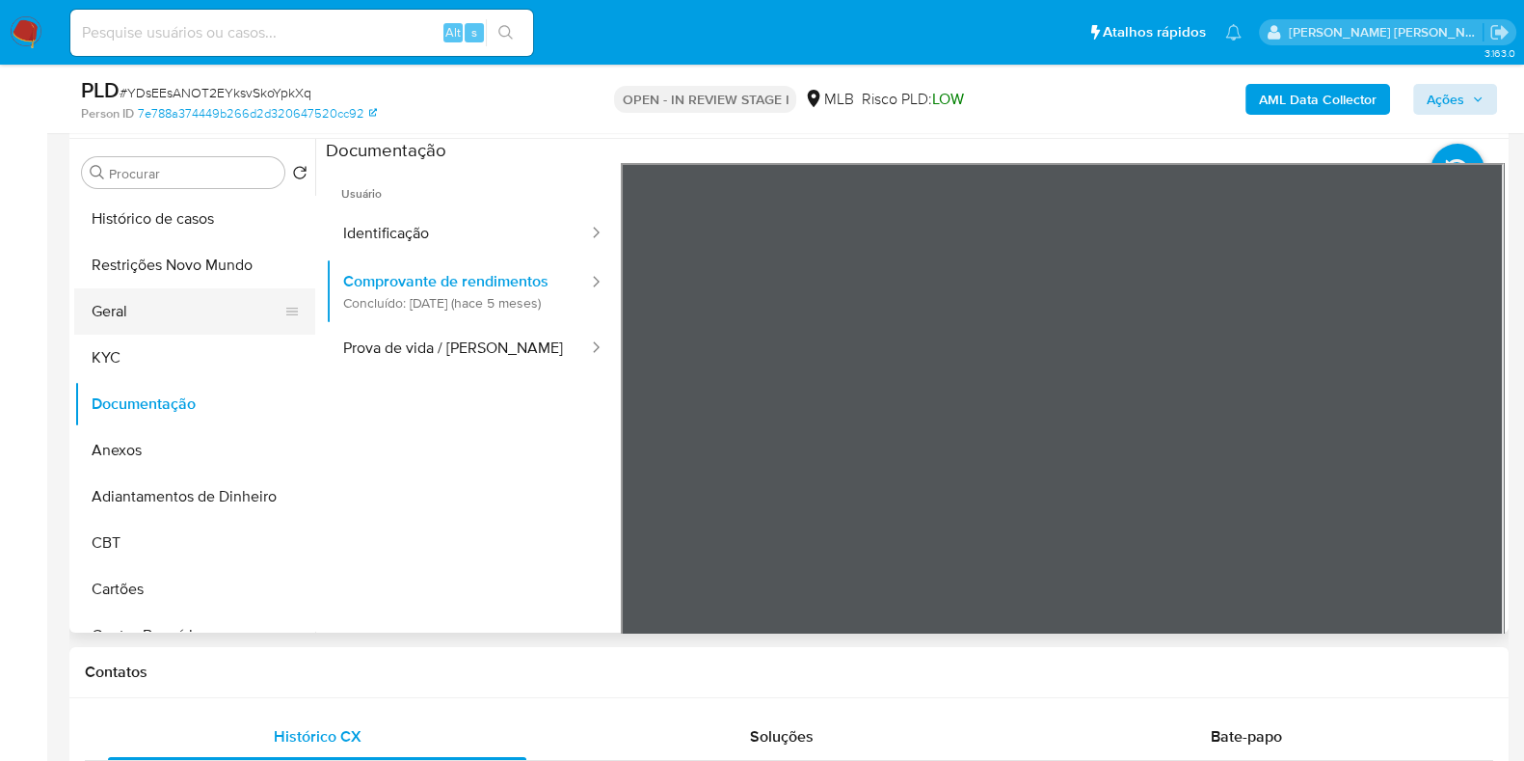
drag, startPoint x: 125, startPoint y: 318, endPoint x: 150, endPoint y: 320, distance: 25.1
click at [125, 318] on button "Geral" at bounding box center [187, 311] width 226 height 46
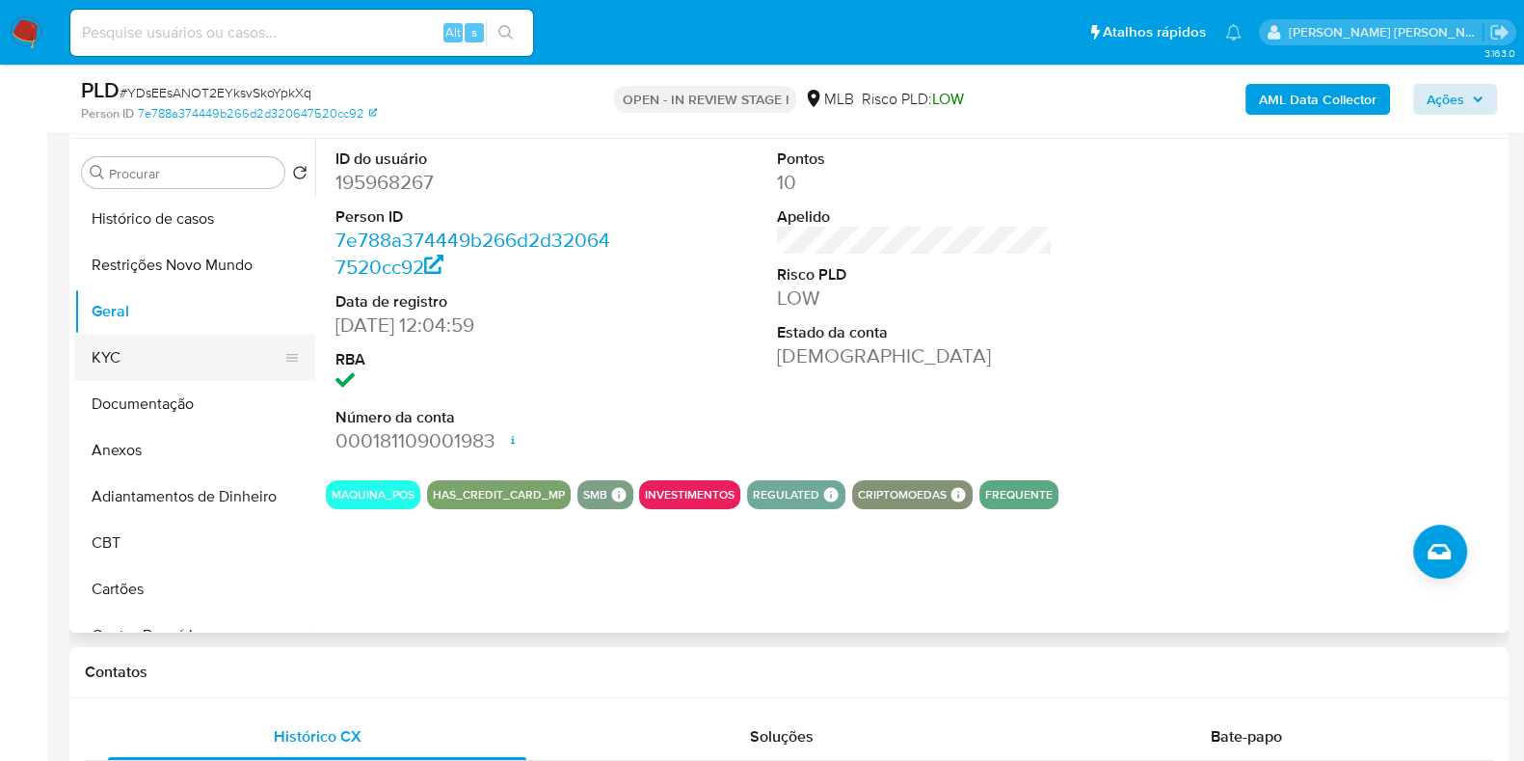
click at [178, 367] on button "KYC" at bounding box center [187, 357] width 226 height 46
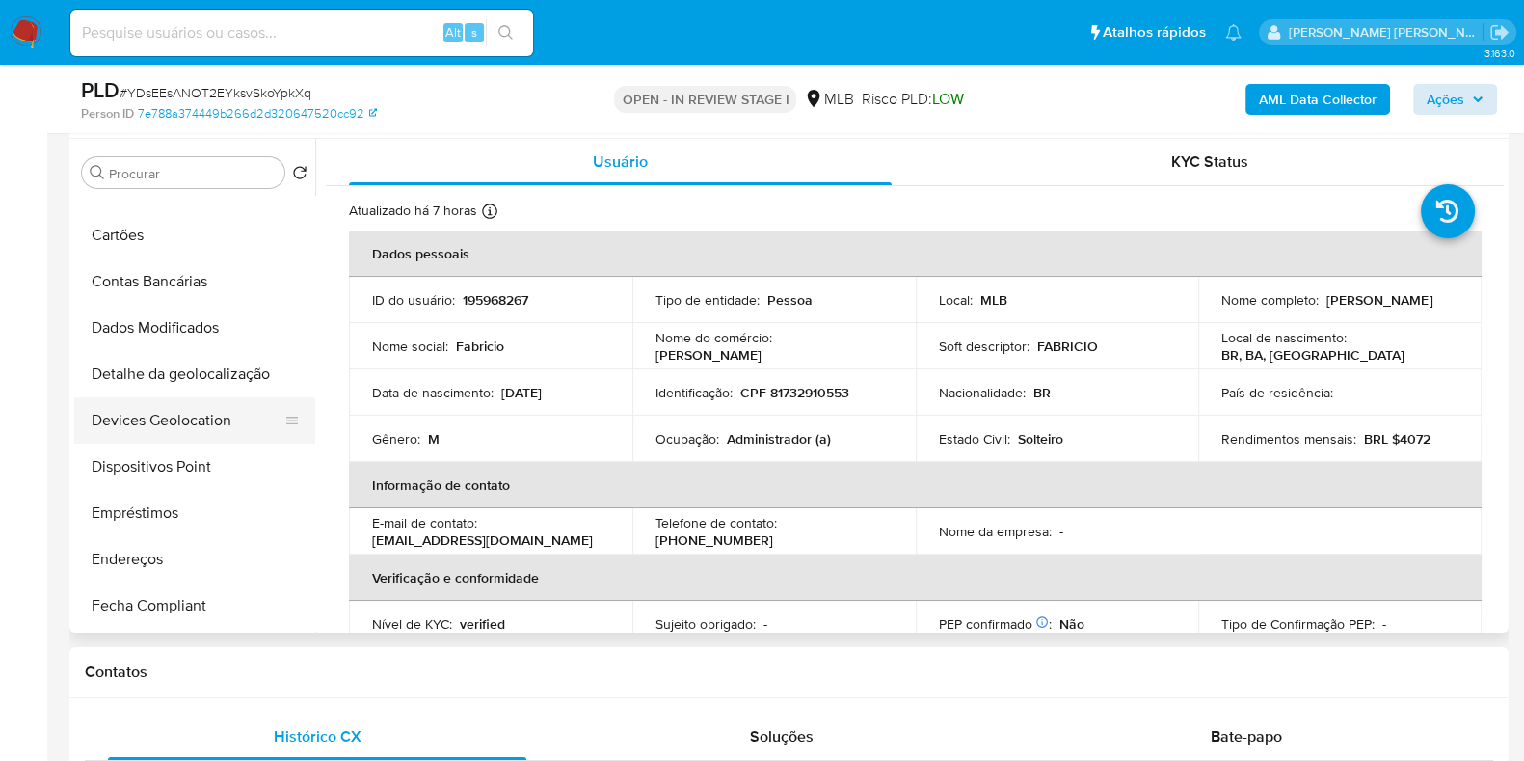
scroll to position [361, 0]
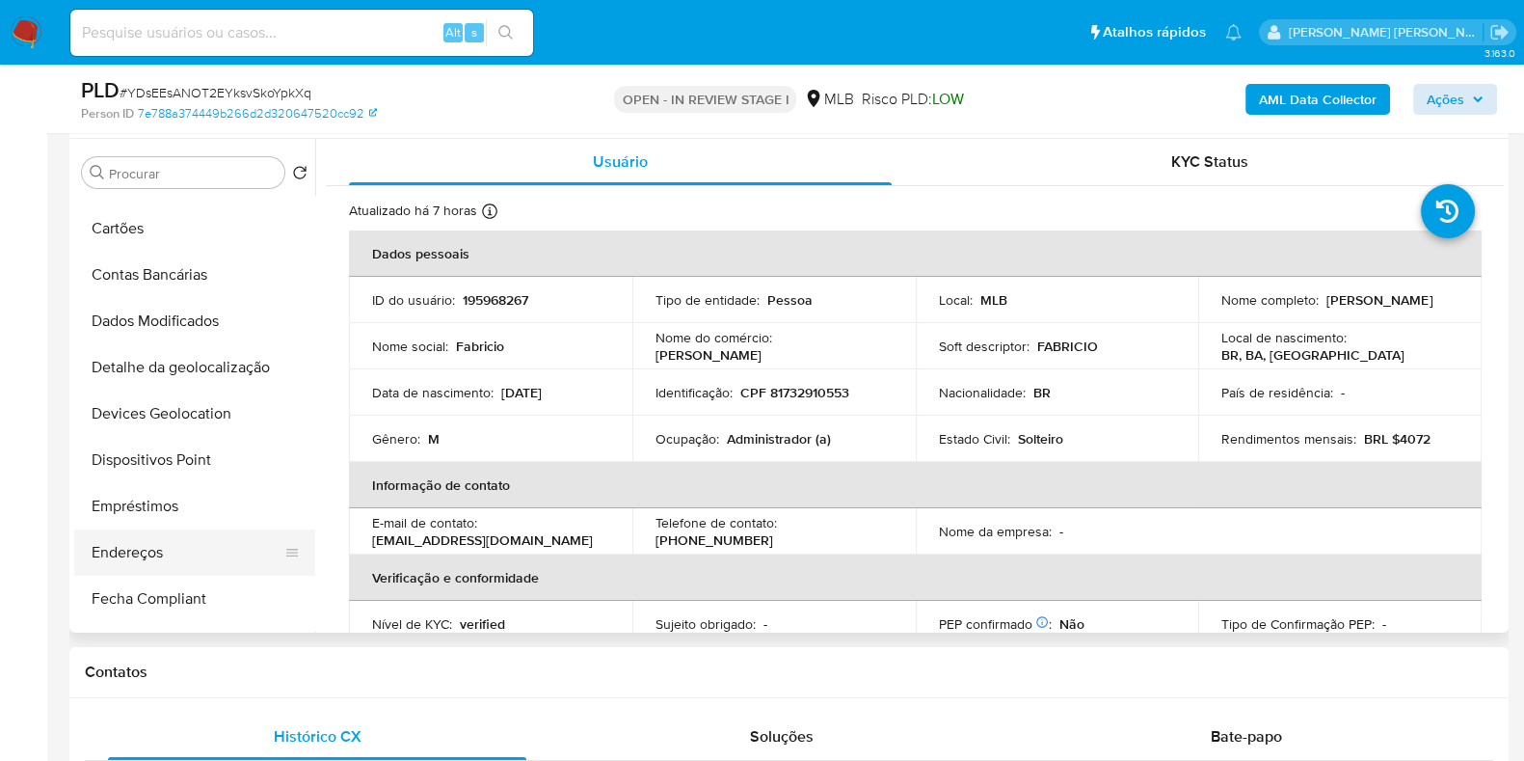
drag, startPoint x: 149, startPoint y: 521, endPoint x: 149, endPoint y: 554, distance: 33.7
click at [149, 535] on ul "Histórico de casos Restrições Novo Mundo Geral KYC Documentação Anexos Adiantam…" at bounding box center [194, 413] width 241 height 435
click at [149, 556] on button "Endereços" at bounding box center [187, 552] width 226 height 46
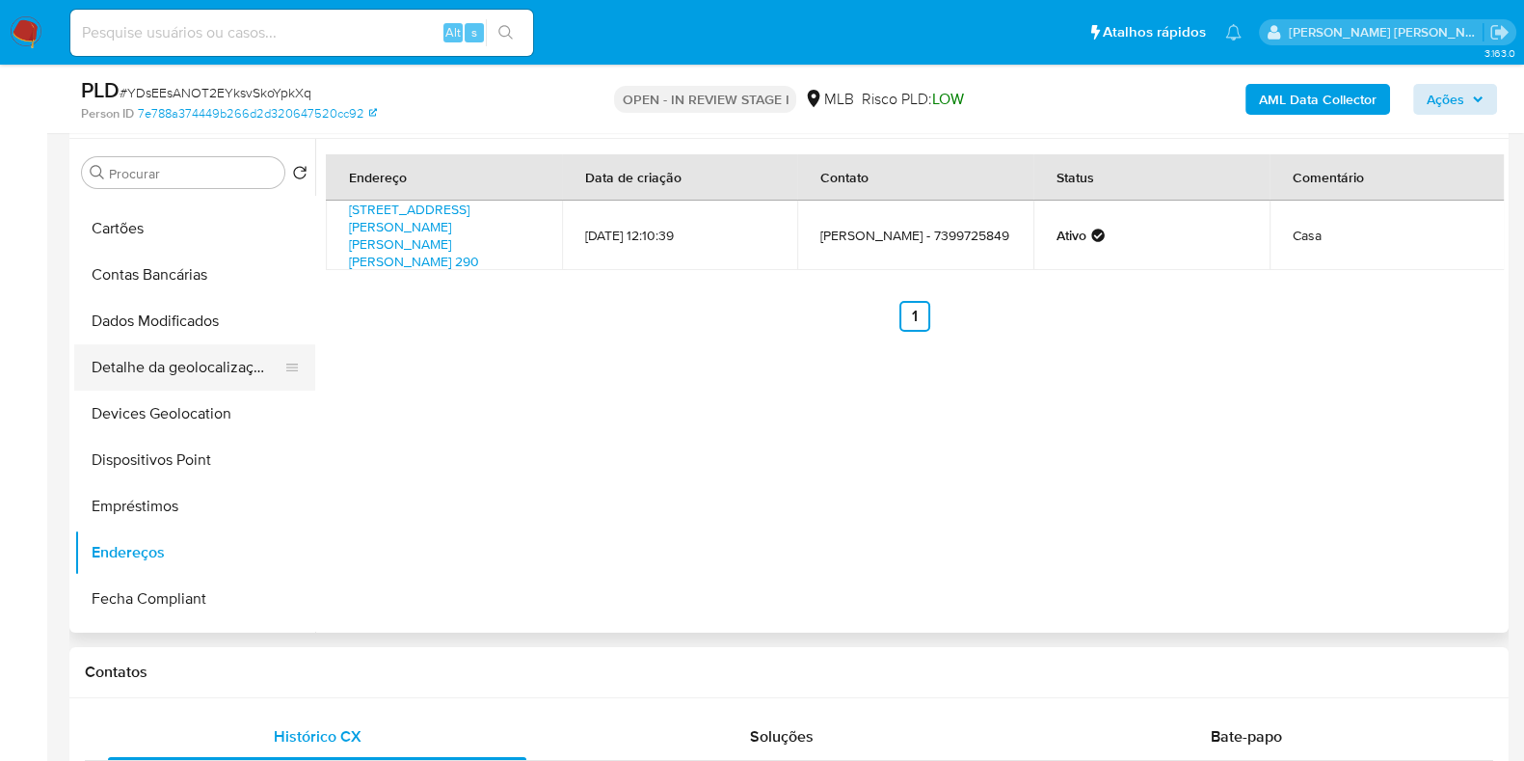
click at [184, 359] on button "Detalhe da geolocalização" at bounding box center [187, 367] width 226 height 46
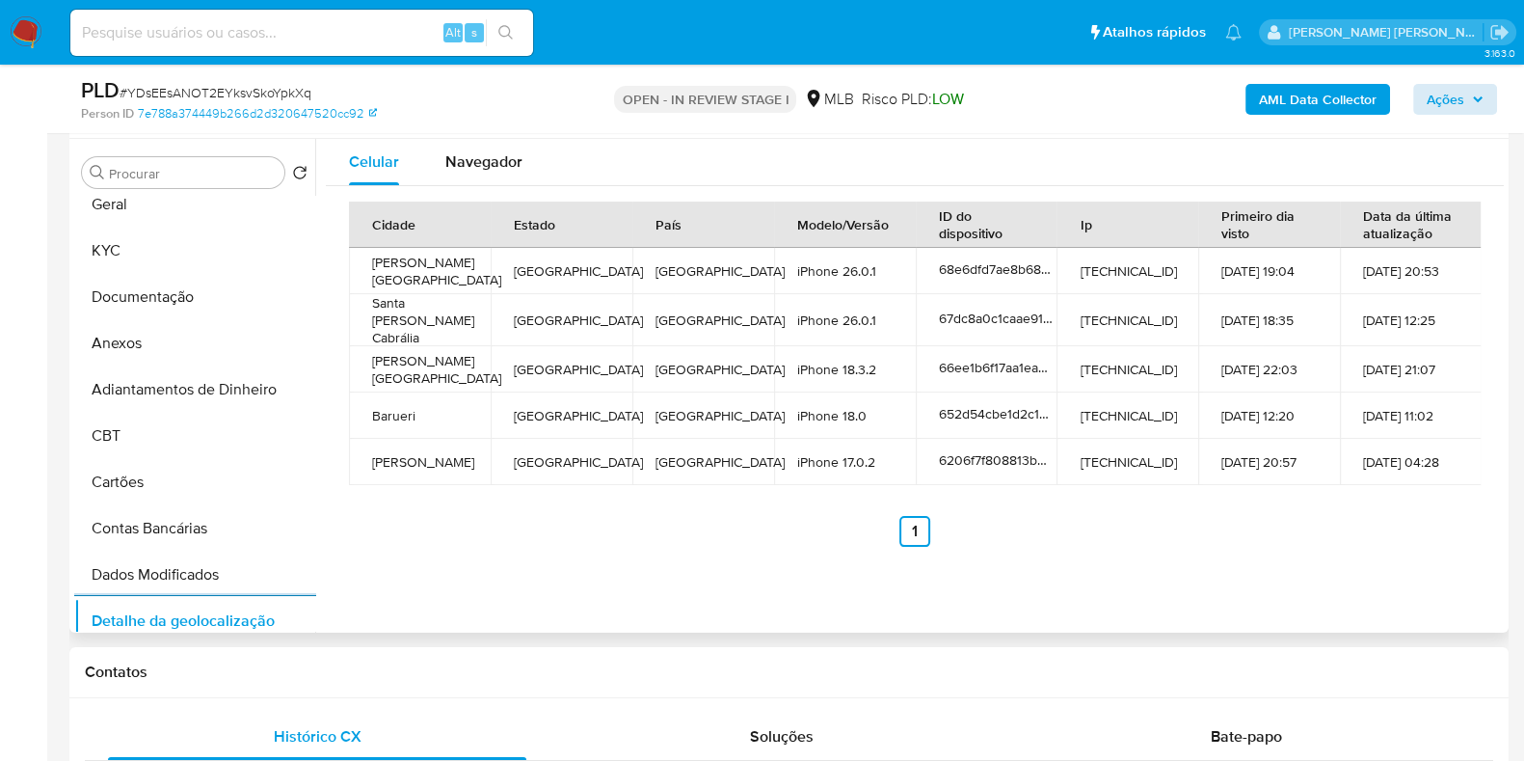
scroll to position [0, 0]
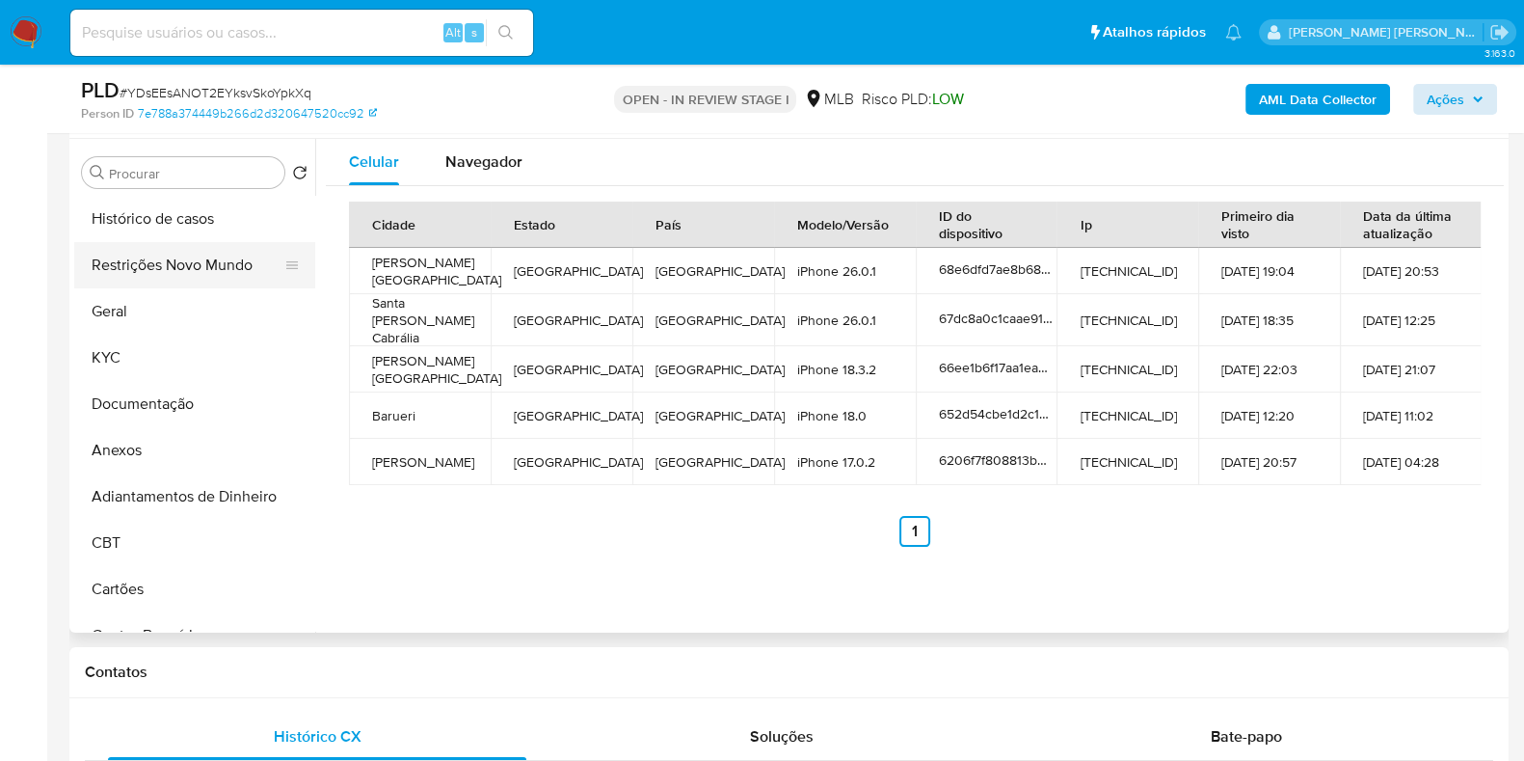
click at [195, 265] on button "Restrições Novo Mundo" at bounding box center [187, 265] width 226 height 46
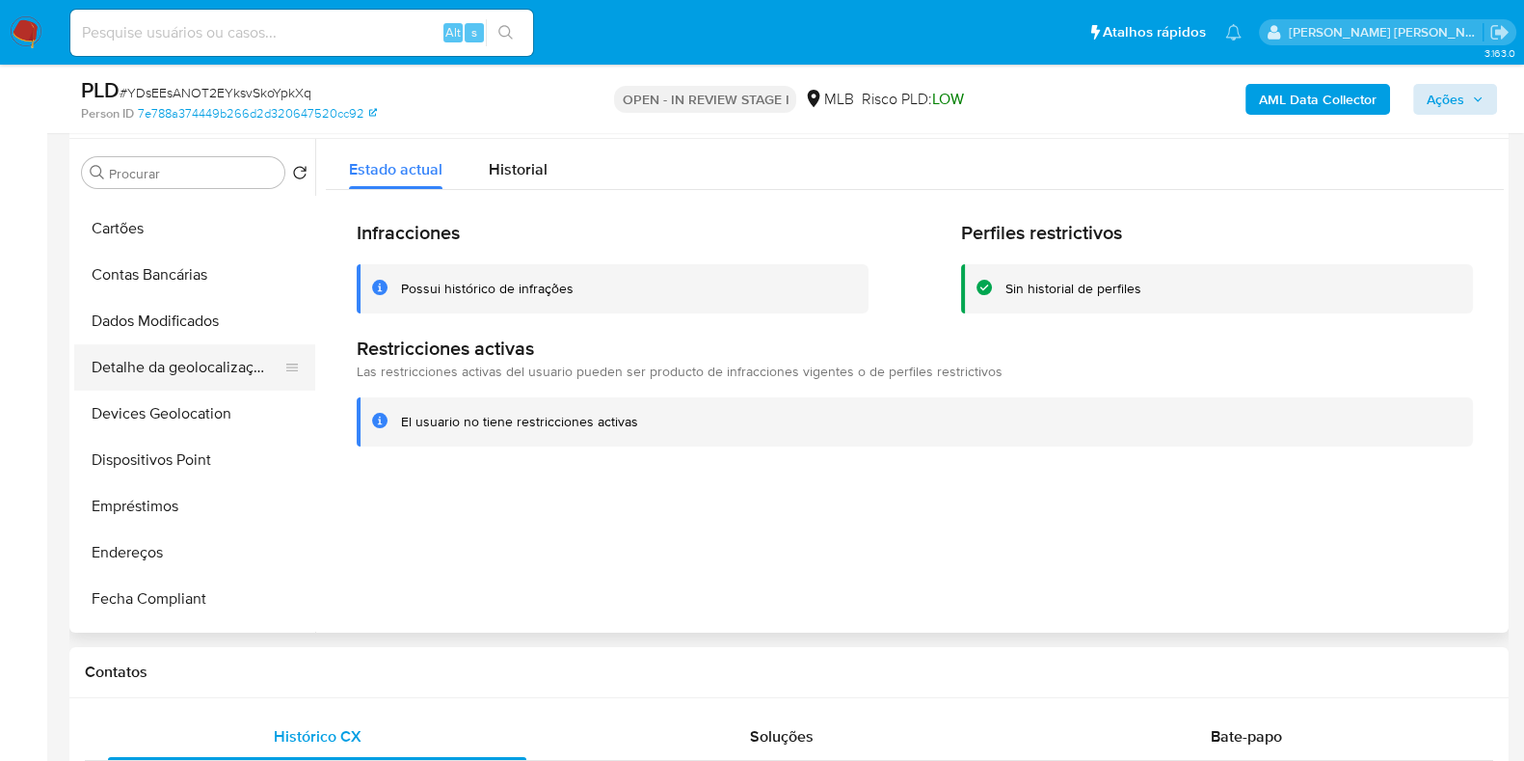
scroll to position [361, 0]
click at [215, 362] on button "Detalhe da geolocalização" at bounding box center [187, 366] width 226 height 46
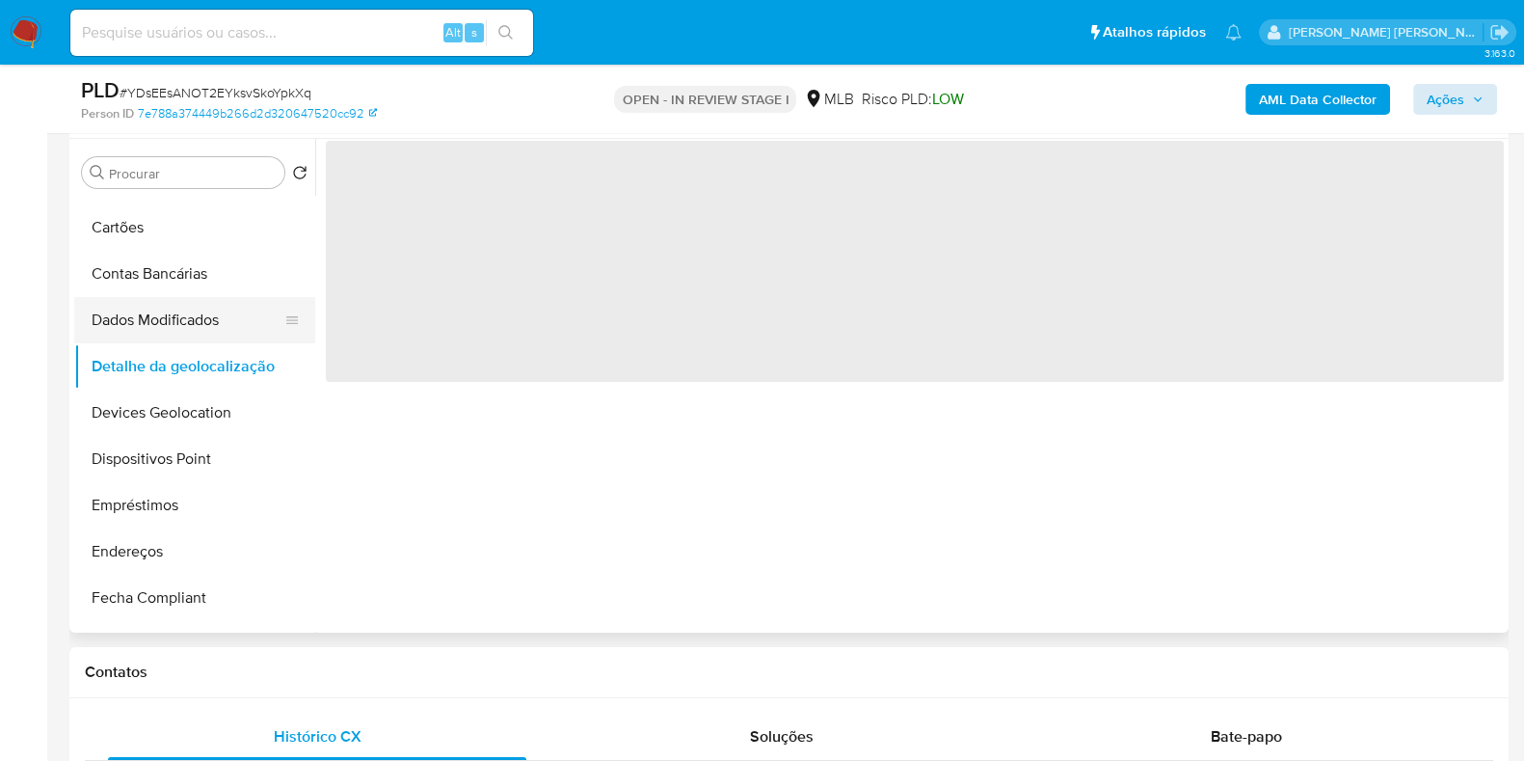
click at [215, 323] on button "Dados Modificados" at bounding box center [187, 320] width 226 height 46
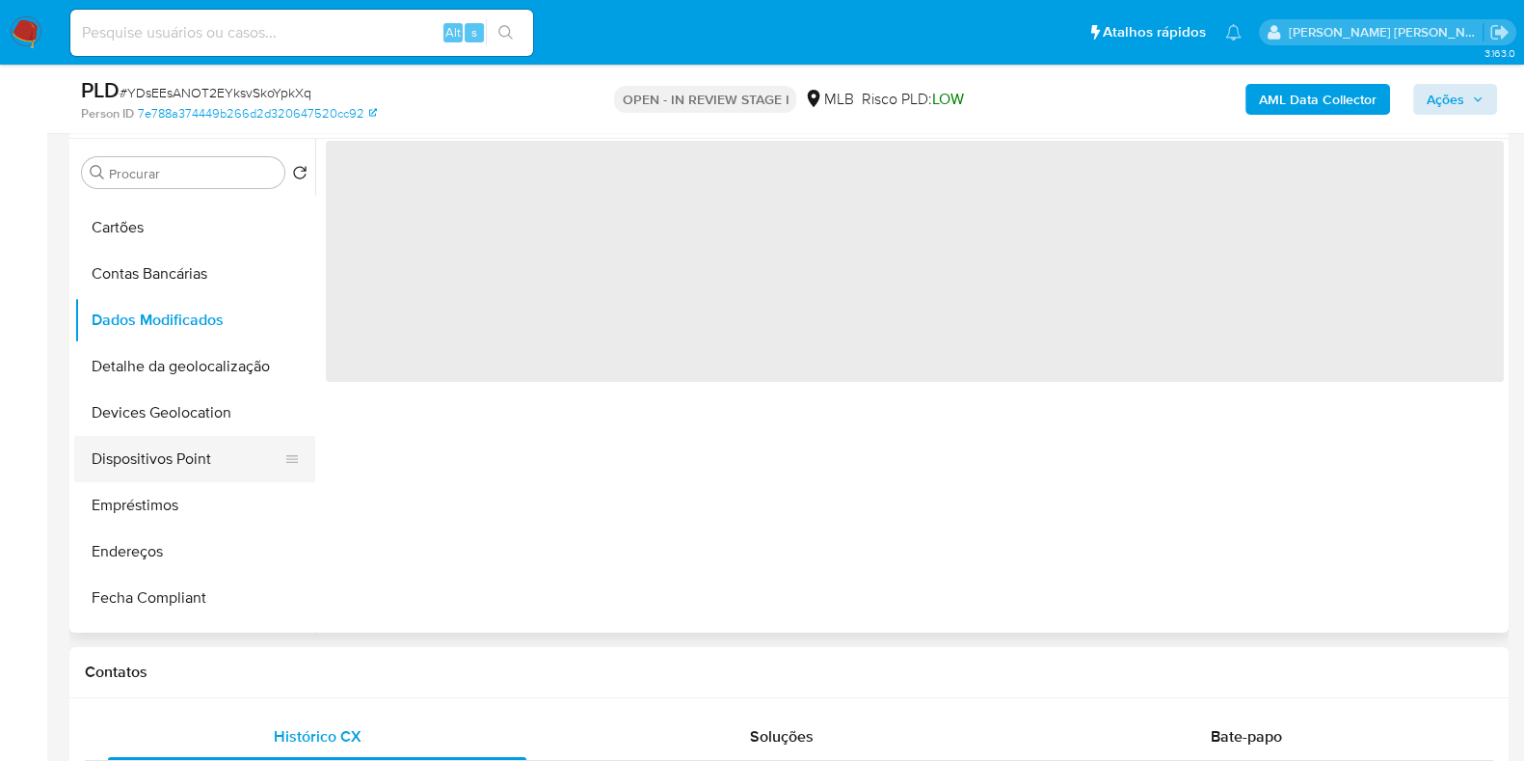
click at [176, 460] on button "Dispositivos Point" at bounding box center [187, 459] width 226 height 46
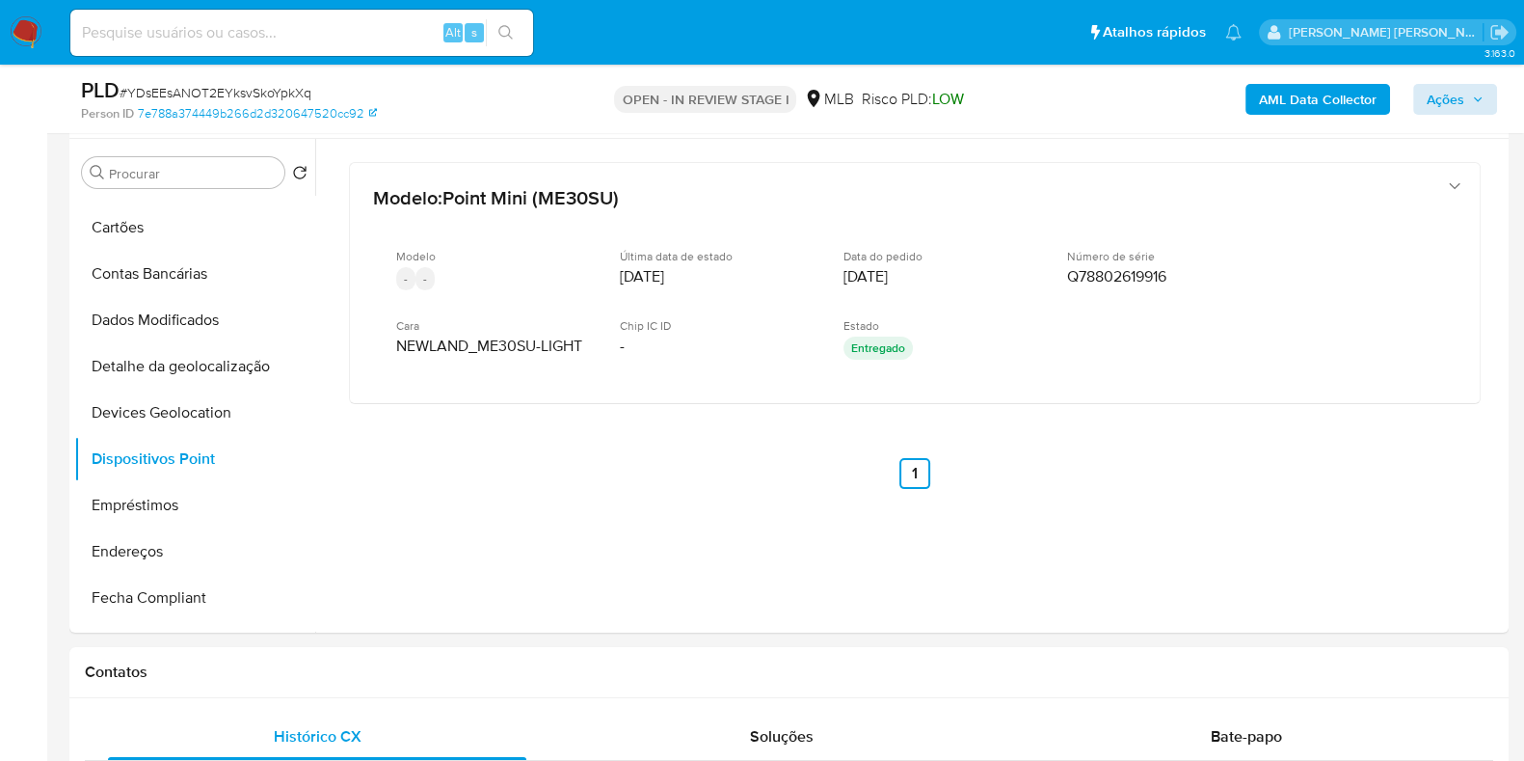
click at [1280, 84] on b "AML Data Collector" at bounding box center [1318, 99] width 118 height 31
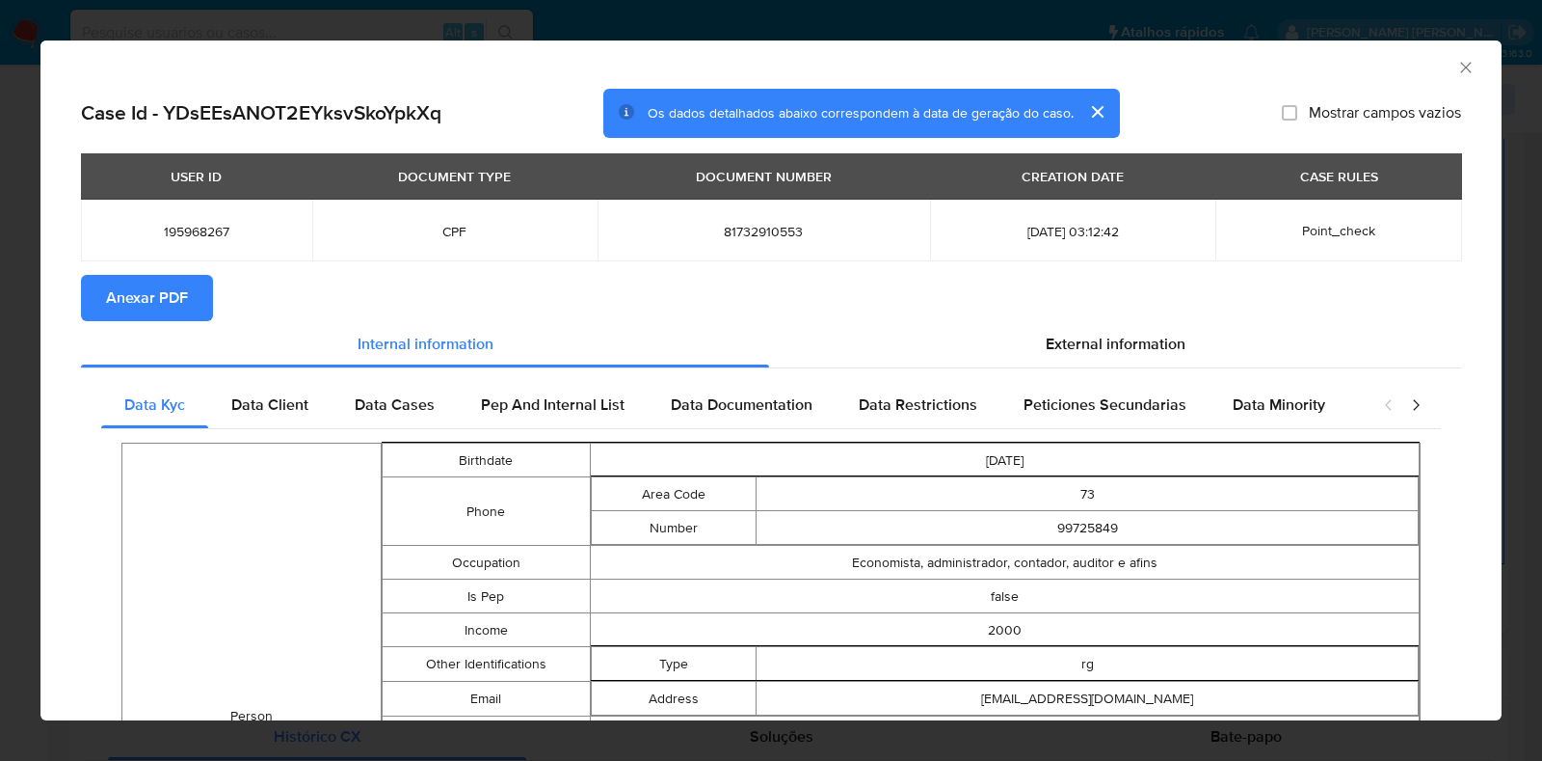
click at [153, 299] on span "Anexar PDF" at bounding box center [147, 298] width 82 height 42
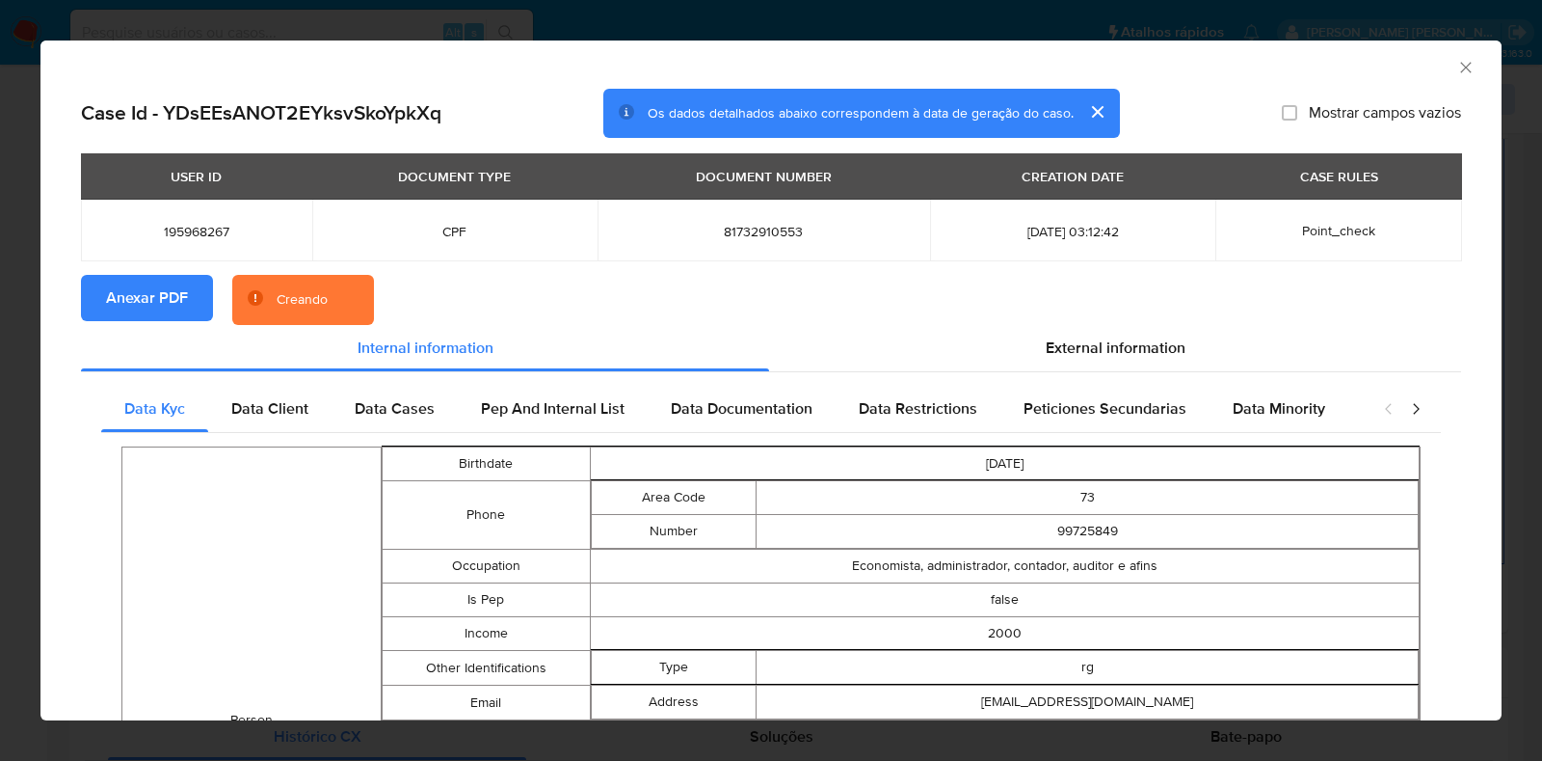
click at [0, 373] on div "AML Data Collector Case Id - YDsEEsANOT2EYksvSkoYpkXq Os dados detalhados abaix…" at bounding box center [771, 380] width 1542 height 761
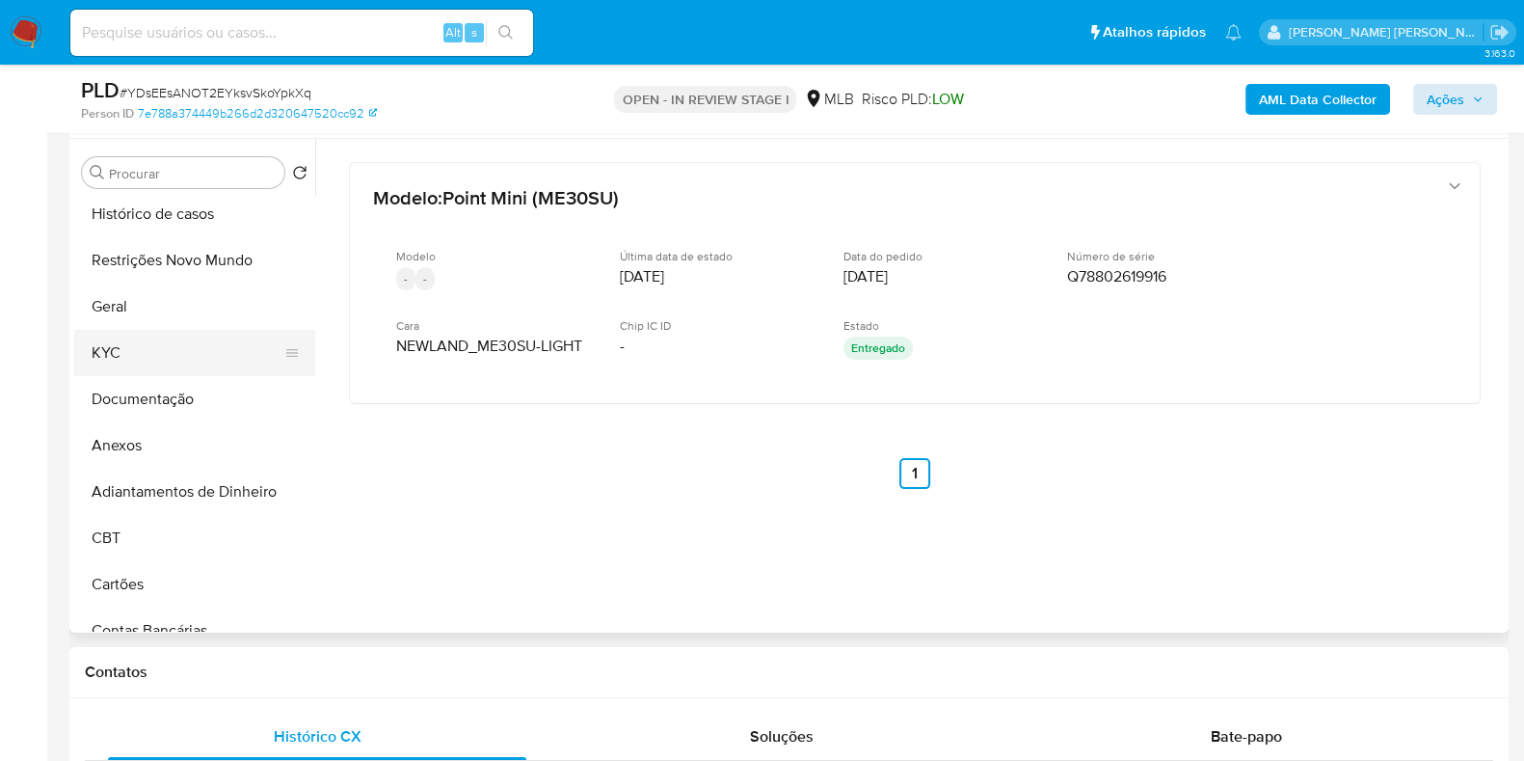
scroll to position [0, 0]
click at [180, 371] on button "KYC" at bounding box center [187, 357] width 226 height 46
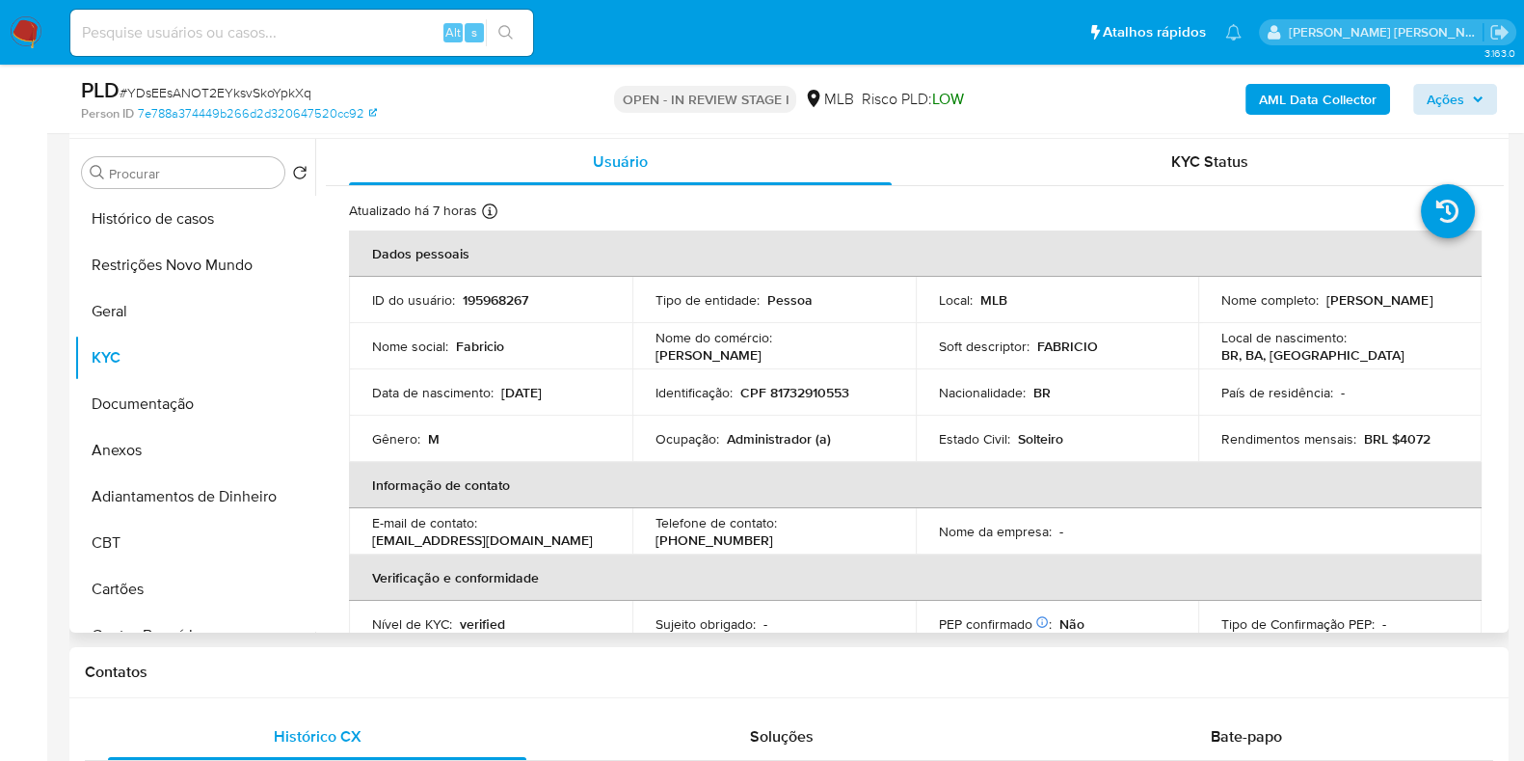
drag, startPoint x: 1398, startPoint y: 306, endPoint x: 1210, endPoint y: 310, distance: 188.0
click at [1210, 310] on td "Nome completo : Fabricio Ribeiro de Campos" at bounding box center [1339, 300] width 283 height 46
copy p "Fabricio Ribeiro de Campos"
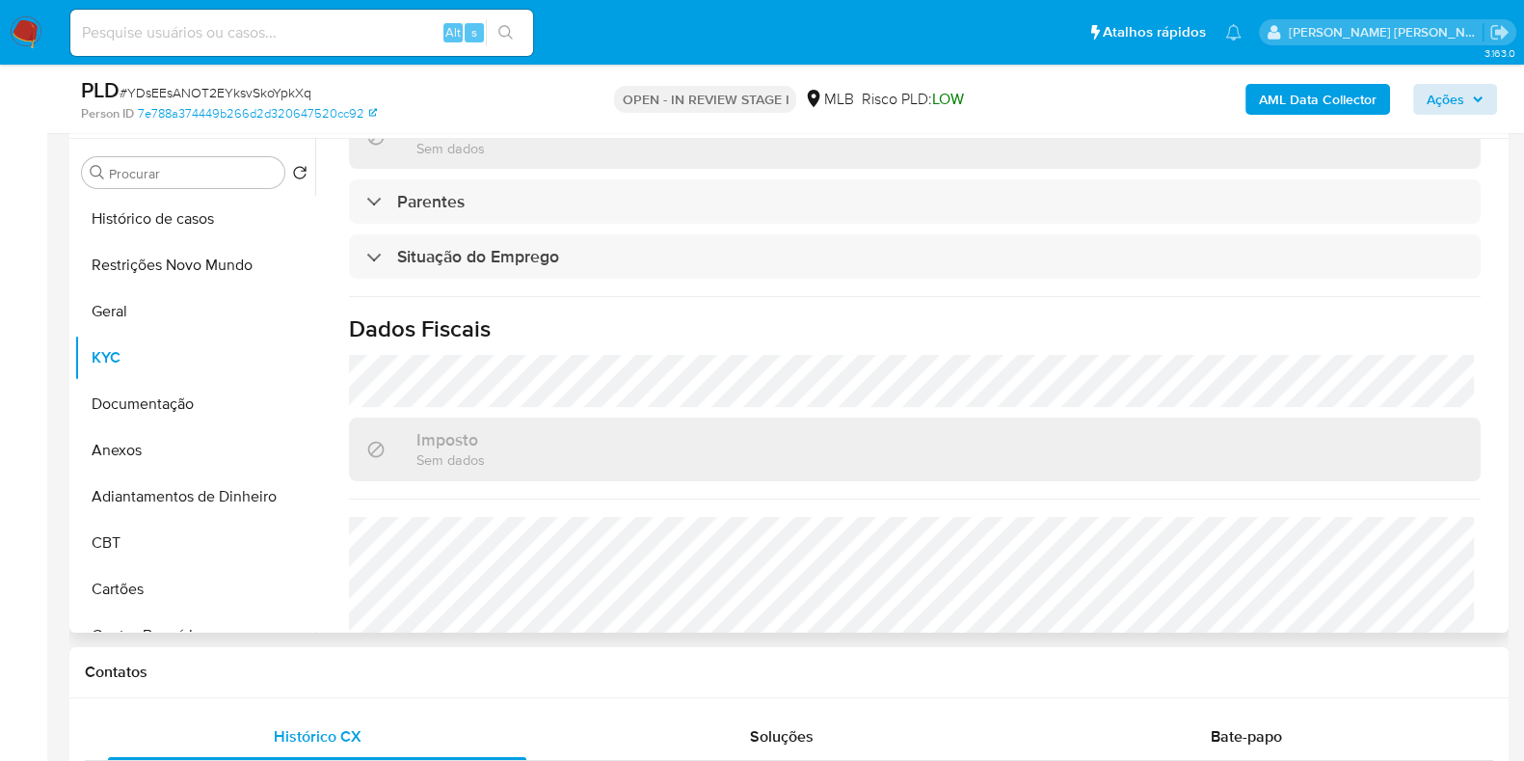
scroll to position [838, 0]
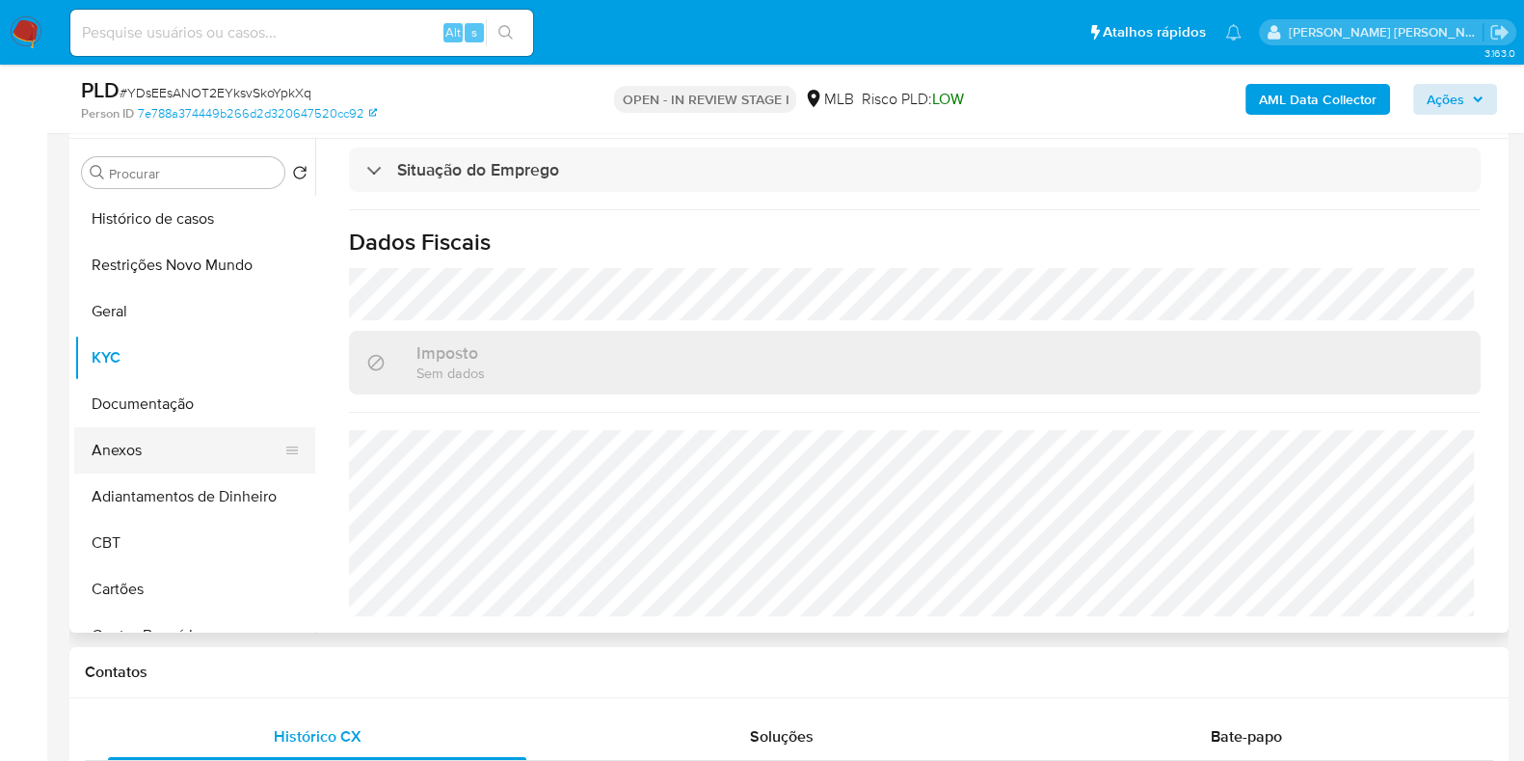
click at [114, 458] on button "Anexos" at bounding box center [187, 450] width 226 height 46
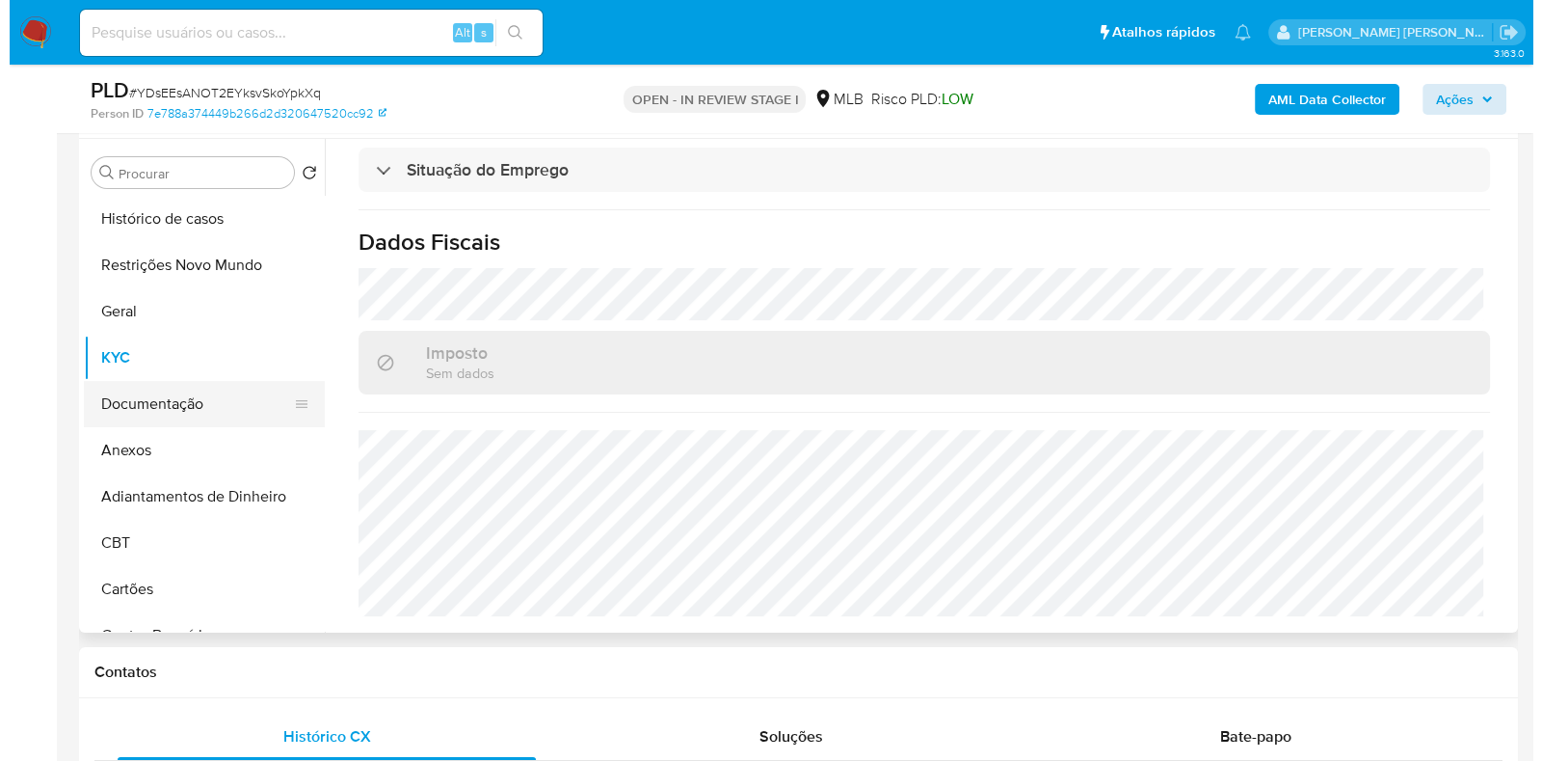
scroll to position [0, 0]
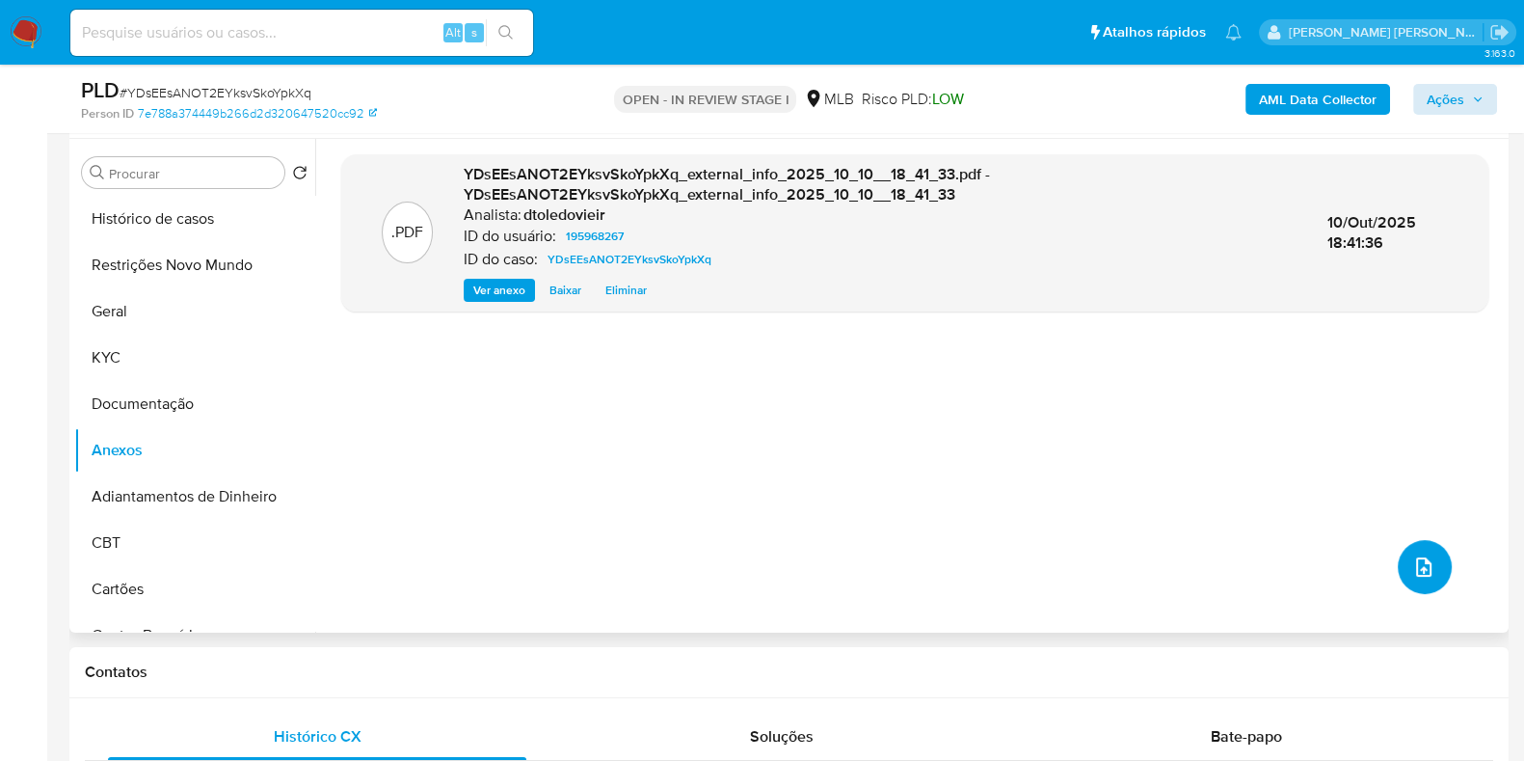
click at [1417, 563] on icon "upload-file" at bounding box center [1423, 566] width 23 height 23
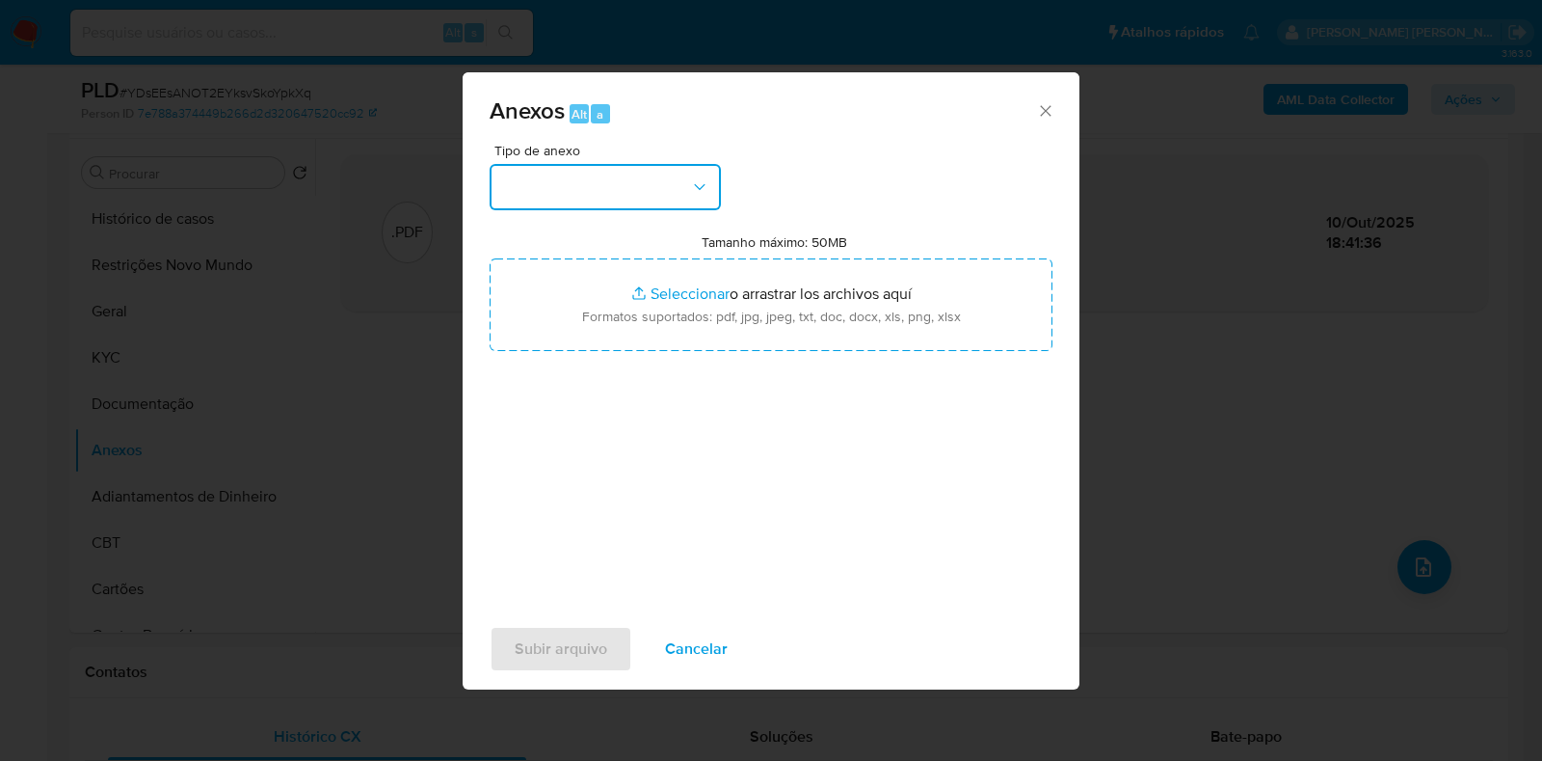
click at [689, 203] on button "button" at bounding box center [605, 187] width 231 height 46
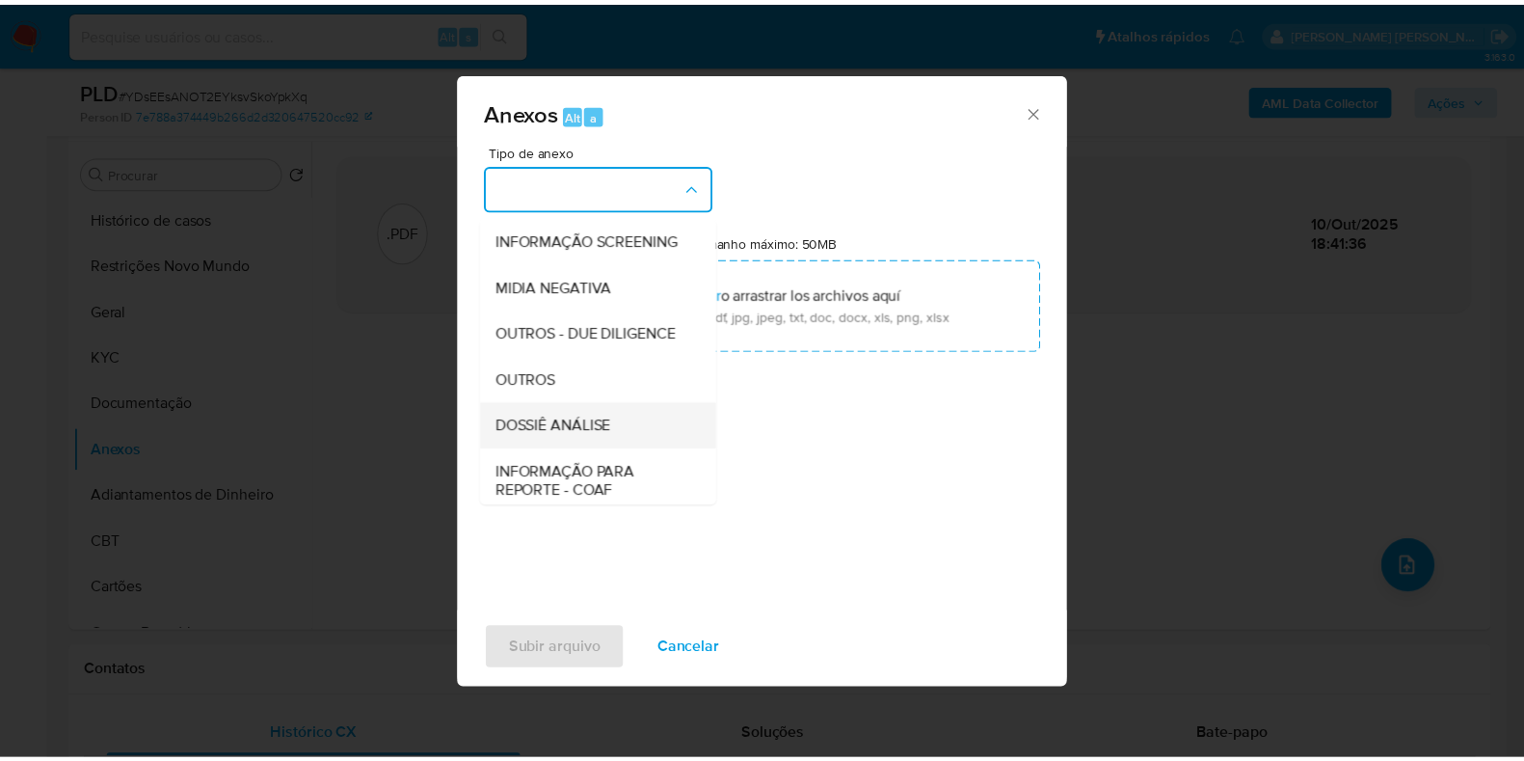
scroll to position [297, 0]
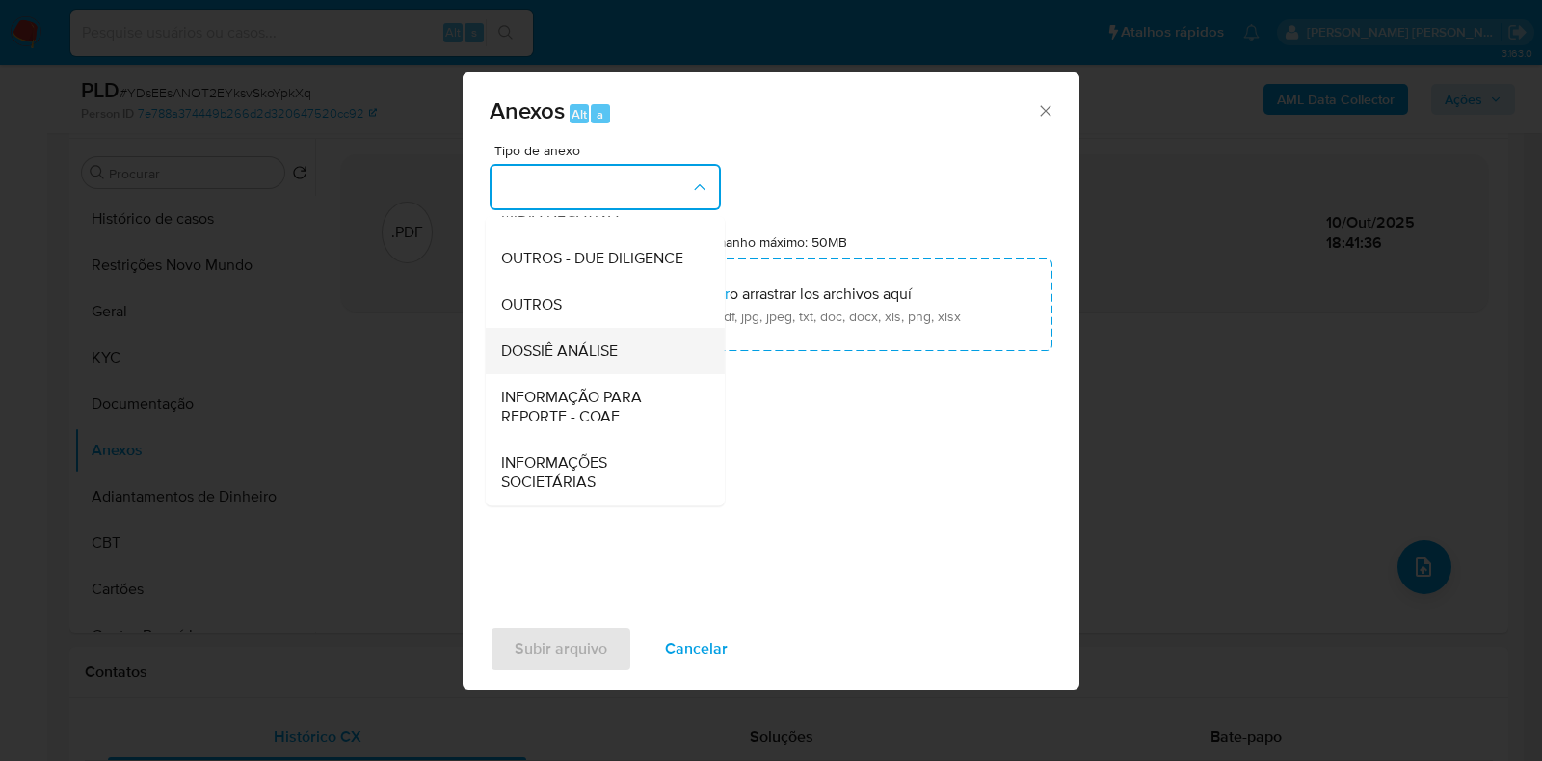
click at [572, 352] on span "DOSSIÊ ANÁLISE" at bounding box center [559, 350] width 117 height 19
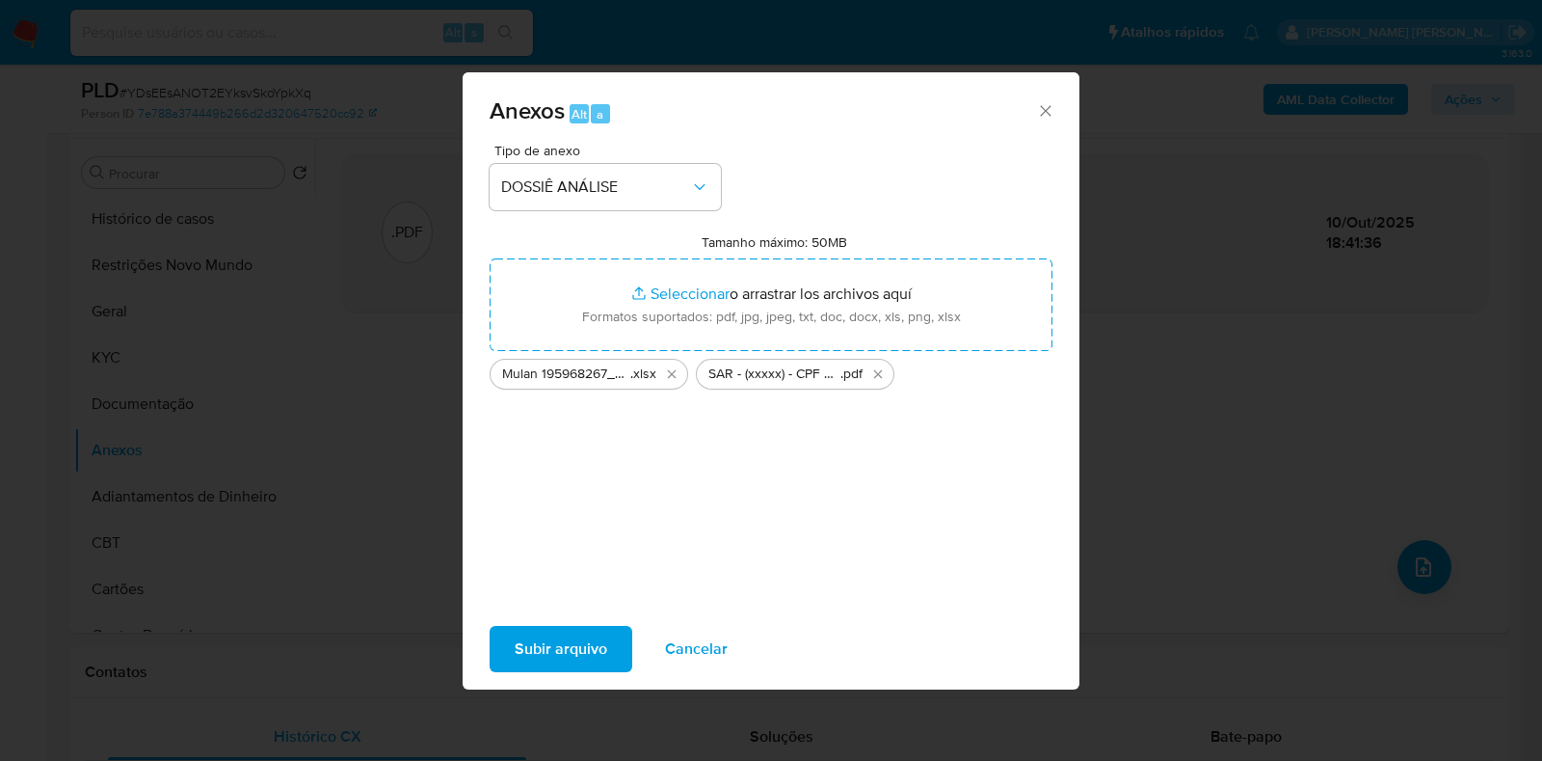
click at [563, 646] on span "Subir arquivo" at bounding box center [561, 649] width 93 height 42
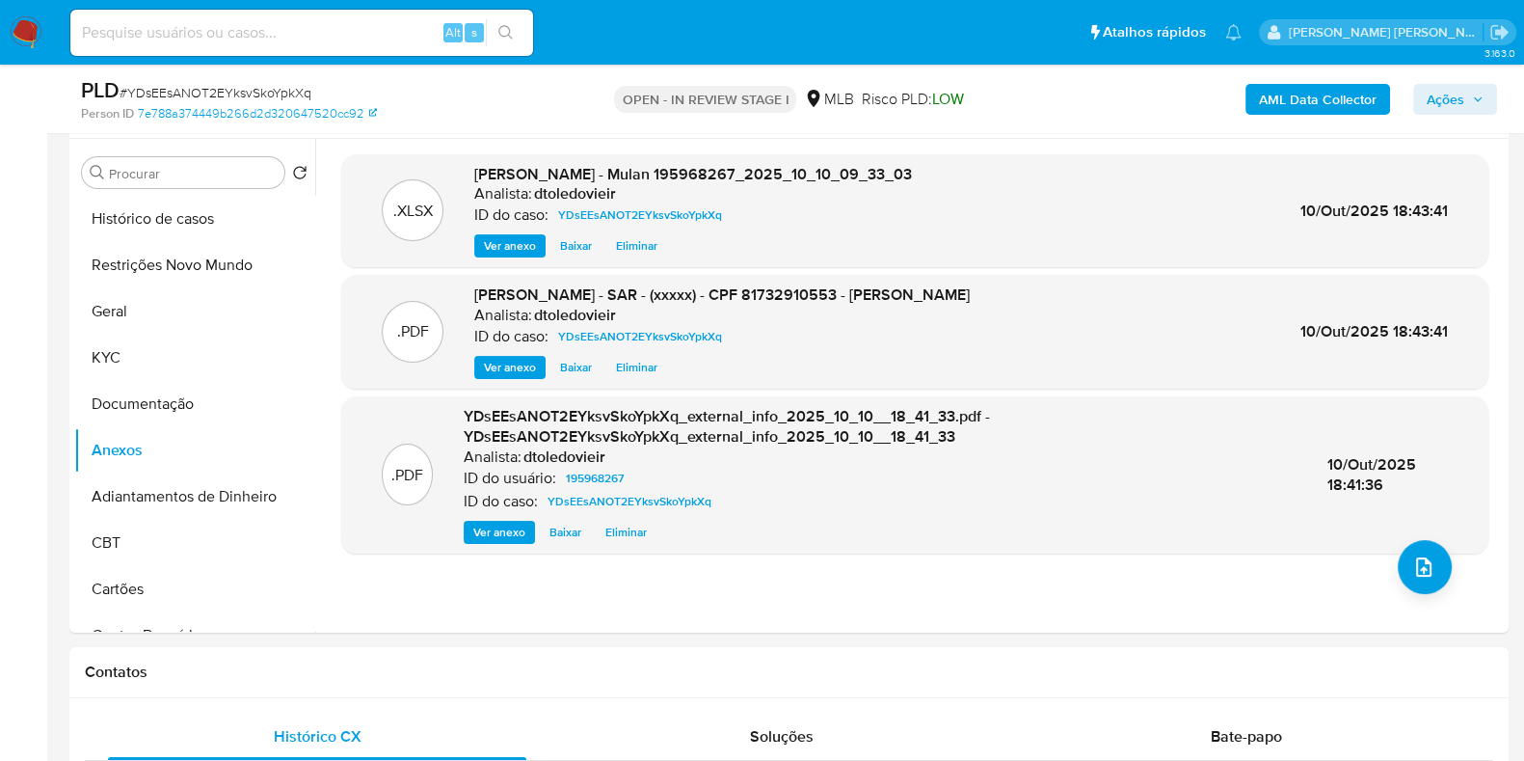
click at [1454, 84] on span "Ações" at bounding box center [1446, 99] width 38 height 31
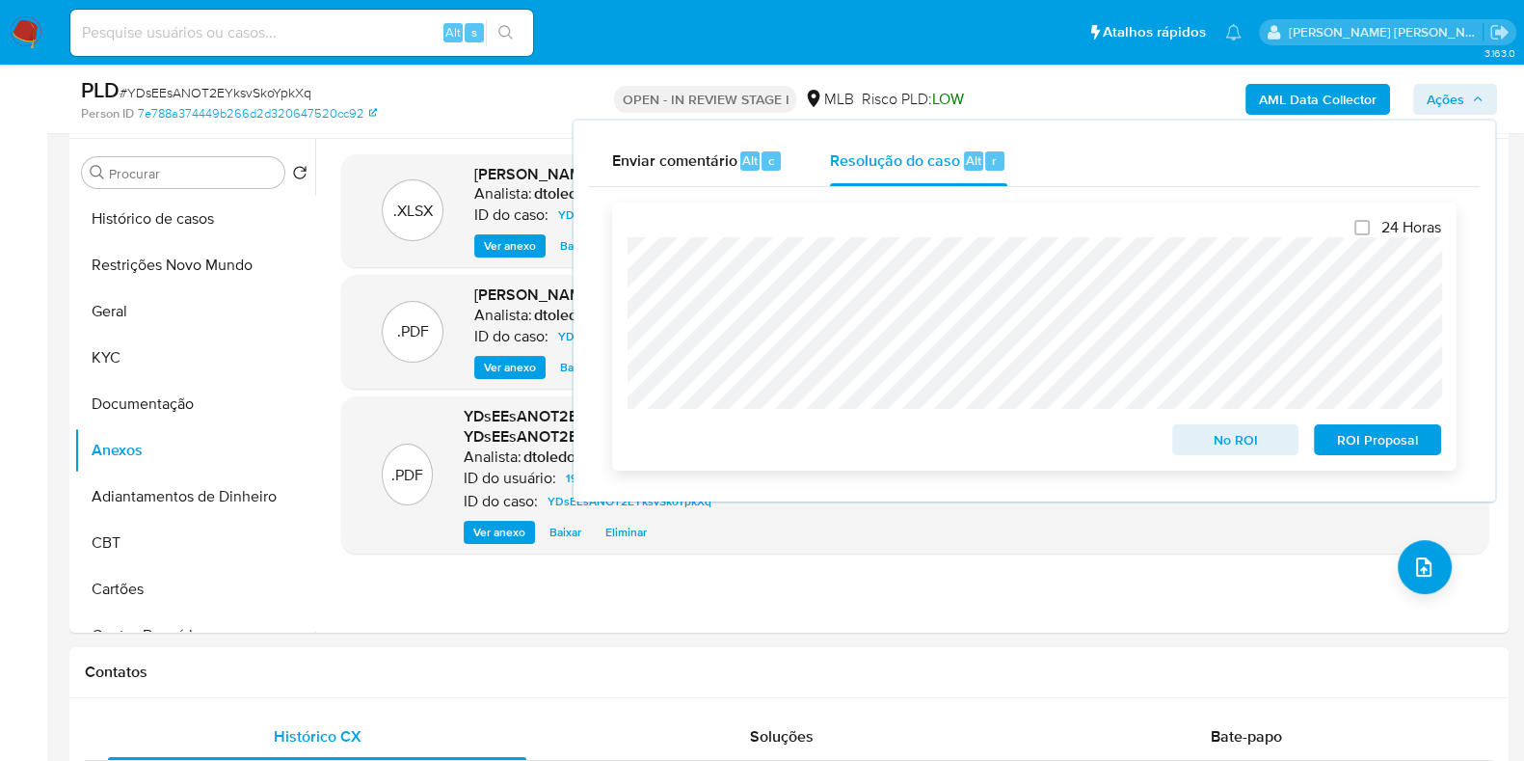
click at [1383, 447] on span "ROI Proposal" at bounding box center [1377, 439] width 100 height 27
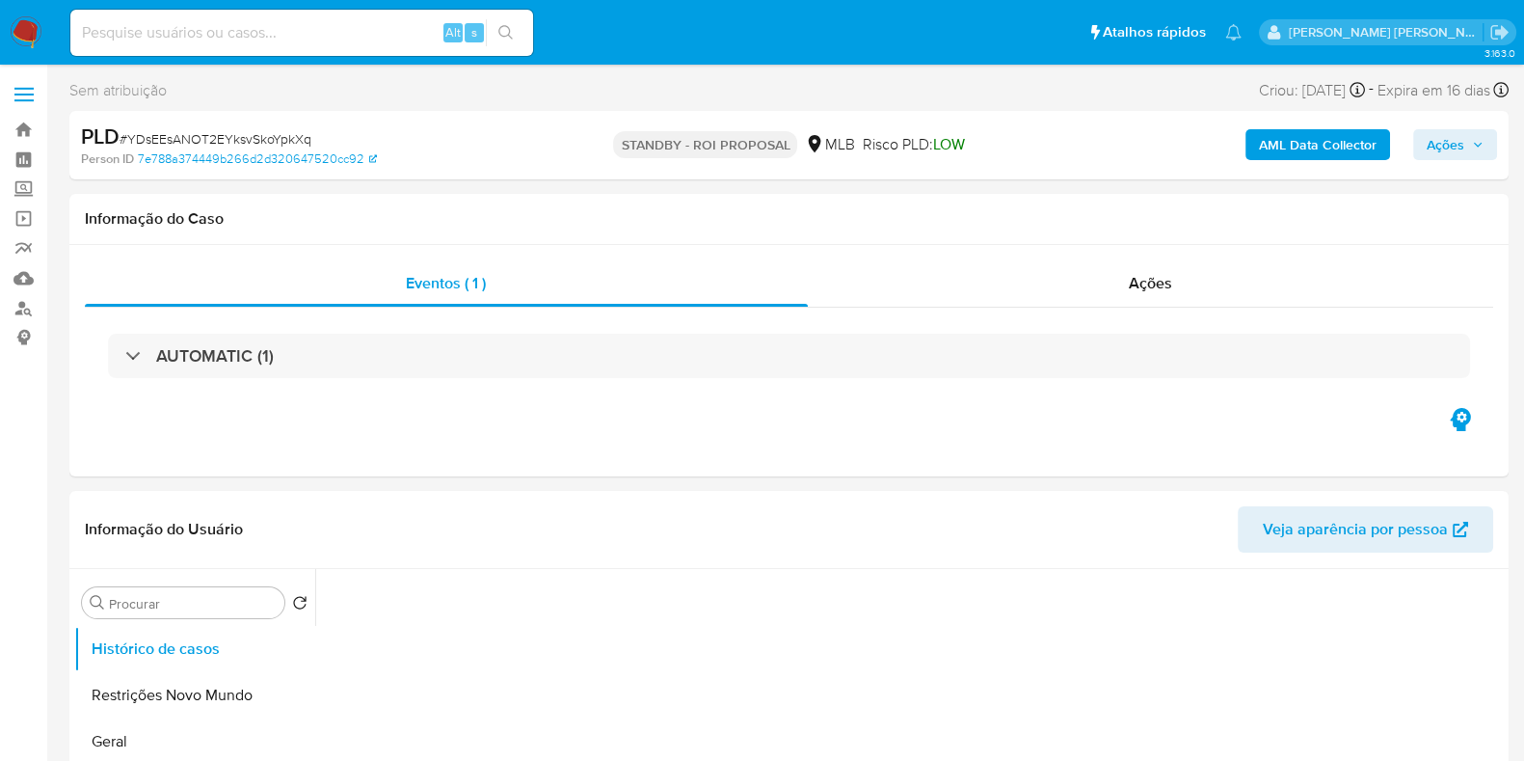
select select "10"
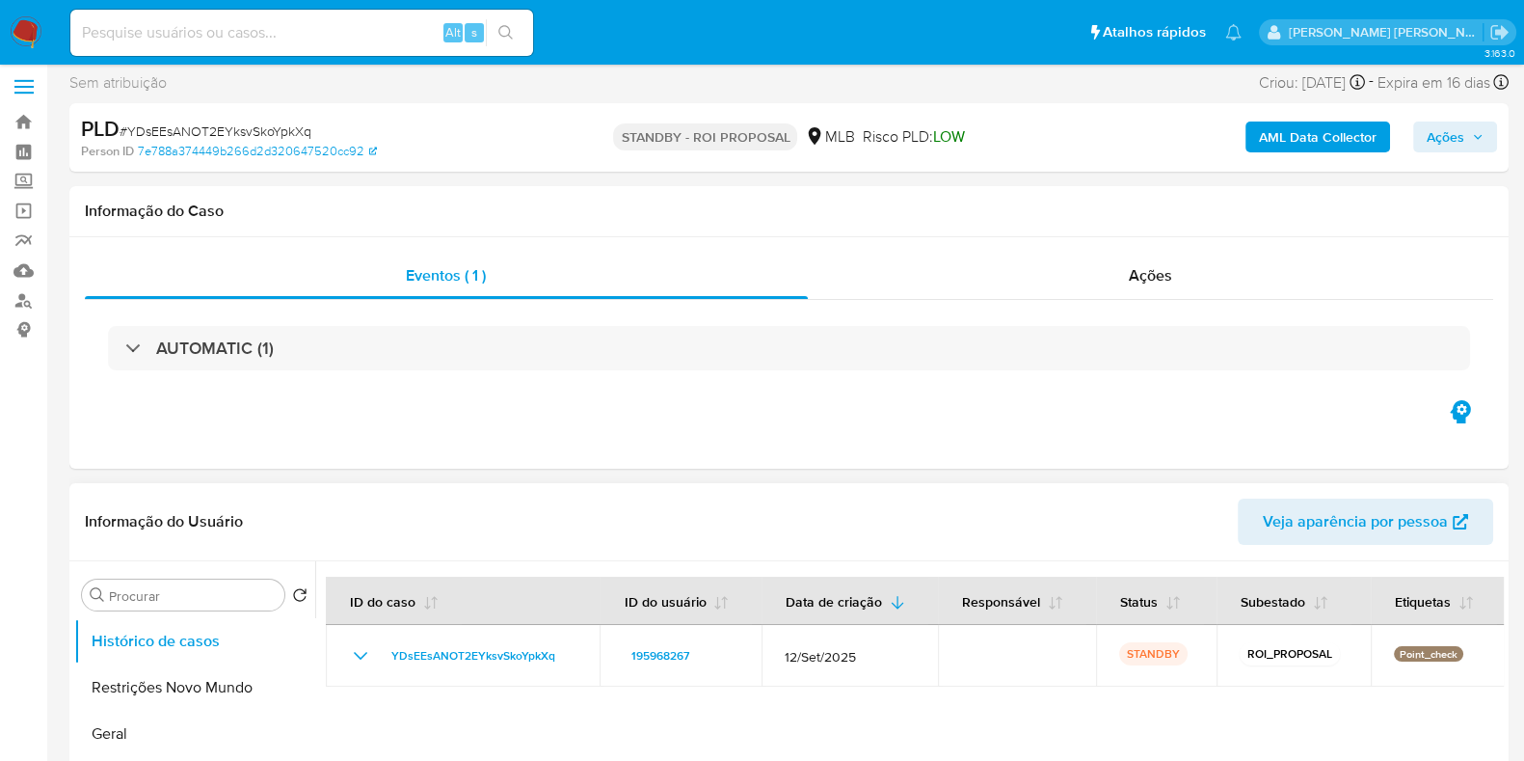
scroll to position [120, 0]
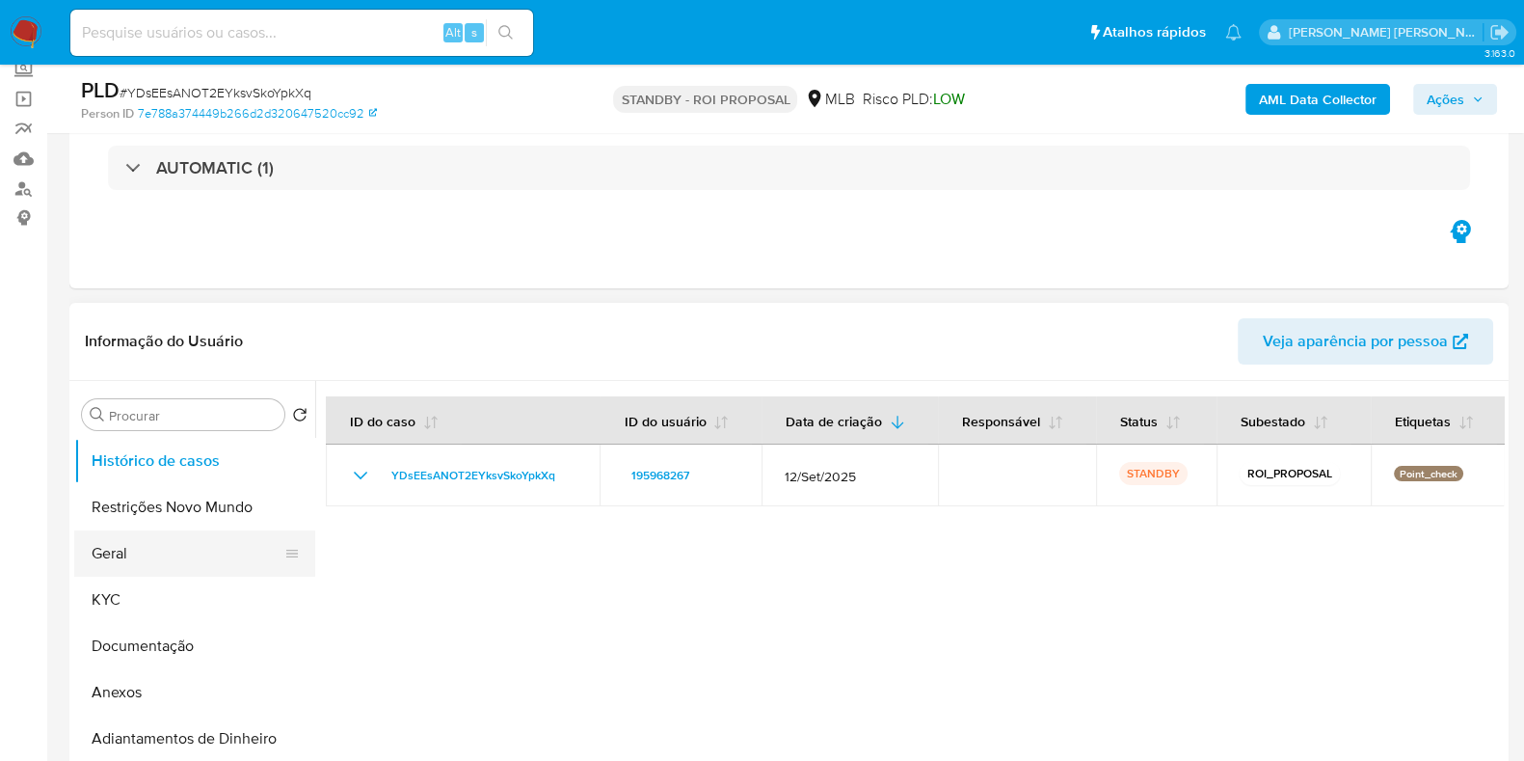
click at [156, 551] on button "Geral" at bounding box center [187, 553] width 226 height 46
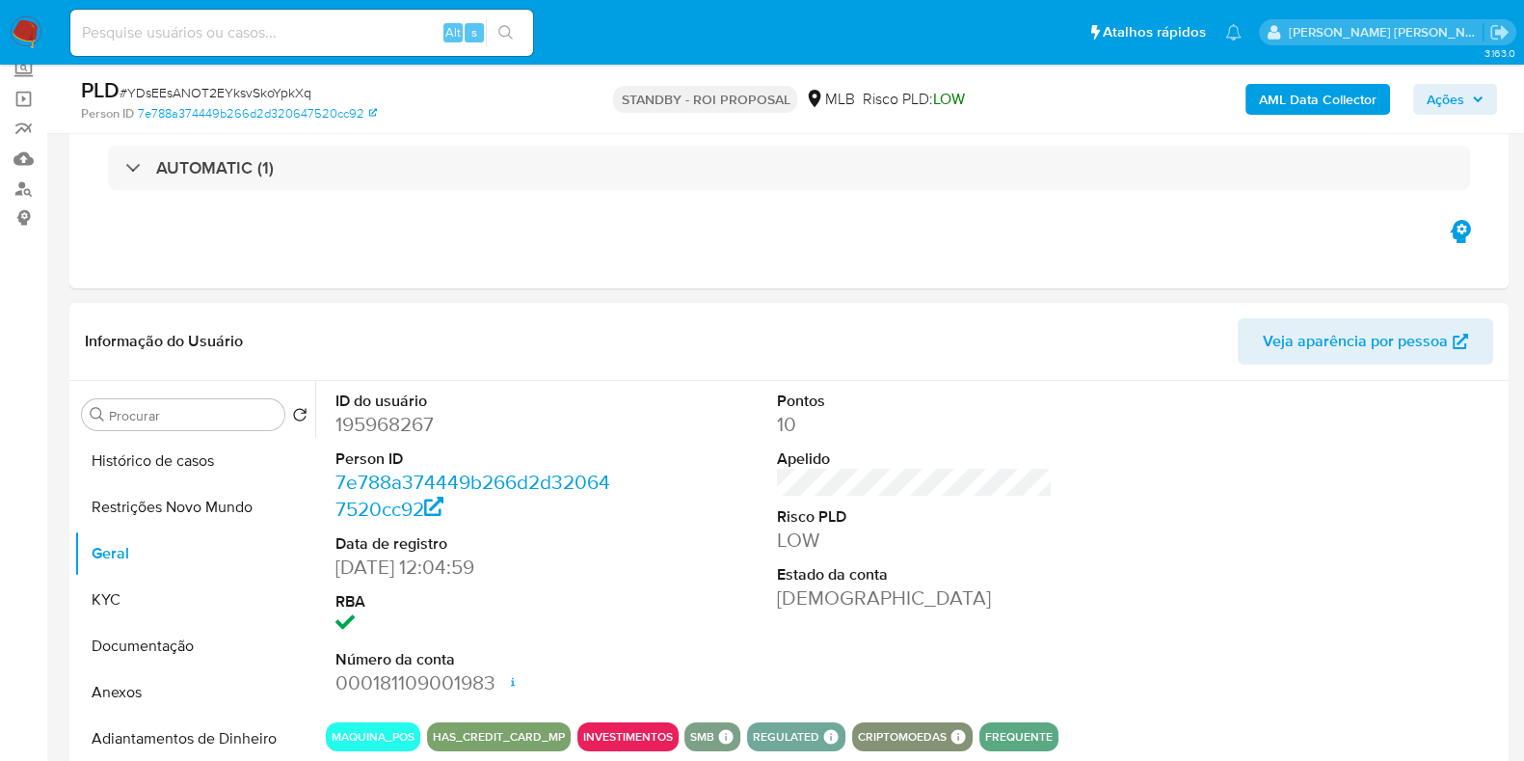
click at [388, 422] on dd "195968267" at bounding box center [473, 424] width 276 height 27
copy dd "195968267"
click at [280, 48] on div "Alt s" at bounding box center [301, 33] width 463 height 46
click at [289, 41] on input at bounding box center [301, 32] width 463 height 25
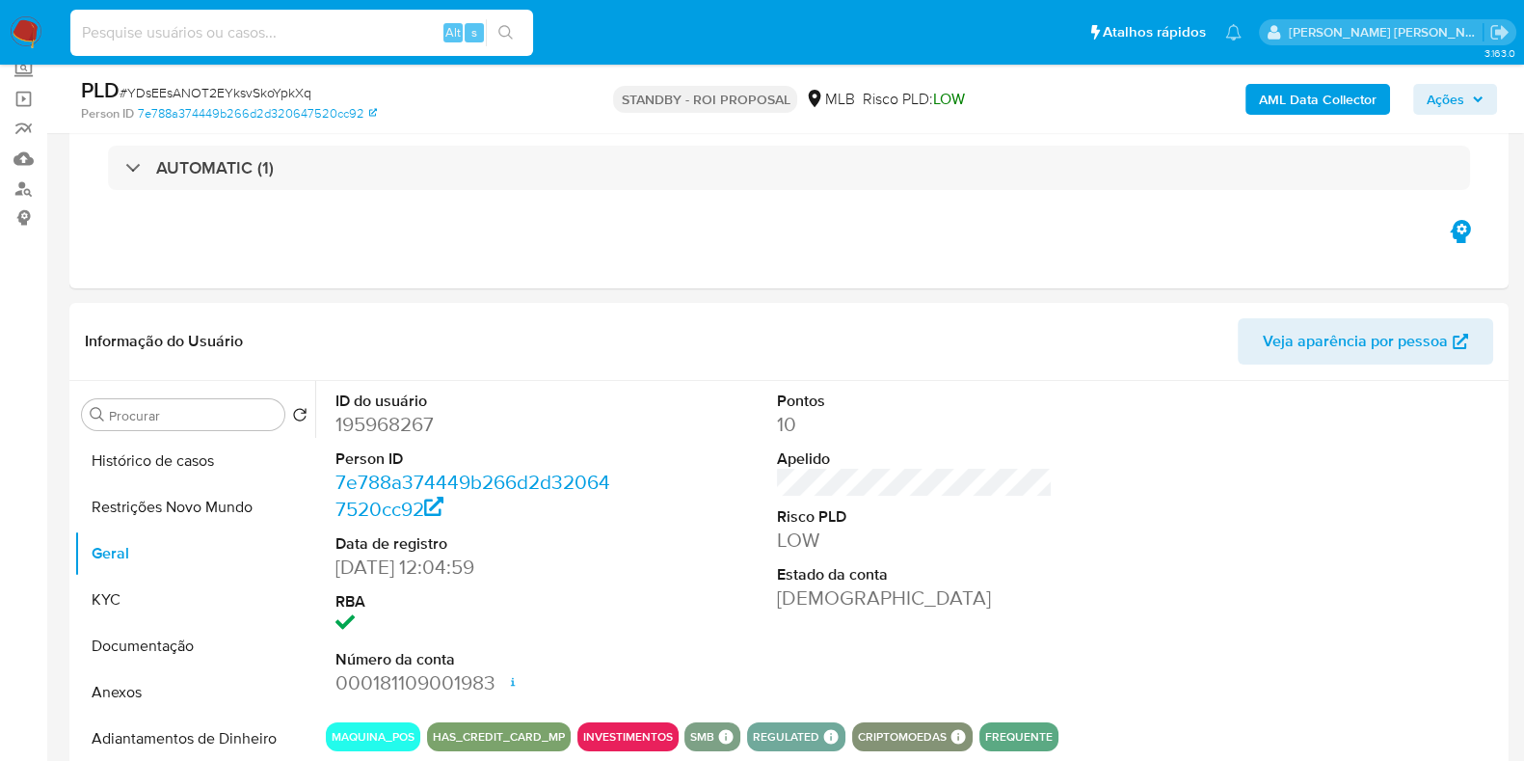
paste input "69774142"
type input "69774142"
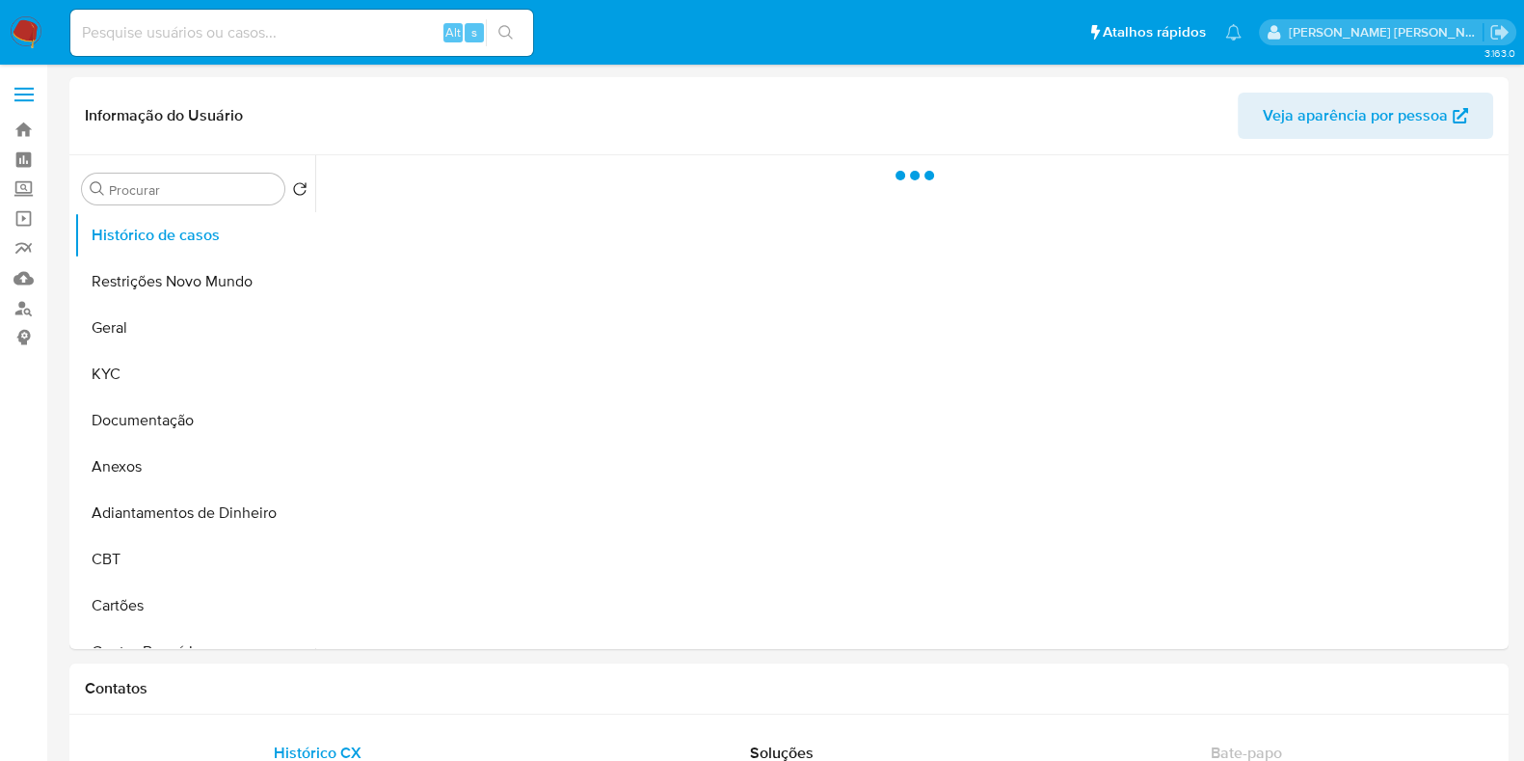
select select "10"
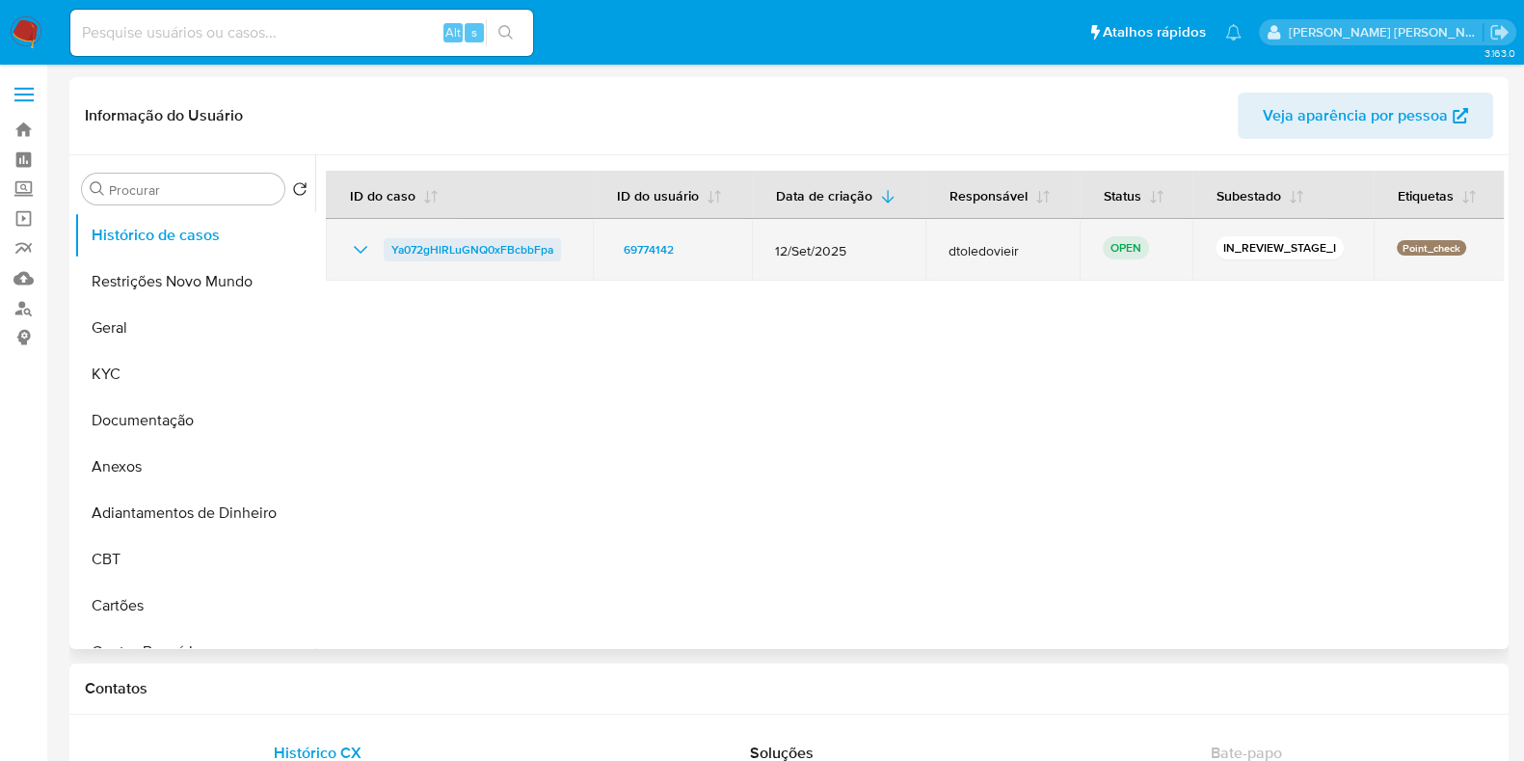
click at [505, 242] on span "Ya072gHlRLuGNQ0xFBcbbFpa" at bounding box center [472, 249] width 162 height 23
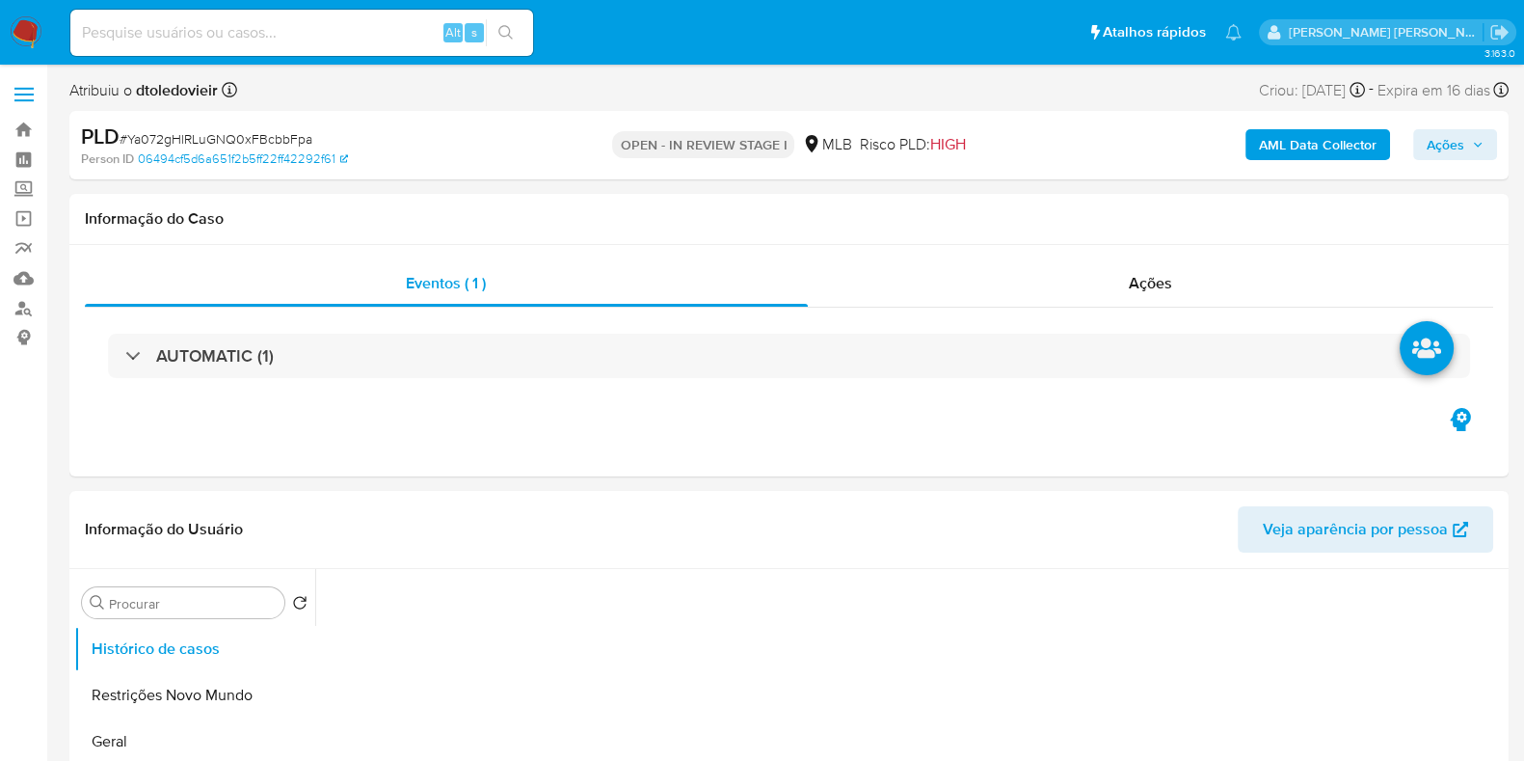
select select "10"
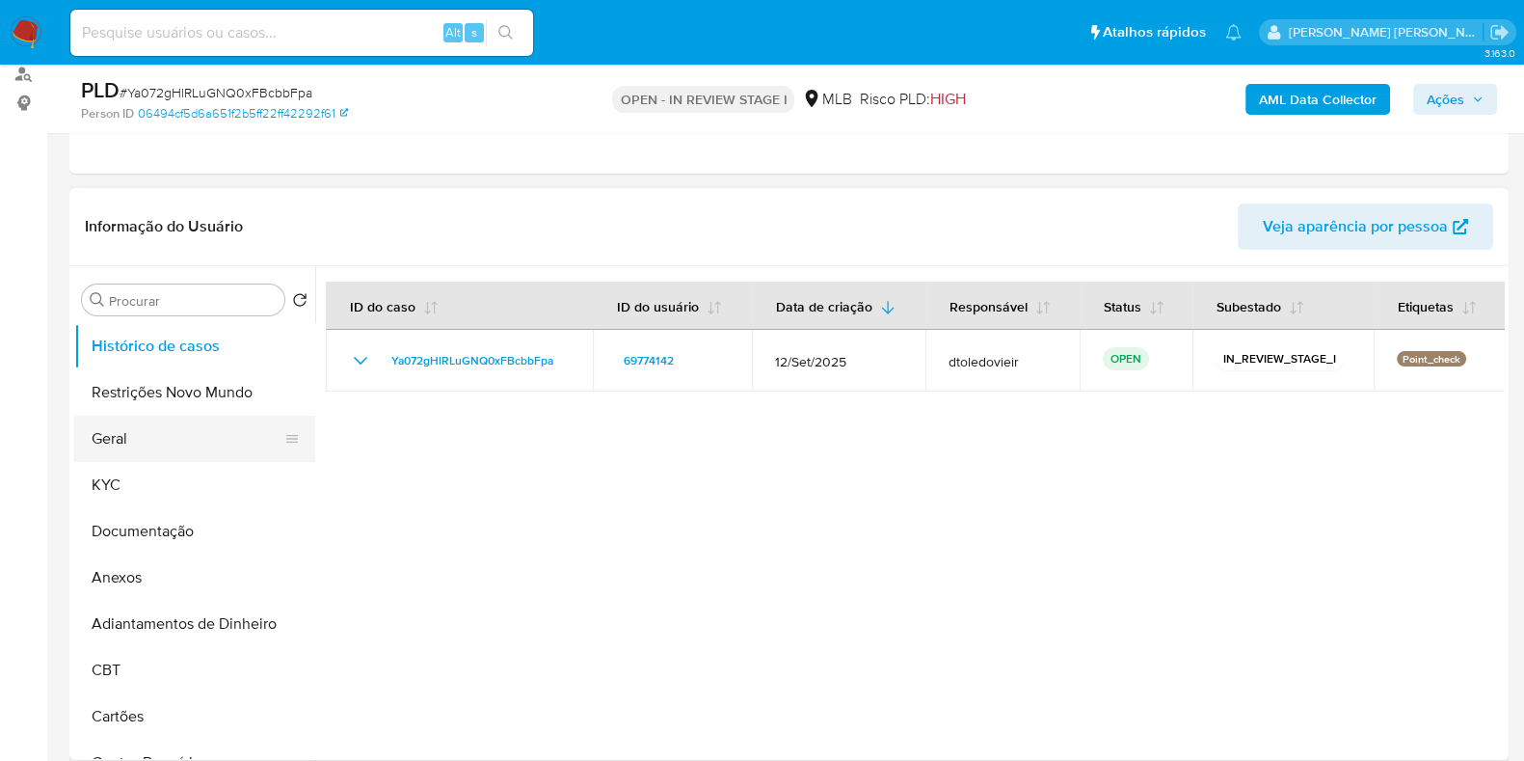
scroll to position [240, 0]
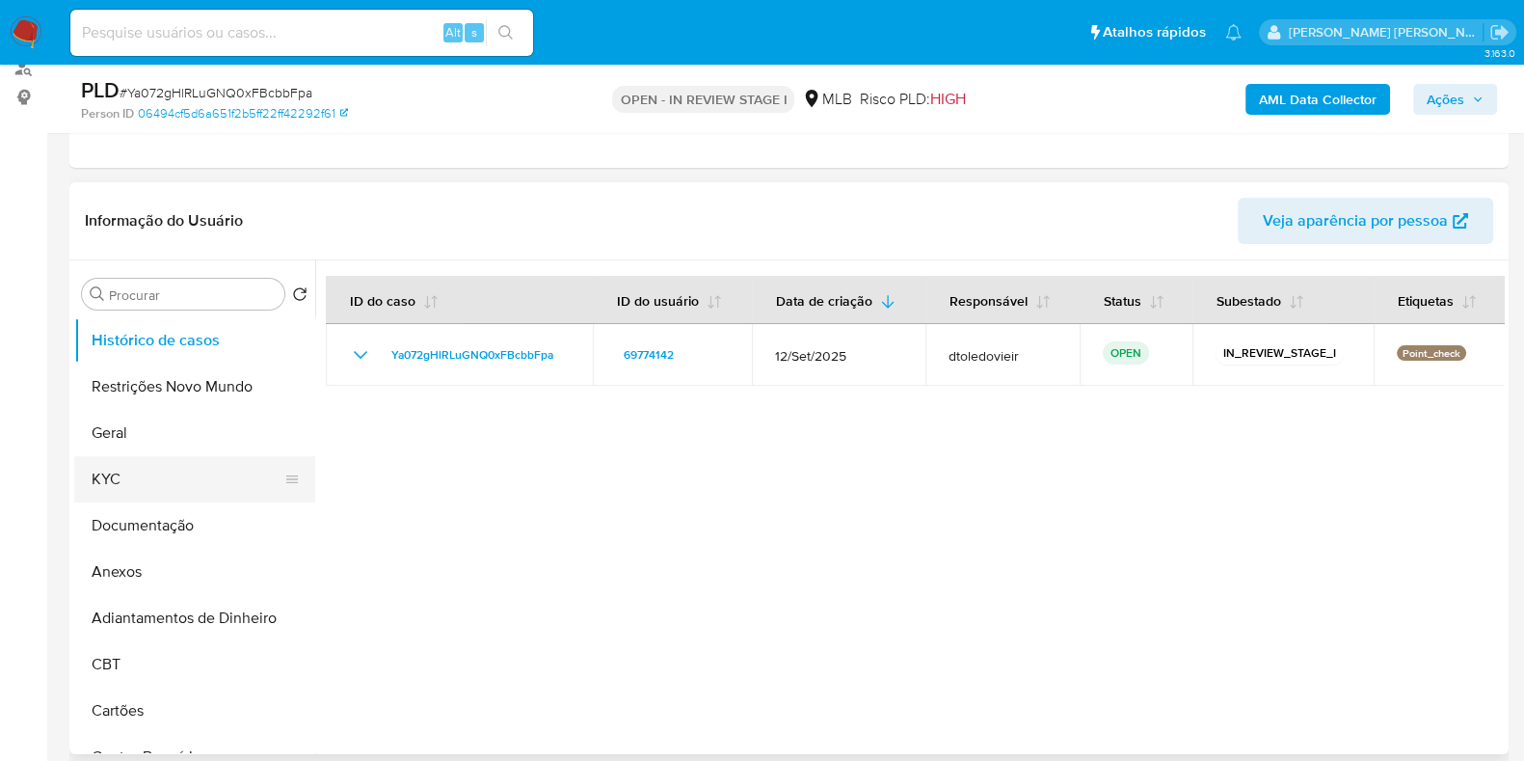
click at [145, 479] on button "KYC" at bounding box center [187, 479] width 226 height 46
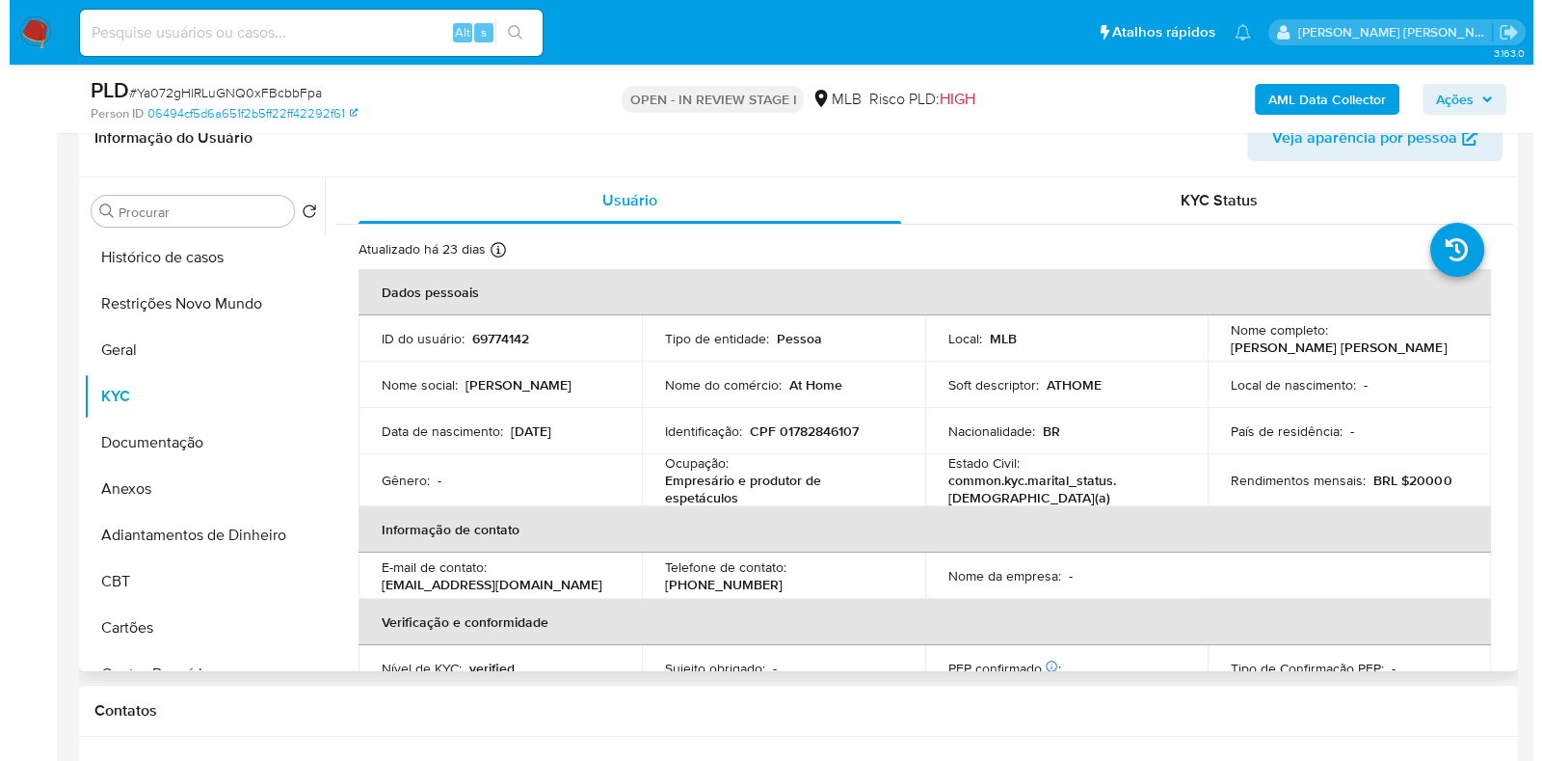
scroll to position [361, 0]
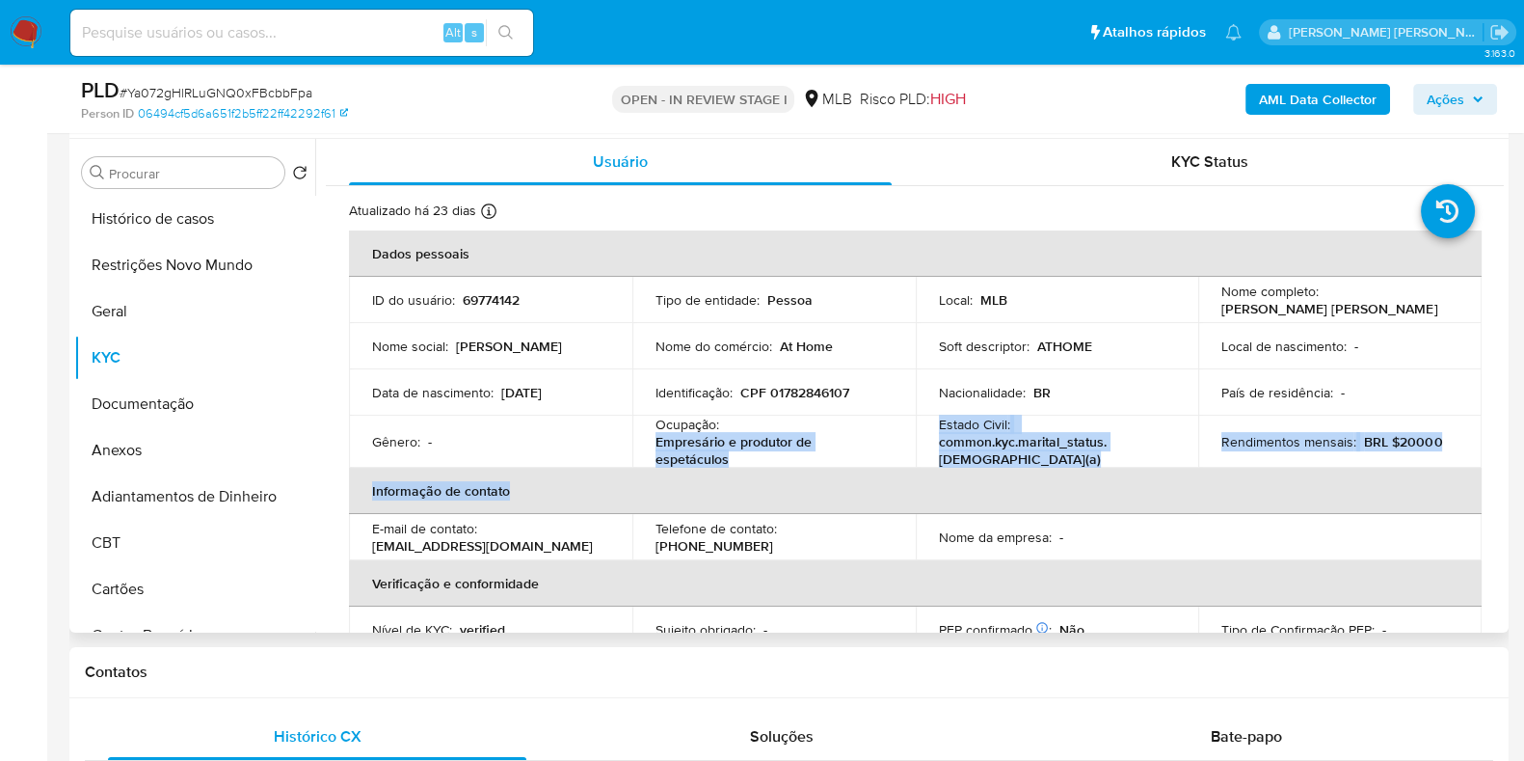
drag, startPoint x: 738, startPoint y: 466, endPoint x: 643, endPoint y: 436, distance: 100.0
click at [643, 436] on table "Dados pessoais ID do usuário : 69774142 Tipo de entidade : Pessoa Local : MLB N…" at bounding box center [915, 510] width 1133 height 561
click at [777, 463] on p "Empresário e produtor de espetáculos" at bounding box center [769, 450] width 229 height 35
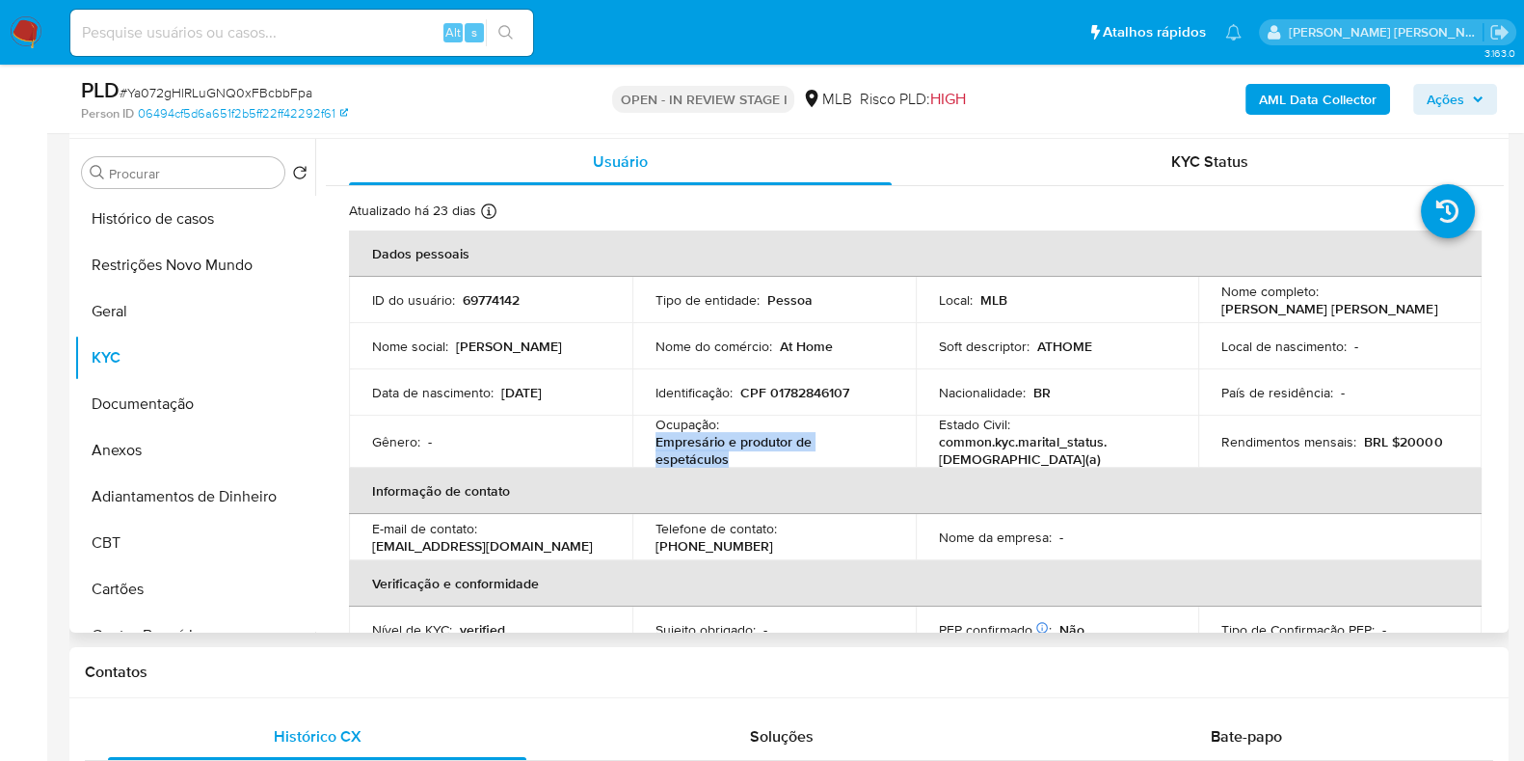
drag, startPoint x: 739, startPoint y: 460, endPoint x: 648, endPoint y: 443, distance: 93.0
click at [648, 443] on td "Ocupação : Empresário e produtor de espetáculos" at bounding box center [773, 441] width 283 height 52
copy p "Empresário e produtor de espetáculos"
click at [164, 403] on button "Documentação" at bounding box center [187, 404] width 226 height 46
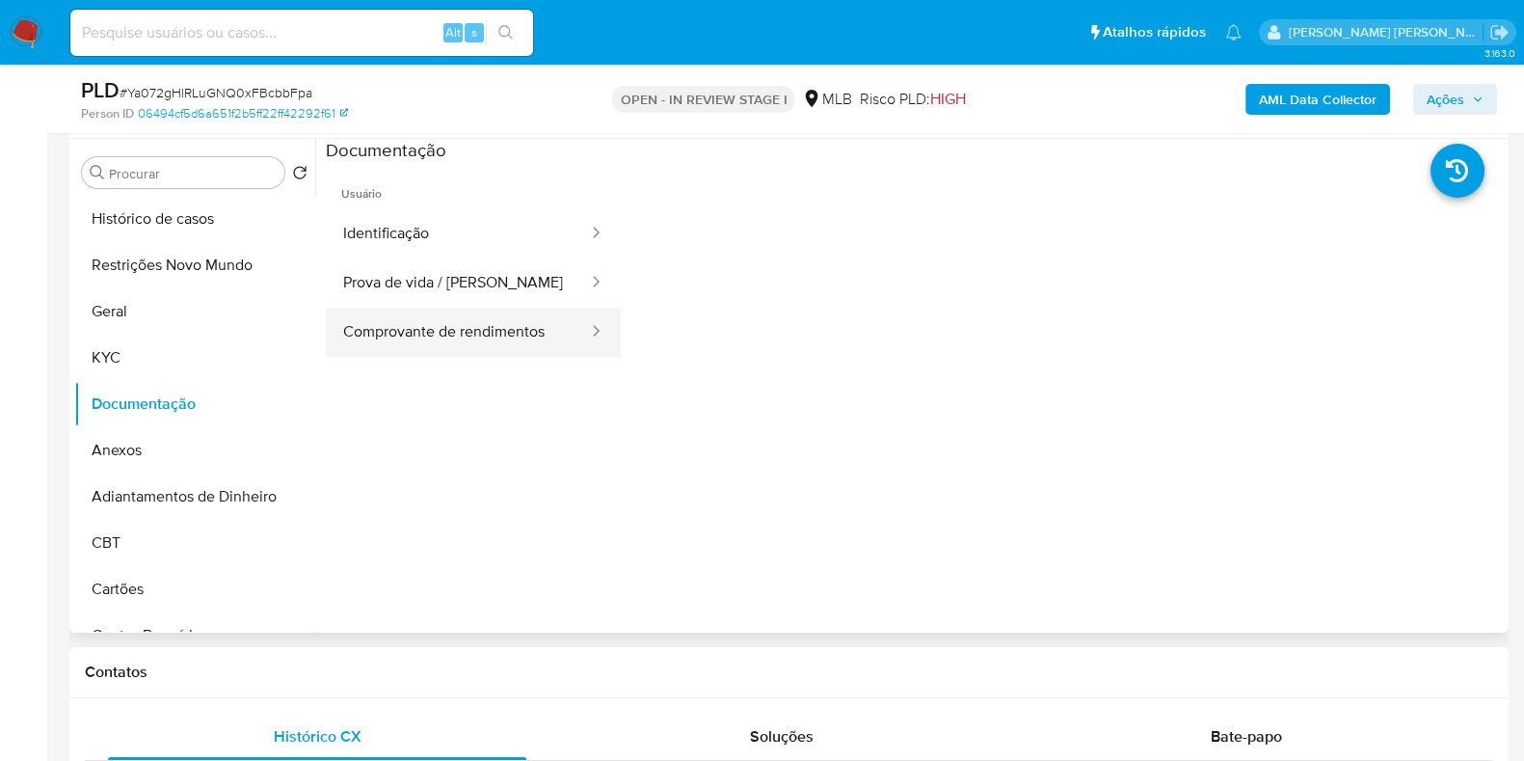
click at [421, 336] on button "Comprovante de rendimentos" at bounding box center [458, 332] width 264 height 49
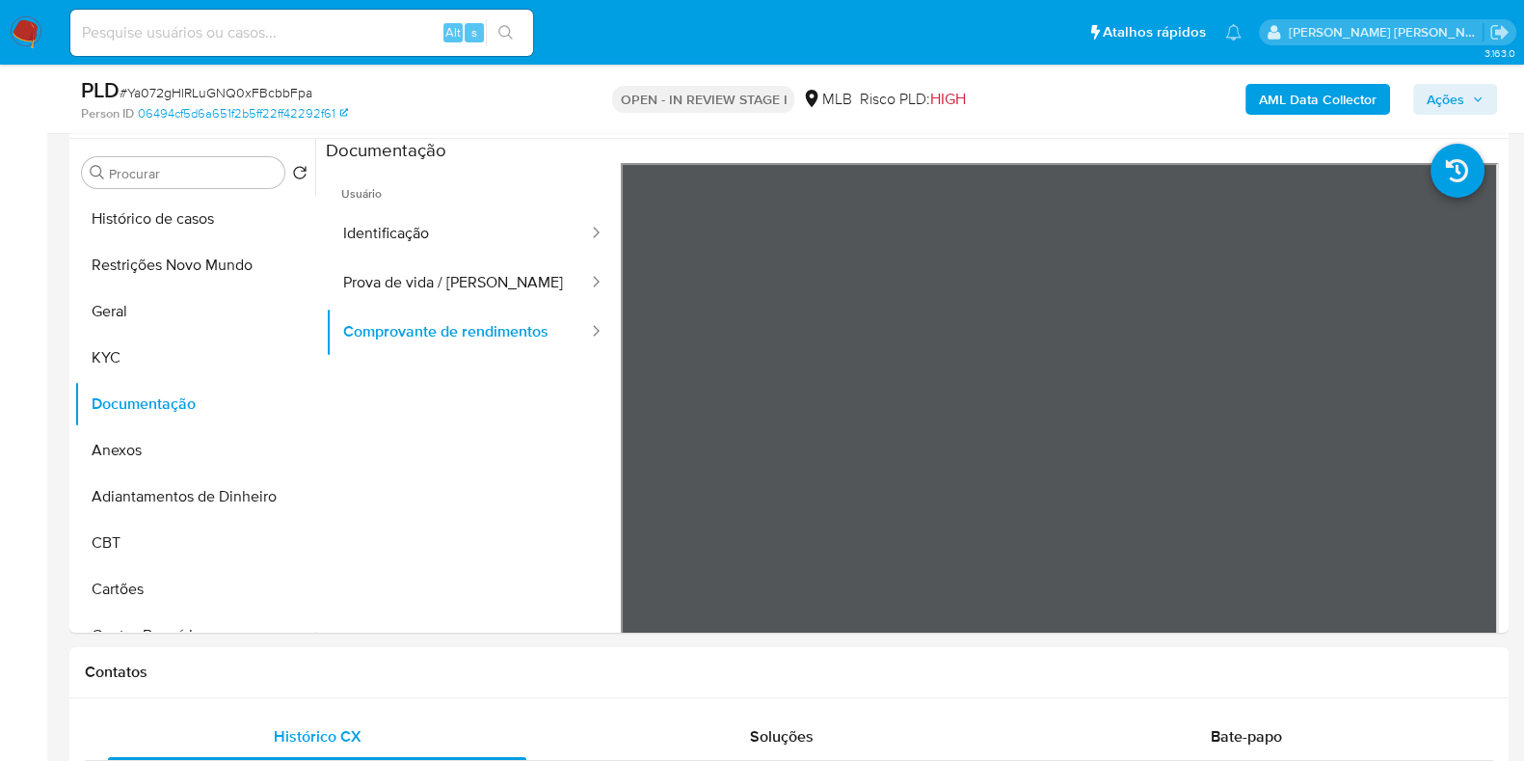
click at [1297, 89] on b "AML Data Collector" at bounding box center [1318, 99] width 118 height 31
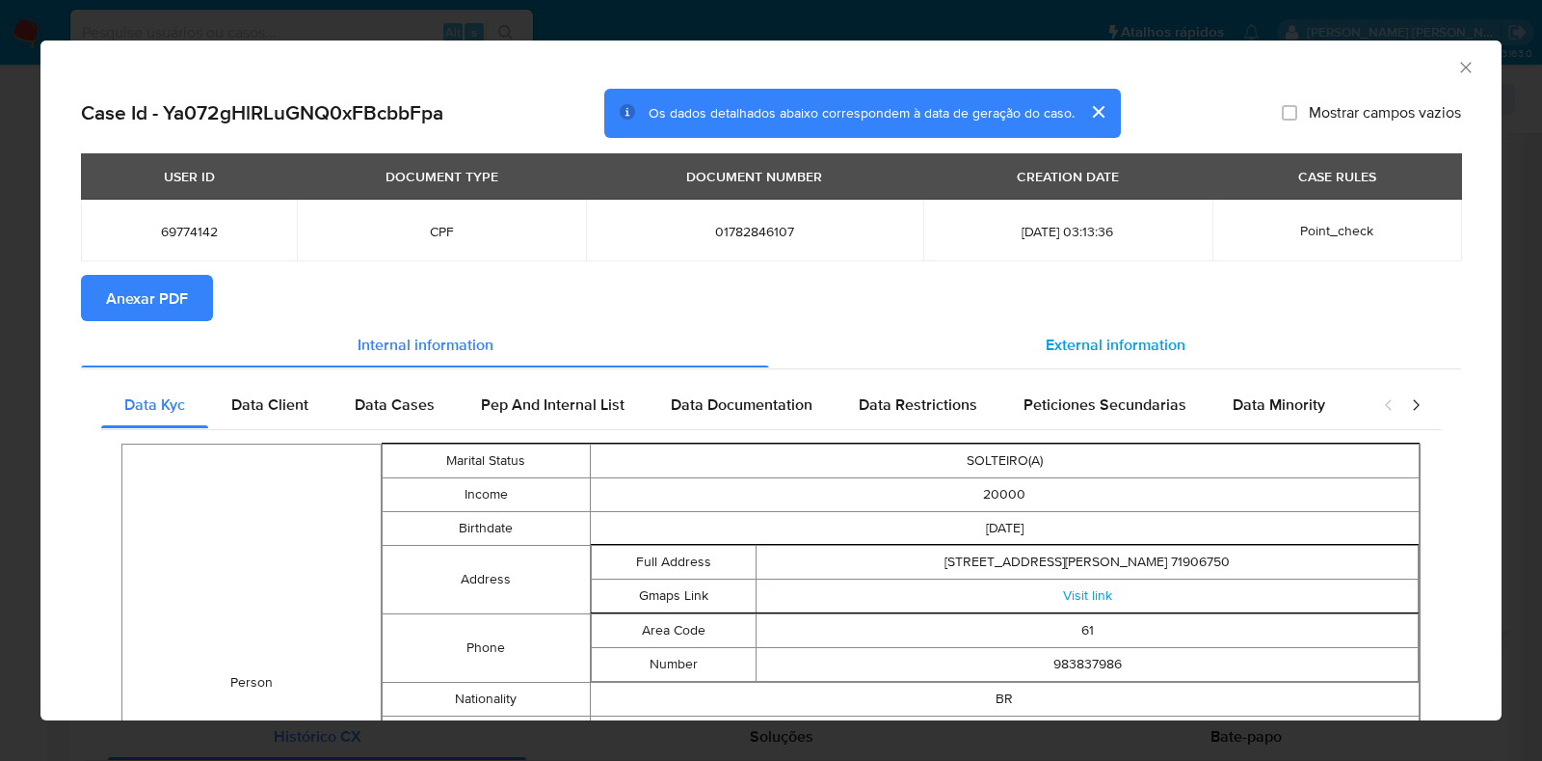
click at [1131, 346] on span "External information" at bounding box center [1116, 344] width 140 height 22
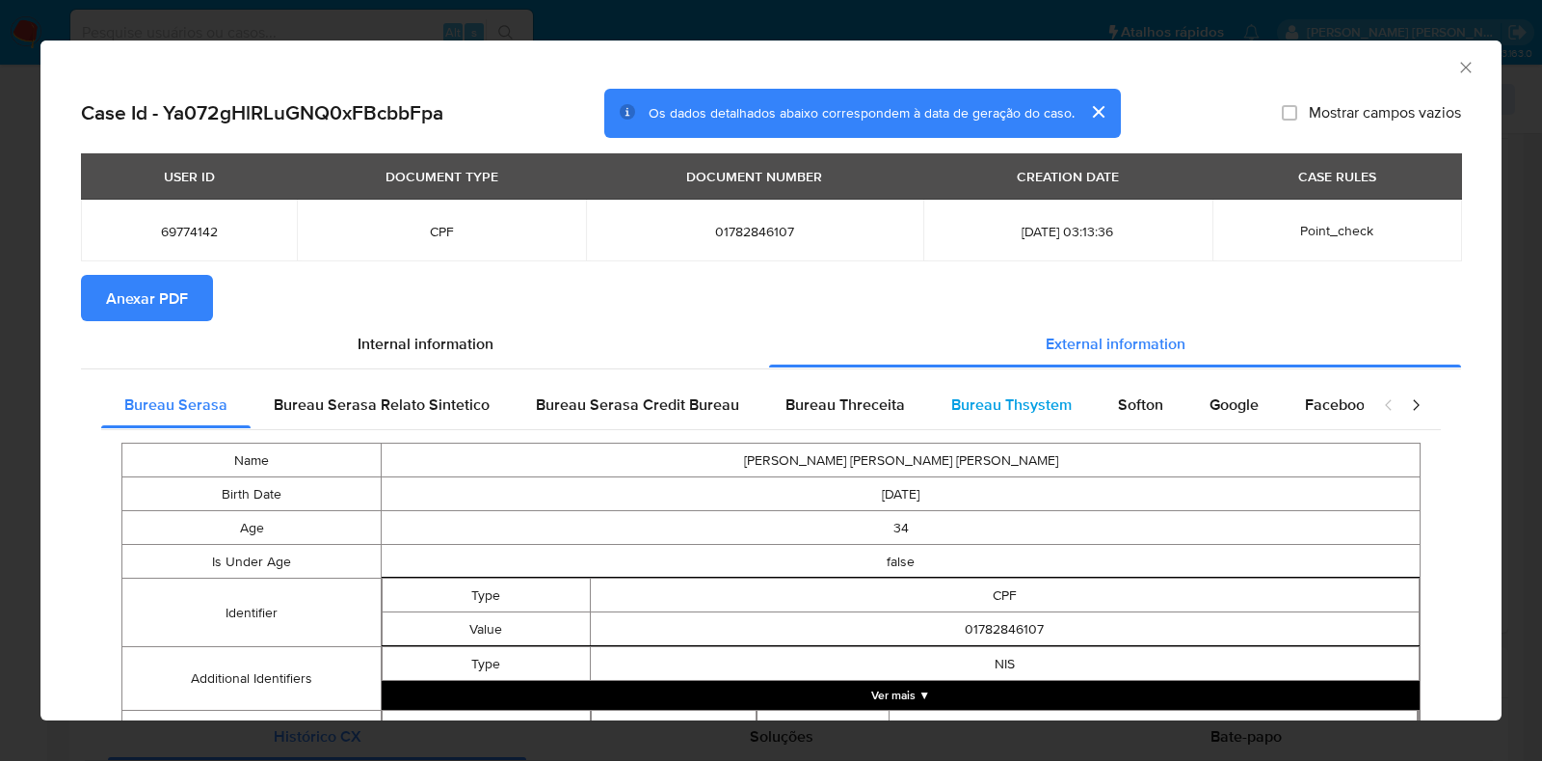
click at [955, 395] on span "Bureau Thsystem" at bounding box center [1011, 404] width 120 height 22
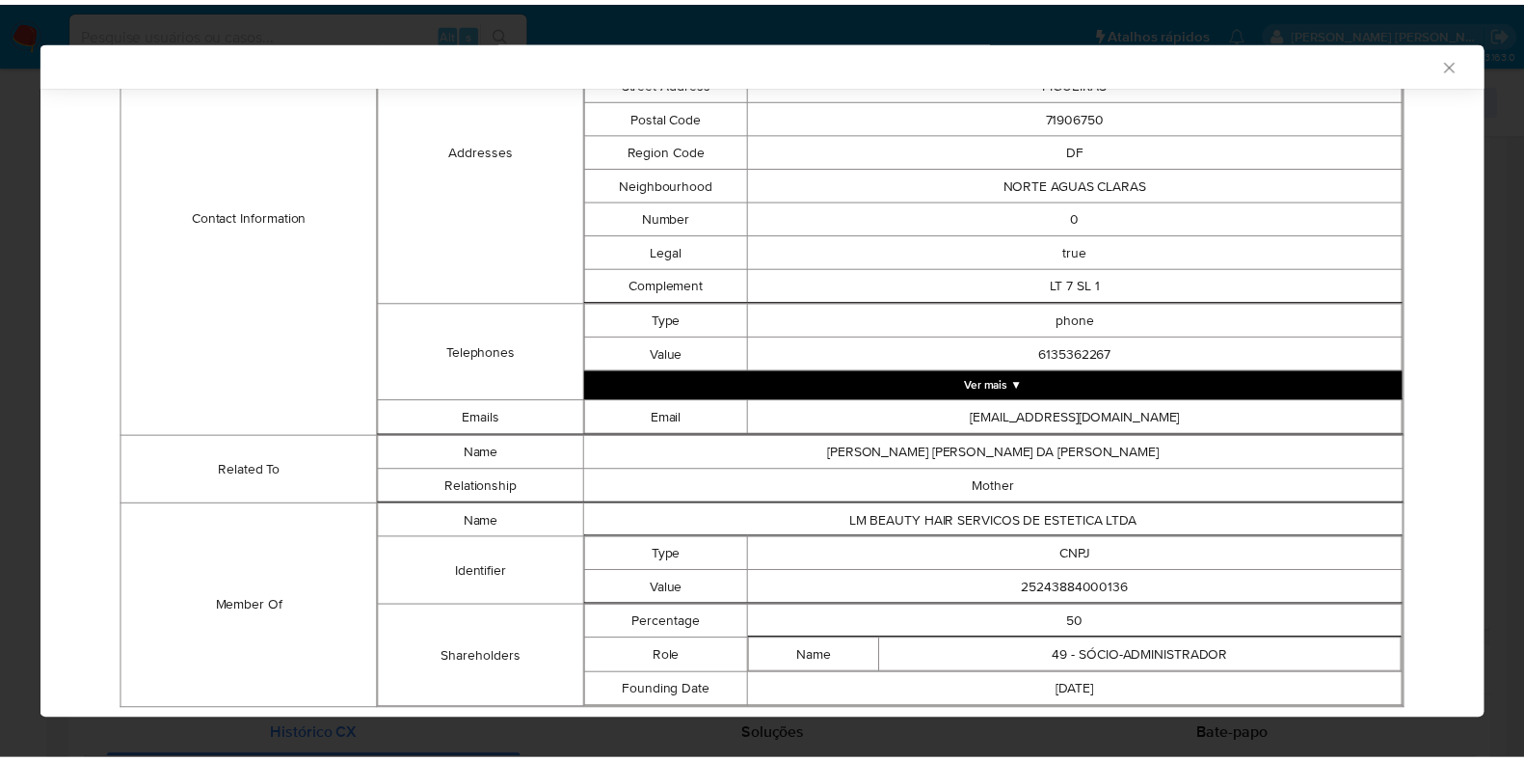
scroll to position [743, 0]
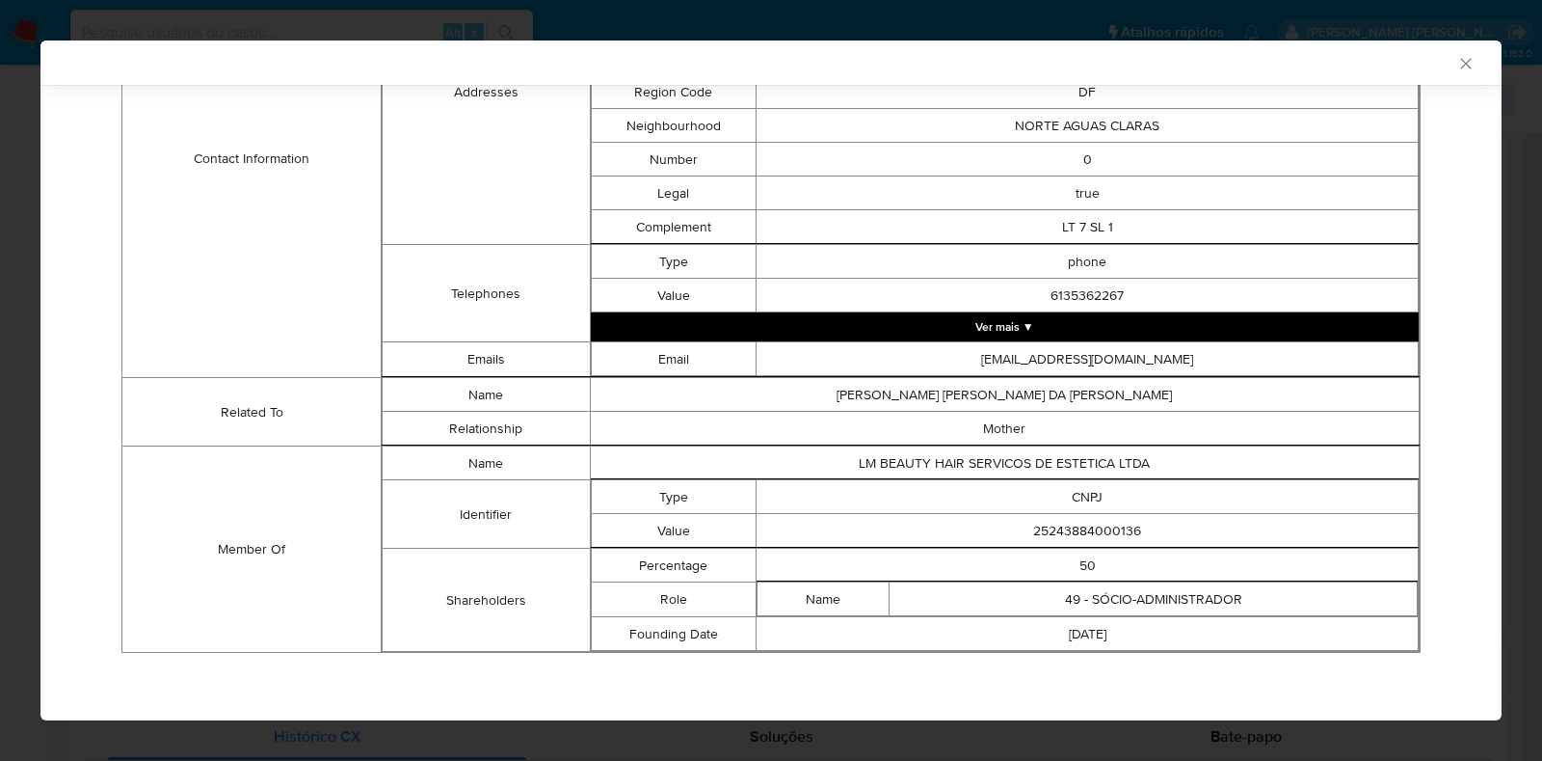
click at [1034, 527] on td "25243884000136" at bounding box center [1088, 531] width 662 height 34
copy td "25243884000136"
click at [19, 171] on div "AML Data Collector Case Id - Ya072gHlRLuGNQ0xFBcbbFpa Os dados detalhados abaix…" at bounding box center [771, 380] width 1542 height 761
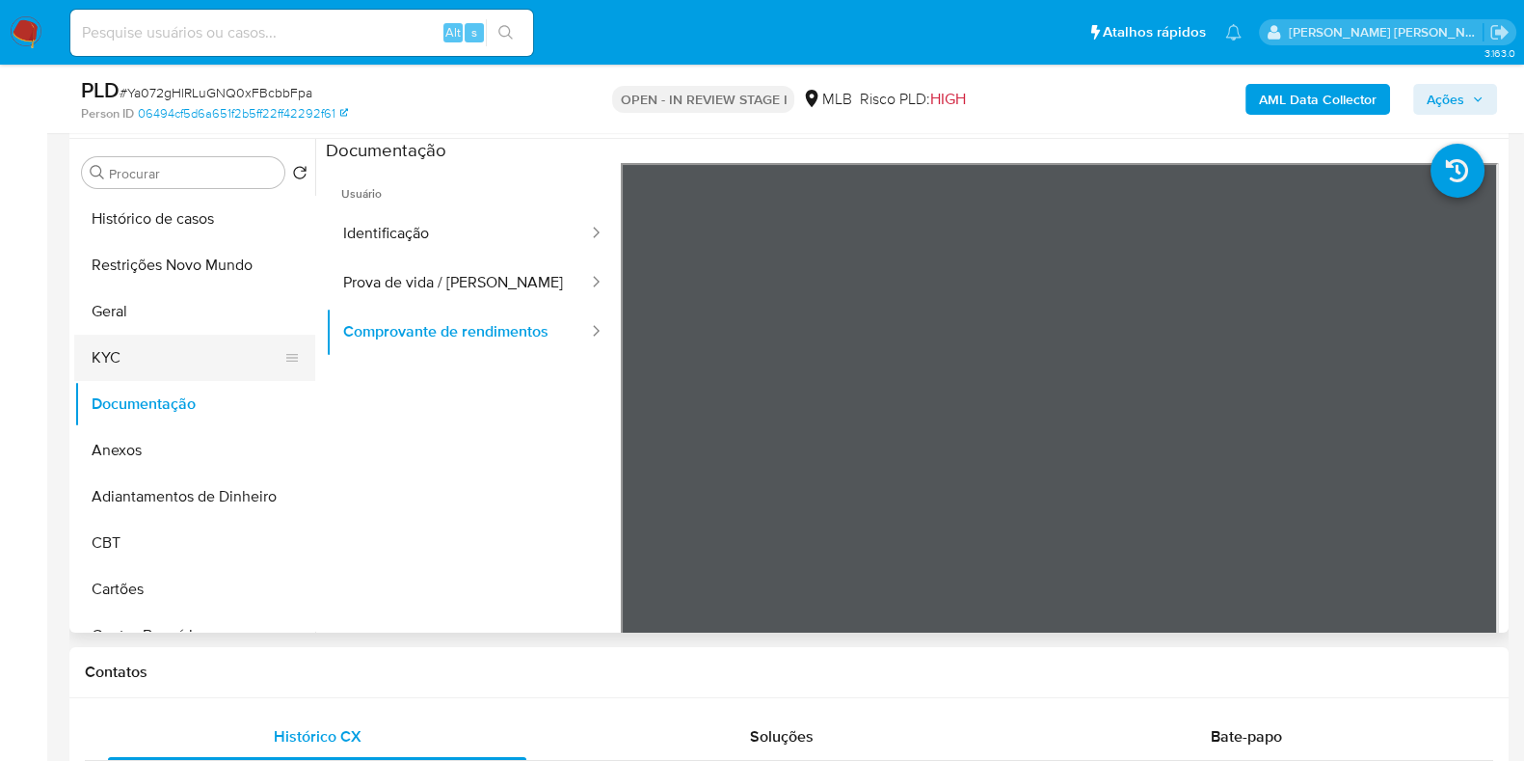
click at [196, 357] on button "KYC" at bounding box center [187, 357] width 226 height 46
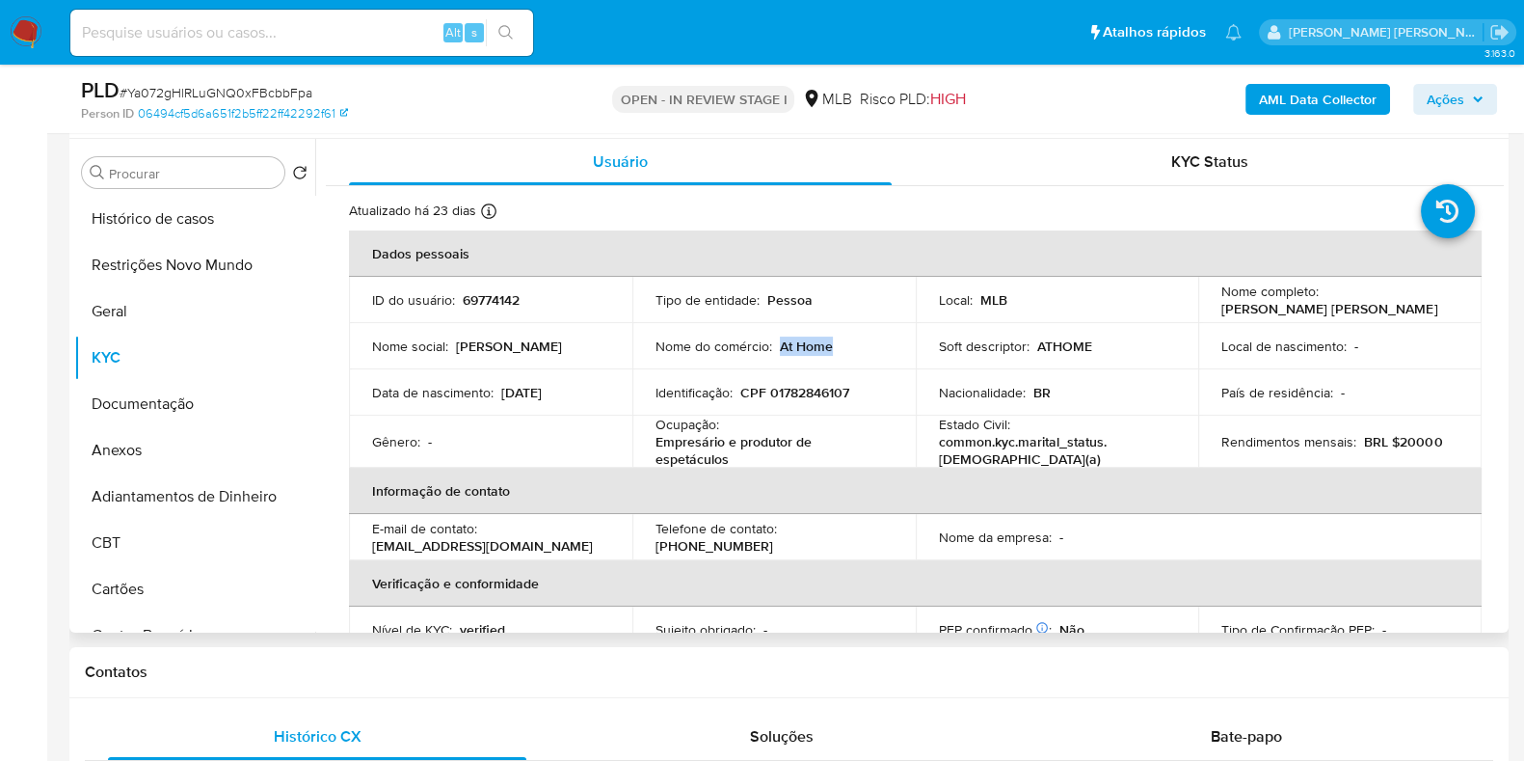
drag, startPoint x: 846, startPoint y: 349, endPoint x: 781, endPoint y: 352, distance: 65.6
click at [781, 352] on div "Nome do comércio : At Home" at bounding box center [773, 345] width 237 height 17
copy p "At Home"
drag, startPoint x: 1472, startPoint y: 96, endPoint x: 1412, endPoint y: 104, distance: 60.3
click at [1473, 95] on icon "button" at bounding box center [1478, 100] width 12 height 12
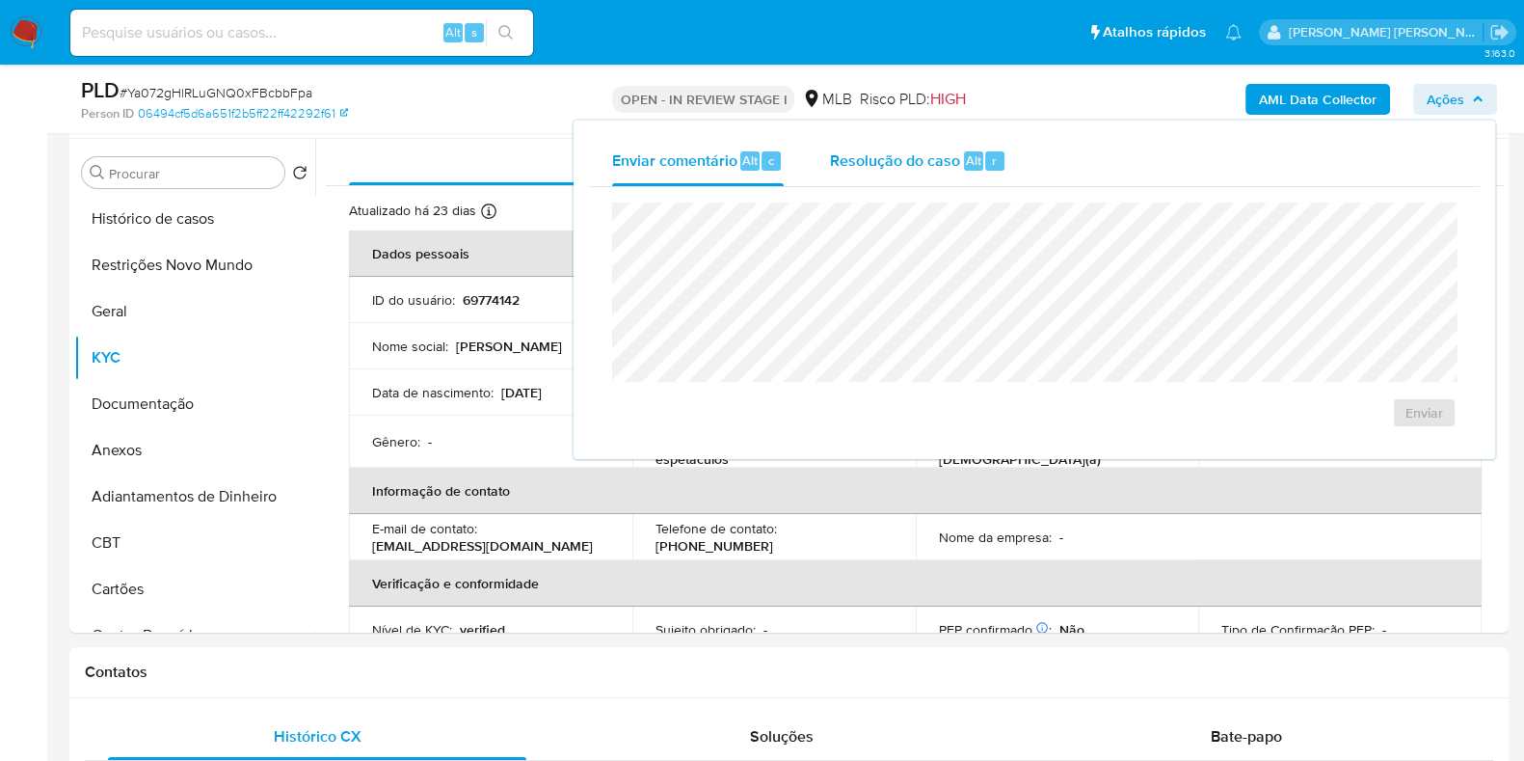
drag, startPoint x: 876, startPoint y: 171, endPoint x: 872, endPoint y: 184, distance: 14.0
click at [877, 171] on div "Resolução do caso Alt r" at bounding box center [918, 161] width 176 height 50
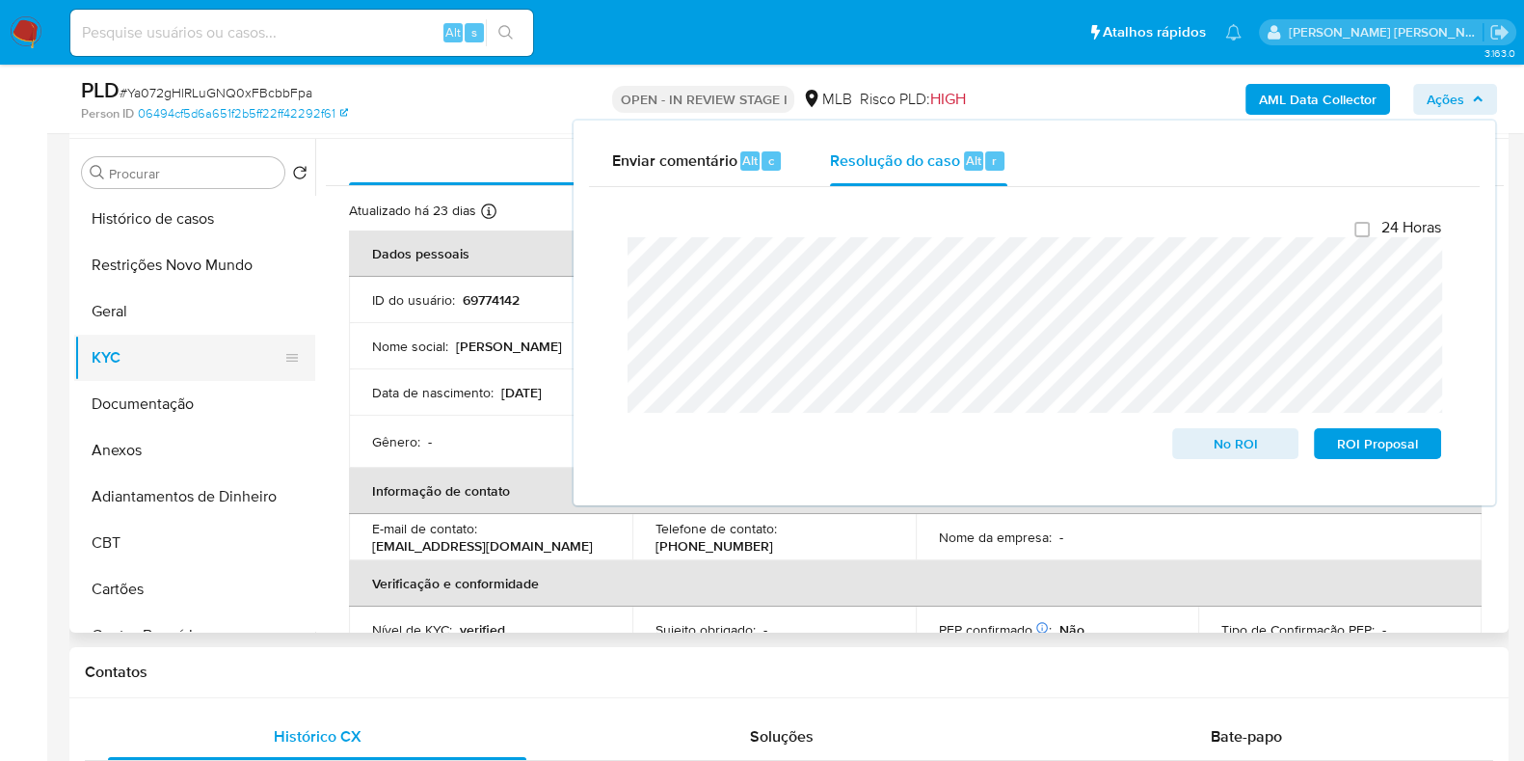
click at [150, 359] on button "KYC" at bounding box center [187, 357] width 226 height 46
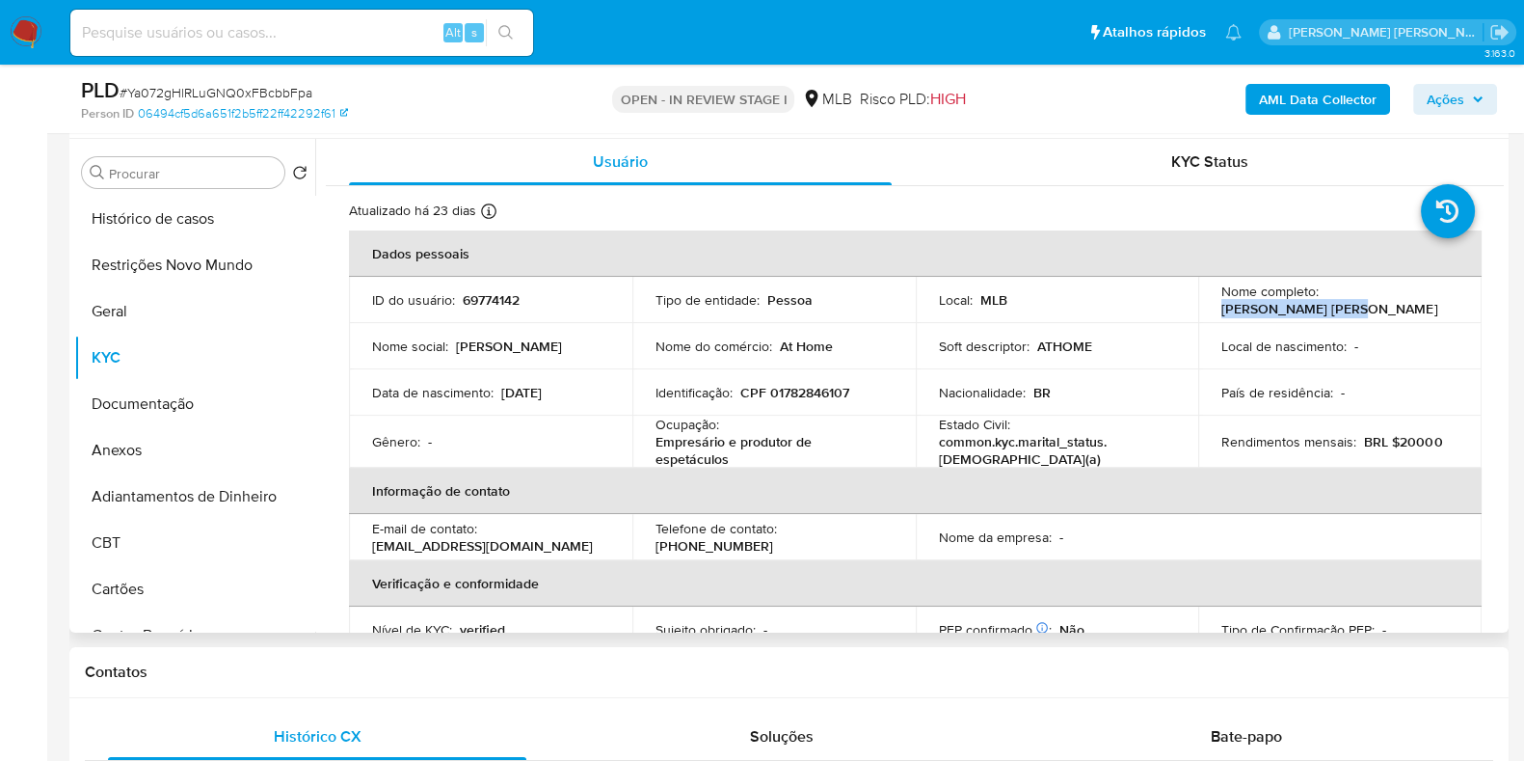
drag, startPoint x: 1454, startPoint y: 302, endPoint x: 1324, endPoint y: 306, distance: 130.2
click at [1324, 306] on td "Nome completo : Lais Ferreira Moura" at bounding box center [1339, 300] width 283 height 46
copy p "[PERSON_NAME] [PERSON_NAME]"
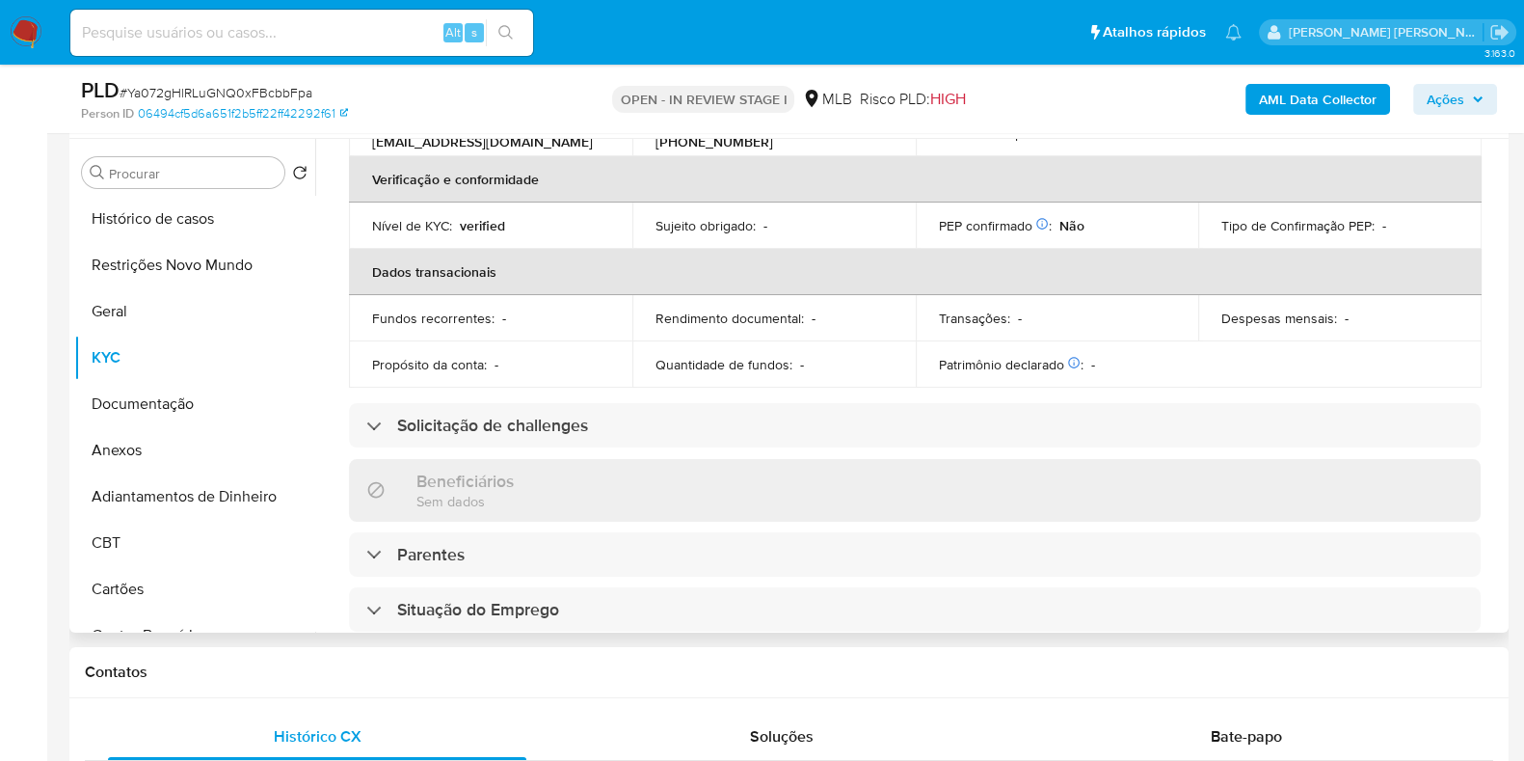
scroll to position [0, 0]
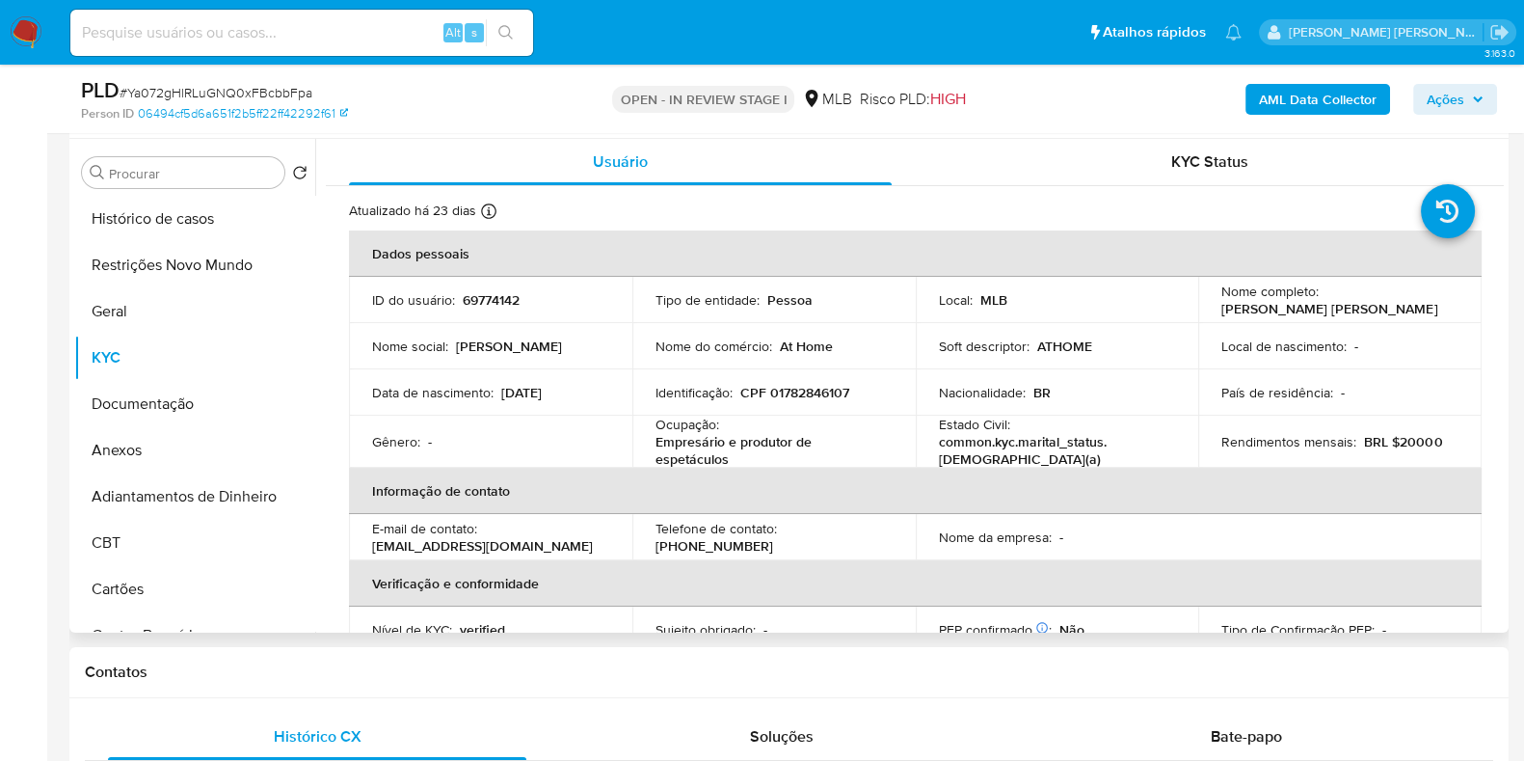
click at [813, 392] on p "CPF 01782846107" at bounding box center [794, 392] width 109 height 17
copy p "01782846107"
click at [178, 259] on button "Restrições Novo Mundo" at bounding box center [187, 265] width 226 height 46
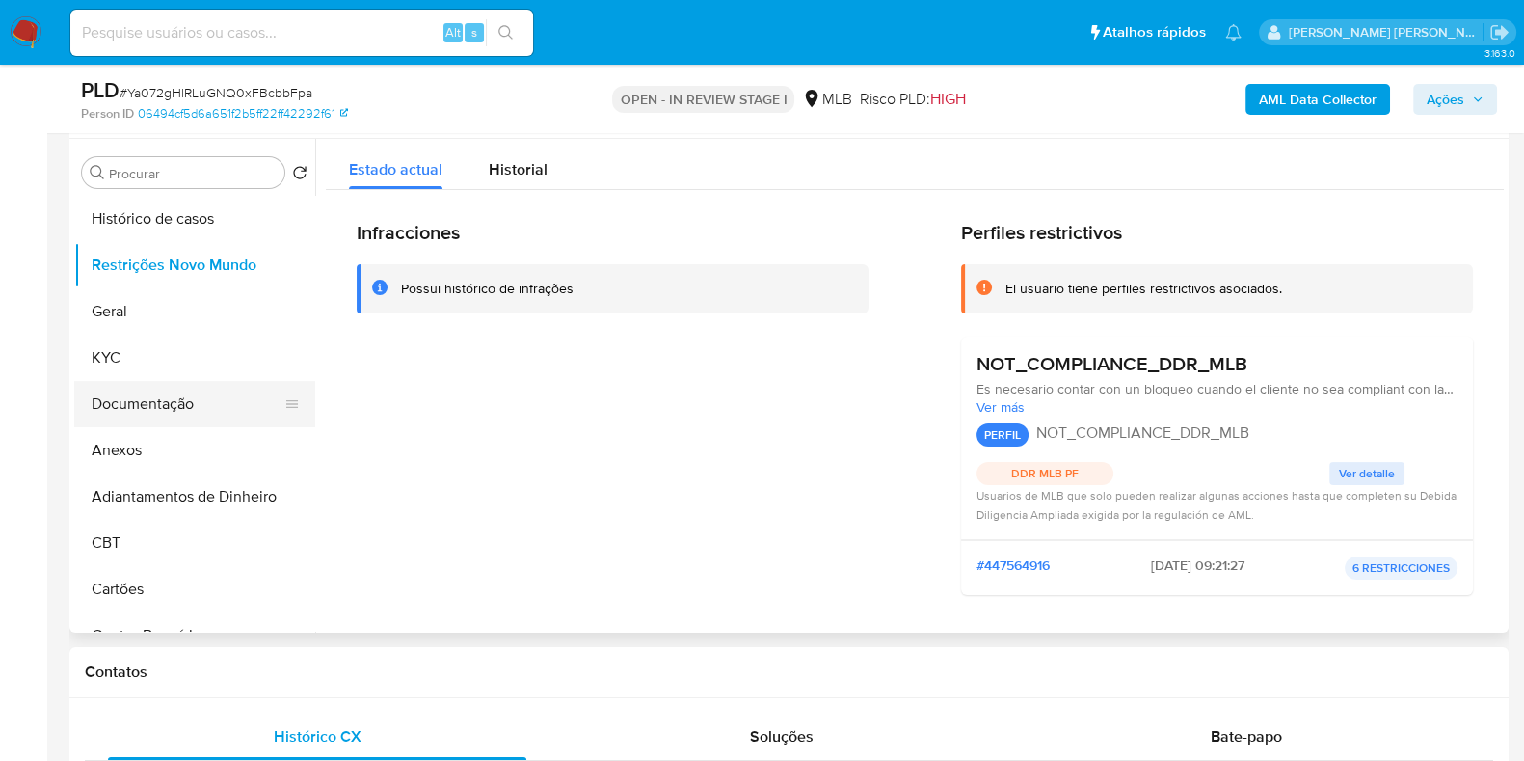
click at [145, 392] on button "Documentação" at bounding box center [187, 404] width 226 height 46
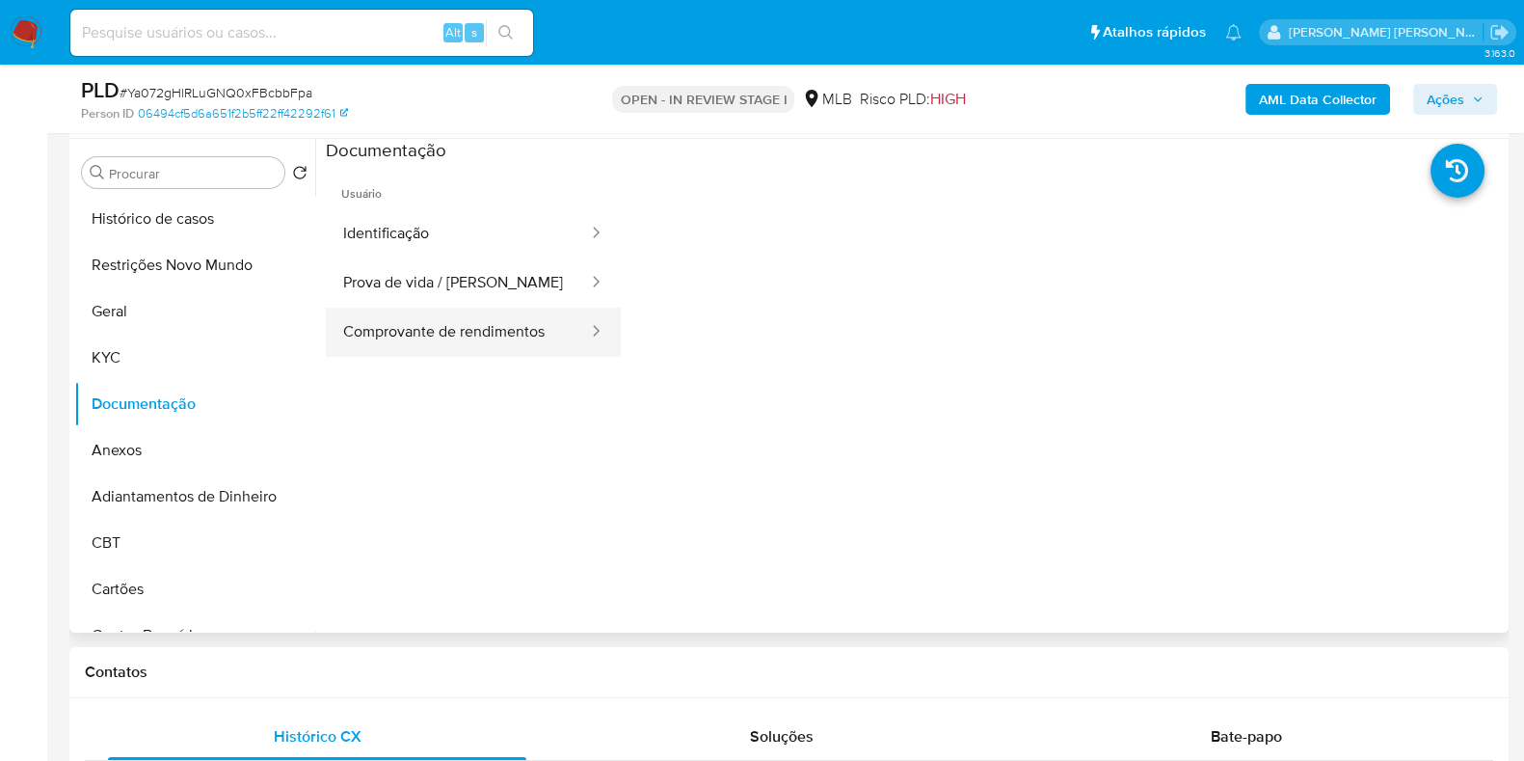
click at [407, 331] on button "Comprovante de rendimentos" at bounding box center [458, 332] width 264 height 49
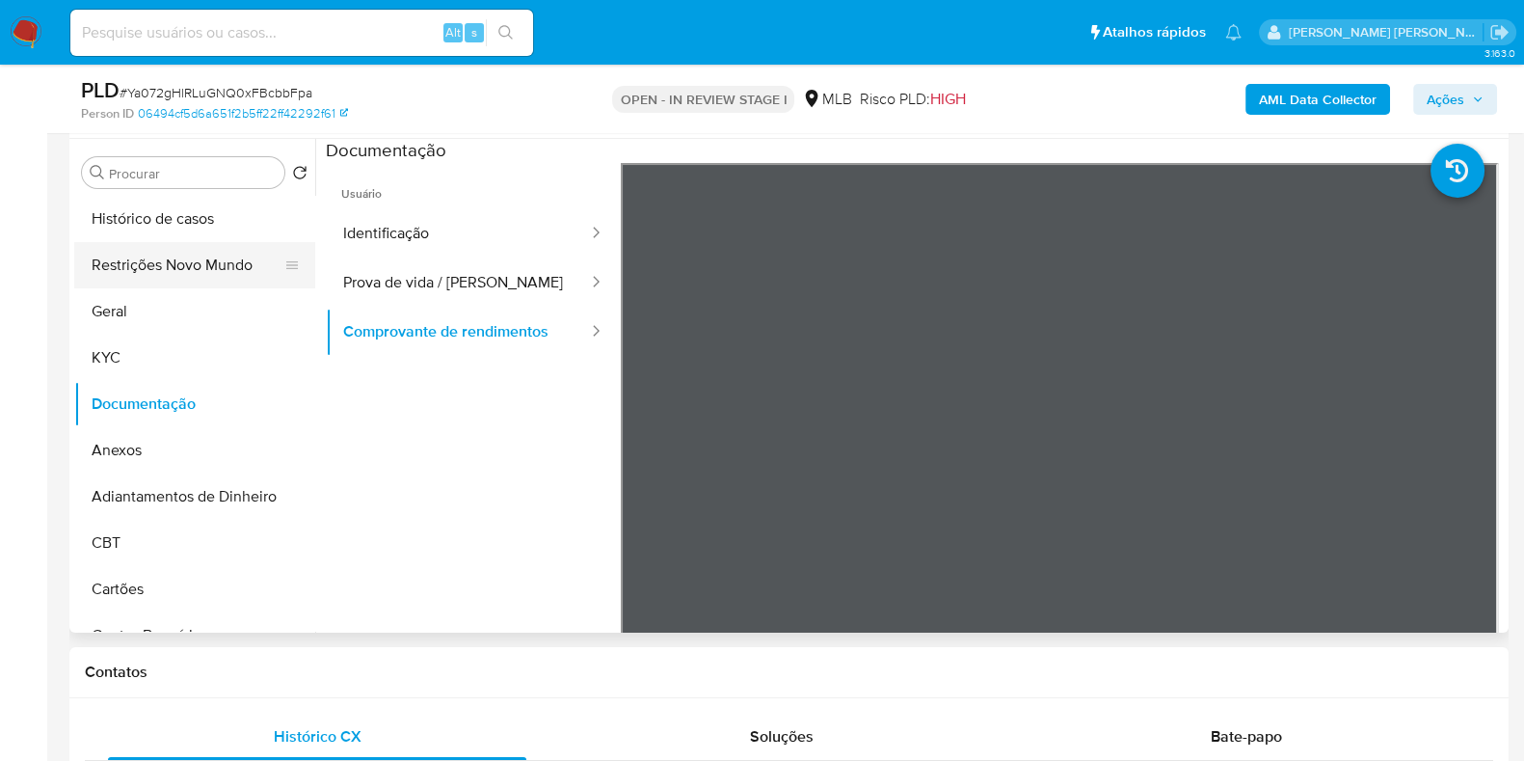
click at [213, 262] on button "Restrições Novo Mundo" at bounding box center [187, 265] width 226 height 46
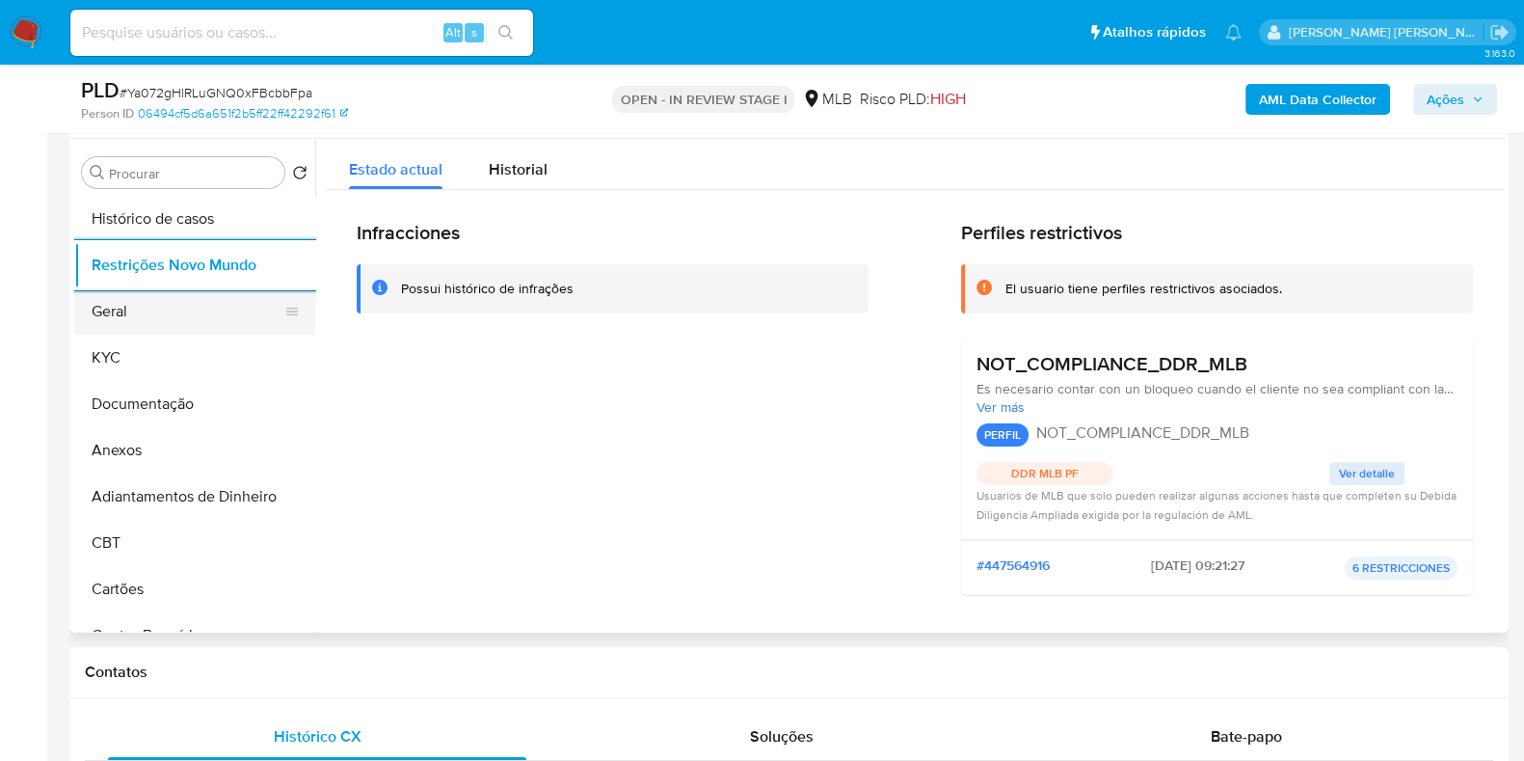
click at [179, 322] on button "Geral" at bounding box center [187, 311] width 226 height 46
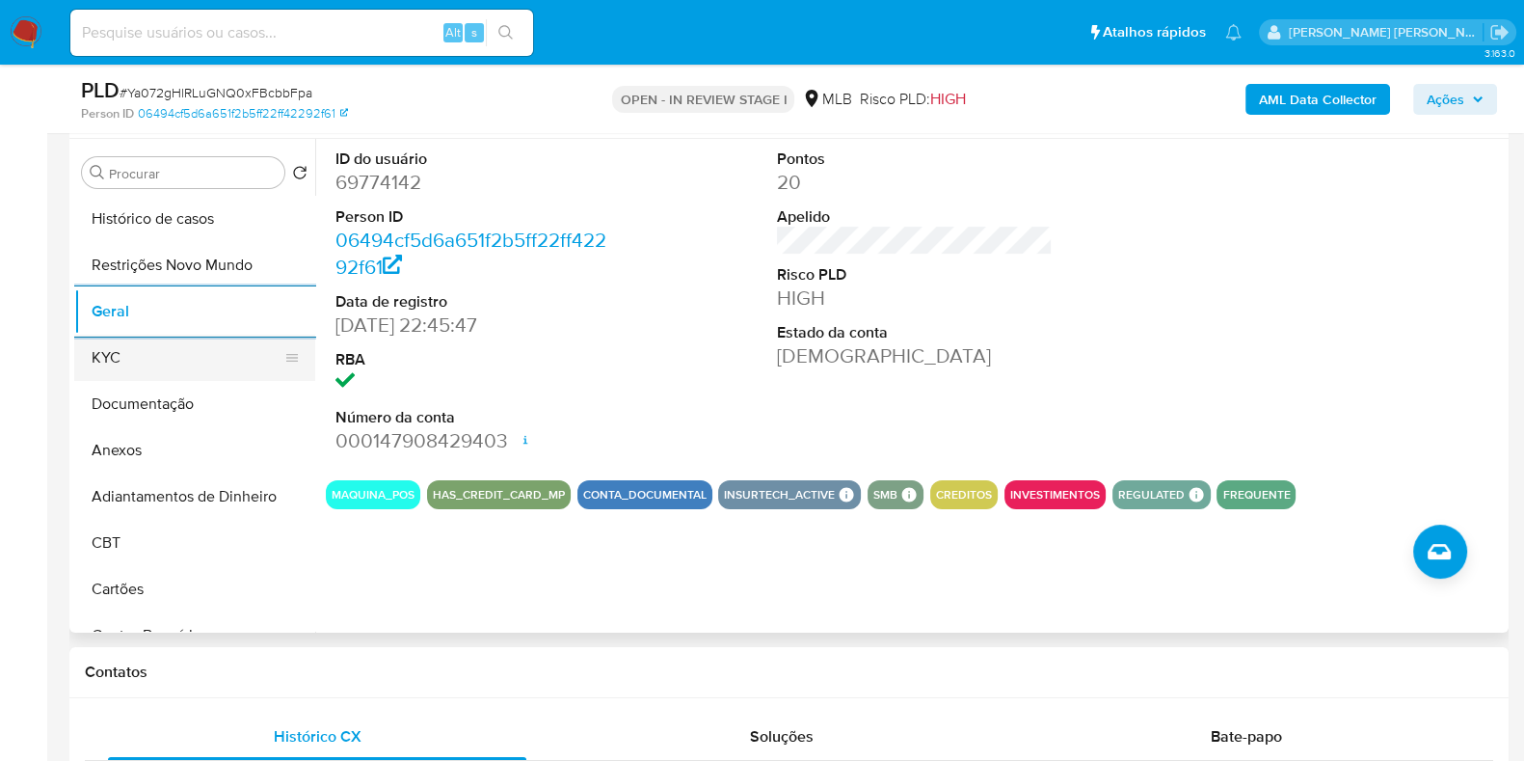
click at [104, 361] on button "KYC" at bounding box center [187, 357] width 226 height 46
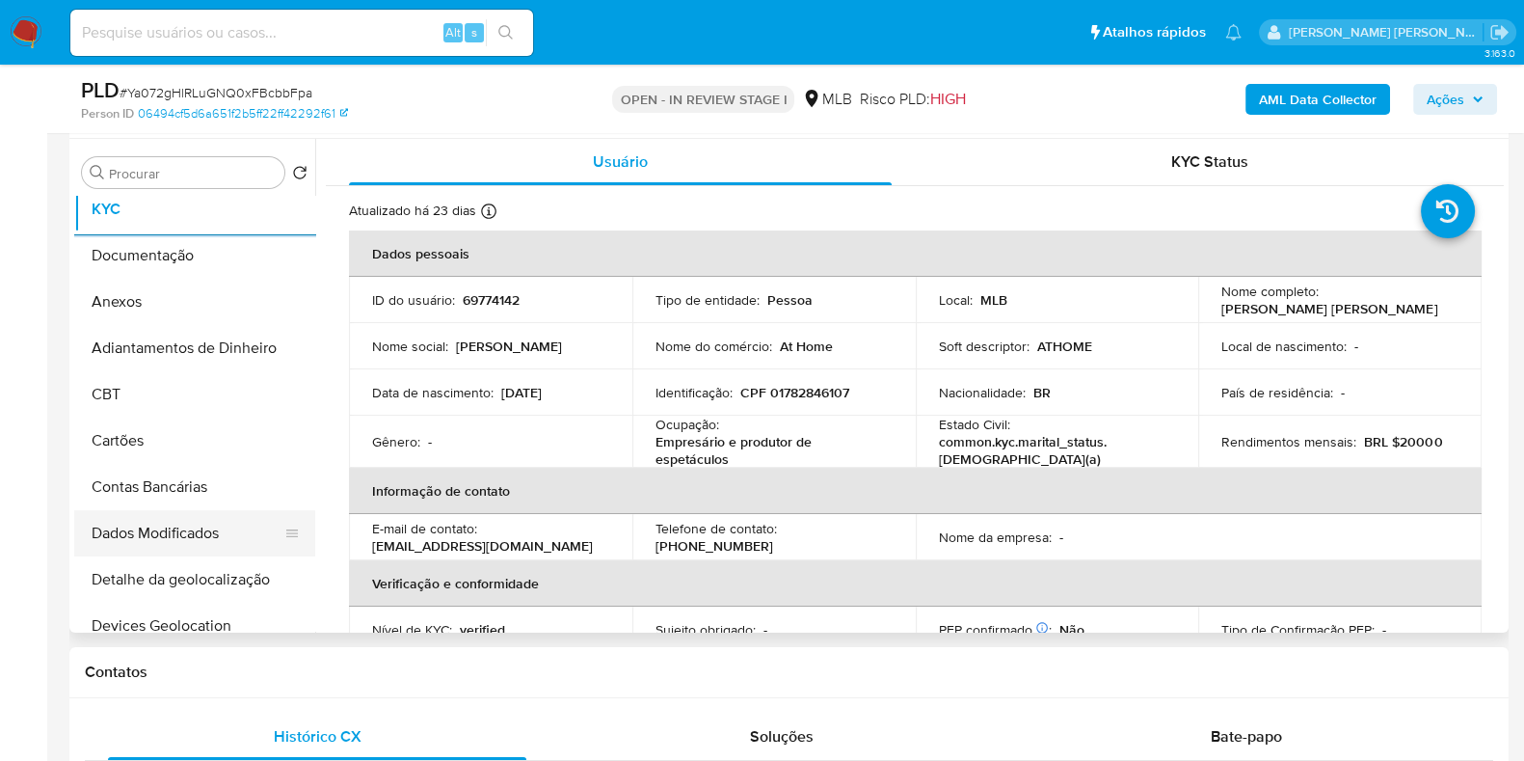
scroll to position [361, 0]
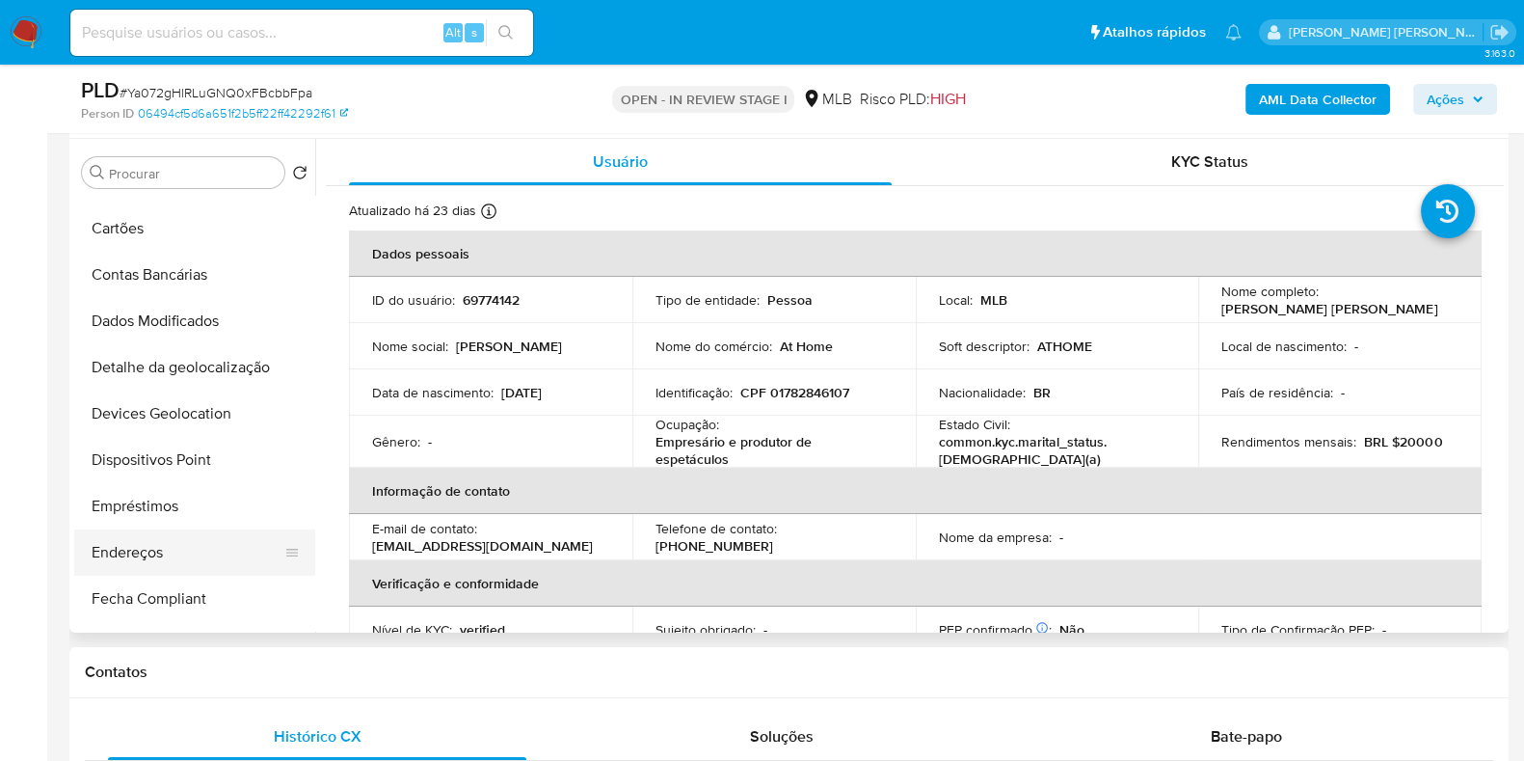
click at [151, 553] on button "Endereços" at bounding box center [187, 552] width 226 height 46
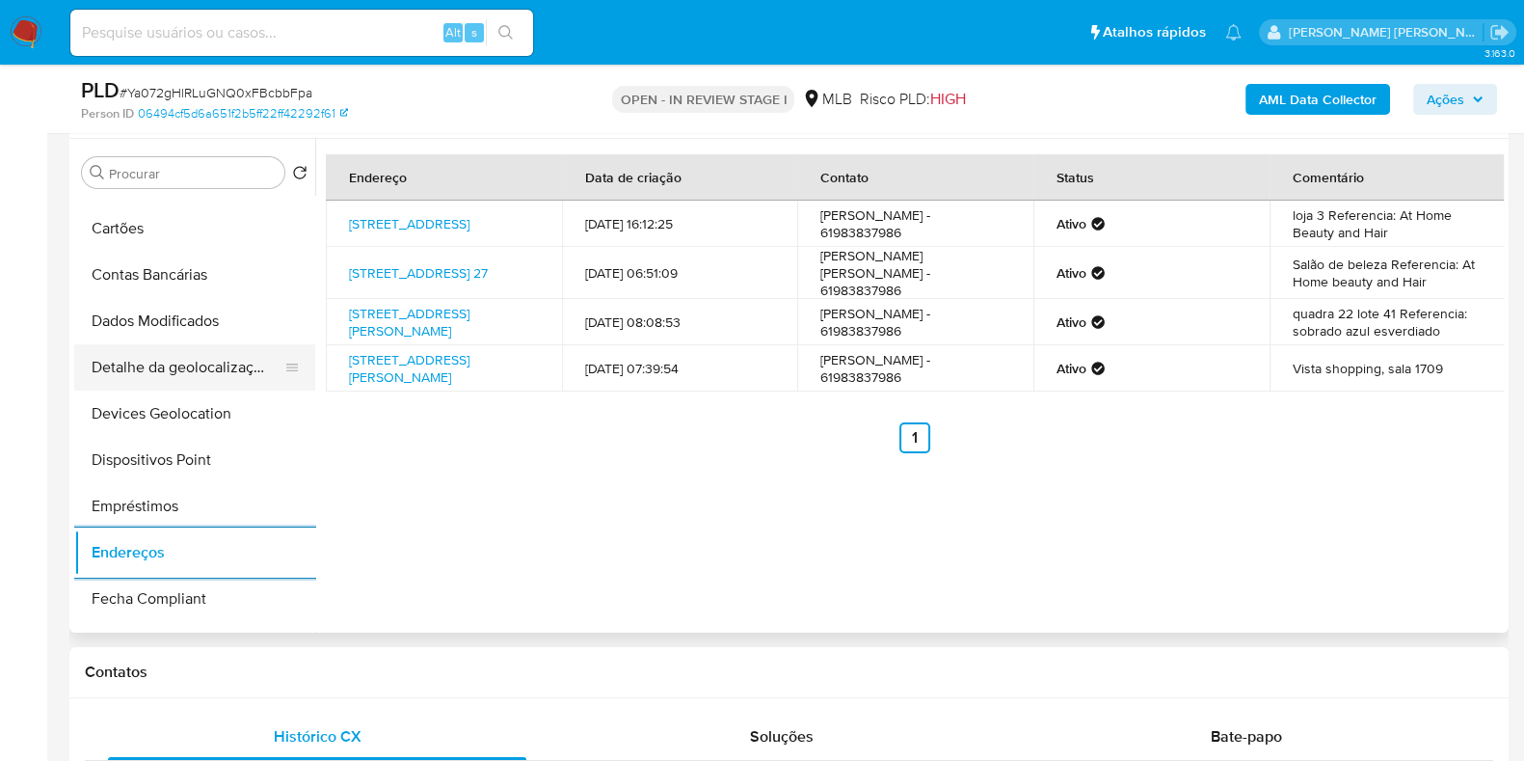
click at [188, 351] on button "Detalhe da geolocalização" at bounding box center [187, 367] width 226 height 46
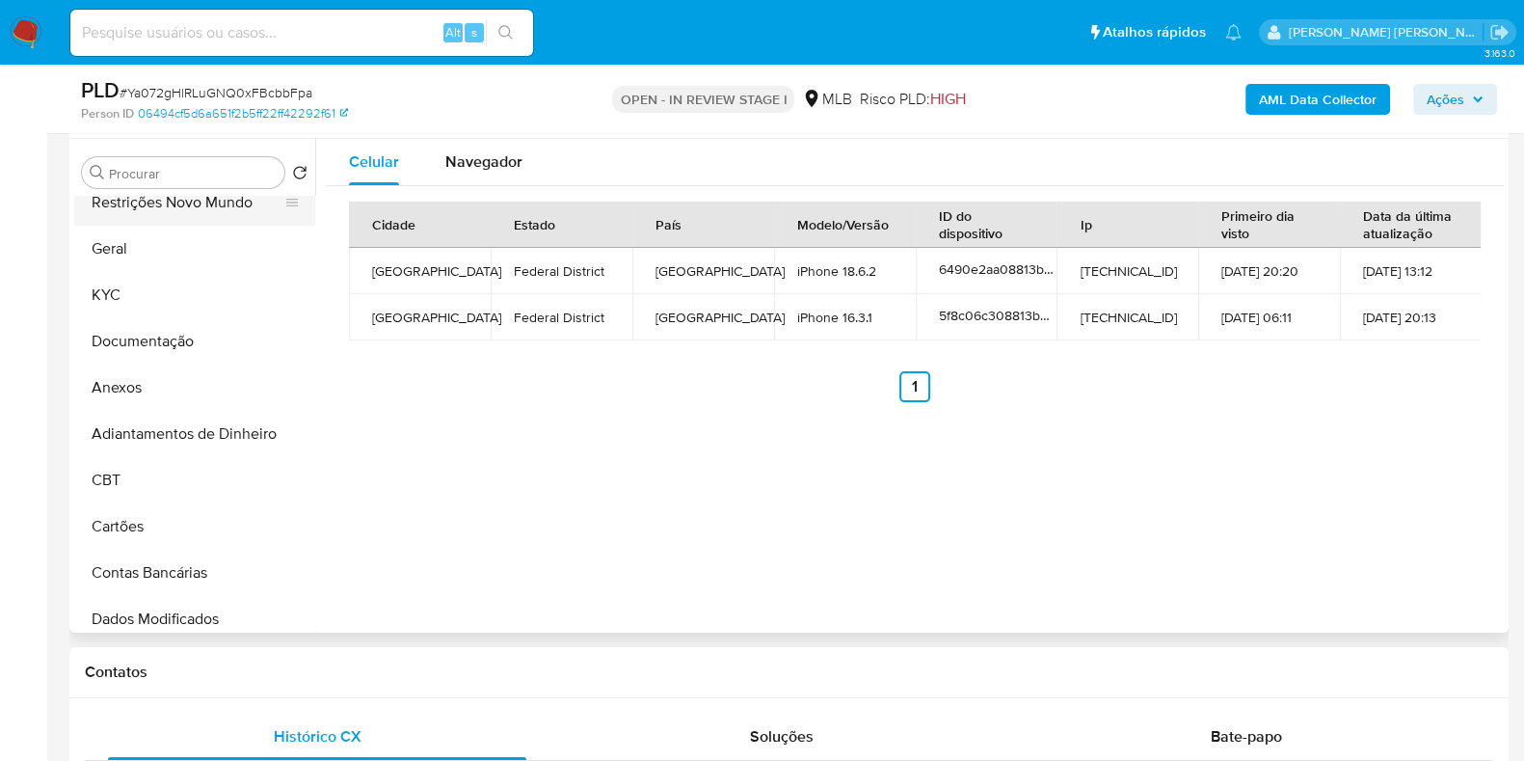
scroll to position [0, 0]
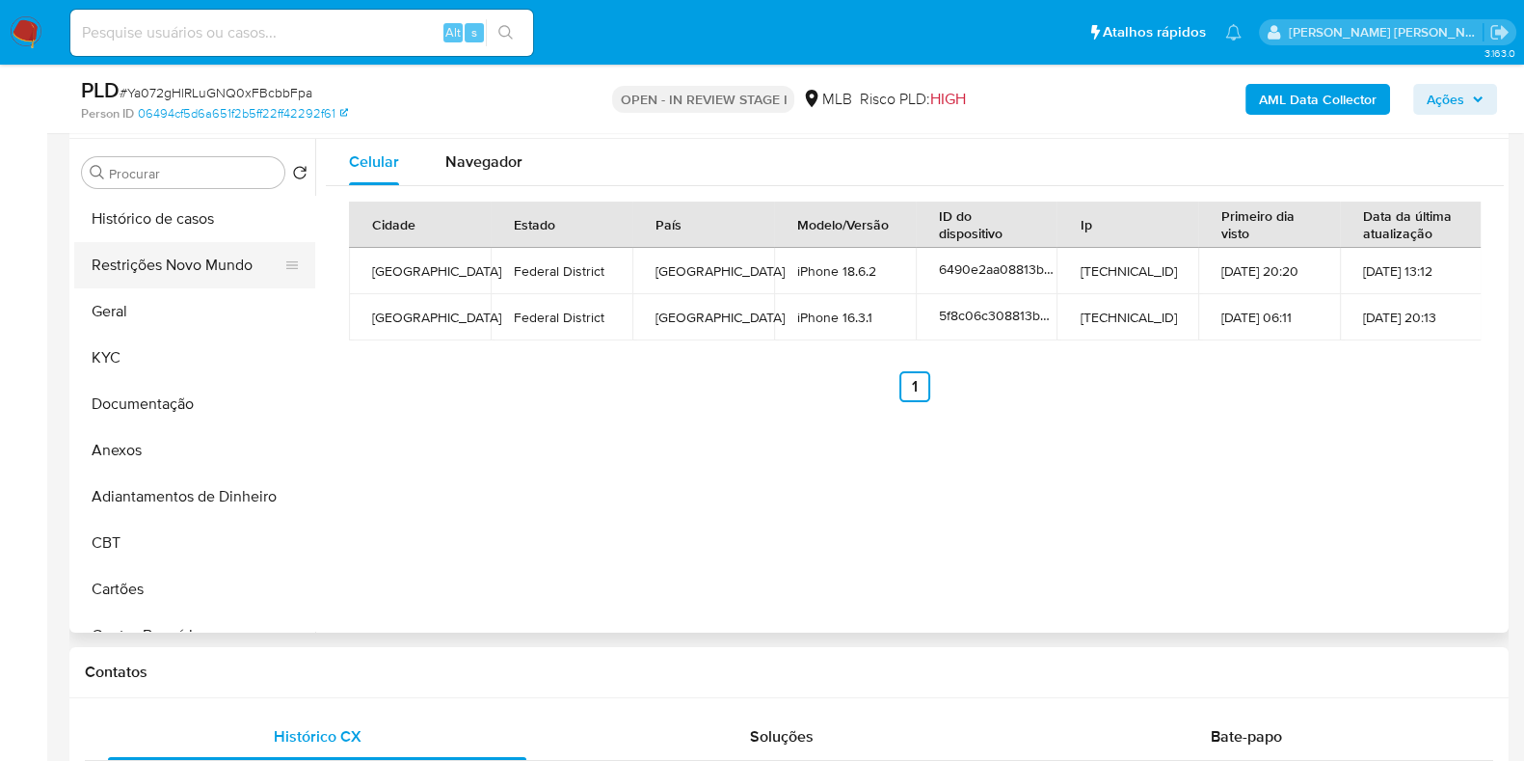
click at [210, 261] on button "Restrições Novo Mundo" at bounding box center [187, 265] width 226 height 46
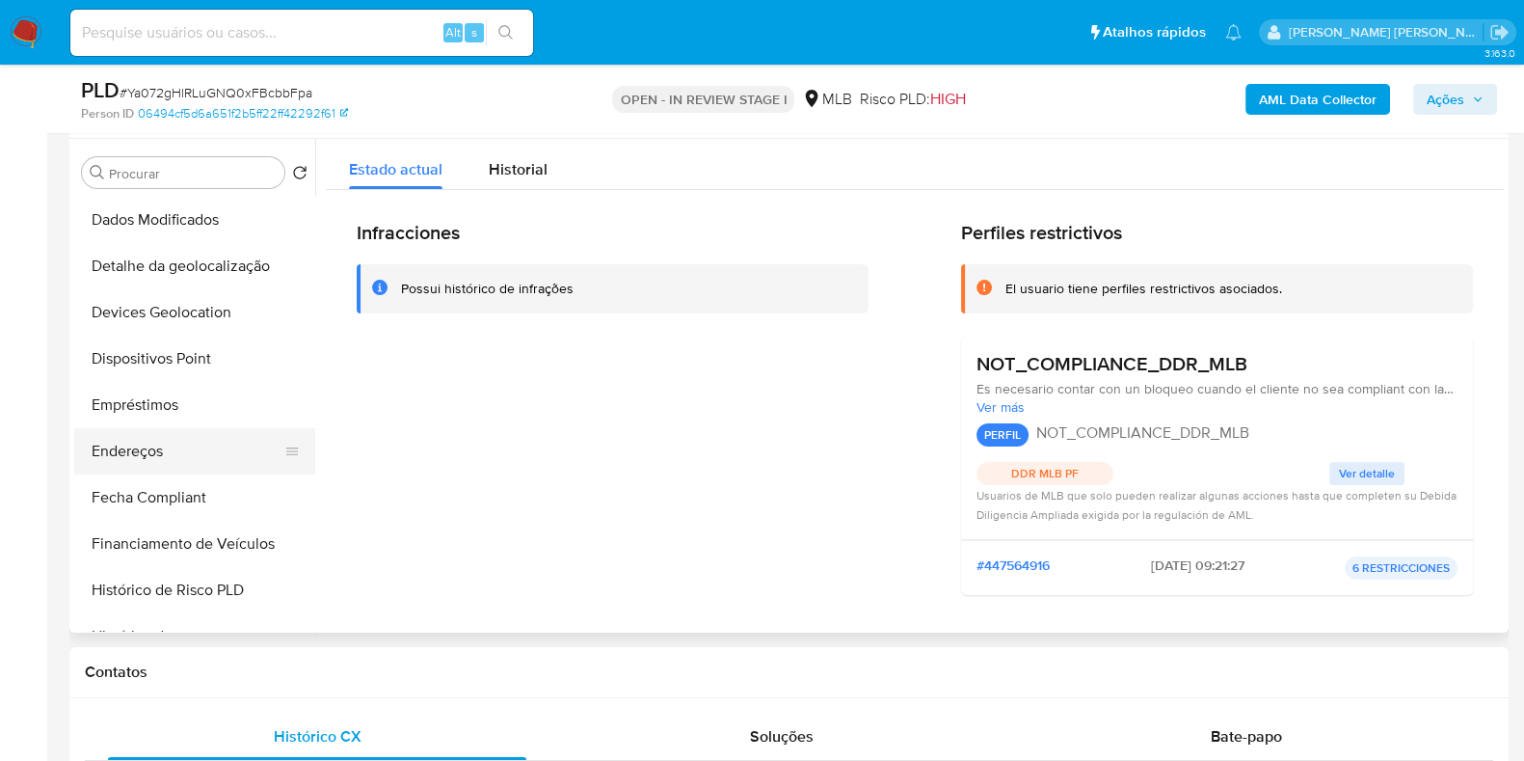
scroll to position [481, 0]
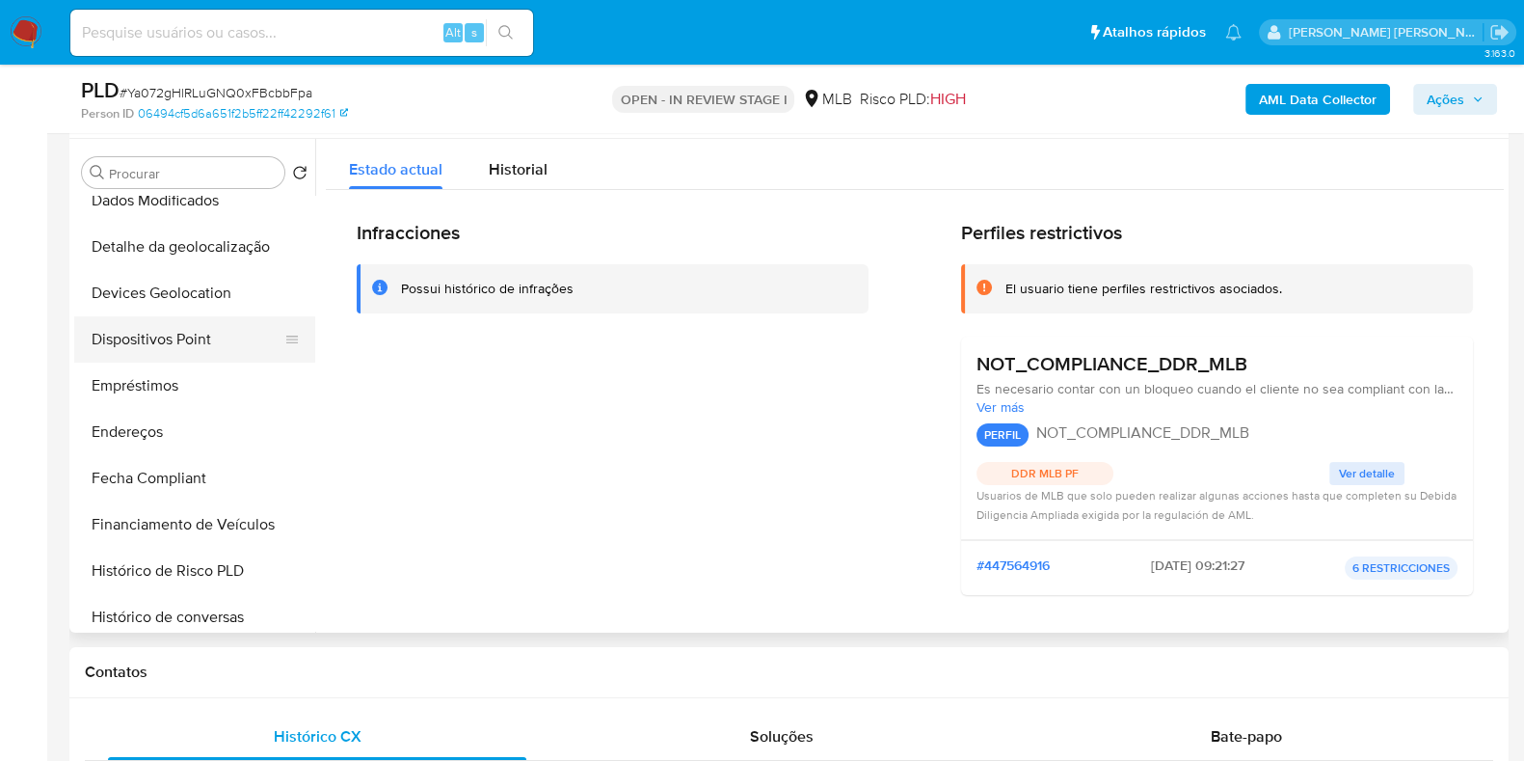
click at [207, 326] on button "Dispositivos Point" at bounding box center [187, 339] width 226 height 46
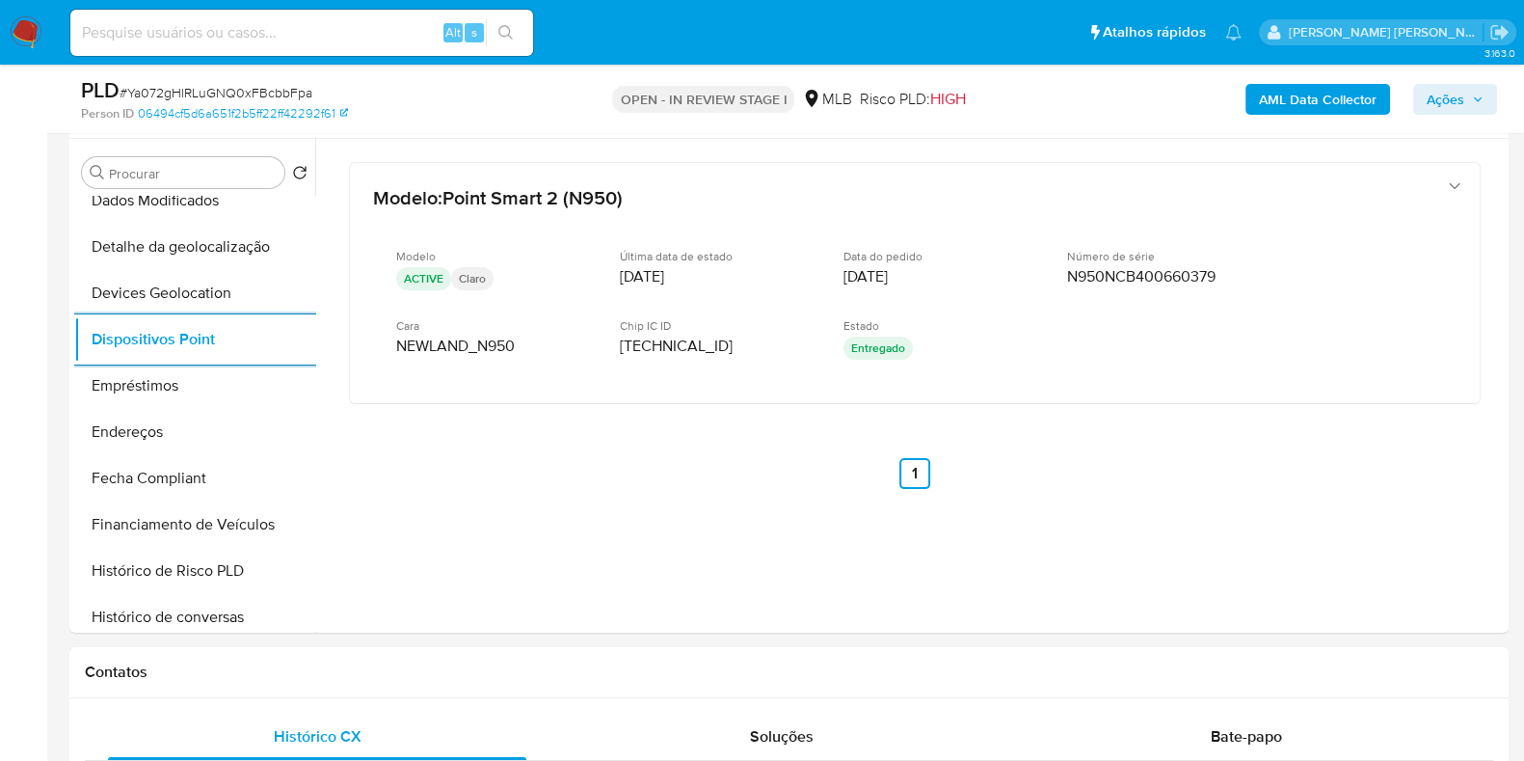
click at [1316, 94] on b "AML Data Collector" at bounding box center [1318, 99] width 118 height 31
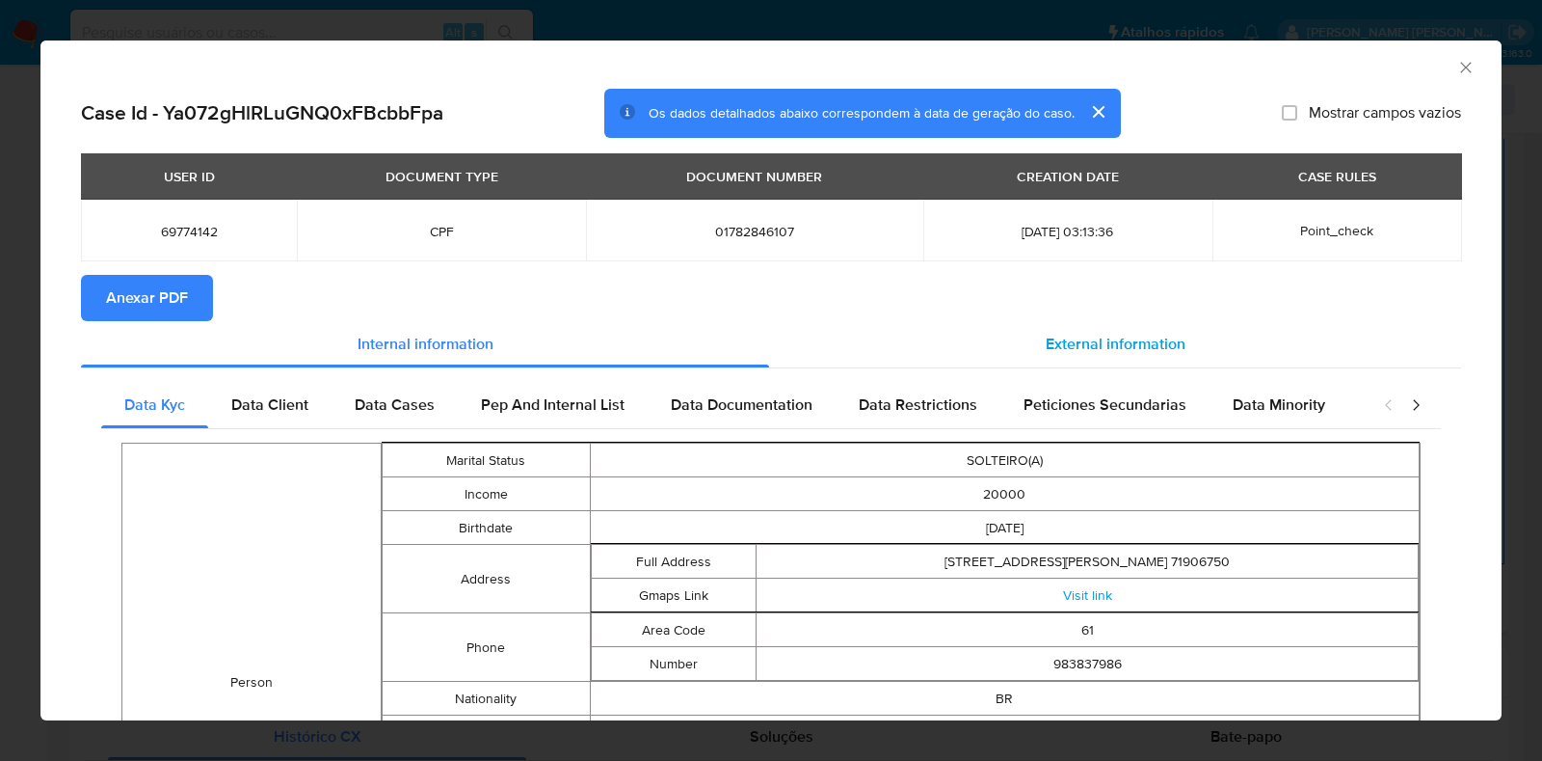
click at [1060, 361] on div "External information" at bounding box center [1115, 344] width 692 height 46
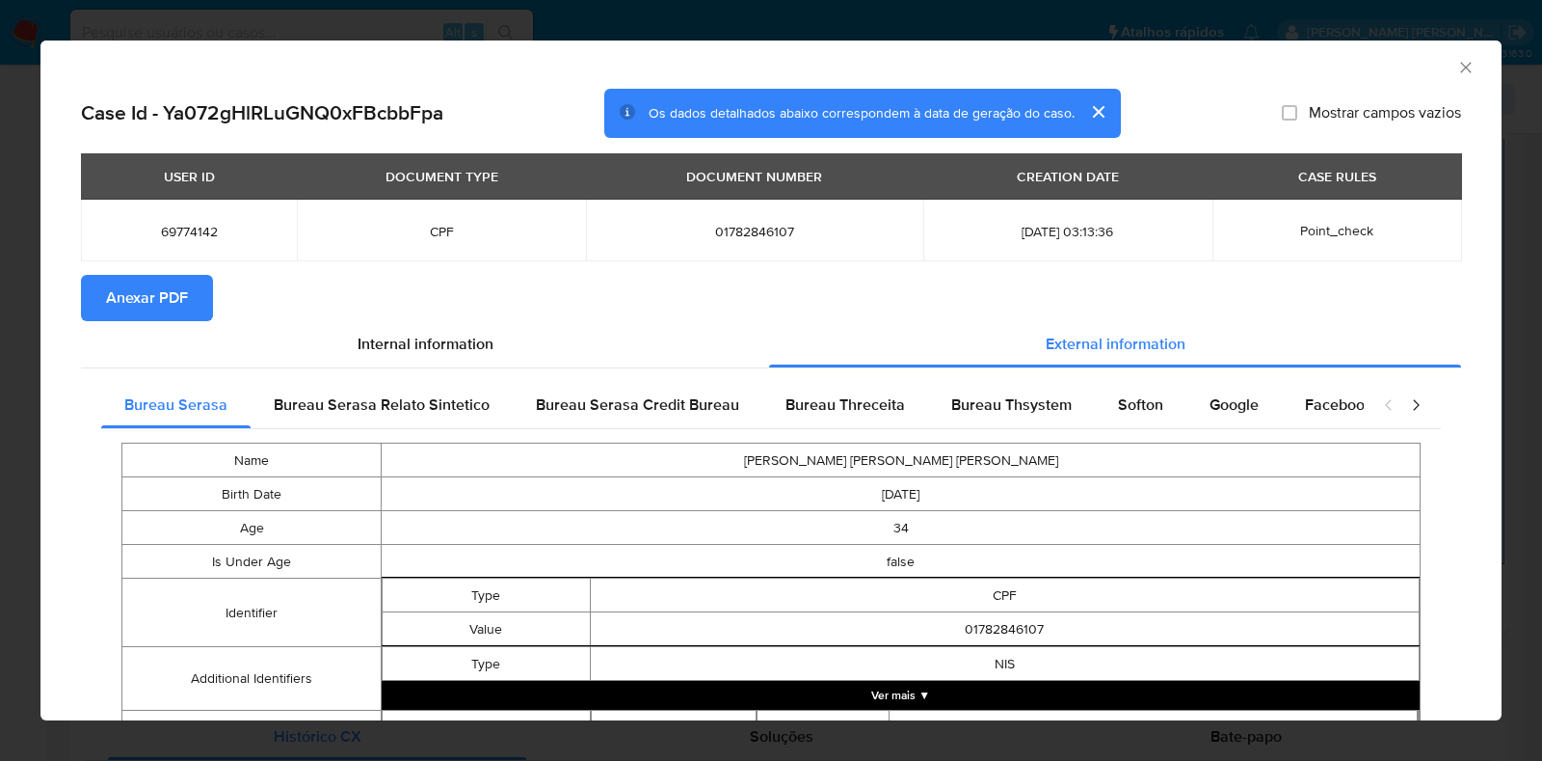
click at [164, 296] on span "Anexar PDF" at bounding box center [147, 298] width 82 height 42
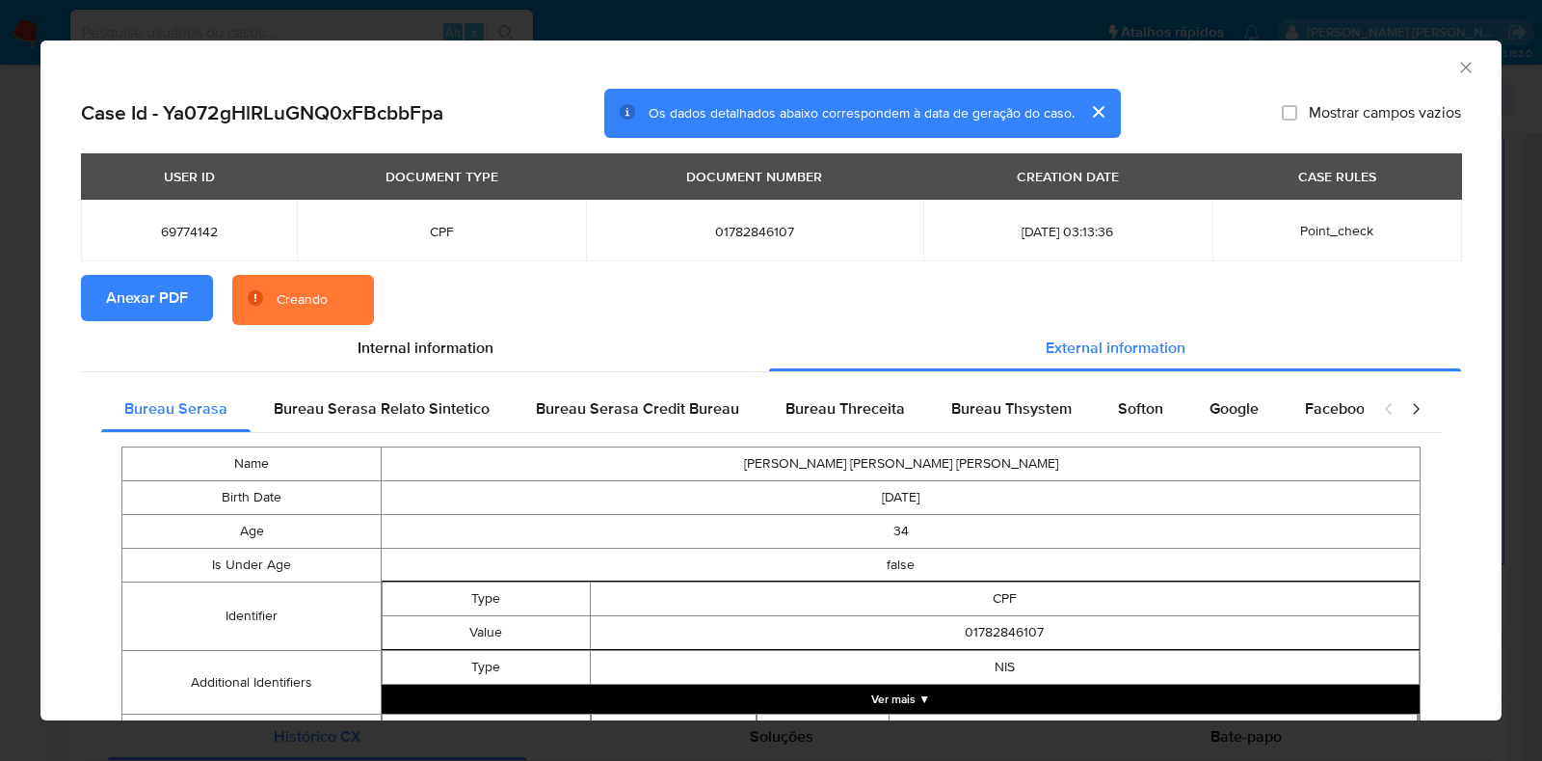
click at [0, 364] on div "AML Data Collector Case Id - Ya072gHlRLuGNQ0xFBcbbFpa Os dados detalhados abaix…" at bounding box center [771, 380] width 1542 height 761
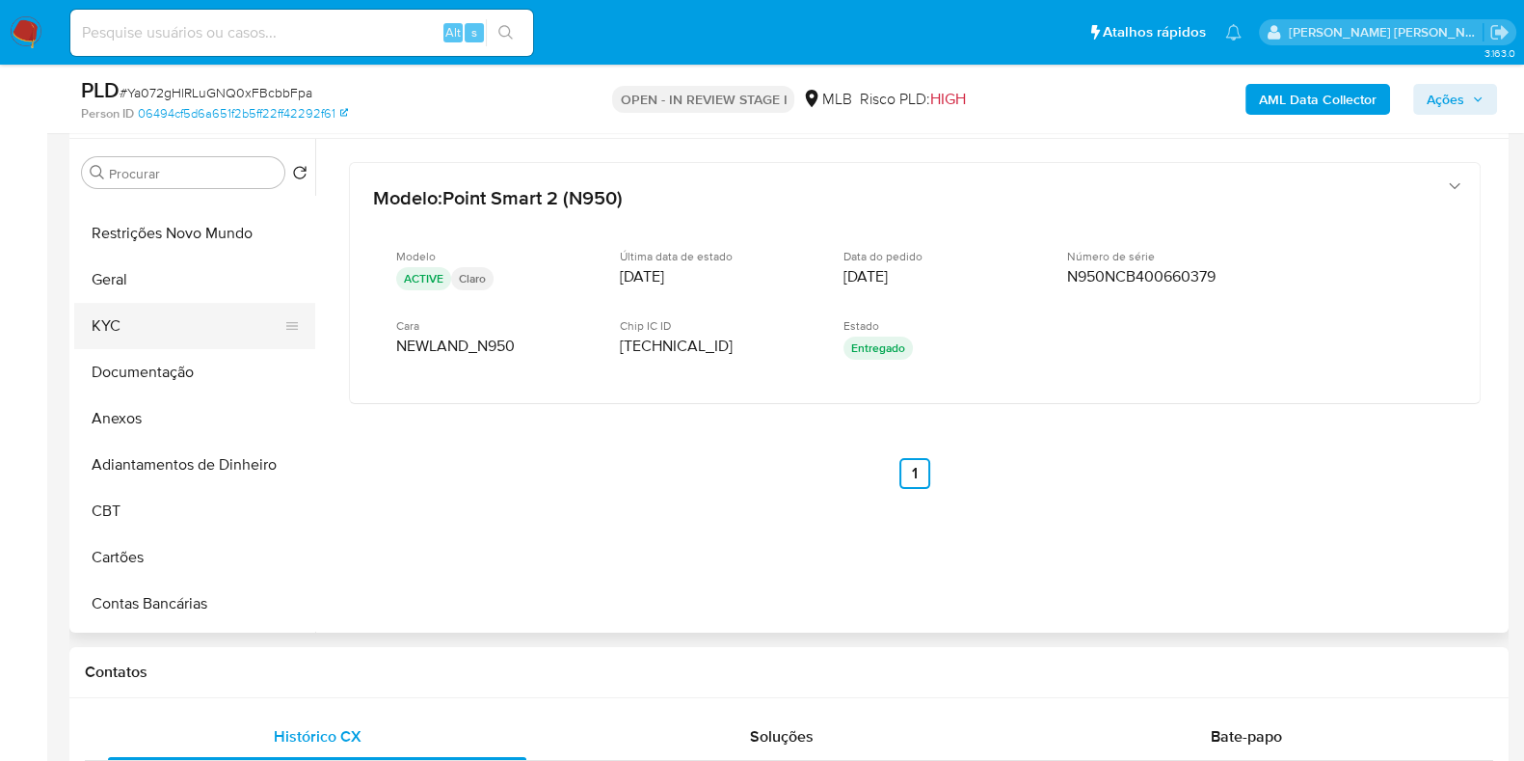
scroll to position [0, 0]
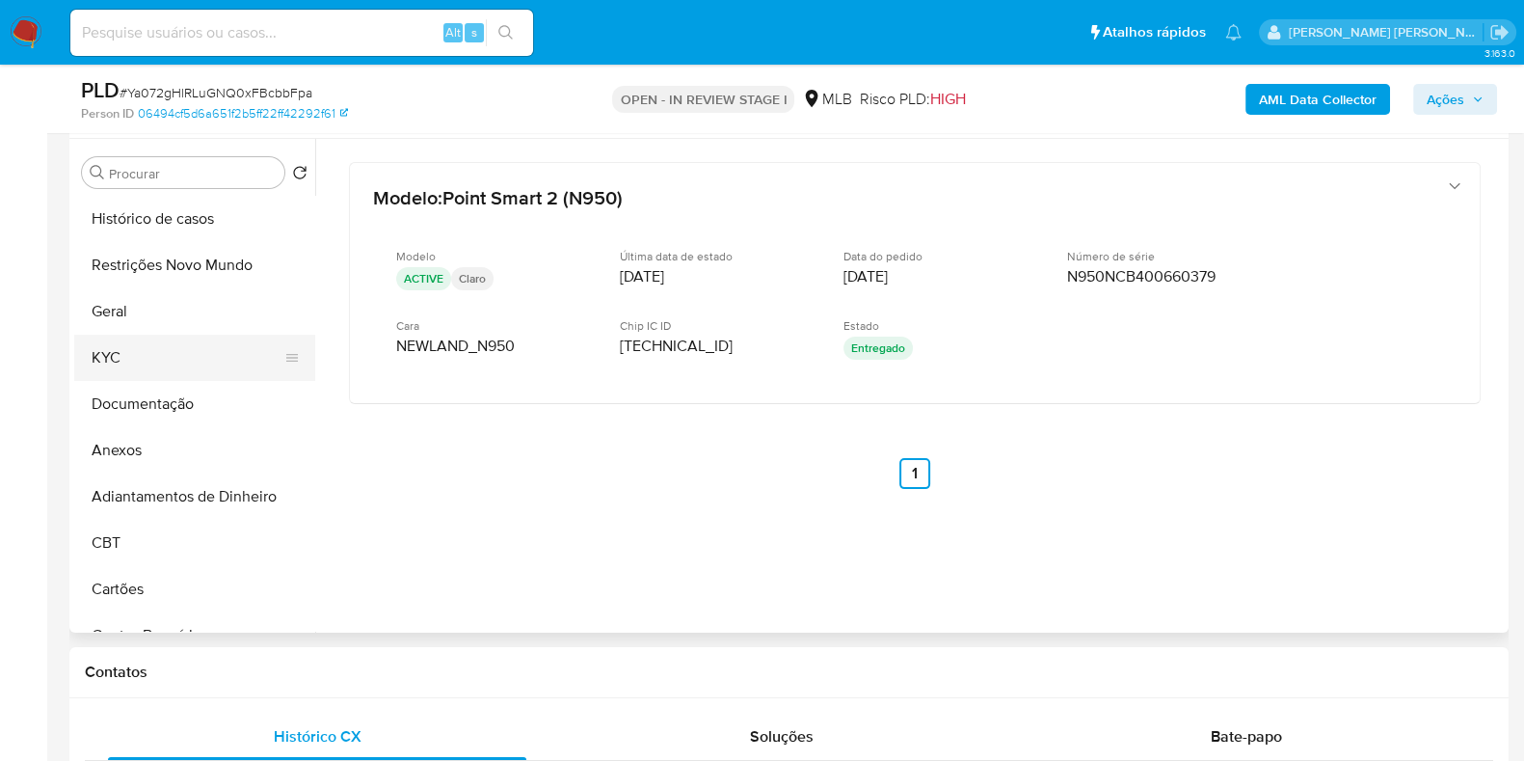
click at [152, 362] on button "KYC" at bounding box center [187, 357] width 226 height 46
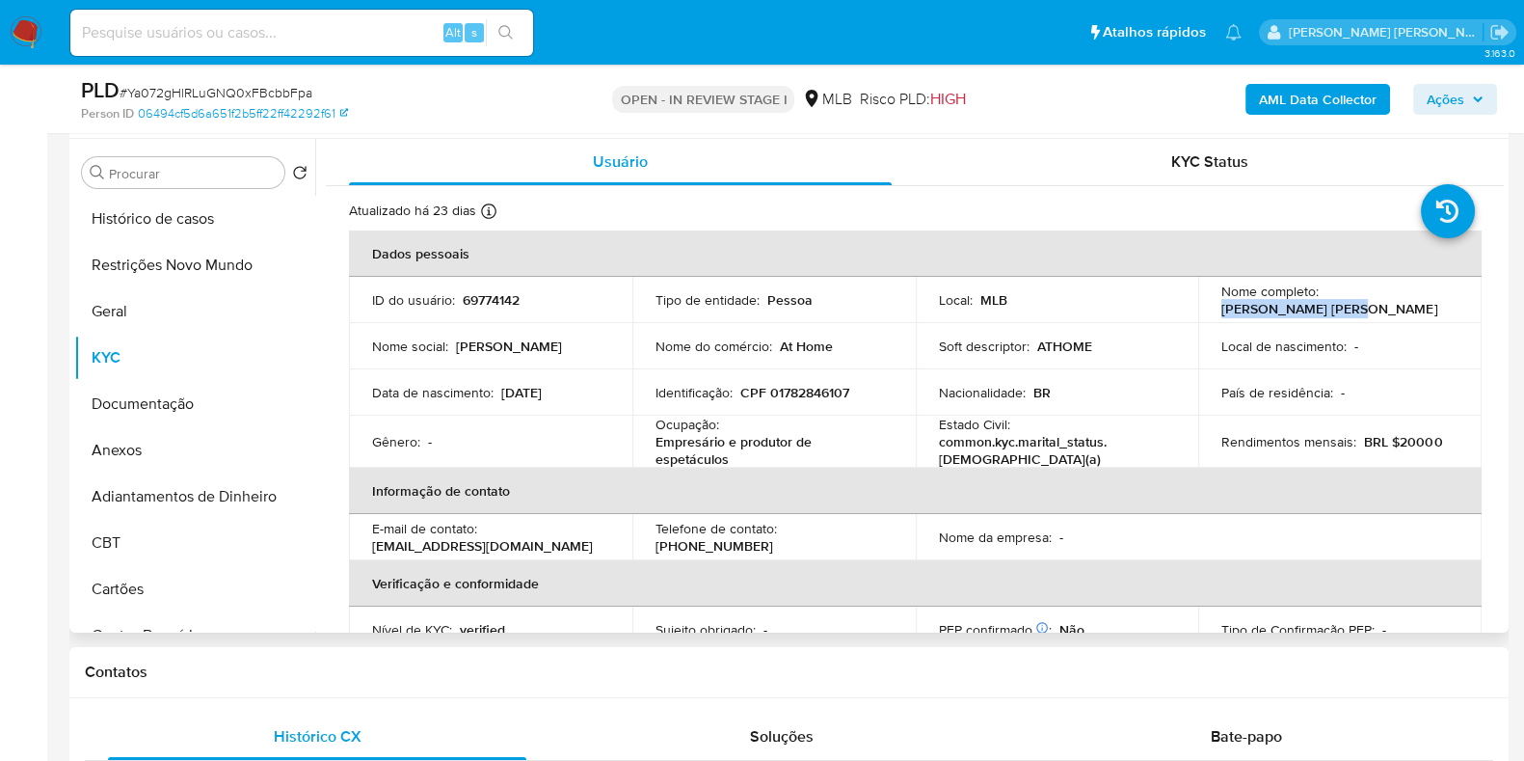
drag, startPoint x: 1451, startPoint y: 301, endPoint x: 1324, endPoint y: 304, distance: 127.3
click at [1324, 304] on td "Nome completo : Lais Ferreira Moura" at bounding box center [1339, 300] width 283 height 46
copy p "[PERSON_NAME] [PERSON_NAME]"
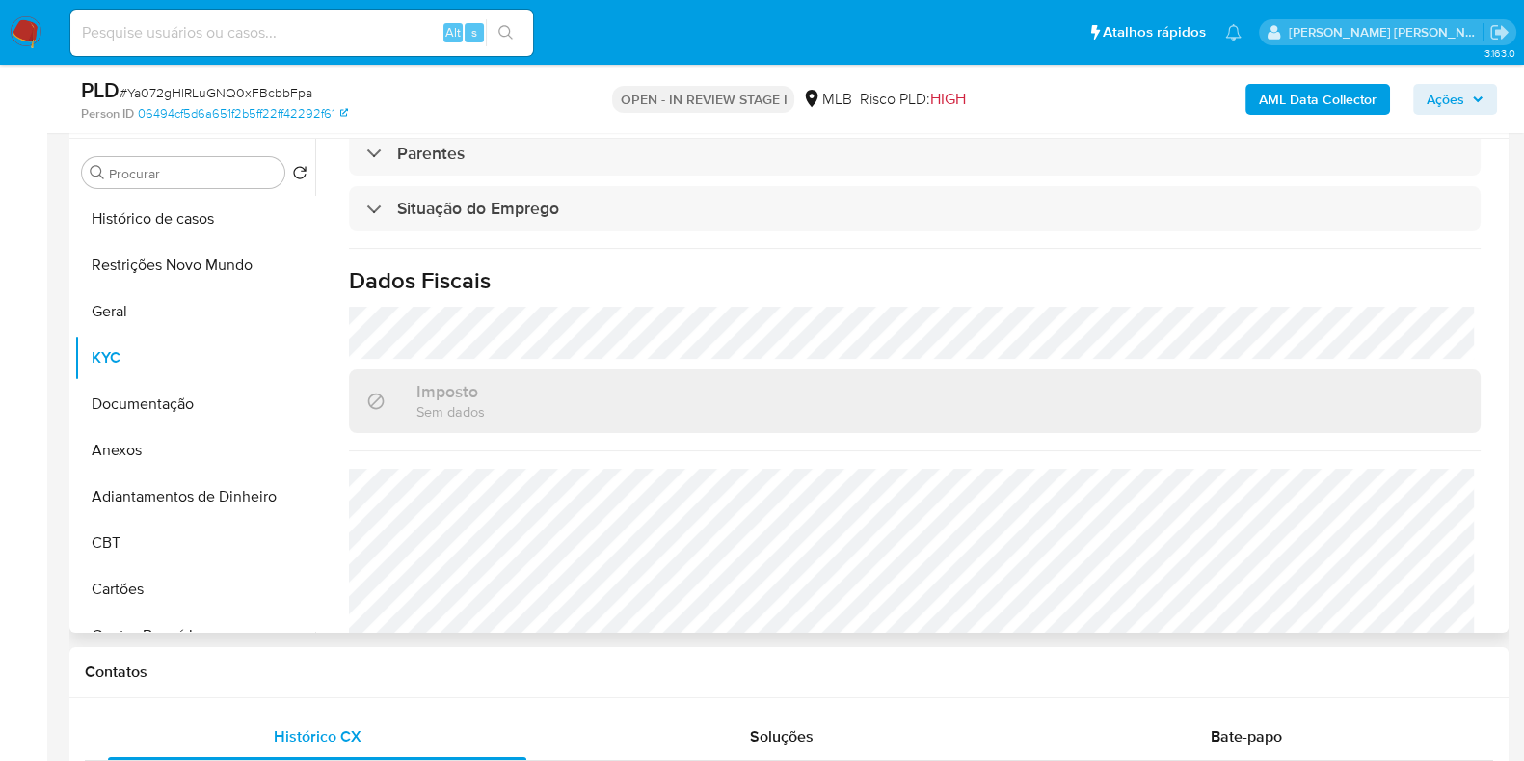
scroll to position [843, 0]
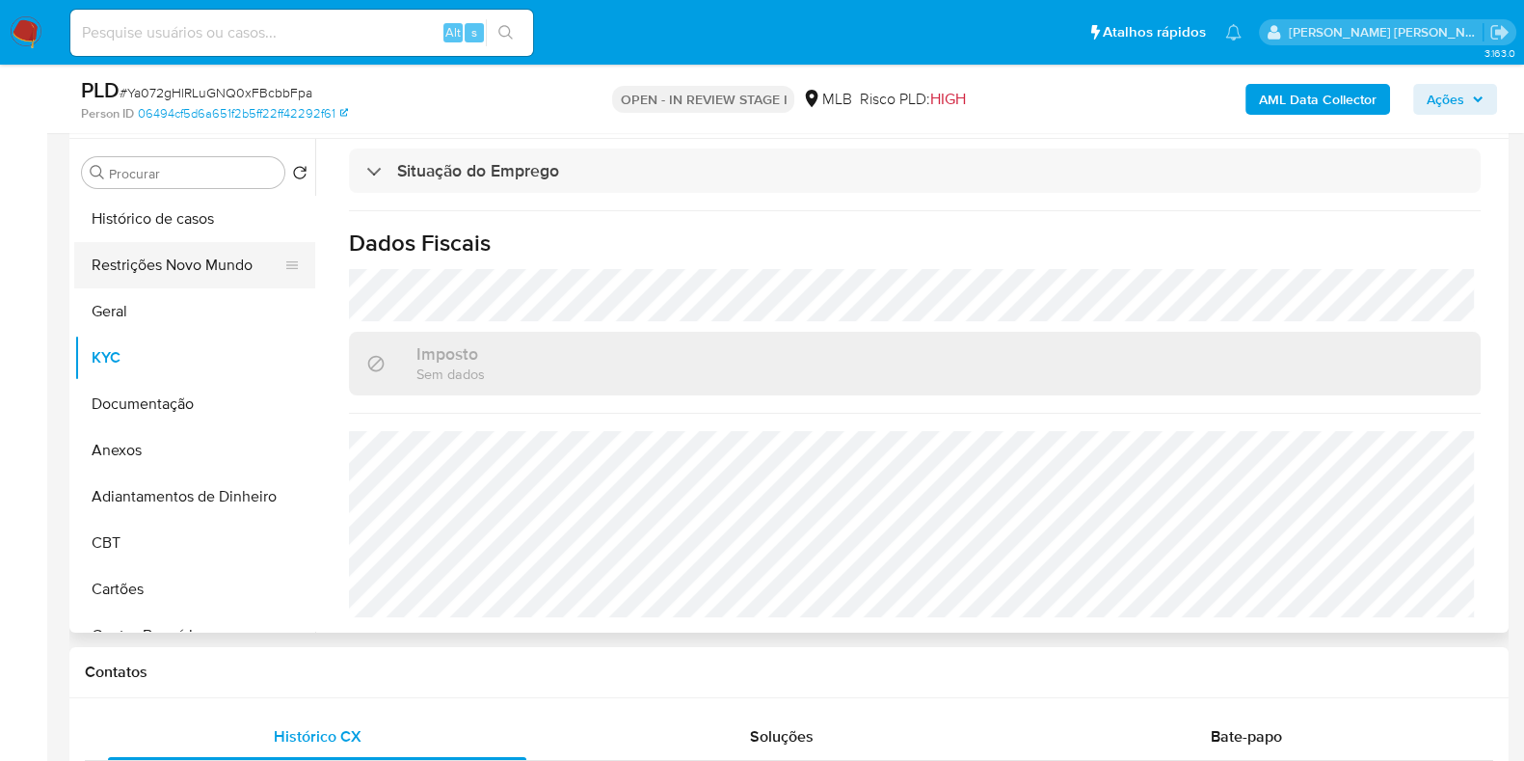
click at [154, 247] on button "Restrições Novo Mundo" at bounding box center [187, 265] width 226 height 46
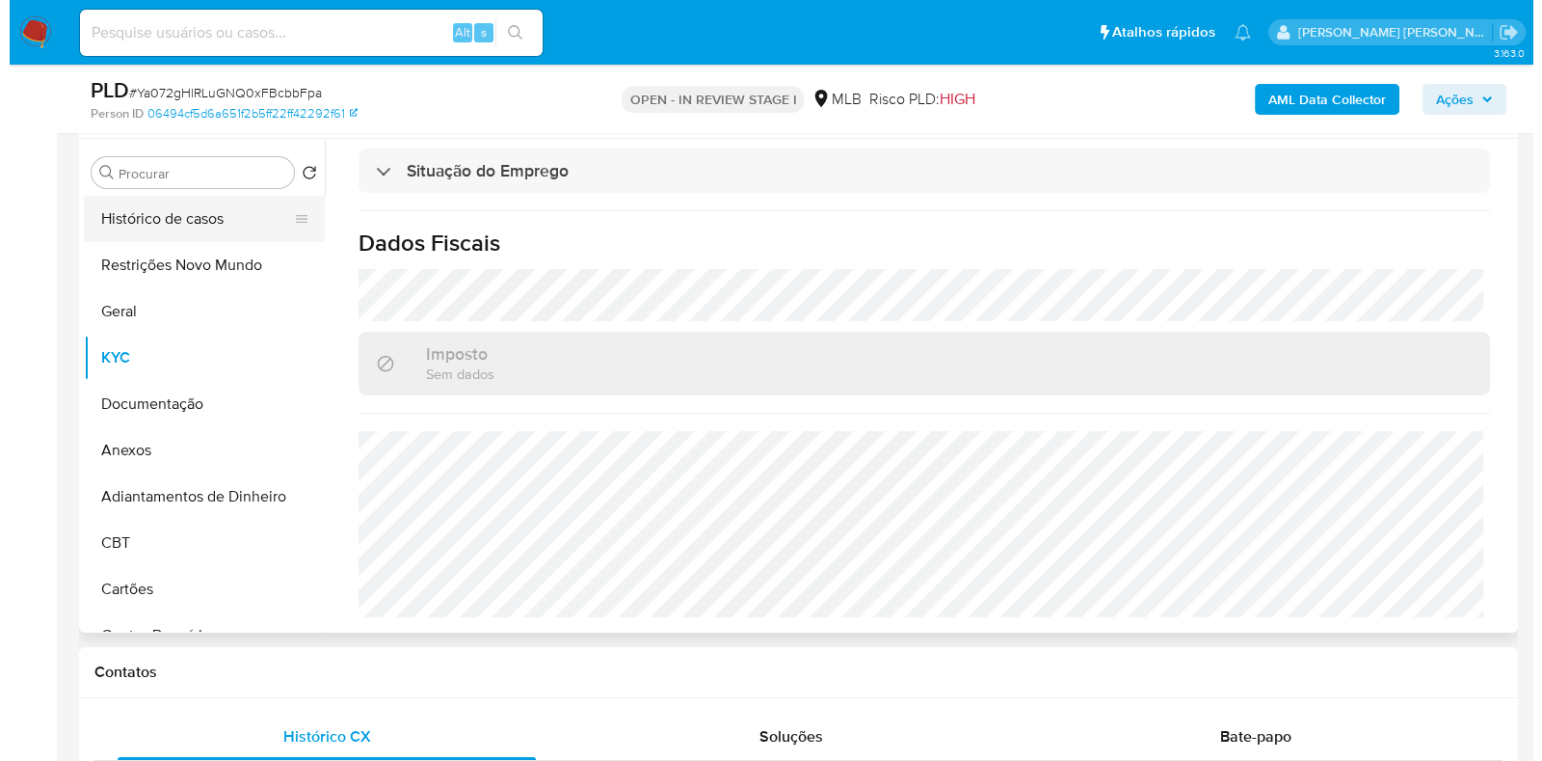
scroll to position [0, 0]
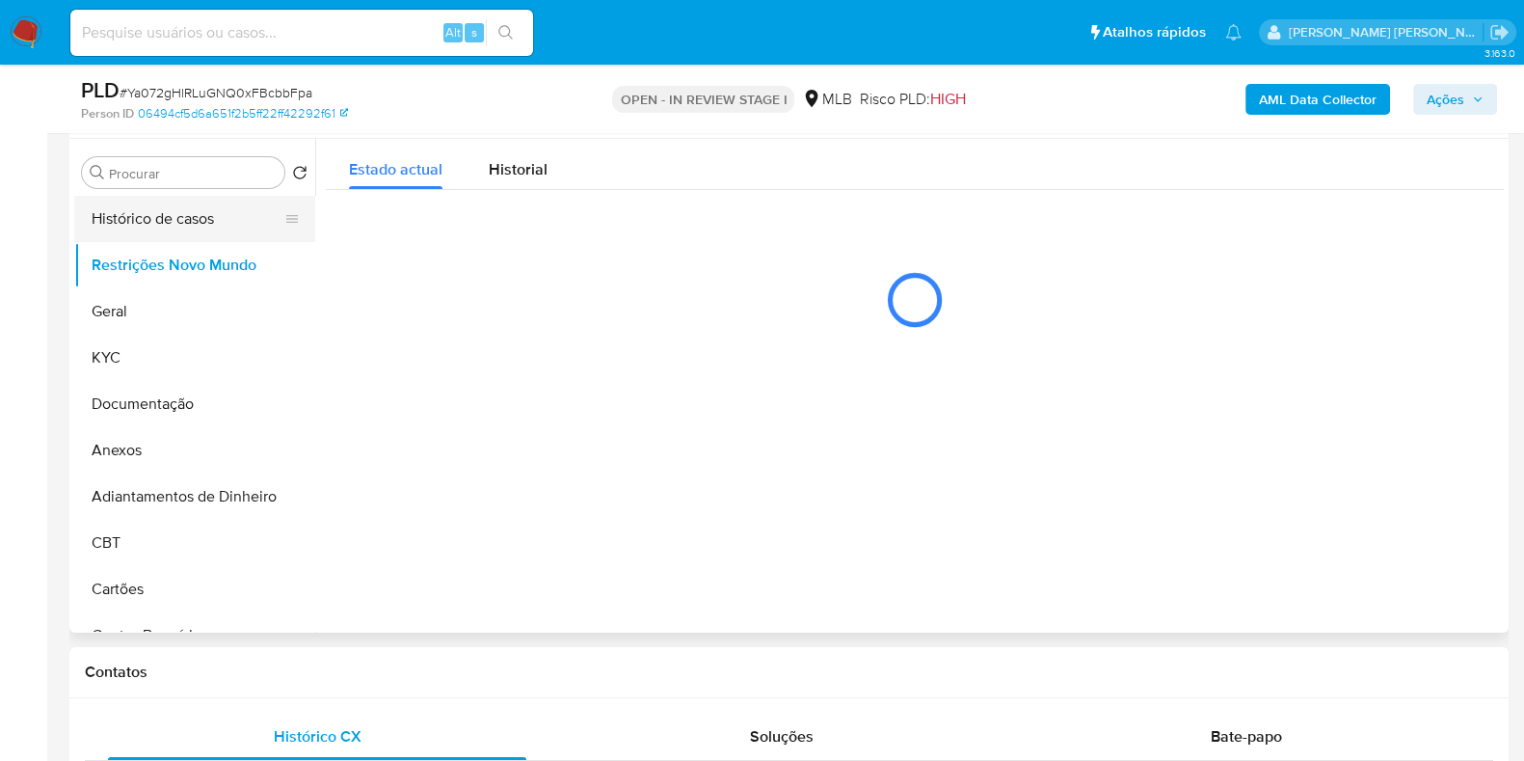
click at [156, 236] on button "Histórico de casos" at bounding box center [187, 219] width 226 height 46
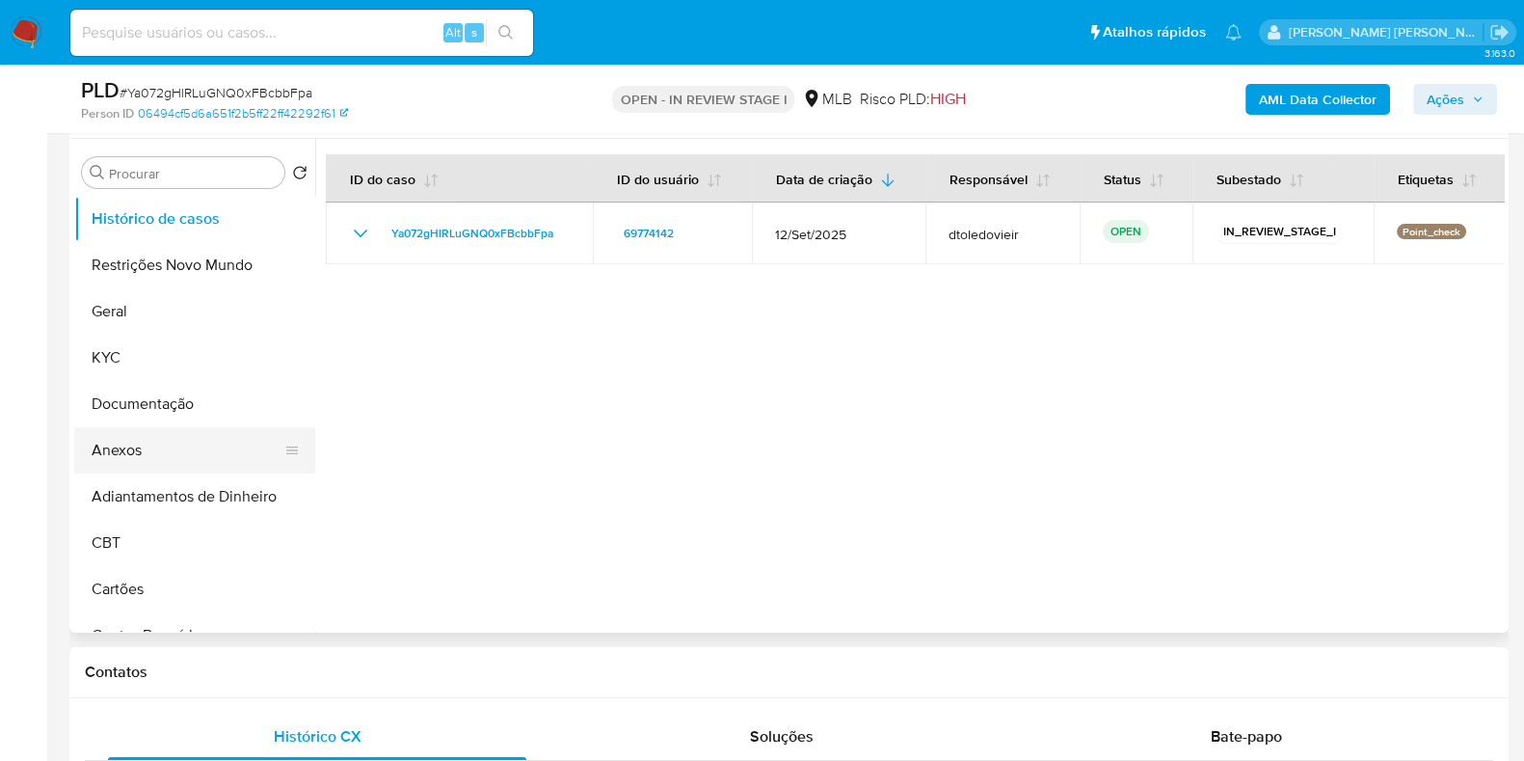
click at [115, 455] on button "Anexos" at bounding box center [187, 450] width 226 height 46
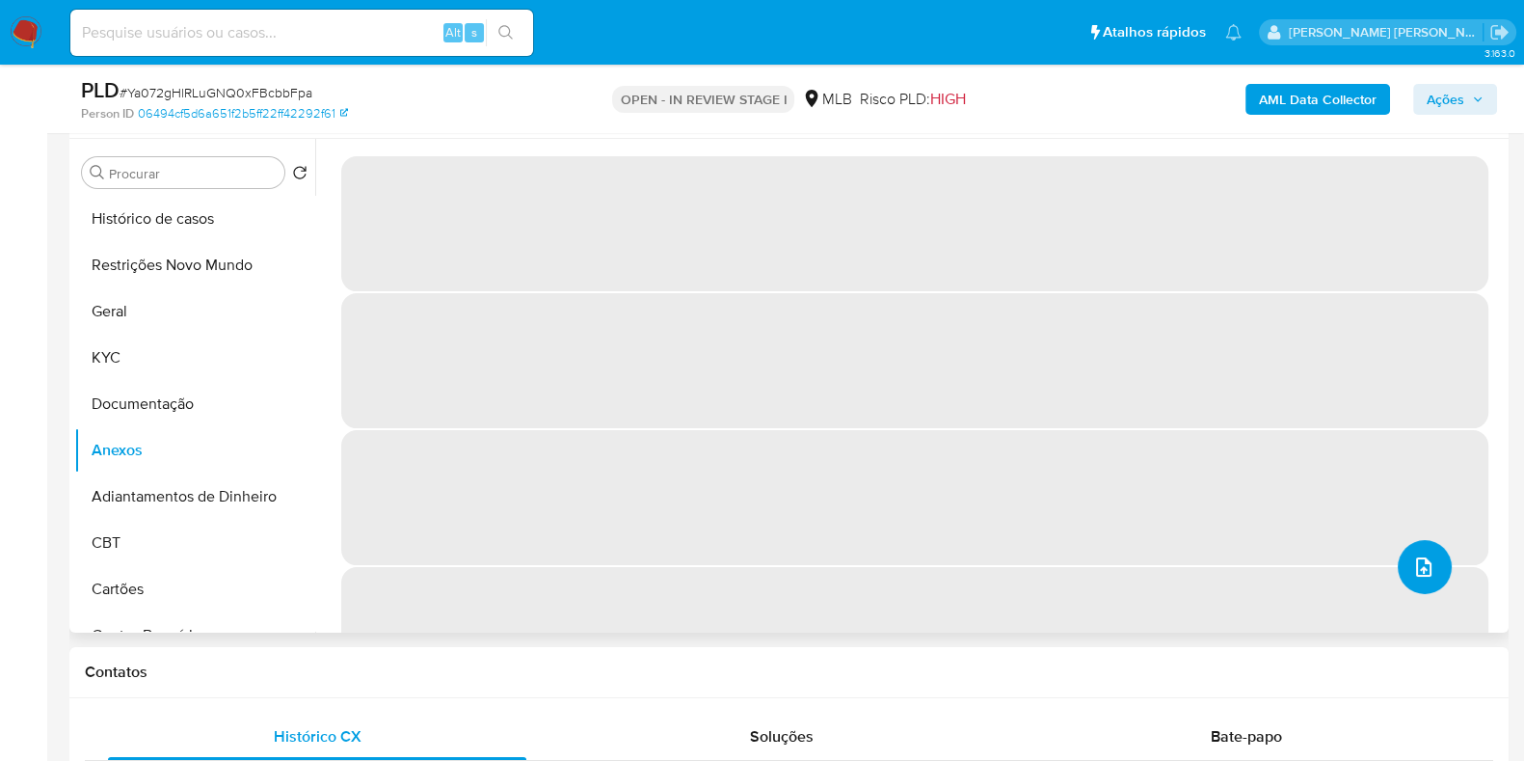
click at [1412, 556] on icon "upload-file" at bounding box center [1423, 566] width 23 height 23
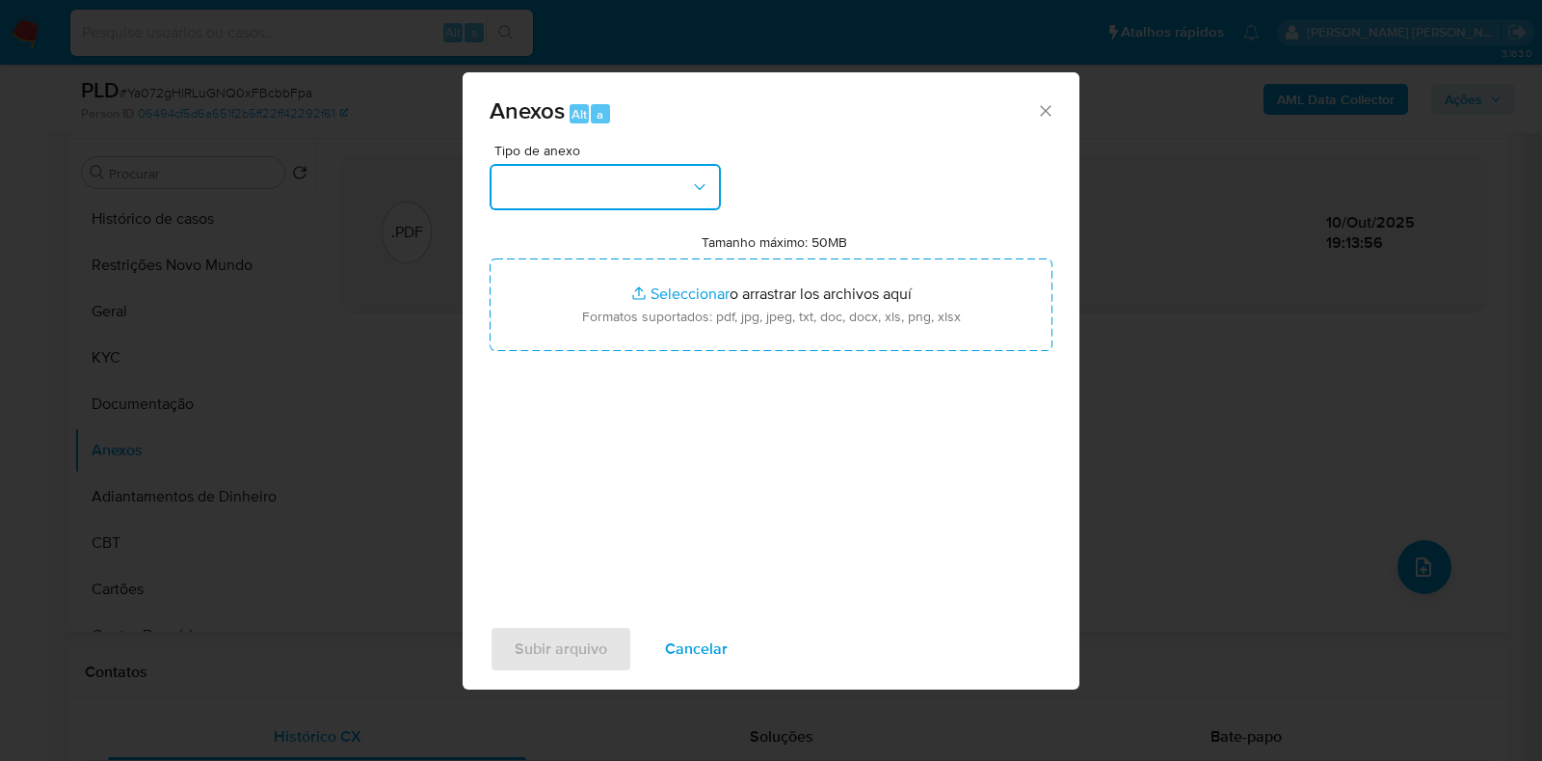
click at [641, 185] on button "button" at bounding box center [605, 187] width 231 height 46
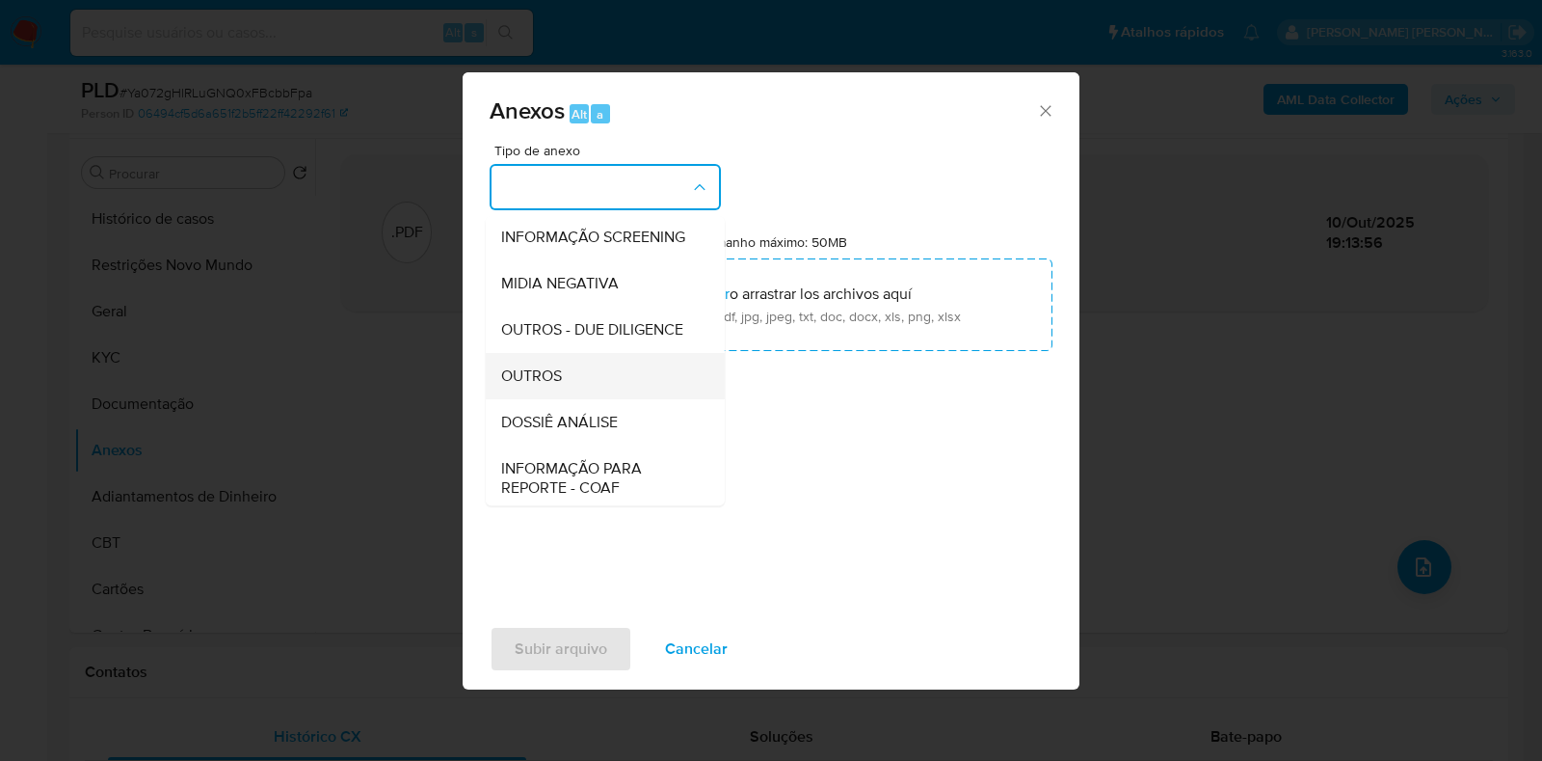
scroll to position [297, 0]
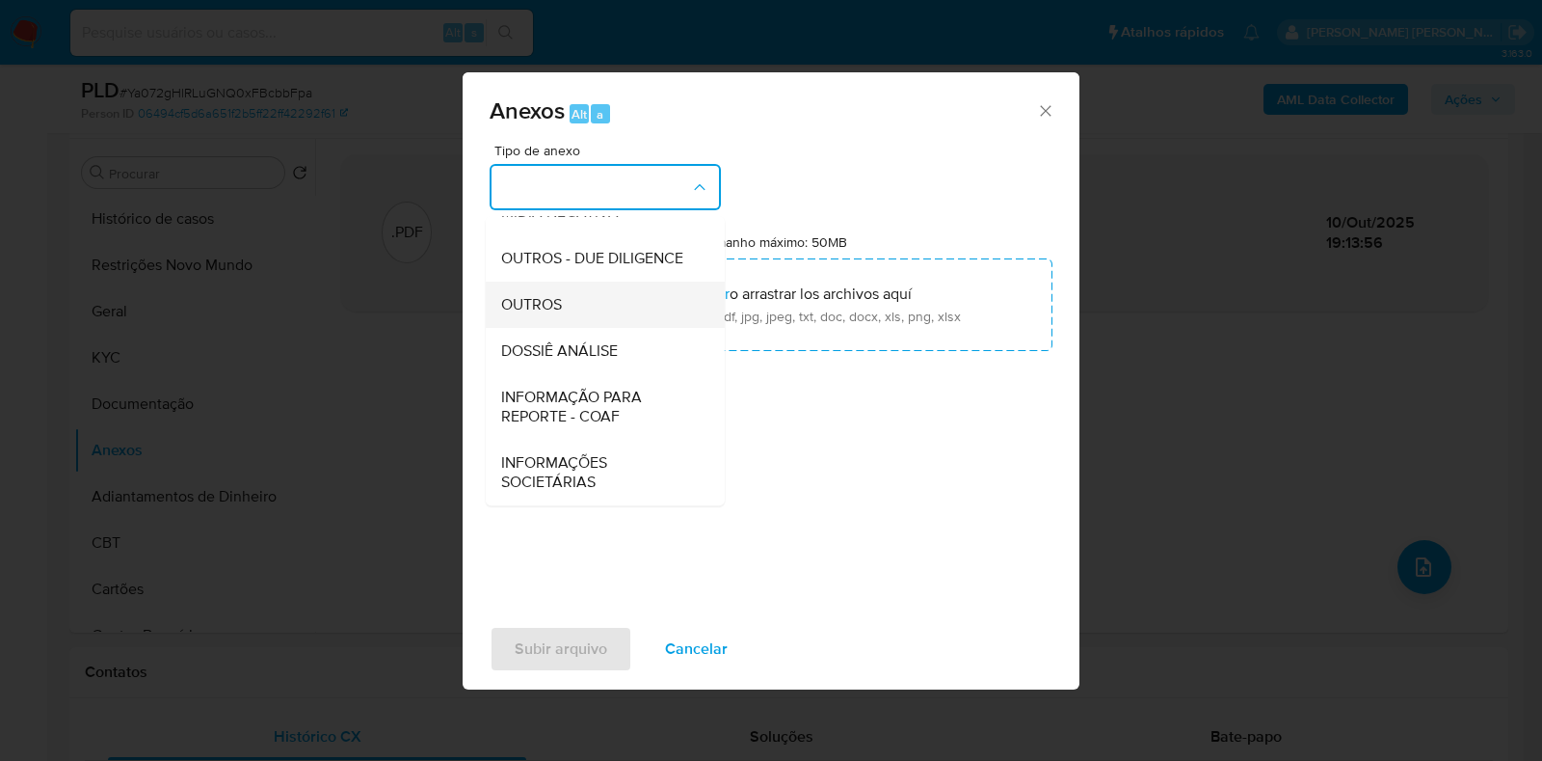
click at [583, 315] on div "OUTROS" at bounding box center [599, 304] width 197 height 46
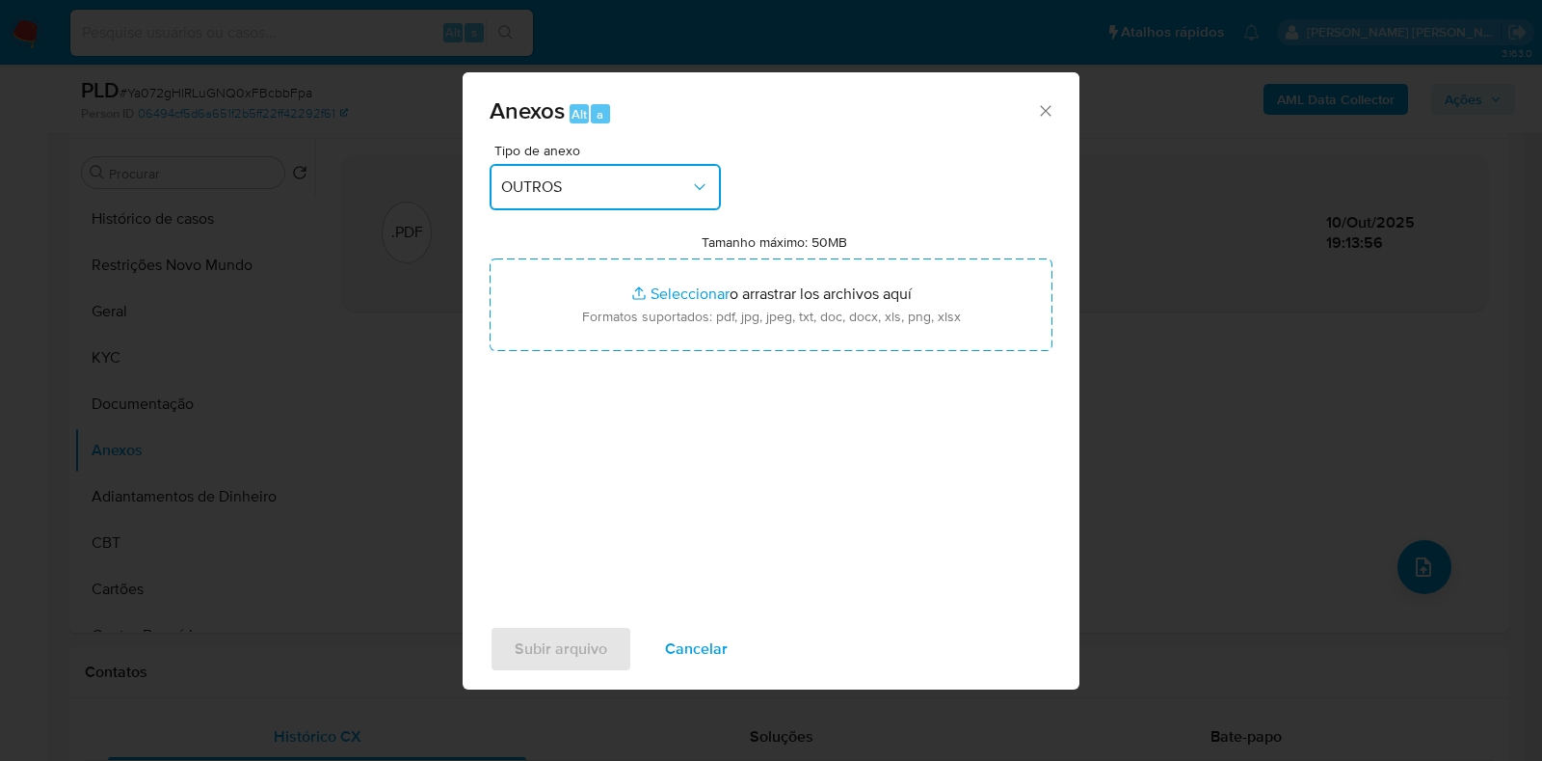
click at [619, 188] on span "OUTROS" at bounding box center [595, 186] width 189 height 19
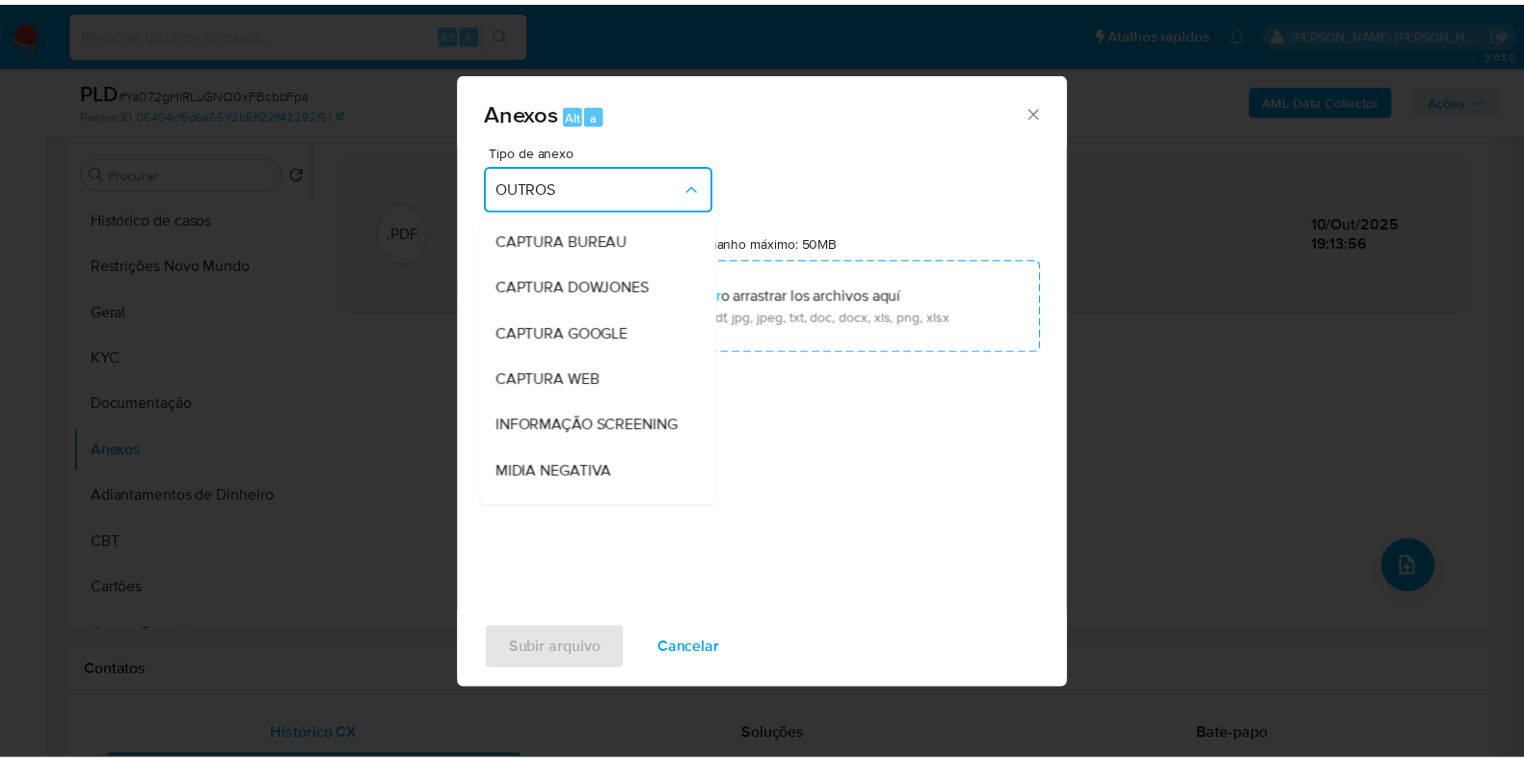
scroll to position [240, 0]
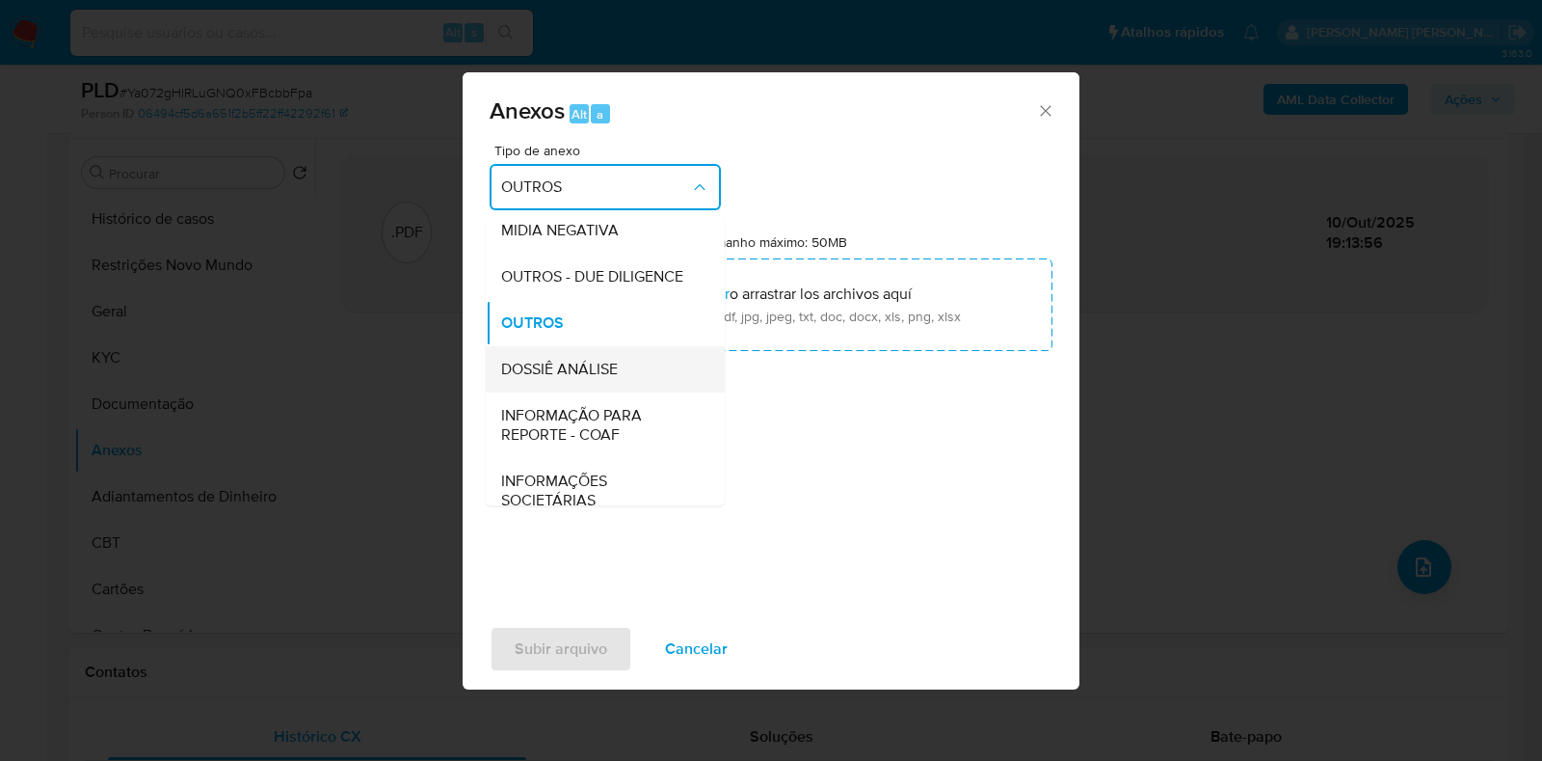
click at [601, 379] on span "DOSSIÊ ANÁLISE" at bounding box center [559, 369] width 117 height 19
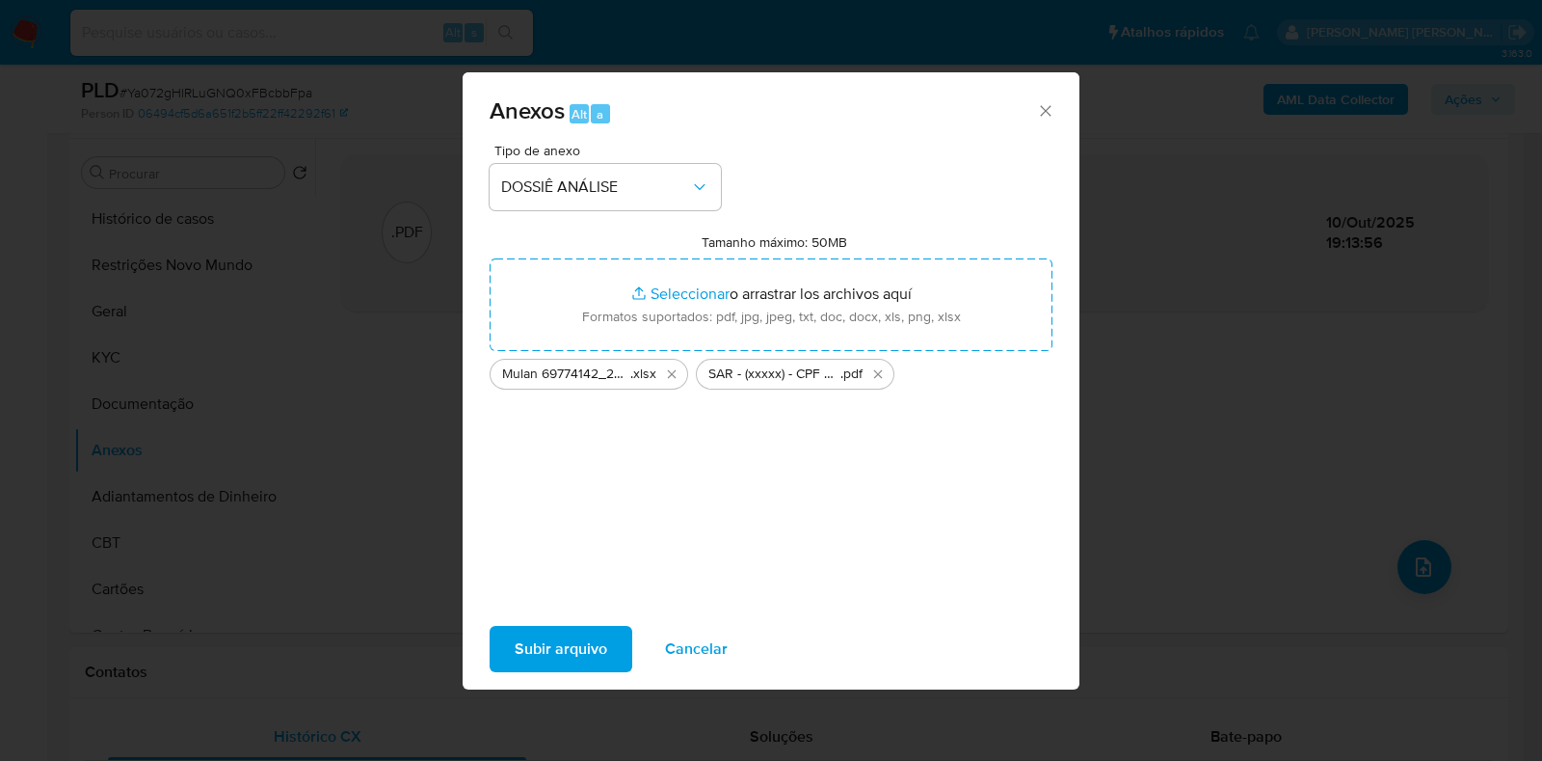
click at [549, 651] on span "Subir arquivo" at bounding box center [561, 649] width 93 height 42
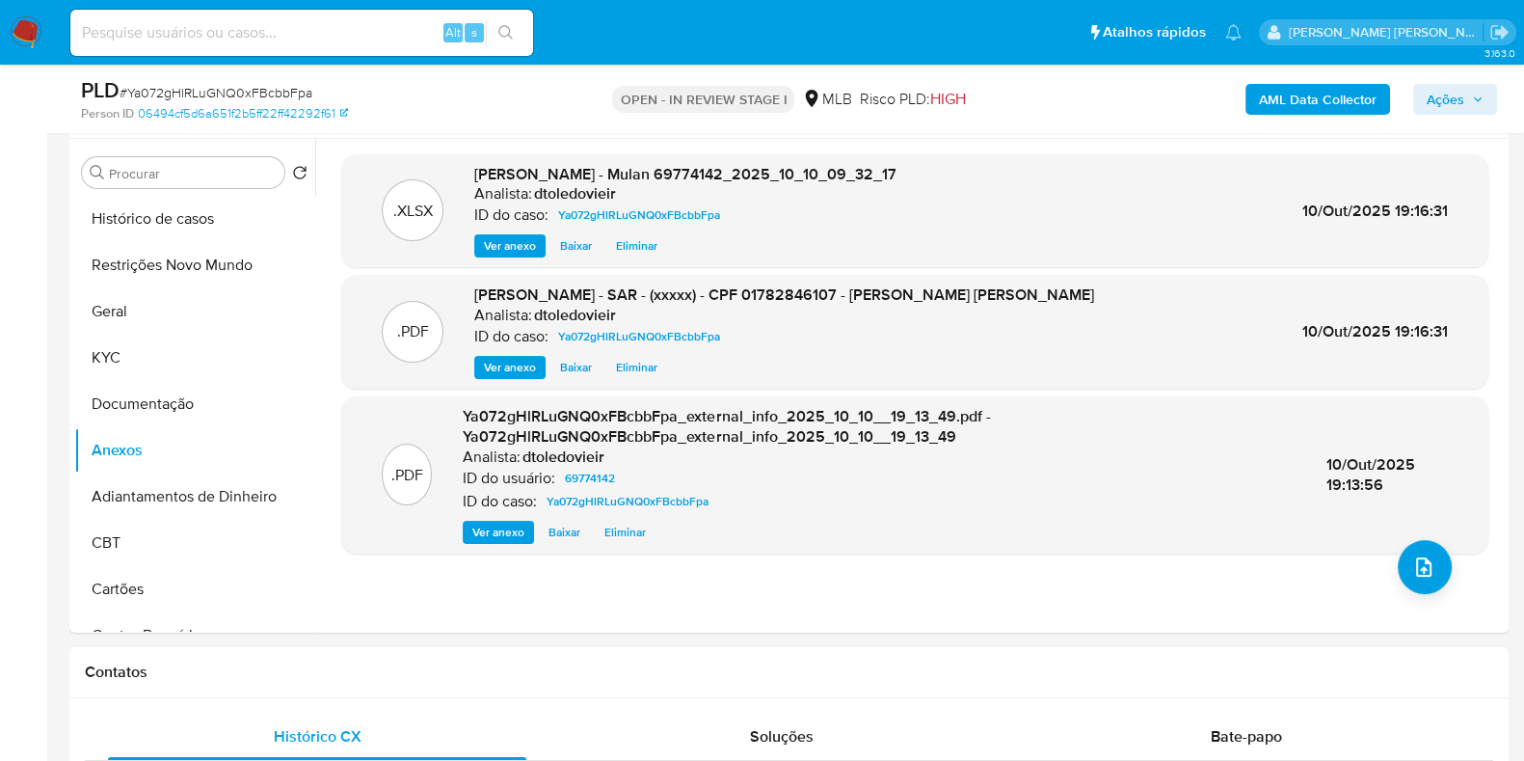
click at [1494, 108] on button "Ações" at bounding box center [1455, 99] width 84 height 31
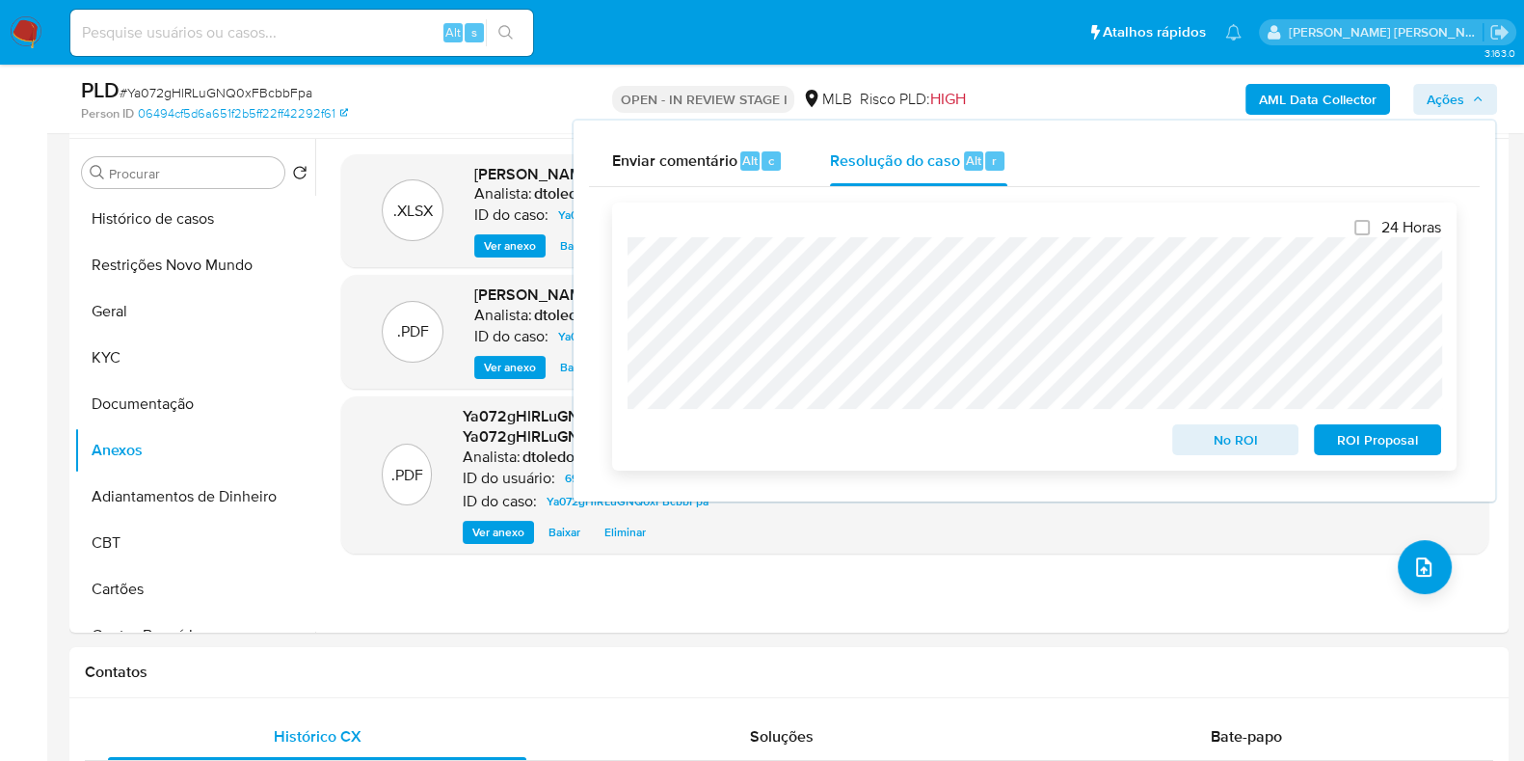
click at [1350, 441] on span "ROI Proposal" at bounding box center [1377, 439] width 100 height 27
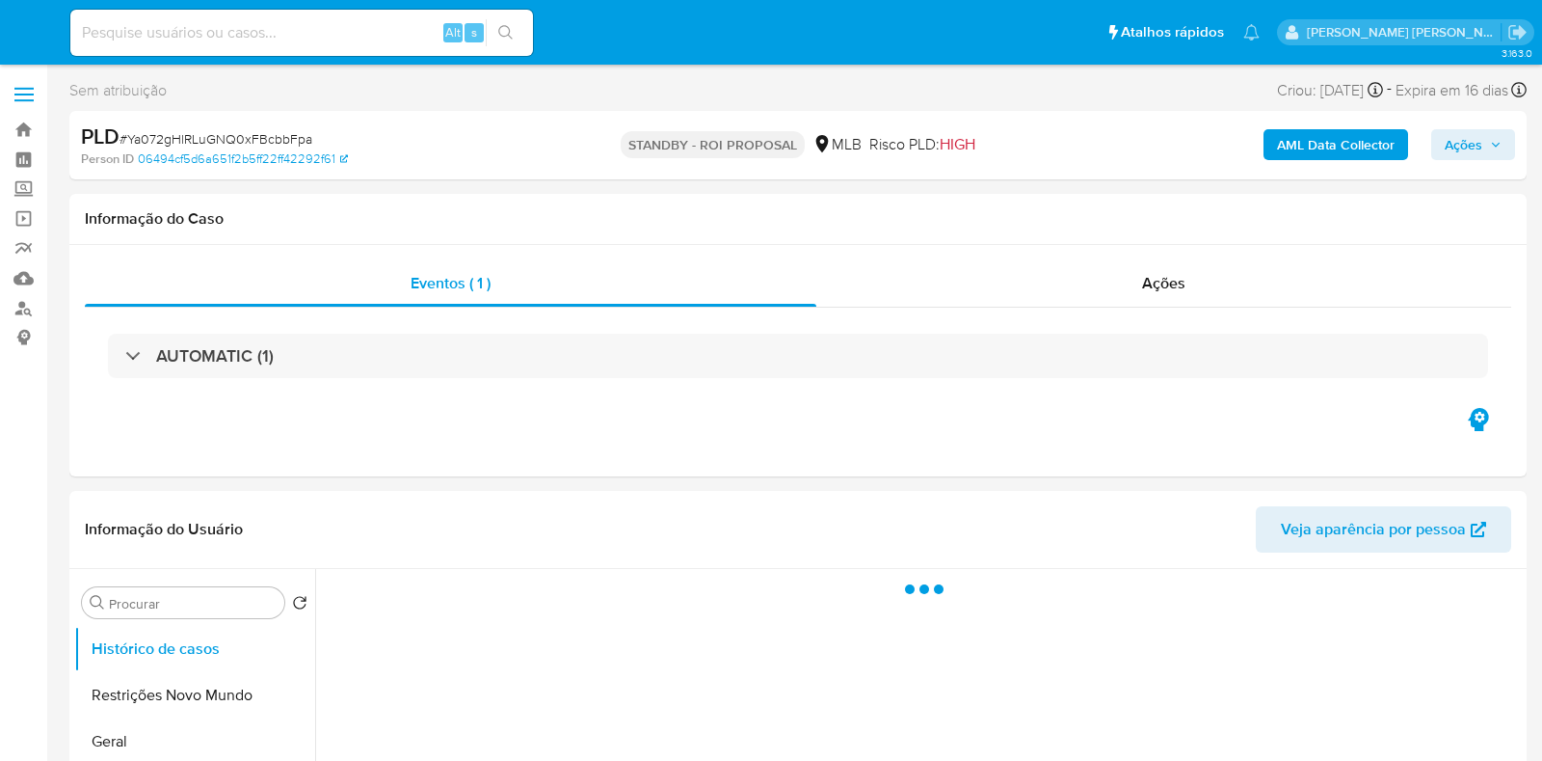
select select "10"
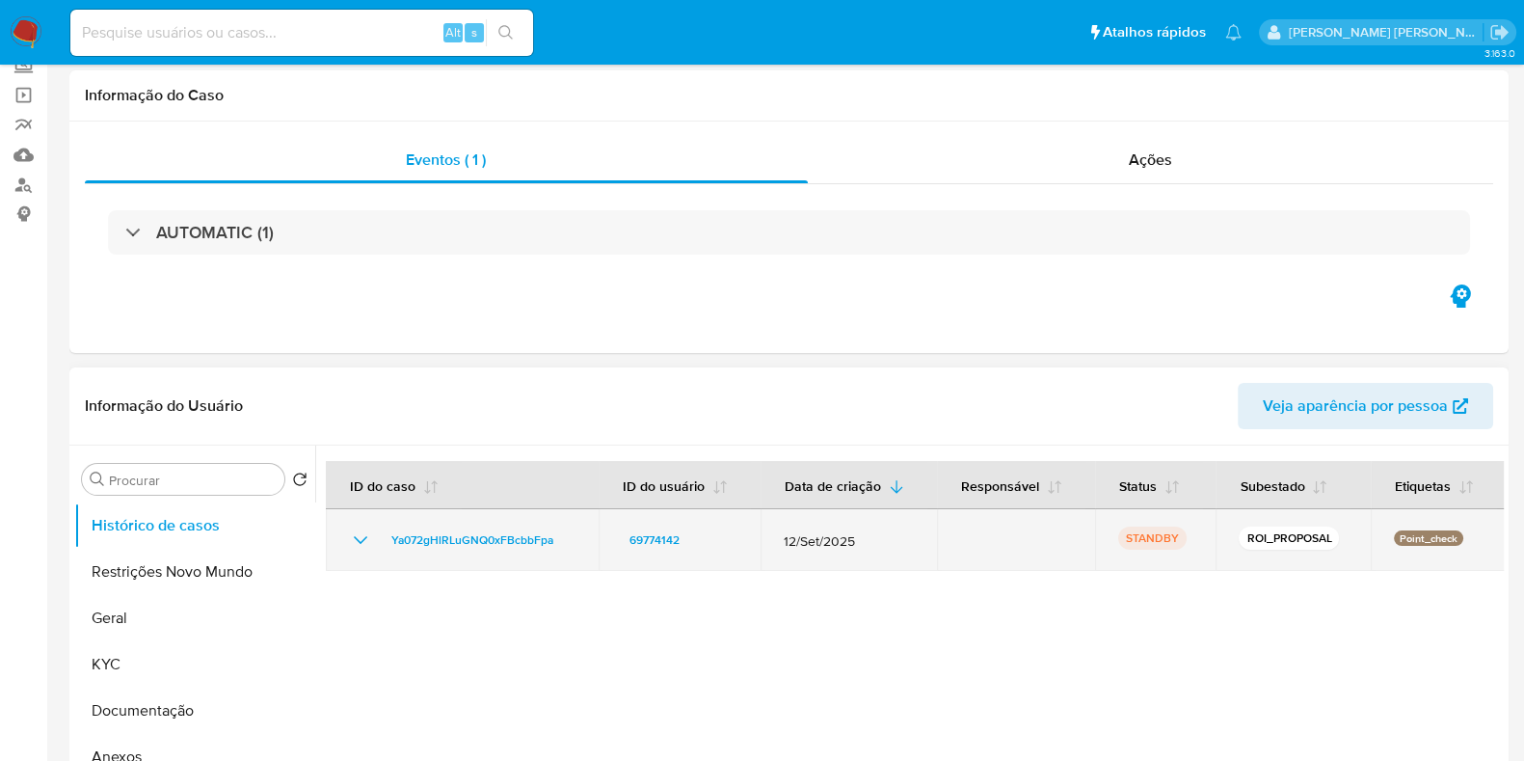
scroll to position [240, 0]
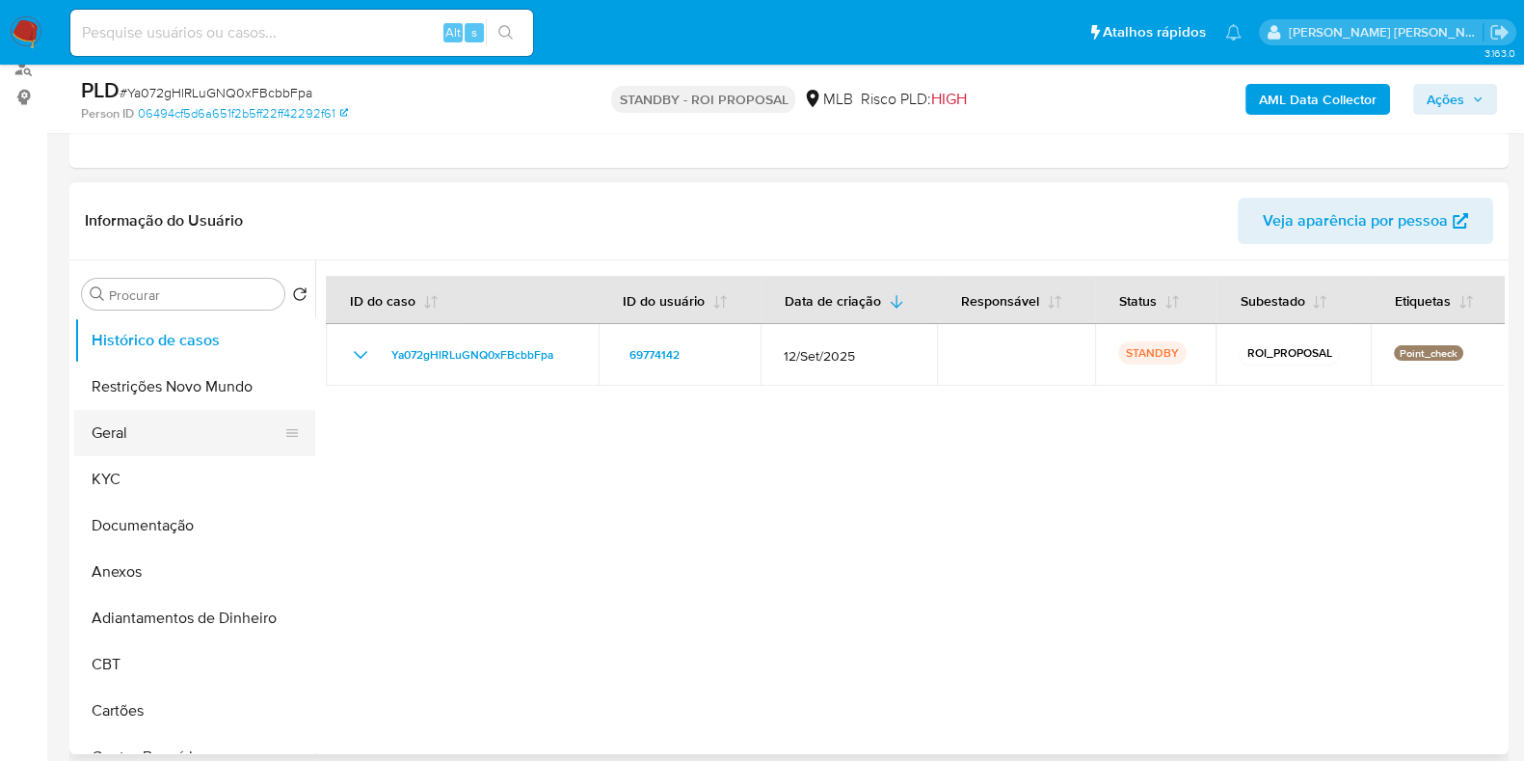
click at [139, 421] on button "Geral" at bounding box center [187, 433] width 226 height 46
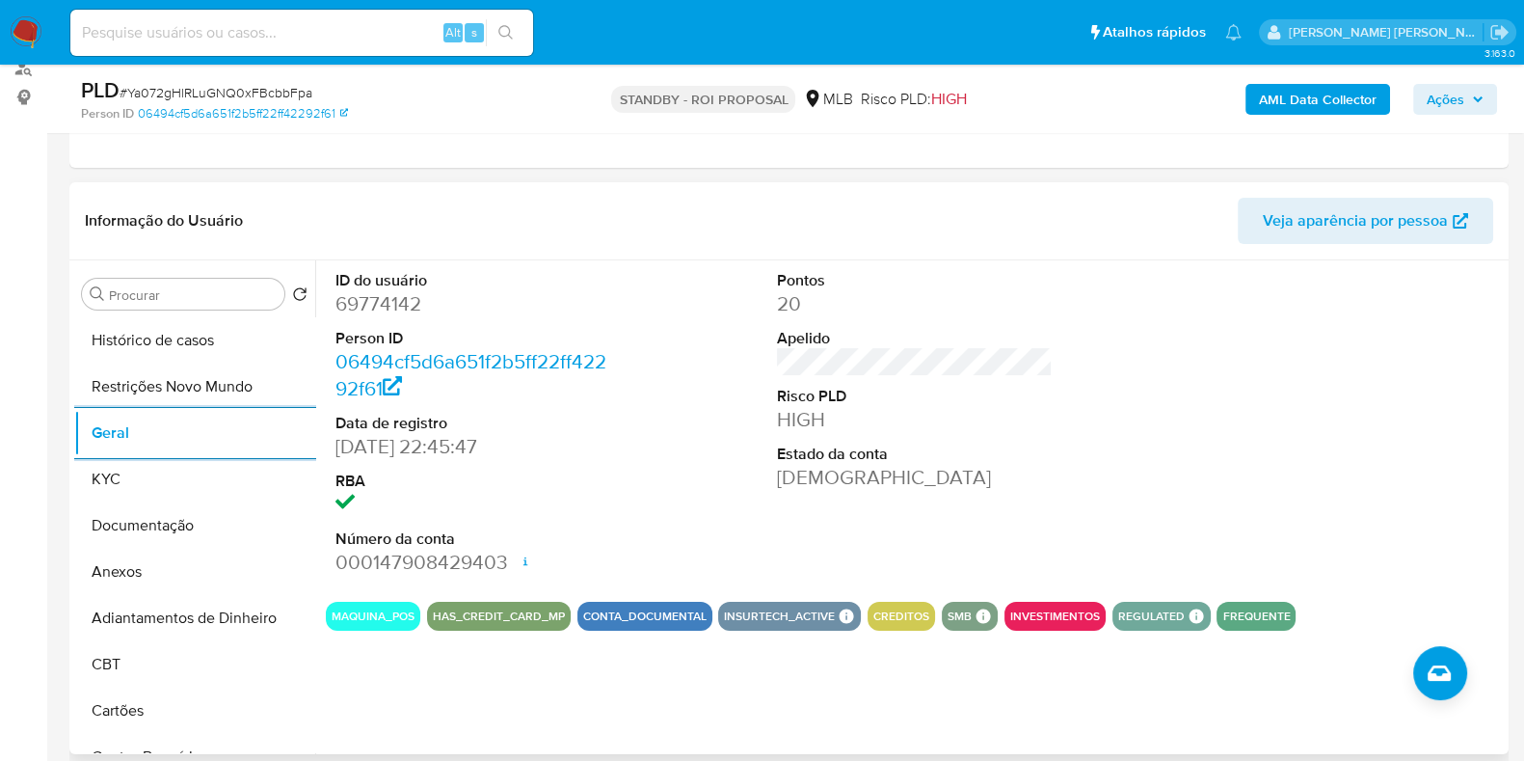
click at [377, 303] on dd "69774142" at bounding box center [473, 303] width 276 height 27
copy dd "69774142"
click at [294, 34] on input at bounding box center [301, 32] width 463 height 25
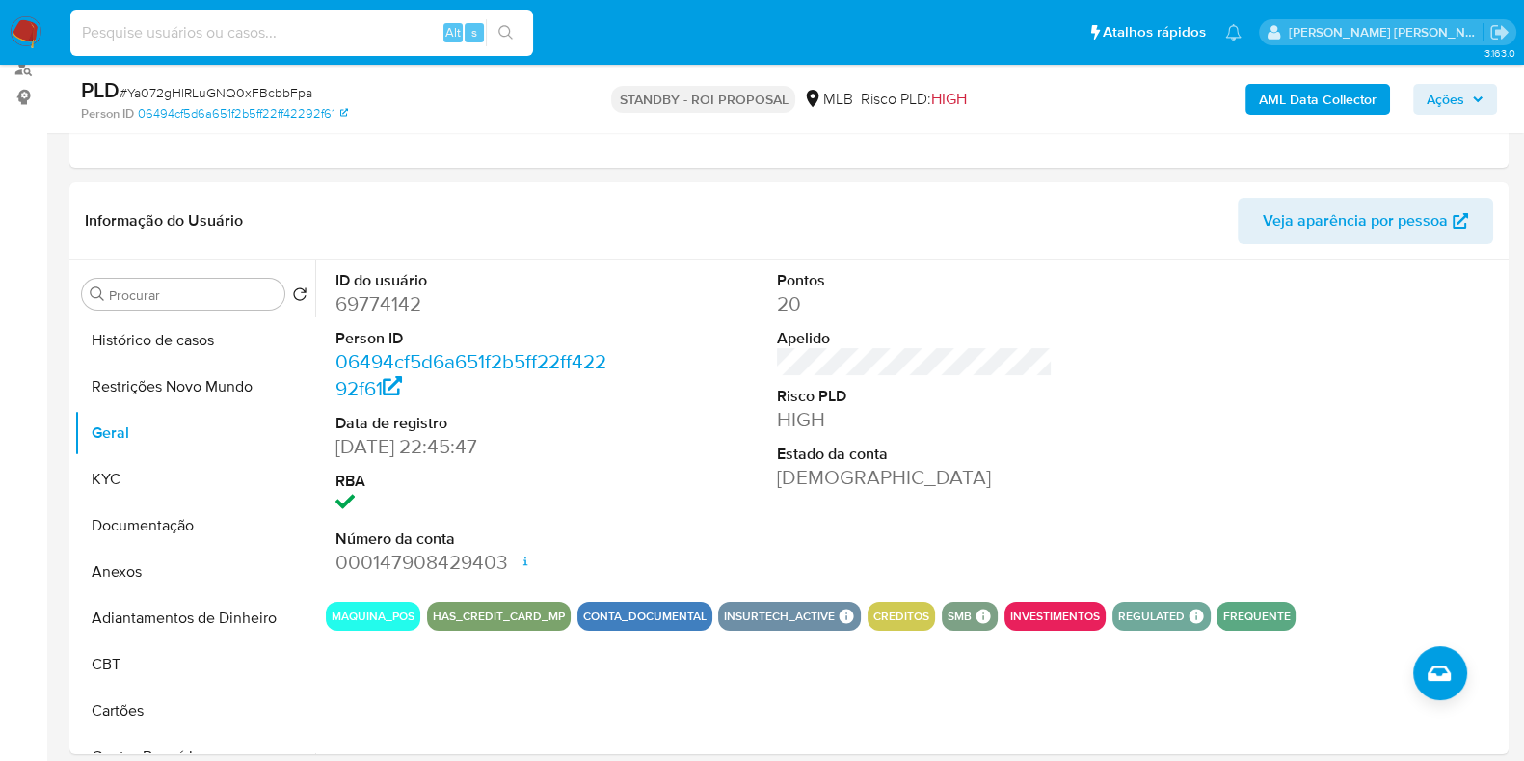
paste input "243172881"
type input "243172881"
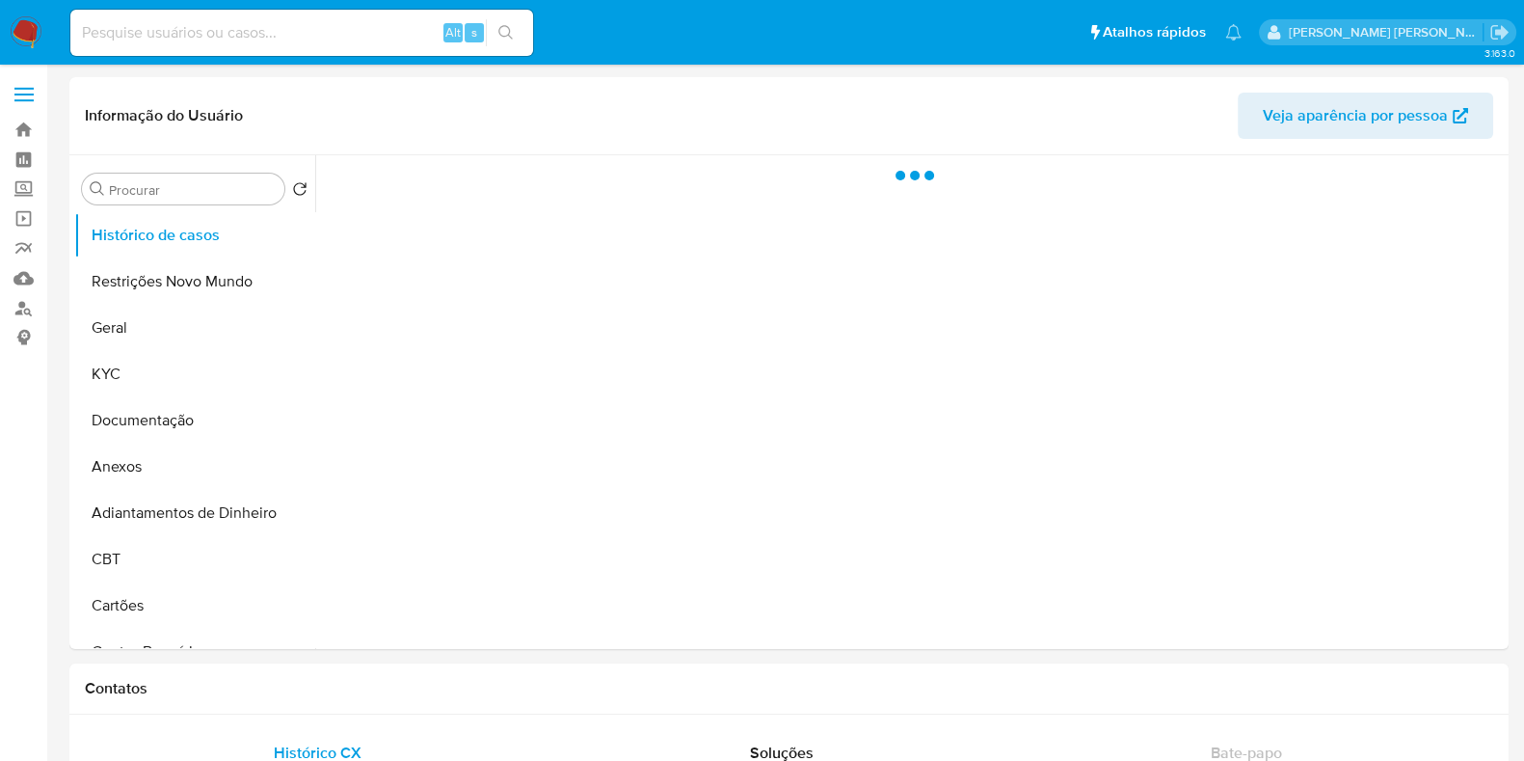
select select "10"
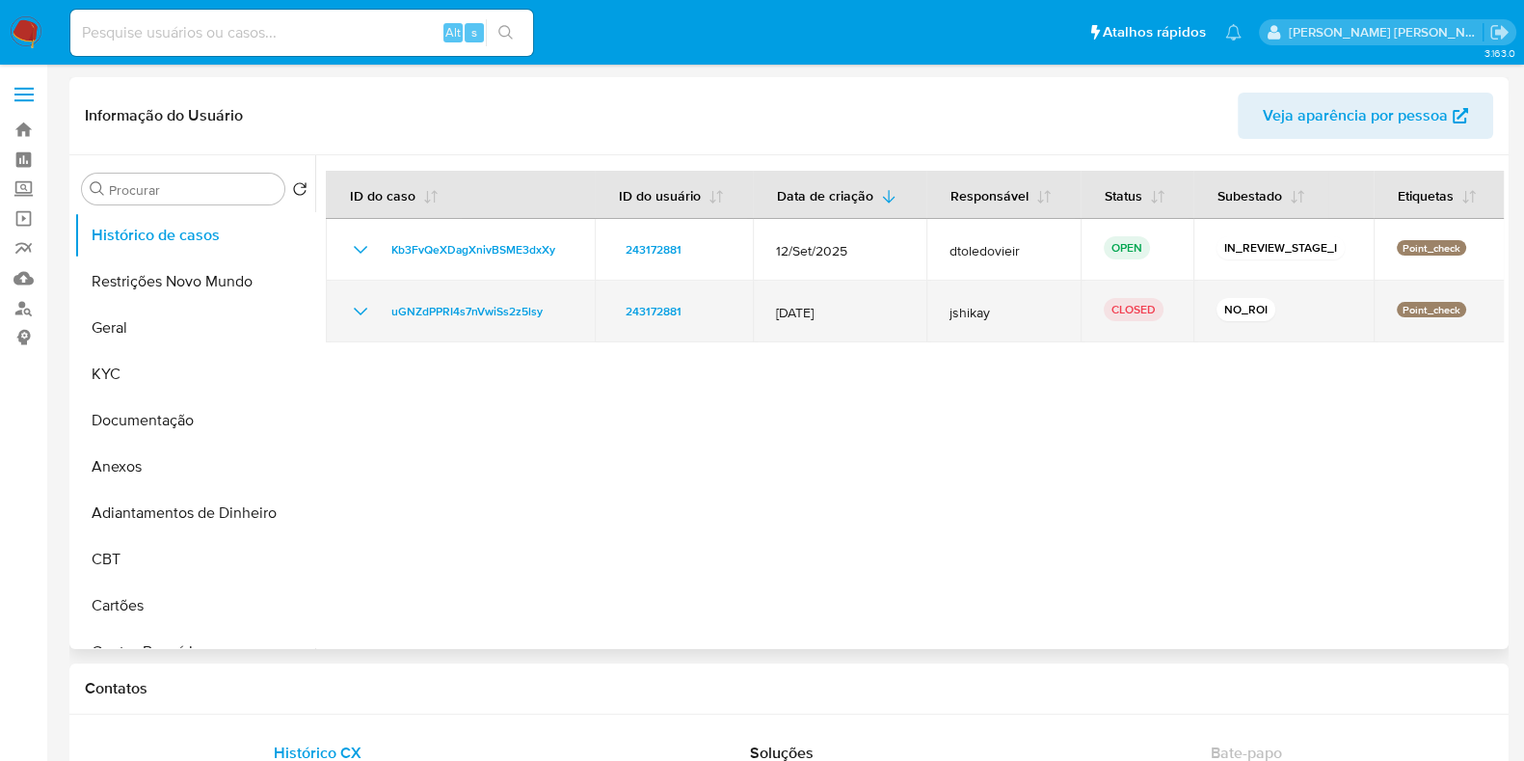
click at [347, 306] on td "uGNZdPPRI4s7nVwiSs2z5lsy" at bounding box center [460, 312] width 269 height 62
click at [354, 307] on icon "Mostrar/Ocultar" at bounding box center [360, 311] width 23 height 23
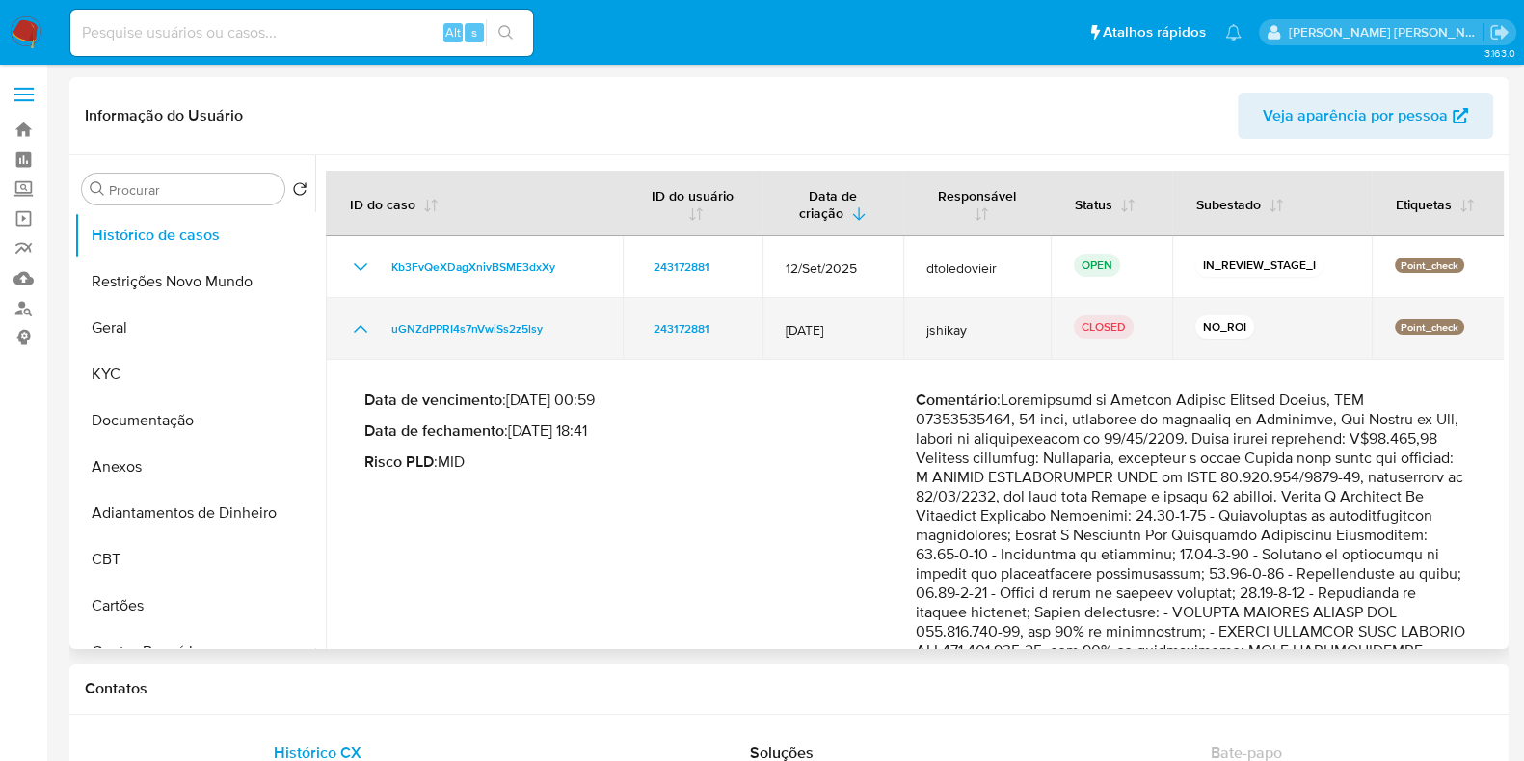
click at [359, 313] on td "uGNZdPPRI4s7nVwiSs2z5lsy" at bounding box center [474, 329] width 297 height 62
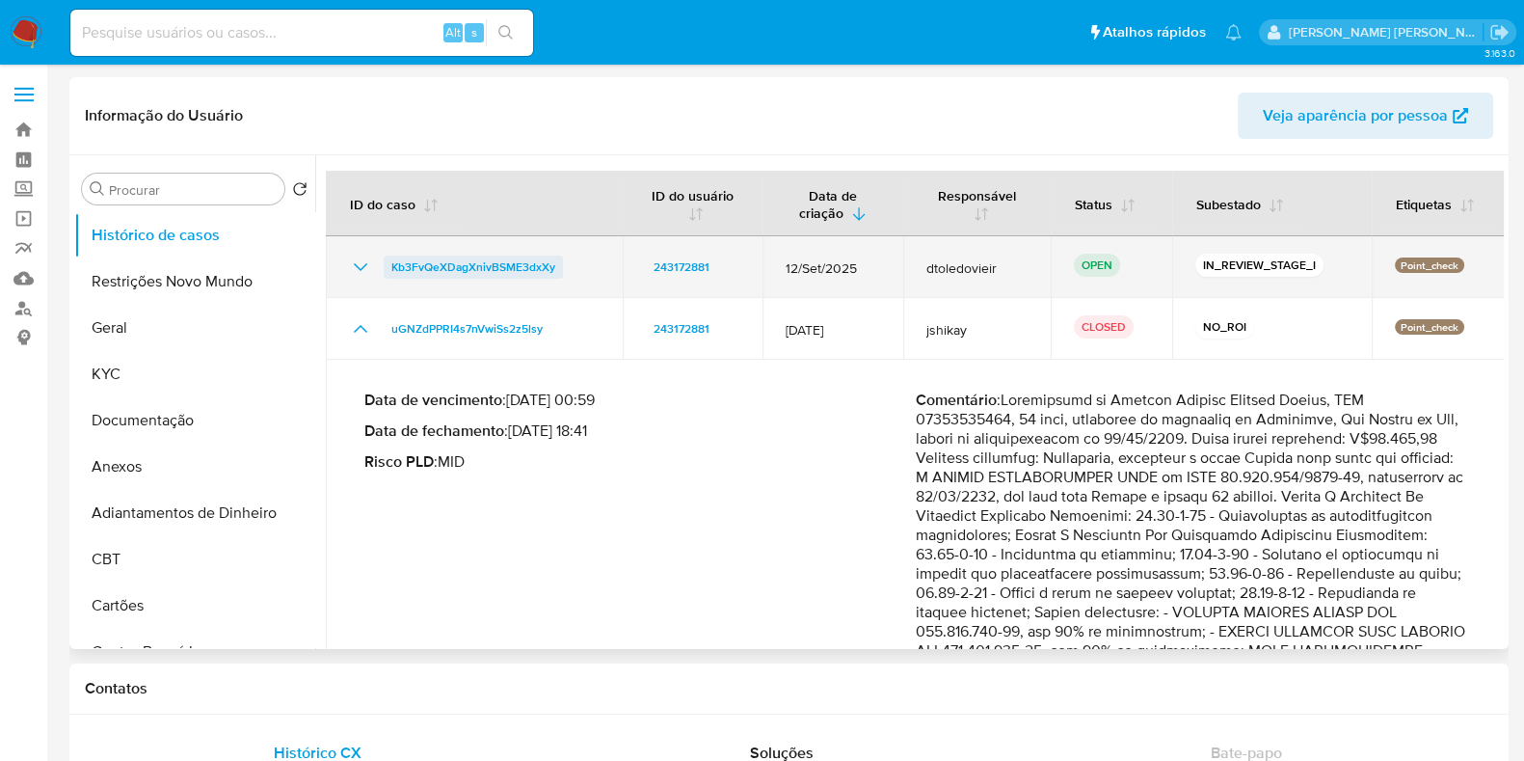
click at [458, 261] on span "Kb3FvQeXDagXnivBSME3dxXy" at bounding box center [473, 266] width 164 height 23
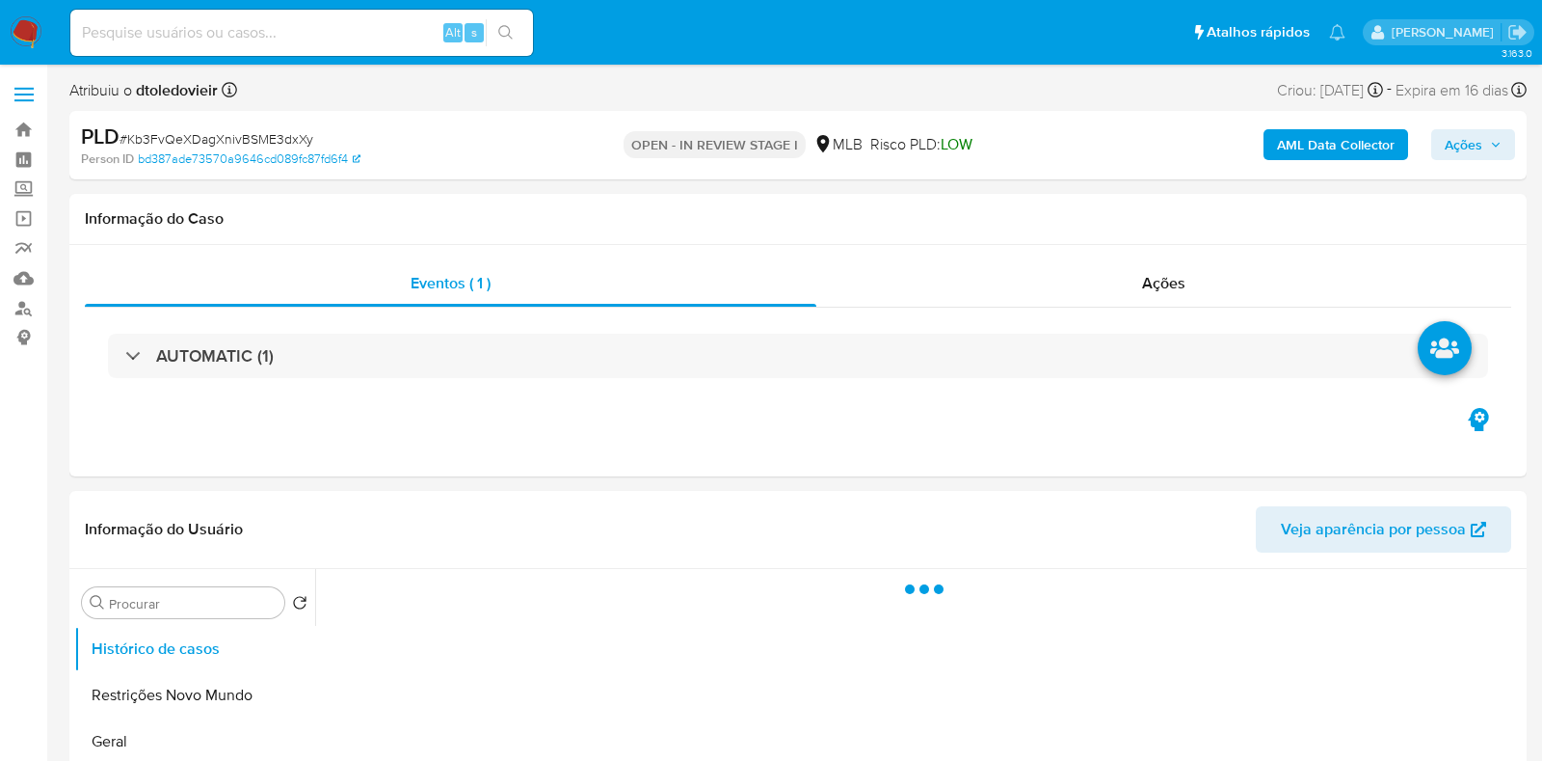
select select "10"
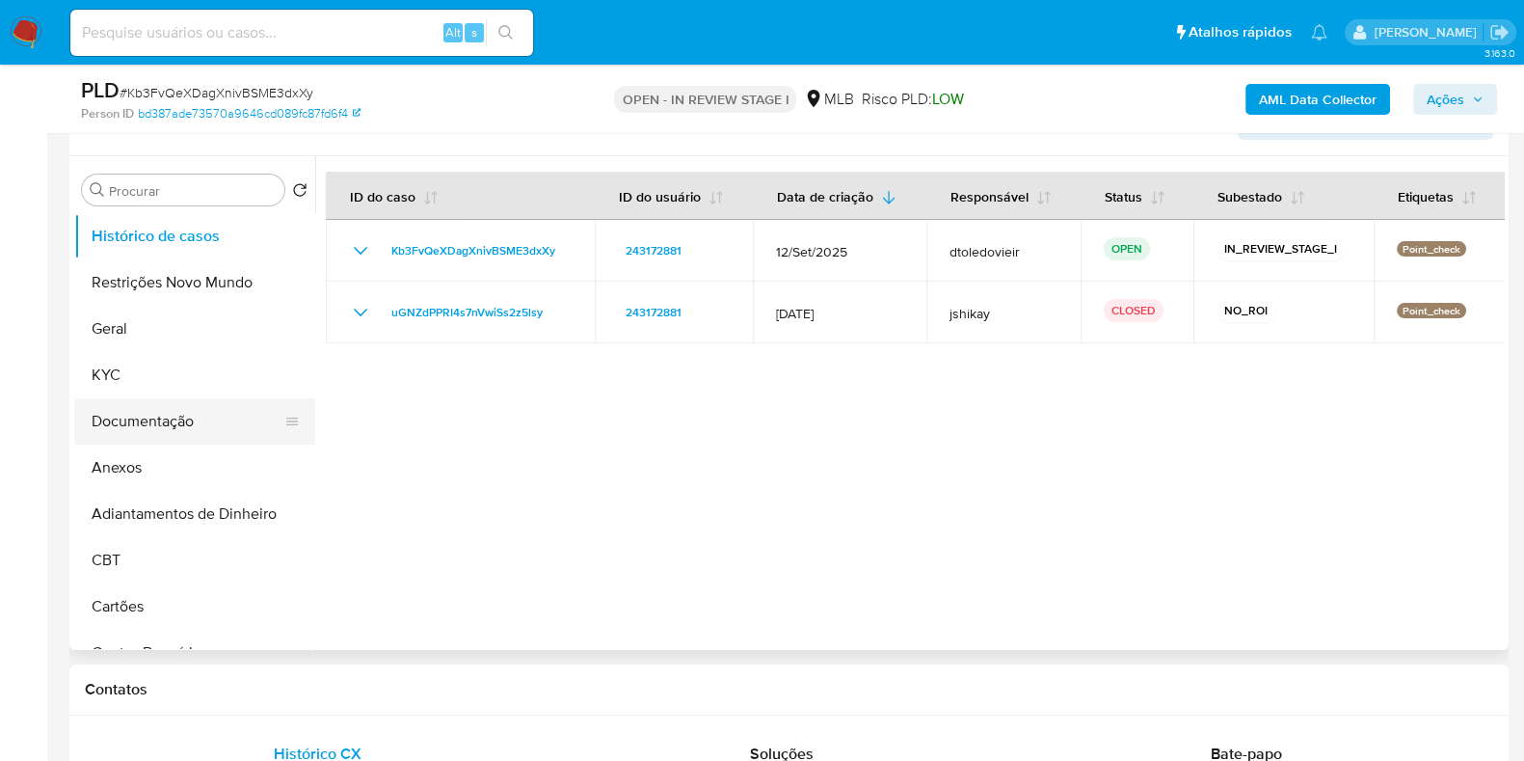
scroll to position [361, 0]
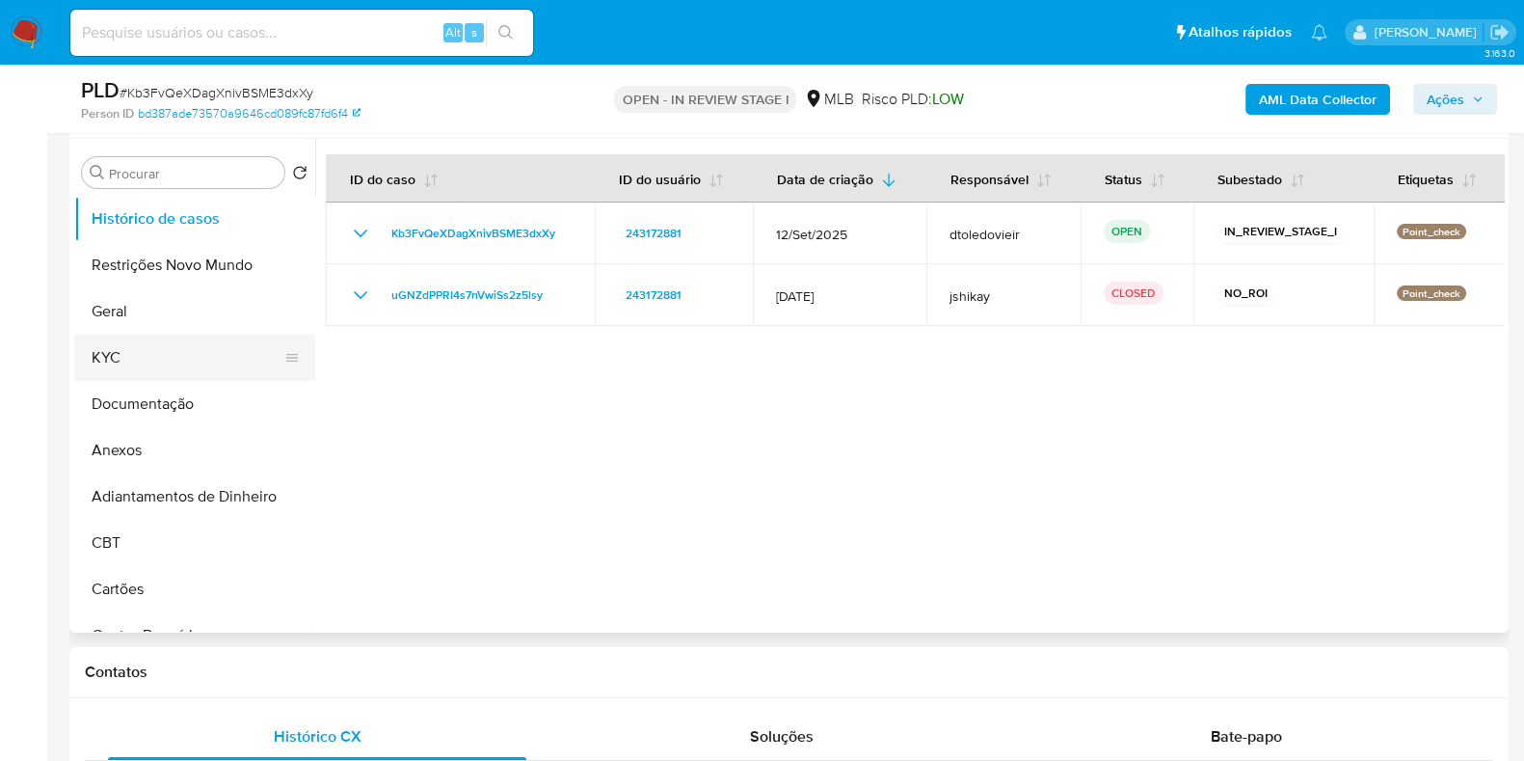
click at [147, 344] on button "KYC" at bounding box center [187, 357] width 226 height 46
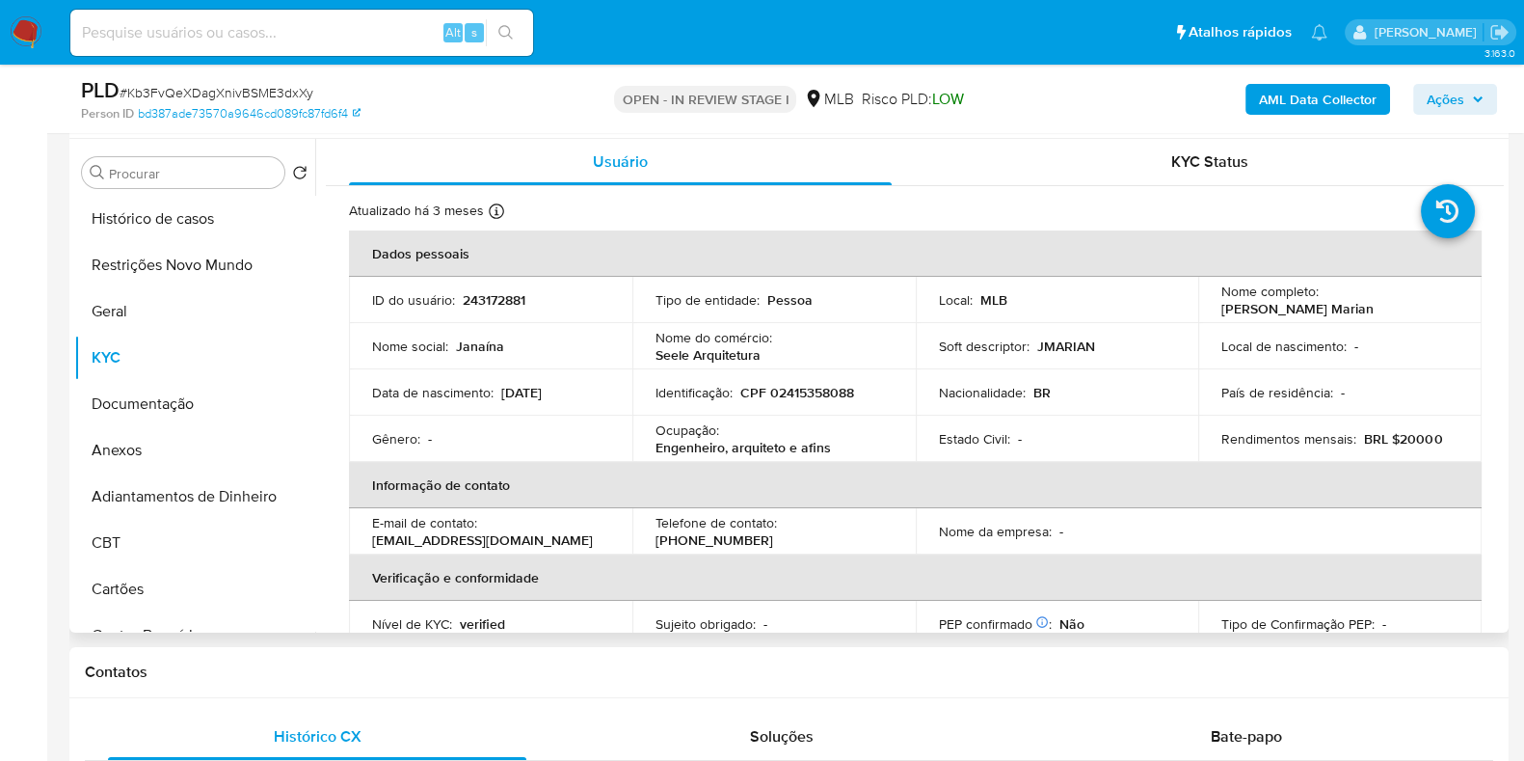
drag, startPoint x: 838, startPoint y: 439, endPoint x: 717, endPoint y: 452, distance: 121.2
click at [661, 454] on div "Ocupação : [PERSON_NAME], arquiteto e afins" at bounding box center [773, 438] width 237 height 35
drag, startPoint x: 733, startPoint y: 450, endPoint x: 642, endPoint y: 452, distance: 90.6
click at [642, 452] on td "Ocupação : [PERSON_NAME], arquiteto e afins" at bounding box center [773, 438] width 283 height 46
copy p "Engenheiro, arquiteto e afins"
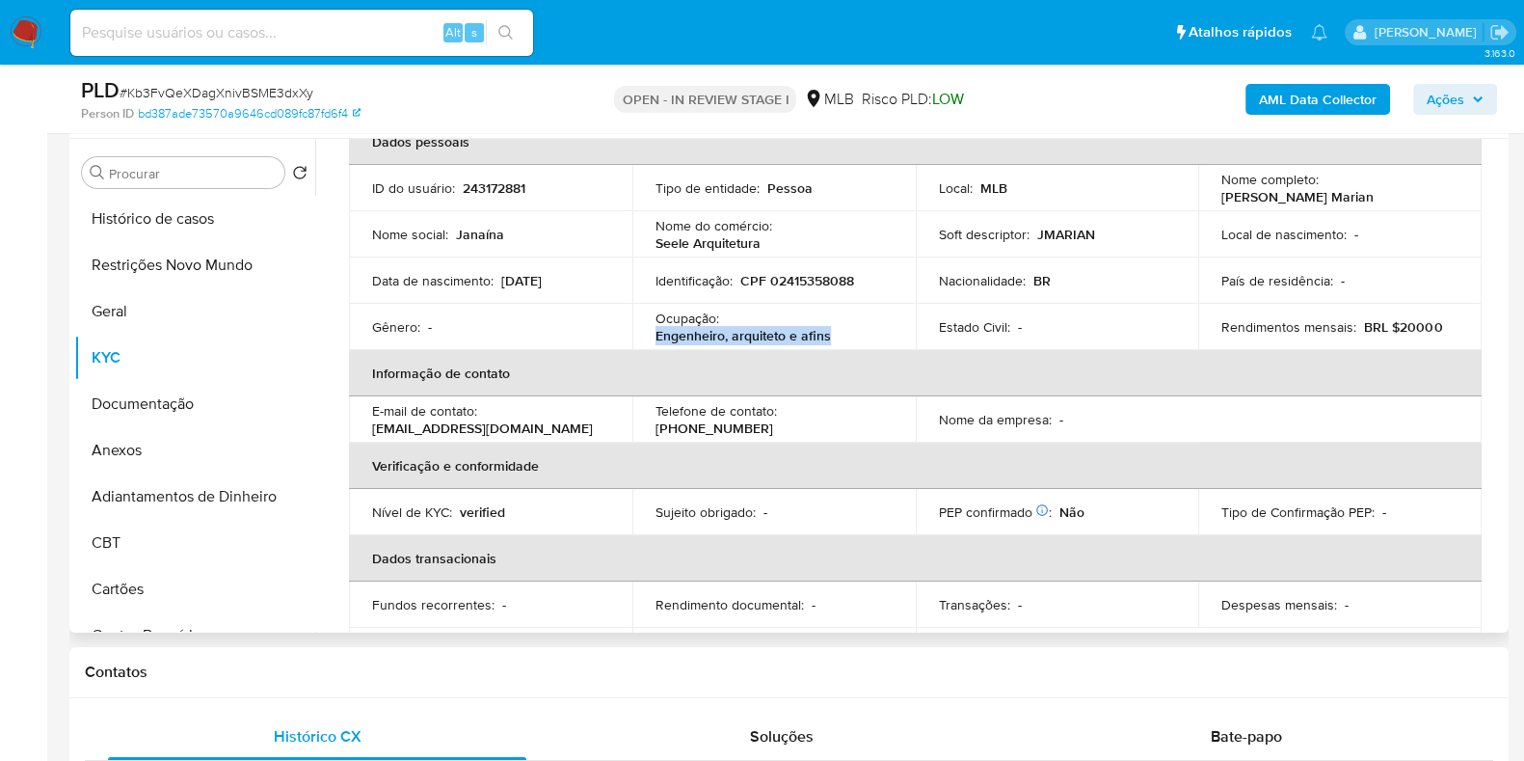
scroll to position [240, 0]
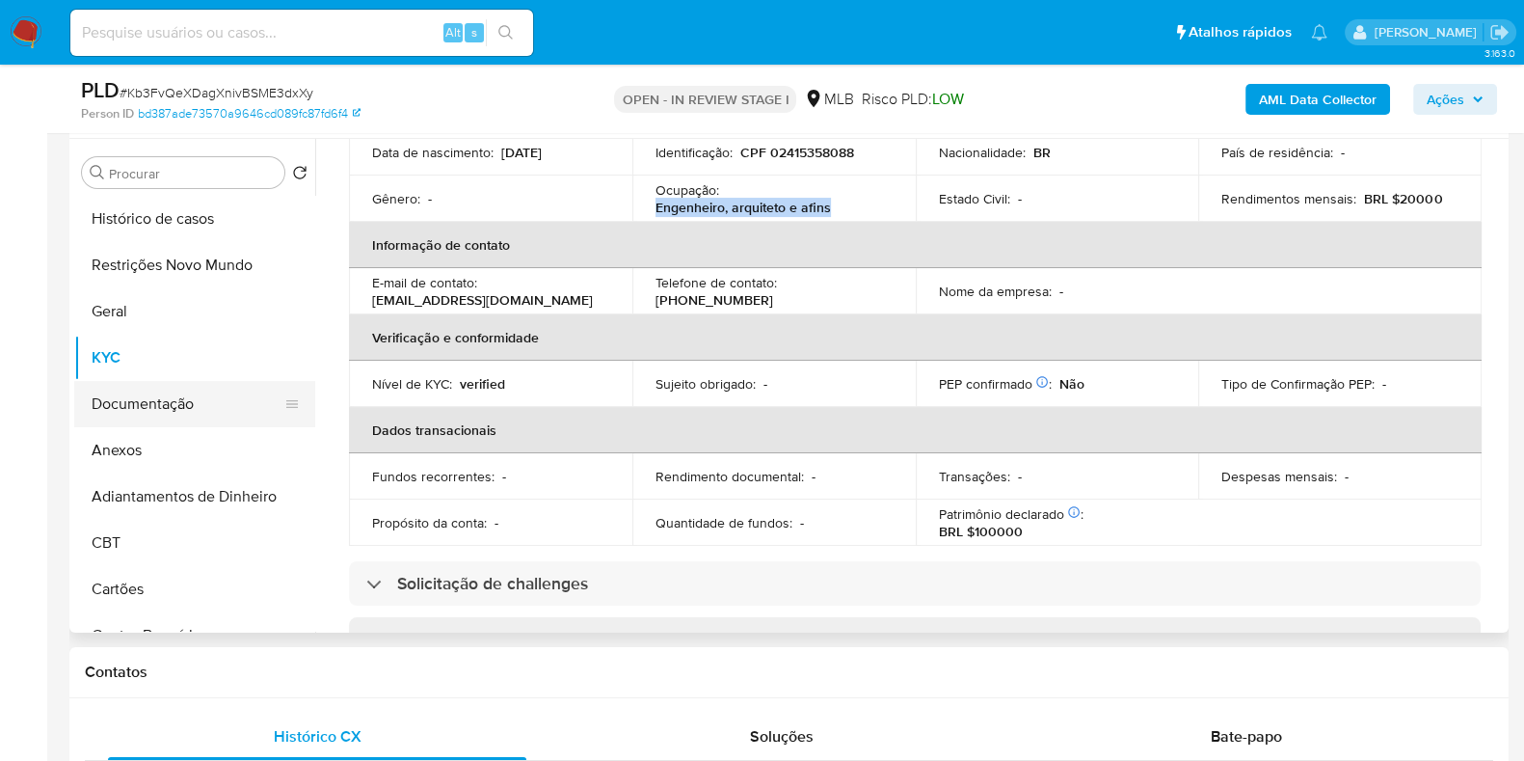
click at [198, 392] on button "Documentação" at bounding box center [187, 404] width 226 height 46
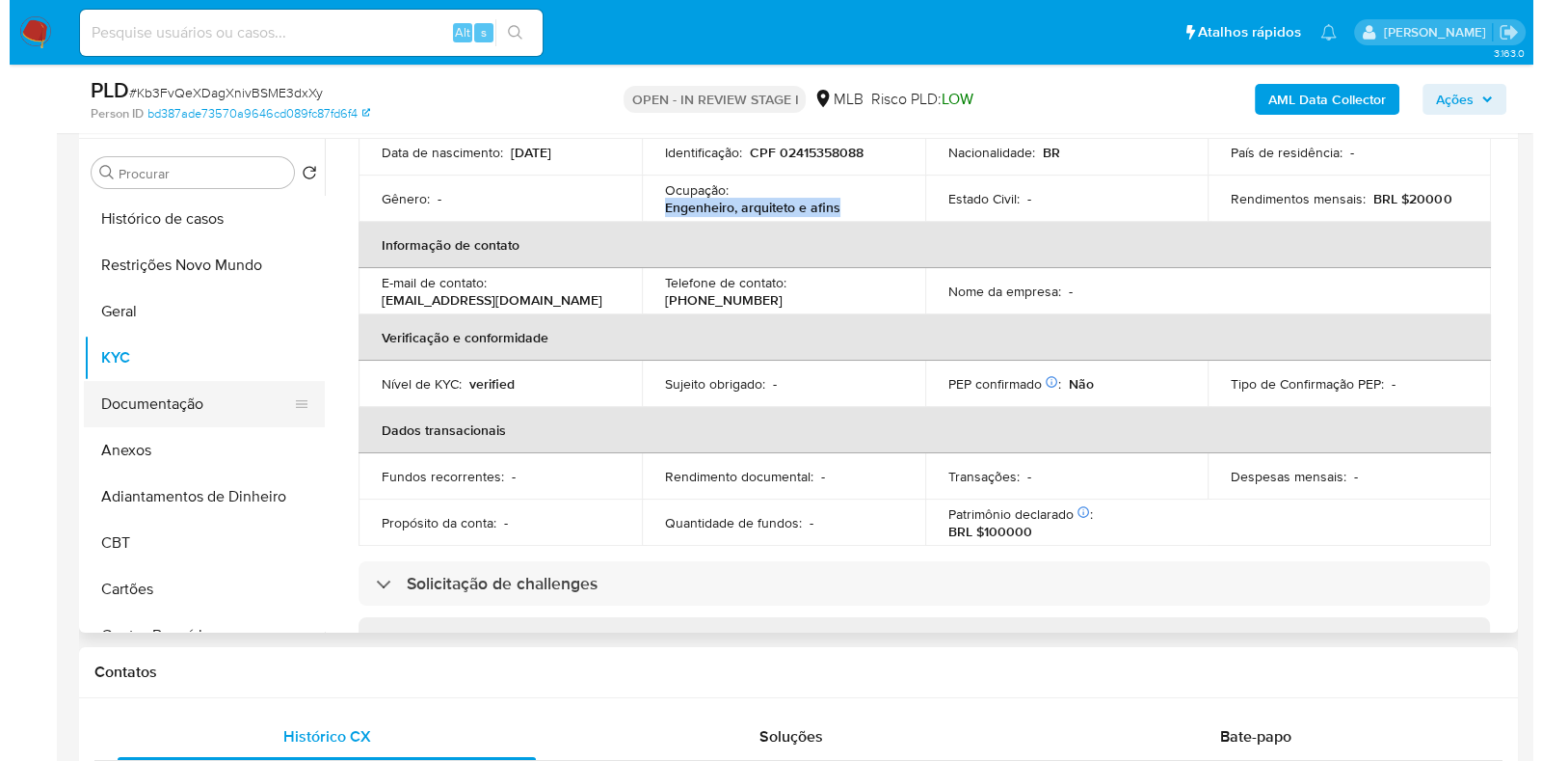
scroll to position [0, 0]
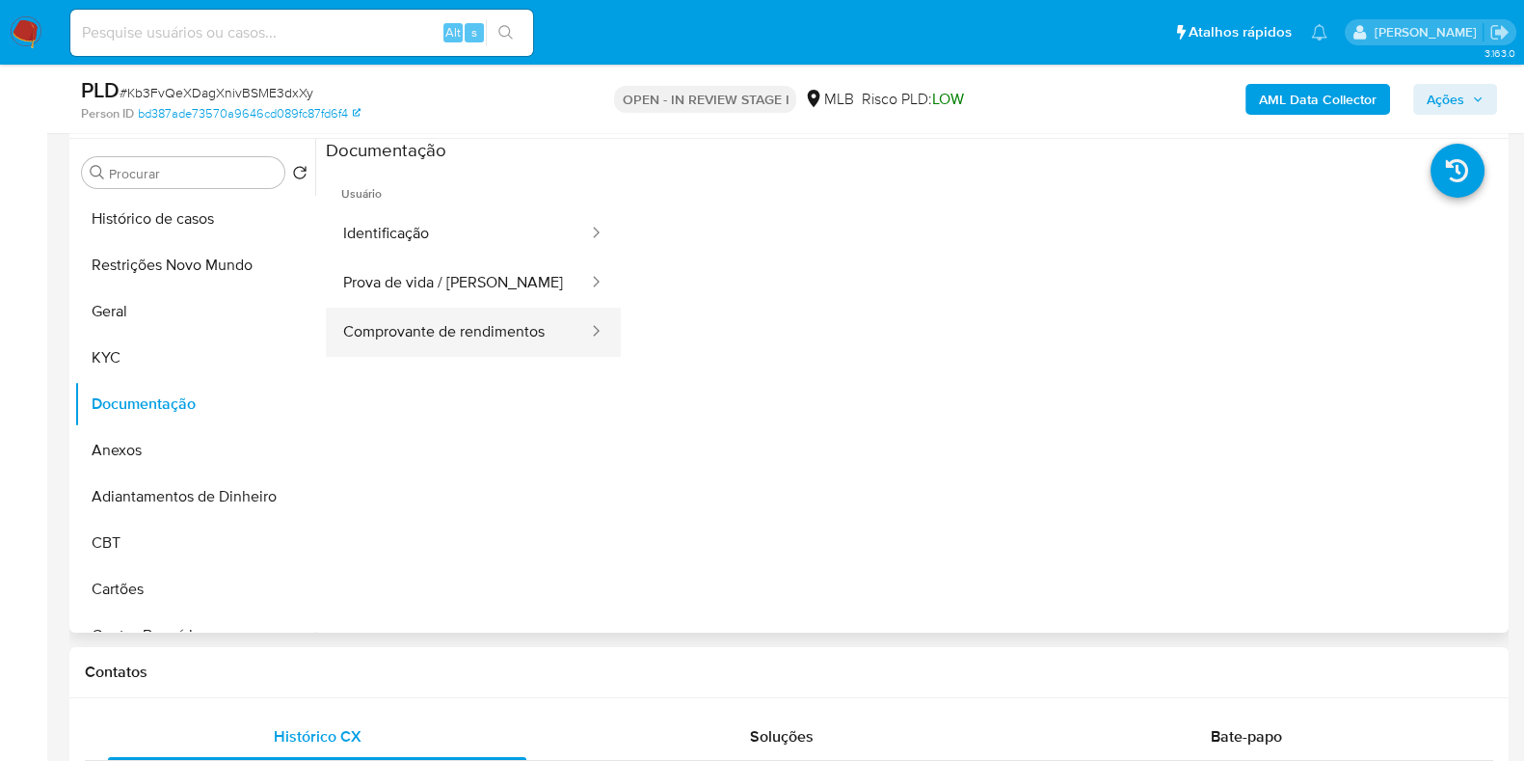
click at [532, 322] on button "Comprovante de rendimentos" at bounding box center [458, 332] width 264 height 49
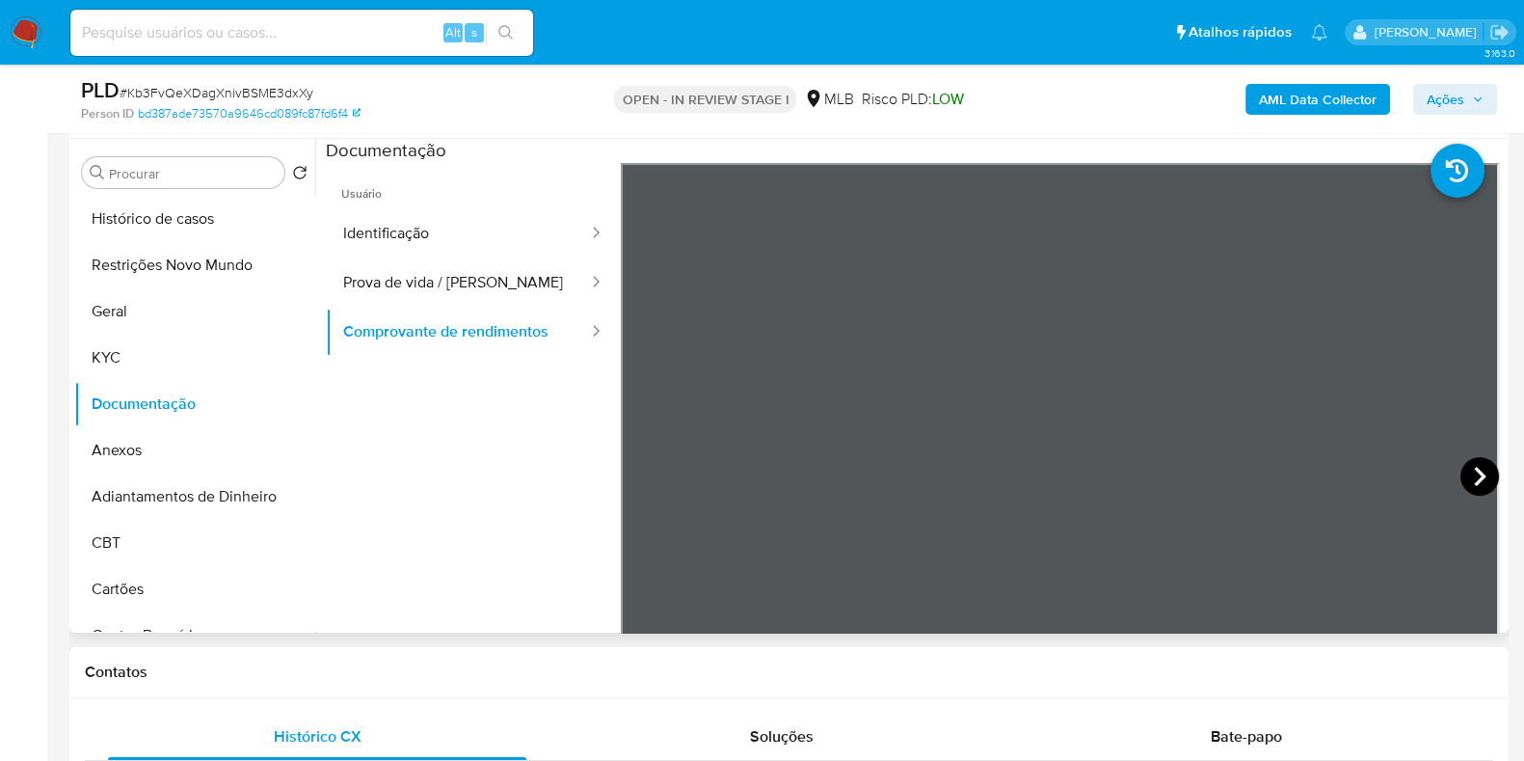
click at [1464, 471] on icon at bounding box center [1479, 476] width 39 height 39
click at [129, 358] on button "KYC" at bounding box center [187, 357] width 226 height 46
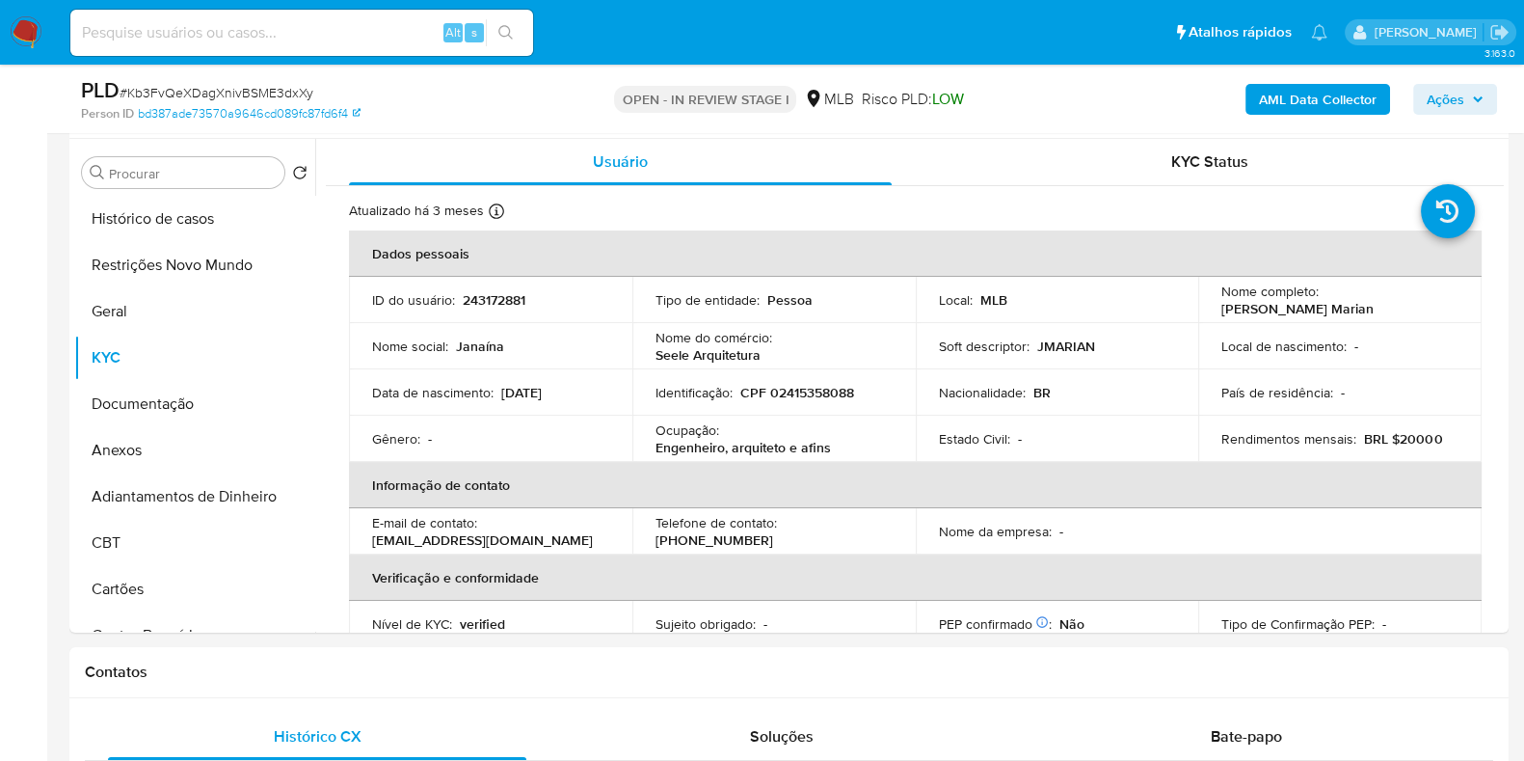
click at [1313, 101] on b "AML Data Collector" at bounding box center [1318, 99] width 118 height 31
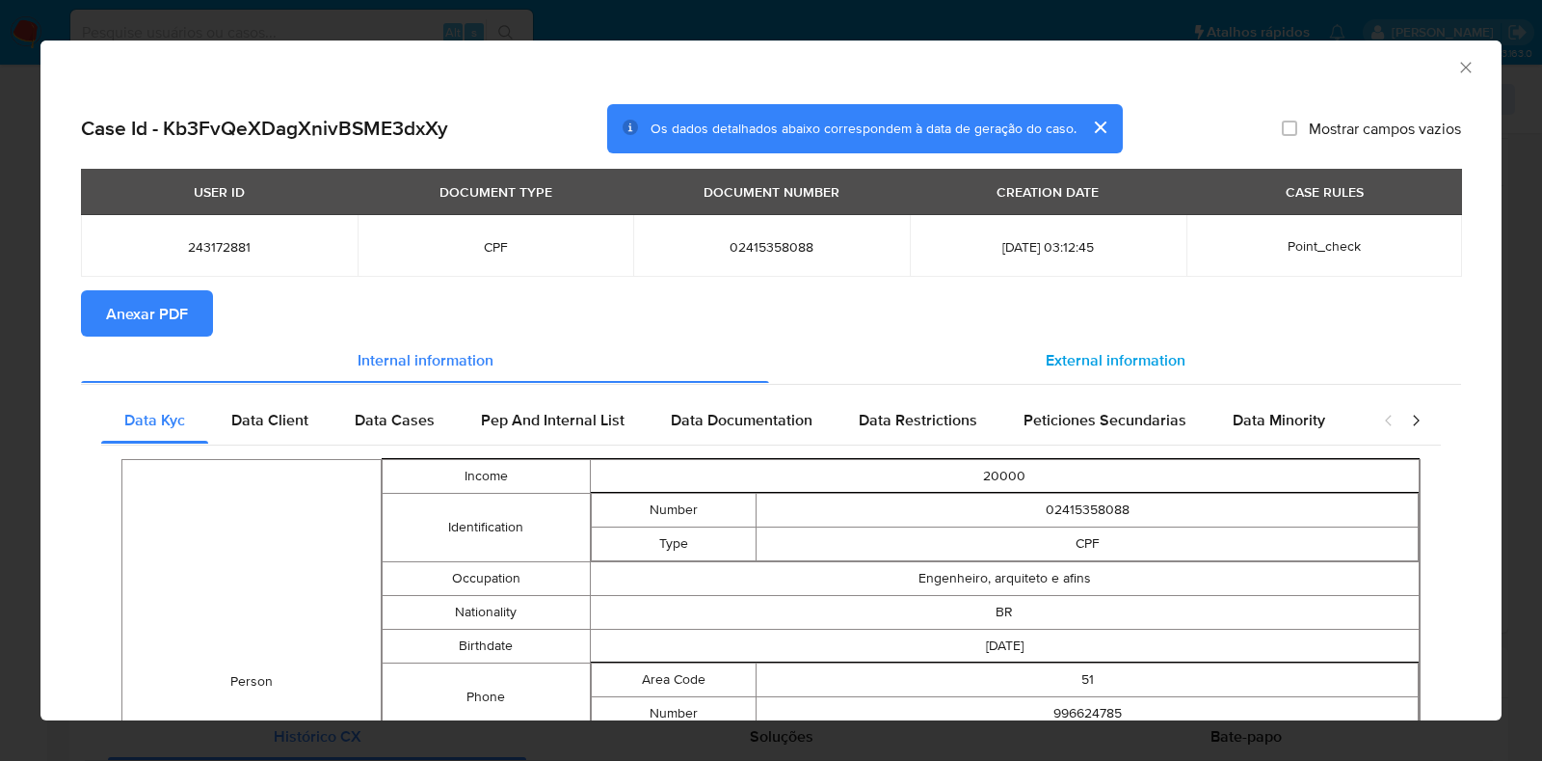
click at [1099, 355] on span "External information" at bounding box center [1116, 359] width 140 height 22
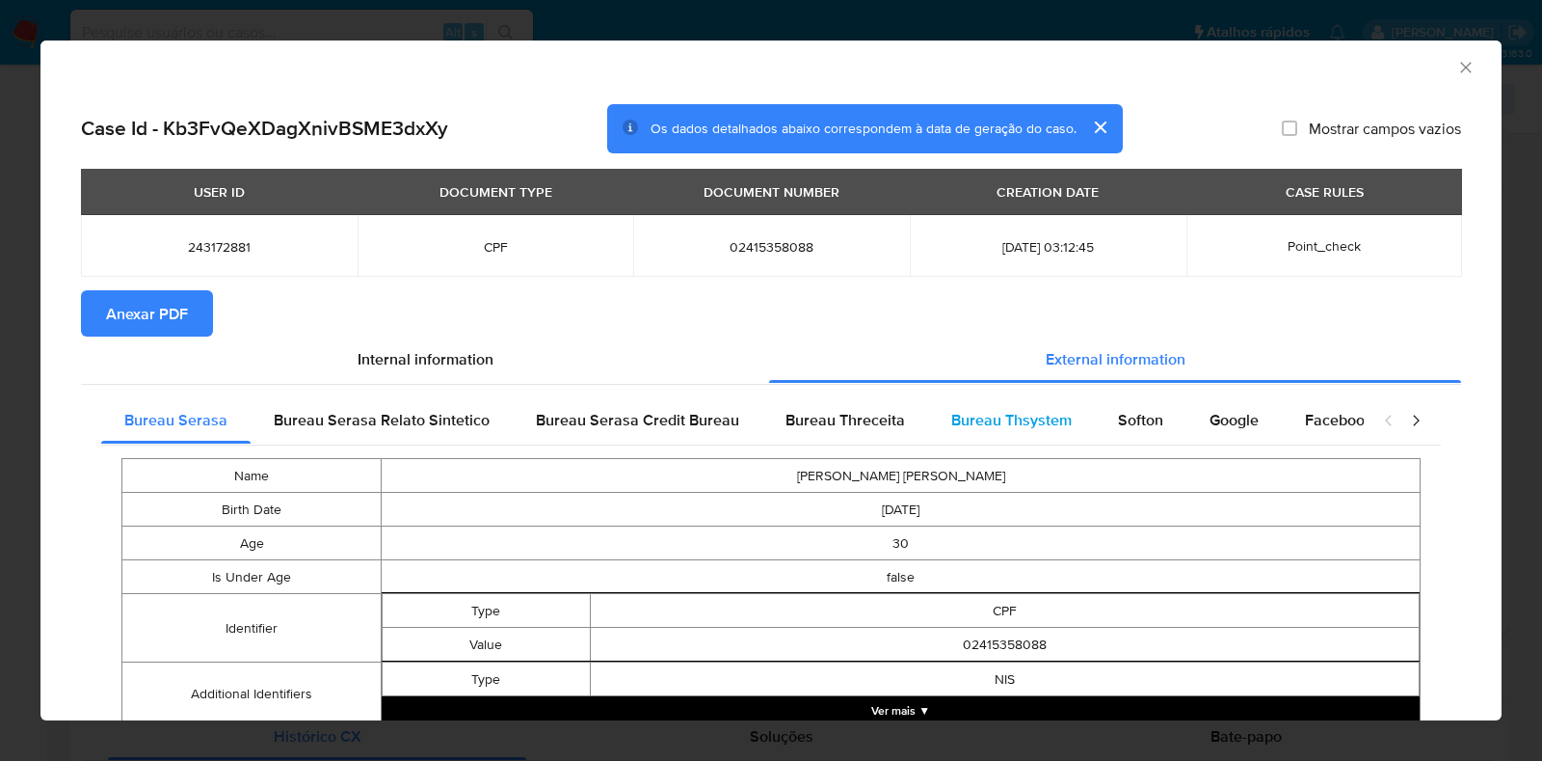
click at [1046, 405] on div "Bureau Thsystem" at bounding box center [1011, 420] width 167 height 46
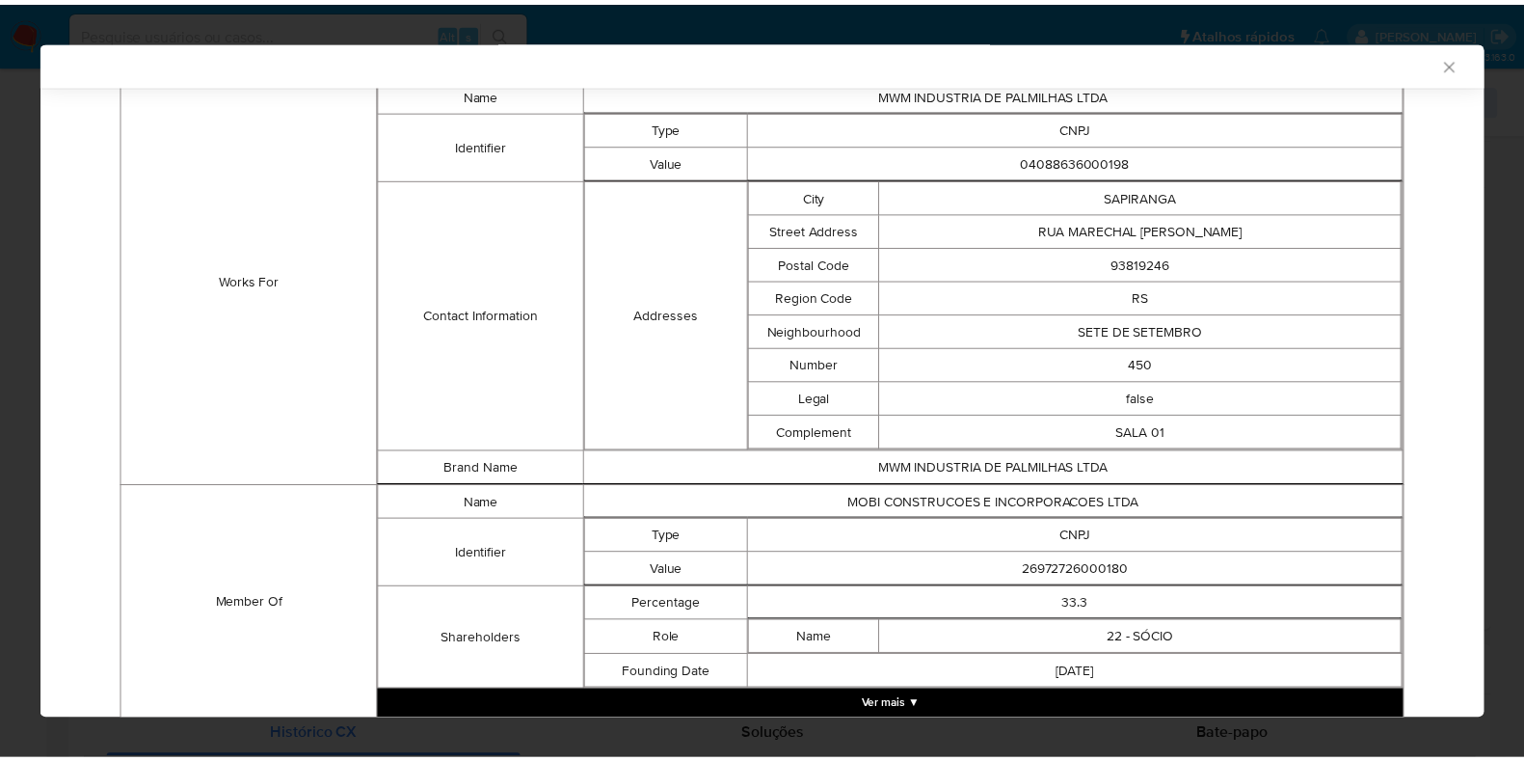
scroll to position [1127, 0]
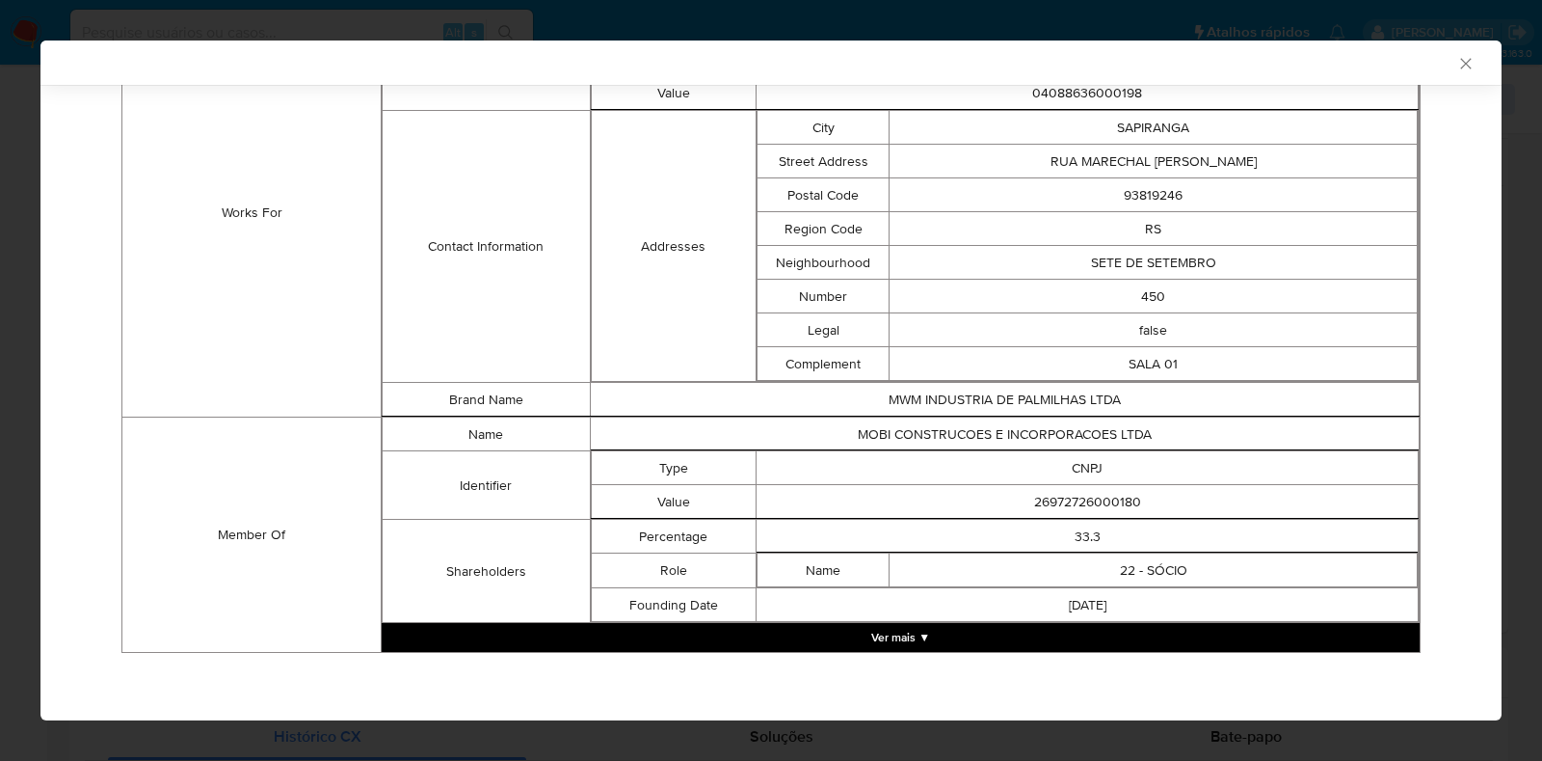
click at [1066, 508] on td "26972726000180" at bounding box center [1088, 502] width 662 height 34
click at [1067, 508] on td "26972726000180" at bounding box center [1088, 502] width 662 height 34
click at [1071, 503] on td "26972726000180" at bounding box center [1088, 502] width 662 height 34
click at [0, 290] on div "AML Data Collector Case Id - Kb3FvQeXDagXnivBSME3dxXy Os dados detalhados abaix…" at bounding box center [771, 380] width 1542 height 761
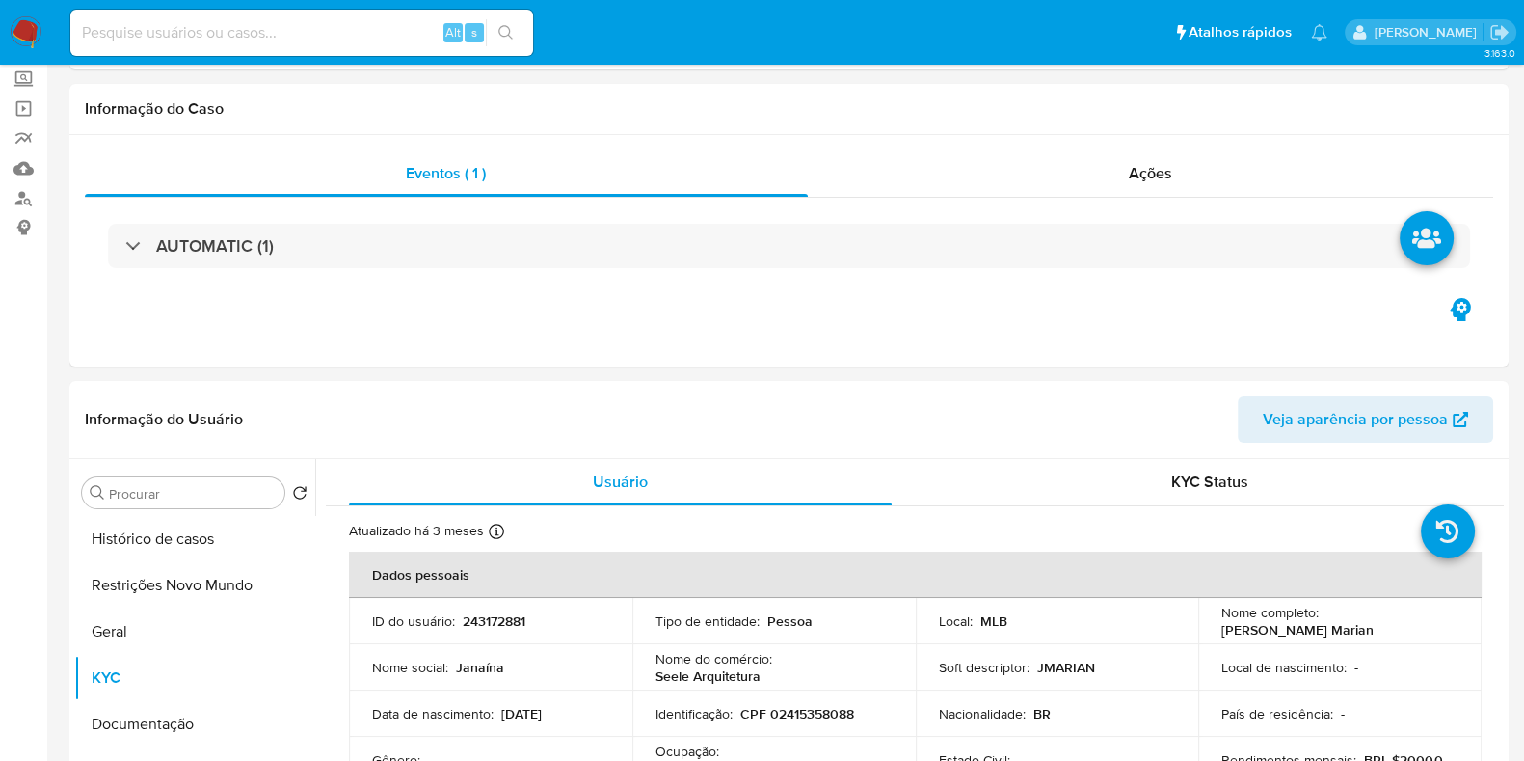
scroll to position [240, 0]
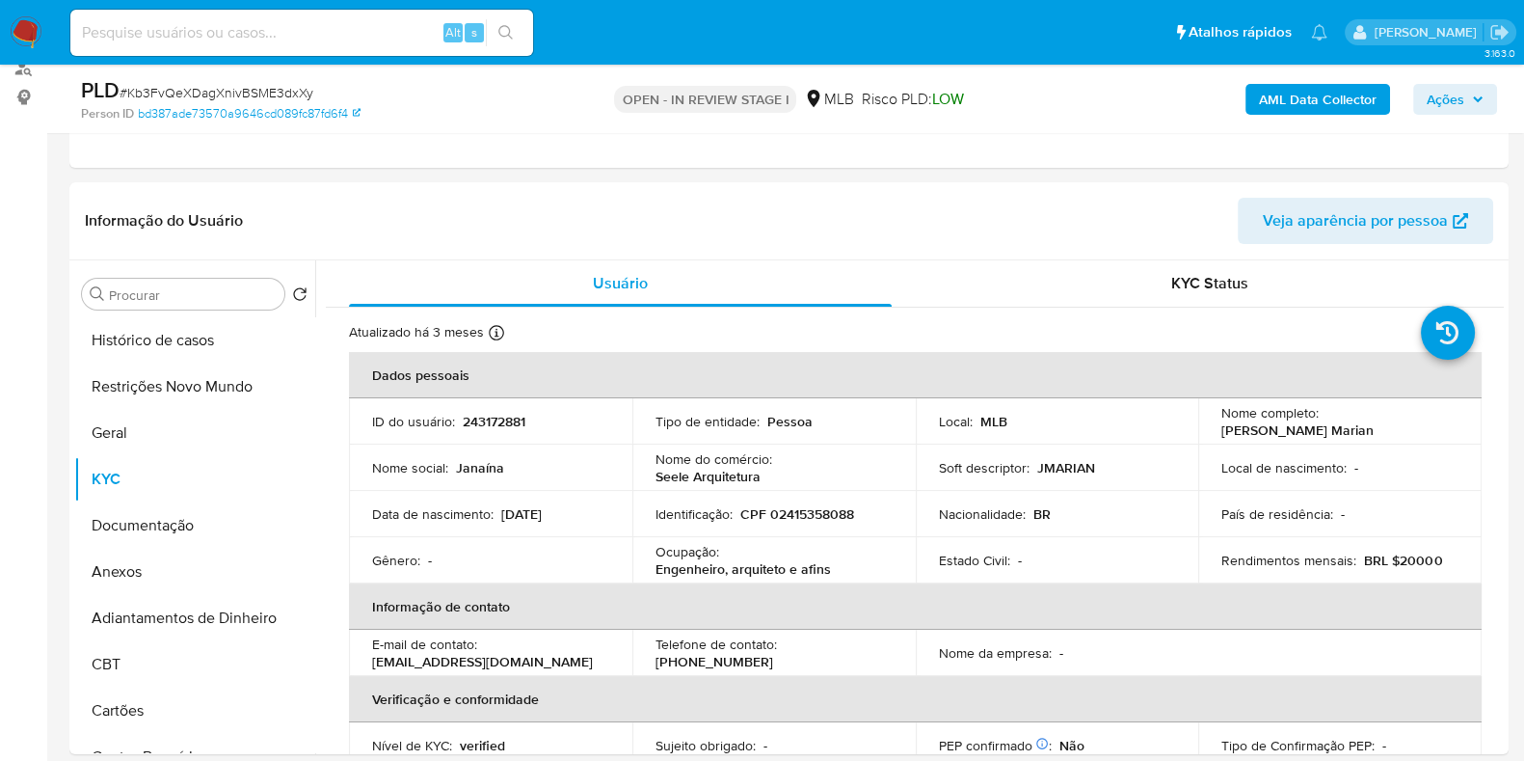
click at [1473, 110] on span "Ações" at bounding box center [1455, 99] width 57 height 27
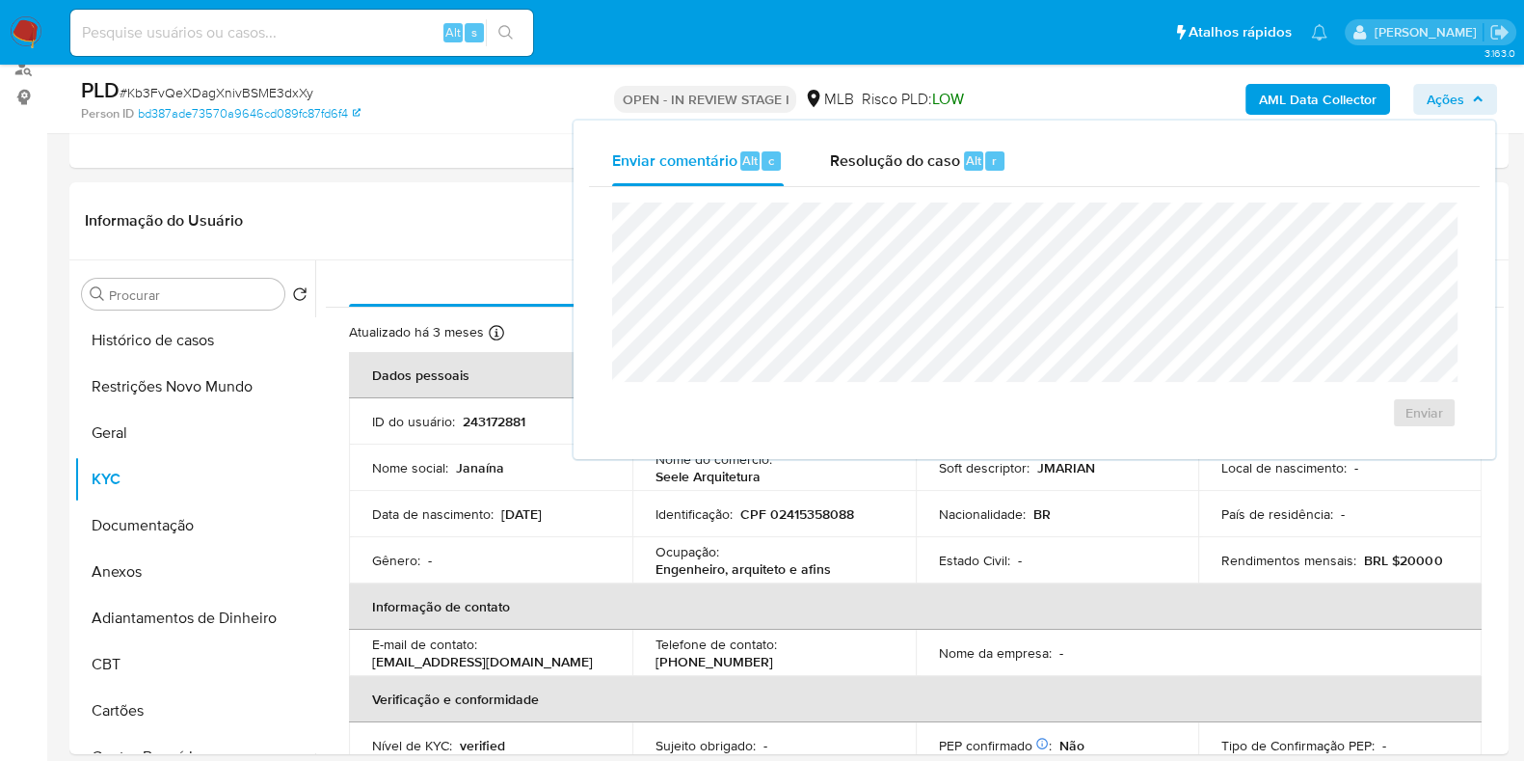
click at [897, 166] on span "Resolução do caso" at bounding box center [895, 159] width 130 height 22
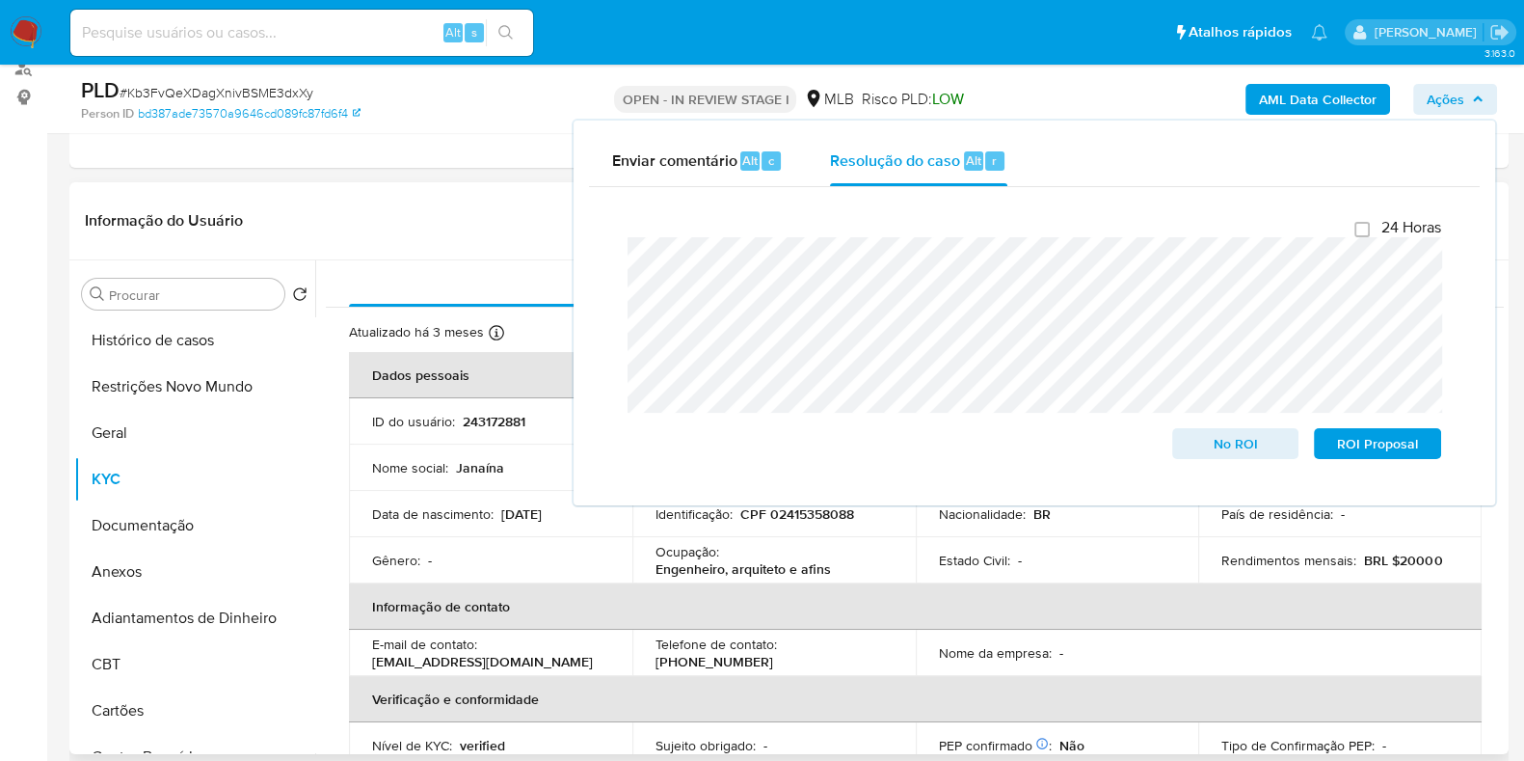
click at [466, 449] on td "Nome social : Janaína" at bounding box center [490, 467] width 283 height 46
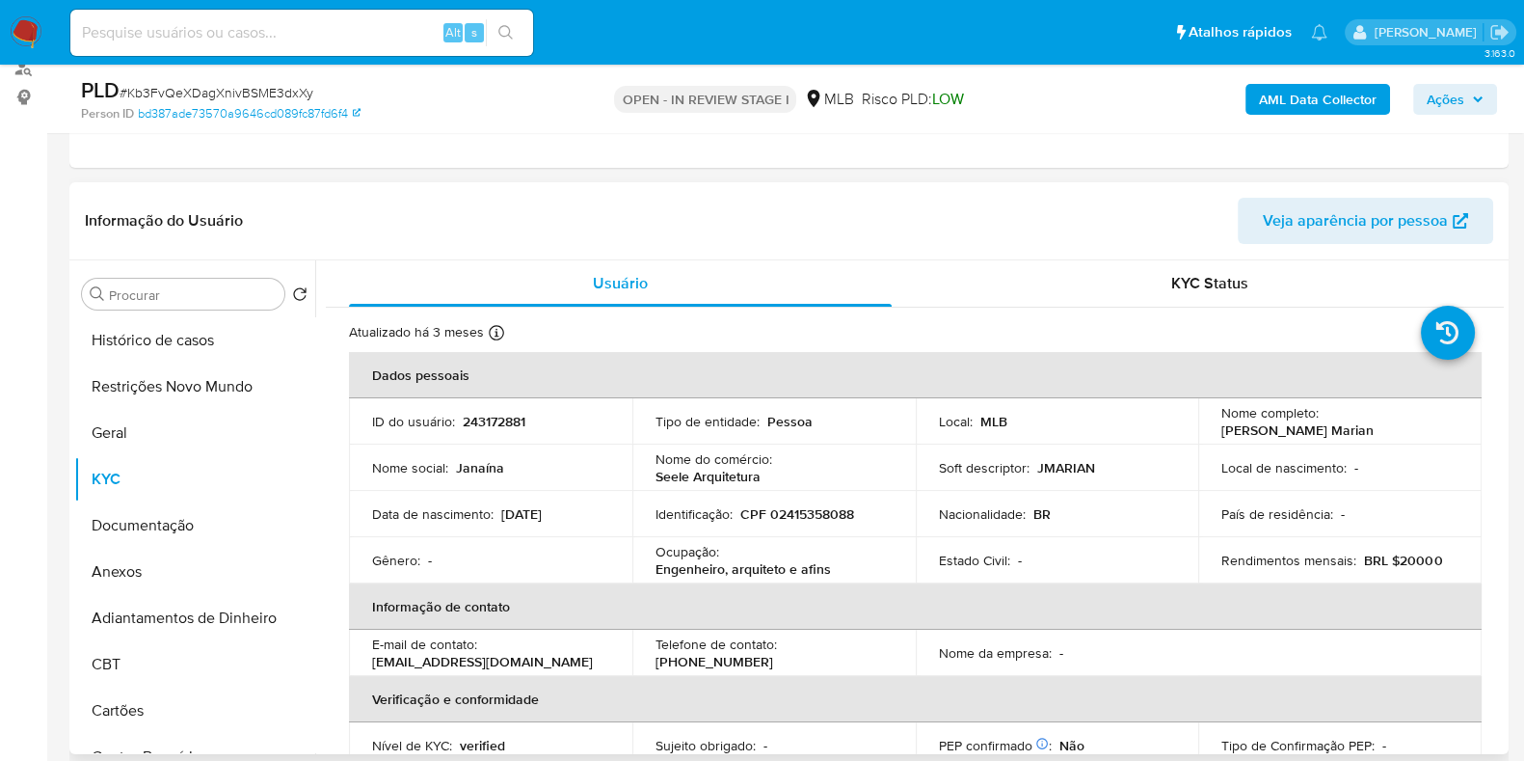
drag, startPoint x: 1369, startPoint y: 428, endPoint x: 1206, endPoint y: 427, distance: 162.9
click at [1206, 427] on td "Nome completo : Janaina Molling Marian" at bounding box center [1339, 421] width 283 height 46
copy p "Janaina Molling Marian"
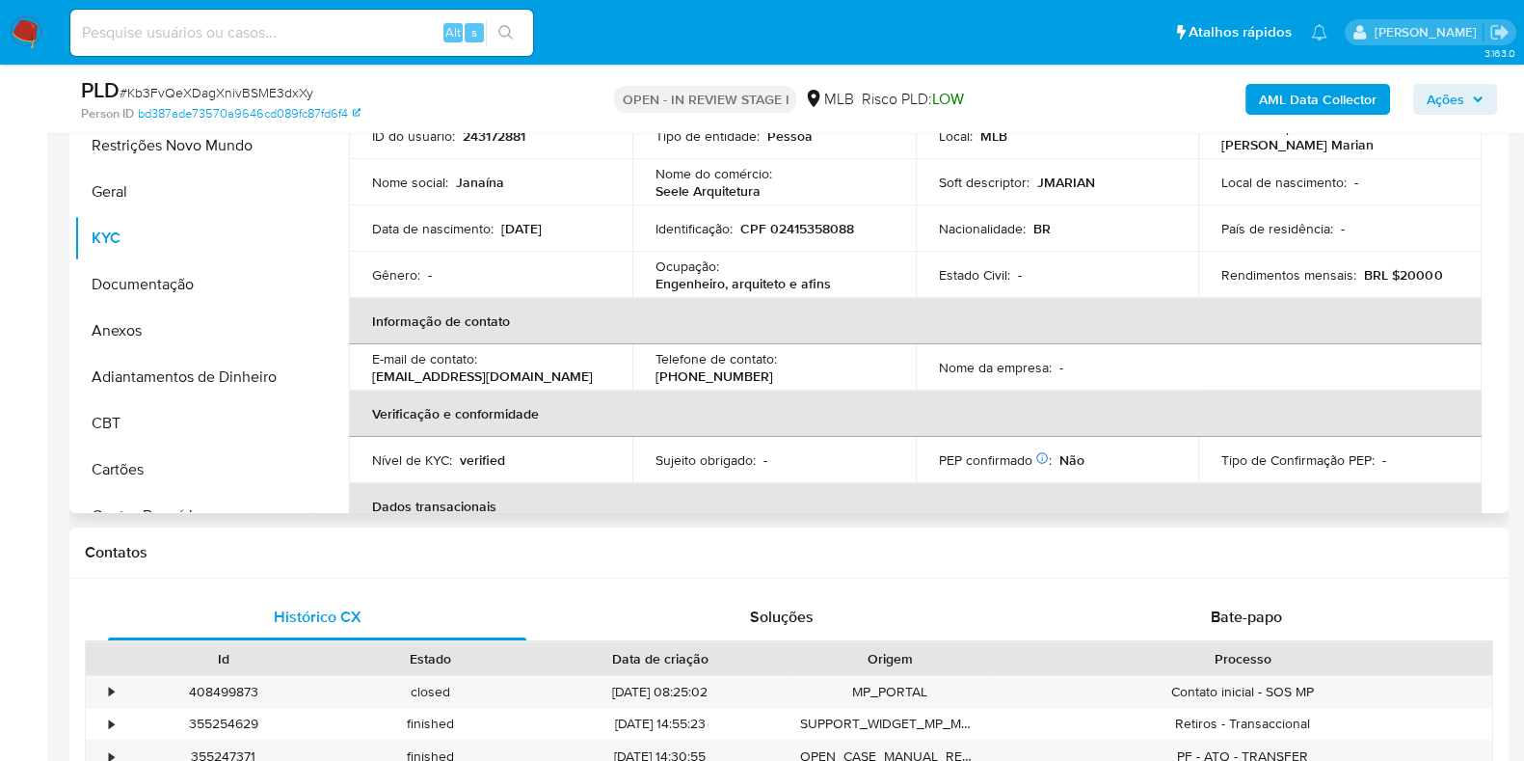
scroll to position [0, 0]
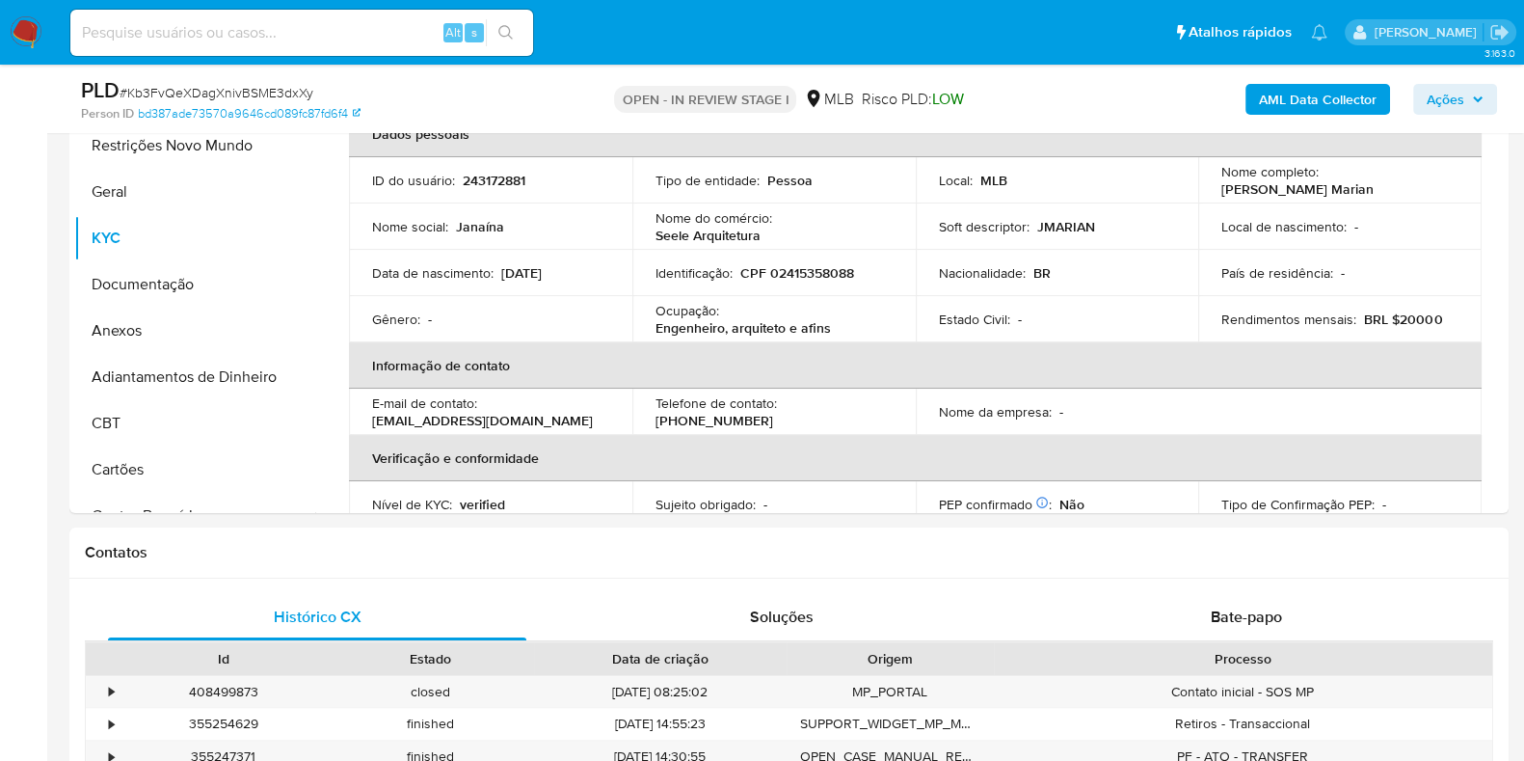
copy p "Janaina Molling Marian"
click at [827, 270] on p "CPF 02415358088" at bounding box center [797, 272] width 114 height 17
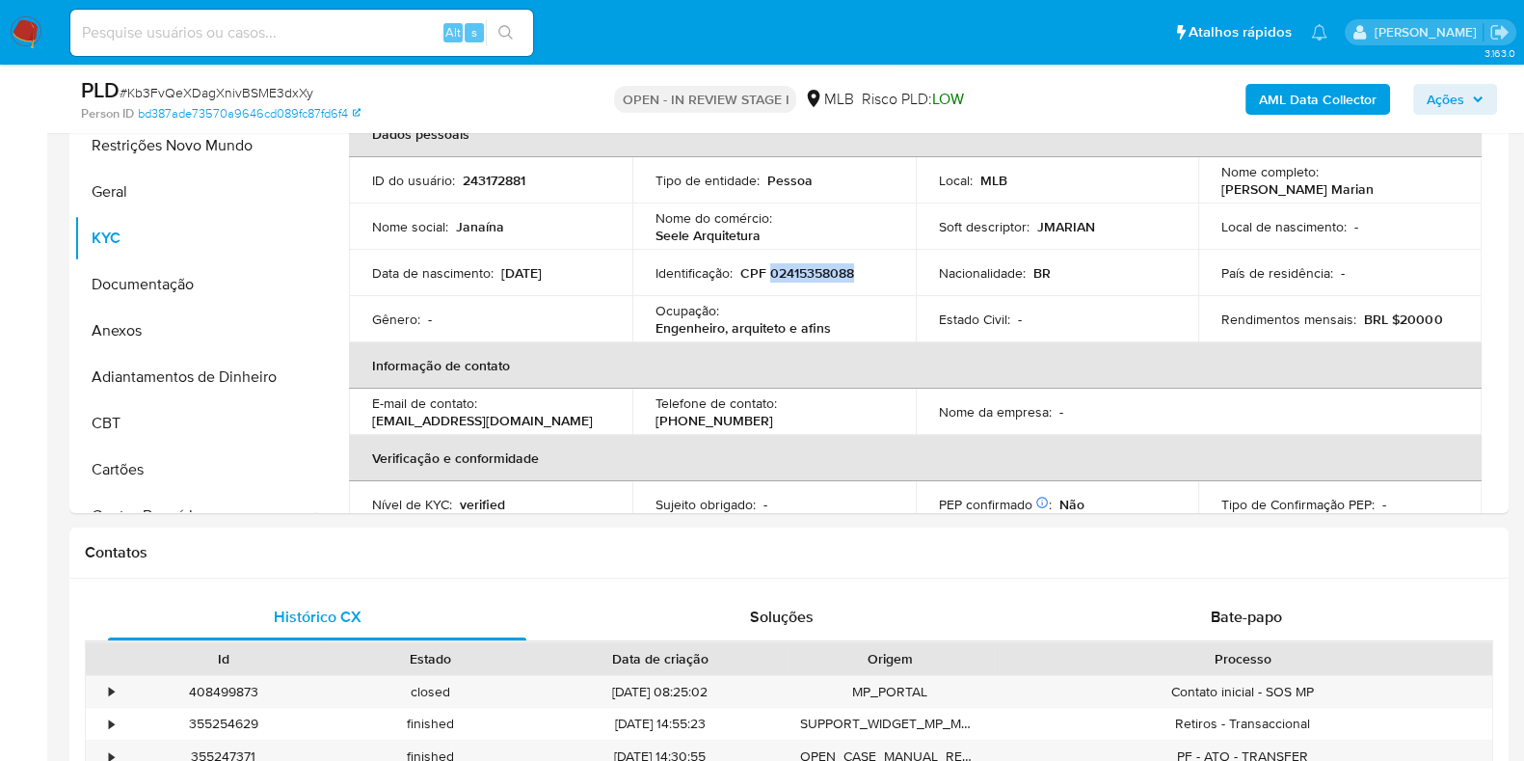
copy p "02415358088"
click at [181, 281] on button "Documentação" at bounding box center [187, 284] width 226 height 46
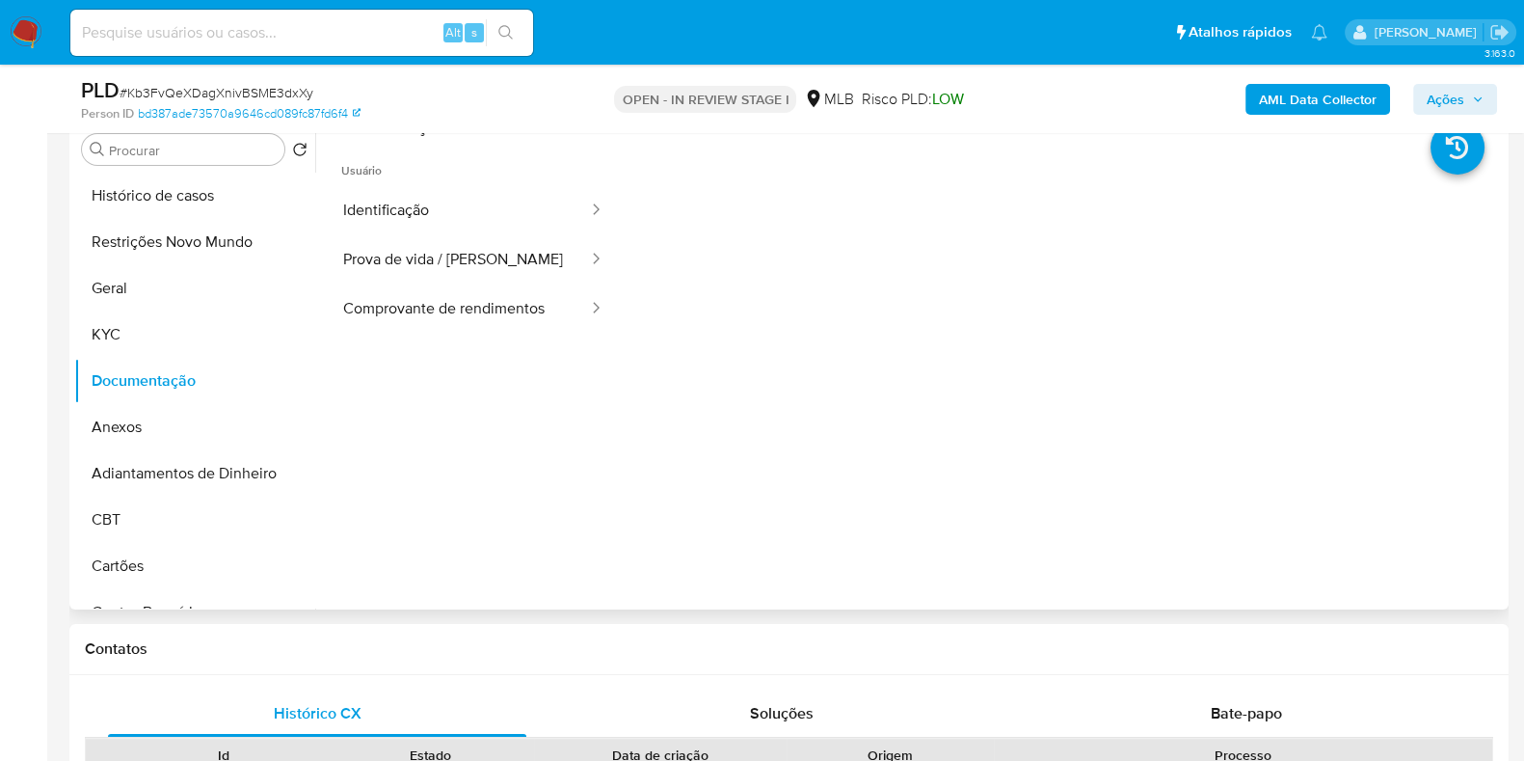
scroll to position [240, 0]
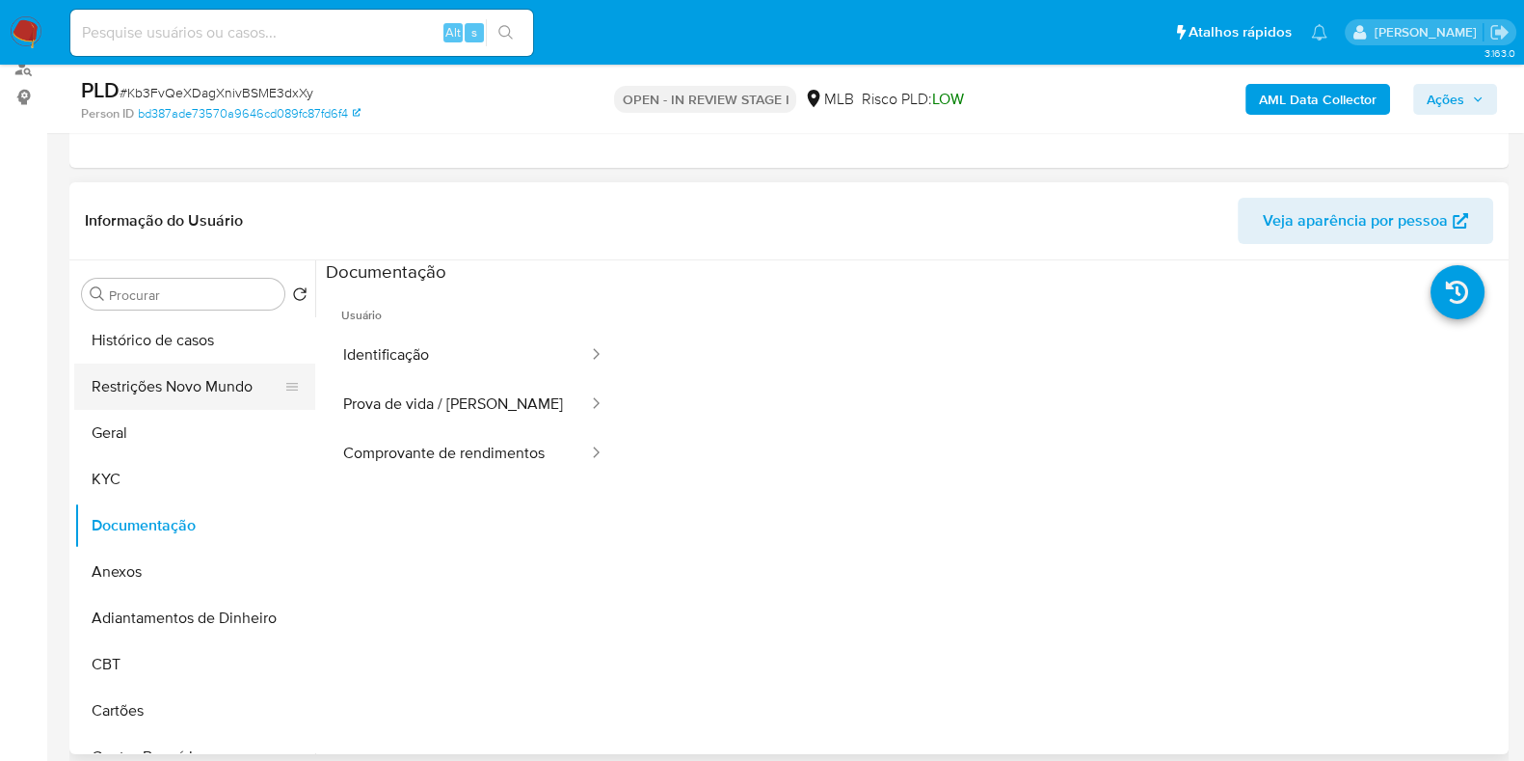
click at [193, 385] on button "Restrições Novo Mundo" at bounding box center [187, 386] width 226 height 46
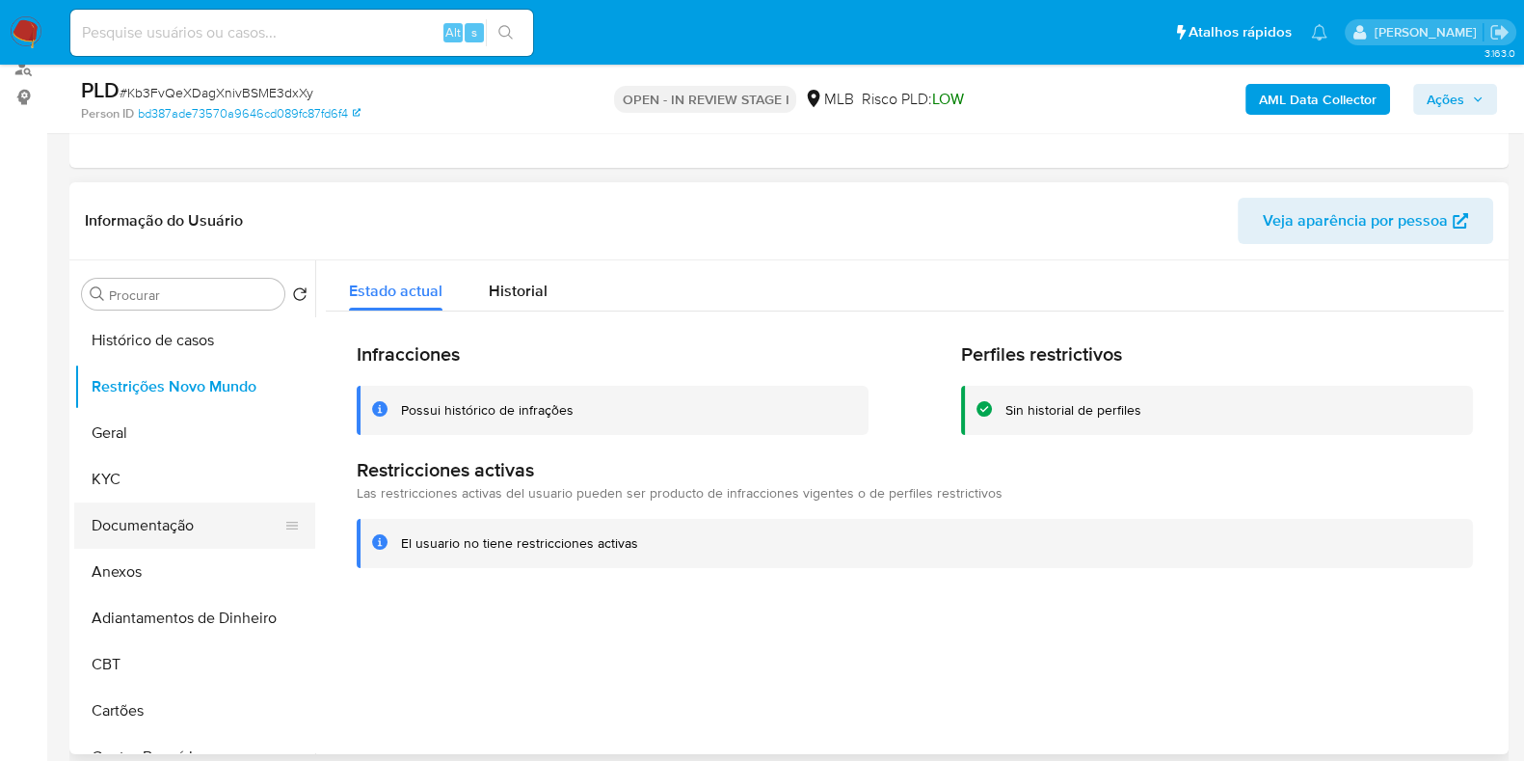
click at [172, 532] on button "Documentação" at bounding box center [187, 525] width 226 height 46
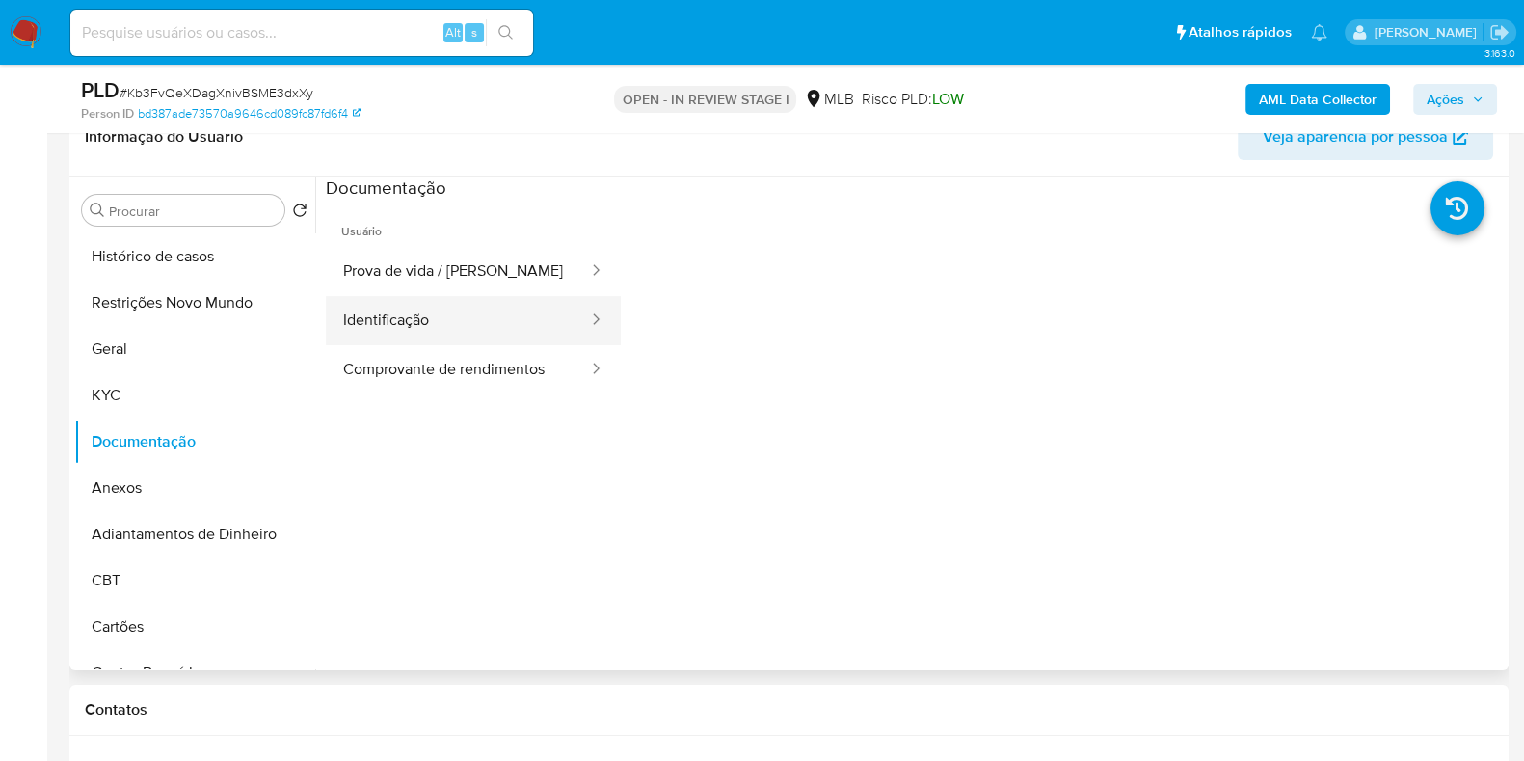
scroll to position [361, 0]
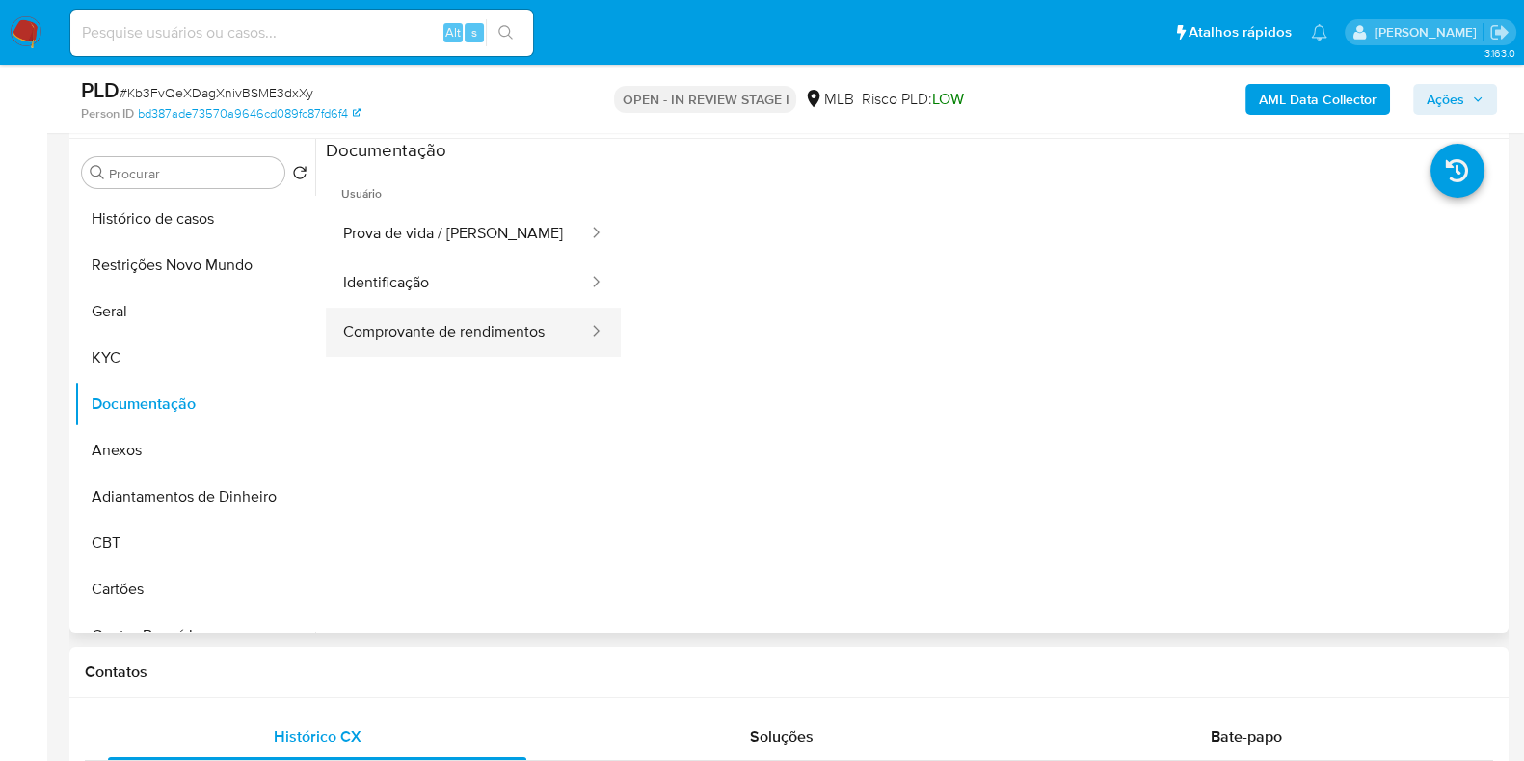
click at [499, 332] on button "Comprovante de rendimentos" at bounding box center [458, 332] width 264 height 49
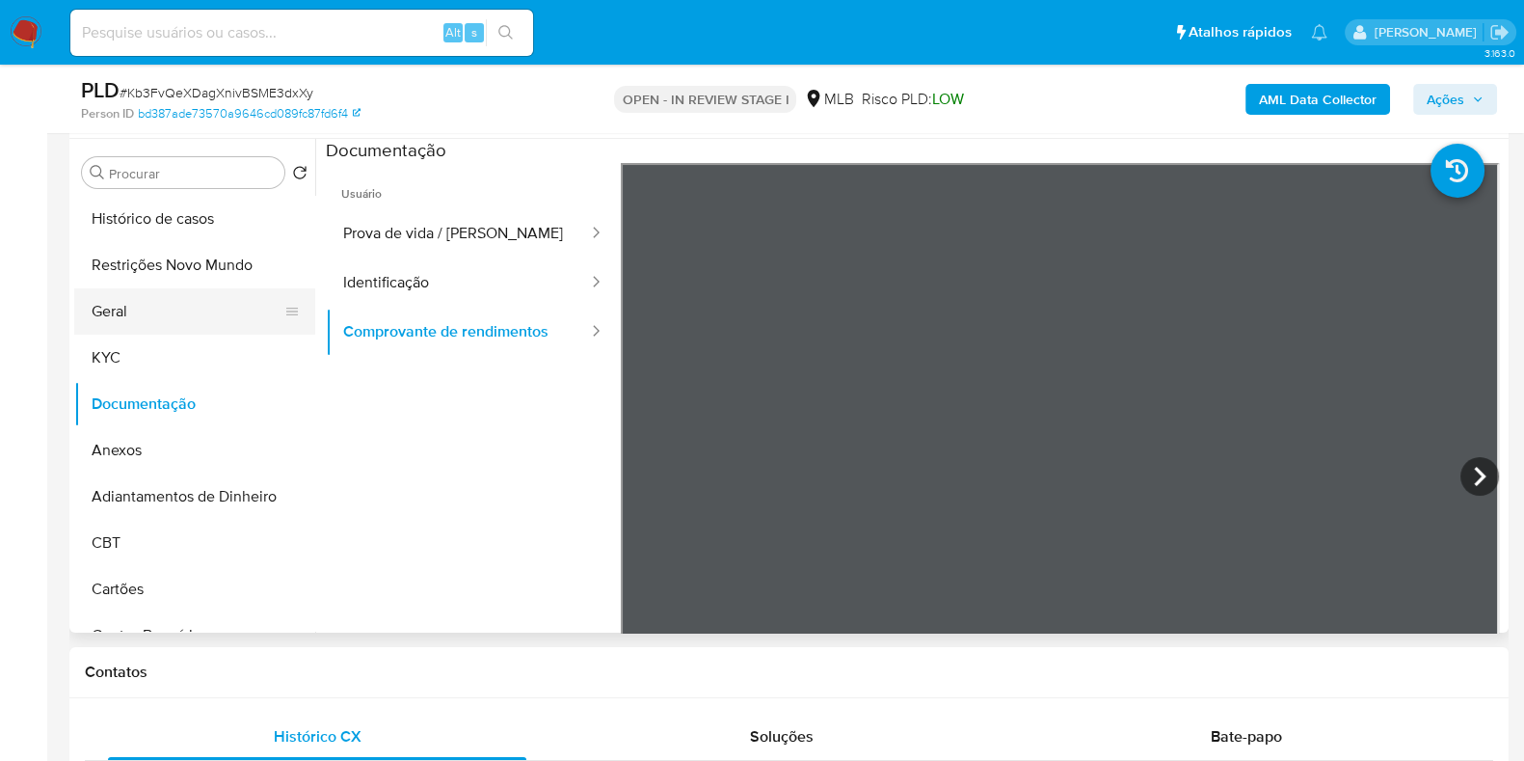
click at [126, 314] on button "Geral" at bounding box center [187, 311] width 226 height 46
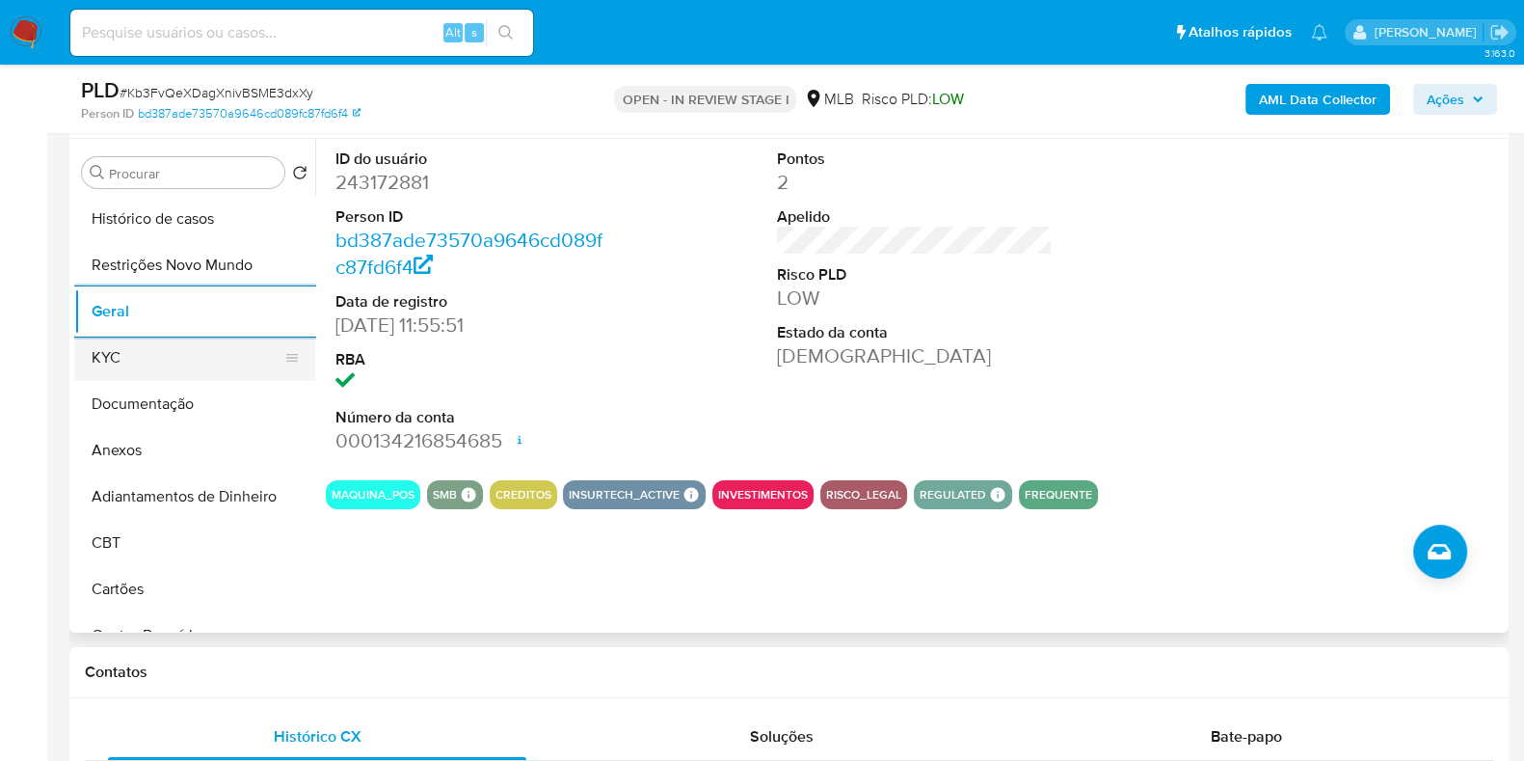
click at [140, 350] on button "KYC" at bounding box center [187, 357] width 226 height 46
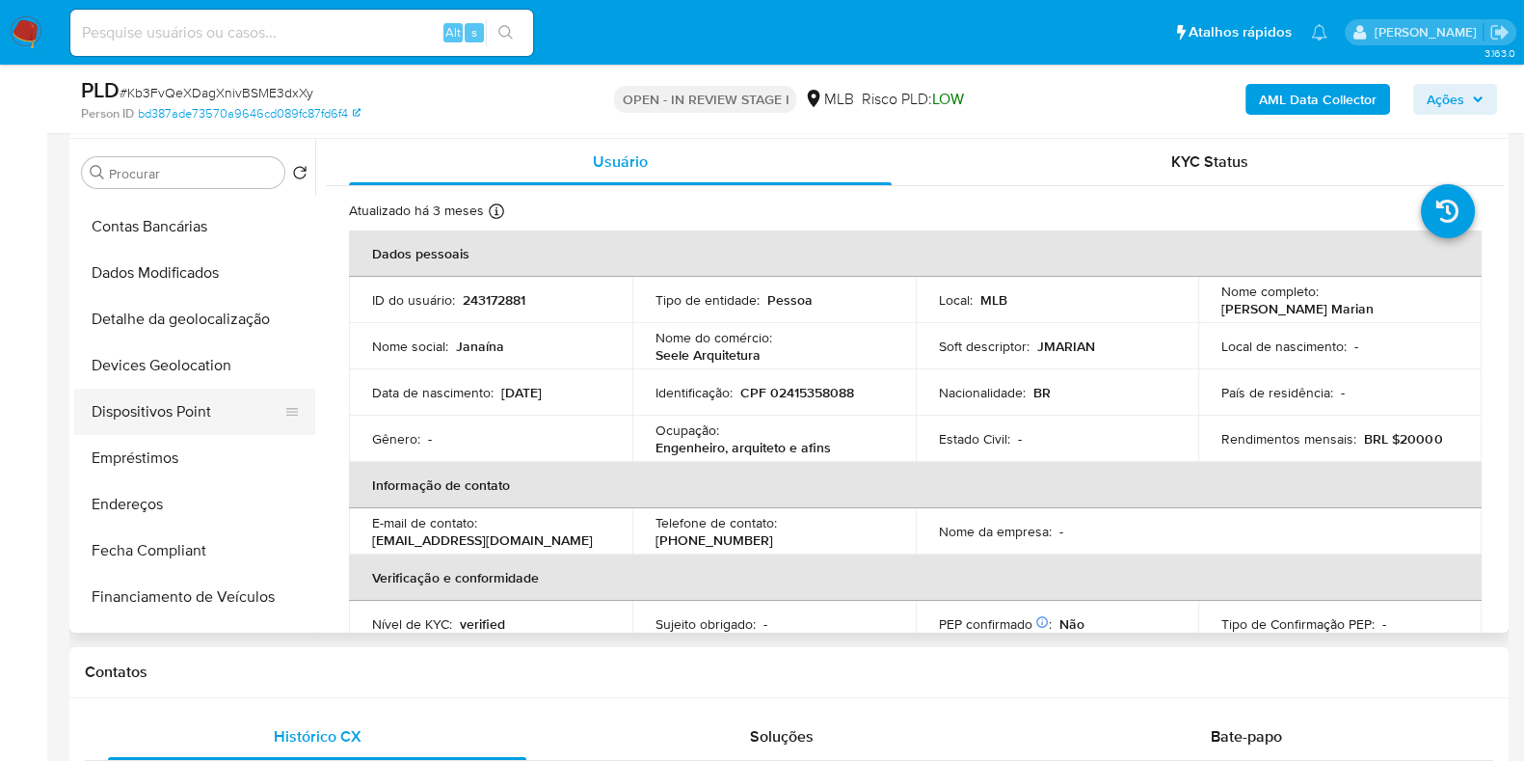
scroll to position [481, 0]
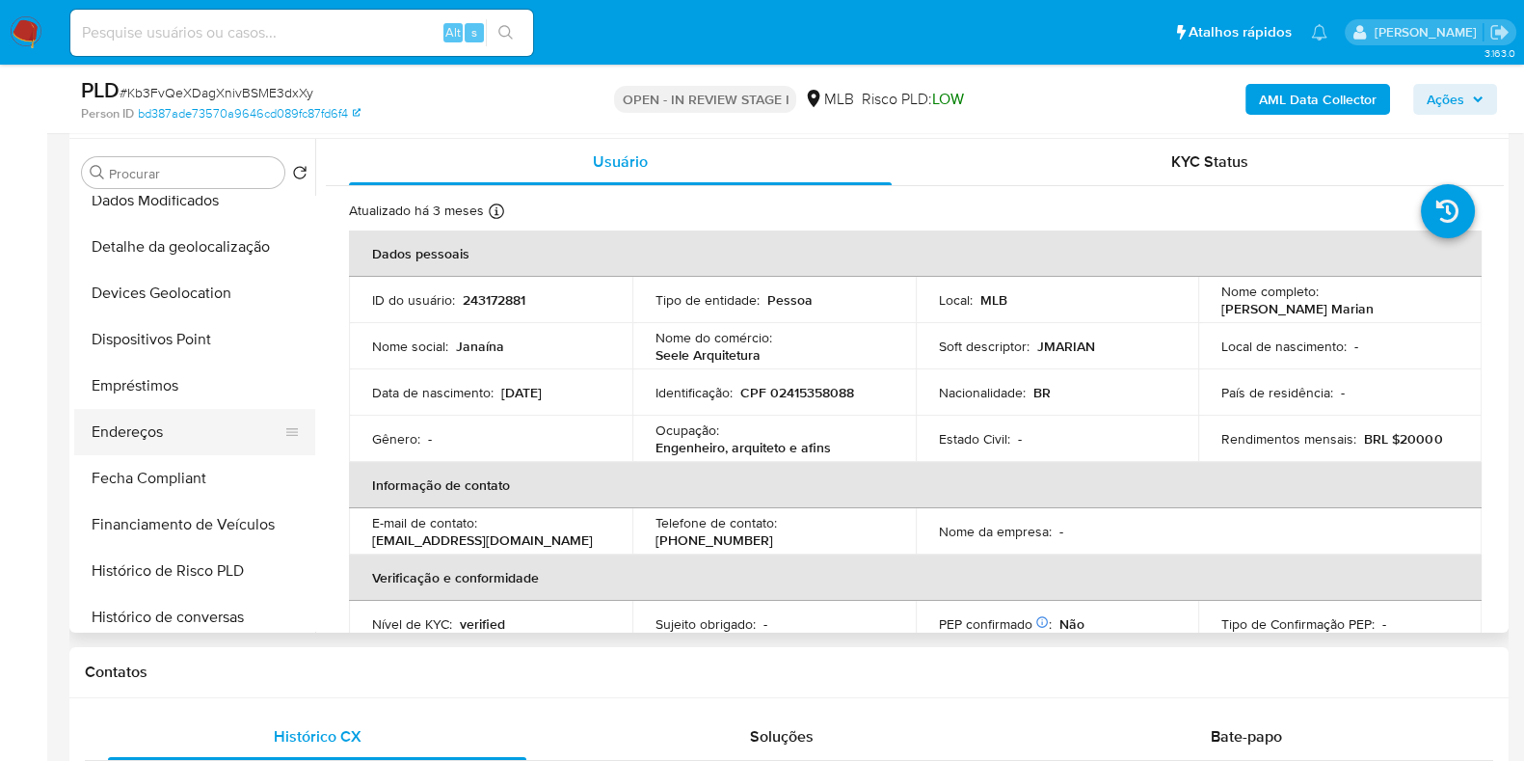
click at [145, 432] on button "Endereços" at bounding box center [187, 432] width 226 height 46
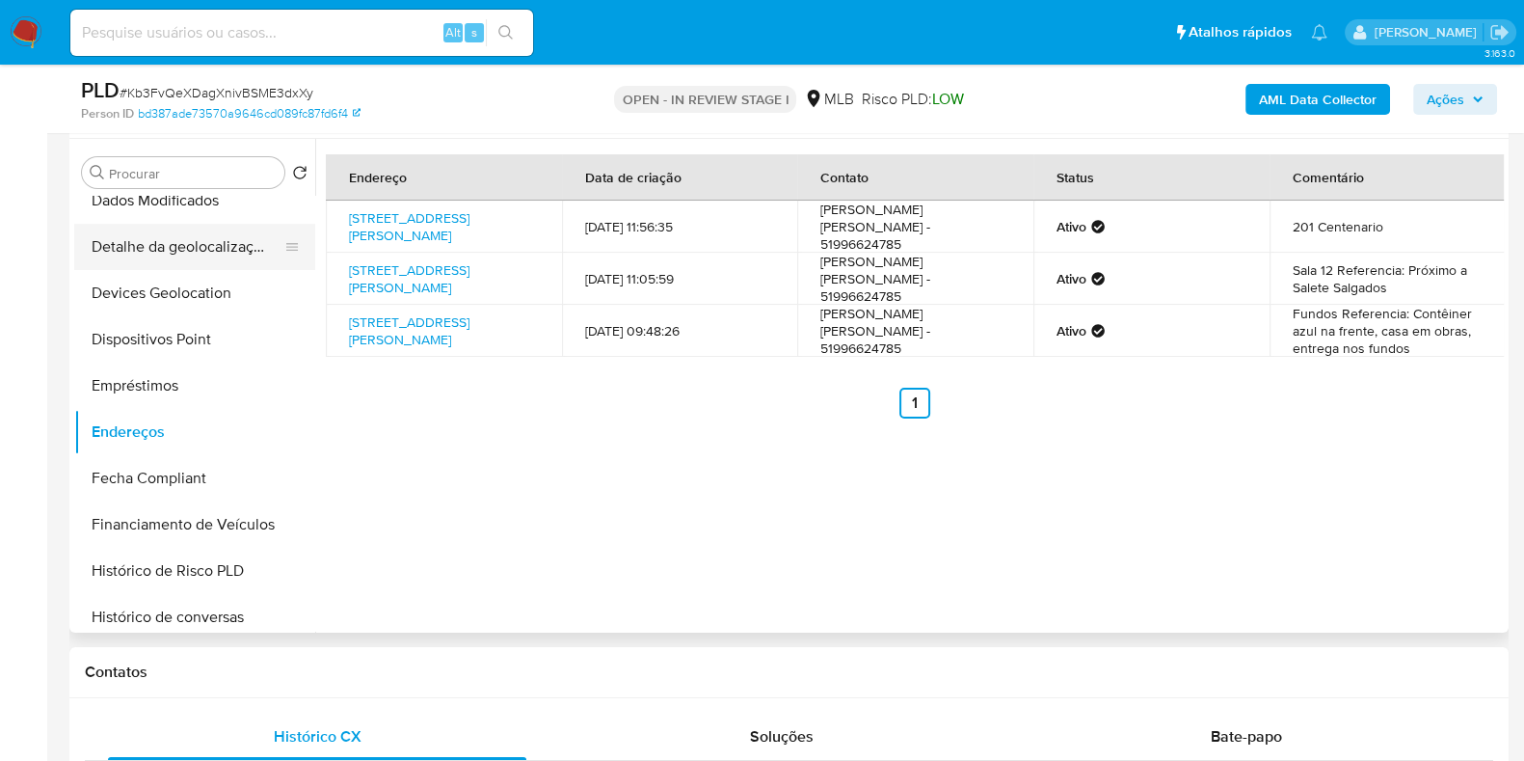
click at [222, 249] on button "Detalhe da geolocalização" at bounding box center [187, 247] width 226 height 46
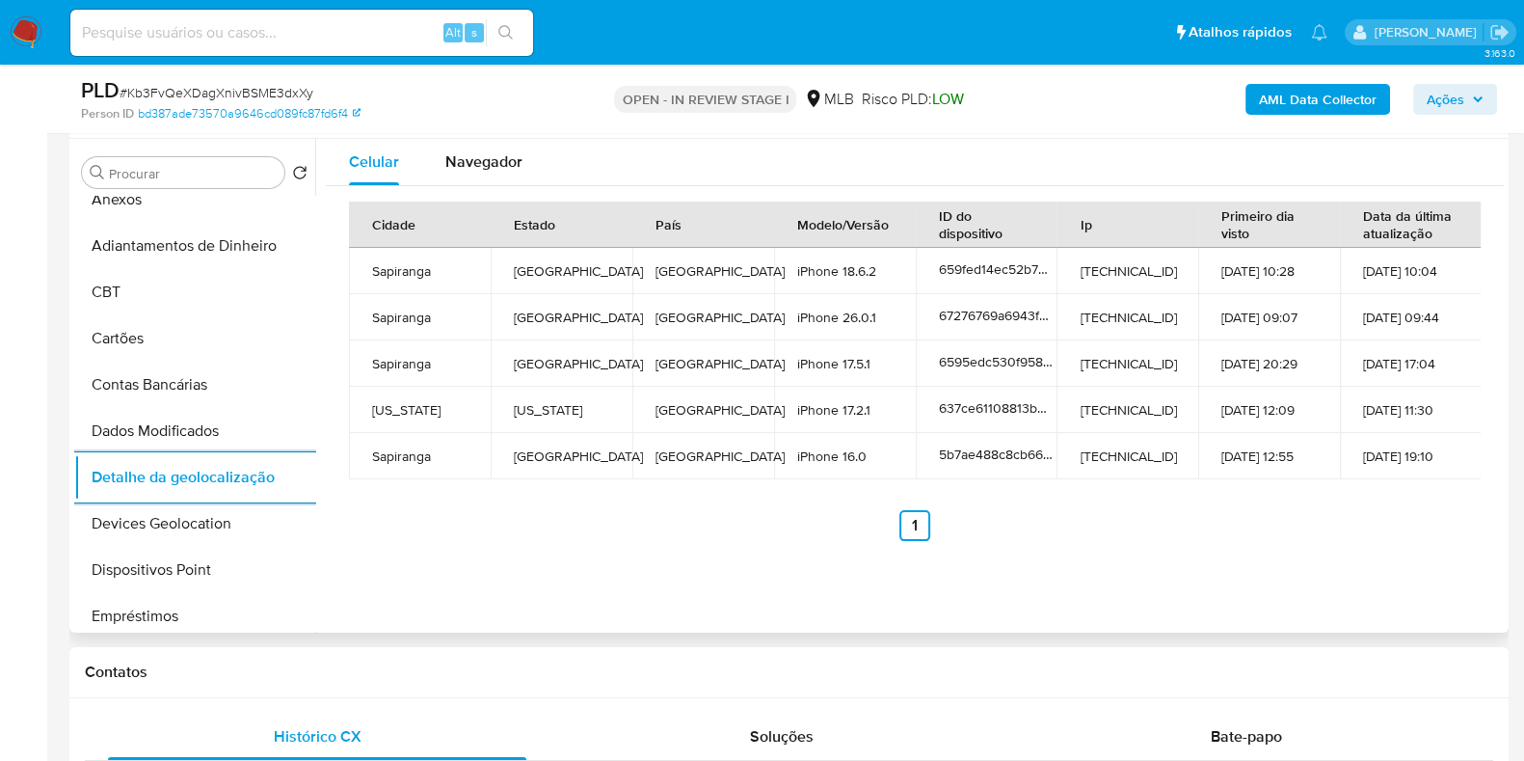
scroll to position [0, 0]
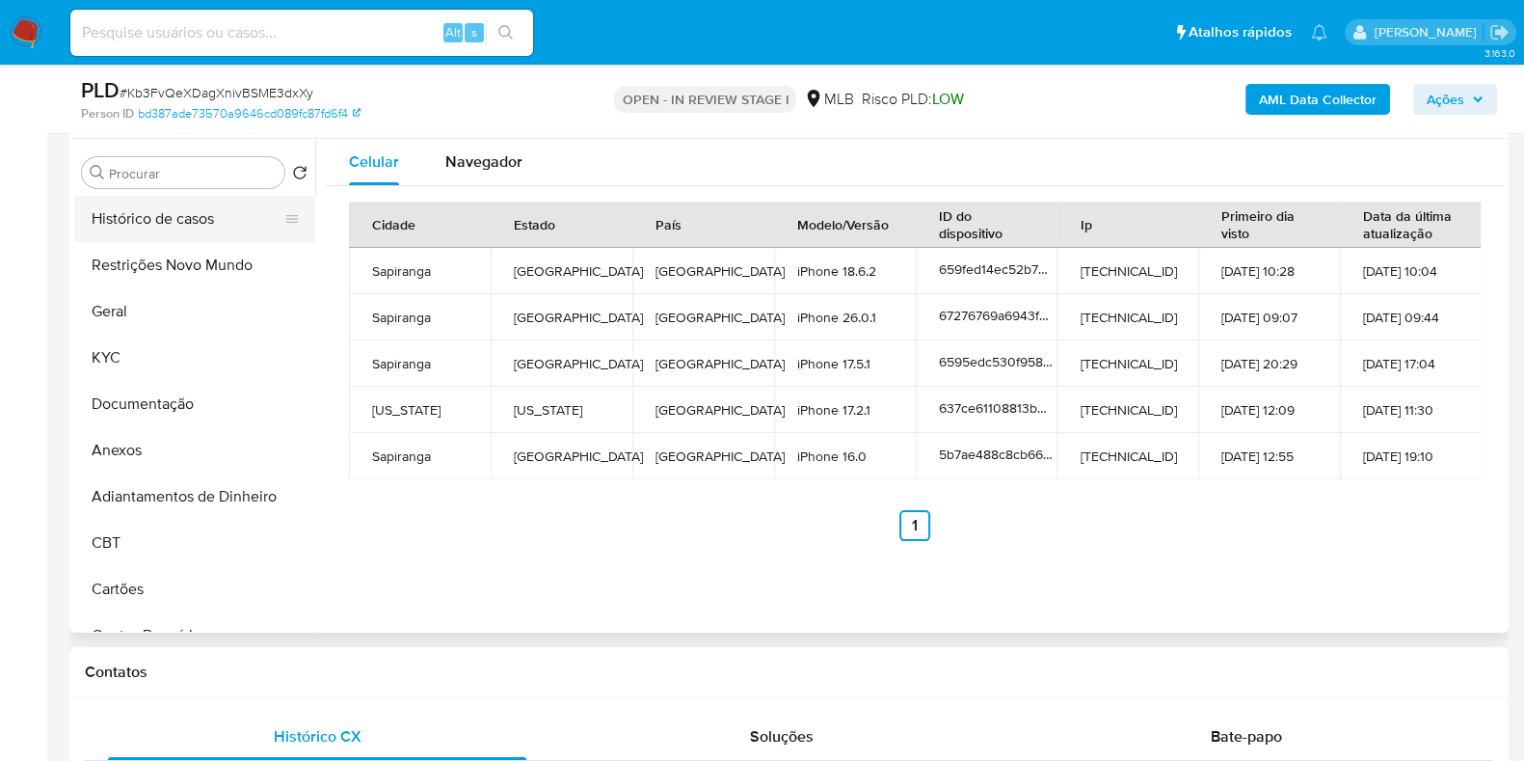
click at [189, 239] on button "Histórico de casos" at bounding box center [187, 219] width 226 height 46
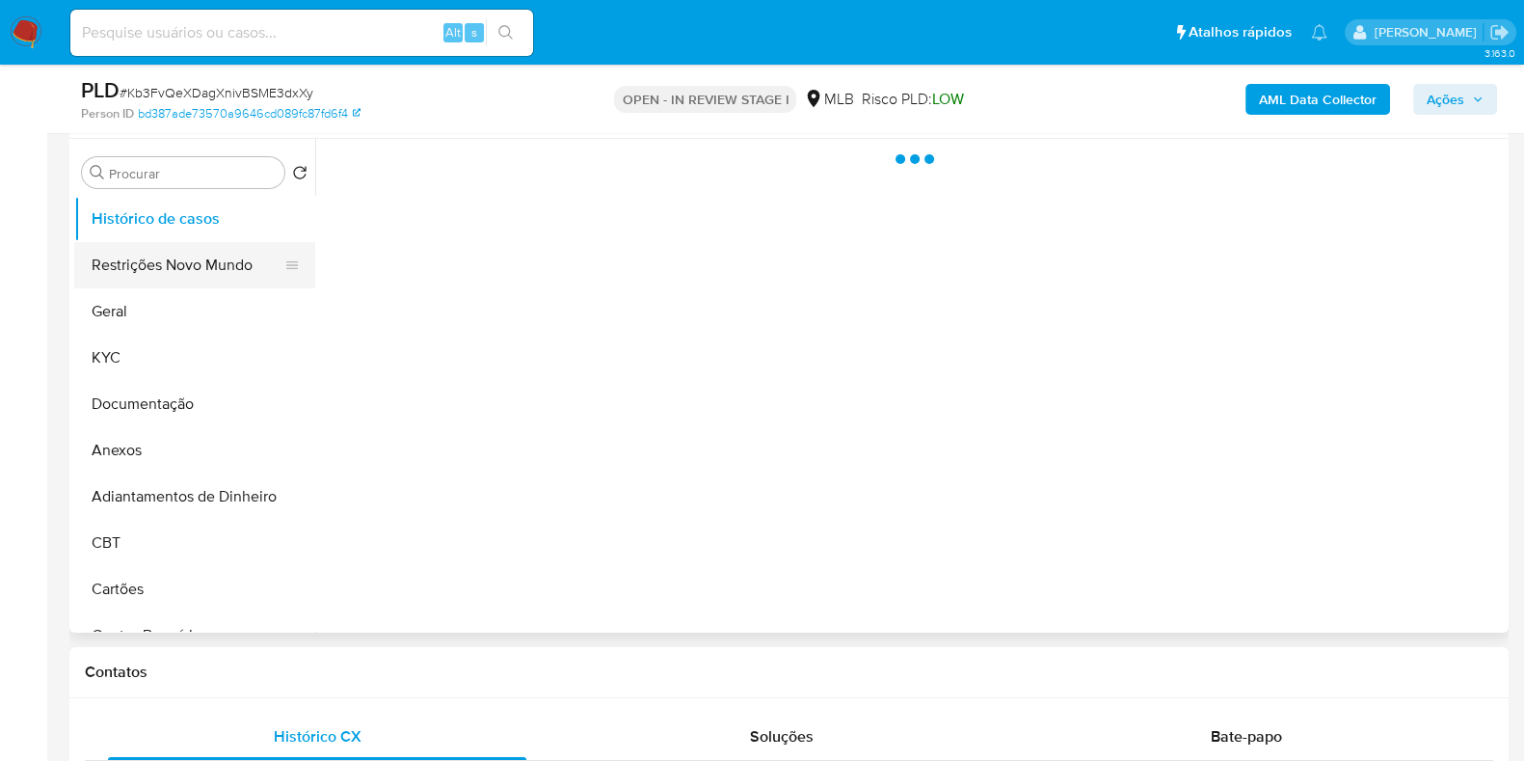
click at [147, 246] on button "Restrições Novo Mundo" at bounding box center [187, 265] width 226 height 46
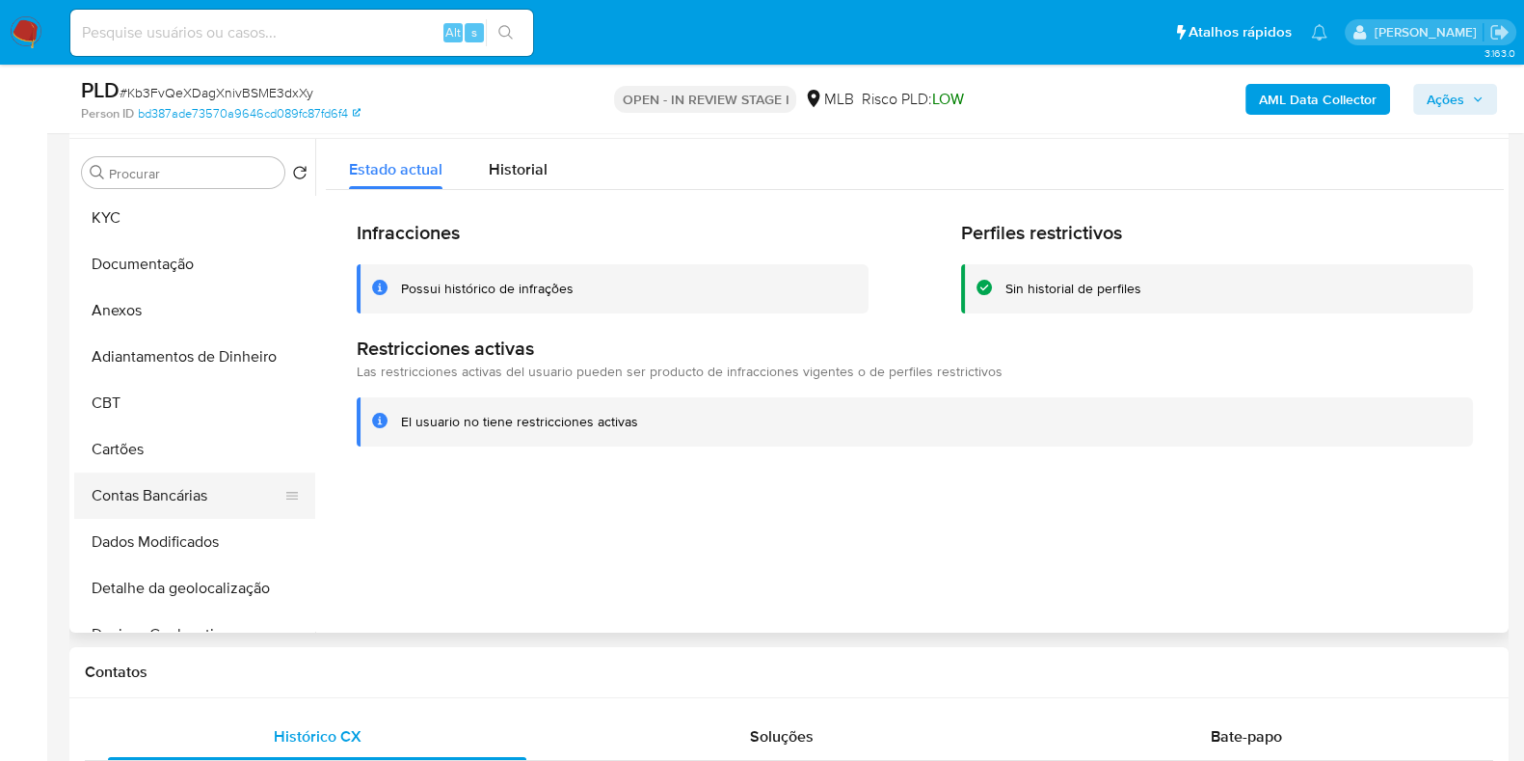
scroll to position [361, 0]
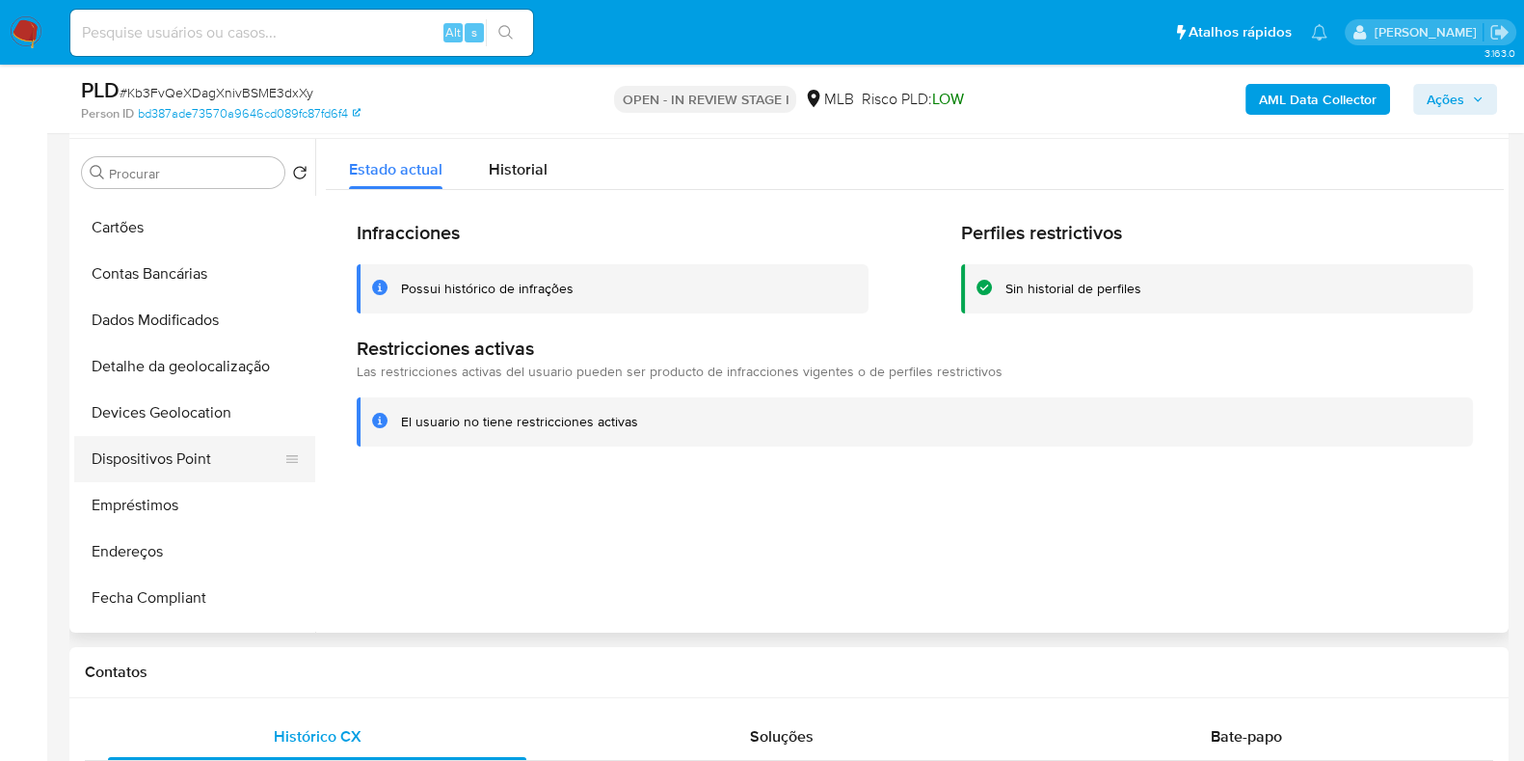
click at [200, 445] on button "Dispositivos Point" at bounding box center [187, 459] width 226 height 46
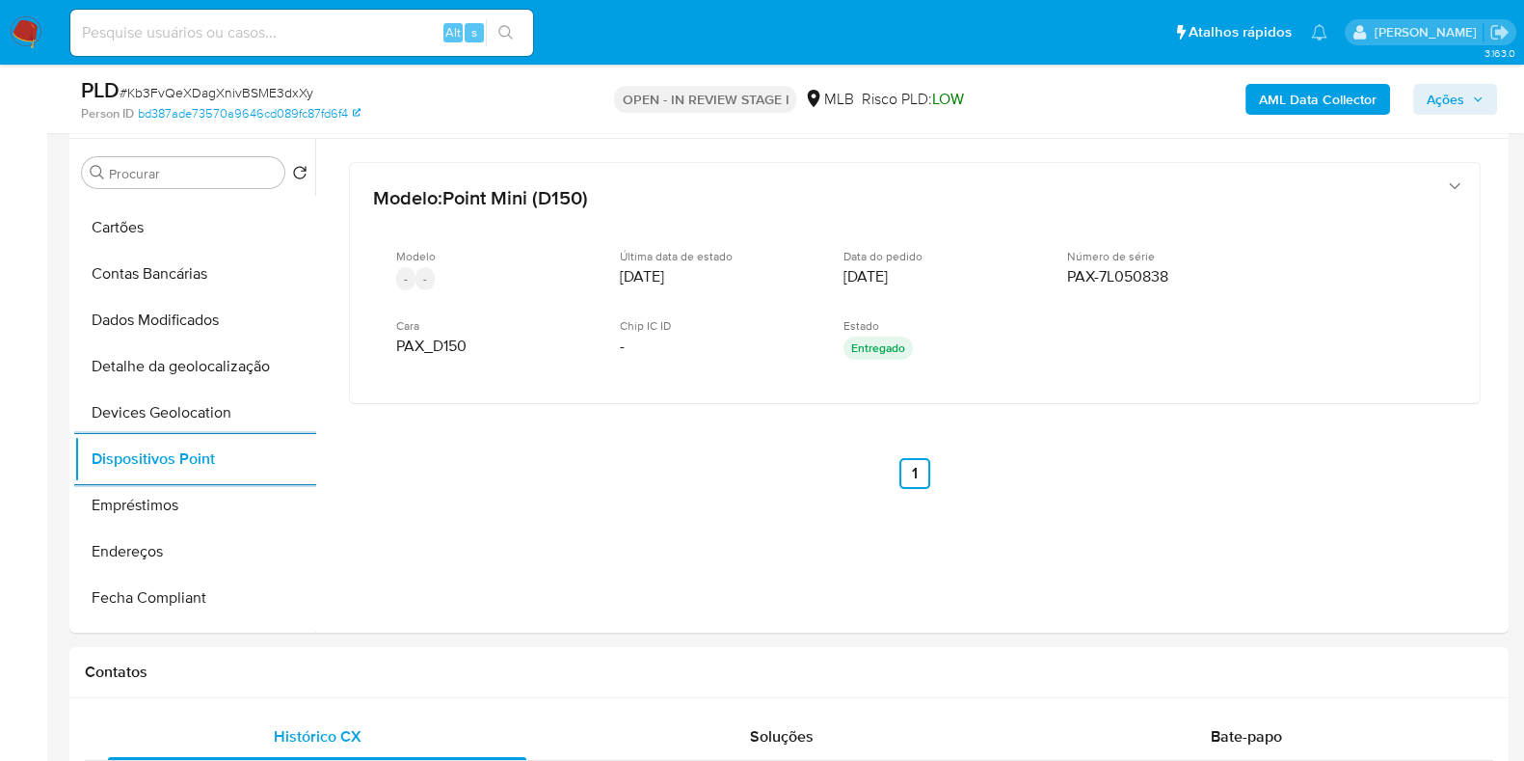
click at [1283, 104] on b "AML Data Collector" at bounding box center [1318, 99] width 118 height 31
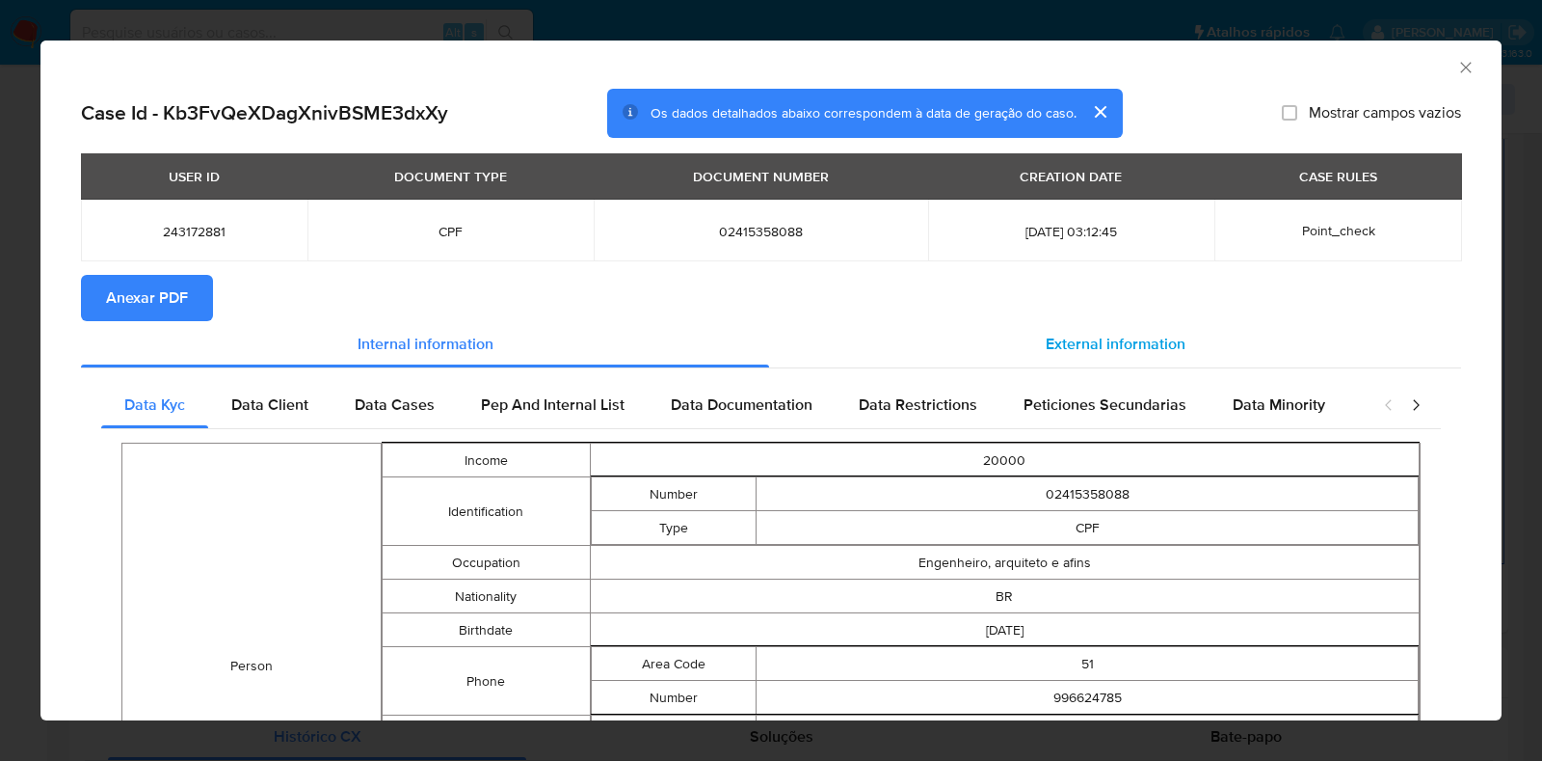
click at [1062, 344] on span "External information" at bounding box center [1116, 344] width 140 height 22
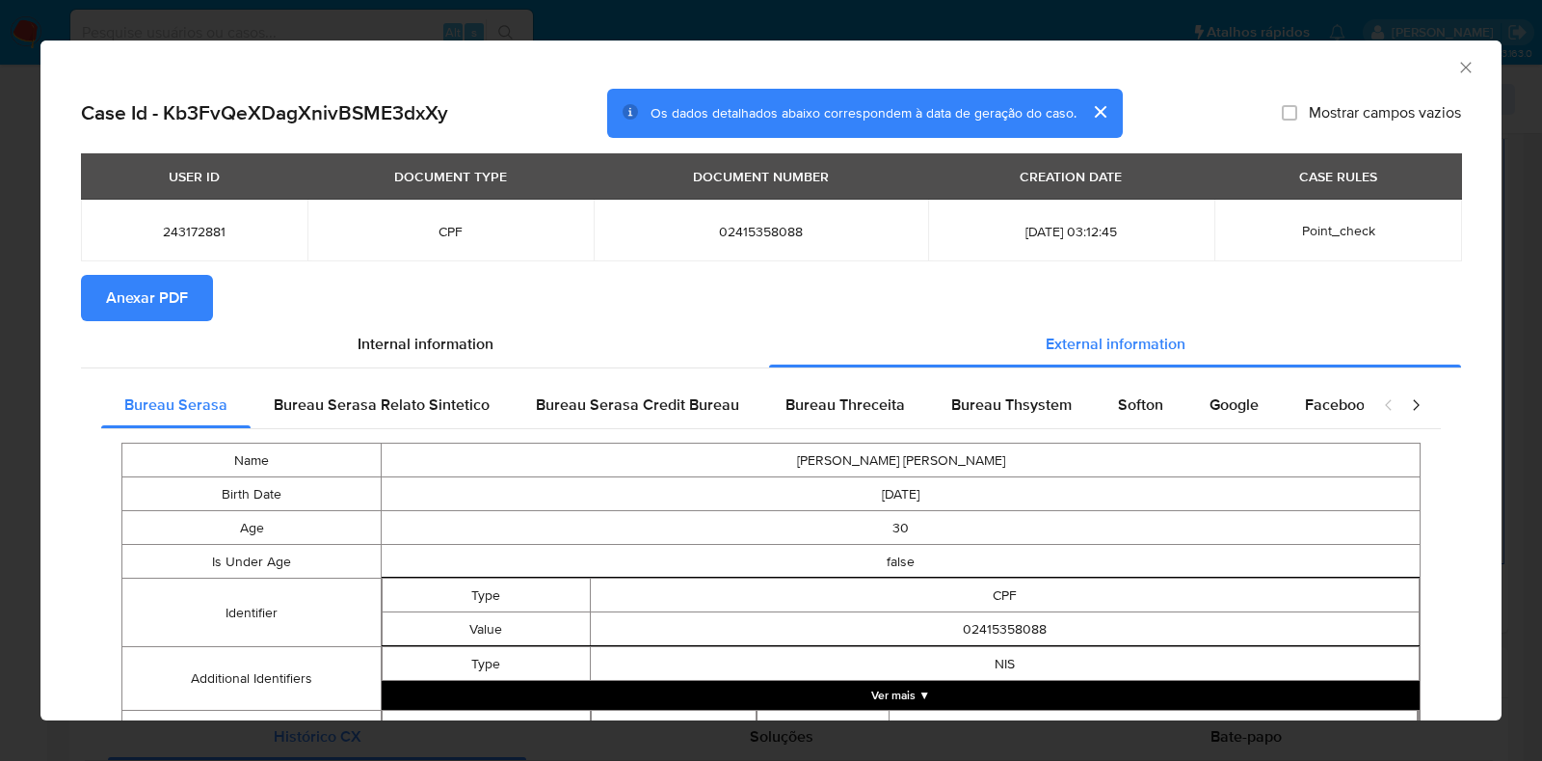
click at [198, 288] on button "Anexar PDF" at bounding box center [147, 298] width 132 height 46
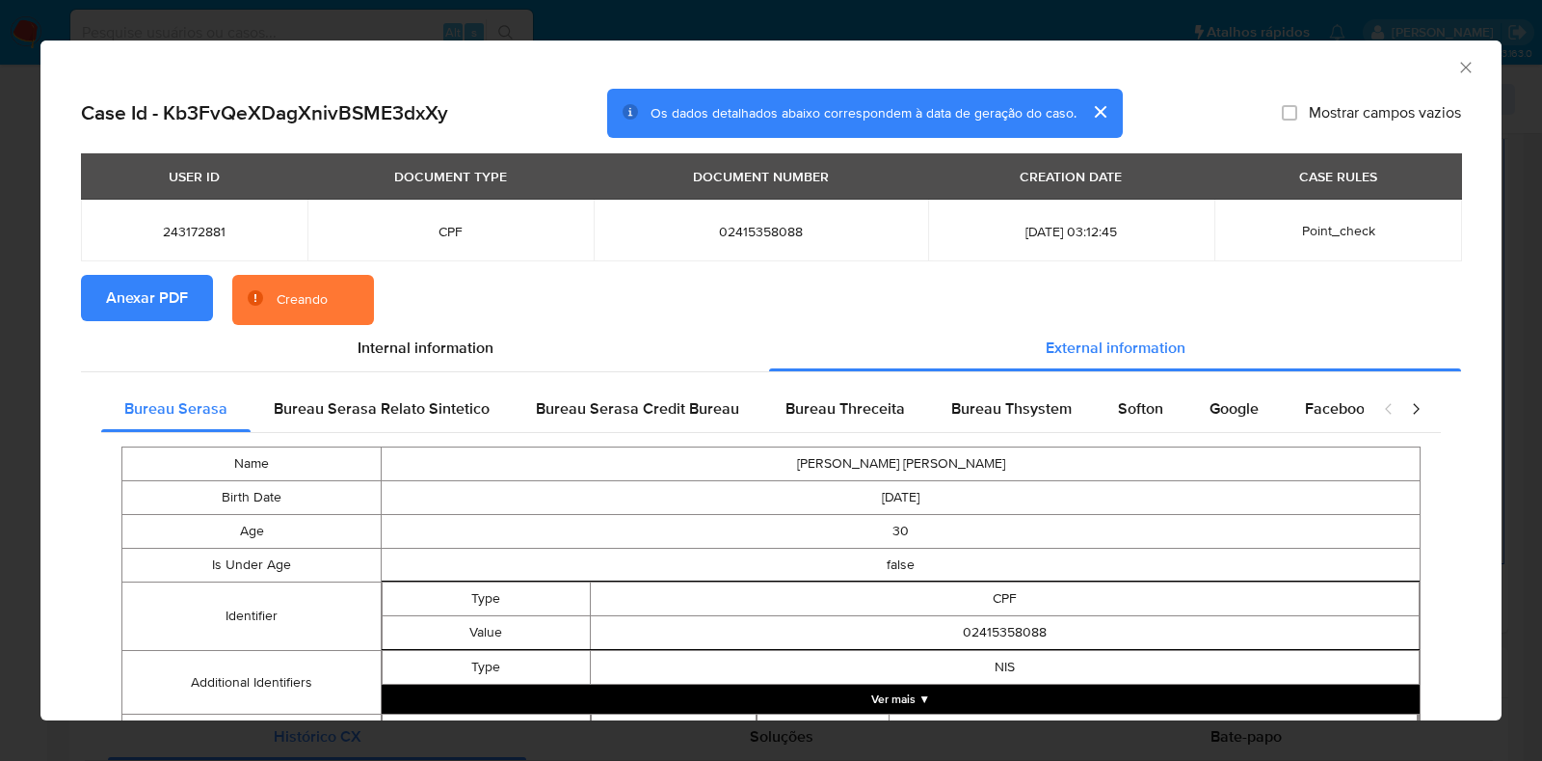
click at [0, 326] on div "AML Data Collector Case Id - Kb3FvQeXDagXnivBSME3dxXy Os dados detalhados abaix…" at bounding box center [771, 380] width 1542 height 761
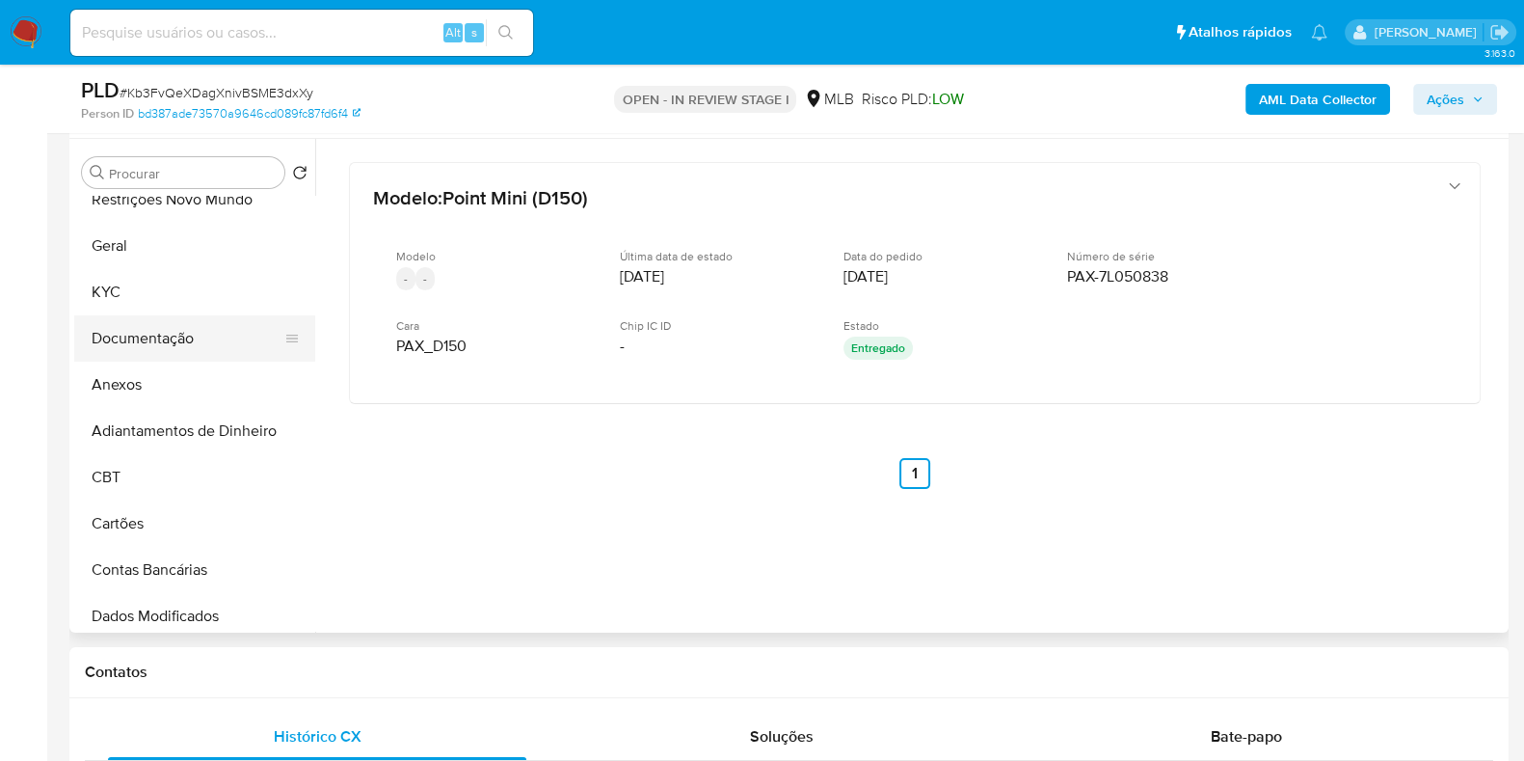
scroll to position [0, 0]
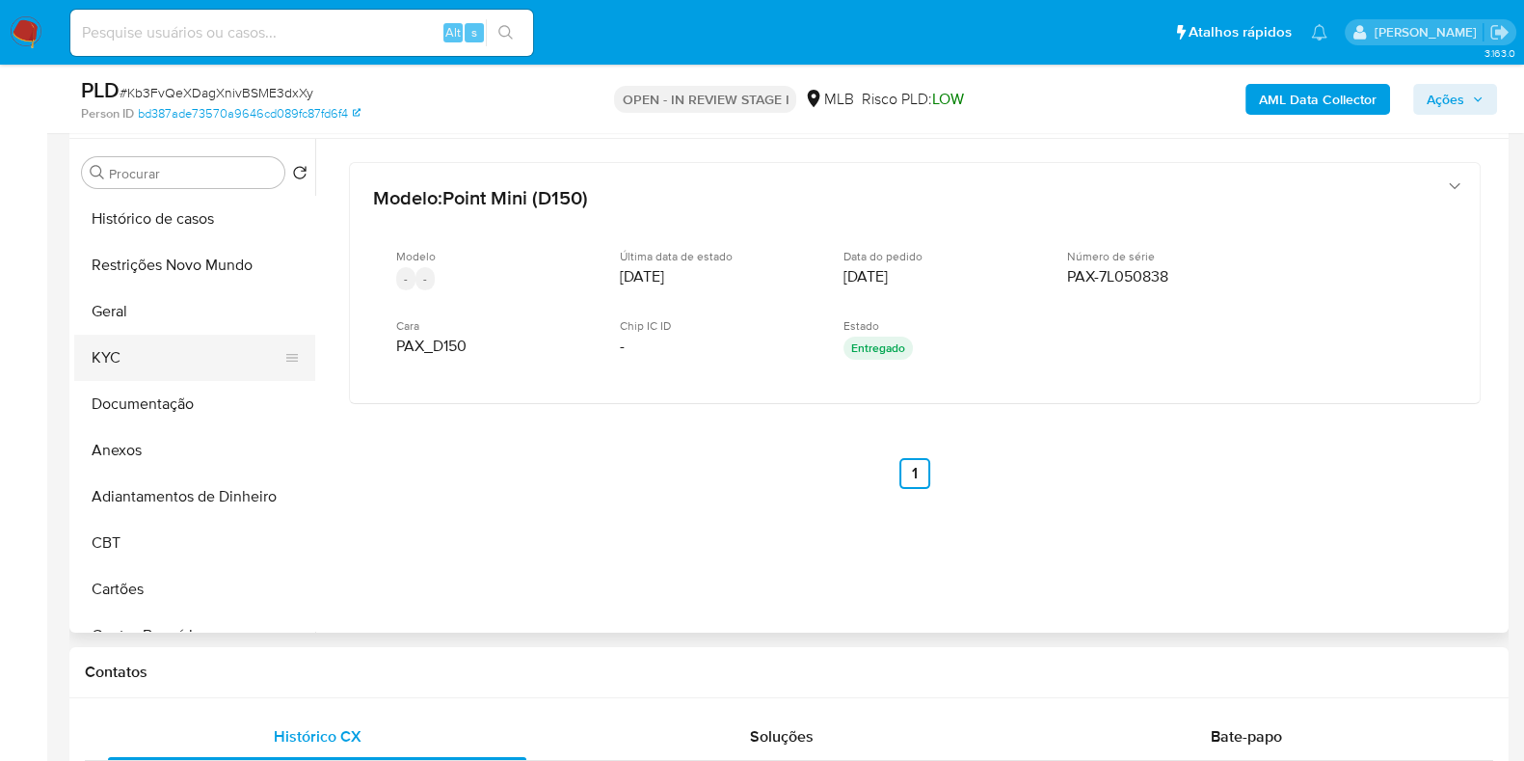
click at [177, 381] on button "Documentação" at bounding box center [194, 404] width 241 height 46
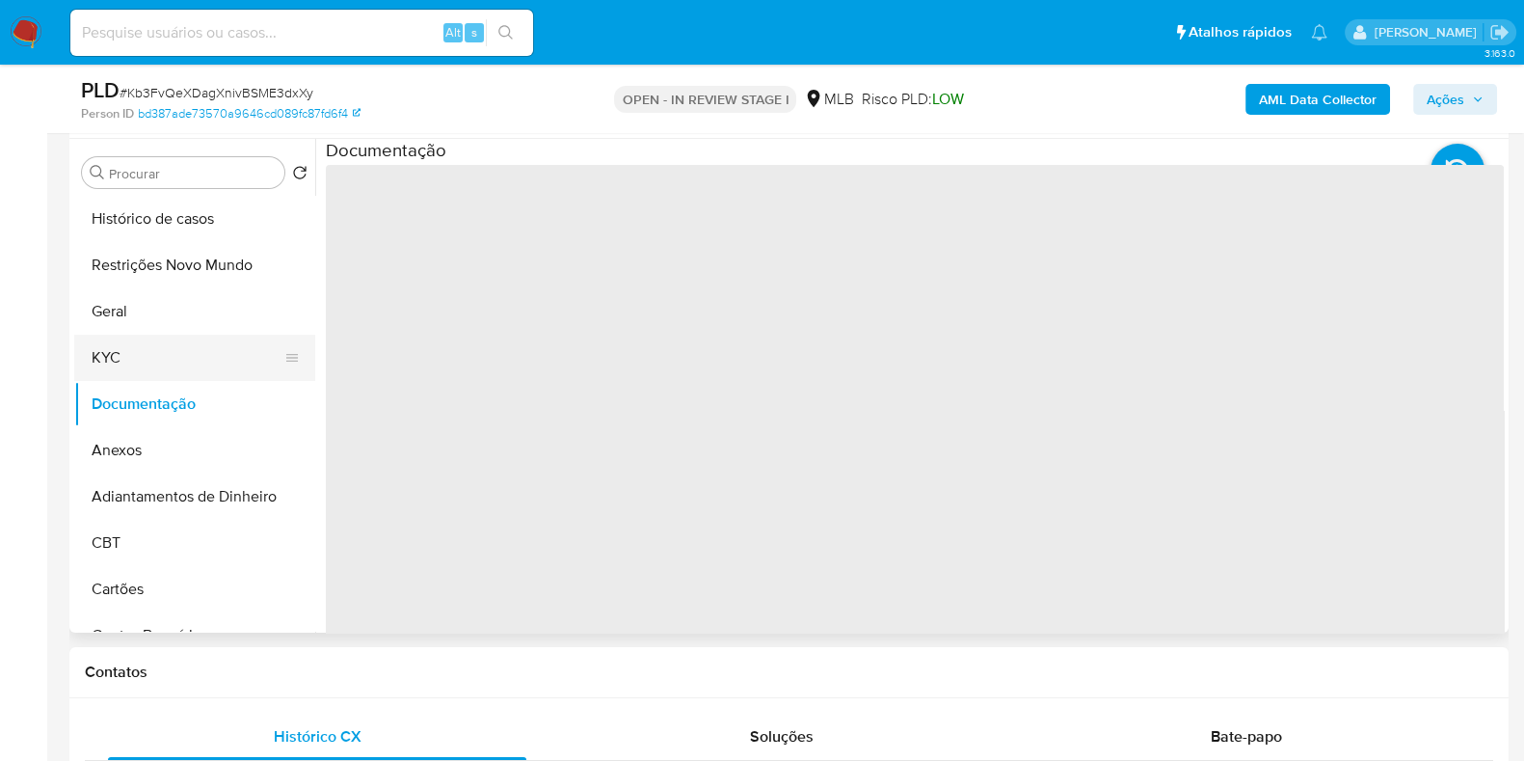
click at [174, 367] on button "KYC" at bounding box center [187, 357] width 226 height 46
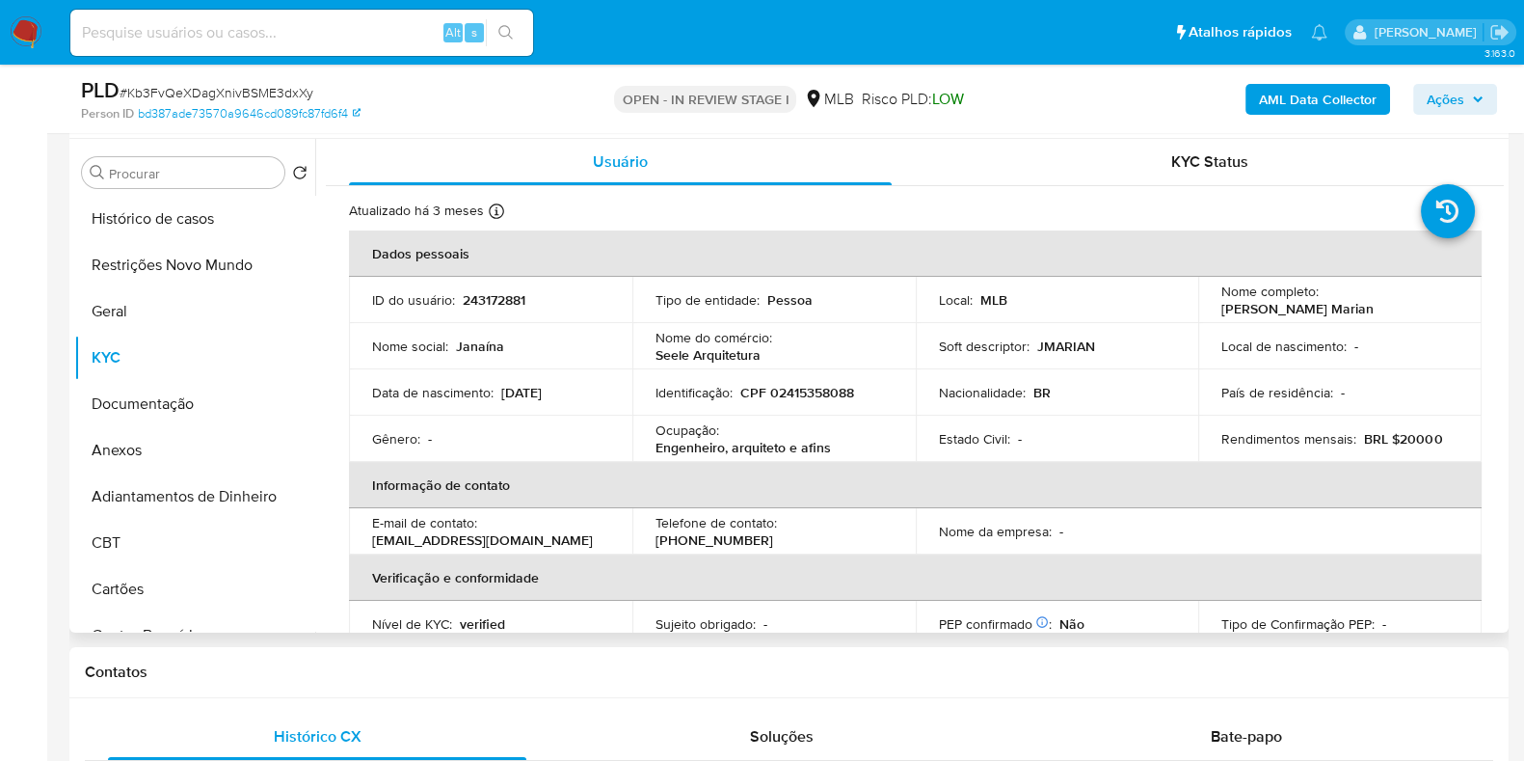
drag, startPoint x: 1364, startPoint y: 297, endPoint x: 1219, endPoint y: 312, distance: 145.4
click at [1221, 312] on div "Nome completo : Janaina Molling Marian" at bounding box center [1339, 299] width 237 height 35
drag, startPoint x: 1200, startPoint y: 316, endPoint x: 1366, endPoint y: 309, distance: 165.9
click at [1366, 309] on td "Nome completo : Janaina Molling Marian" at bounding box center [1339, 300] width 283 height 46
copy p "Janaina Molling Marian"
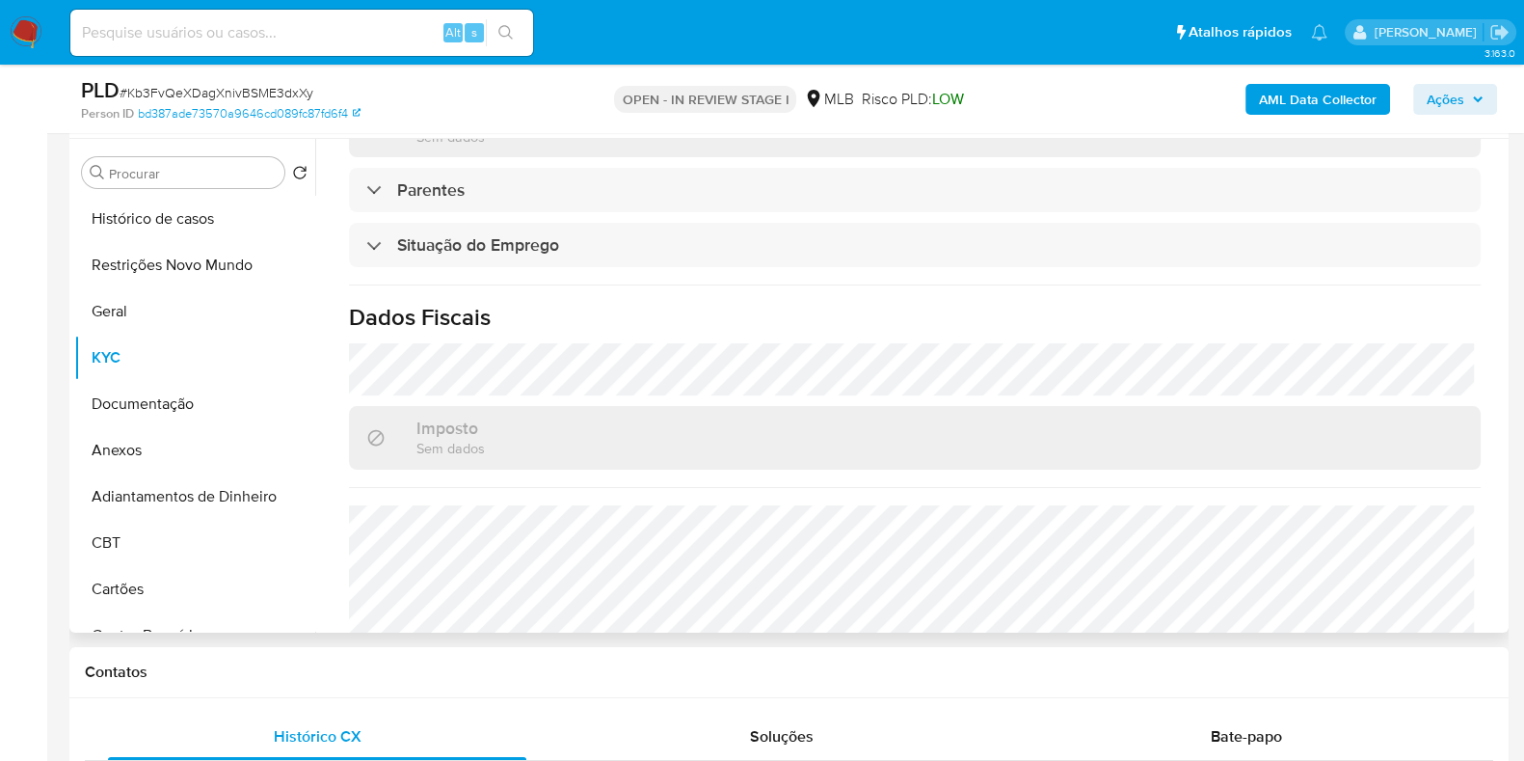
scroll to position [838, 0]
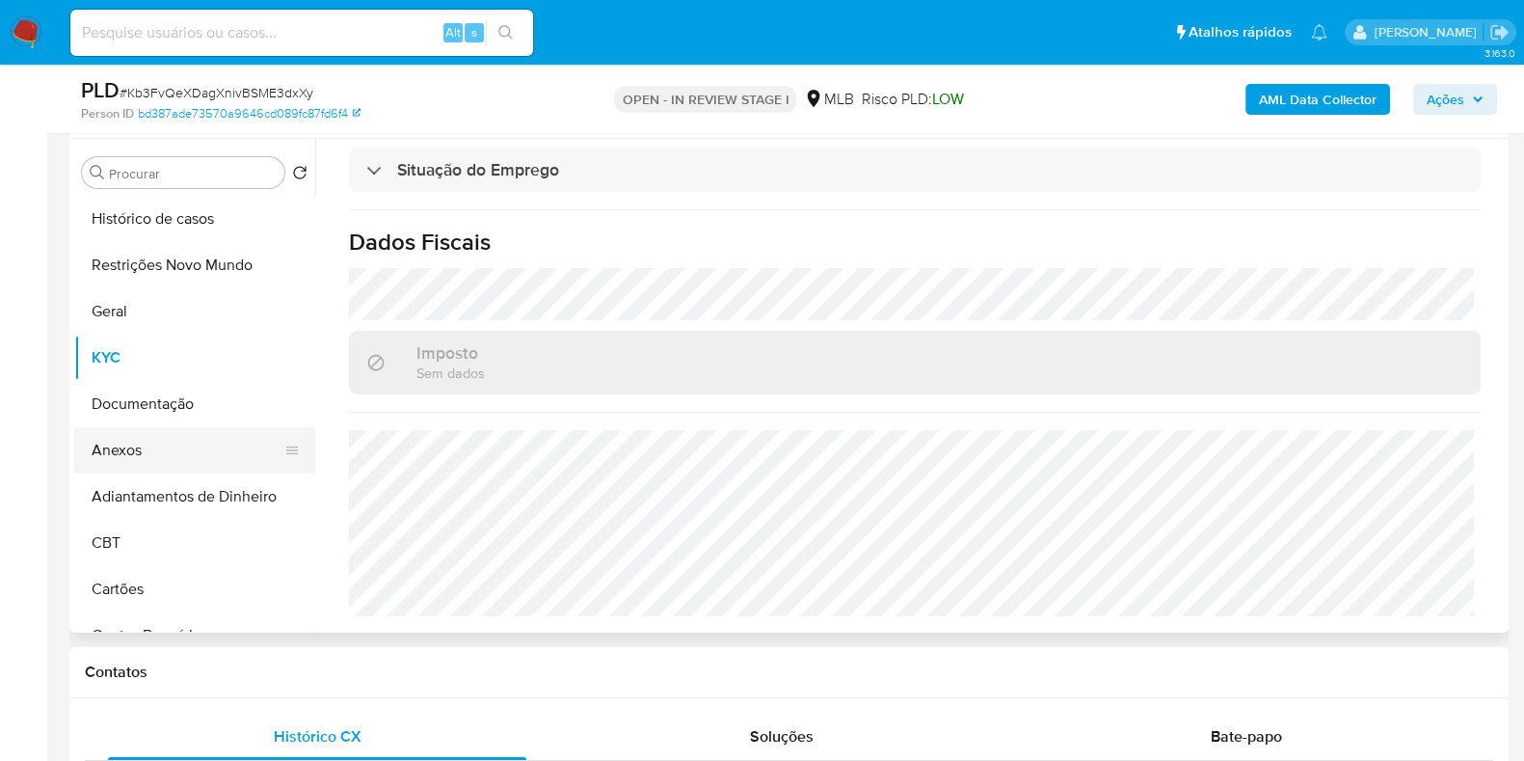
click at [137, 438] on button "Anexos" at bounding box center [187, 450] width 226 height 46
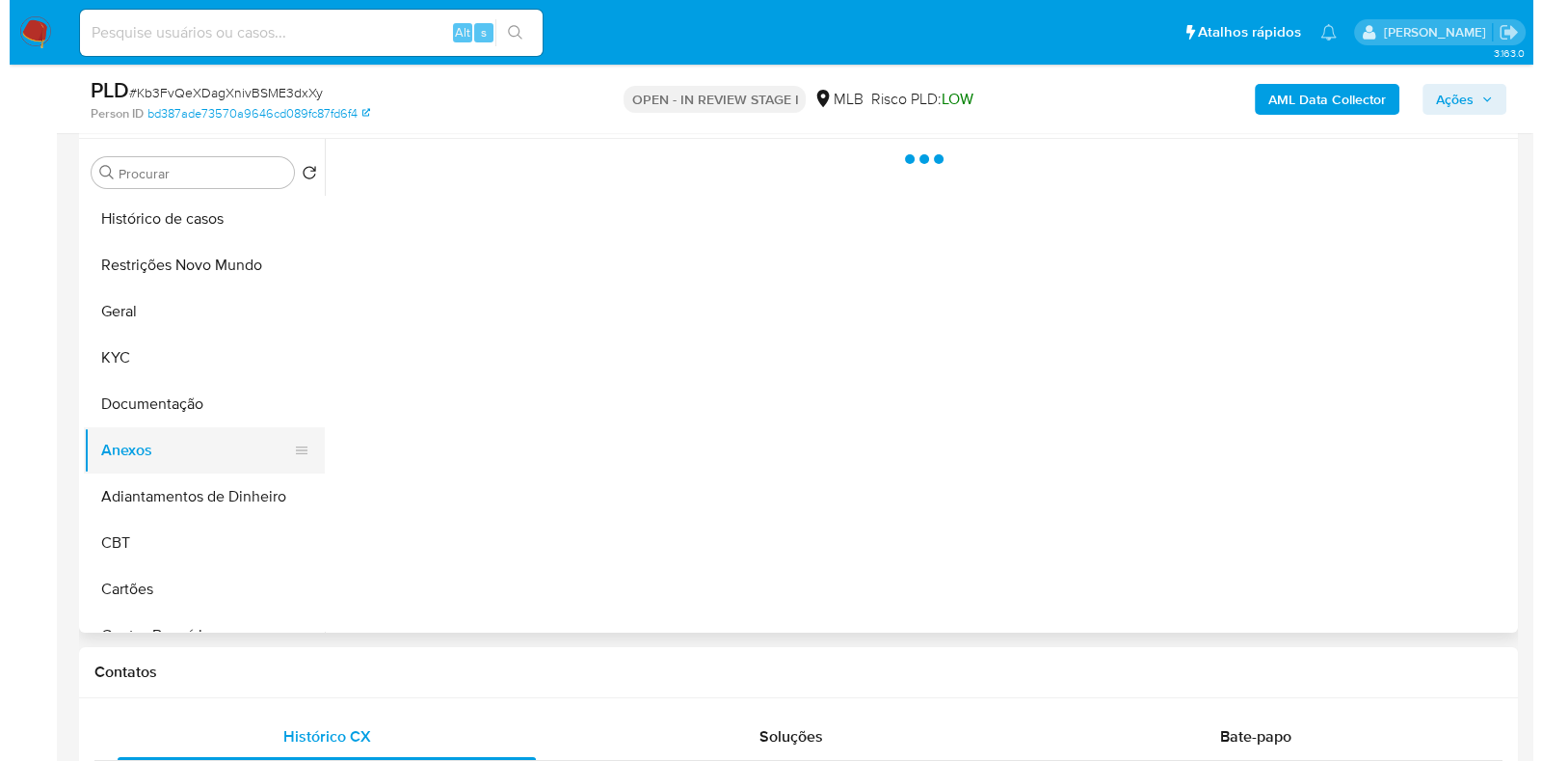
scroll to position [0, 0]
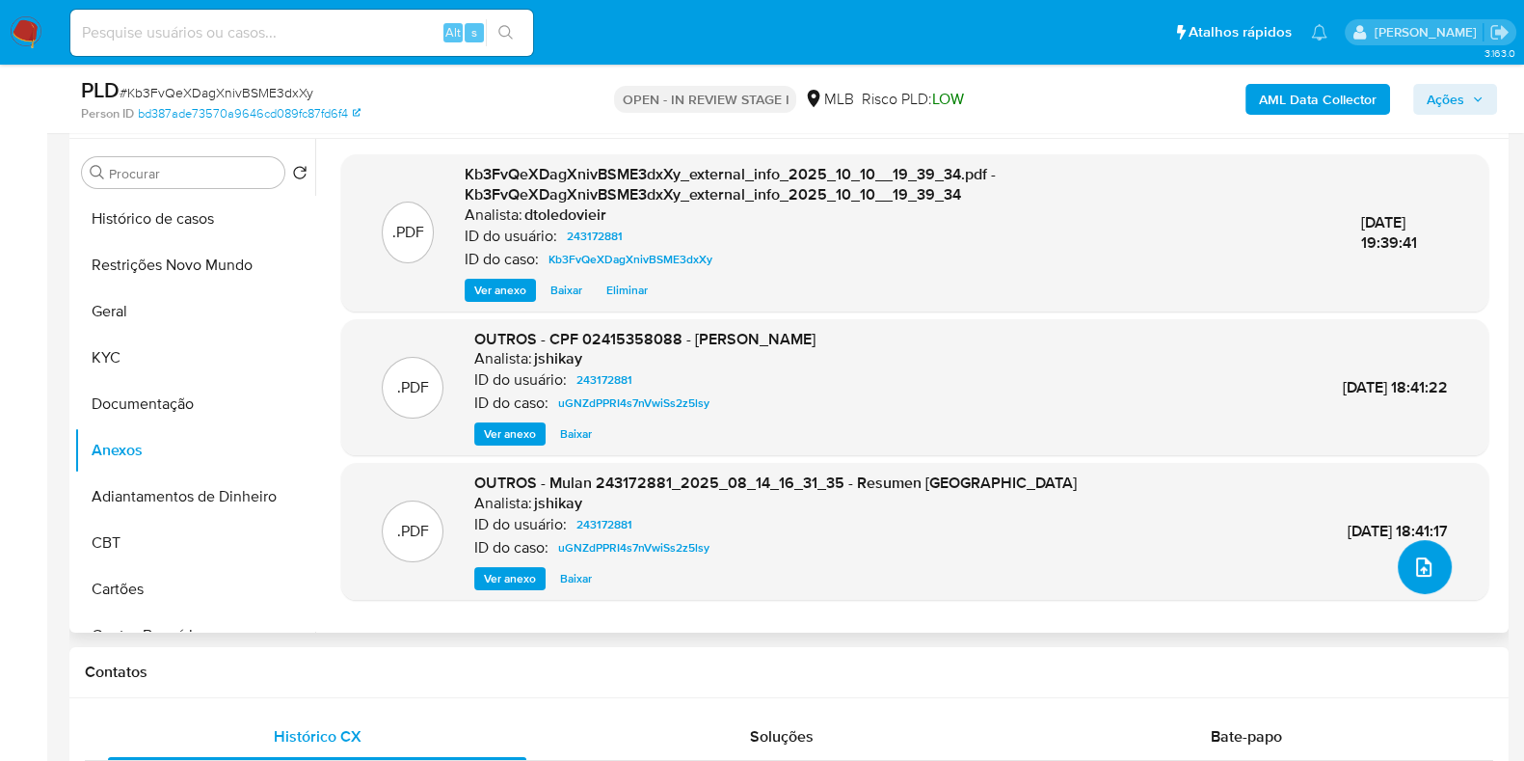
click at [1412, 562] on icon "upload-file" at bounding box center [1423, 566] width 23 height 23
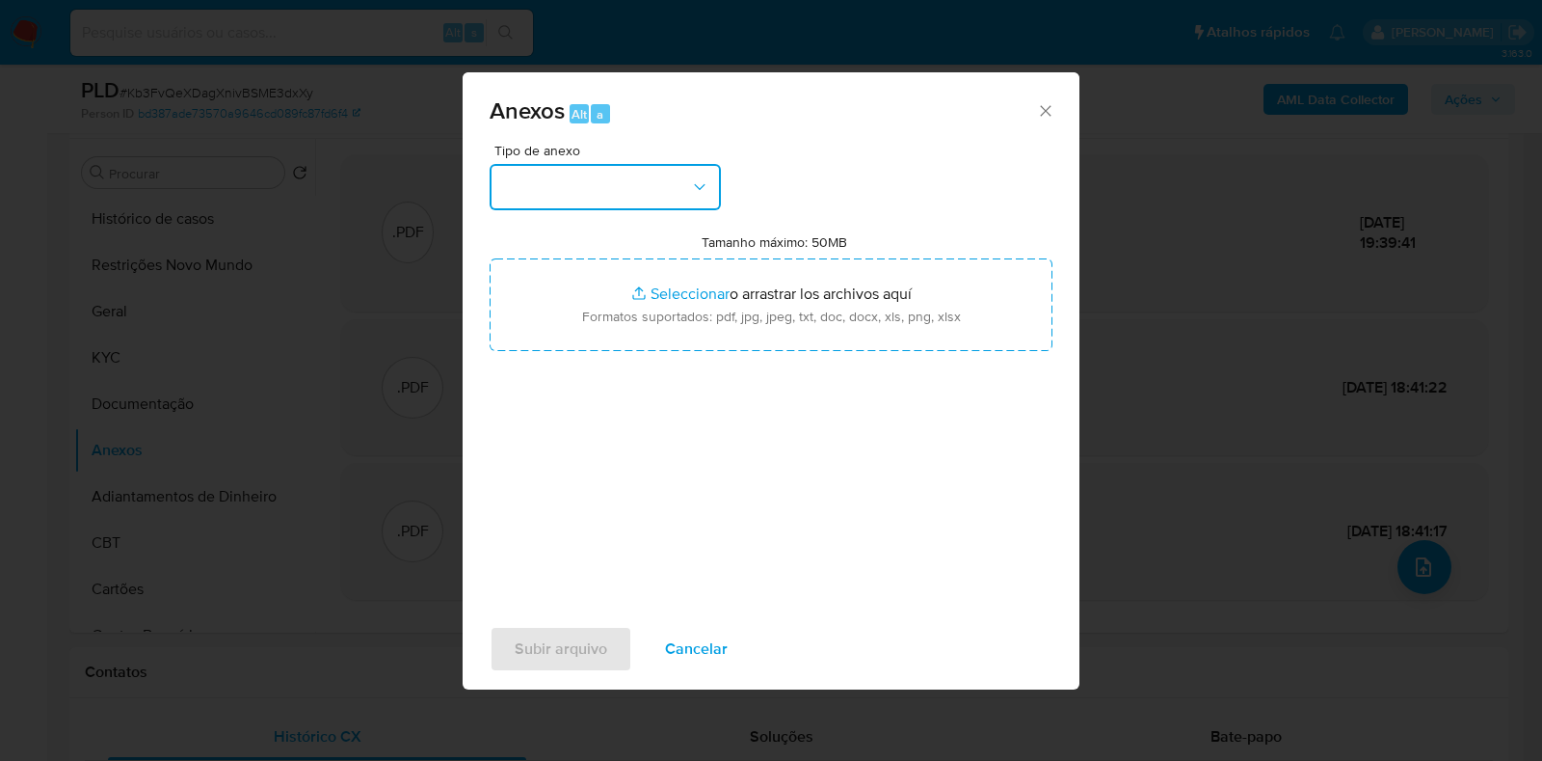
drag, startPoint x: 579, startPoint y: 180, endPoint x: 583, endPoint y: 201, distance: 21.6
click at [579, 181] on button "button" at bounding box center [605, 187] width 231 height 46
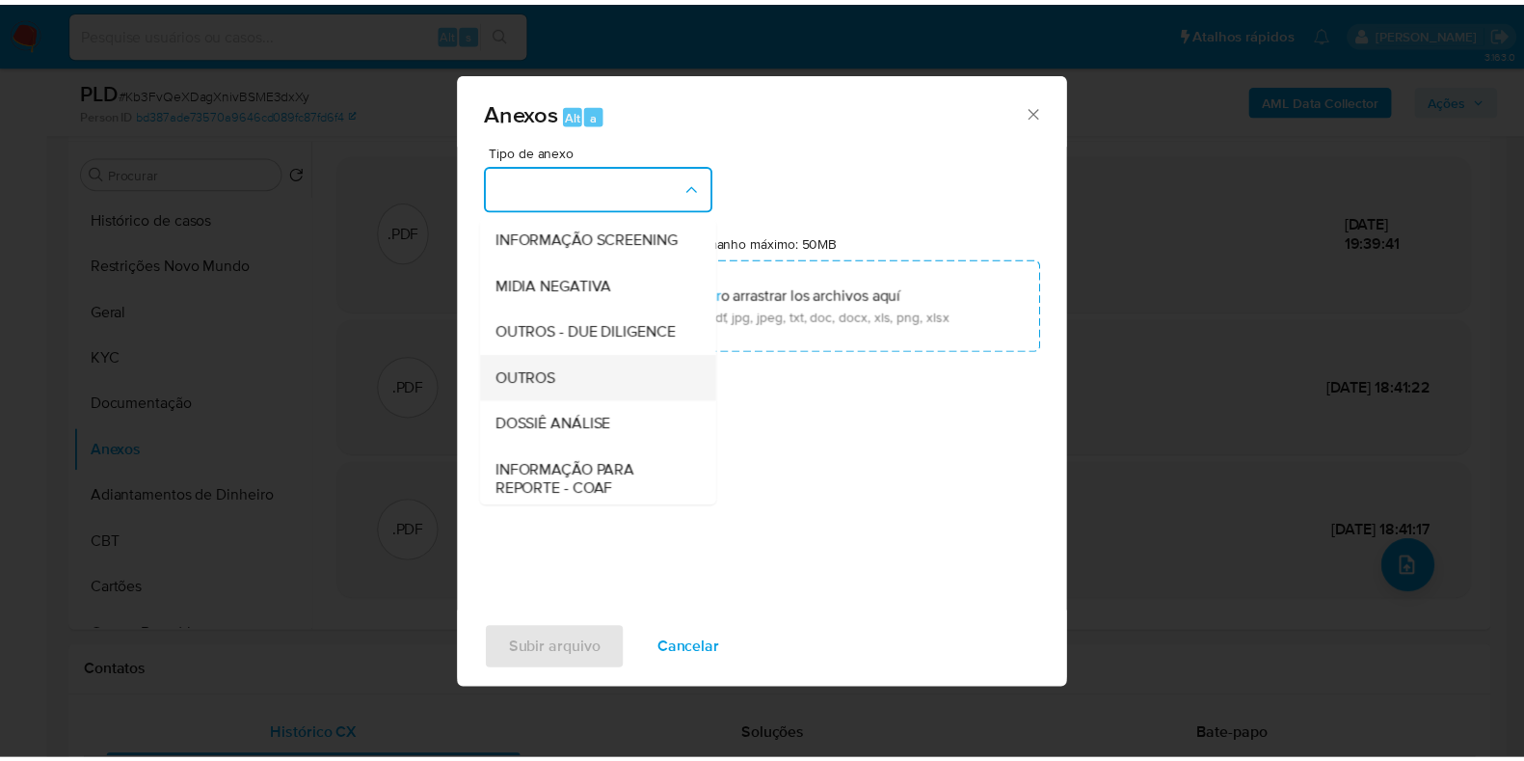
scroll to position [297, 0]
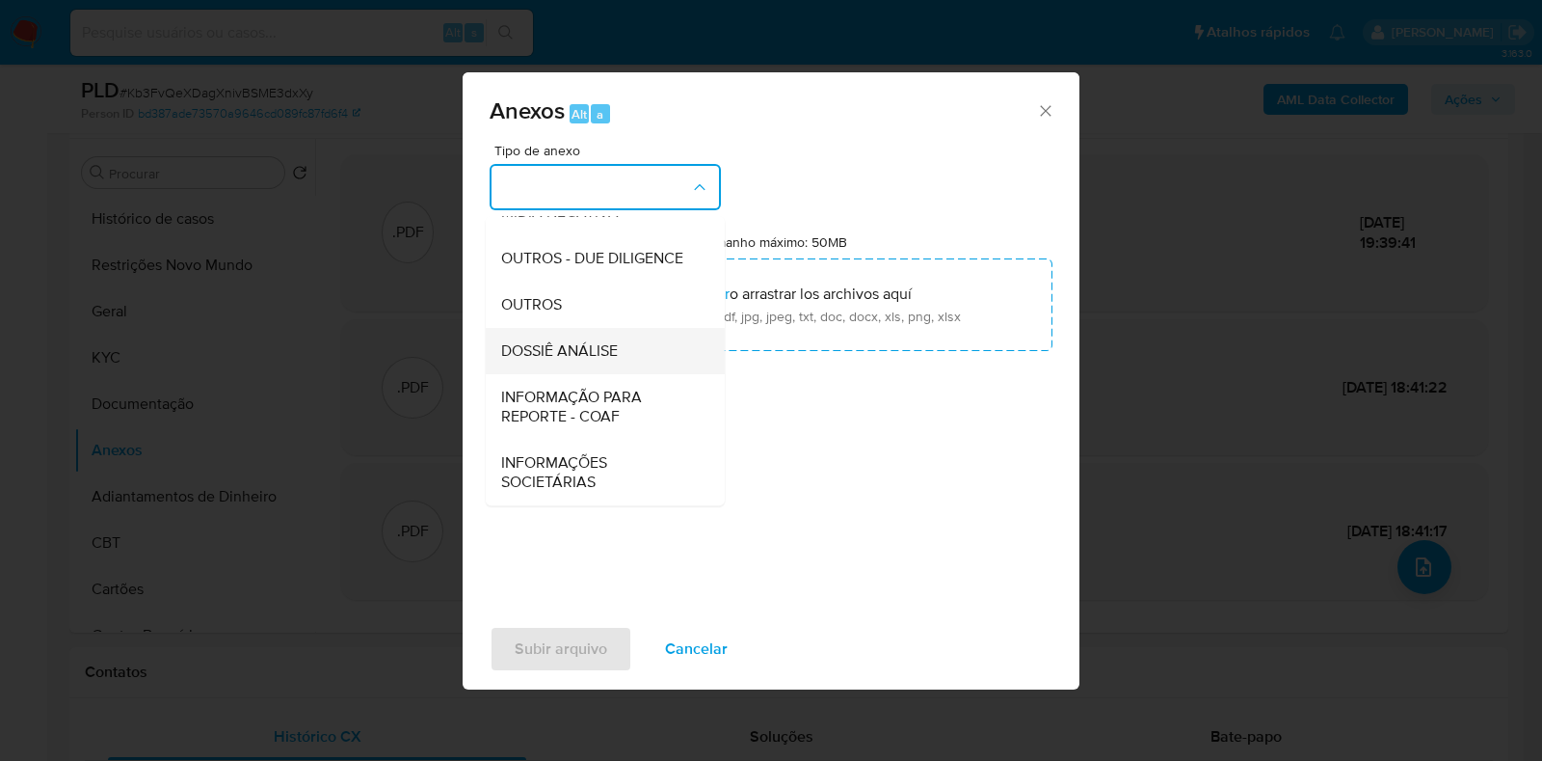
click at [546, 342] on span "DOSSIÊ ANÁLISE" at bounding box center [559, 350] width 117 height 19
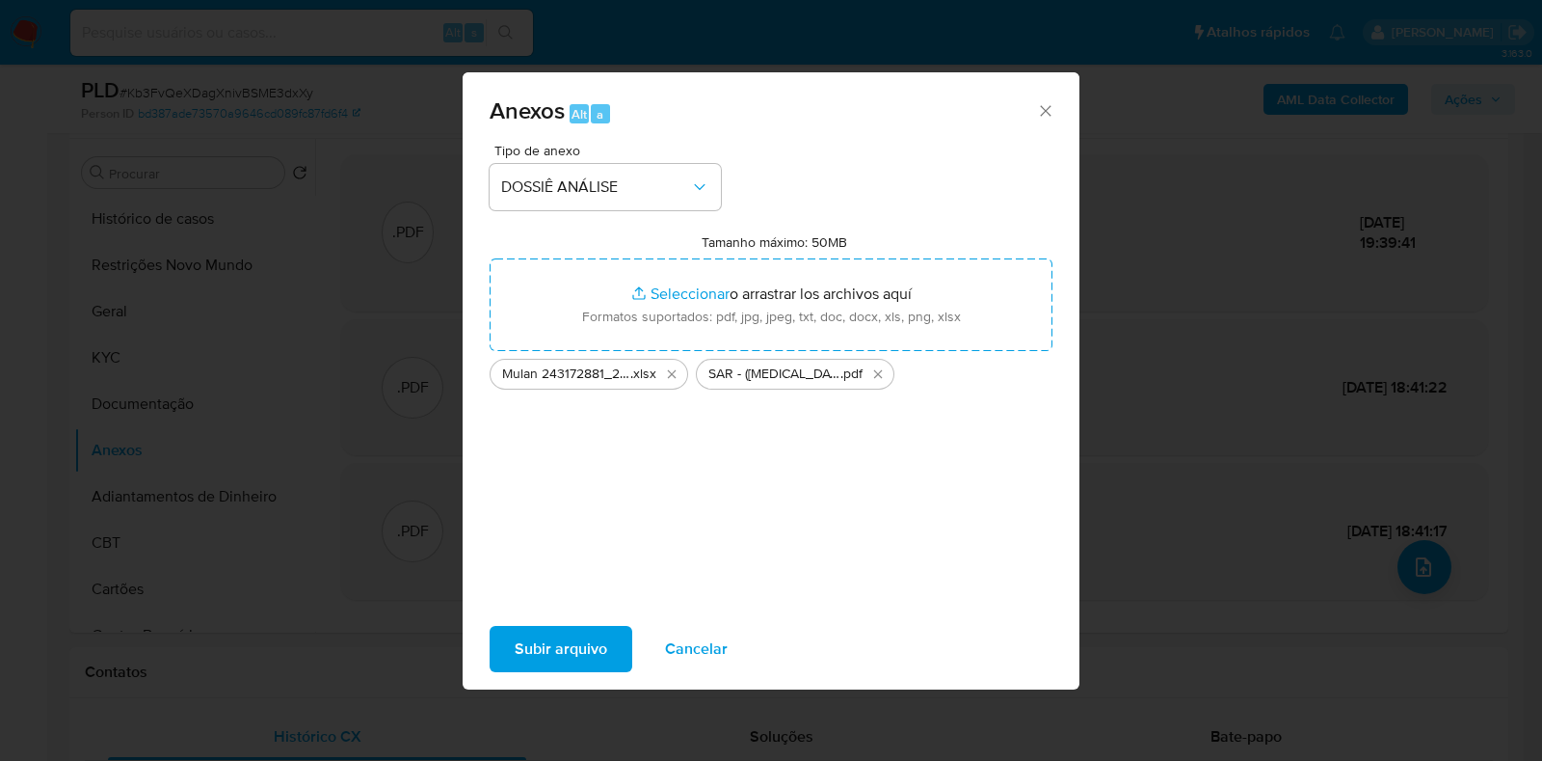
click at [551, 646] on span "Subir arquivo" at bounding box center [561, 649] width 93 height 42
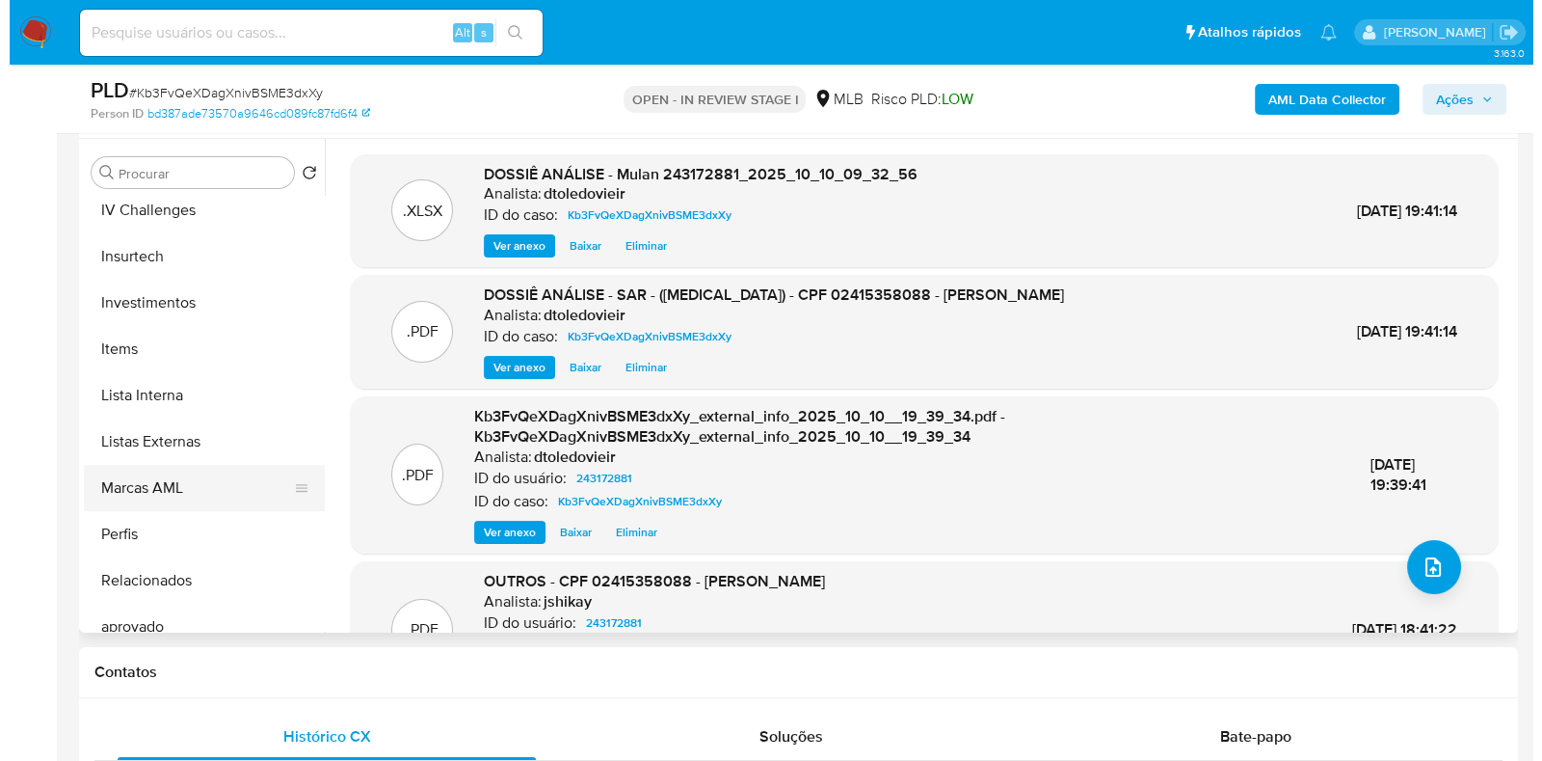
scroll to position [963, 0]
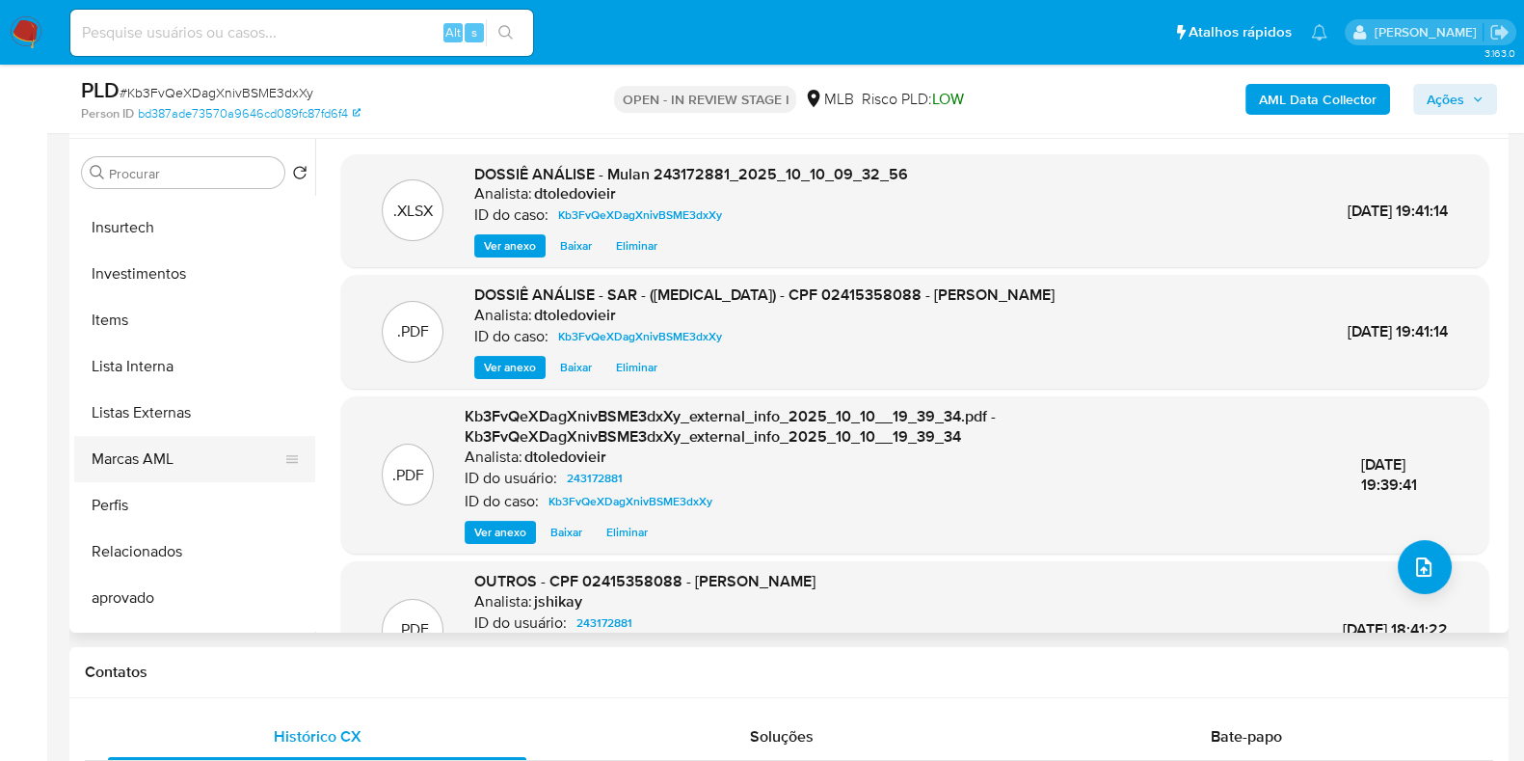
click at [198, 458] on button "Marcas AML" at bounding box center [187, 459] width 226 height 46
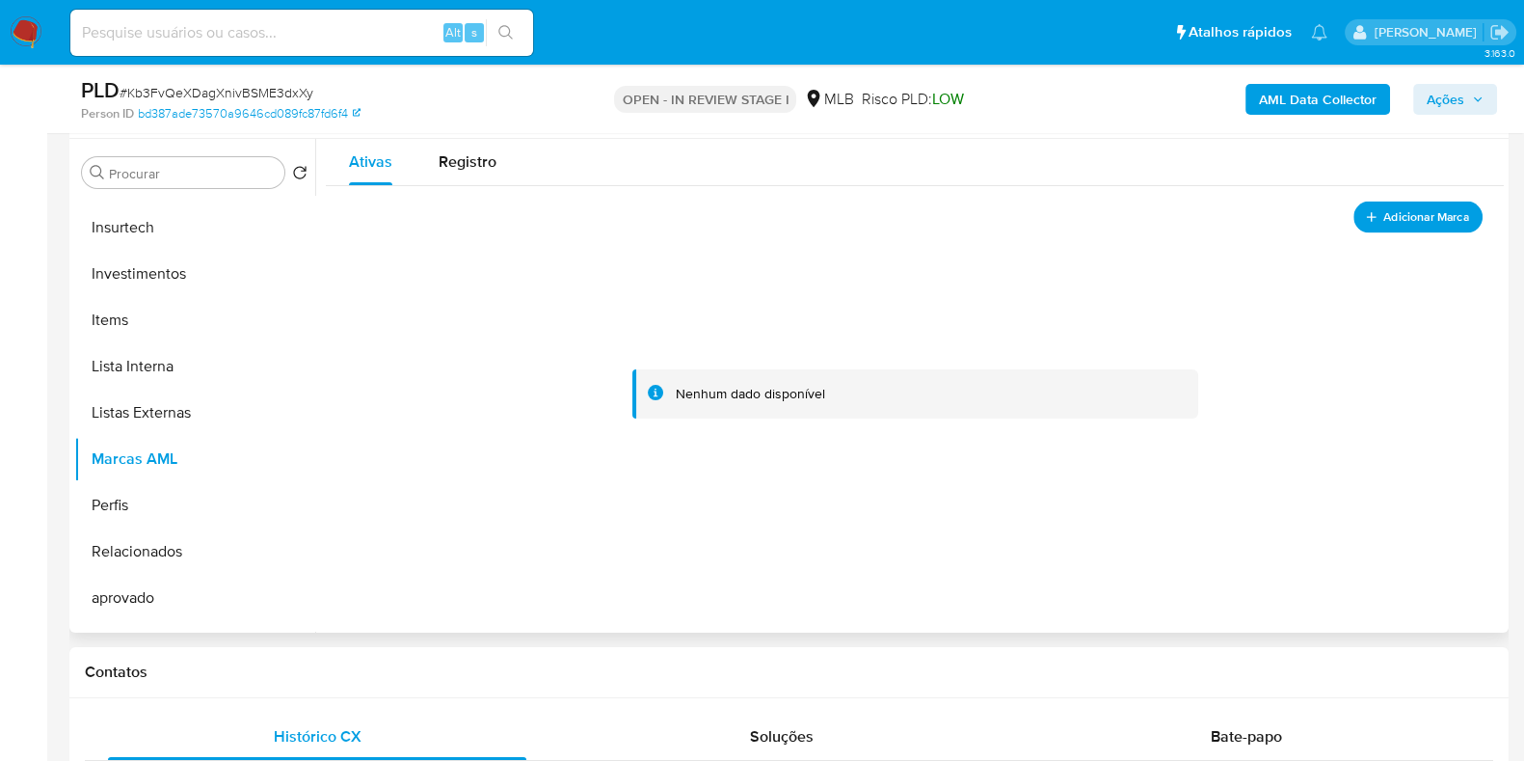
click at [1409, 219] on span "Adicionar Marca" at bounding box center [1426, 216] width 86 height 24
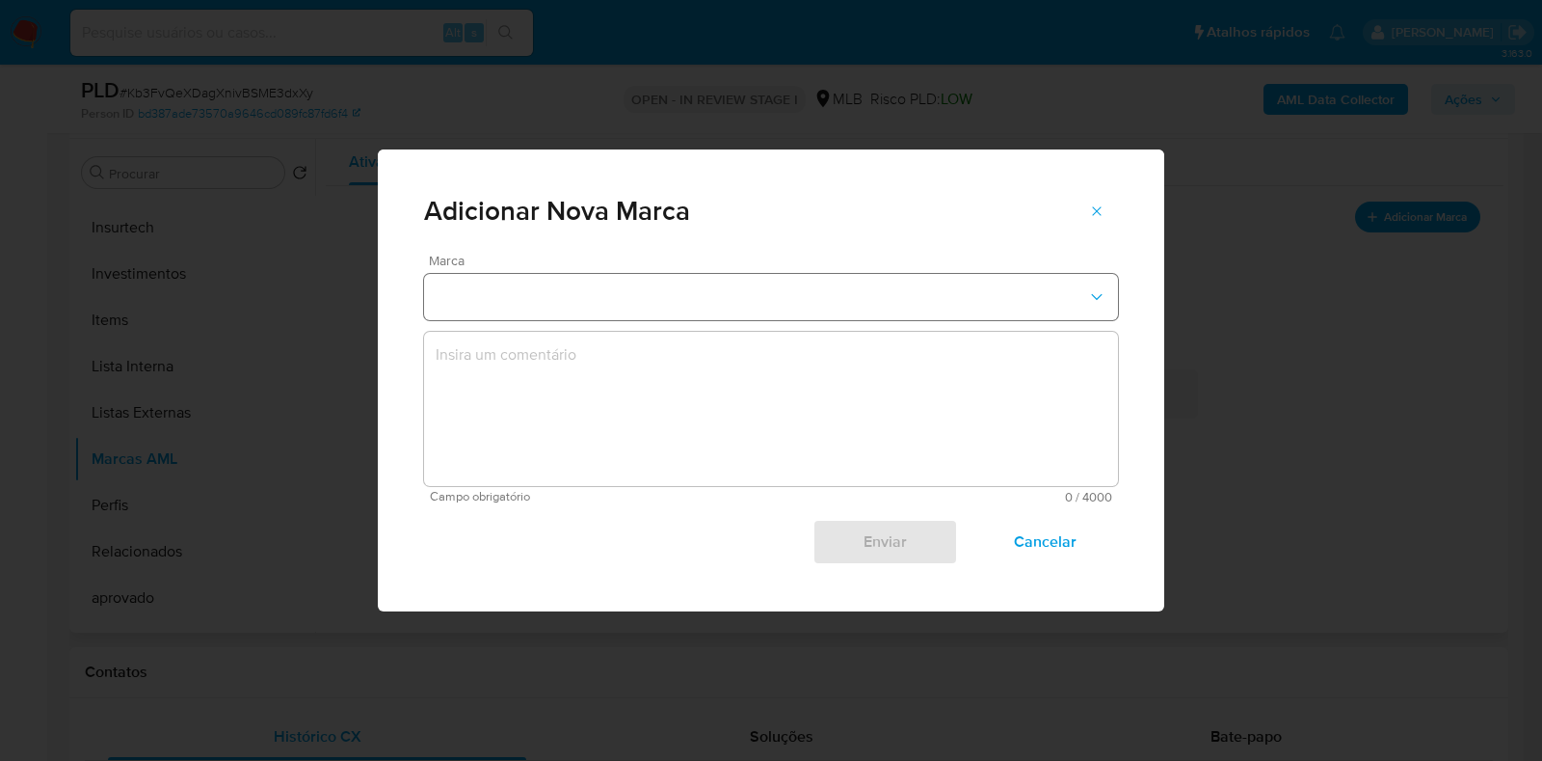
click at [790, 292] on button "marks-modal" at bounding box center [771, 297] width 694 height 46
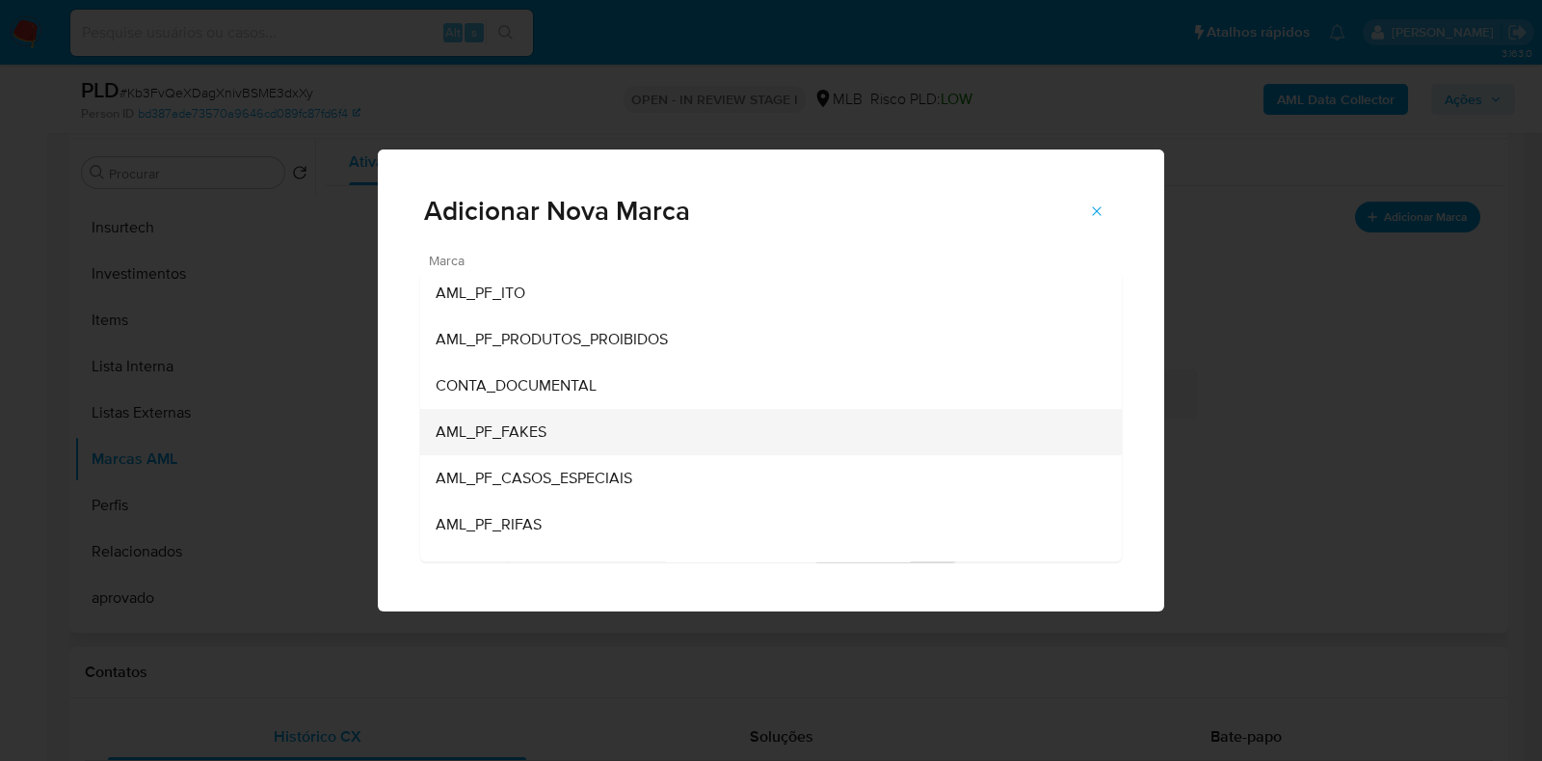
scroll to position [0, 0]
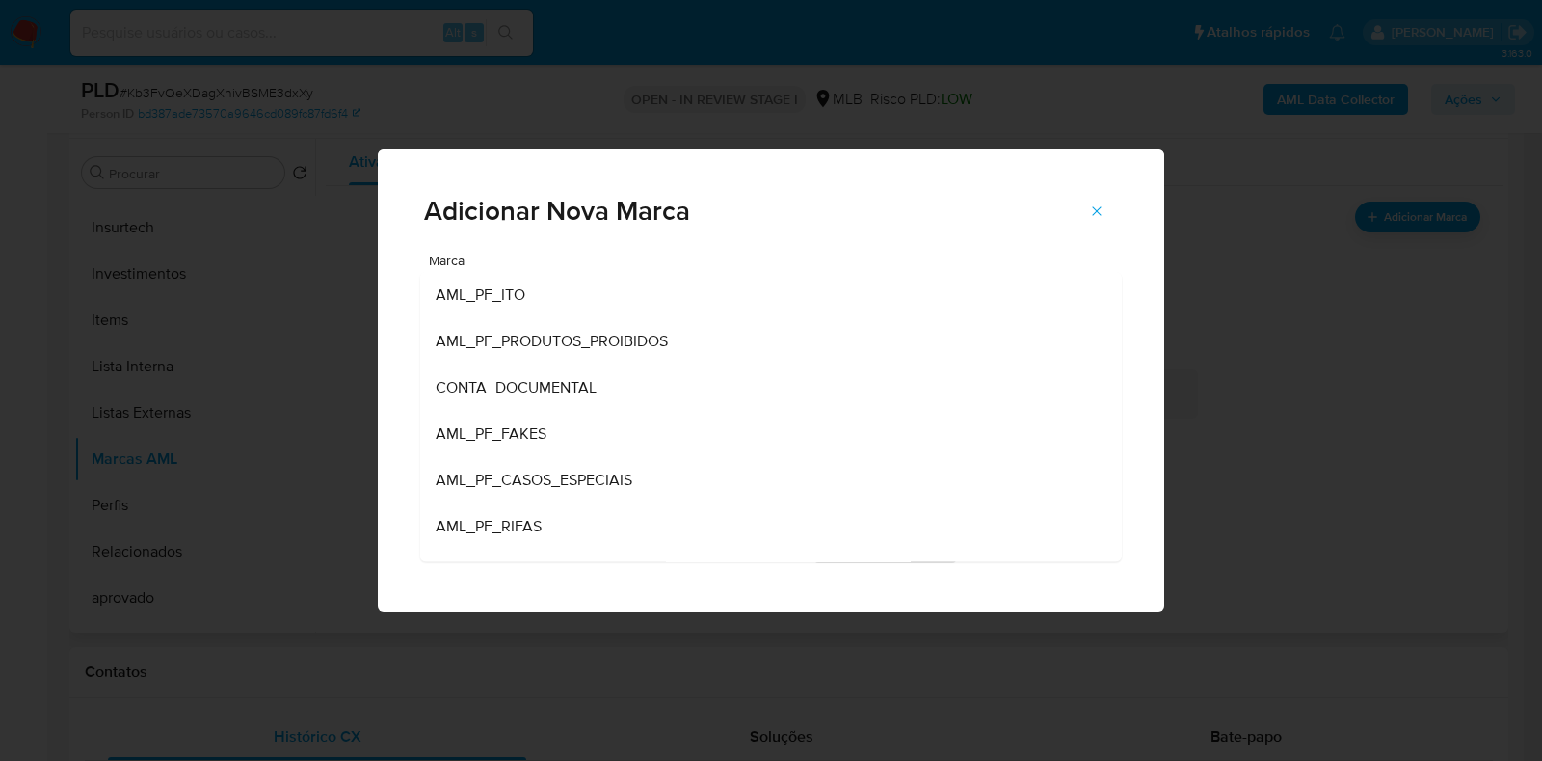
click at [84, 198] on div "Adicionar Nova Marca Marca AML_PF_ITO AML_PF_PRODUTOS_PROIBIDOS CONTA_DOCUMENTA…" at bounding box center [771, 380] width 1542 height 761
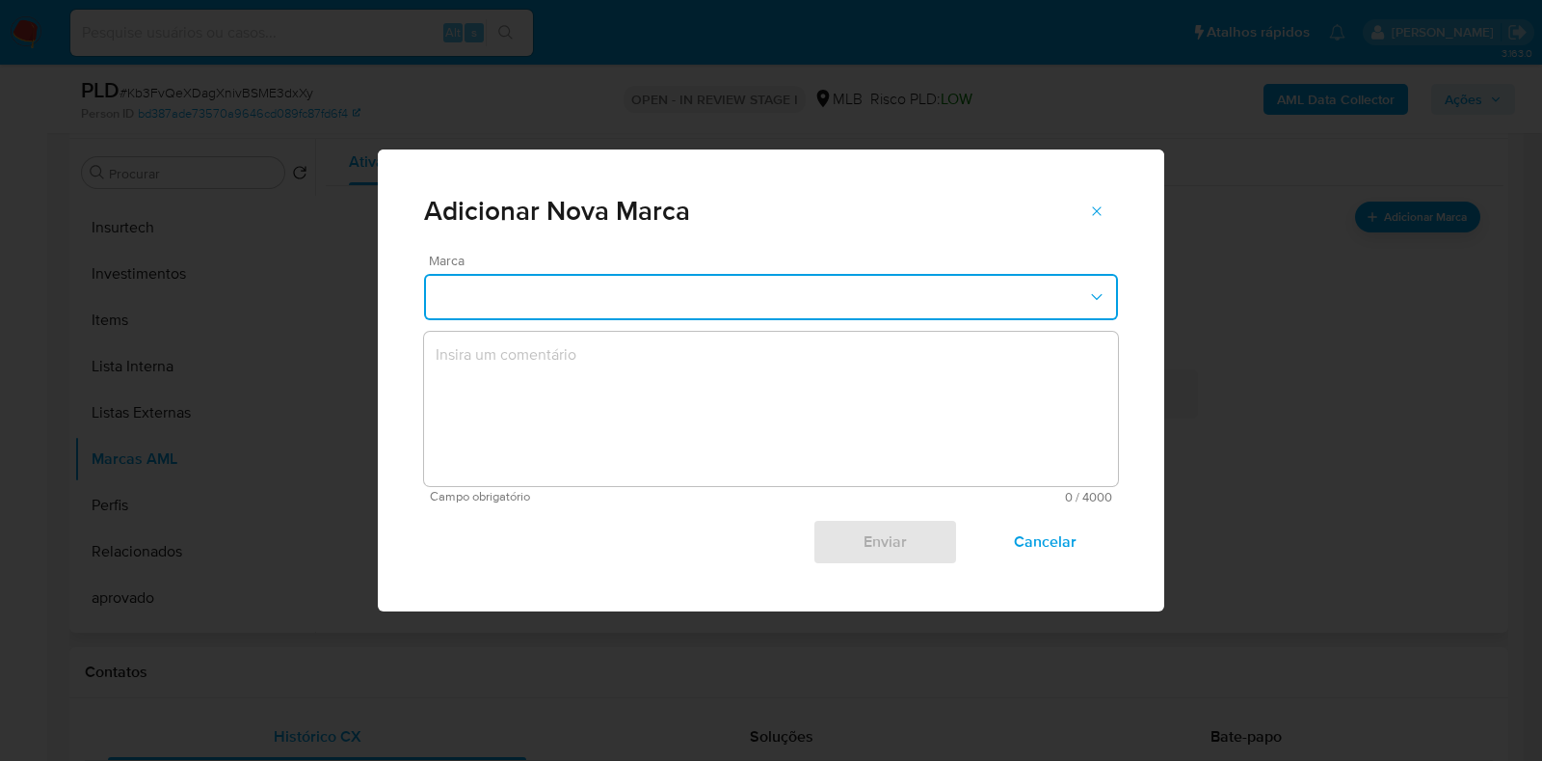
click at [833, 308] on button "marks-modal" at bounding box center [771, 297] width 694 height 46
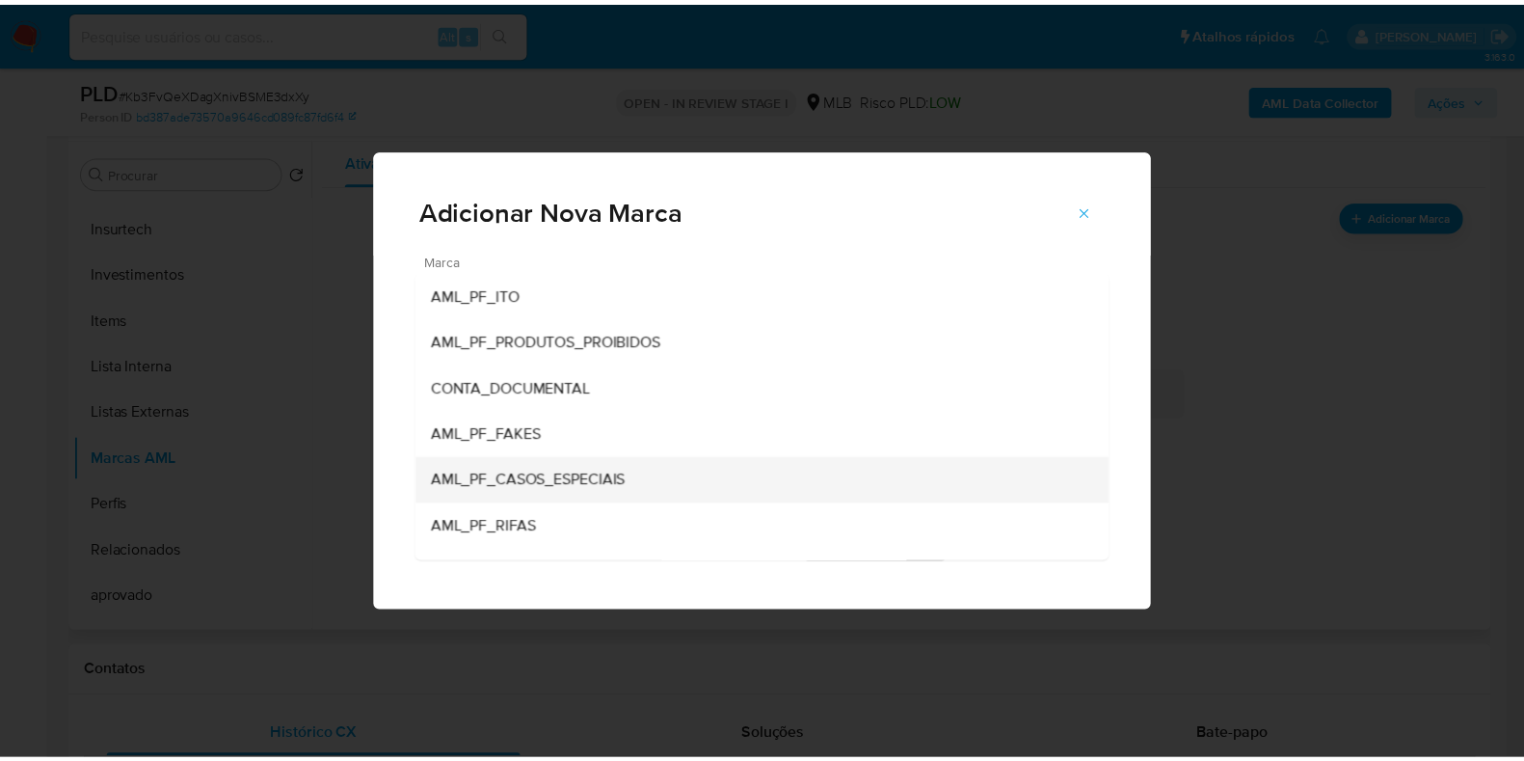
scroll to position [120, 0]
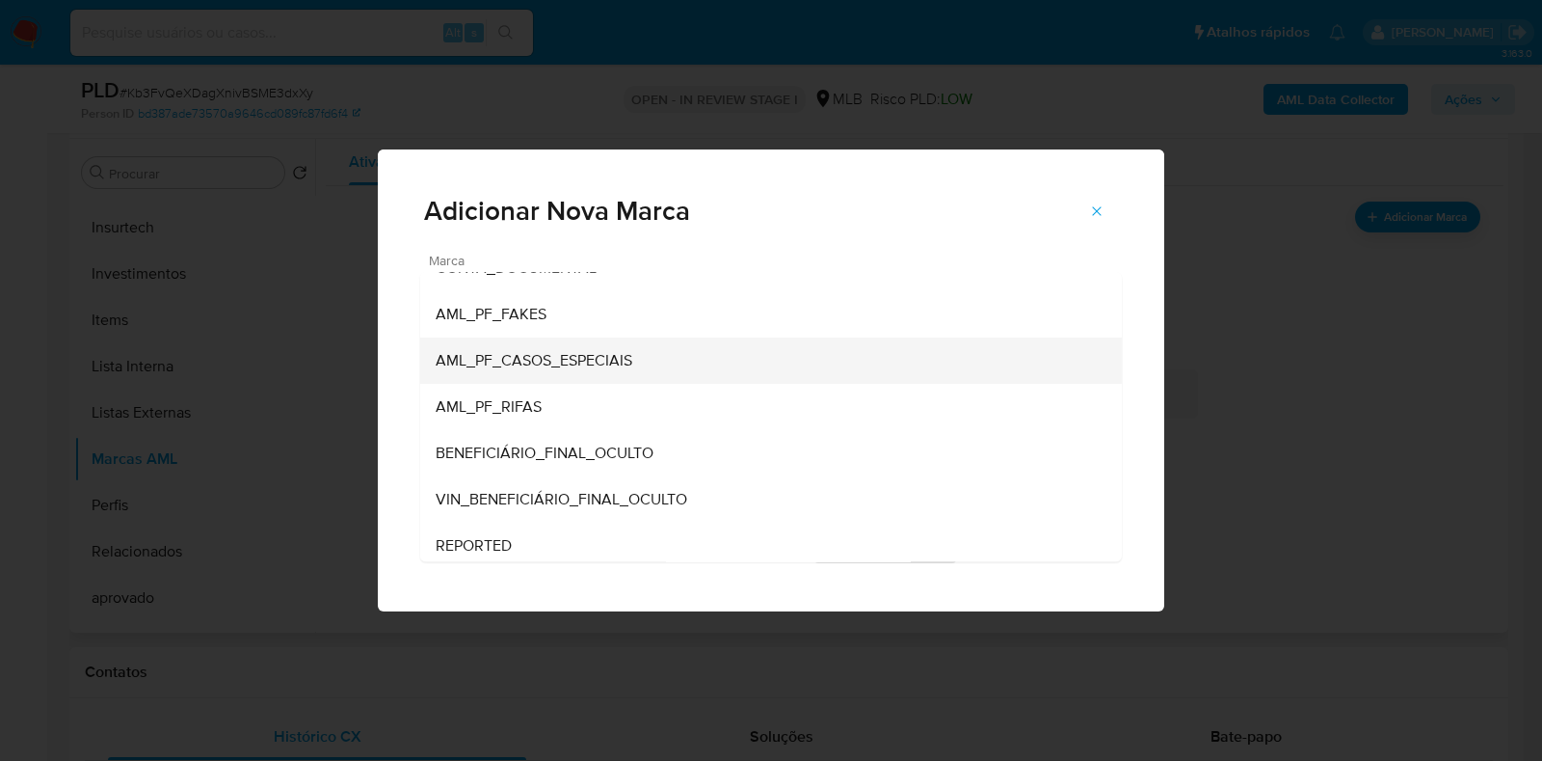
click at [824, 365] on div "AML_PF_CASOS_ESPECIAIS" at bounding box center [765, 360] width 659 height 46
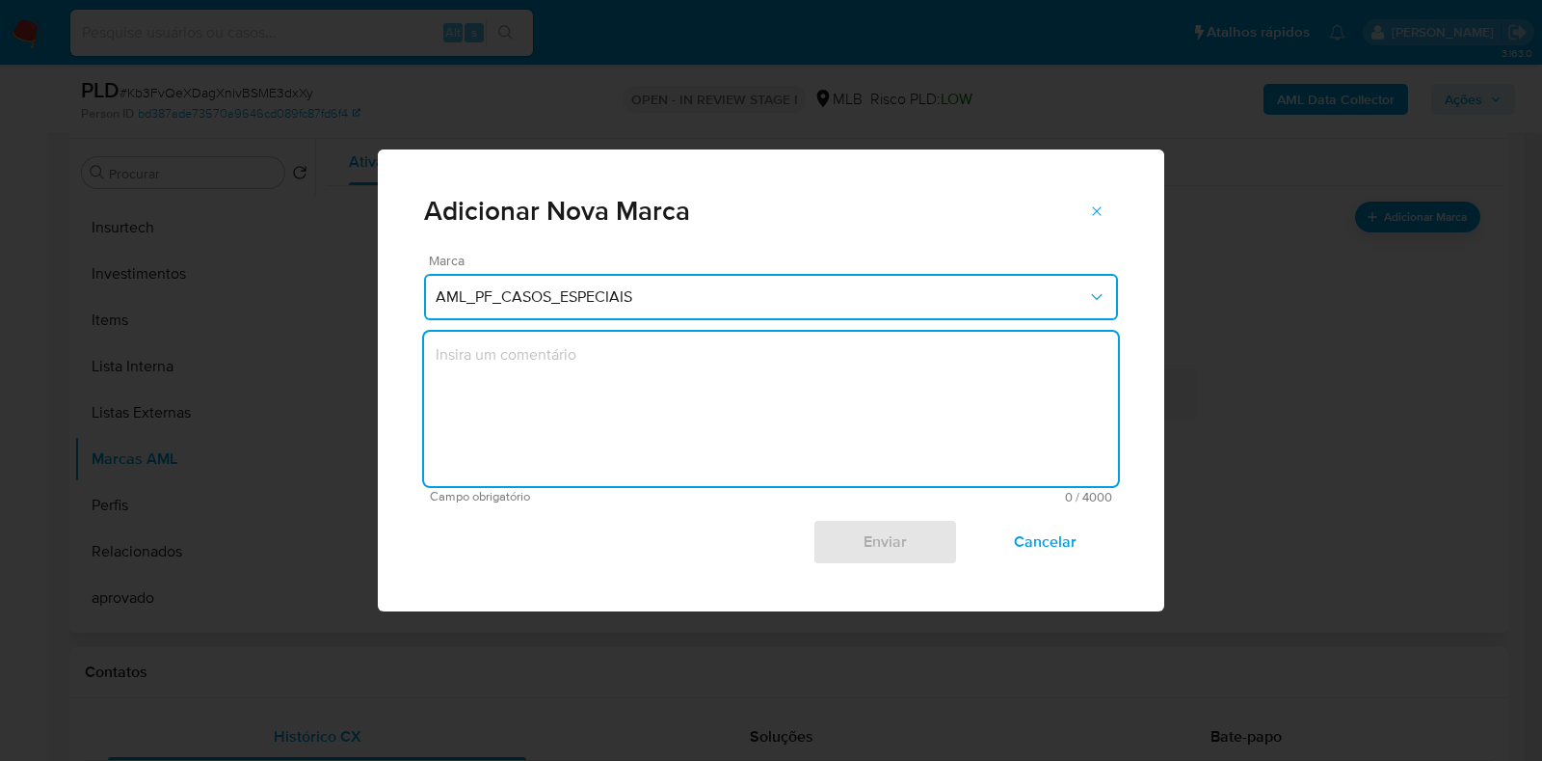
click at [838, 375] on textarea "marks-modal" at bounding box center [771, 409] width 694 height 154
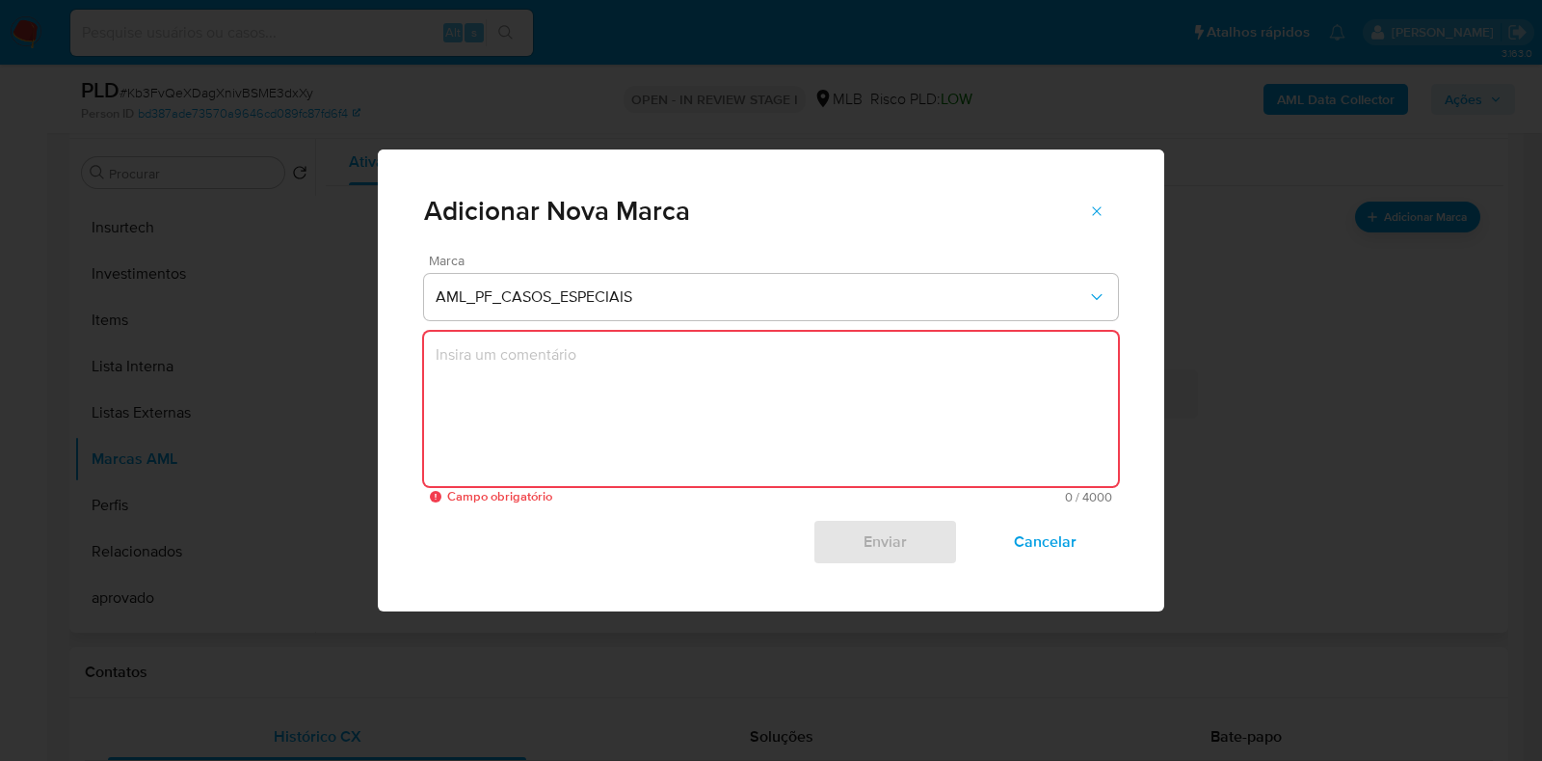
paste textarea "Os recursos expressivos foram recebidos por meio de máquina POS, apresentando c…"
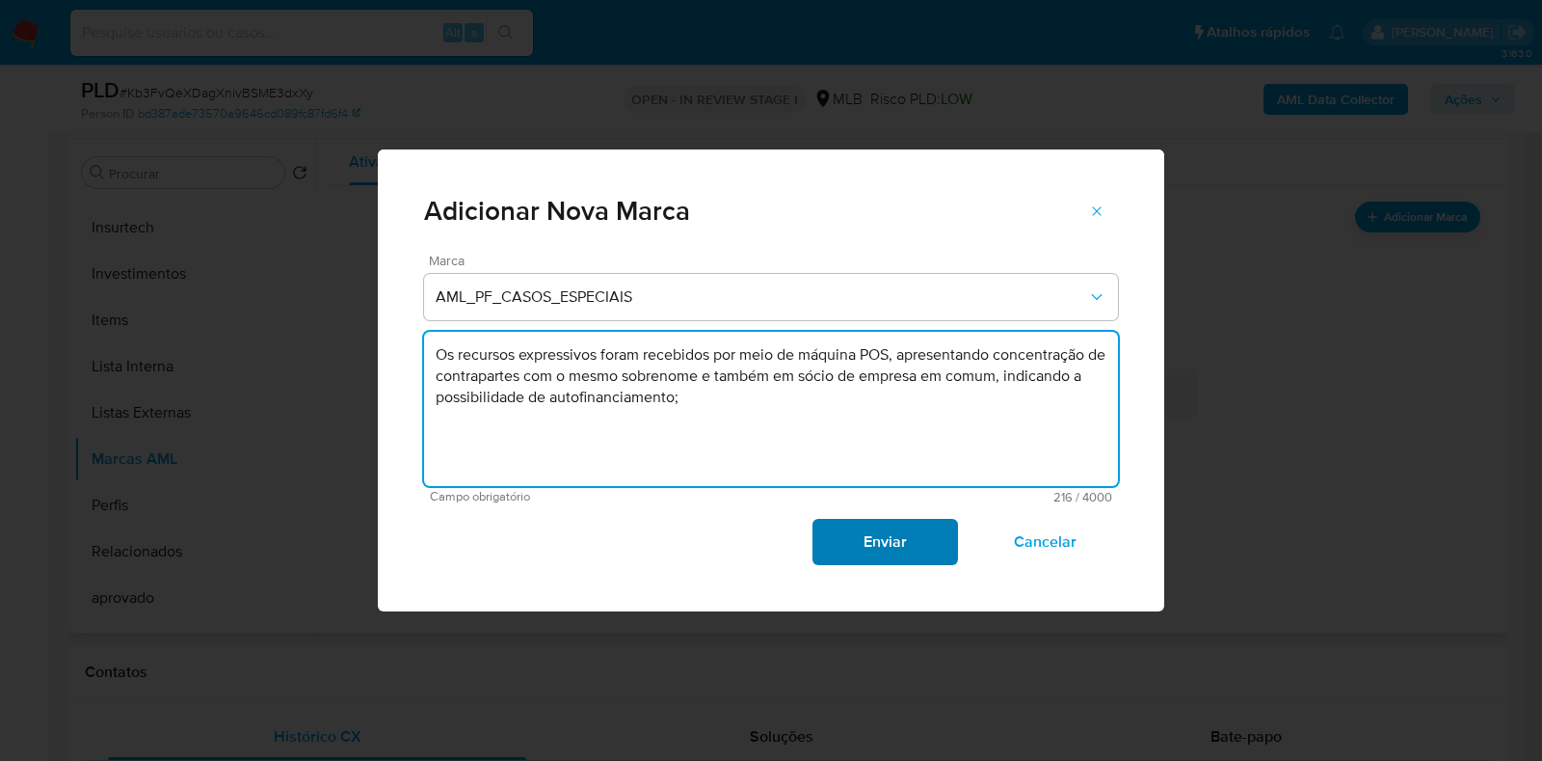
type textarea "Os recursos expressivos foram recebidos por meio de máquina POS, apresentando c…"
click at [850, 527] on span "Enviar" at bounding box center [885, 542] width 94 height 42
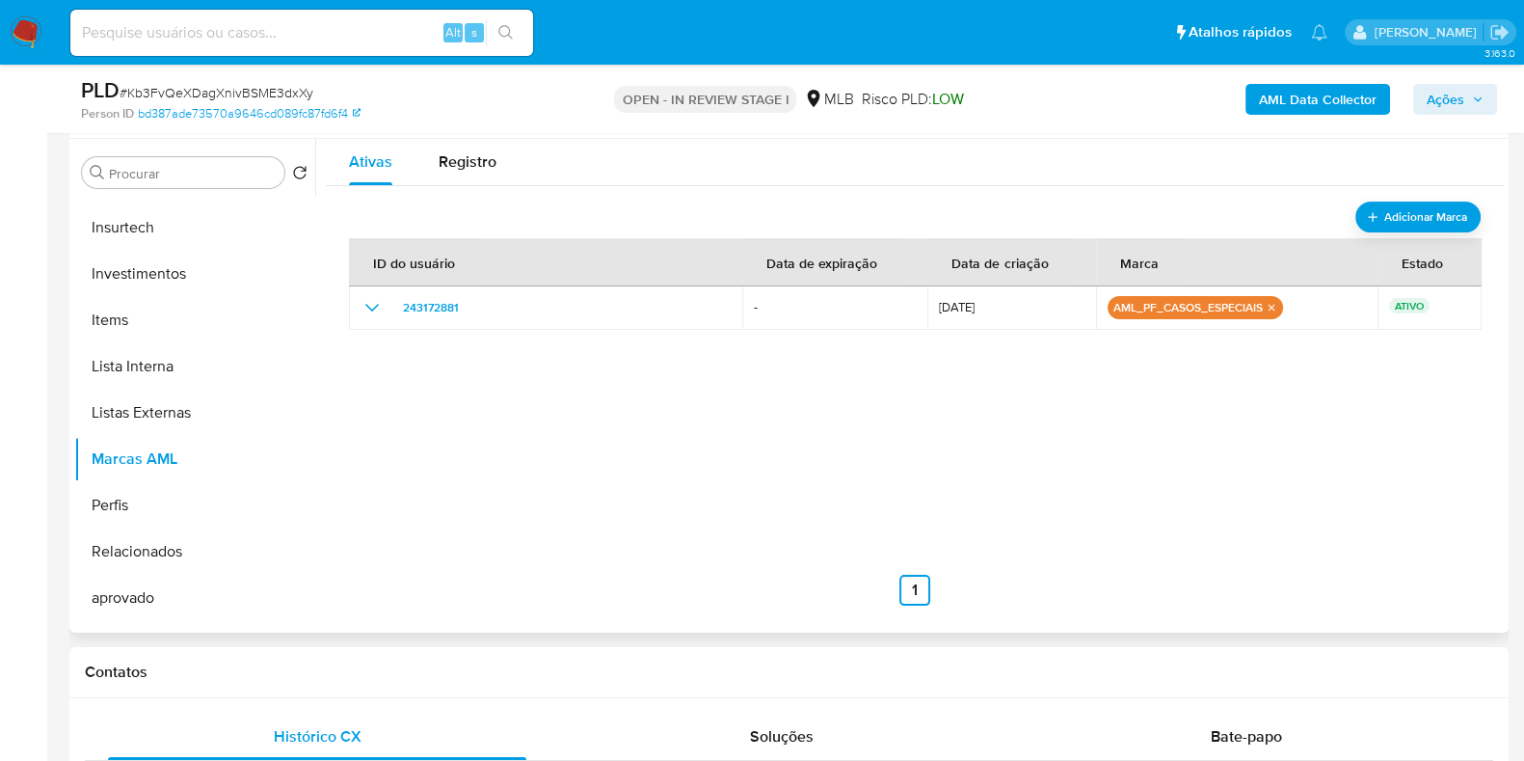
click at [1453, 100] on span "Ações" at bounding box center [1446, 99] width 38 height 31
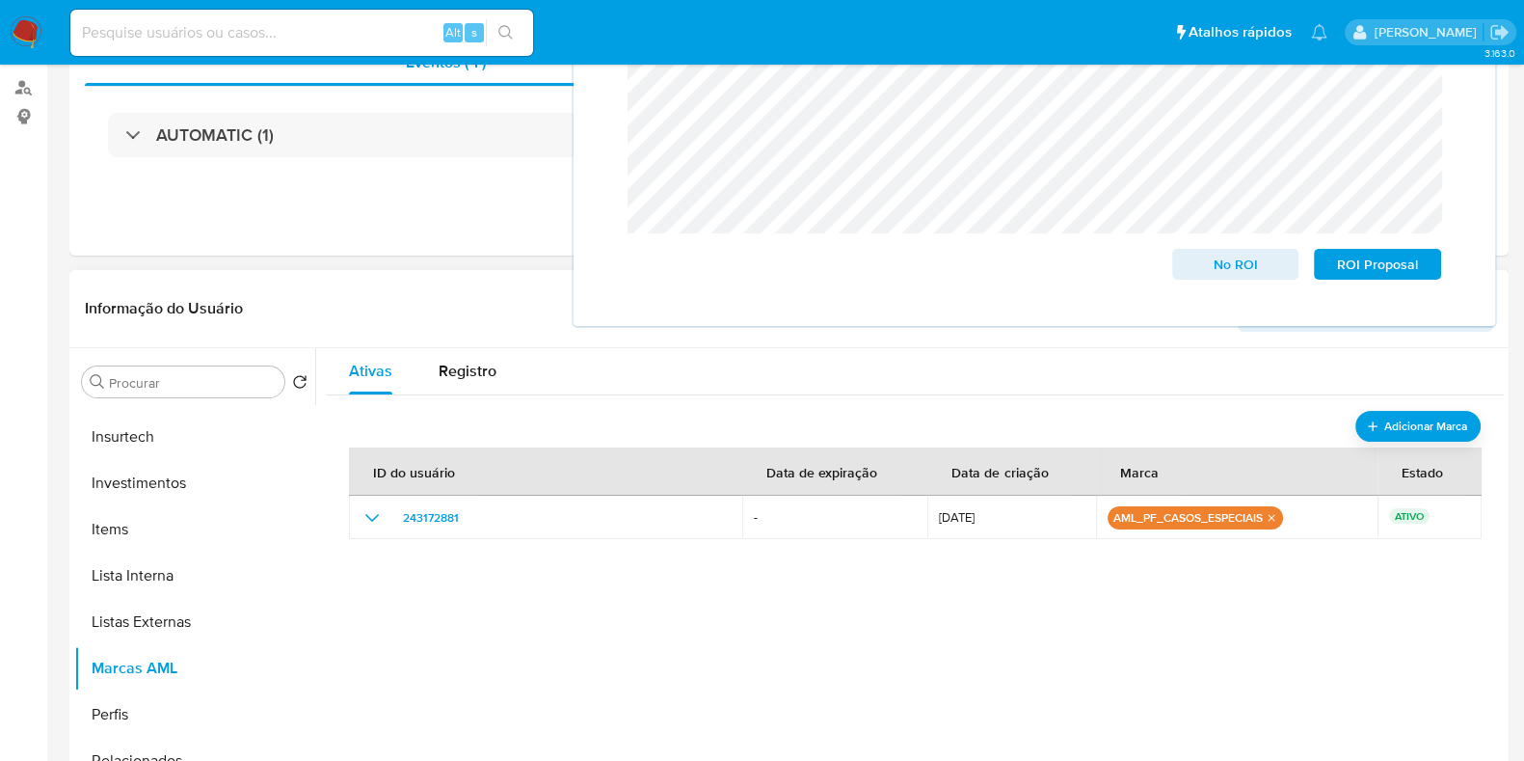
scroll to position [0, 0]
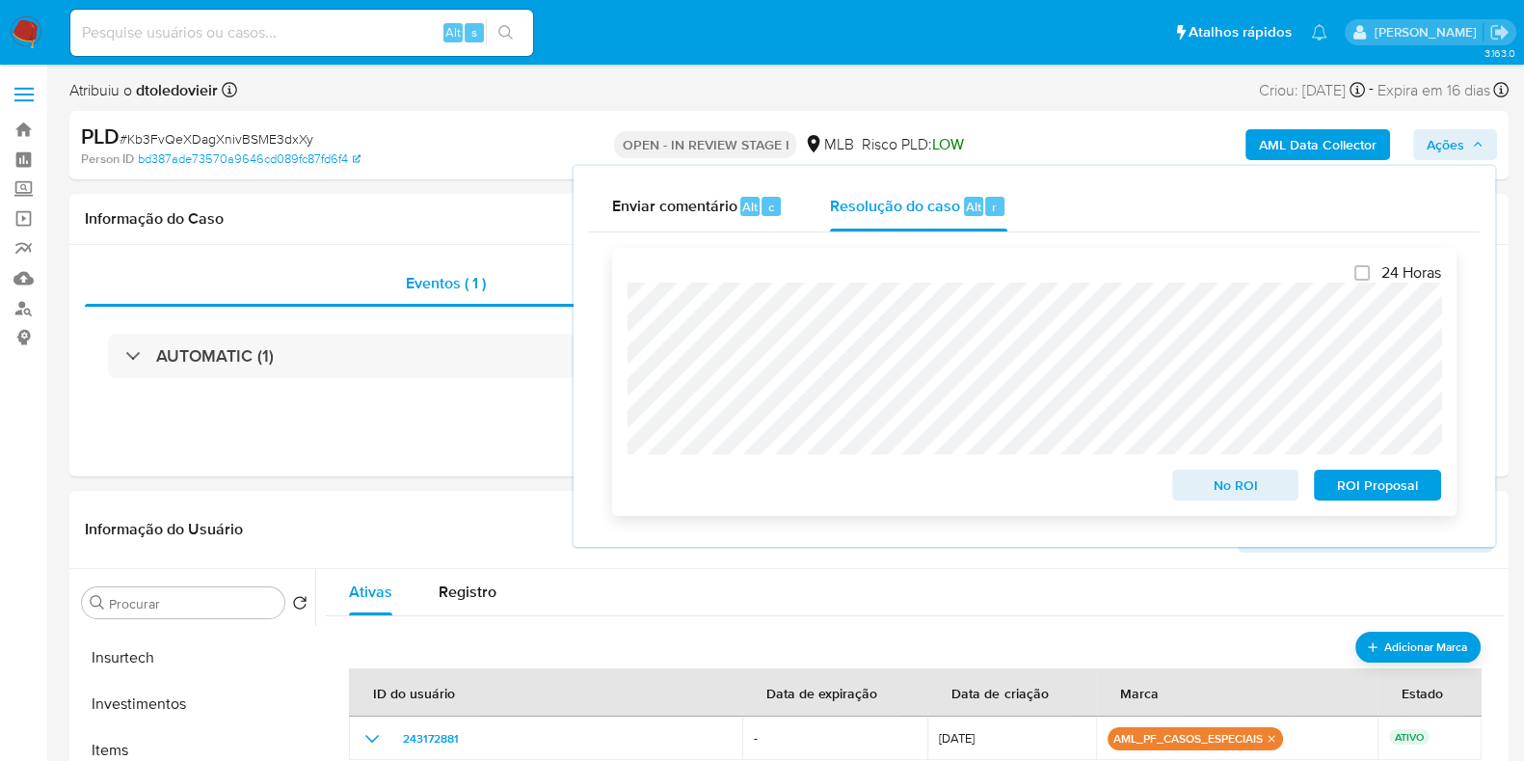
click at [1369, 486] on span "ROI Proposal" at bounding box center [1377, 484] width 100 height 27
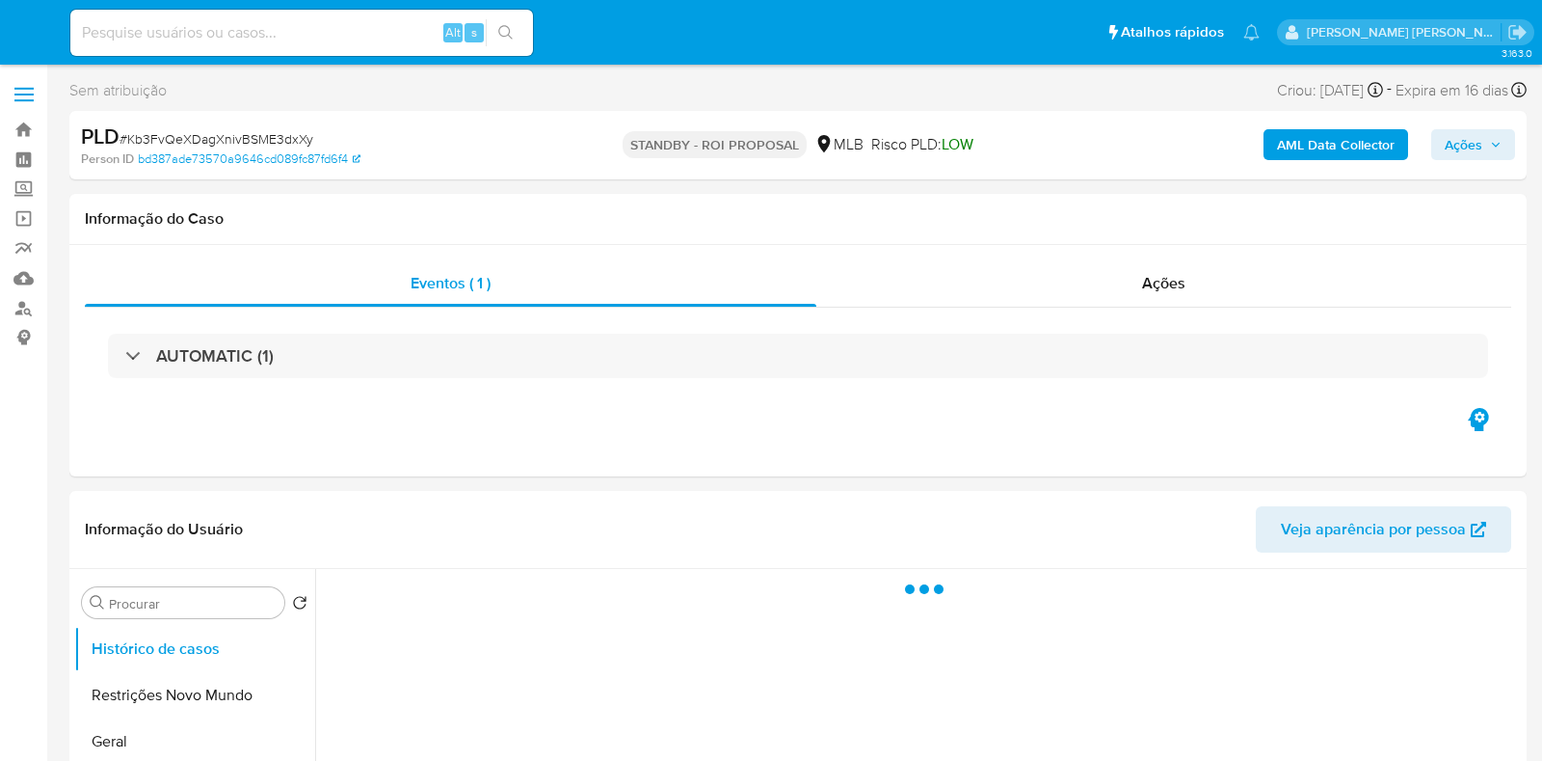
select select "10"
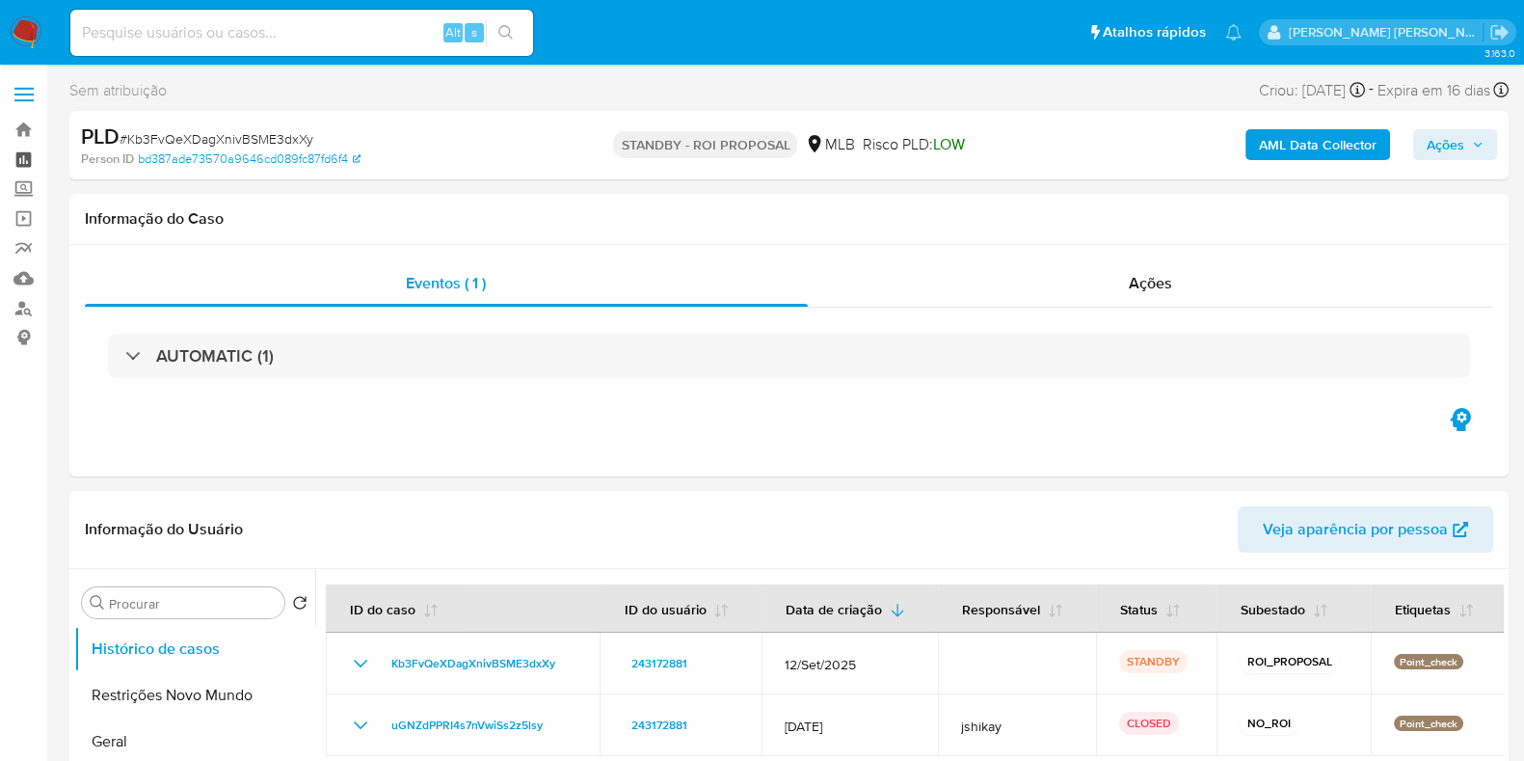
click at [24, 157] on link "Painel" at bounding box center [114, 160] width 229 height 30
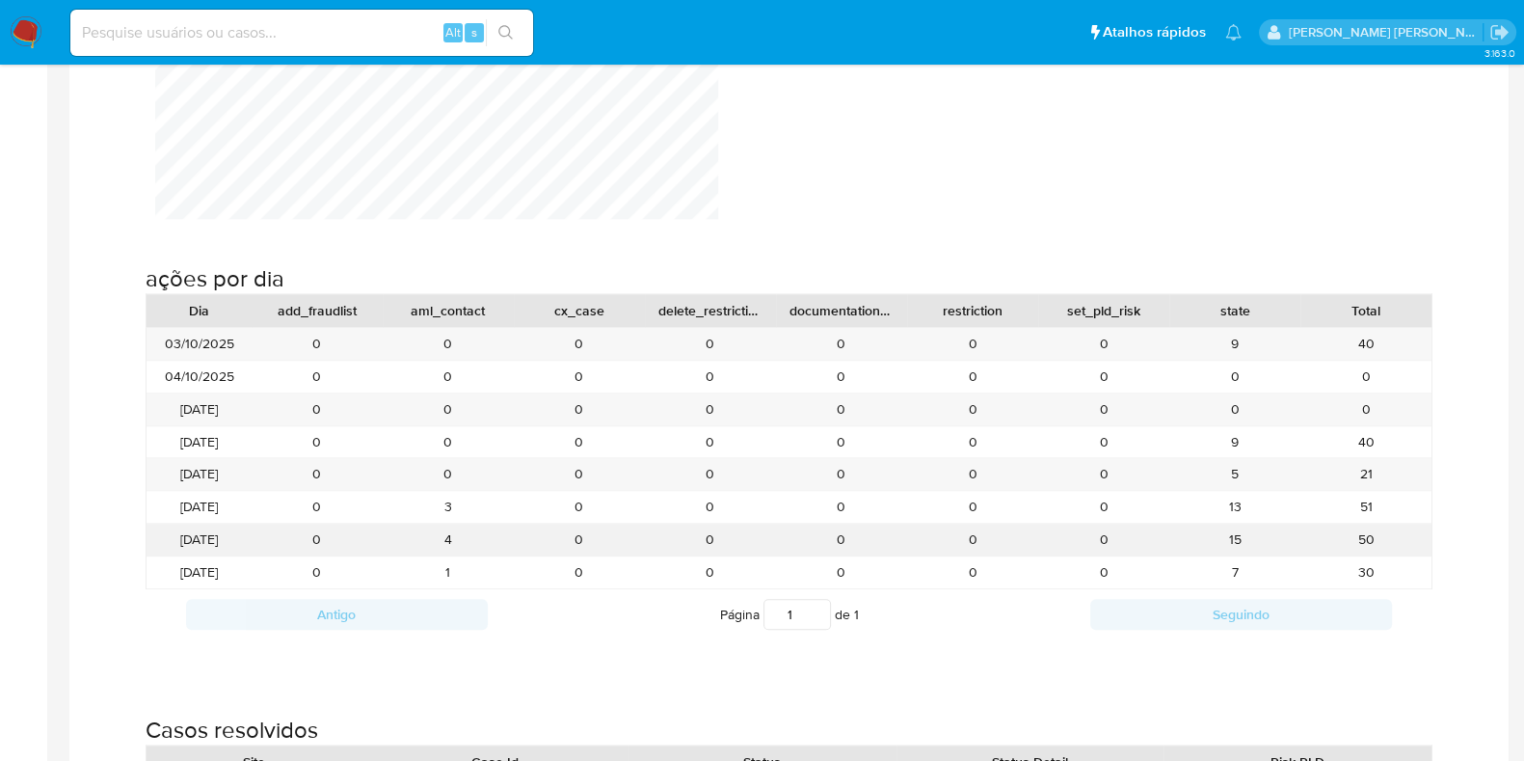
scroll to position [2048, 0]
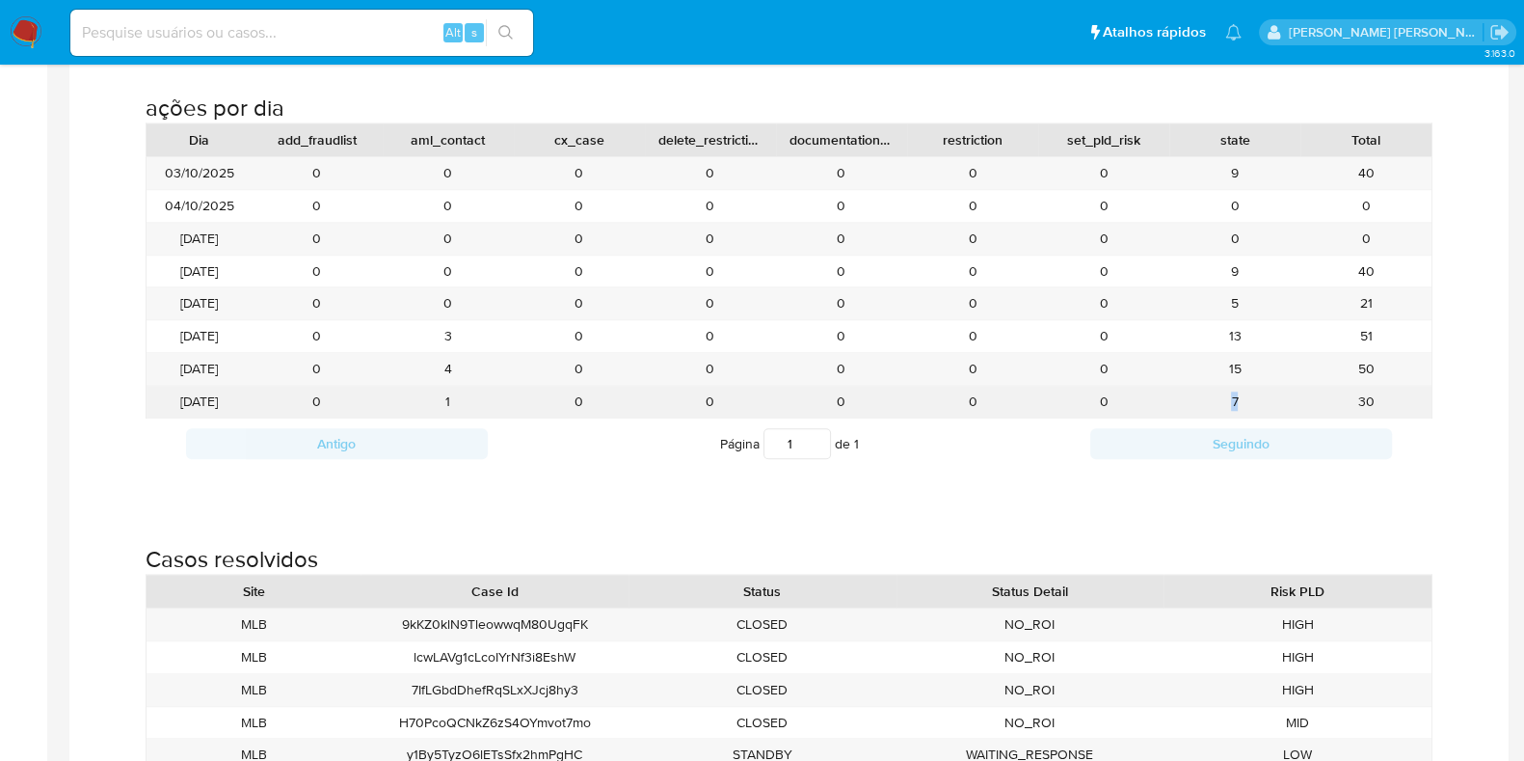
drag, startPoint x: 1247, startPoint y: 398, endPoint x: 1217, endPoint y: 402, distance: 31.1
click at [1217, 402] on div "7" at bounding box center [1234, 402] width 131 height 32
click at [1335, 391] on div "30" at bounding box center [1365, 402] width 131 height 32
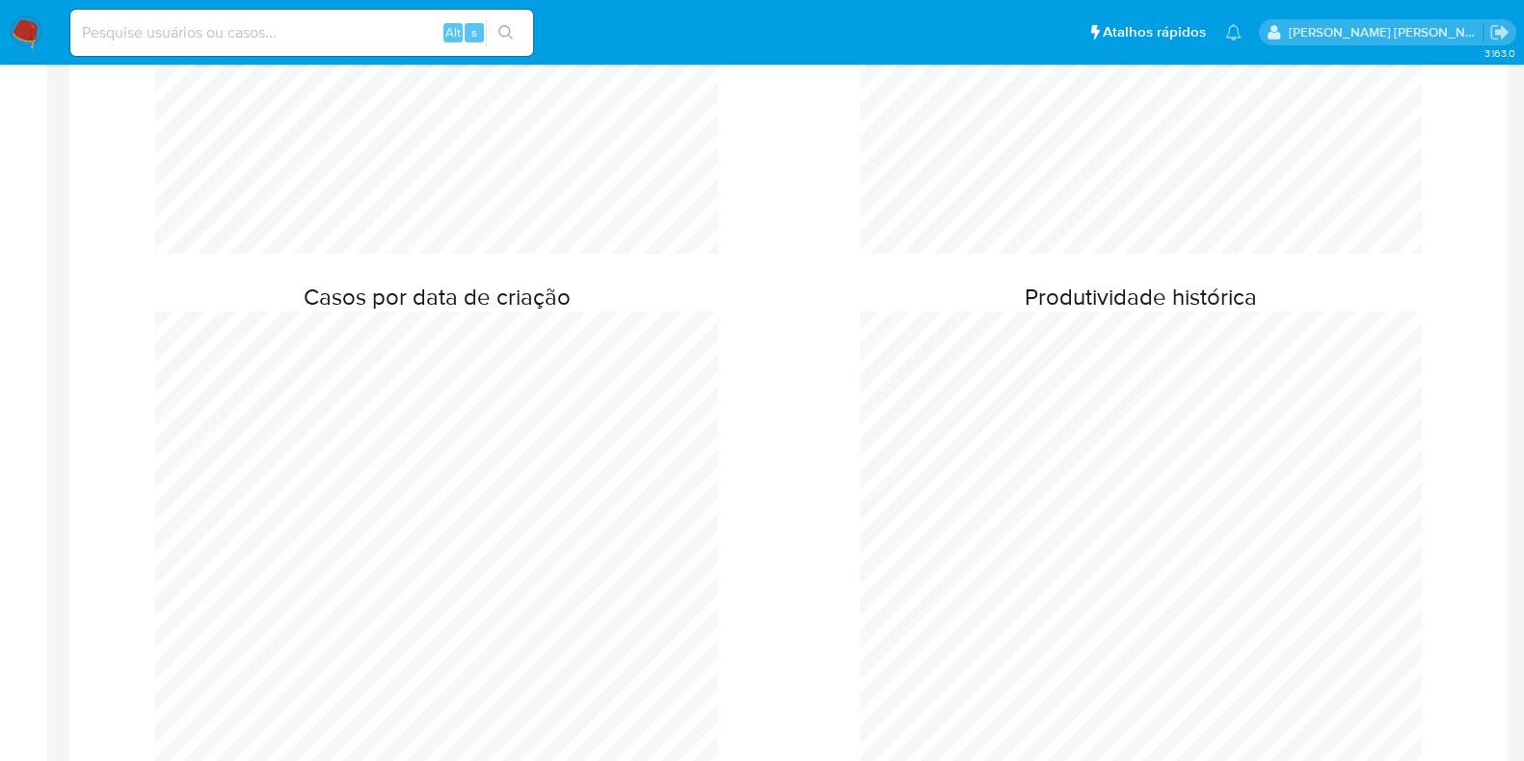
scroll to position [0, 0]
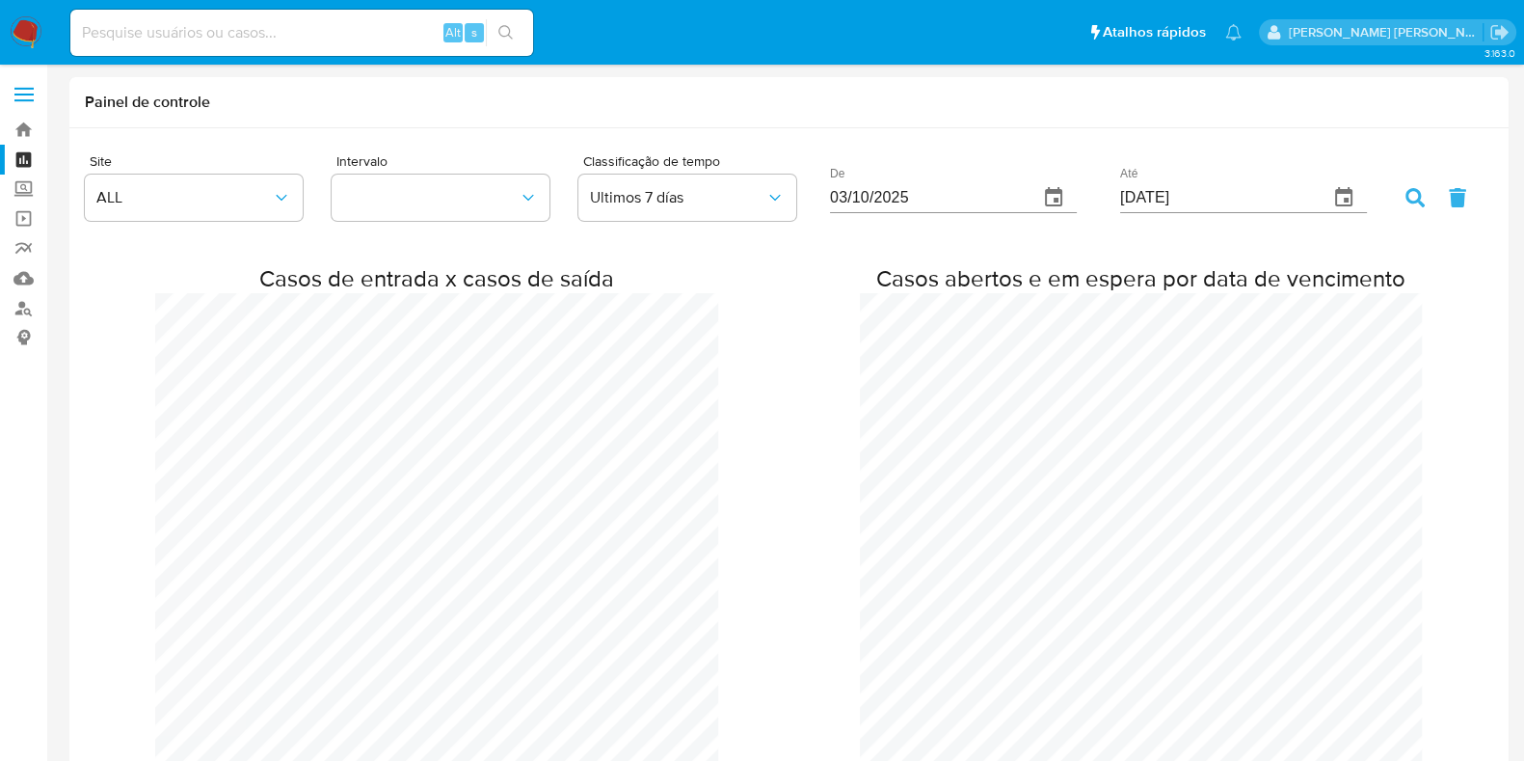
click at [16, 29] on img at bounding box center [26, 32] width 33 height 33
